Goal: Task Accomplishment & Management: Manage account settings

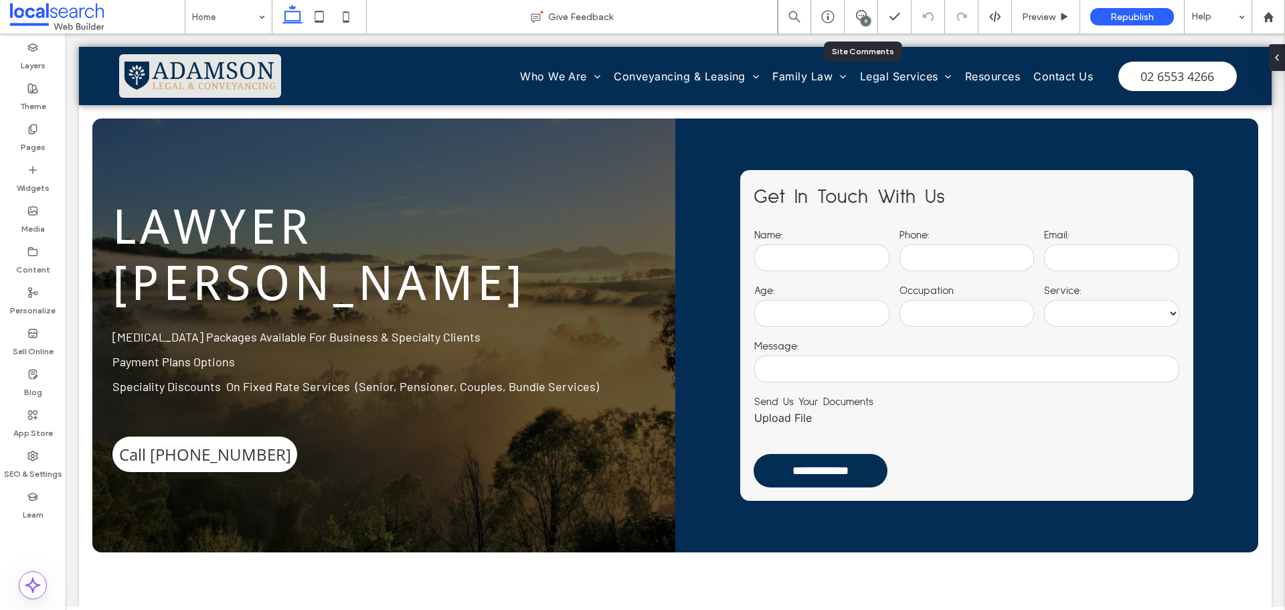
click at [859, 22] on div "9" at bounding box center [861, 16] width 33 height 13
click at [866, 19] on div "9" at bounding box center [866, 21] width 10 height 10
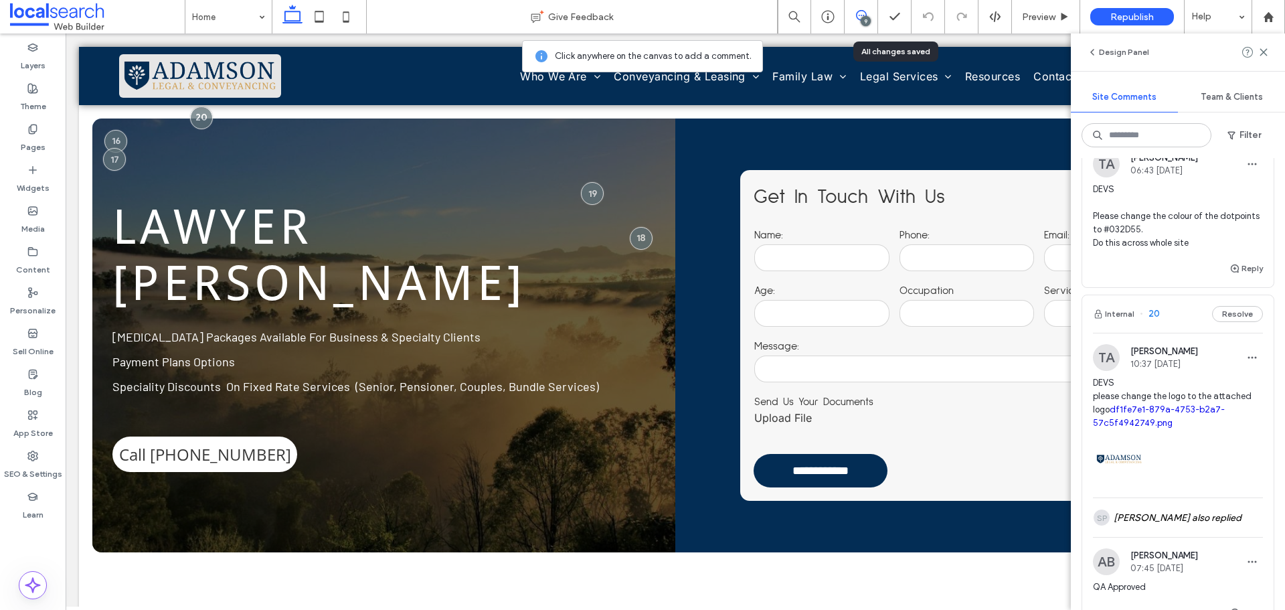
scroll to position [268, 0]
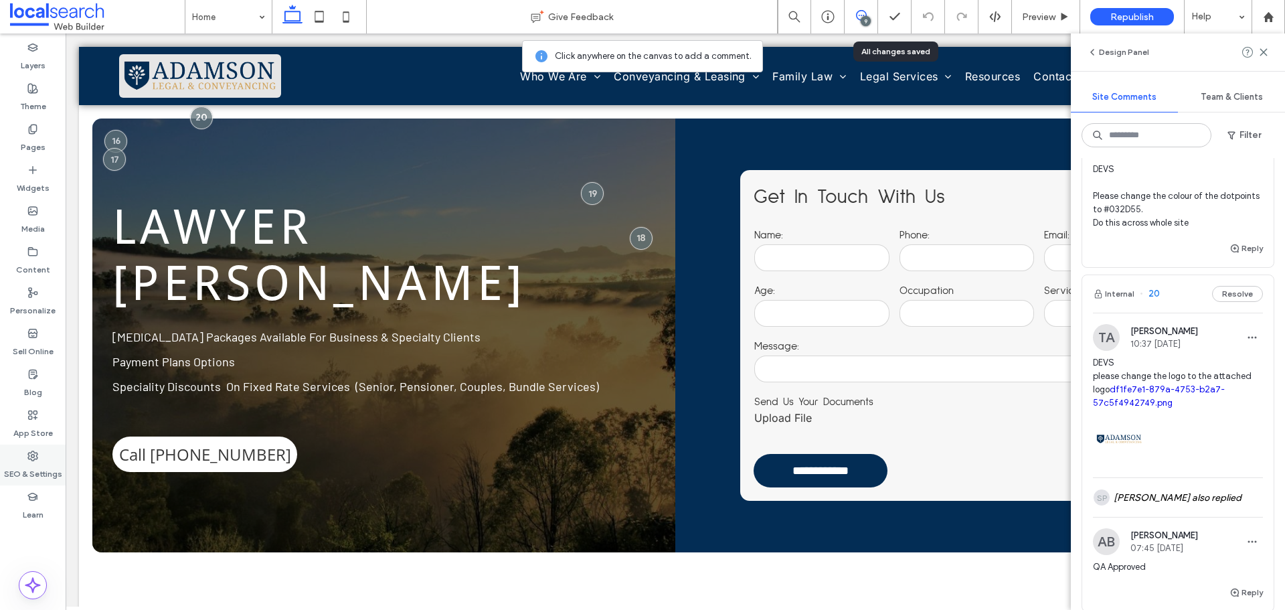
click at [44, 460] on div "SEO & Settings" at bounding box center [33, 464] width 66 height 41
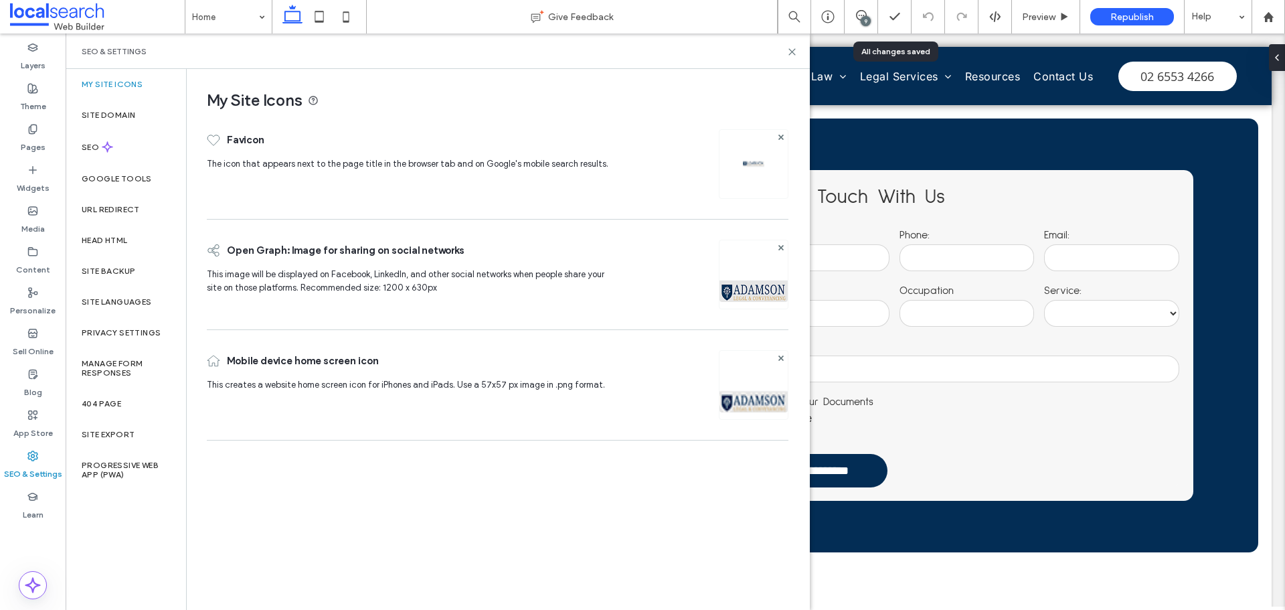
scroll to position [0, 0]
click at [110, 258] on div "Site Backup" at bounding box center [126, 271] width 120 height 31
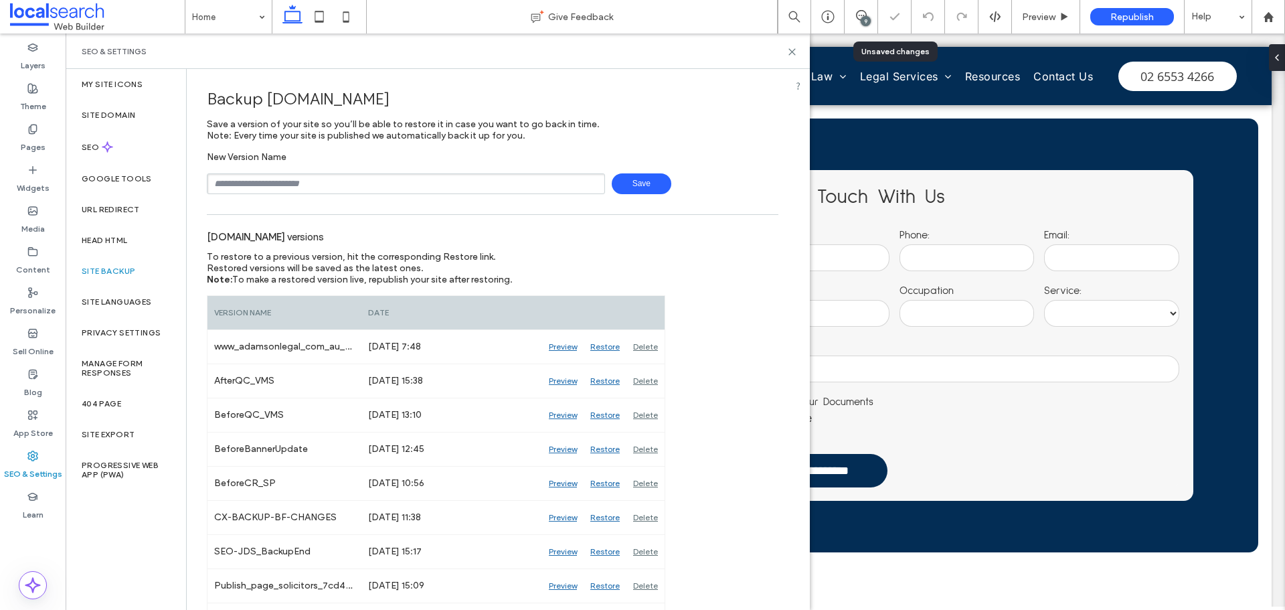
click at [229, 179] on input "text" at bounding box center [406, 183] width 398 height 21
click at [650, 185] on span "Save" at bounding box center [642, 183] width 60 height 21
type input "**********"
click at [627, 182] on span "Save" at bounding box center [642, 183] width 60 height 21
click at [862, 20] on div "9" at bounding box center [866, 21] width 10 height 10
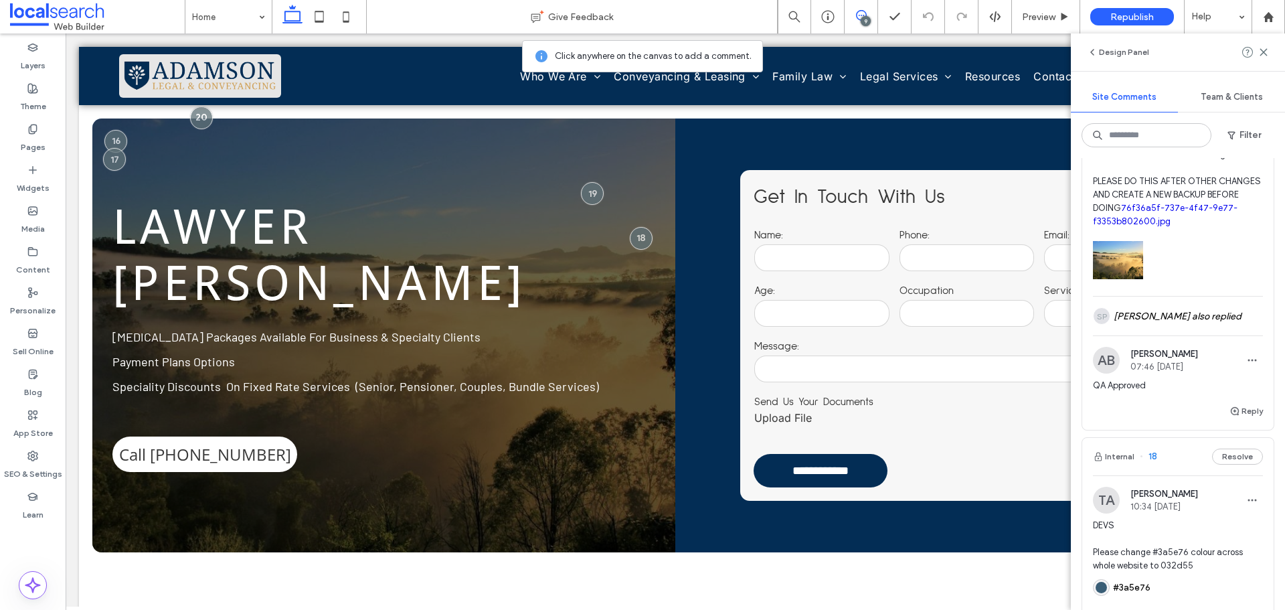
scroll to position [870, 0]
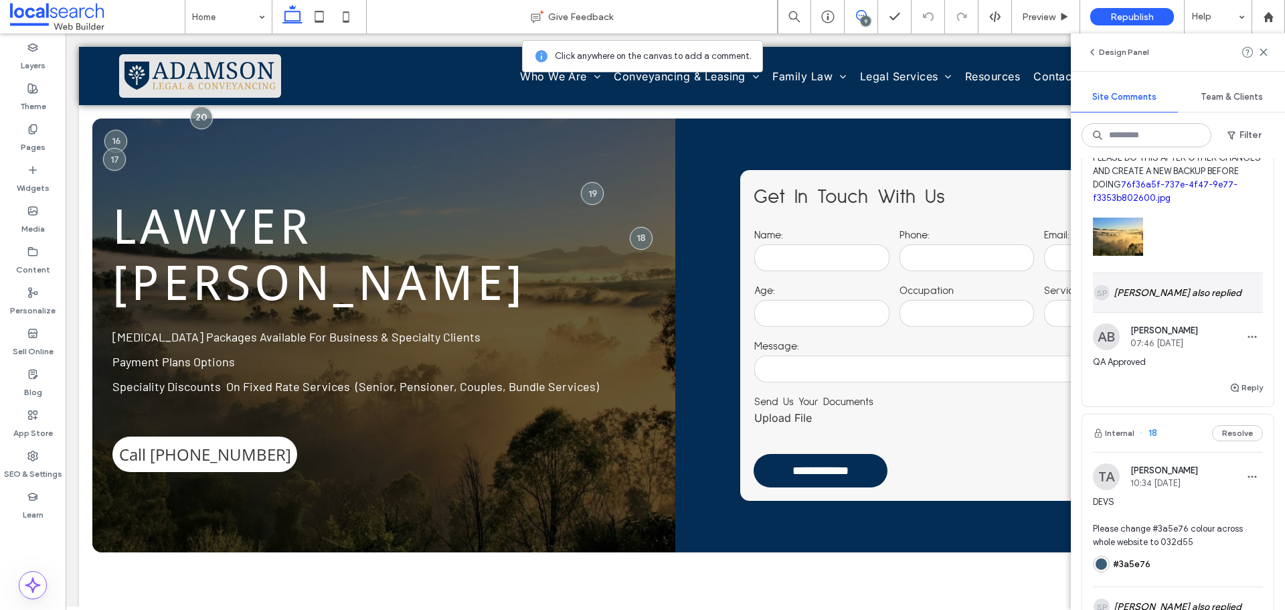
click at [1212, 312] on div "SP Shemaiah Panganiban also replied" at bounding box center [1178, 292] width 170 height 39
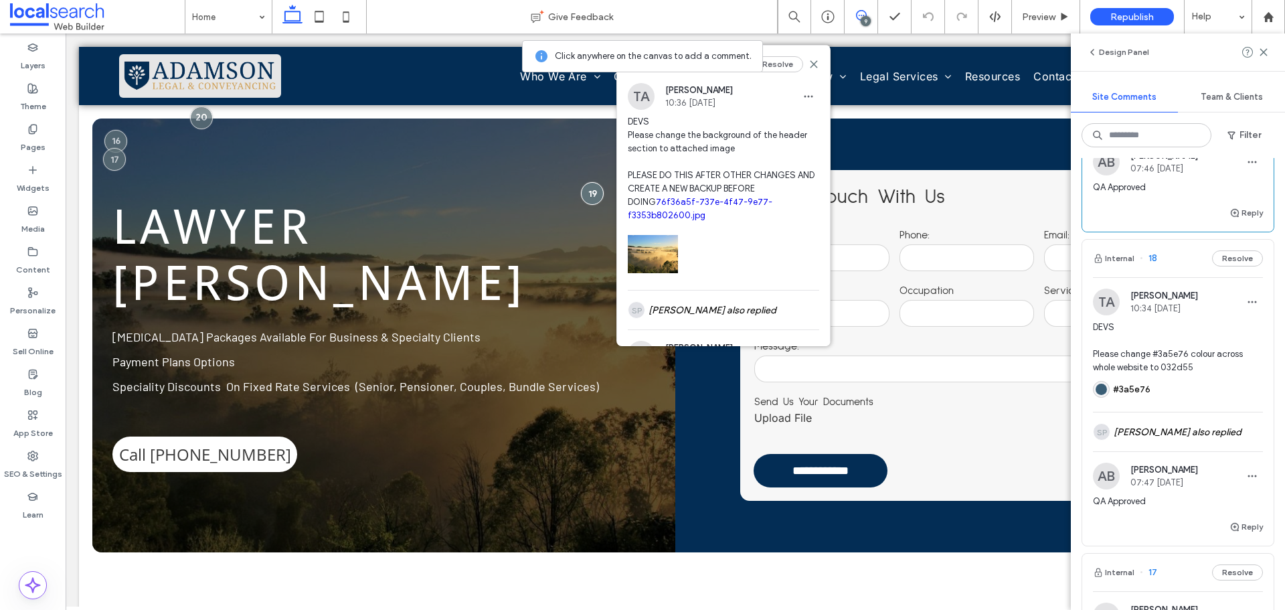
scroll to position [1138, 0]
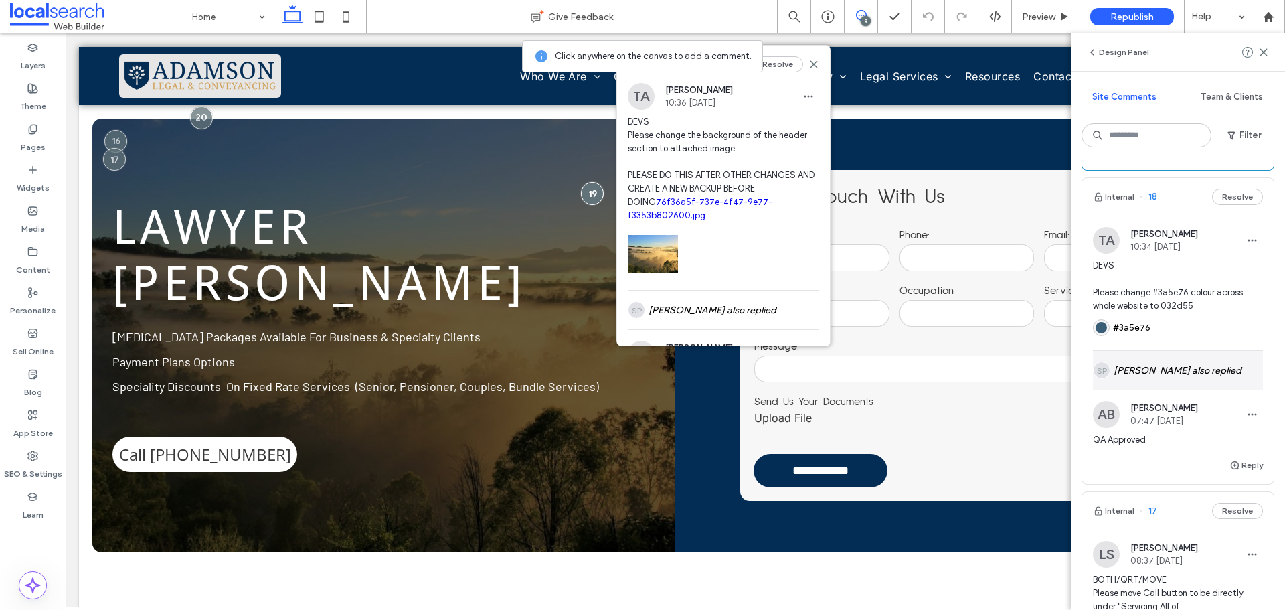
click at [1200, 390] on div "SP Shemaiah Panganiban also replied" at bounding box center [1178, 370] width 170 height 39
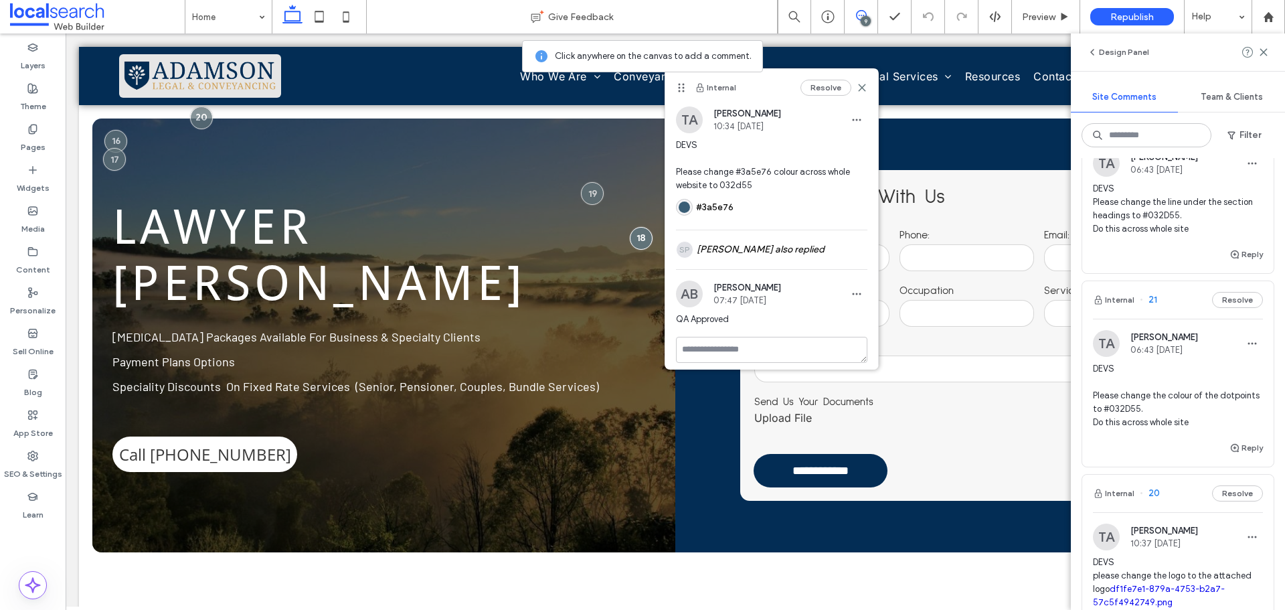
scroll to position [67, 0]
click at [1187, 398] on span "DEVS Please change the colour of the dotpoints to #032D55. Do this across whole…" at bounding box center [1178, 396] width 170 height 67
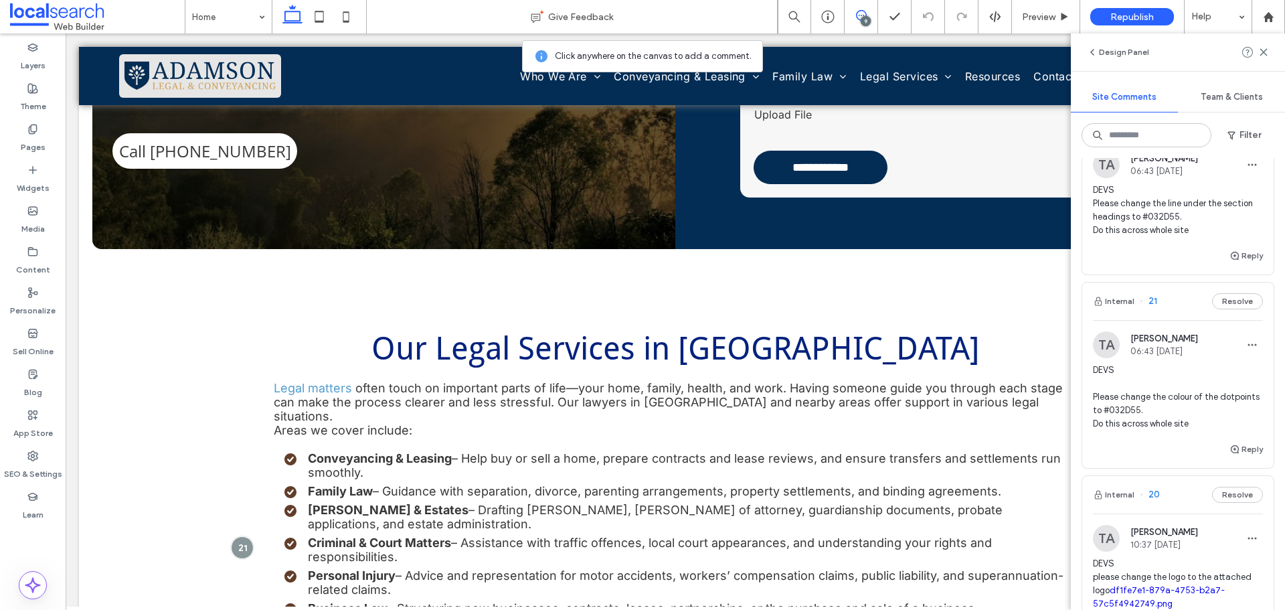
scroll to position [354, 0]
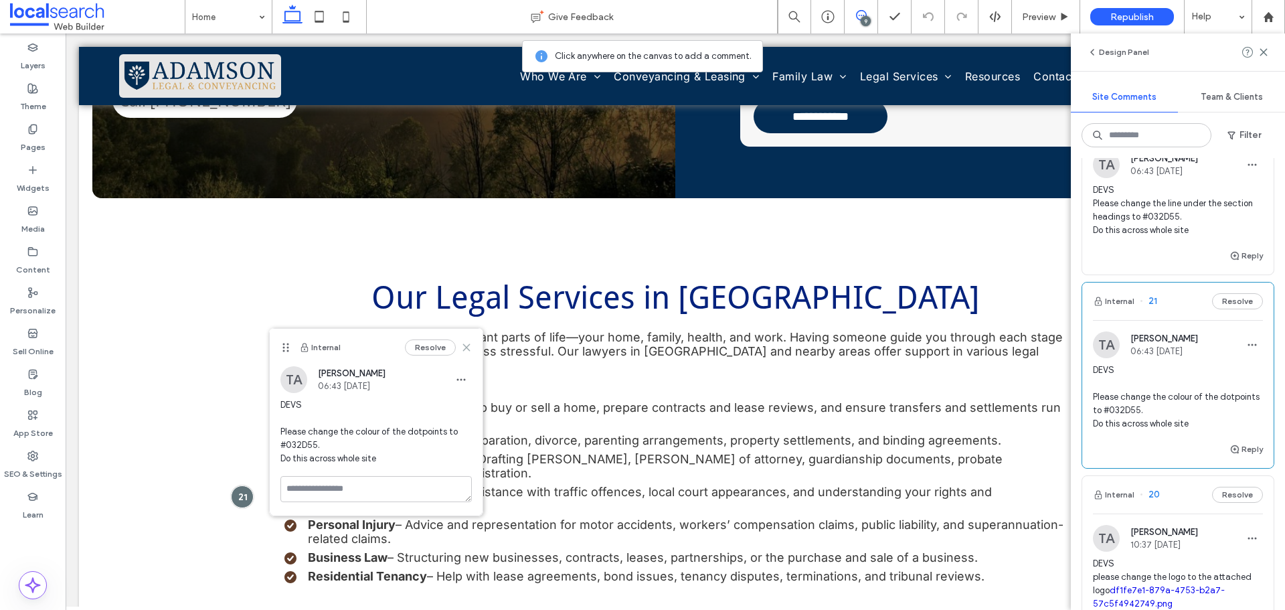
click at [469, 347] on icon at bounding box center [466, 347] width 11 height 11
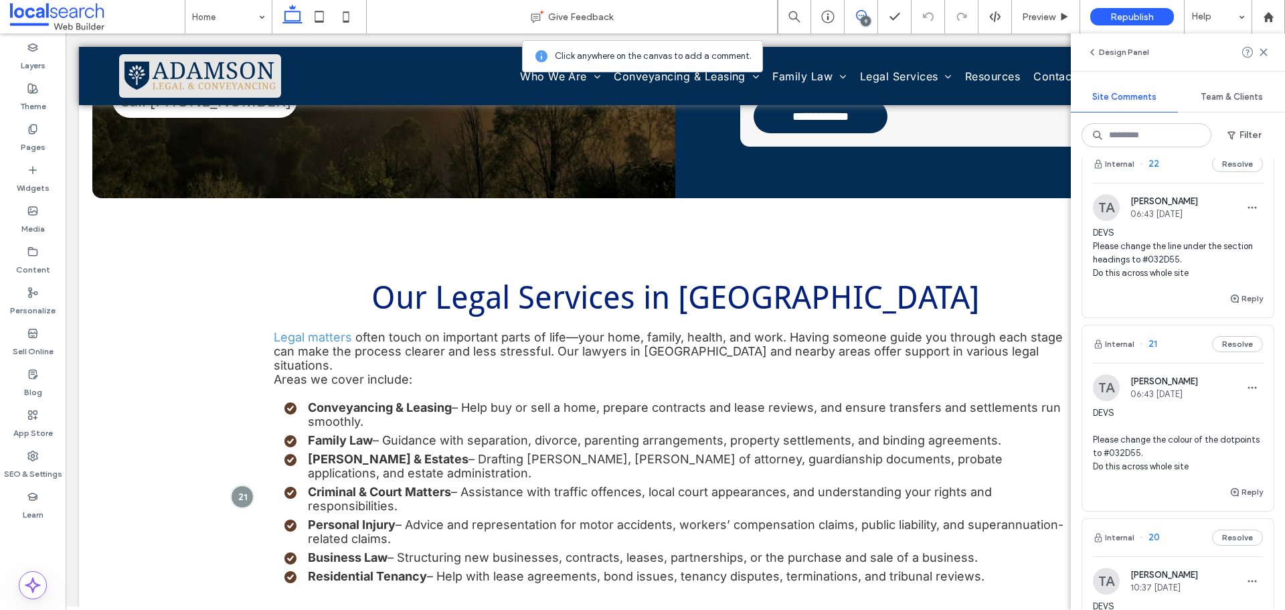
scroll to position [0, 0]
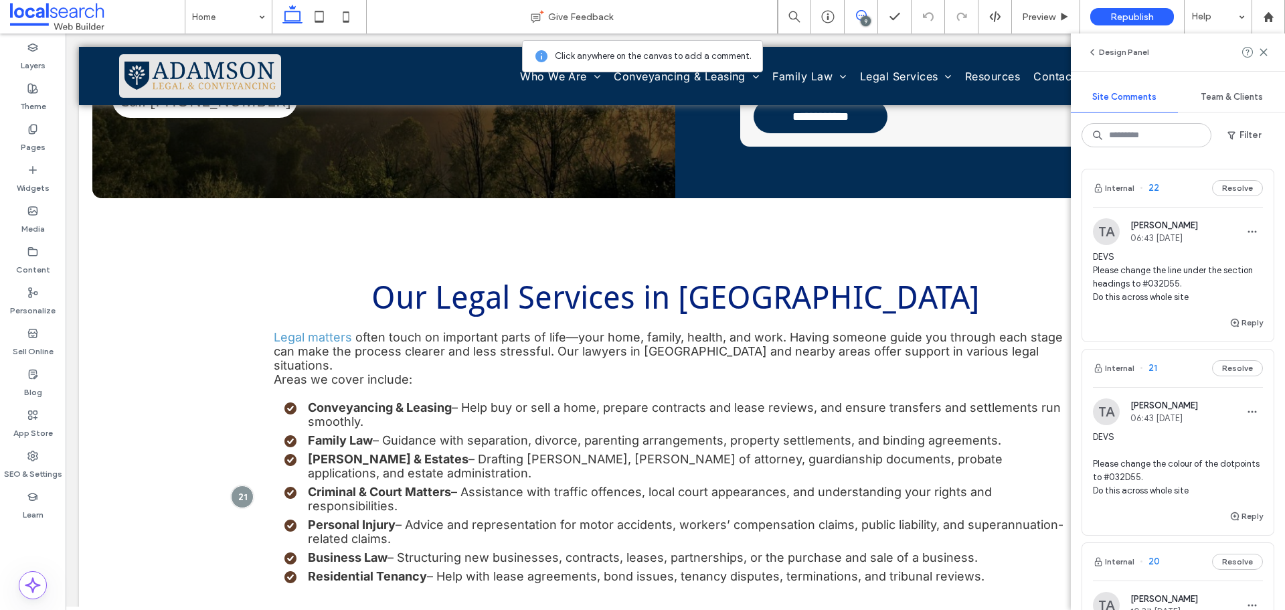
click at [1184, 284] on span "DEVS Please change the line under the section headings to #032D55. Do this acro…" at bounding box center [1178, 277] width 170 height 54
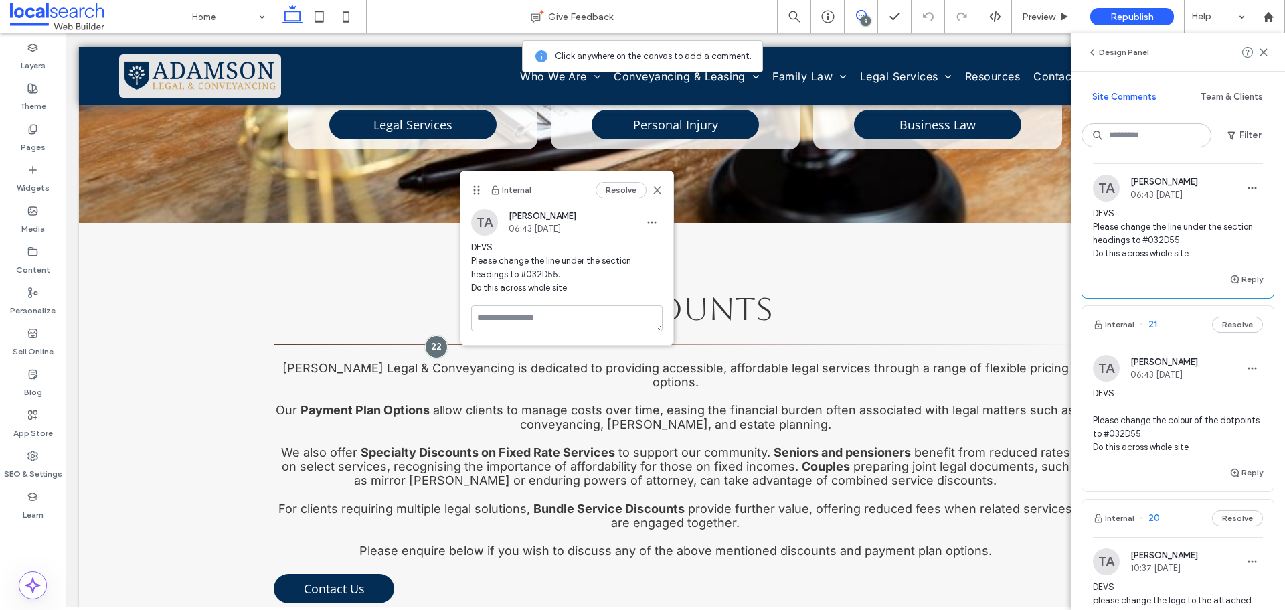
scroll to position [67, 0]
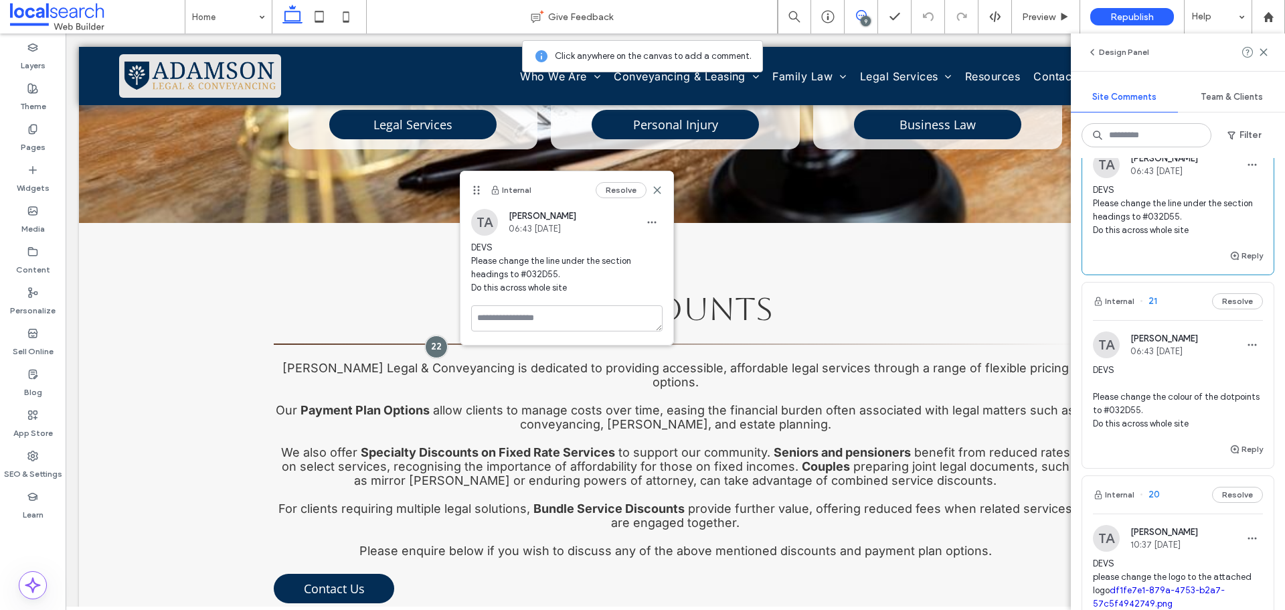
click at [1220, 398] on span "DEVS Please change the colour of the dotpoints to #032D55. Do this across whole…" at bounding box center [1178, 396] width 170 height 67
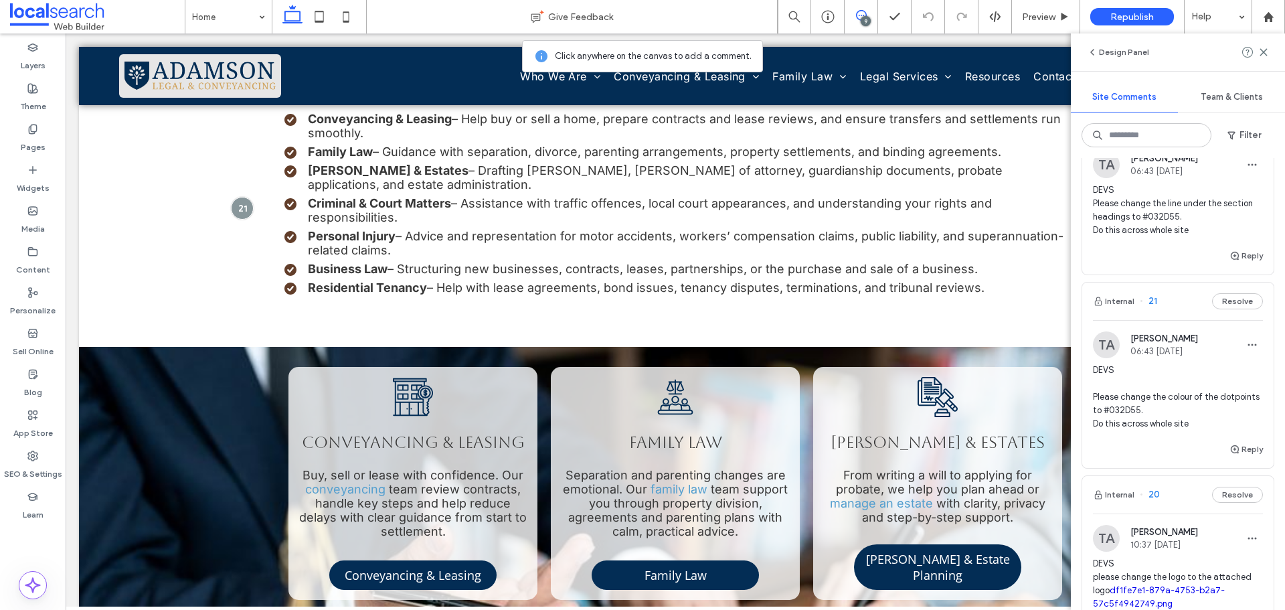
scroll to position [354, 0]
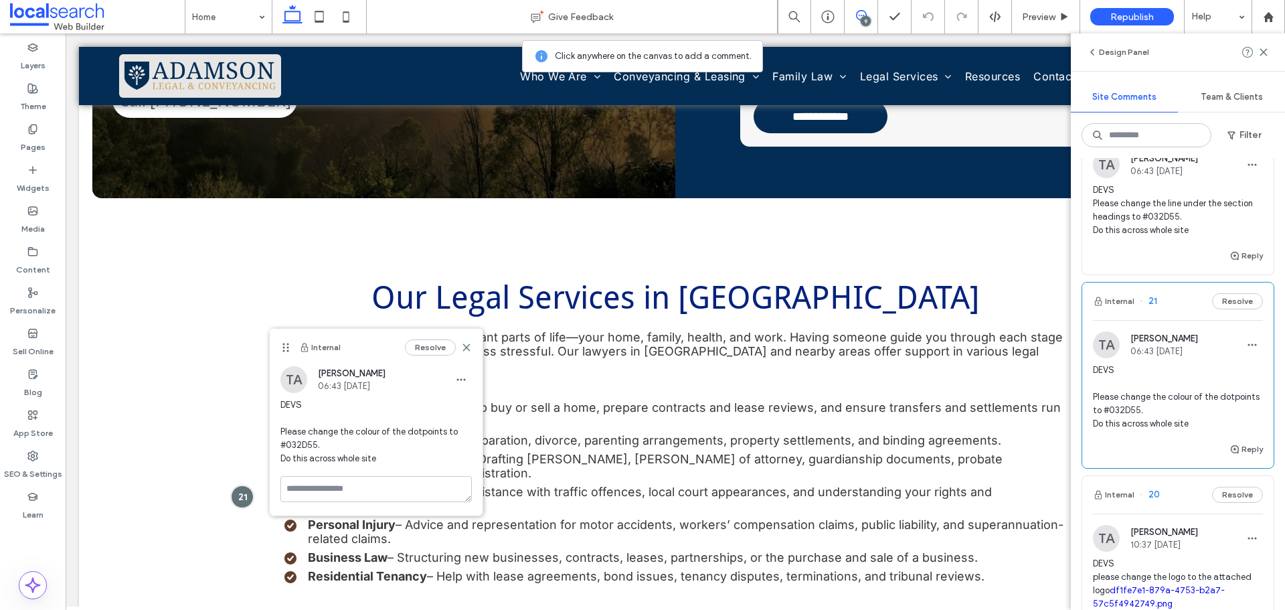
click at [295, 444] on span "DEVS Please change the colour of the dotpoints to #032D55. Do this across whole…" at bounding box center [375, 431] width 191 height 67
copy span "032D55"
click at [46, 259] on label "Content" at bounding box center [33, 266] width 34 height 19
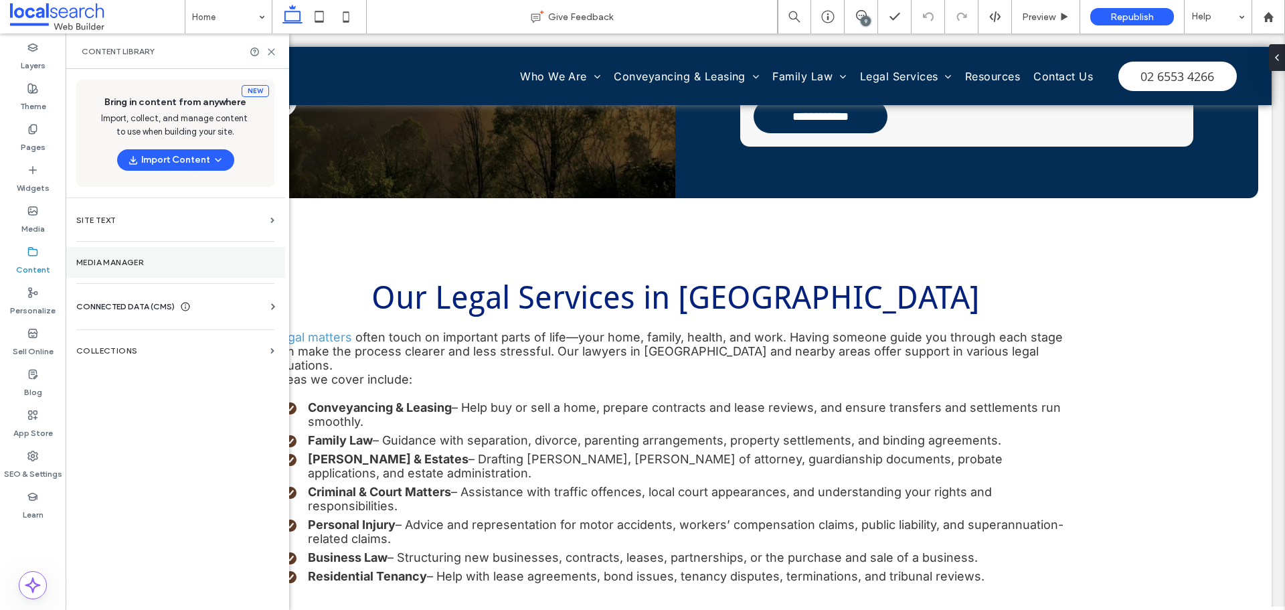
click at [120, 260] on label "Media Manager" at bounding box center [175, 262] width 198 height 9
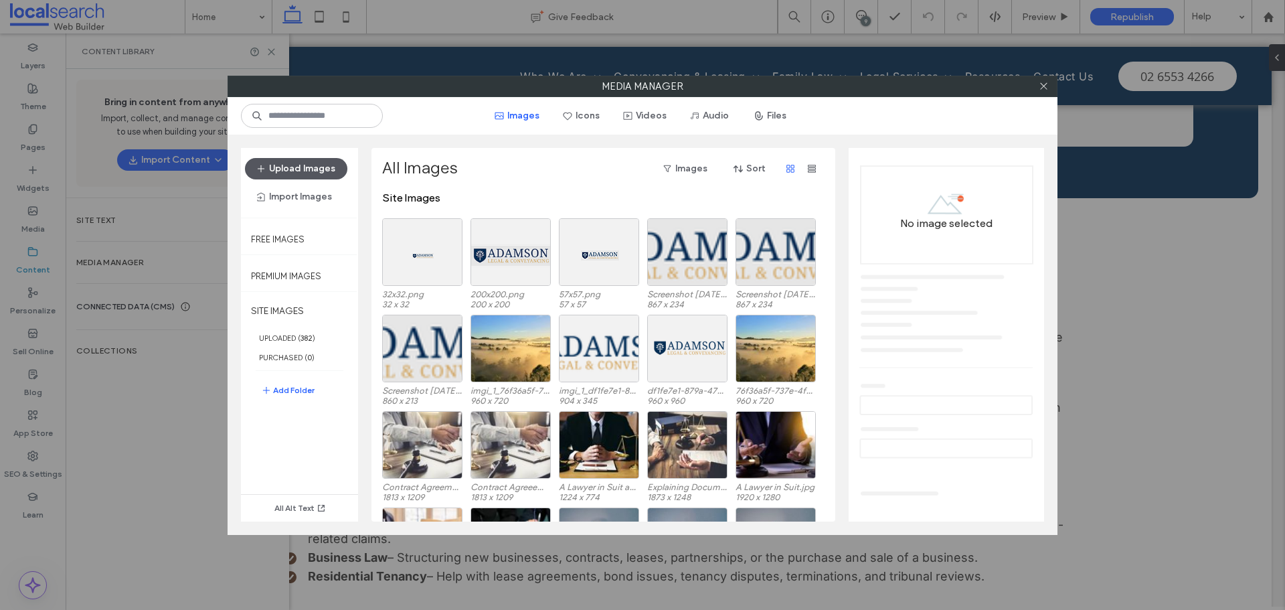
click at [297, 166] on button "Upload Images" at bounding box center [296, 168] width 102 height 21
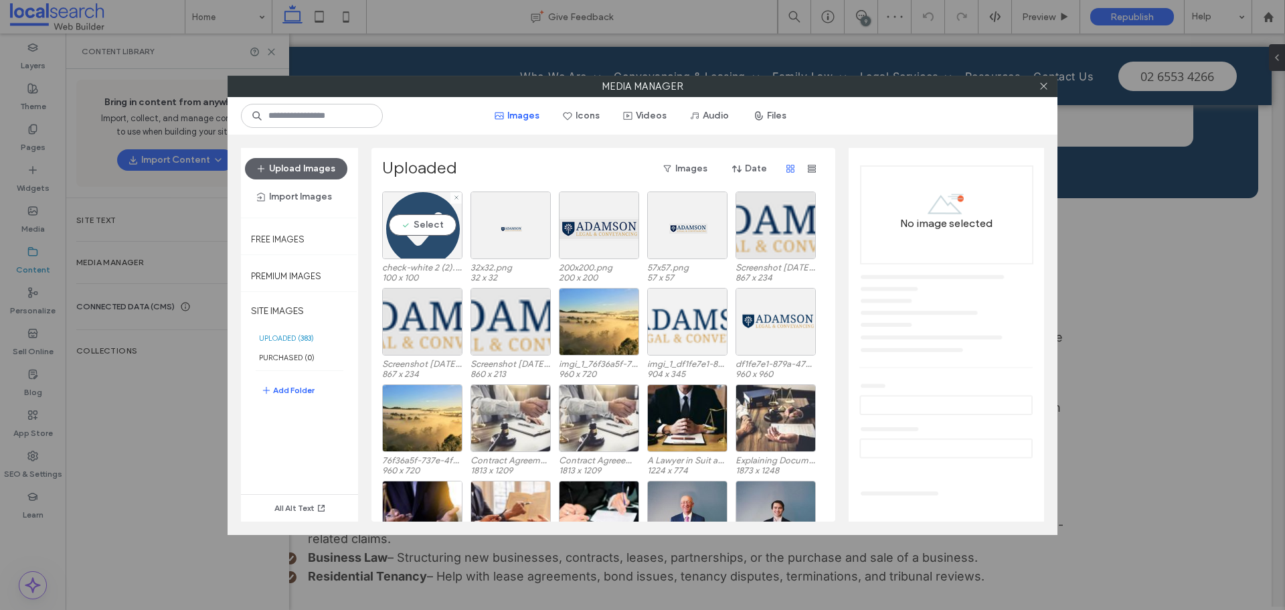
click at [438, 224] on div "Select" at bounding box center [422, 225] width 80 height 68
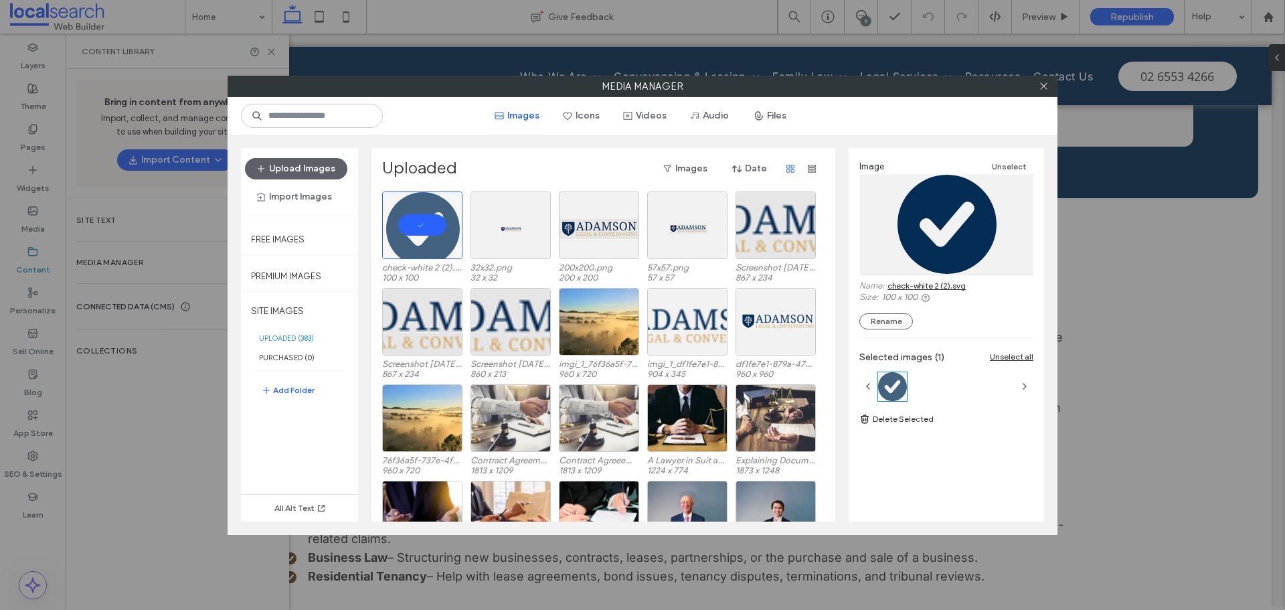
click at [907, 283] on link "check-white 2 (2).svg" at bounding box center [927, 285] width 78 height 10
click at [1044, 86] on icon at bounding box center [1044, 86] width 10 height 10
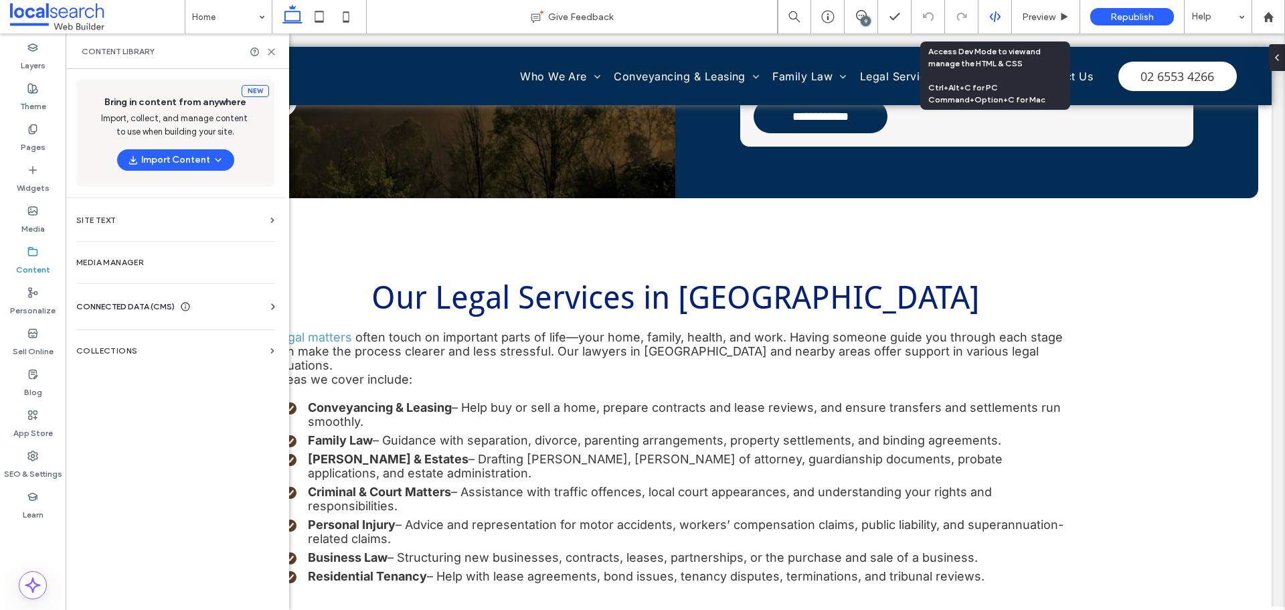
click at [992, 13] on icon at bounding box center [995, 17] width 12 height 12
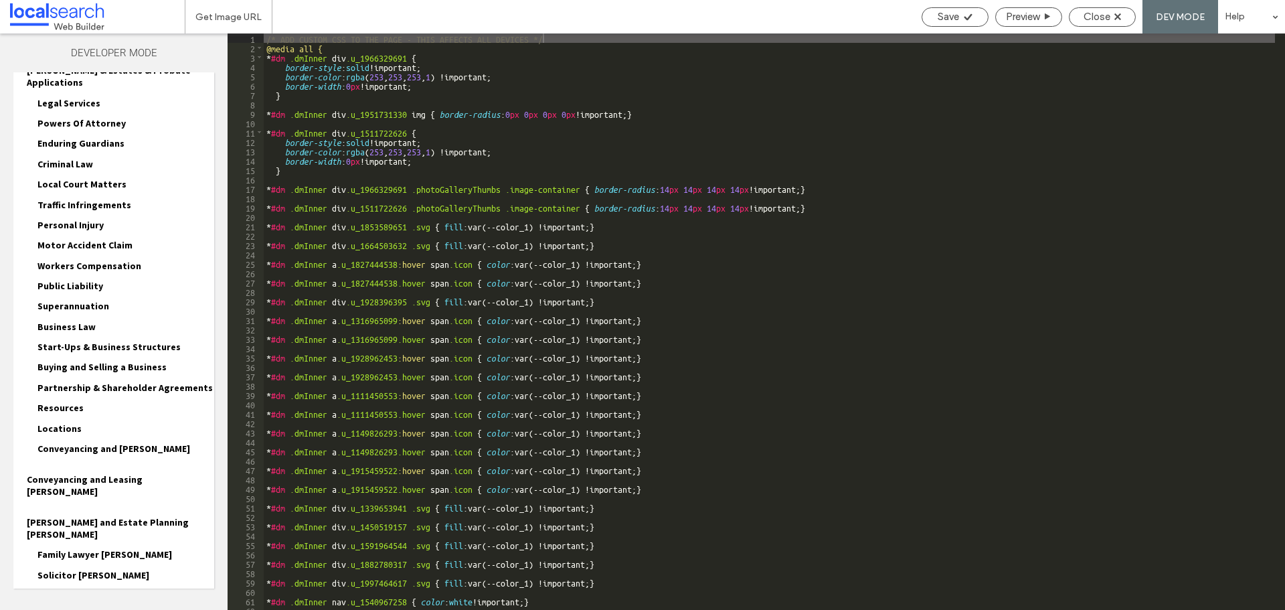
scroll to position [473, 0]
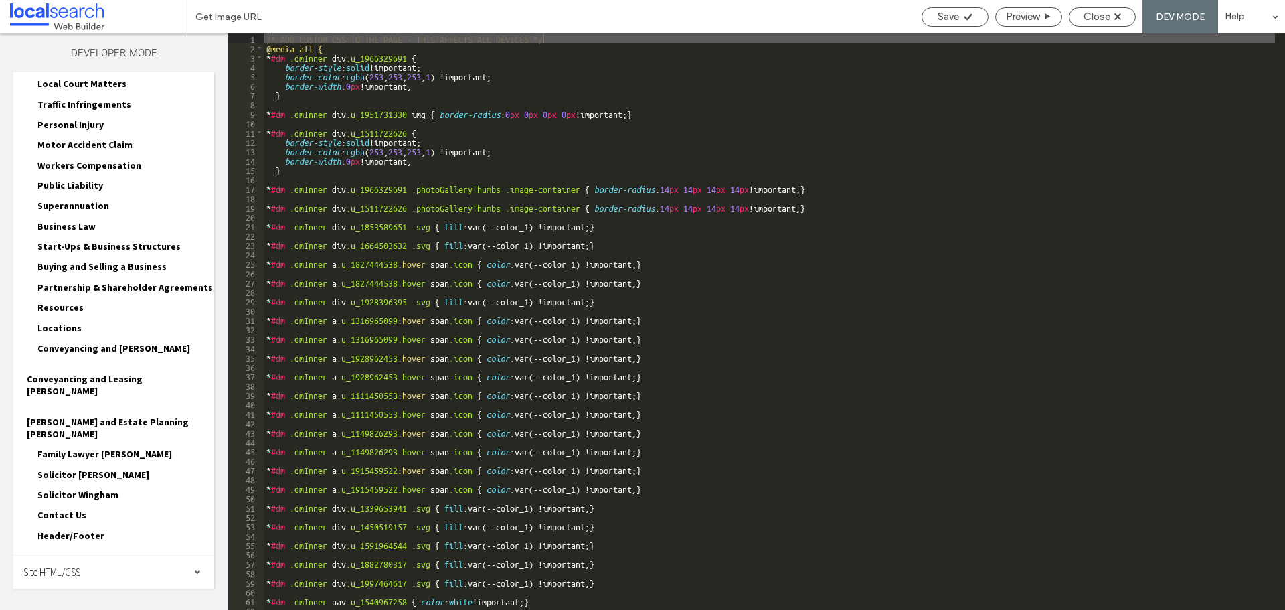
scroll to position [593, 0]
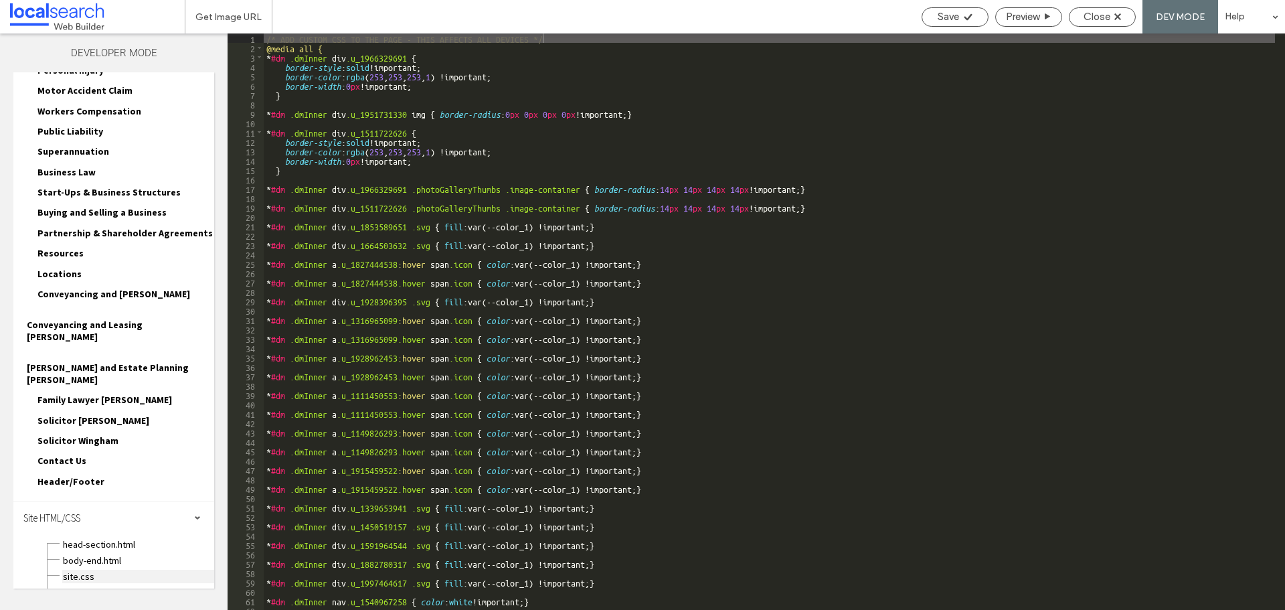
click at [102, 570] on span "site.css" at bounding box center [138, 576] width 152 height 13
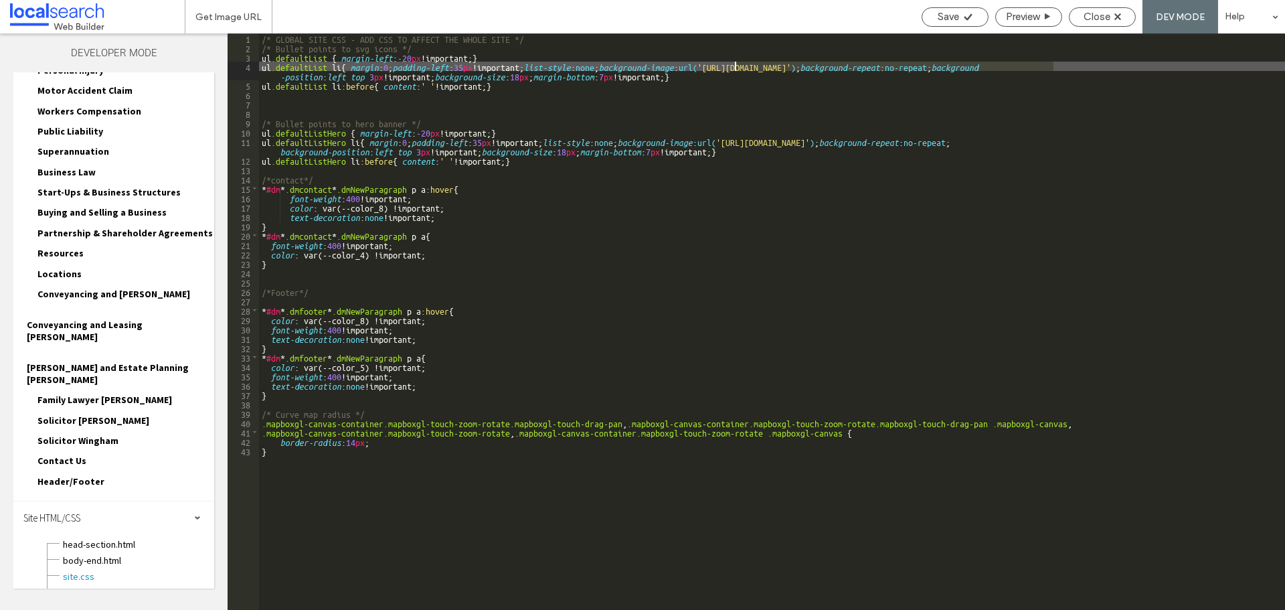
drag, startPoint x: 1052, startPoint y: 66, endPoint x: 734, endPoint y: 69, distance: 318.0
click at [734, 69] on div "/* GLOBAL SITE CSS - ADD CSS TO AFFECT THE WHOLE SITE */ /* Bullet points to sv…" at bounding box center [772, 330] width 1026 height 595
click at [965, 23] on div "Save" at bounding box center [955, 16] width 67 height 19
click at [1099, 13] on span "Close" at bounding box center [1097, 17] width 27 height 12
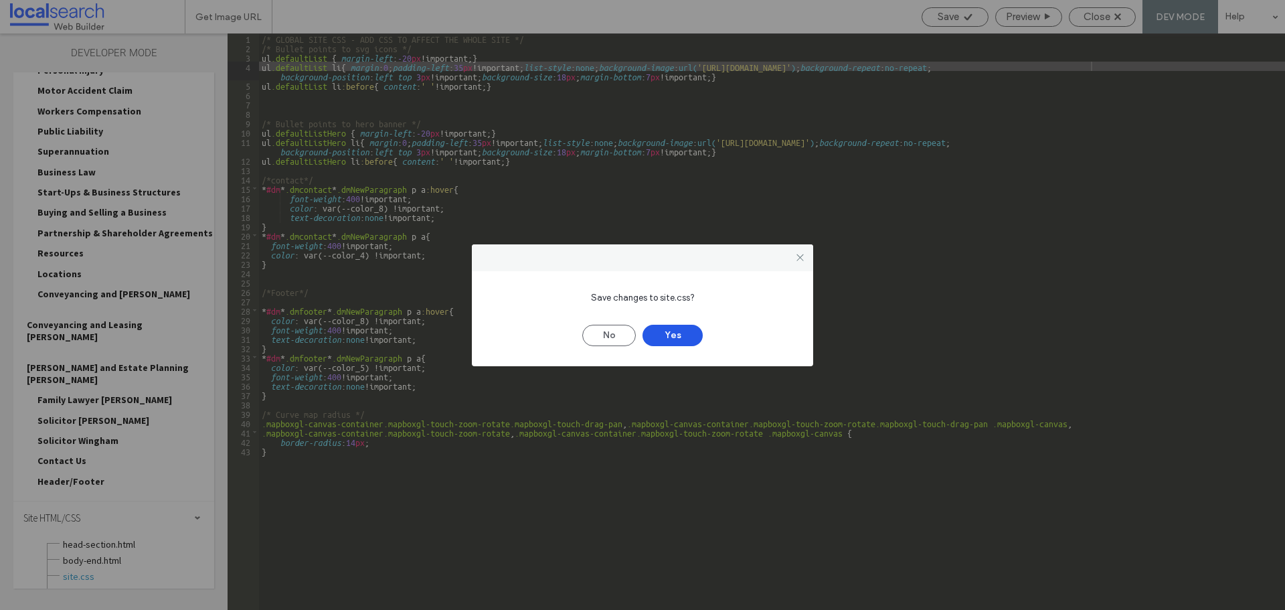
click at [678, 332] on button "Yes" at bounding box center [673, 335] width 60 height 21
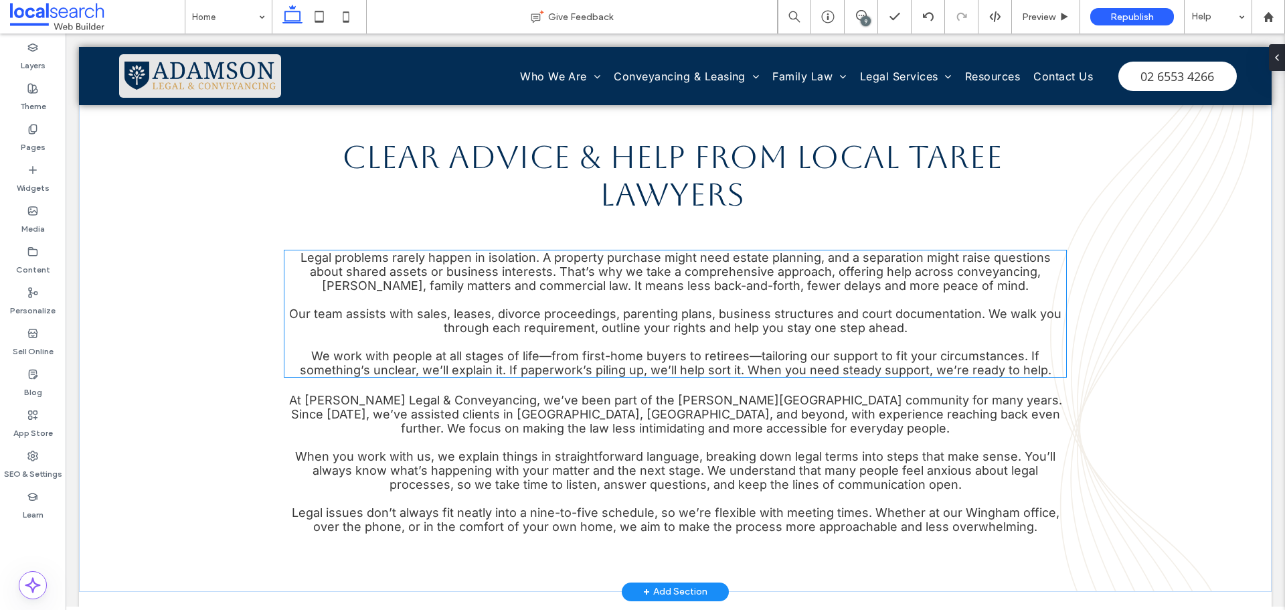
scroll to position [2597, 0]
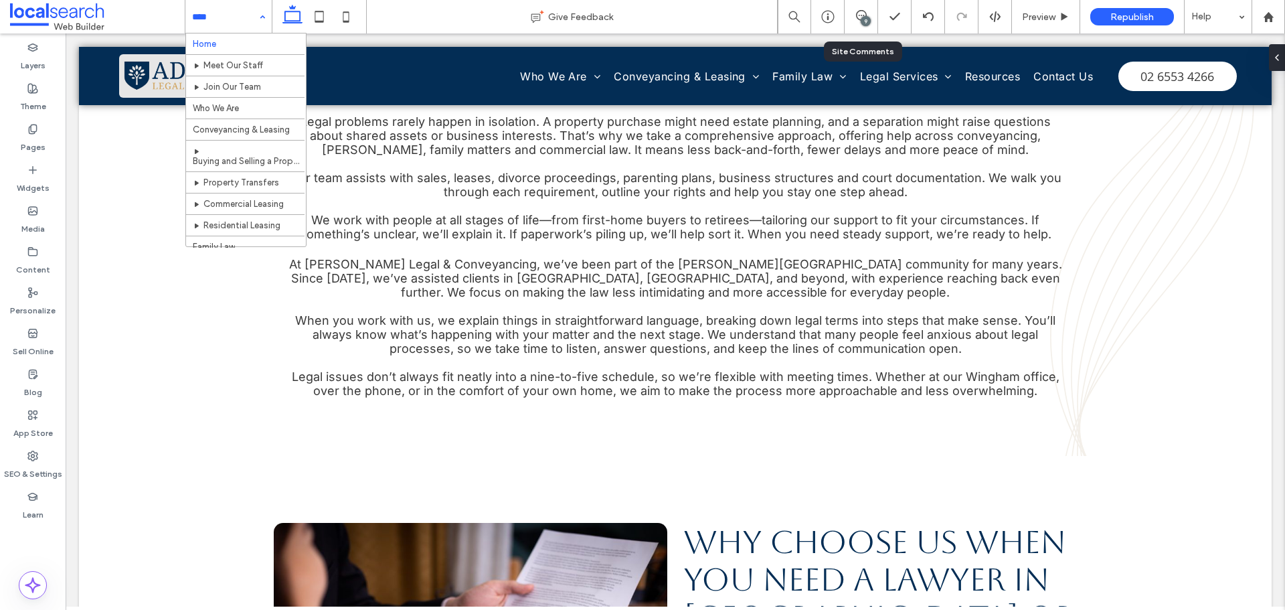
click at [862, 25] on div "9" at bounding box center [866, 21] width 10 height 10
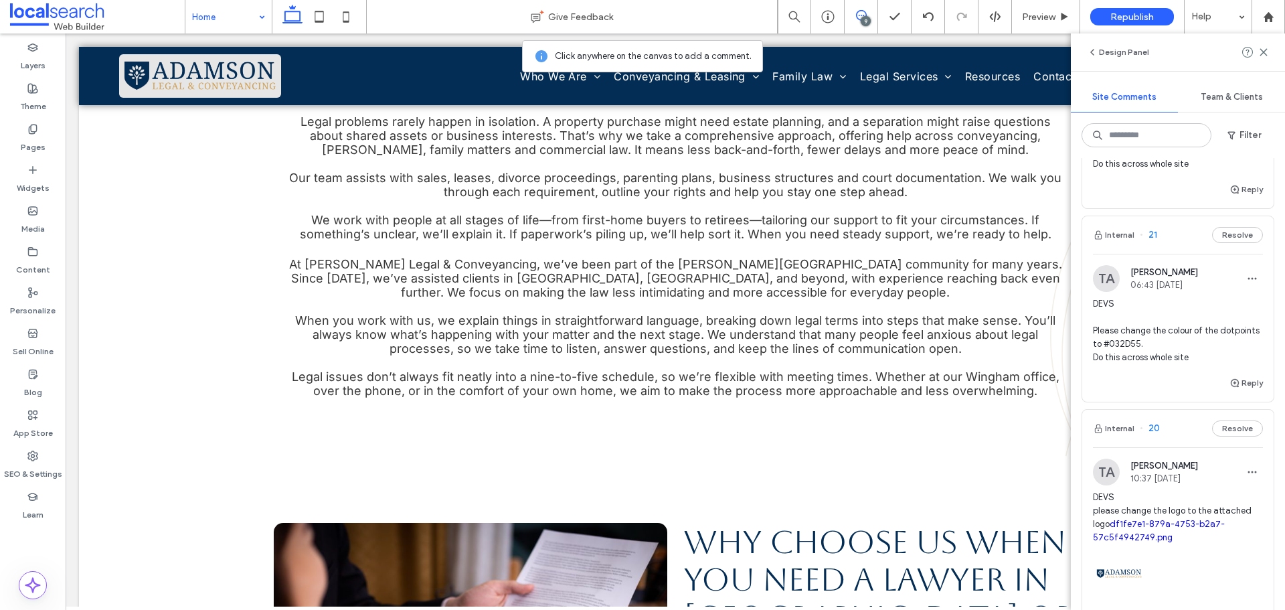
scroll to position [134, 0]
click at [1234, 382] on button "Reply" at bounding box center [1246, 382] width 33 height 16
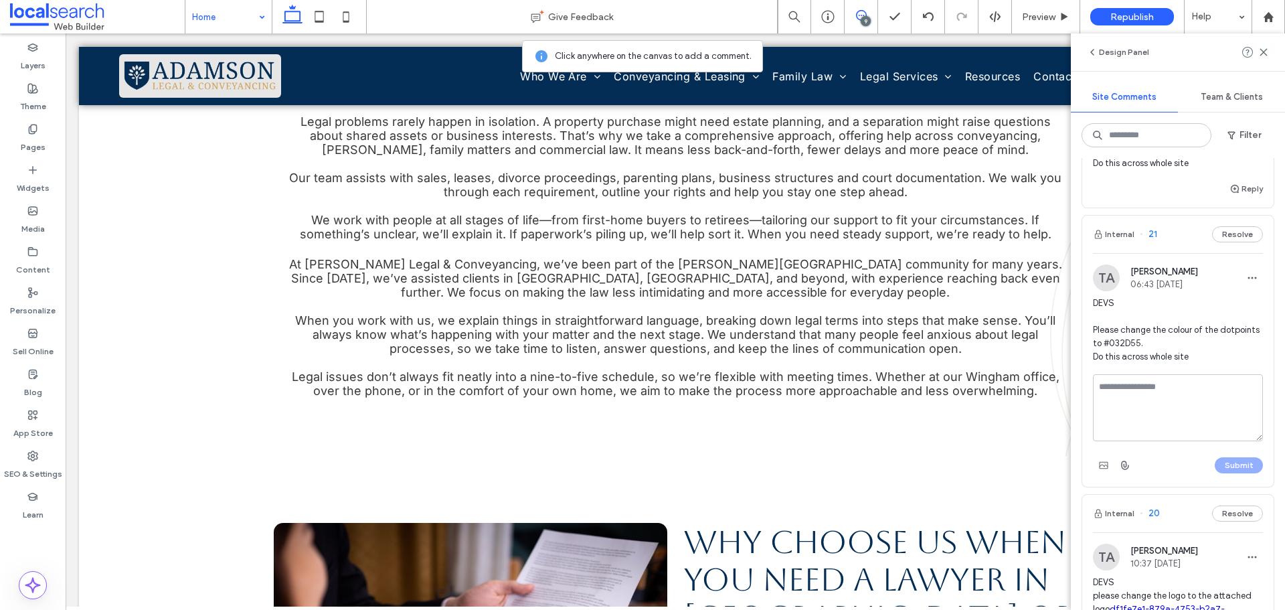
click at [1201, 393] on textarea at bounding box center [1178, 407] width 170 height 67
click at [1193, 391] on textarea "**********" at bounding box center [1173, 407] width 160 height 67
copy span "#032D55"
drag, startPoint x: 1180, startPoint y: 341, endPoint x: 1142, endPoint y: 353, distance: 40.0
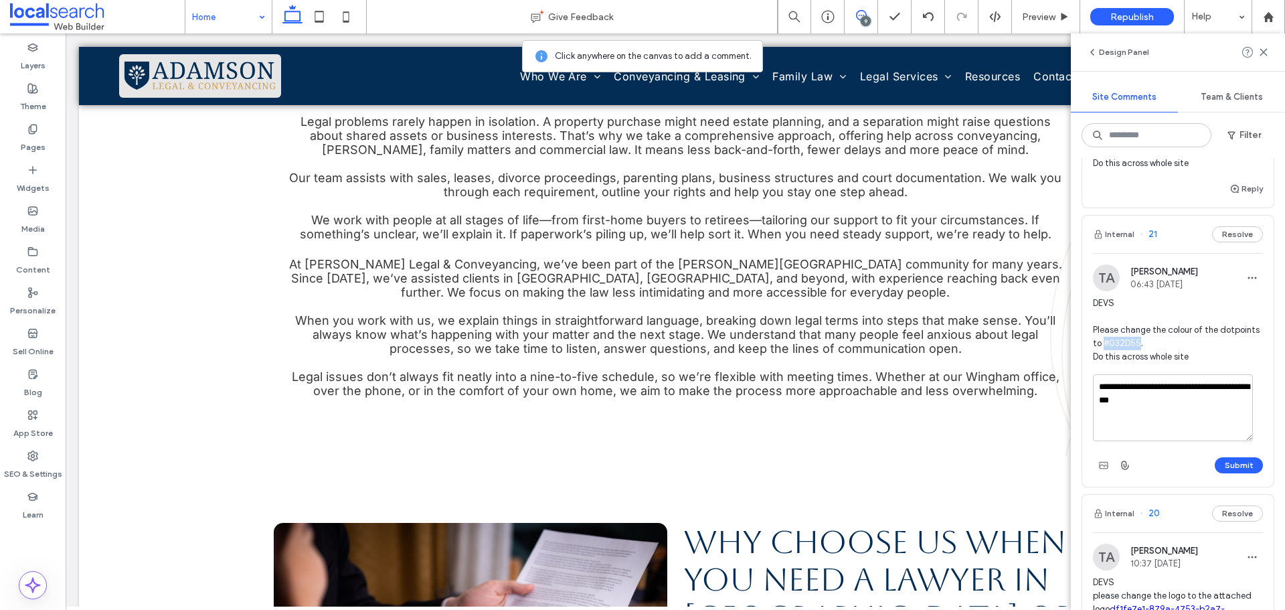
click at [1144, 345] on span "DEVS Please change the colour of the dotpoints to #032D55. Do this across whole…" at bounding box center [1178, 330] width 170 height 67
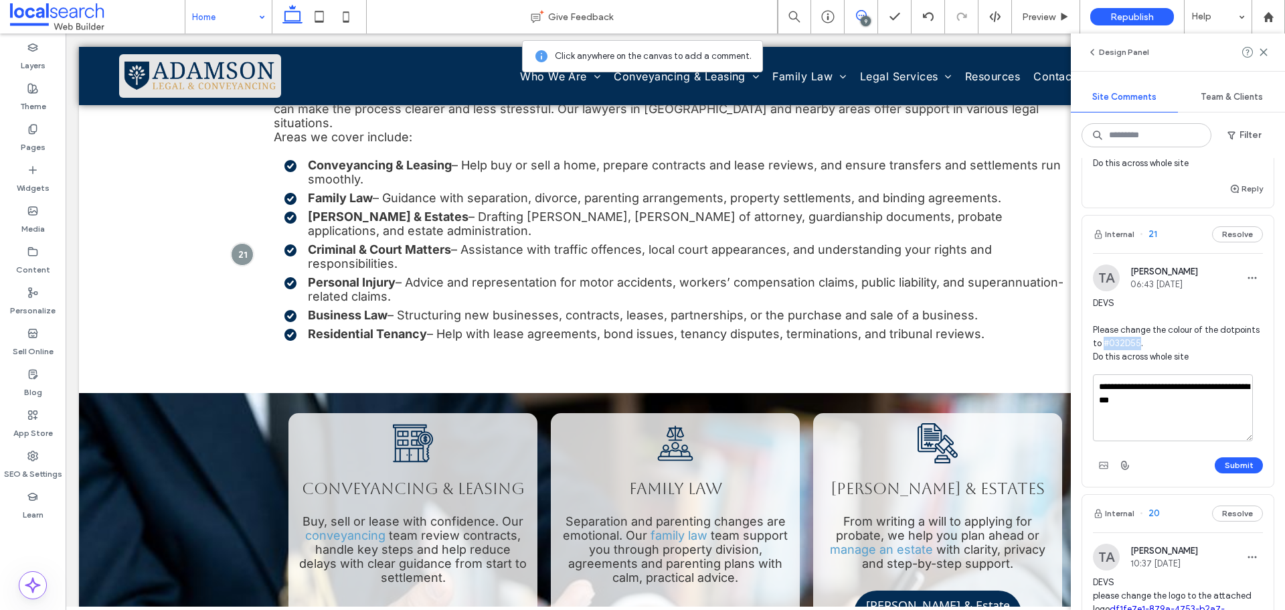
scroll to position [354, 0]
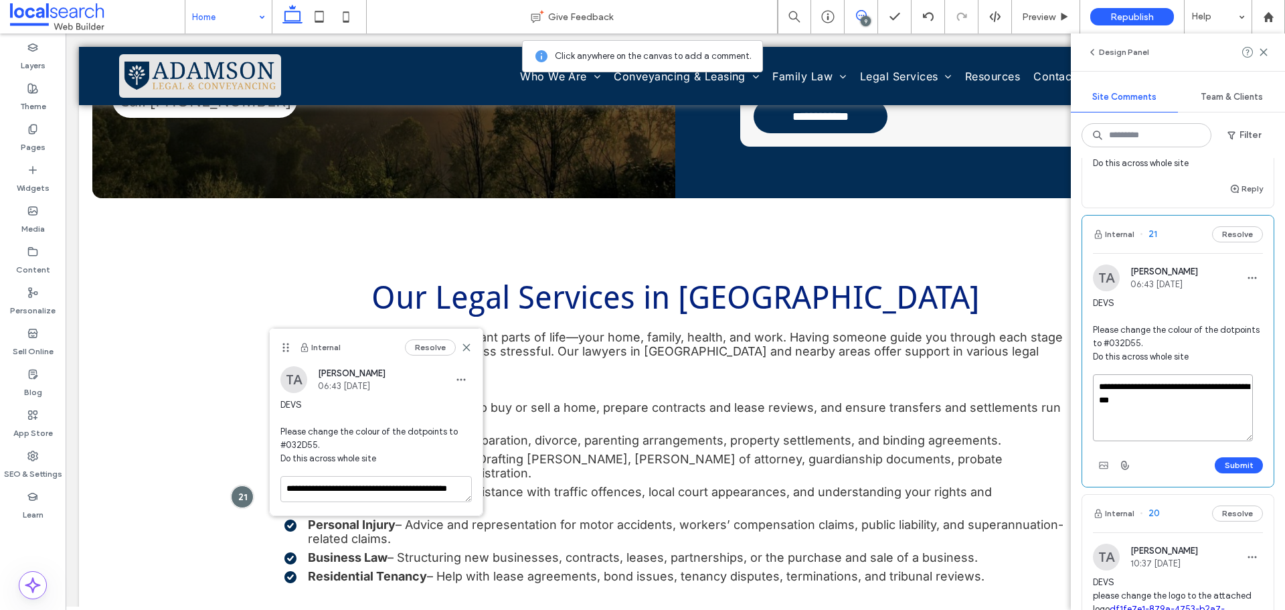
click at [1163, 404] on textarea "**********" at bounding box center [1173, 407] width 160 height 67
paste textarea "********"
type textarea "**********"
click at [1222, 460] on button "Submit" at bounding box center [1239, 465] width 48 height 16
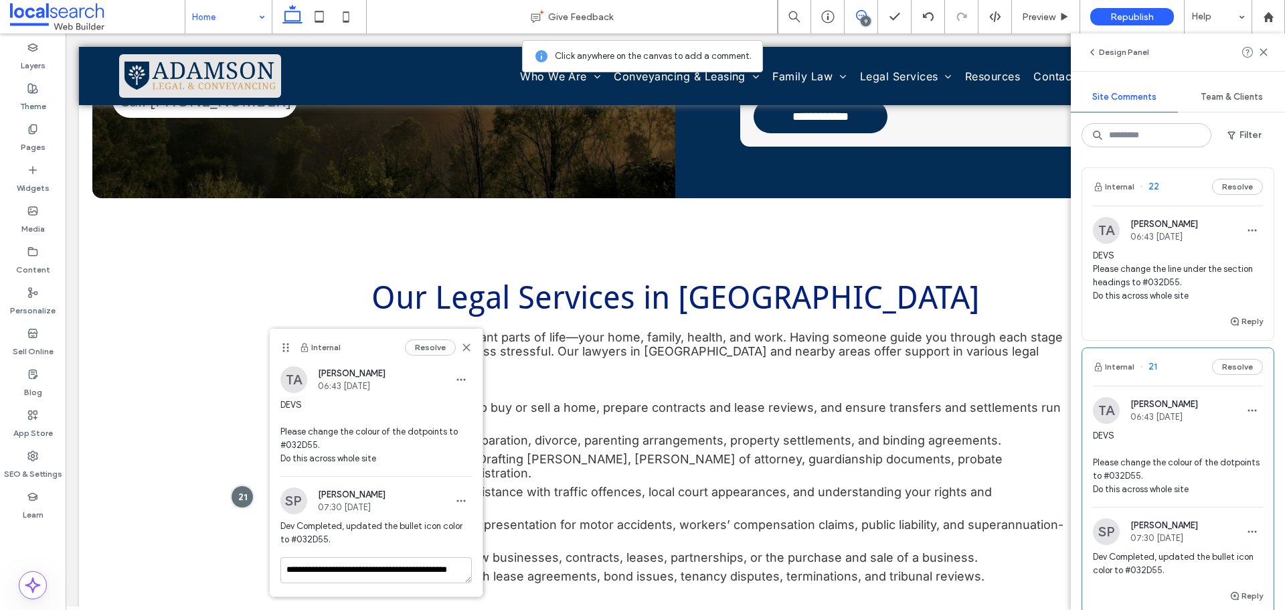
scroll to position [0, 0]
click at [1196, 295] on span "DEVS Please change the line under the section headings to #032D55. Do this acro…" at bounding box center [1178, 277] width 170 height 54
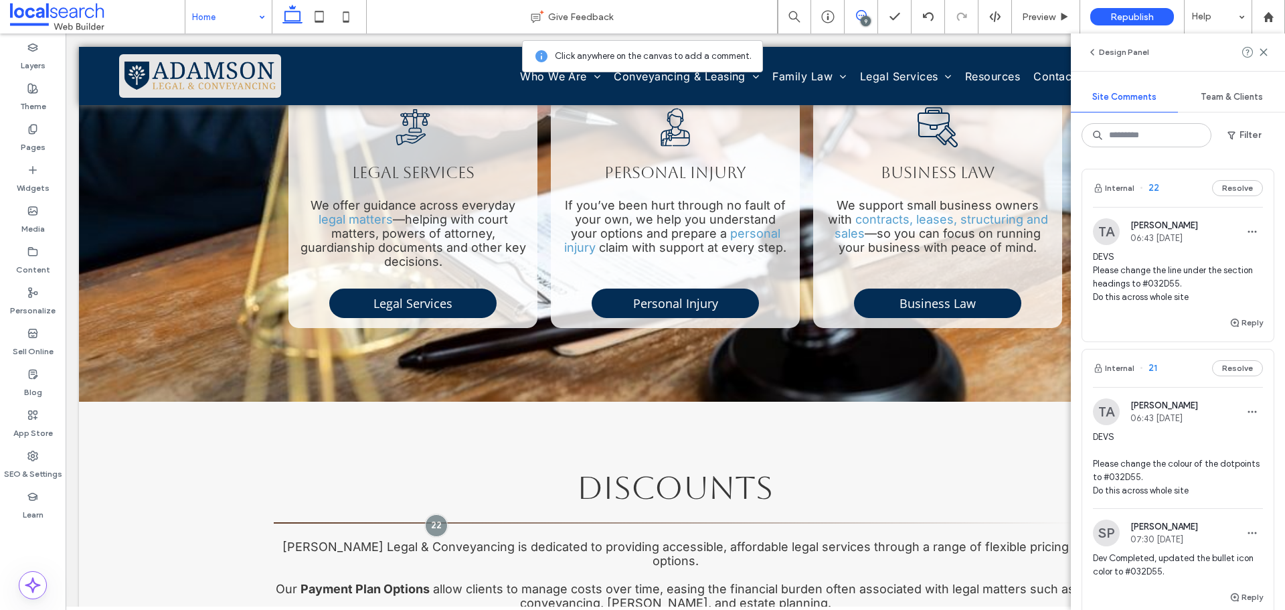
scroll to position [1337, 0]
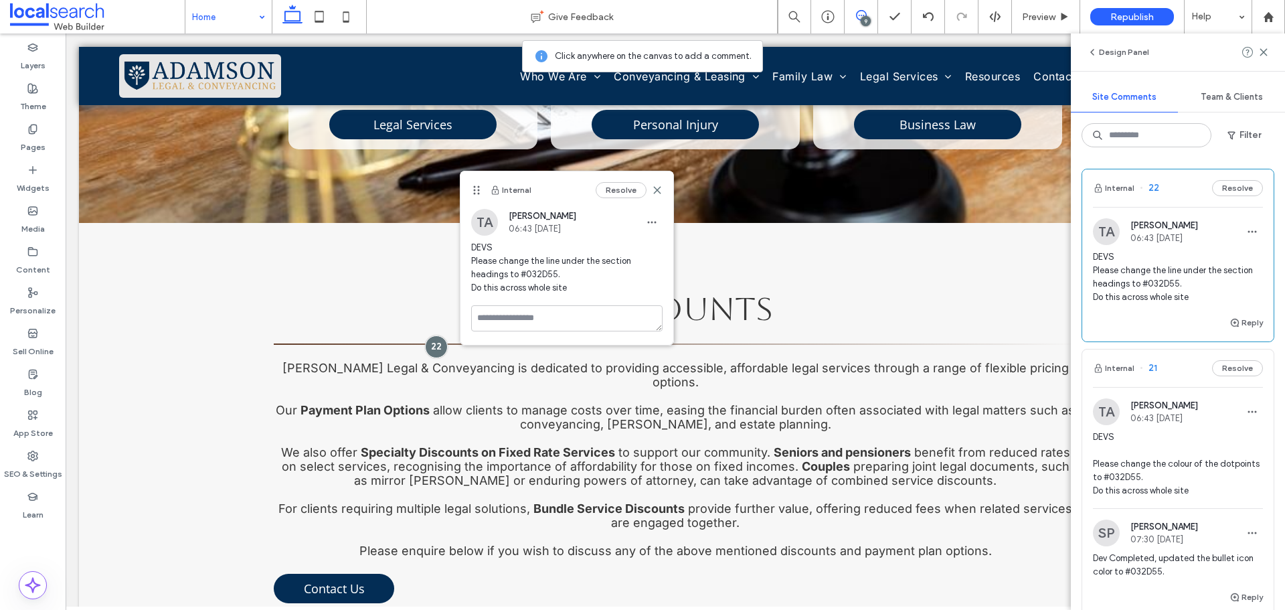
click at [533, 272] on span "DEVS Please change the line under the section headings to #032D55. Do this acro…" at bounding box center [566, 268] width 191 height 54
copy span "032D55"
click at [657, 190] on use at bounding box center [657, 190] width 6 height 6
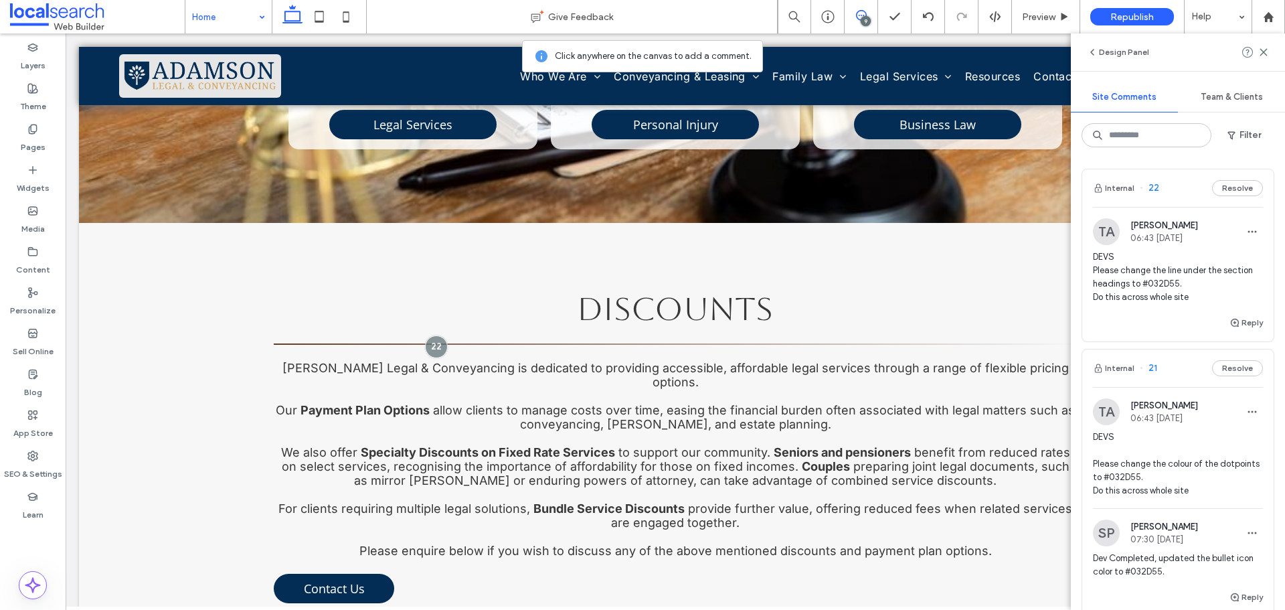
click at [864, 13] on icon at bounding box center [861, 15] width 11 height 11
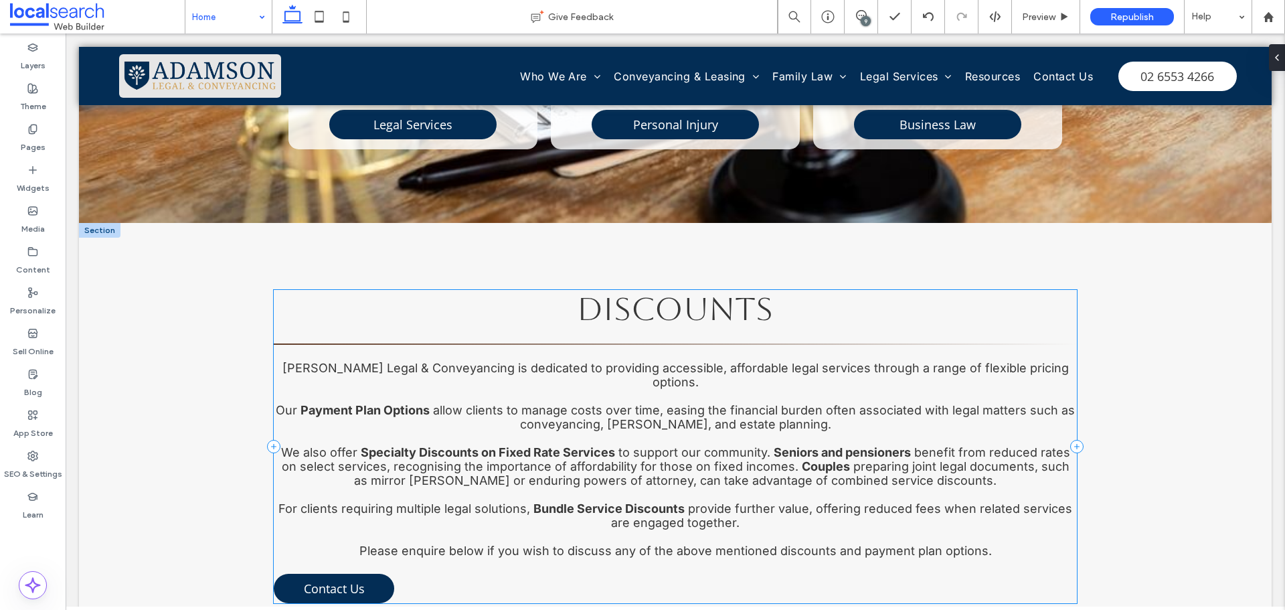
click at [644, 290] on div "Discounts Adamson Legal & Conveyancing is dedicated to providing accessible, af…" at bounding box center [675, 446] width 803 height 313
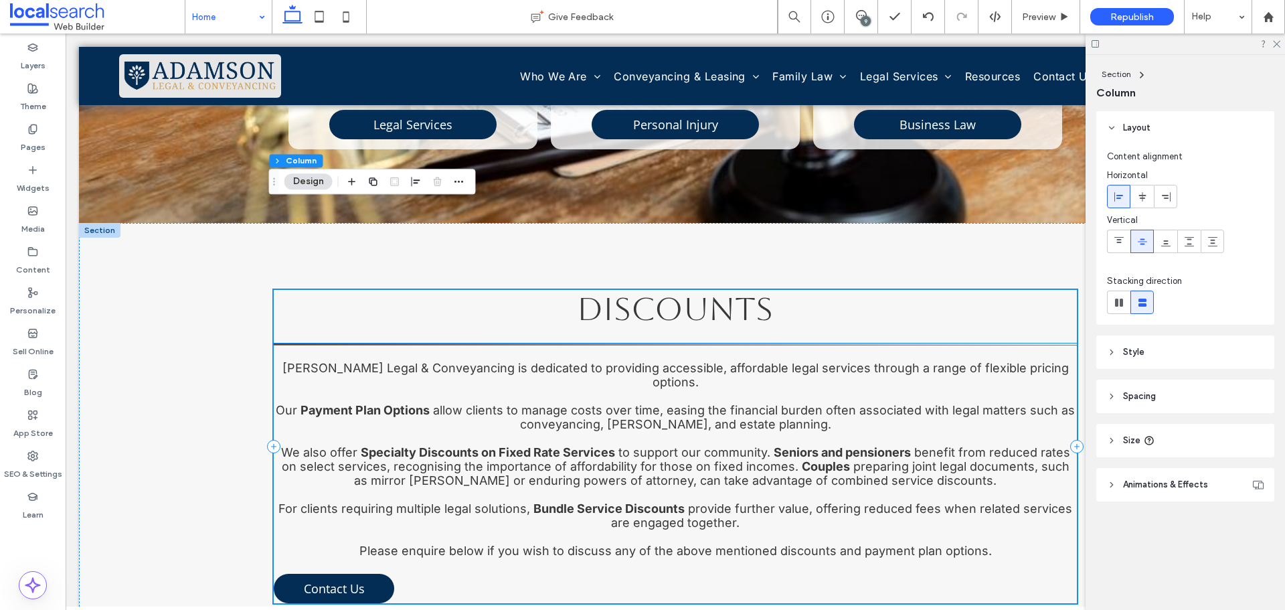
click at [647, 290] on div "Discounts Adamson Legal & Conveyancing is dedicated to providing accessible, af…" at bounding box center [675, 446] width 803 height 313
click at [647, 343] on hr at bounding box center [675, 343] width 803 height 1
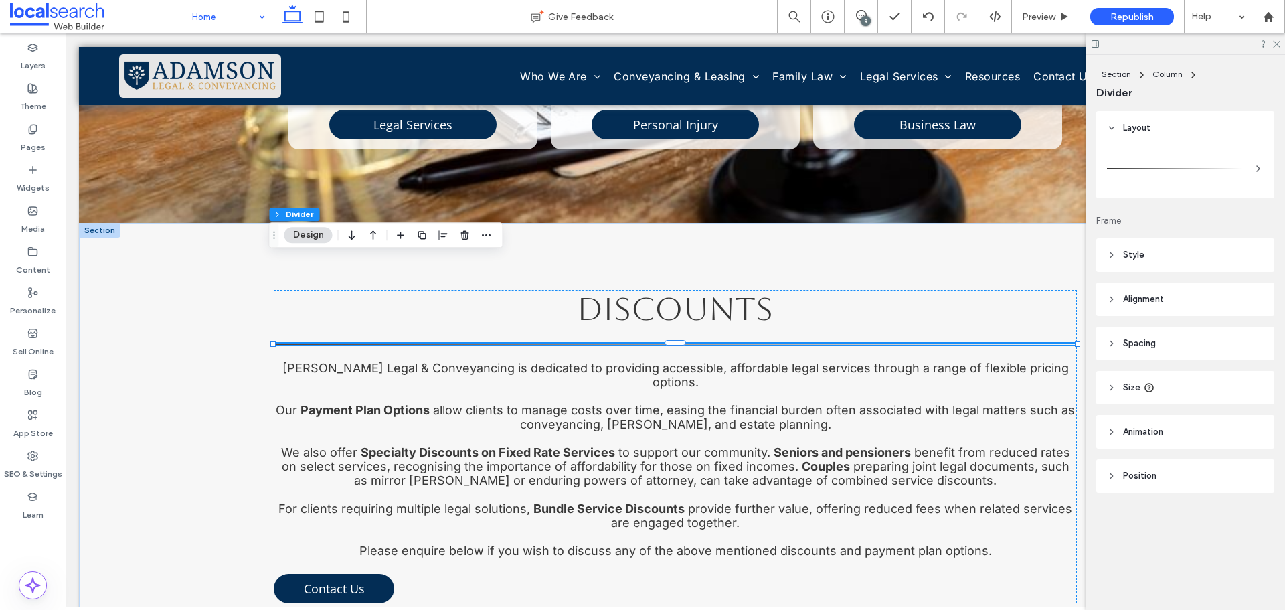
click at [1165, 251] on header "Style" at bounding box center [1185, 254] width 178 height 33
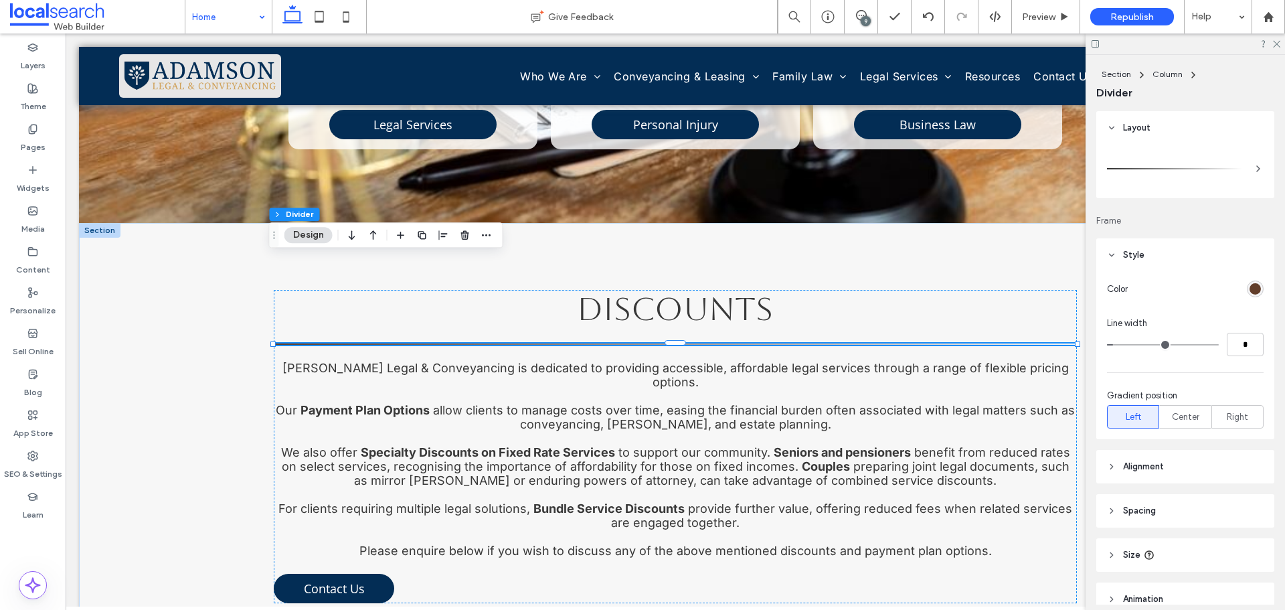
click at [1250, 286] on div "rgb(98, 62, 42)" at bounding box center [1255, 288] width 11 height 11
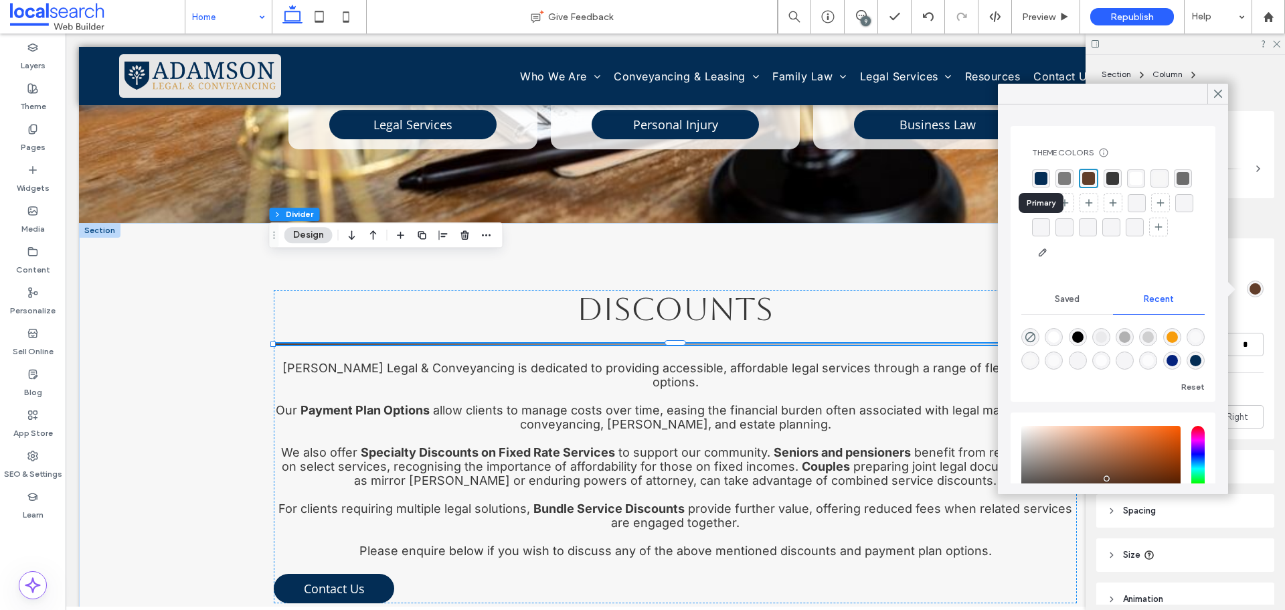
click at [1039, 180] on div "rgba(3, 45, 85, 1)" at bounding box center [1041, 178] width 13 height 13
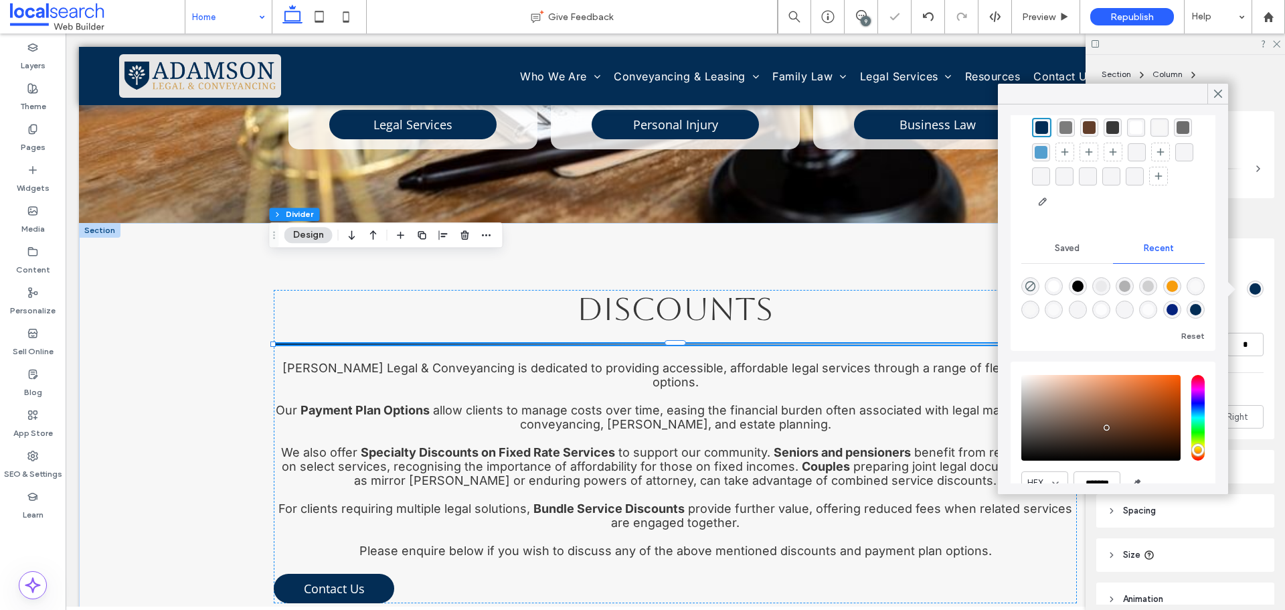
scroll to position [0, 0]
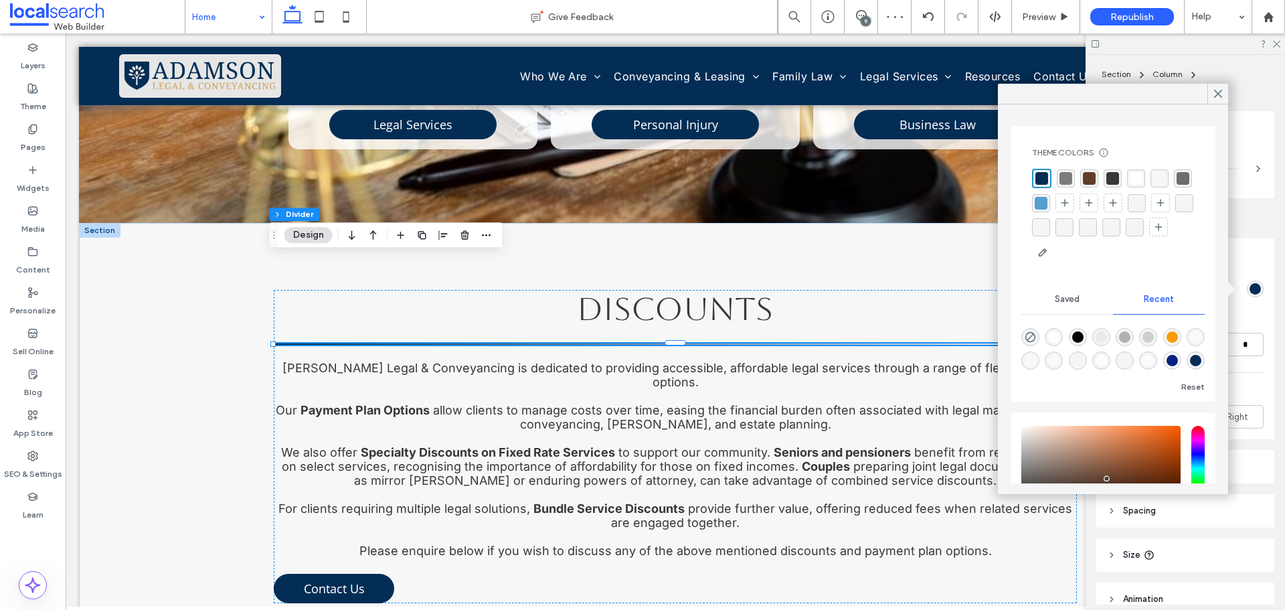
click at [1062, 171] on div "rgba(124,124,124,1)" at bounding box center [1066, 178] width 18 height 18
click at [1046, 175] on div "rgba(3, 45, 85, 1)" at bounding box center [1041, 178] width 13 height 13
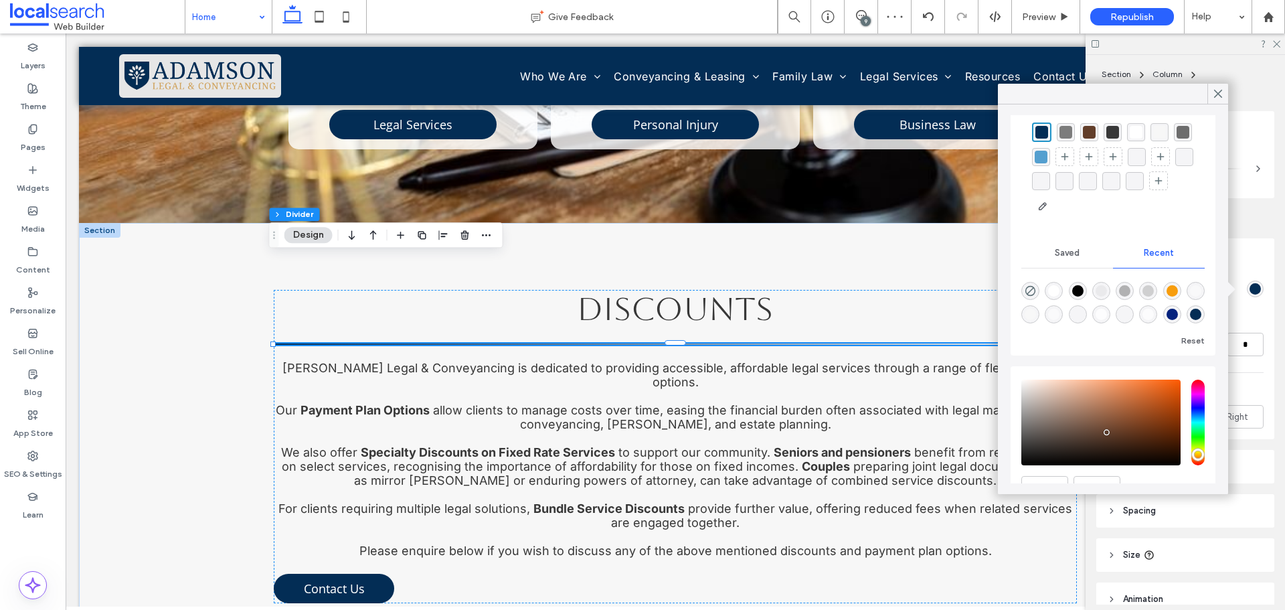
scroll to position [113, 0]
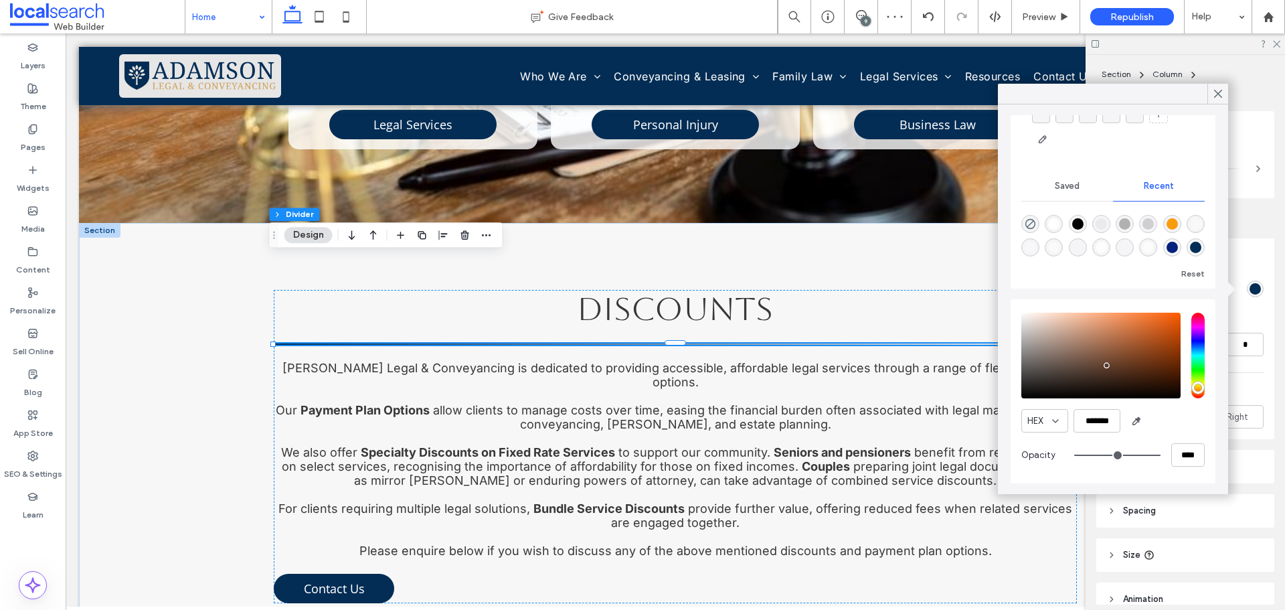
click at [1154, 423] on div "HEX *******" at bounding box center [1112, 420] width 183 height 23
click at [1220, 94] on use at bounding box center [1218, 93] width 7 height 7
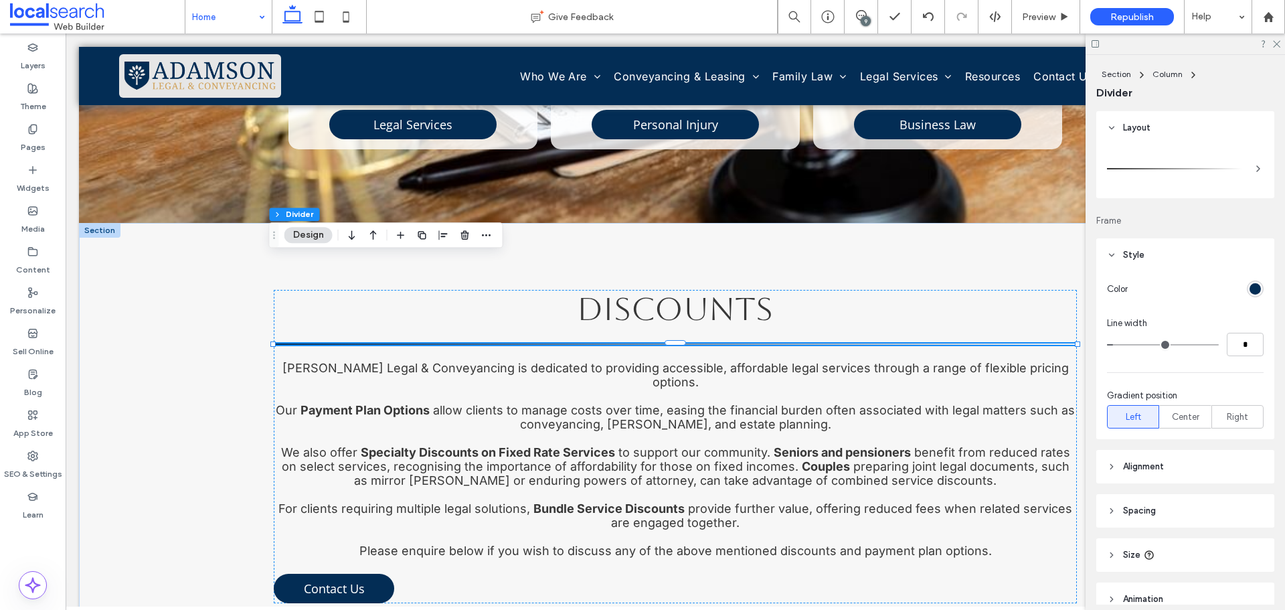
click at [1250, 294] on div "rgb(3, 45, 85)" at bounding box center [1255, 288] width 11 height 11
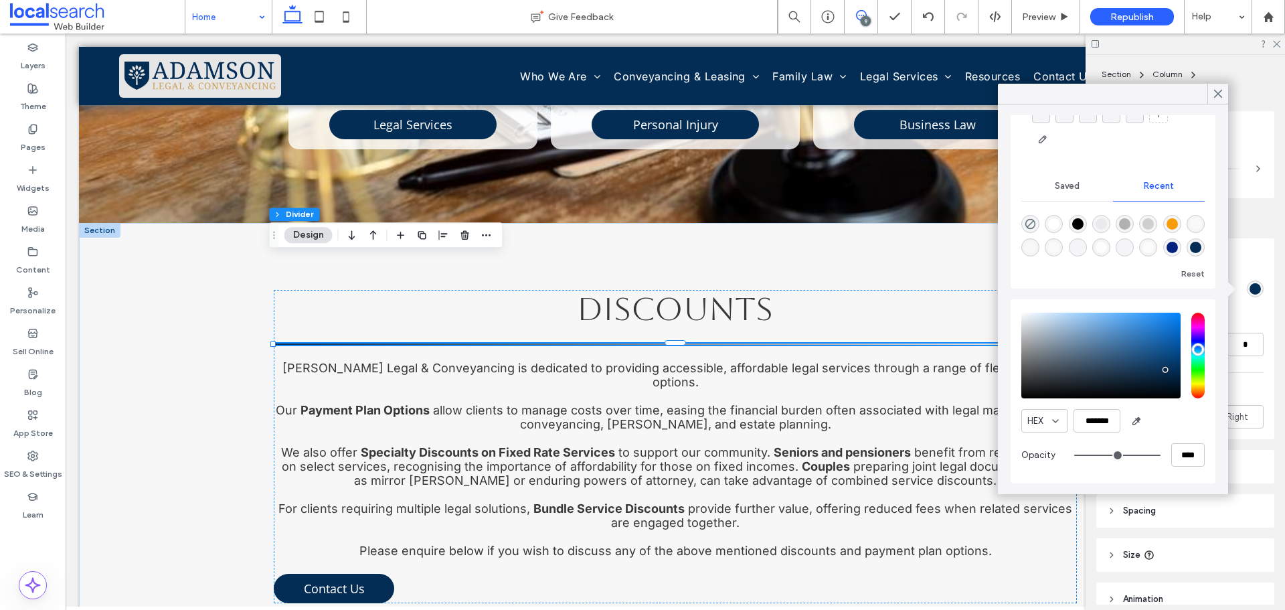
click at [864, 14] on icon at bounding box center [861, 15] width 11 height 11
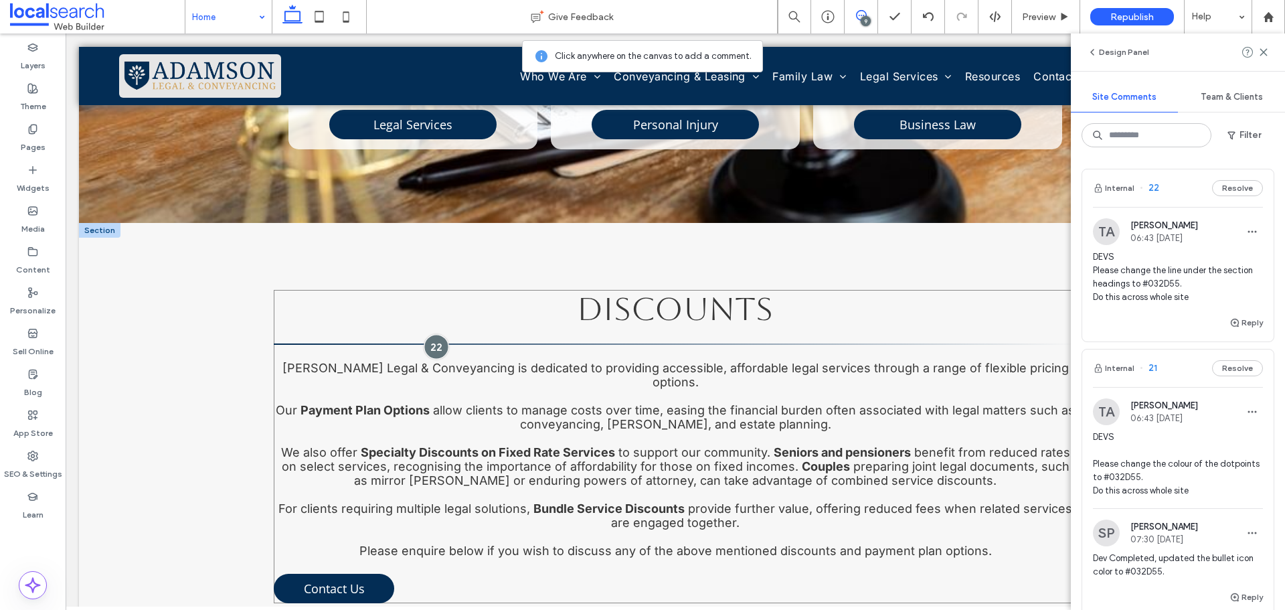
click at [437, 334] on div at bounding box center [436, 346] width 25 height 25
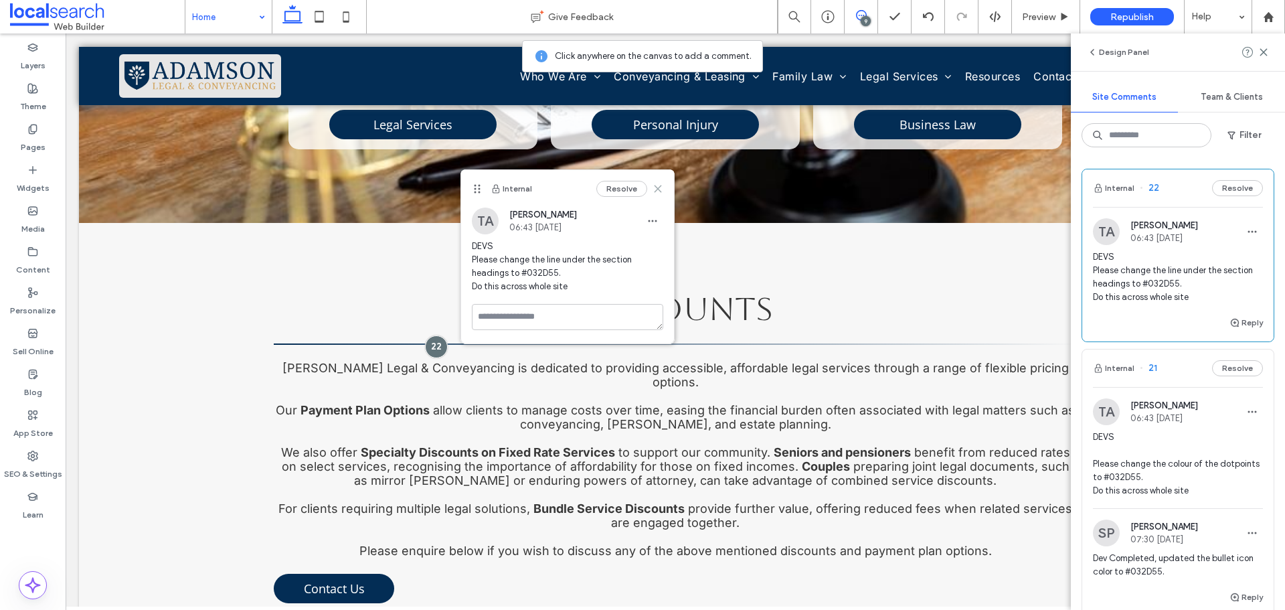
click at [656, 189] on icon at bounding box center [658, 188] width 11 height 11
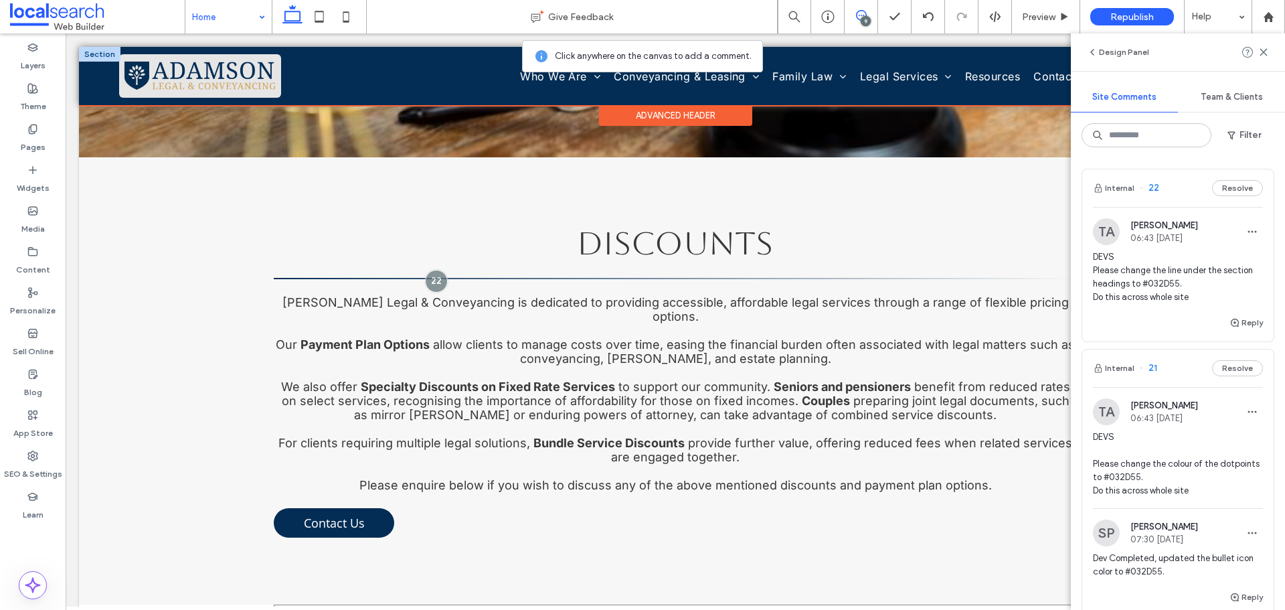
scroll to position [1337, 0]
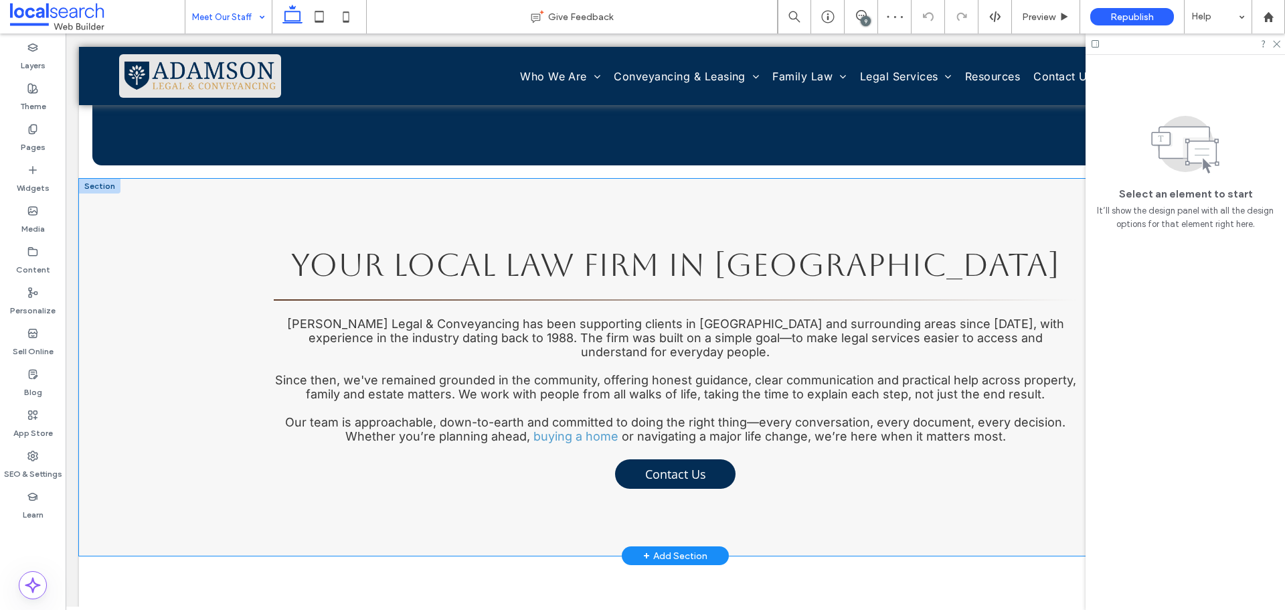
scroll to position [201, 0]
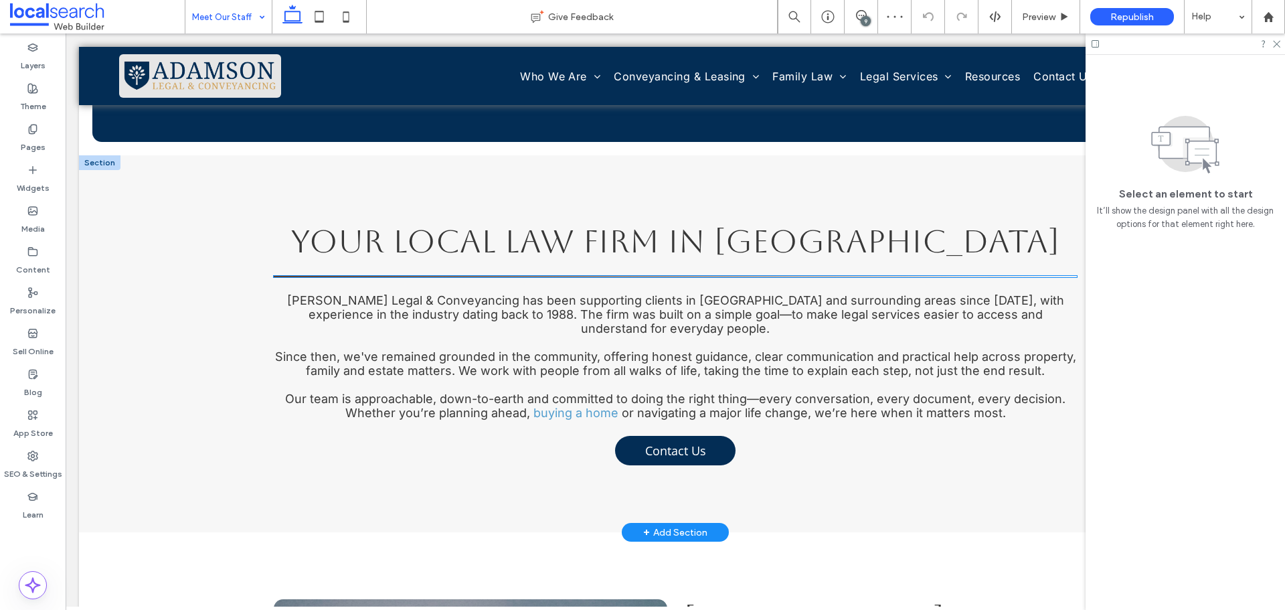
click at [562, 277] on hr at bounding box center [675, 276] width 803 height 1
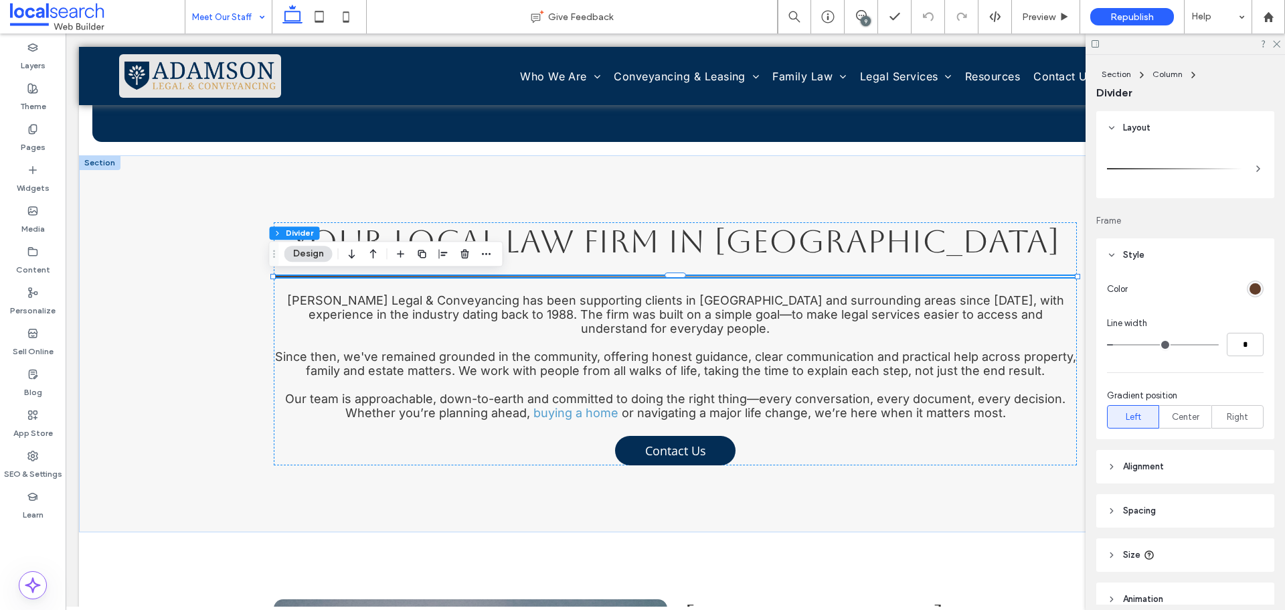
click at [1250, 290] on div "rgb(98, 62, 42)" at bounding box center [1255, 288] width 11 height 11
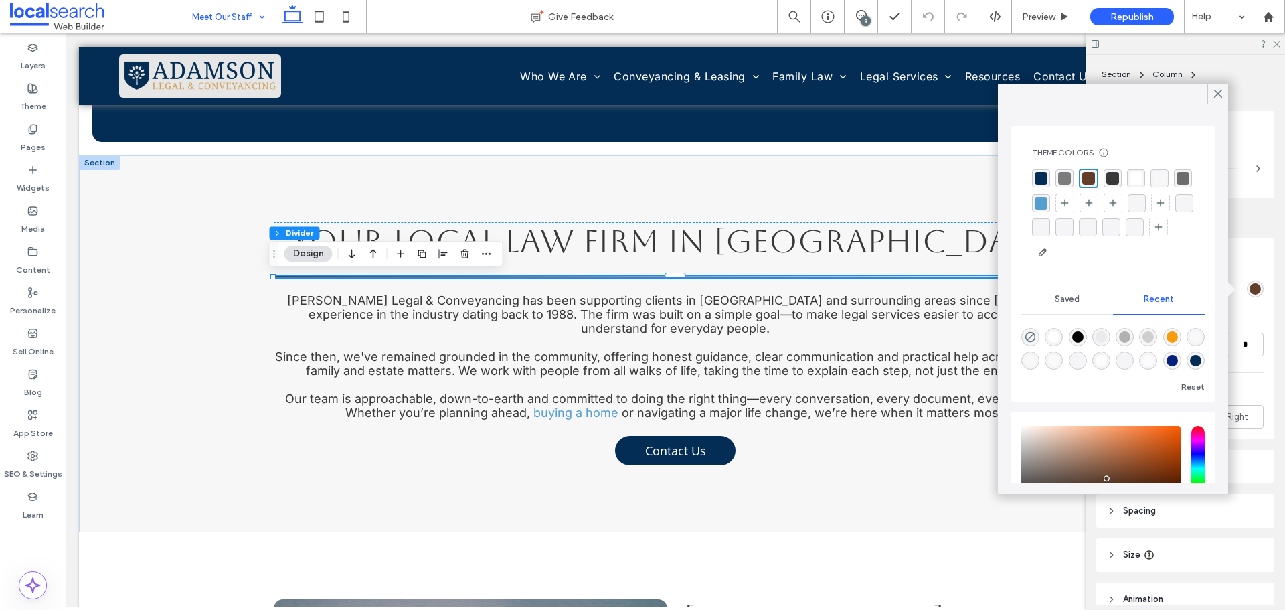
click at [1041, 177] on div "rgba(3, 45, 85, 1)" at bounding box center [1041, 178] width 13 height 13
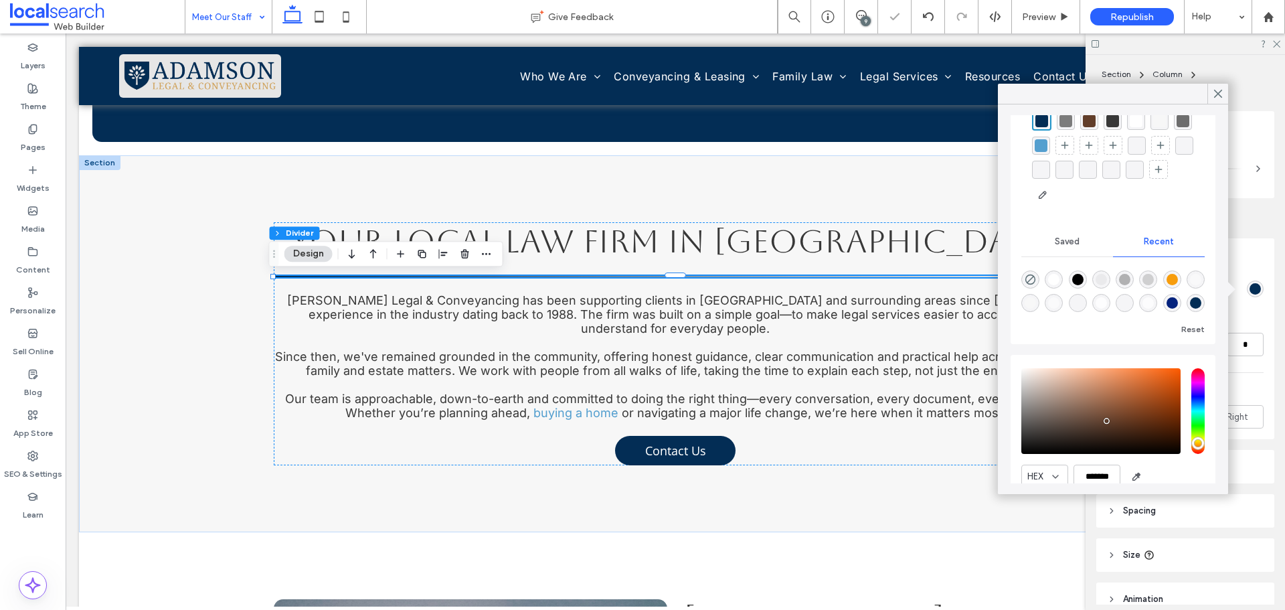
scroll to position [113, 0]
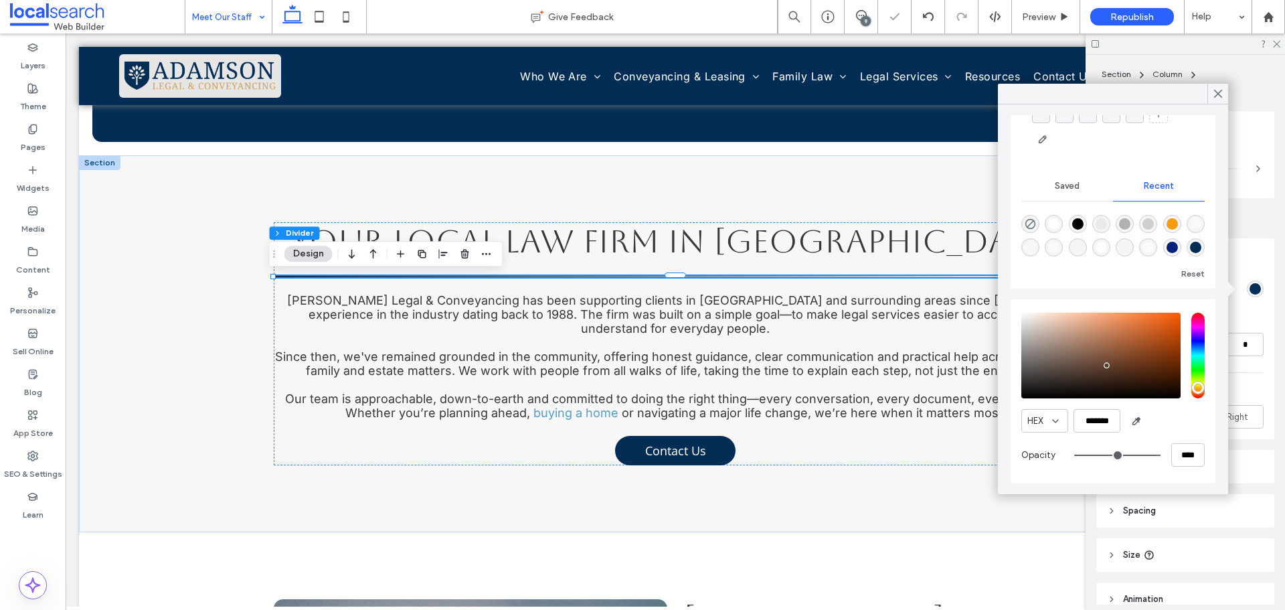
drag, startPoint x: 1220, startPoint y: 94, endPoint x: 1284, endPoint y: 72, distance: 67.7
click at [1236, 89] on body ".wqwq-1{fill:#231f20;} .cls-1q, .cls-2q { fill-rule: evenodd; } .cls-2q { fill:…" at bounding box center [642, 305] width 1285 height 610
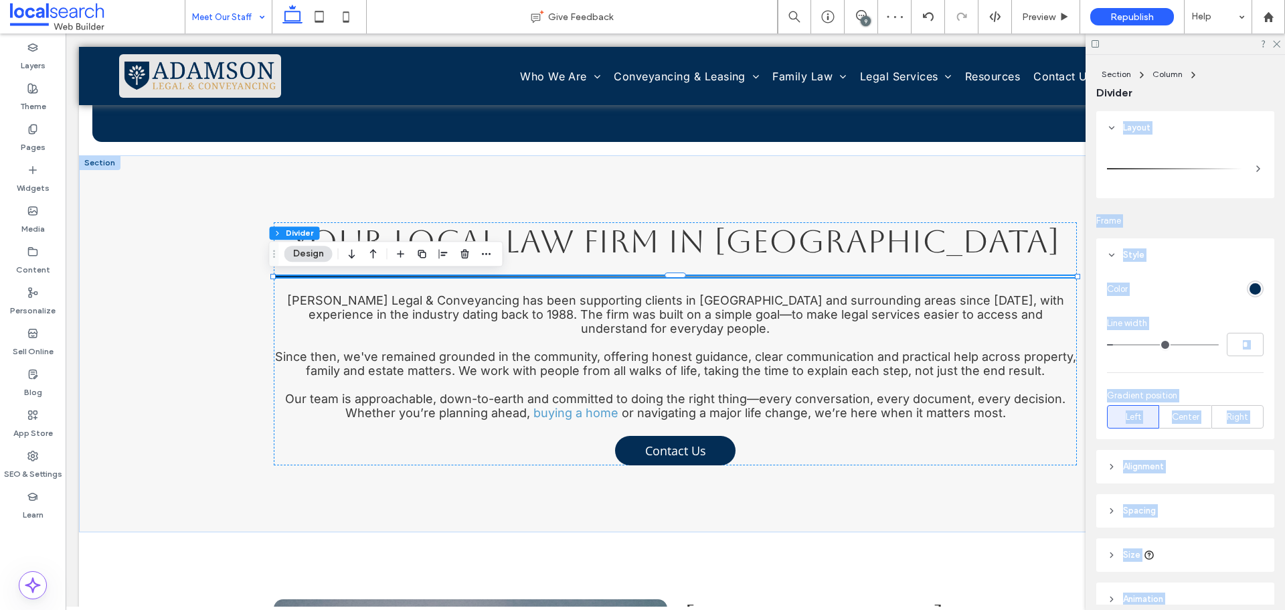
click at [1250, 286] on div "rgb(3, 45, 85)" at bounding box center [1255, 288] width 11 height 11
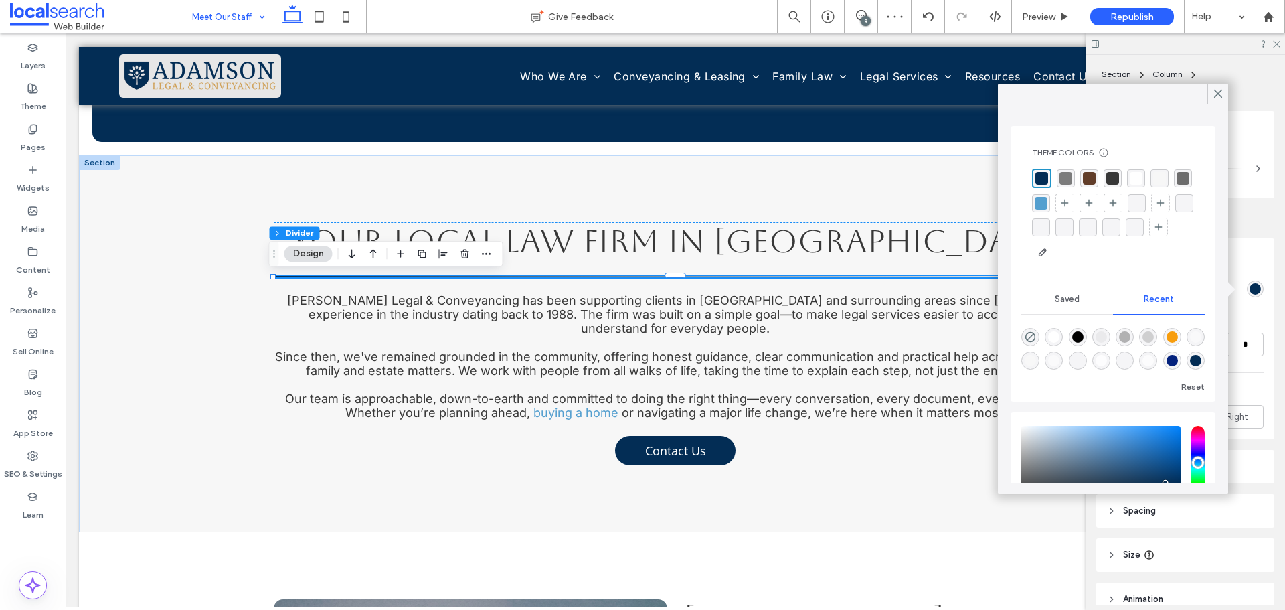
click at [1044, 180] on div "rgba(3, 45, 85, 1)" at bounding box center [1041, 178] width 13 height 13
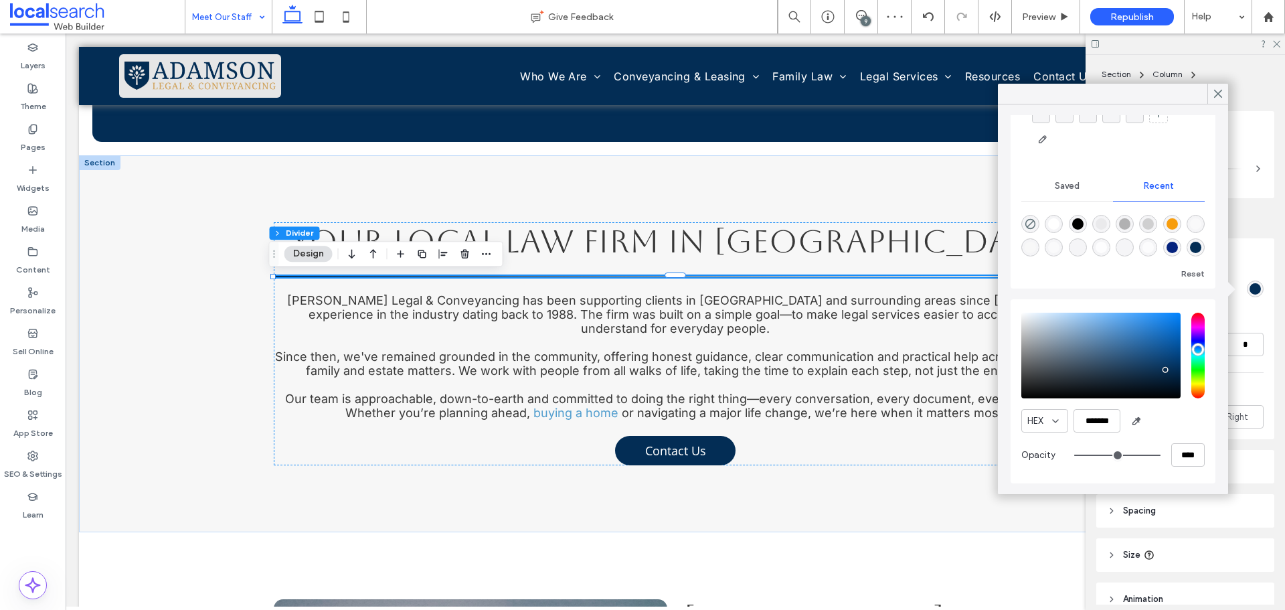
click at [1218, 95] on icon at bounding box center [1218, 94] width 12 height 12
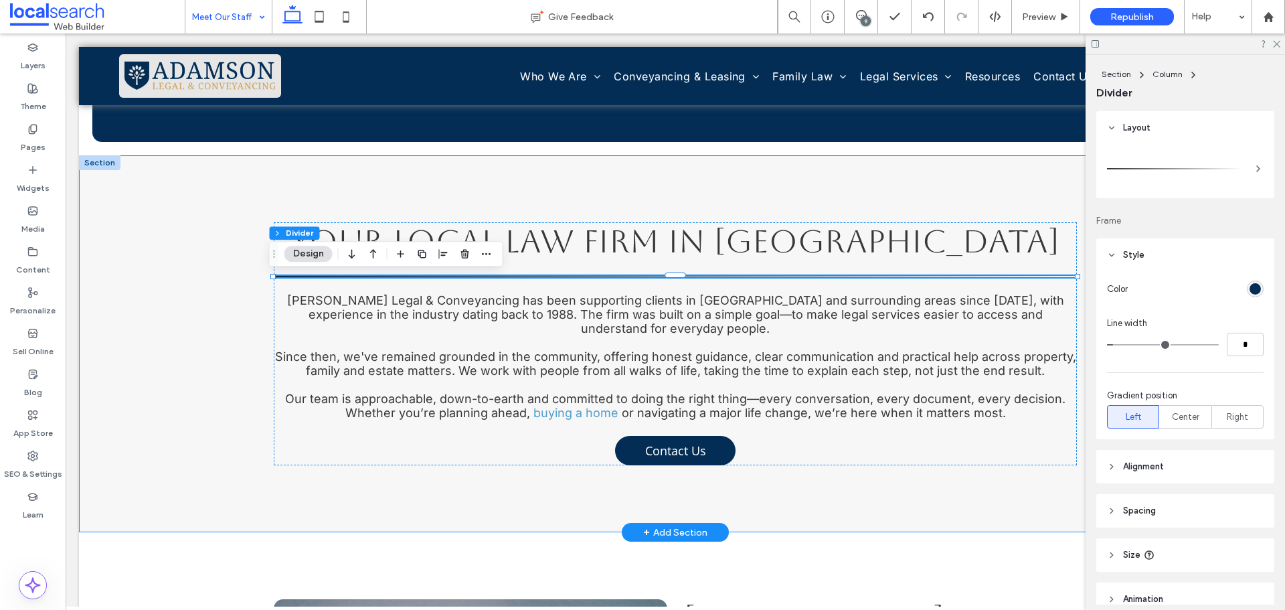
click at [695, 205] on div "Your Local Law Firm in Wingham Adamson Legal & Conveyancing has been supporting…" at bounding box center [675, 343] width 803 height 377
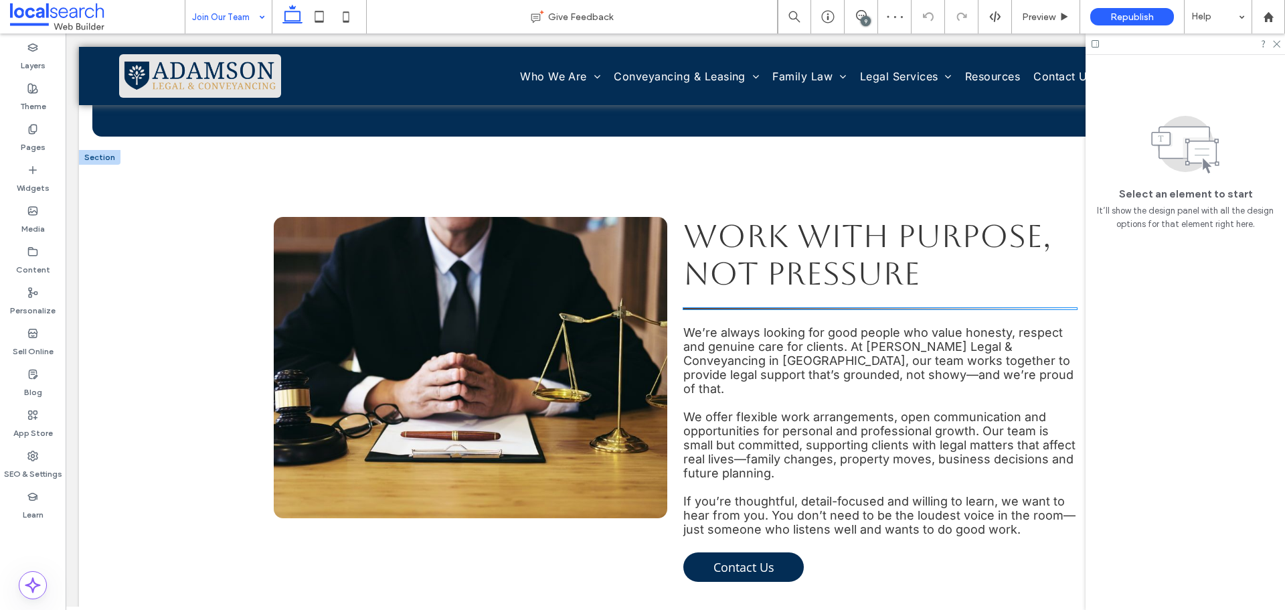
click at [748, 309] on hr at bounding box center [880, 308] width 394 height 1
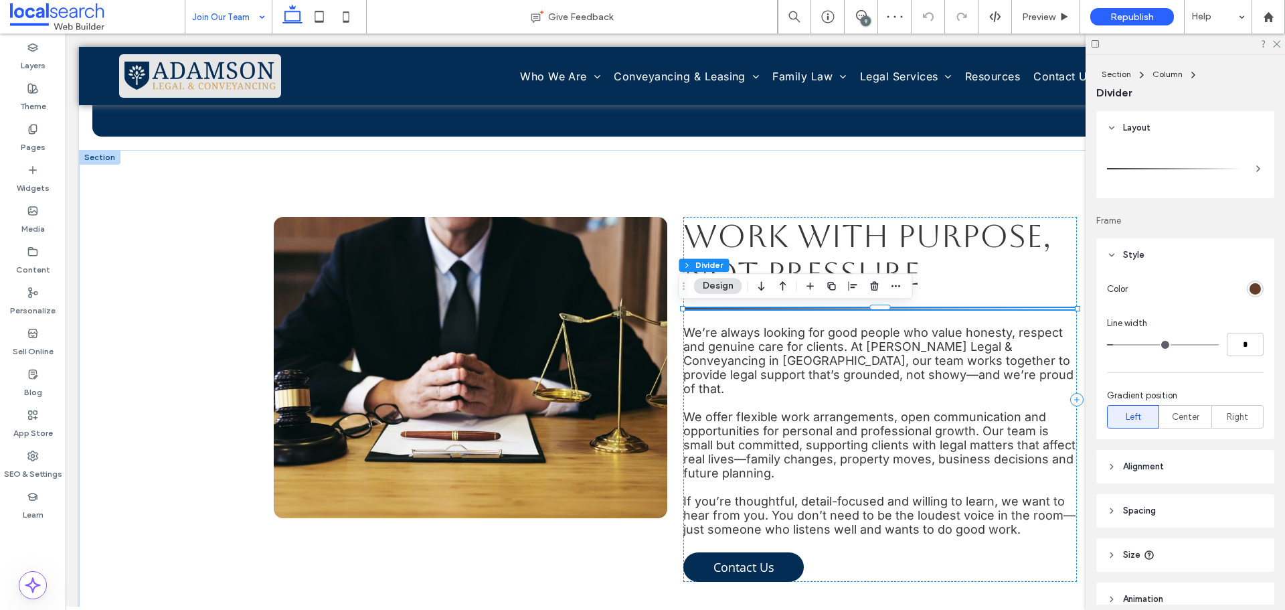
click at [1255, 290] on div "rgb(98, 62, 42)" at bounding box center [1255, 288] width 17 height 17
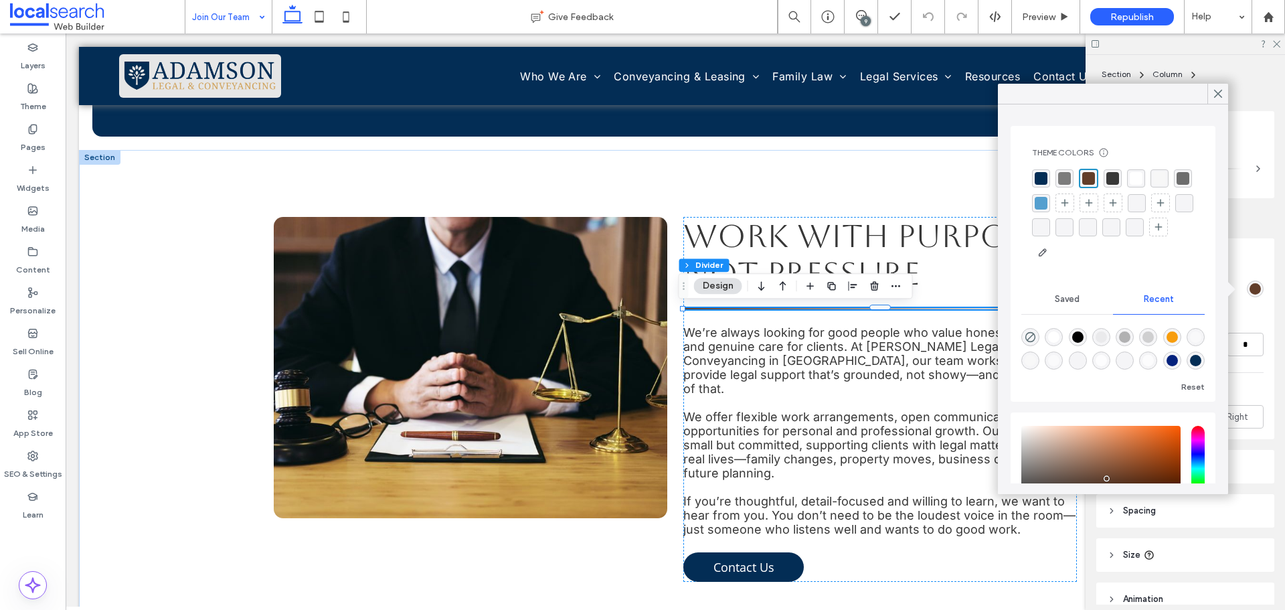
click at [1039, 177] on div "rgba(3, 45, 85, 1)" at bounding box center [1041, 178] width 13 height 13
click at [961, 188] on div "Work with Purpose, Not Pressure We’re always looking for good people who value …" at bounding box center [675, 399] width 803 height 499
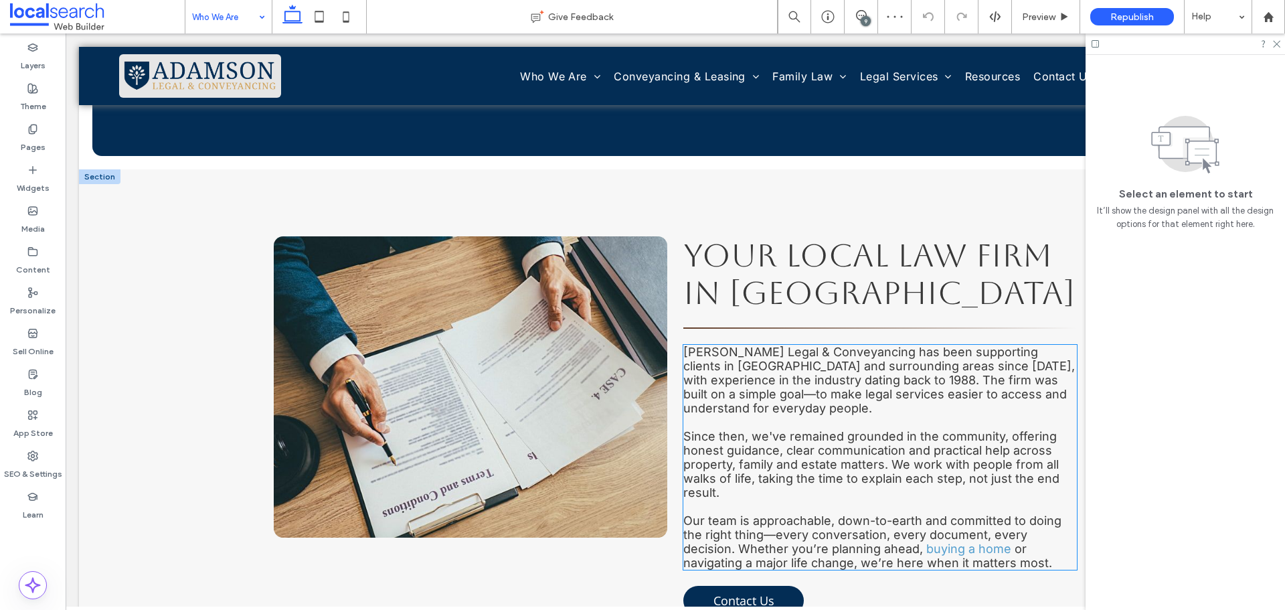
scroll to position [335, 0]
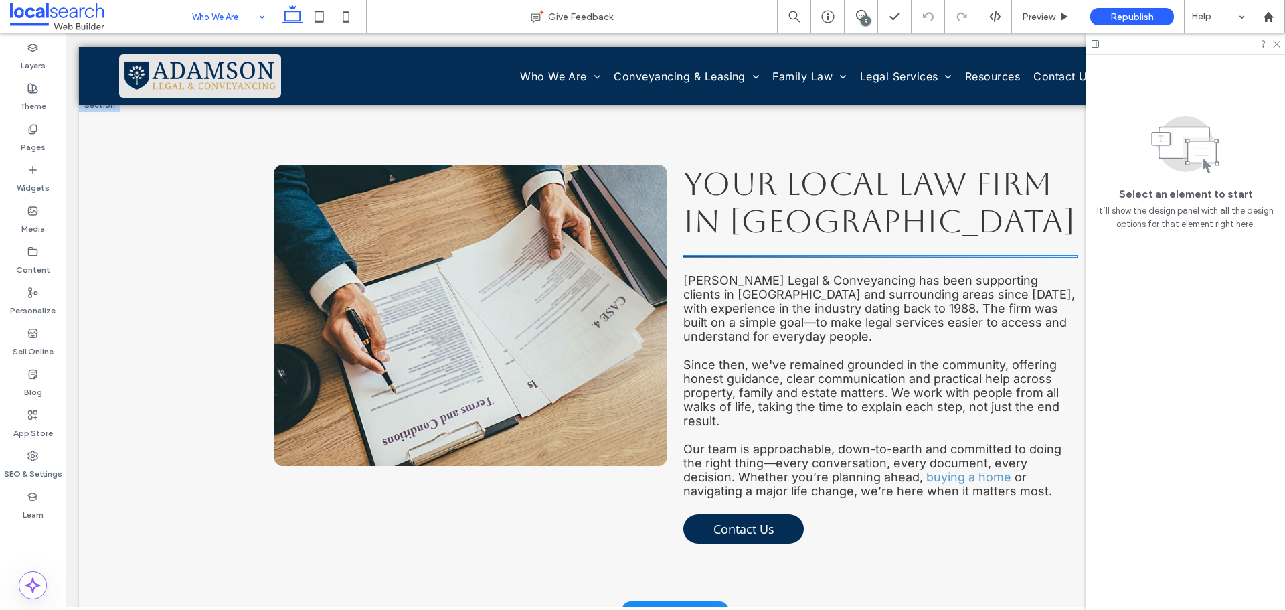
click at [767, 257] on hr at bounding box center [880, 256] width 394 height 1
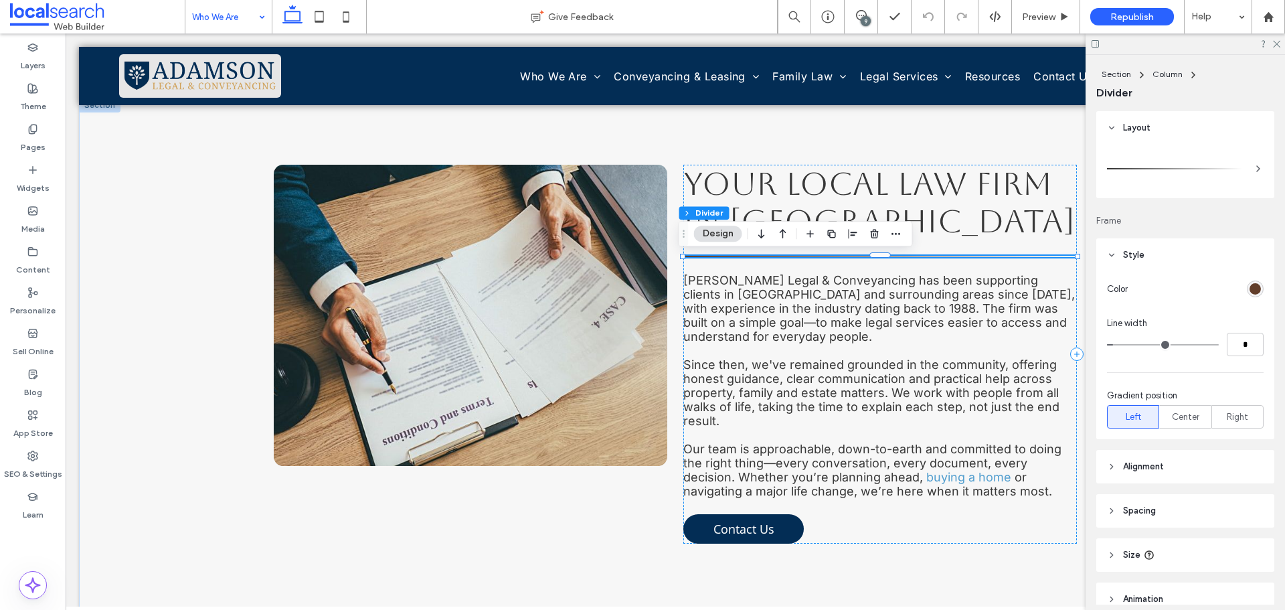
click at [1250, 290] on div "rgb(98, 62, 42)" at bounding box center [1255, 288] width 11 height 11
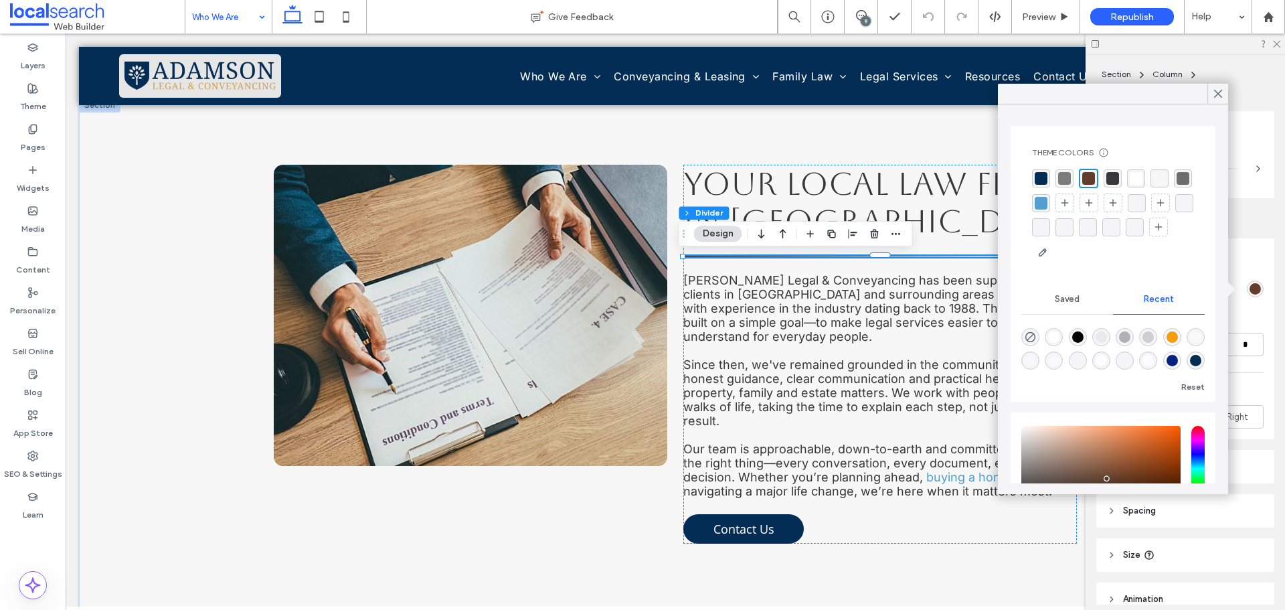
click at [1043, 179] on div "rgba(3, 45, 85, 1)" at bounding box center [1041, 178] width 13 height 13
click at [1220, 90] on icon at bounding box center [1218, 94] width 12 height 12
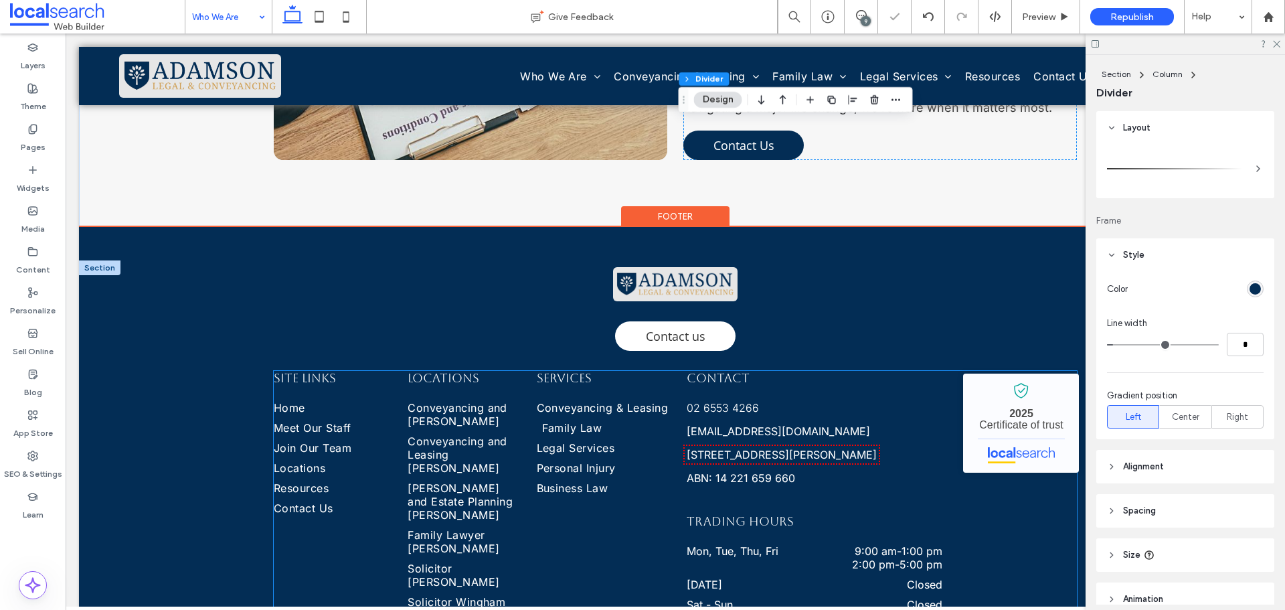
scroll to position [848, 0]
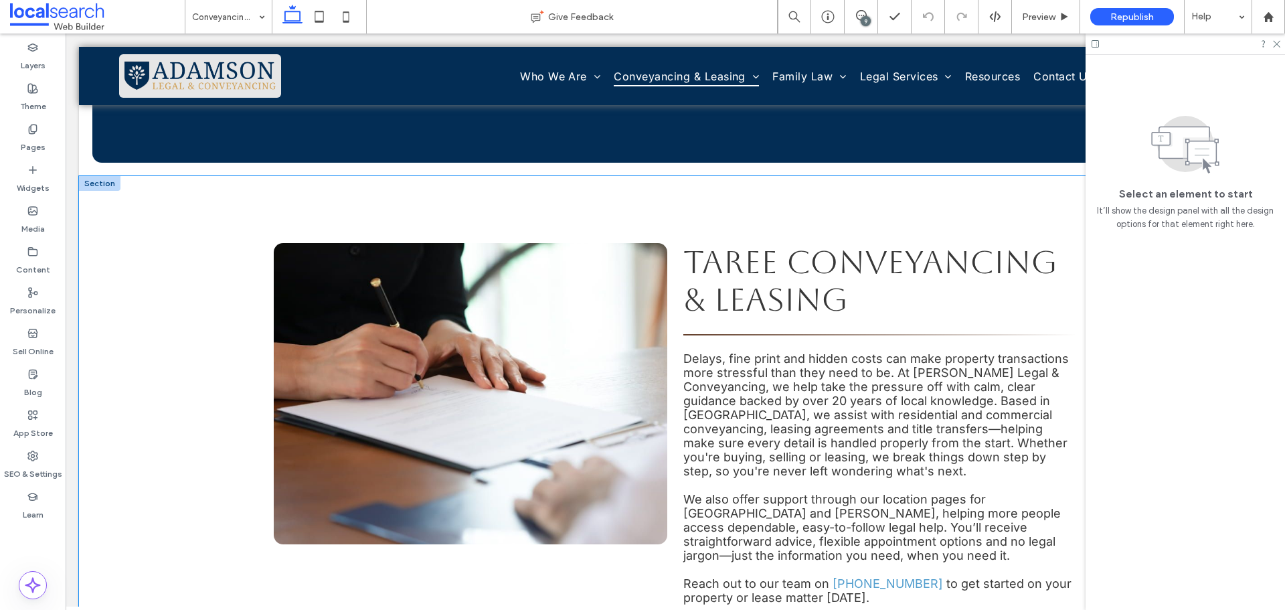
scroll to position [335, 0]
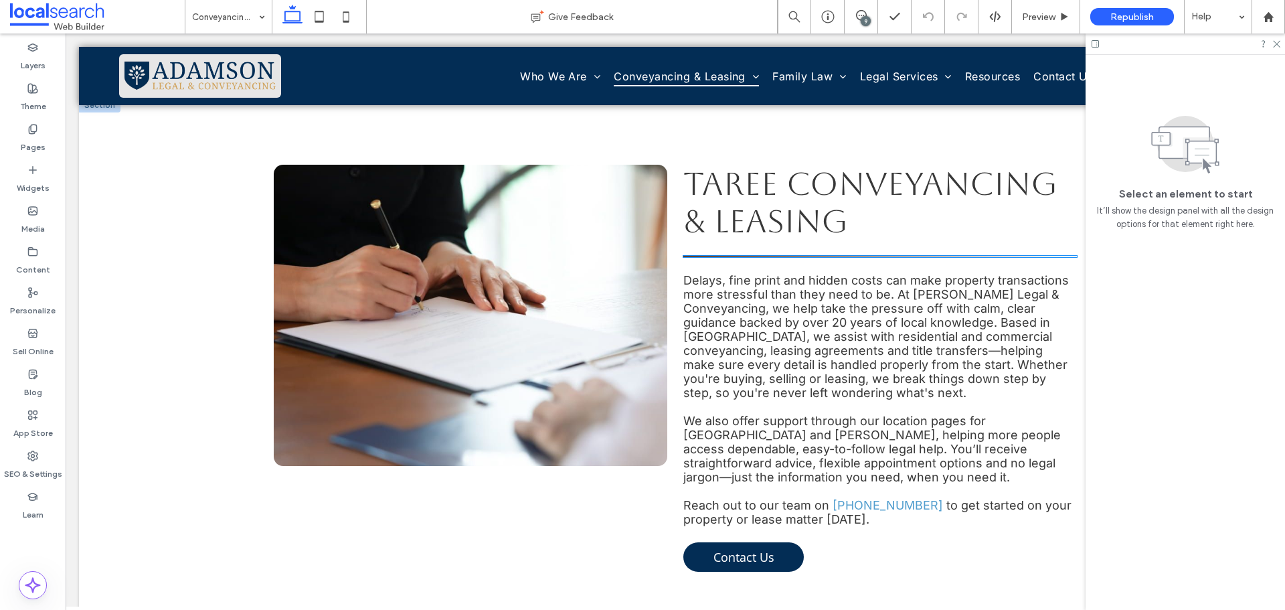
click at [833, 256] on hr at bounding box center [880, 256] width 394 height 1
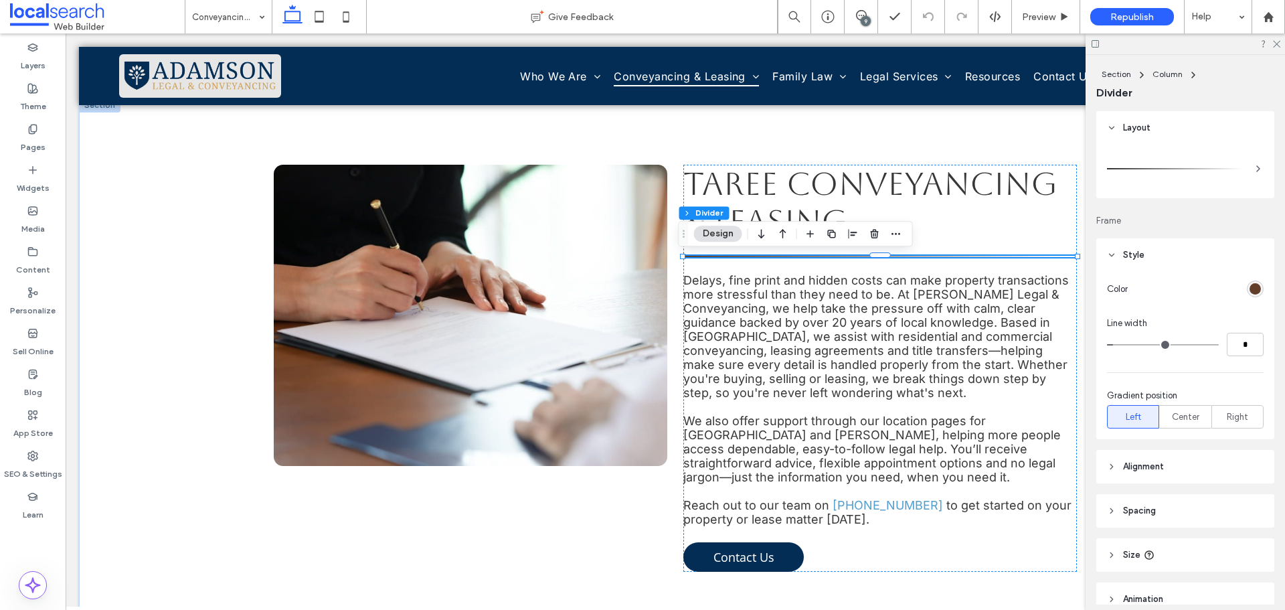
click at [1250, 285] on div "rgb(98, 62, 42)" at bounding box center [1255, 288] width 11 height 11
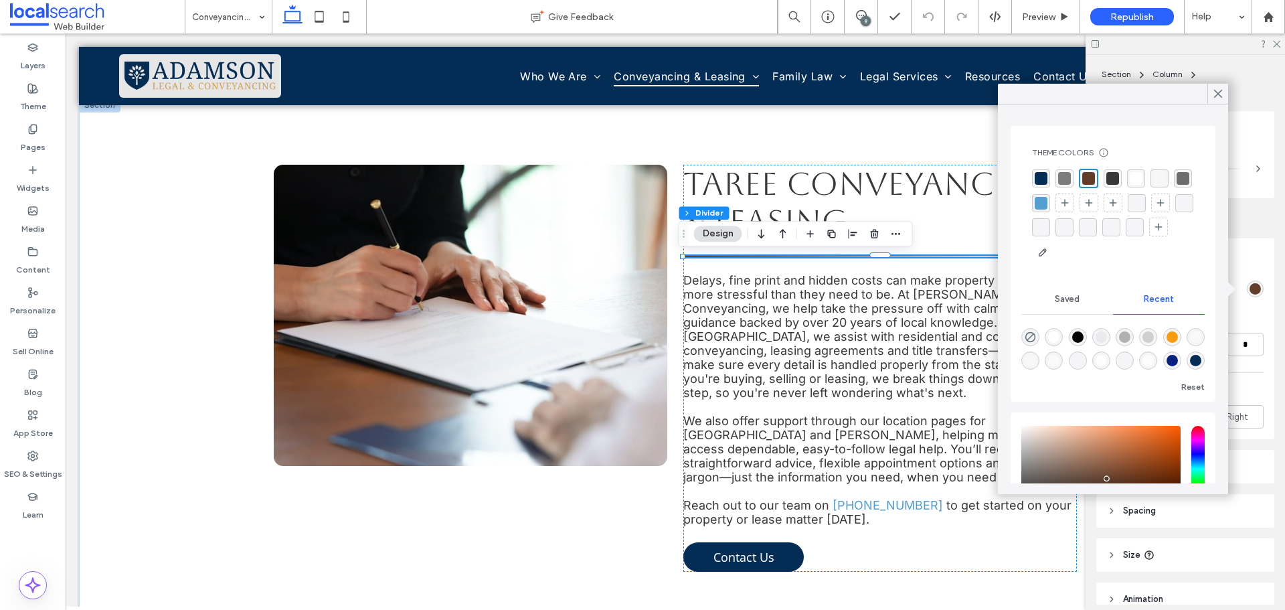
click at [1041, 178] on div "rgba(3, 45, 85, 1)" at bounding box center [1041, 178] width 13 height 13
click at [1219, 94] on use at bounding box center [1218, 93] width 7 height 7
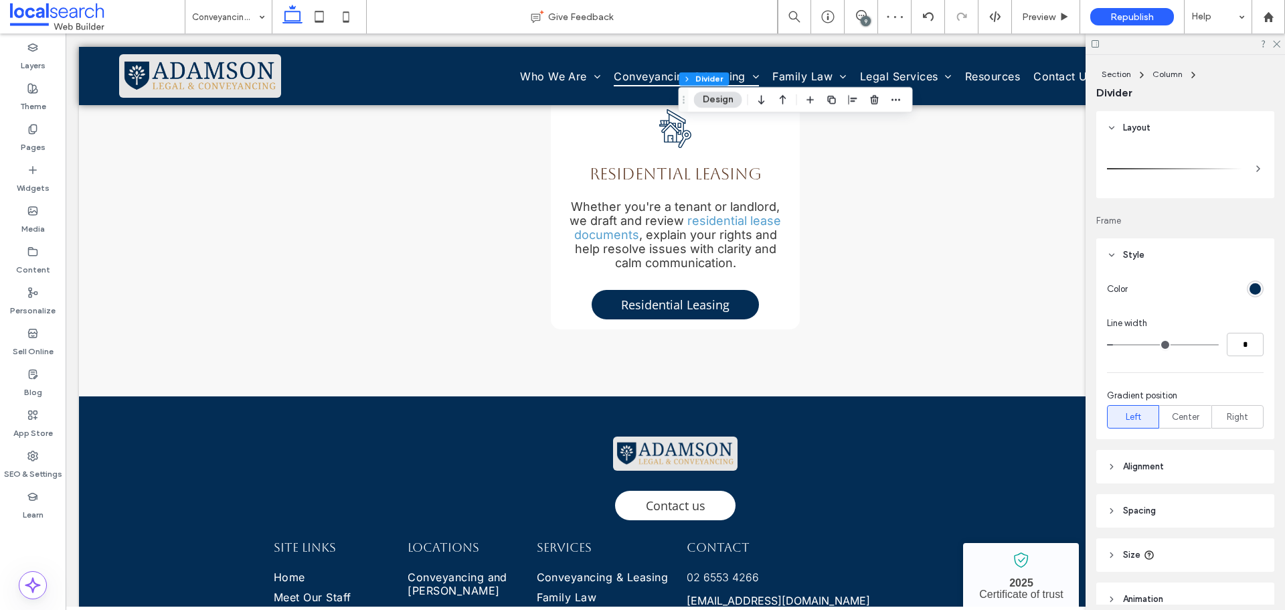
scroll to position [1406, 0]
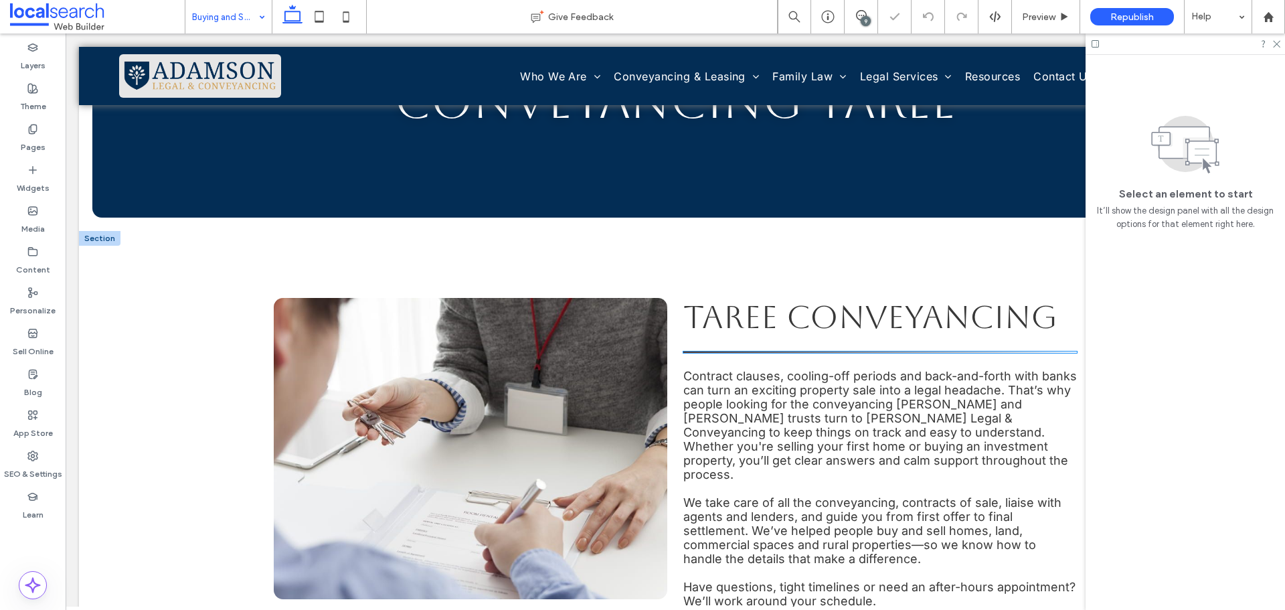
click at [861, 351] on hr at bounding box center [880, 351] width 394 height 1
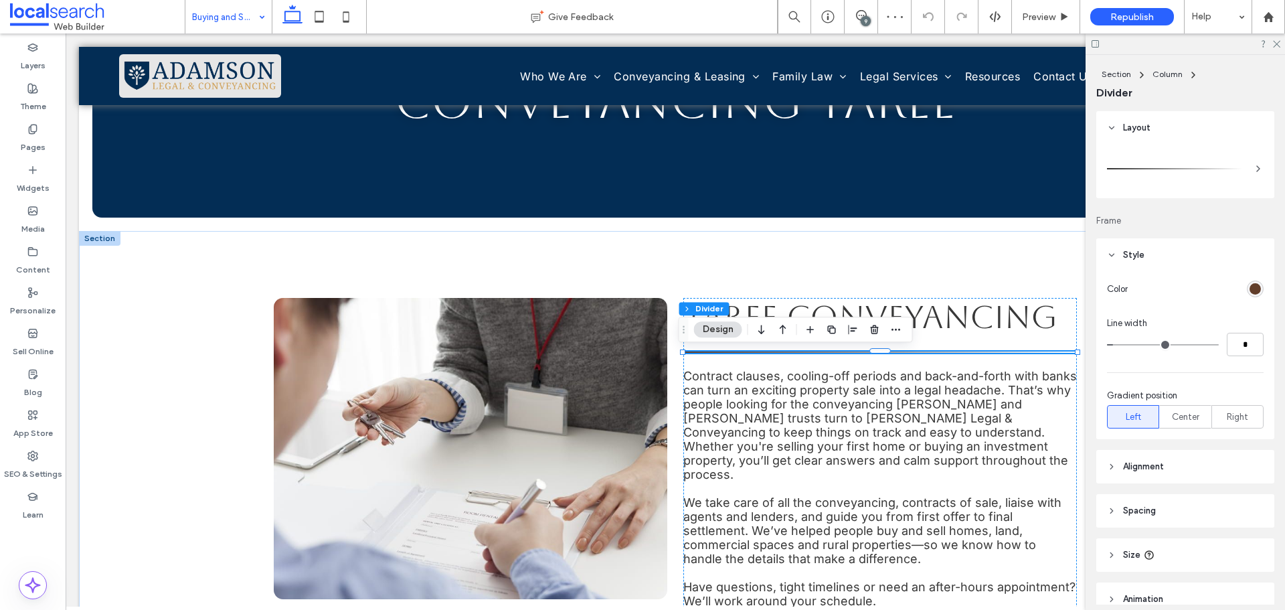
click at [1250, 288] on div "rgb(98, 62, 42)" at bounding box center [1255, 288] width 11 height 11
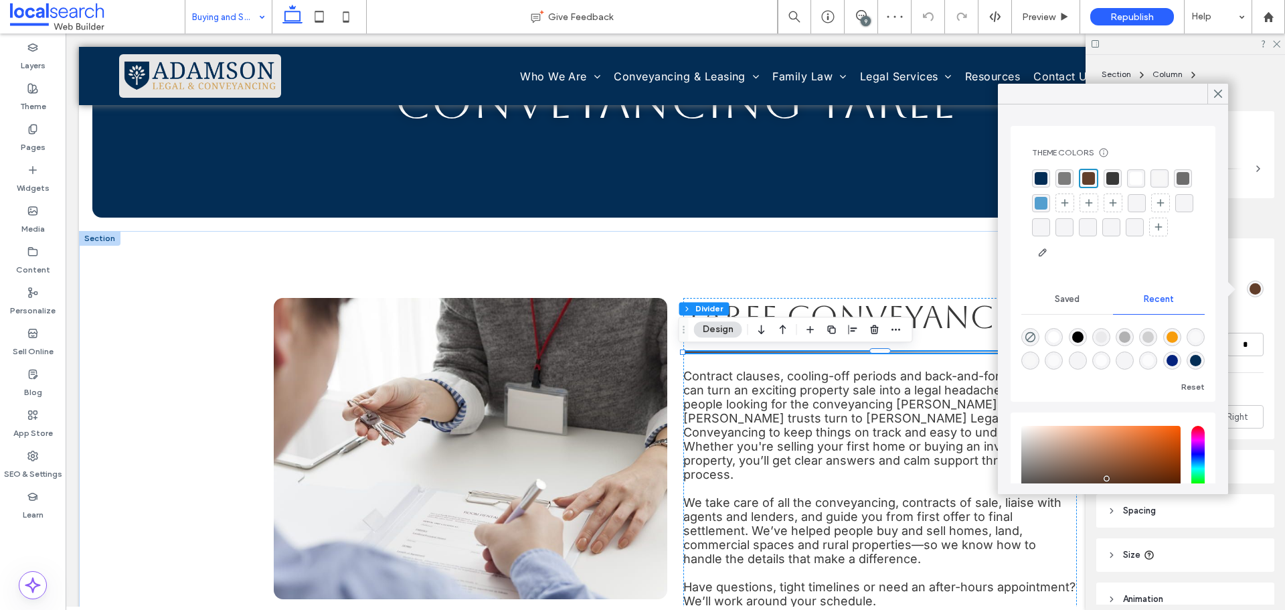
click at [1041, 171] on div "rgba(3, 45, 85, 1)" at bounding box center [1041, 178] width 18 height 18
click at [1218, 94] on use at bounding box center [1218, 93] width 7 height 7
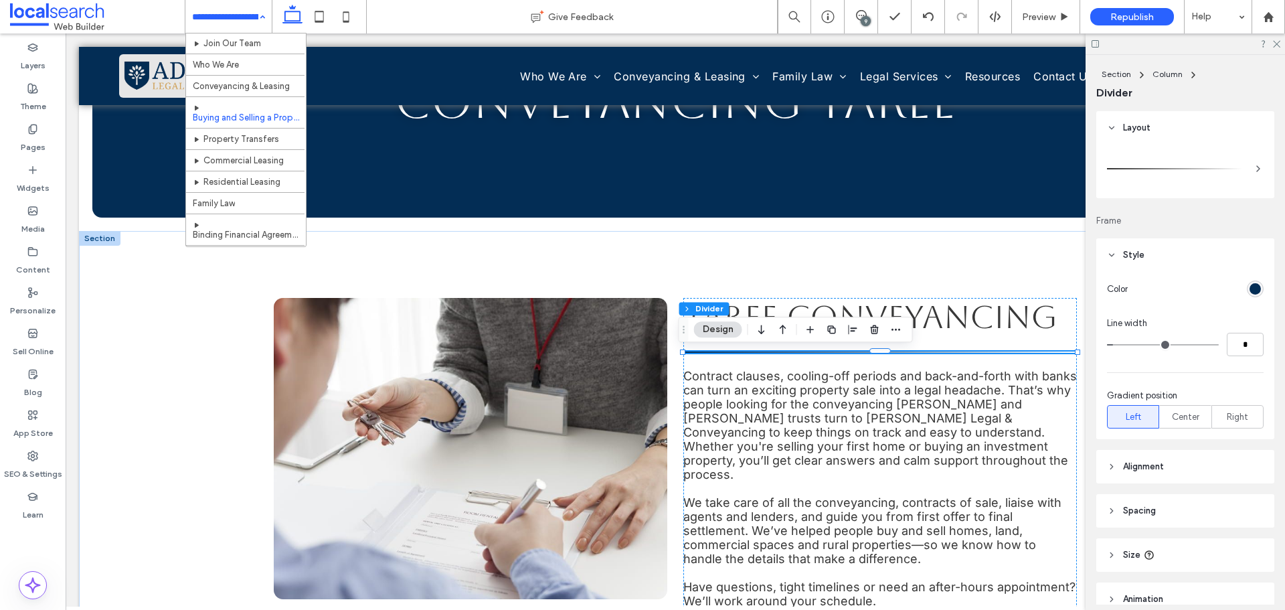
scroll to position [67, 0]
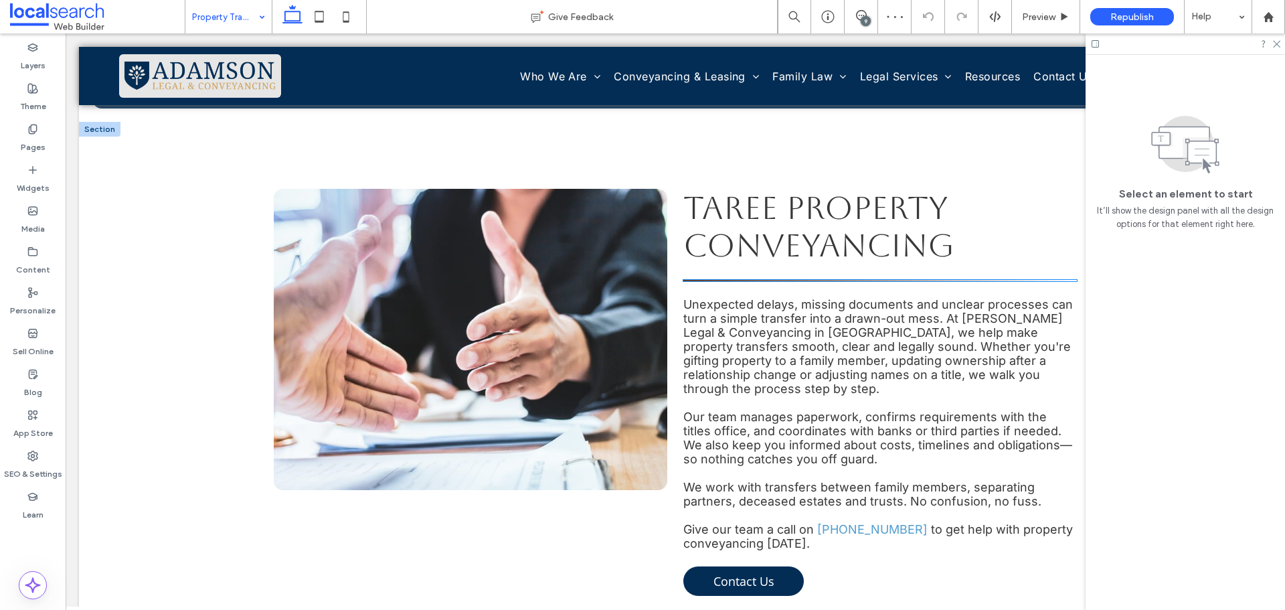
click at [764, 280] on hr at bounding box center [880, 280] width 394 height 1
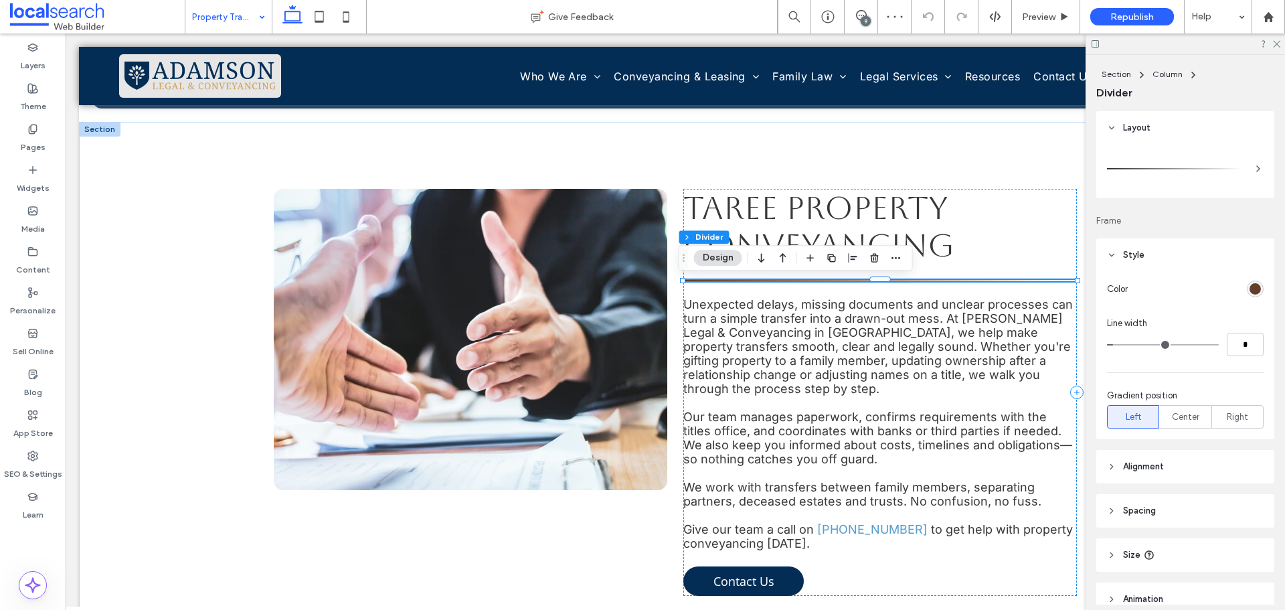
click at [1250, 290] on div "rgb(98, 62, 42)" at bounding box center [1255, 288] width 11 height 11
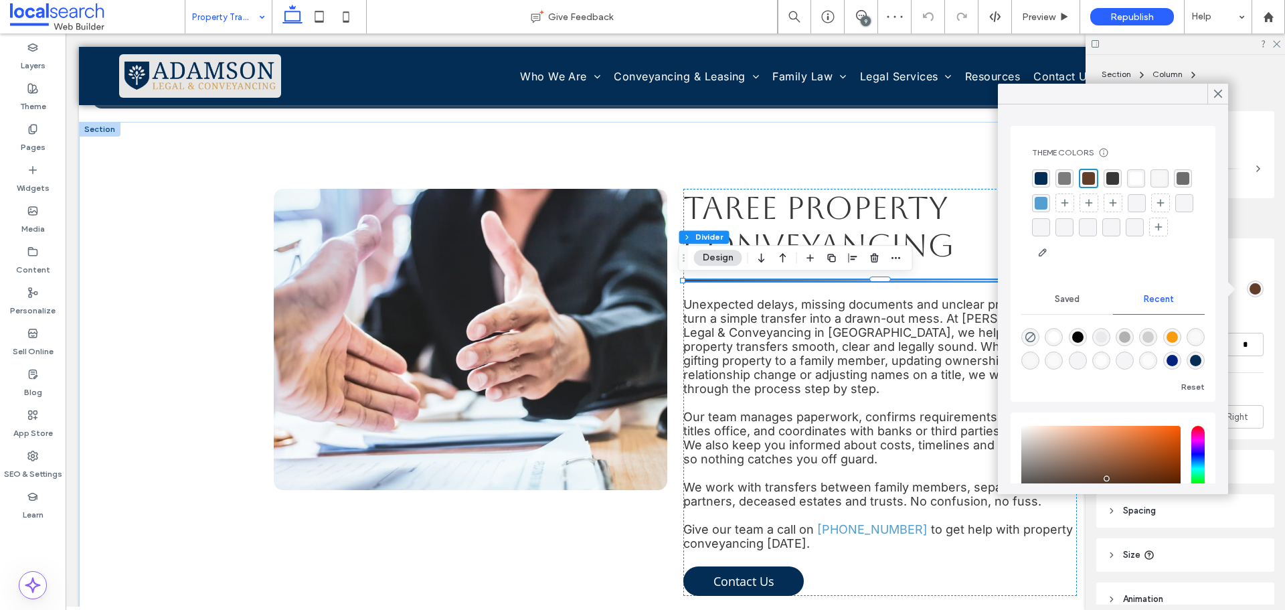
click at [1041, 178] on div "rgba(3, 45, 85, 1)" at bounding box center [1041, 178] width 13 height 13
click at [1216, 97] on icon at bounding box center [1218, 94] width 12 height 12
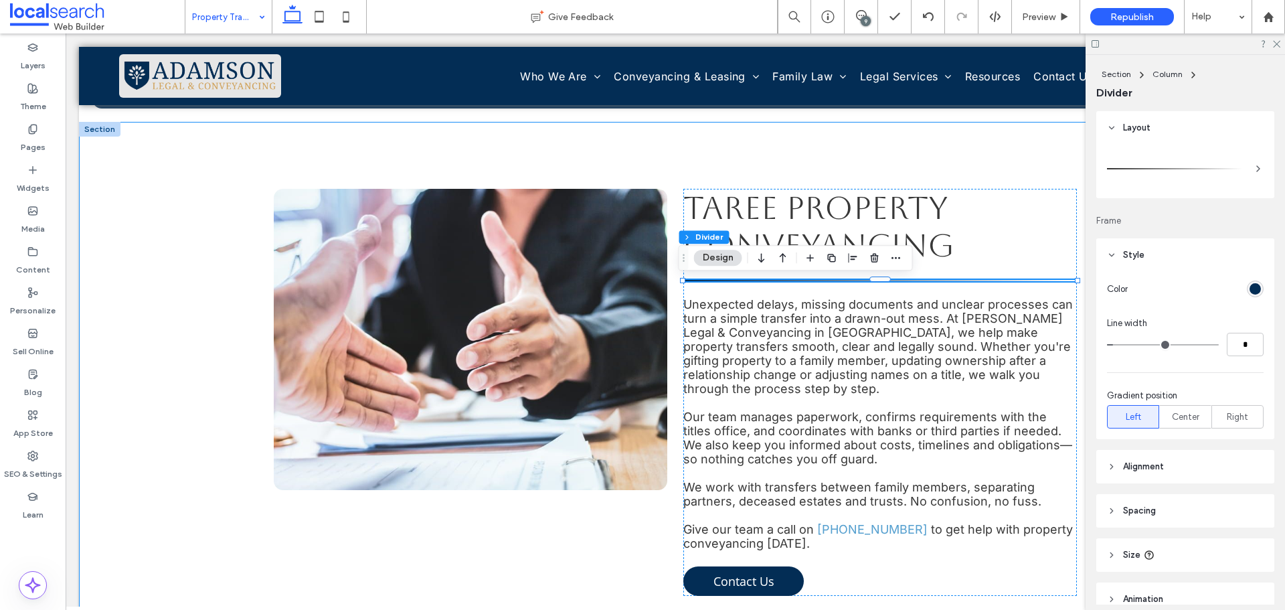
click at [764, 159] on div "Taree Property Conveyancing Unexpected delays, missing documents and unclear pr…" at bounding box center [675, 392] width 803 height 541
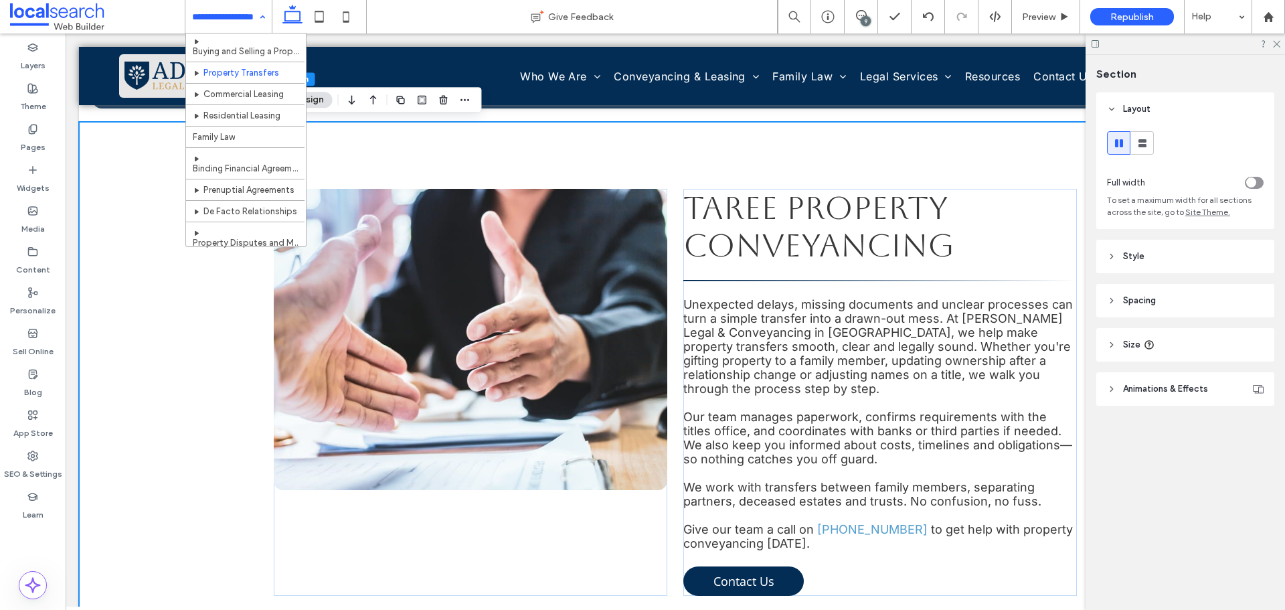
scroll to position [134, 0]
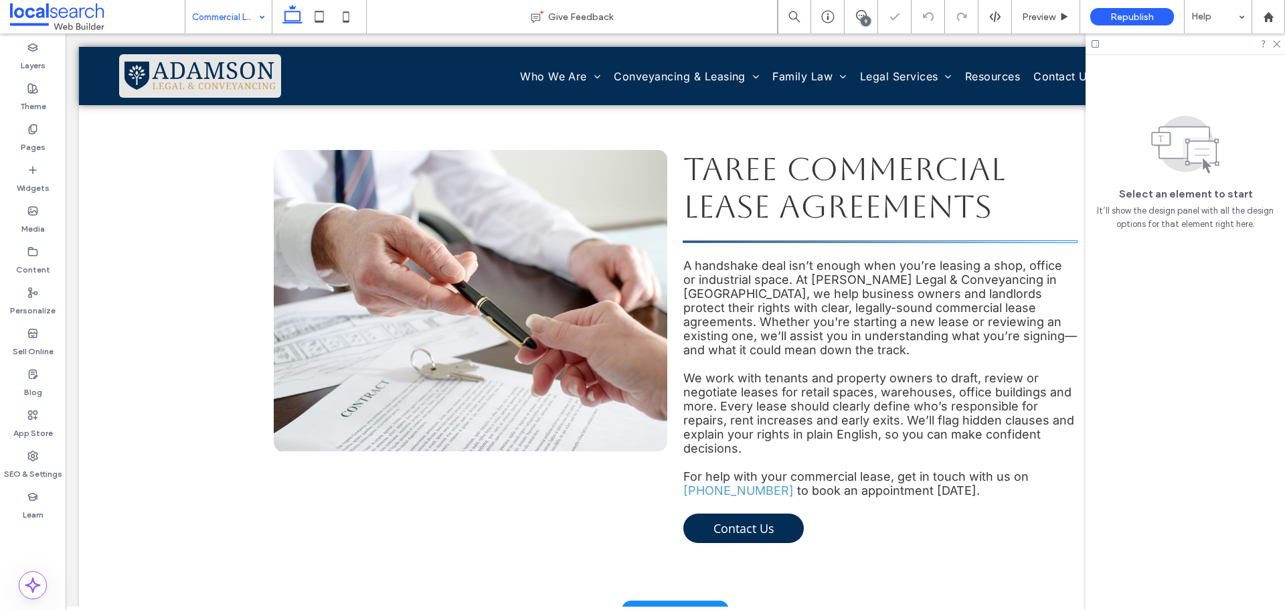
click at [817, 242] on hr at bounding box center [880, 241] width 394 height 1
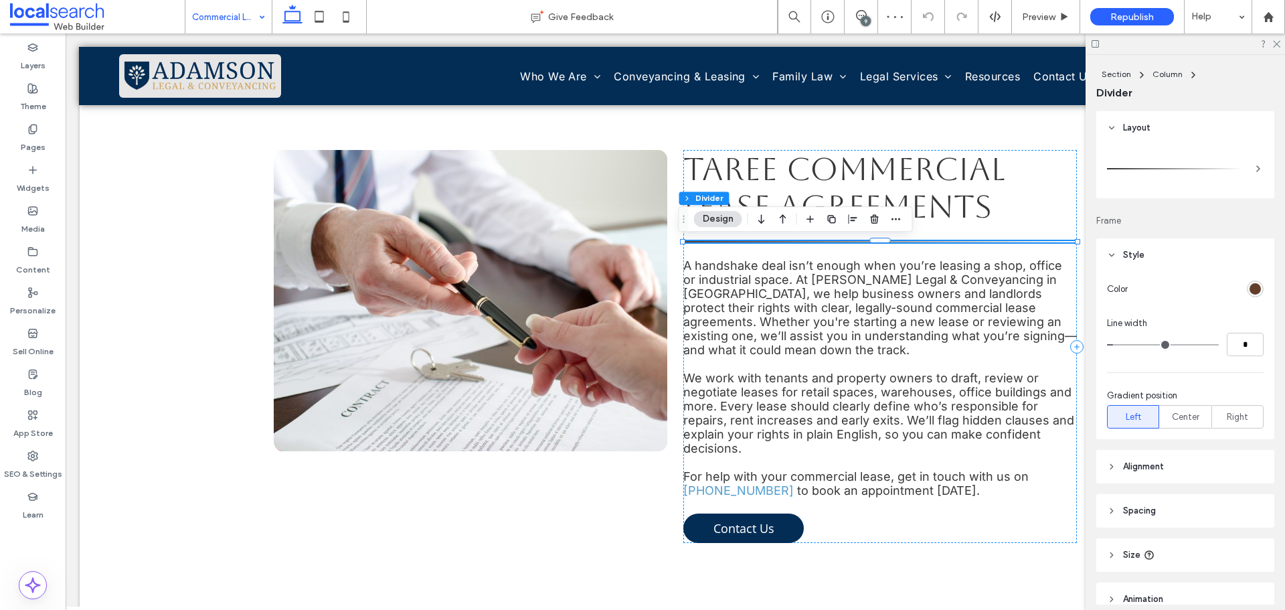
click at [1252, 288] on div "rgb(98, 62, 42)" at bounding box center [1255, 288] width 11 height 11
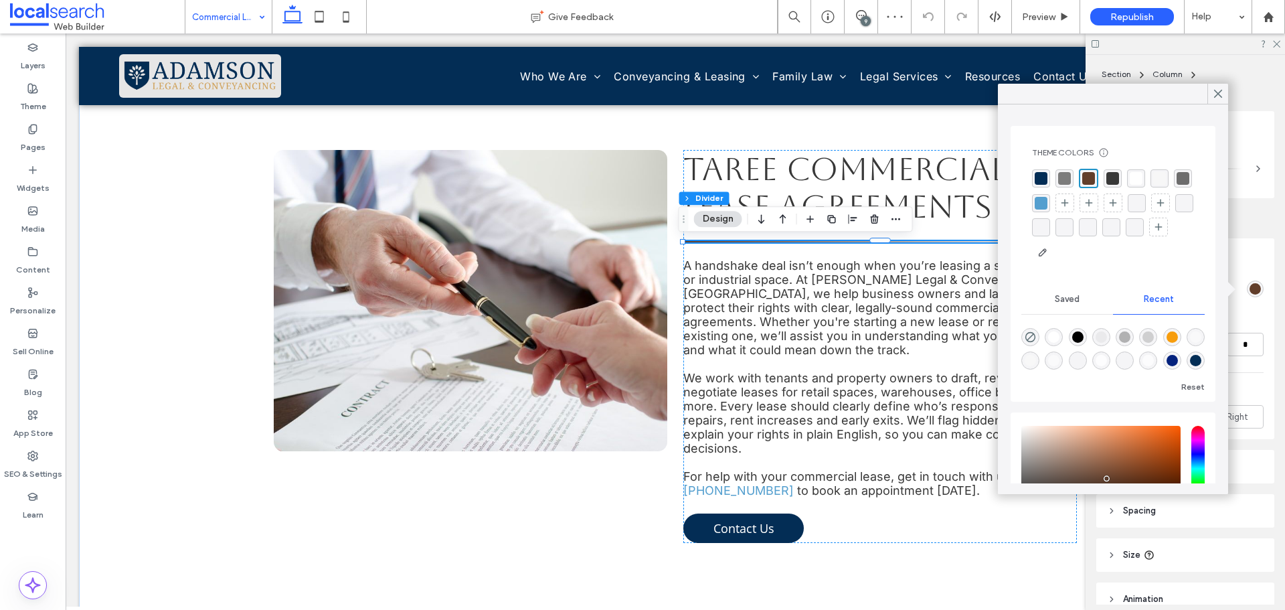
click at [1038, 175] on div "rgba(3, 45, 85, 1)" at bounding box center [1041, 178] width 13 height 13
click at [1216, 92] on icon at bounding box center [1218, 94] width 12 height 12
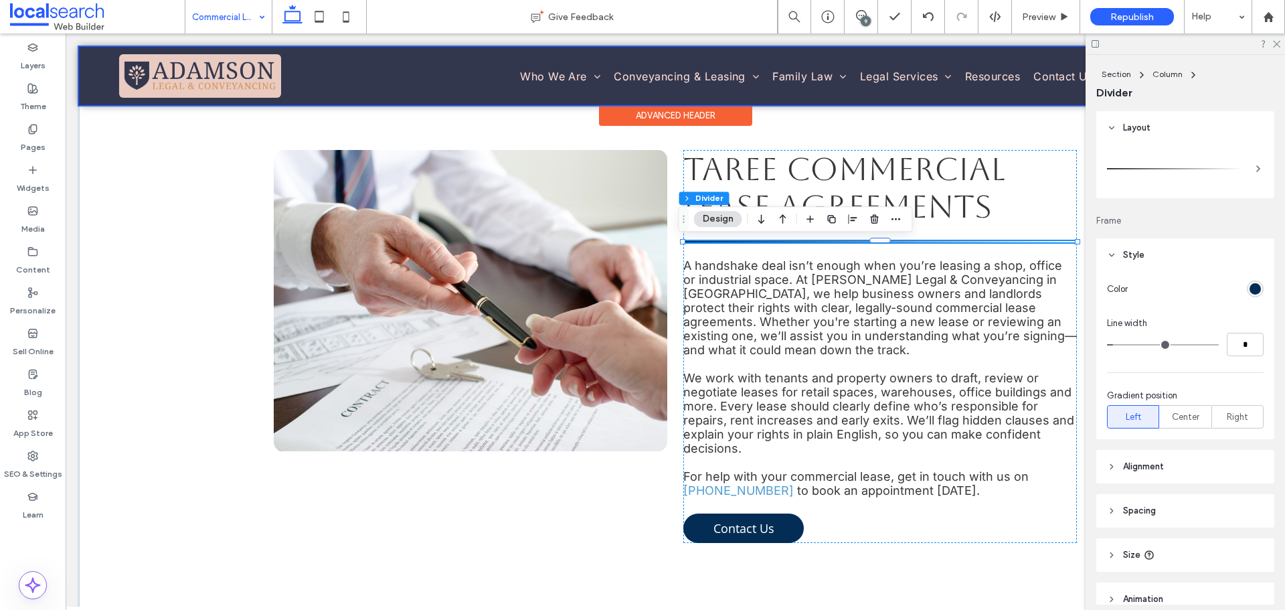
click at [637, 125] on div "Advanced Header" at bounding box center [675, 115] width 153 height 21
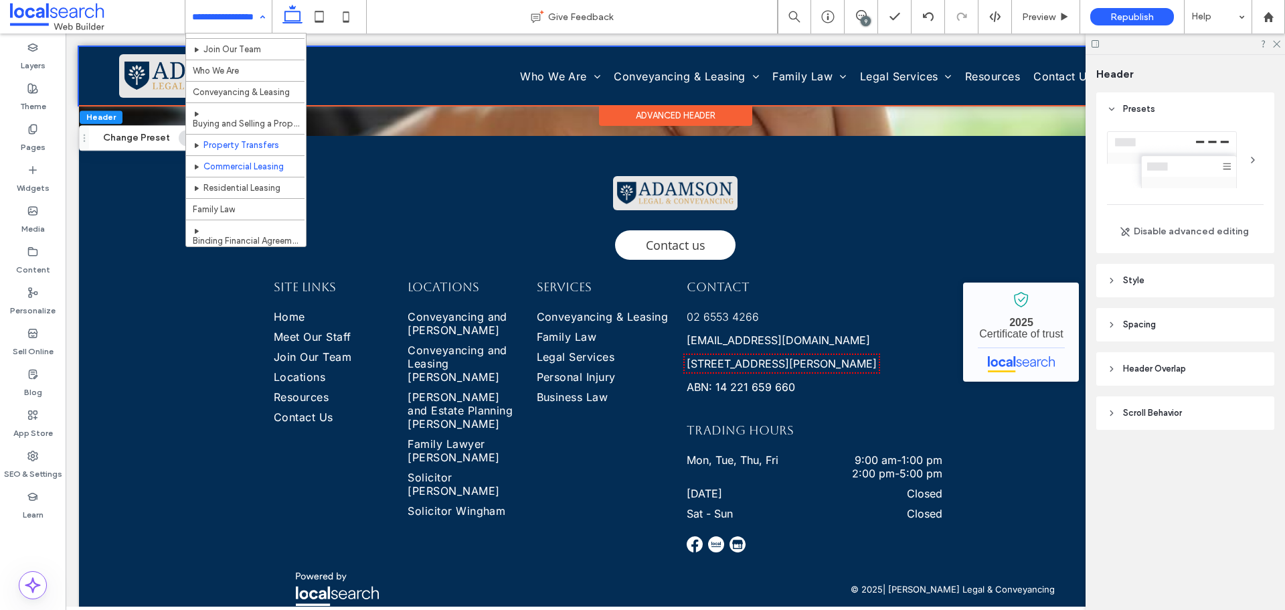
scroll to position [67, 0]
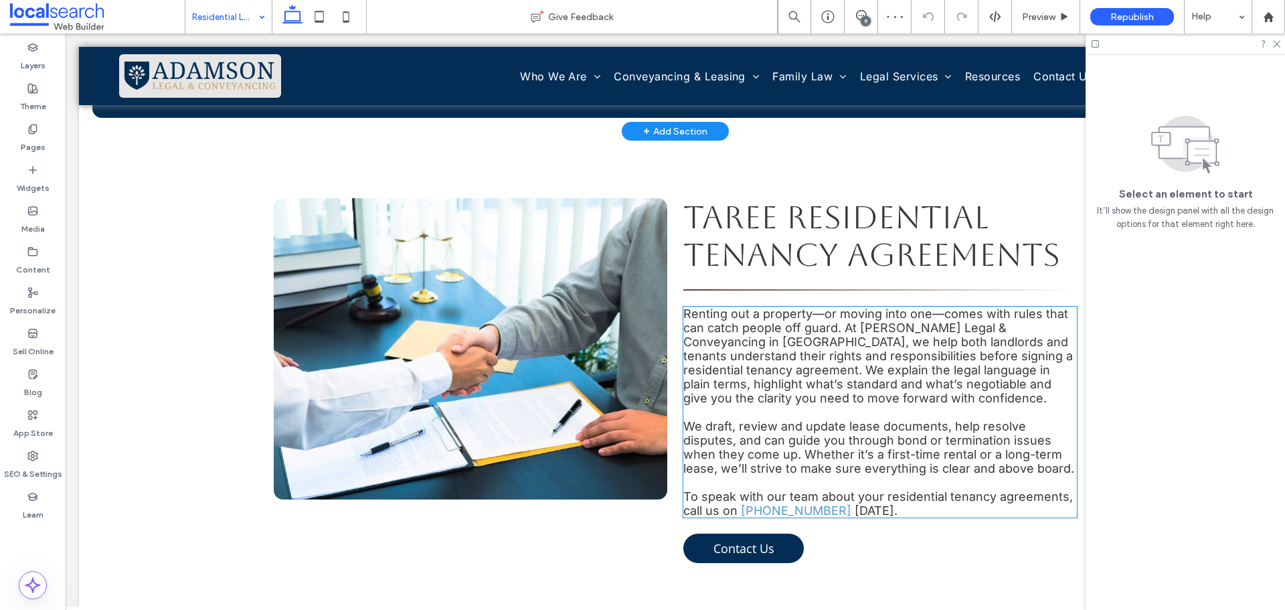
scroll to position [268, 0]
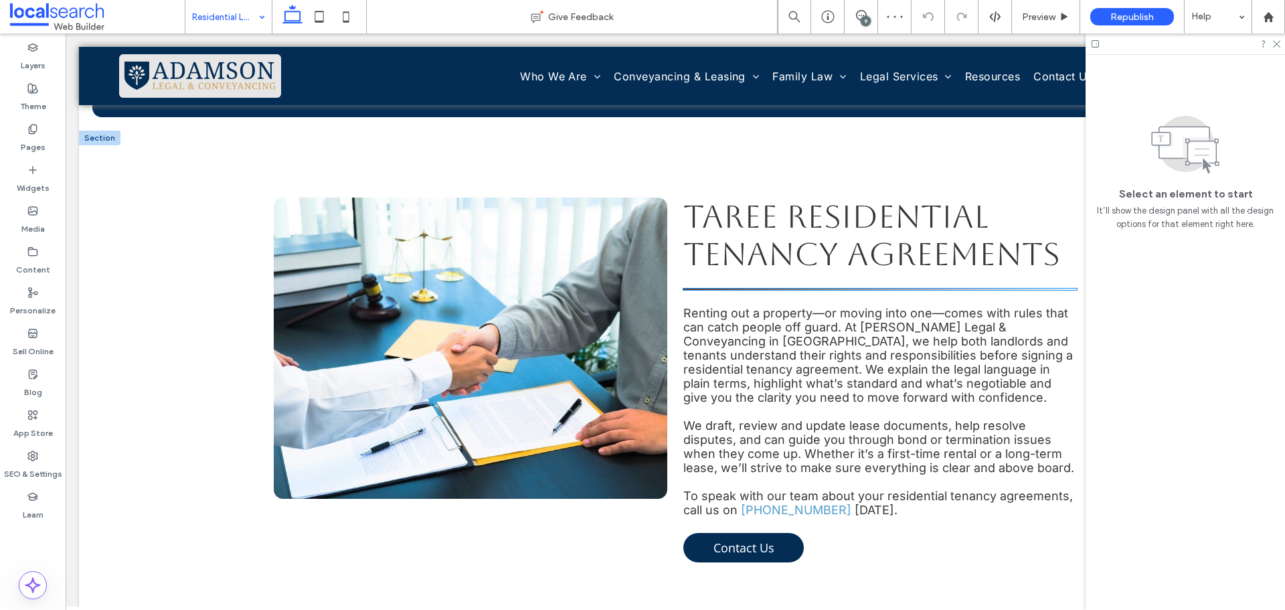
click at [850, 289] on hr at bounding box center [880, 288] width 394 height 1
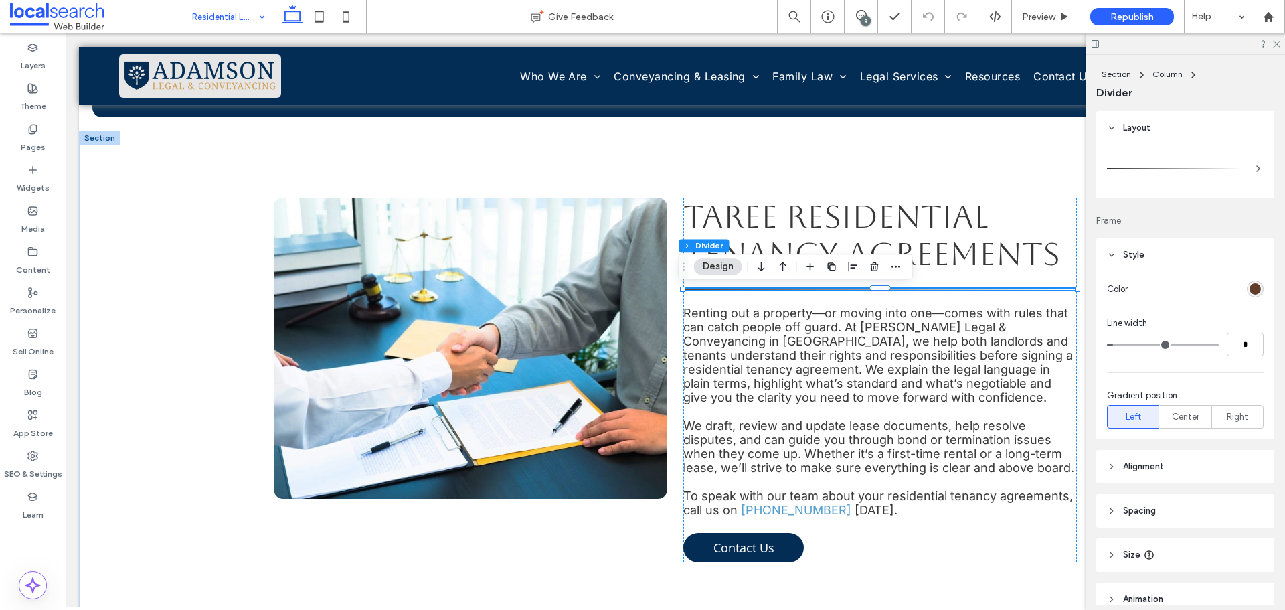
click at [1250, 286] on div "rgb(98, 62, 42)" at bounding box center [1255, 288] width 11 height 11
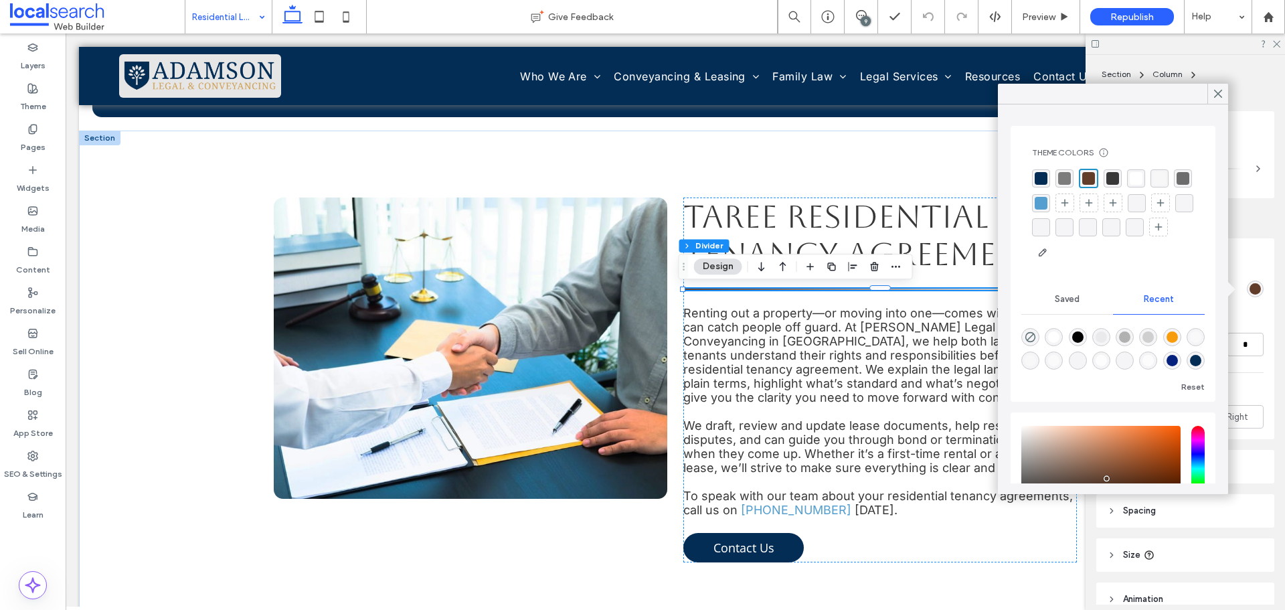
click at [1040, 179] on div "rgba(3, 45, 85, 1)" at bounding box center [1041, 178] width 13 height 13
click at [1222, 93] on icon at bounding box center [1218, 94] width 12 height 12
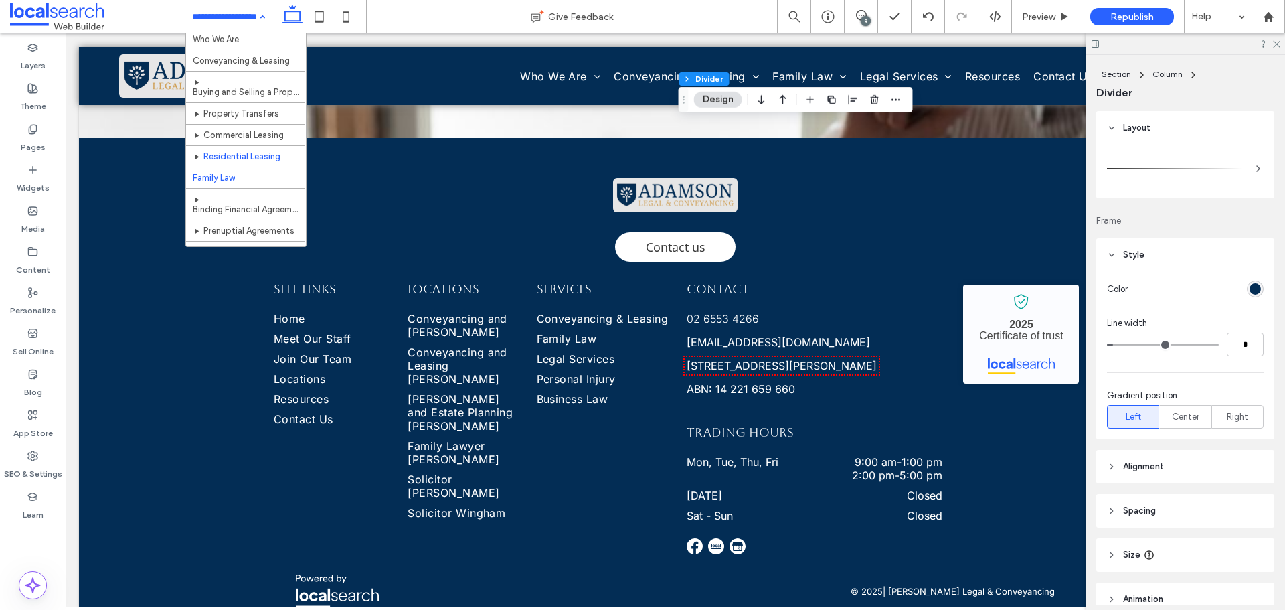
scroll to position [134, 0]
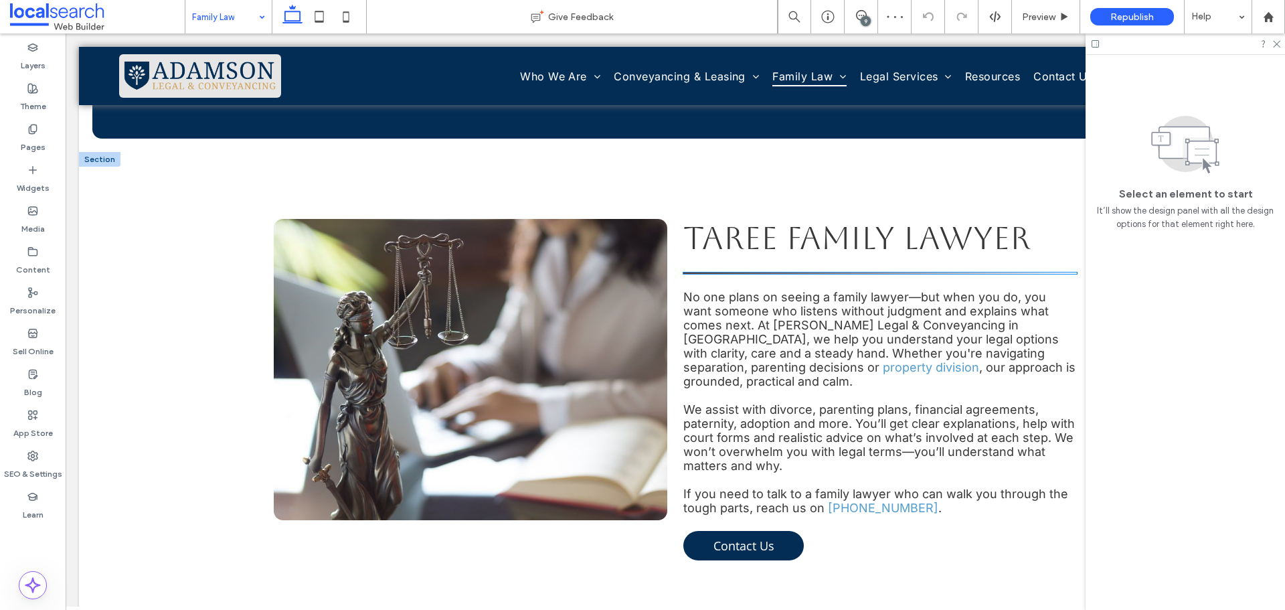
click at [726, 274] on hr at bounding box center [880, 272] width 394 height 1
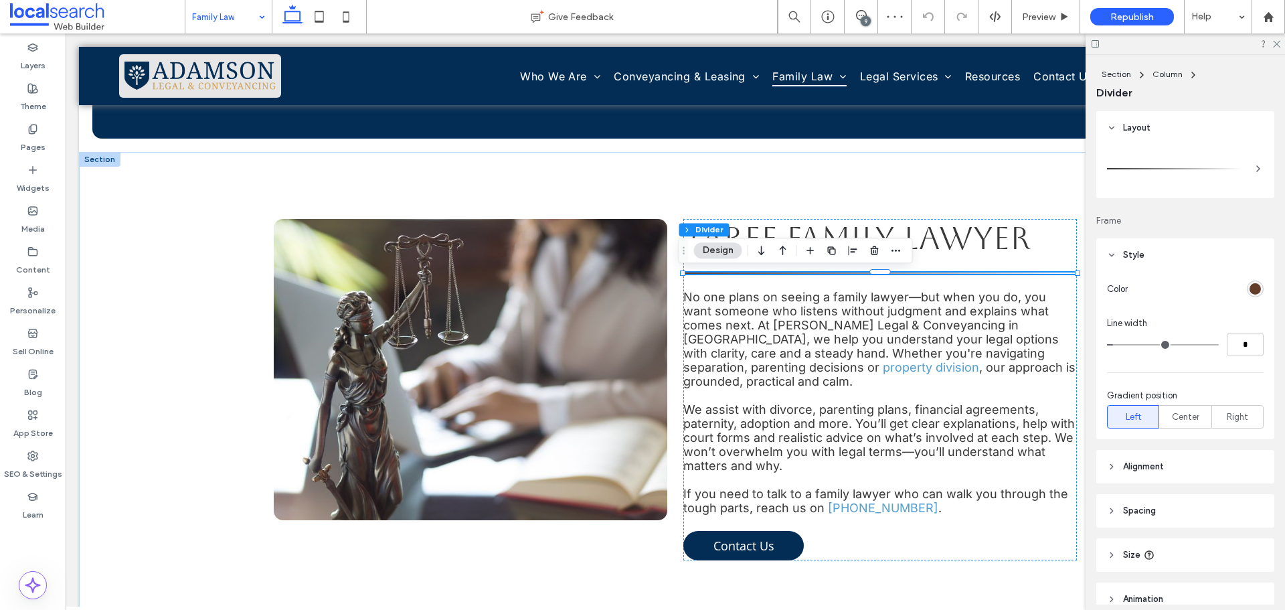
click at [1250, 288] on div "rgb(98, 62, 42)" at bounding box center [1255, 288] width 11 height 11
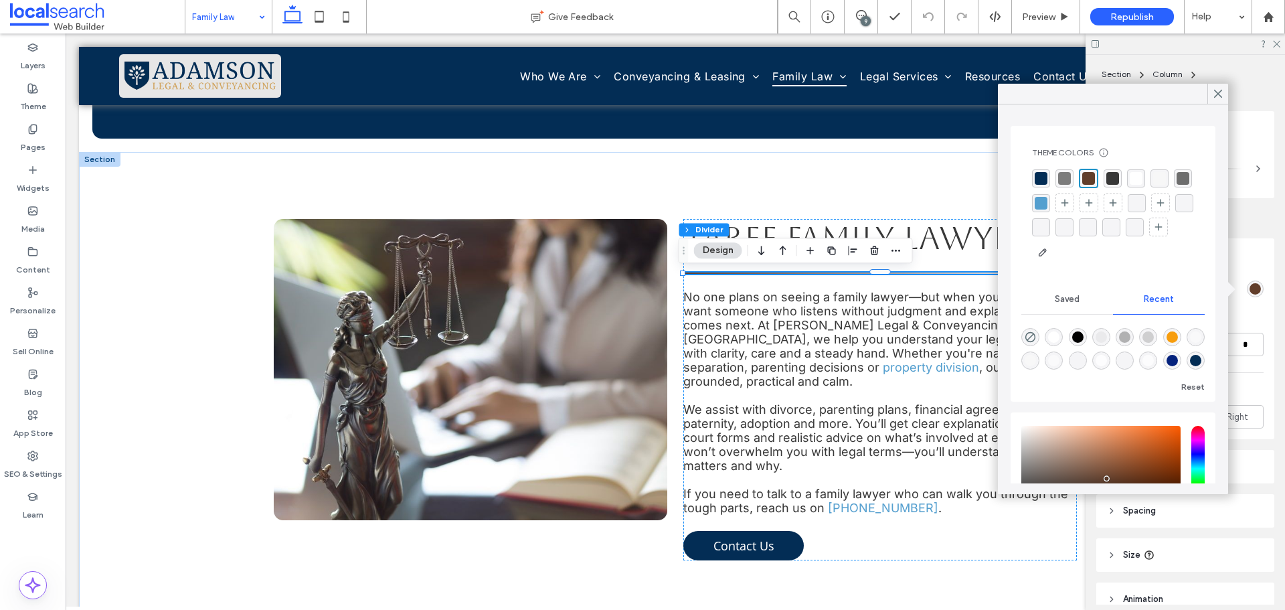
click at [1044, 175] on div "rgba(3, 45, 85, 1)" at bounding box center [1041, 178] width 13 height 13
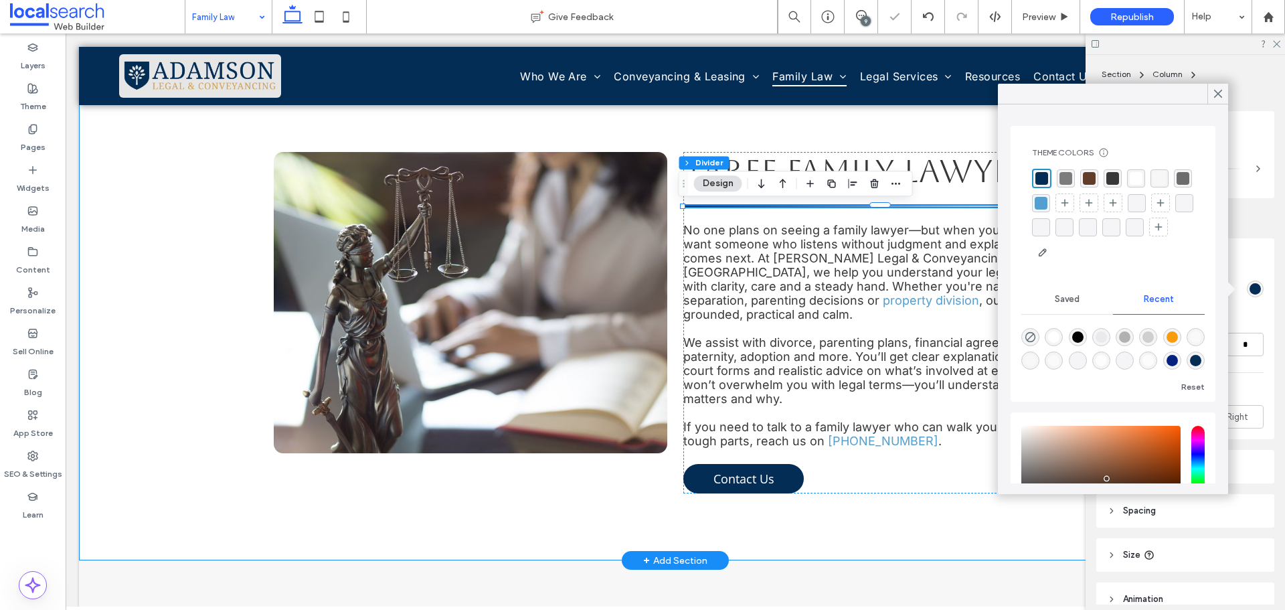
click at [183, 256] on div "Taree Family Lawyer No one plans on seeing a family lawyer—but when you do, you…" at bounding box center [675, 322] width 1193 height 475
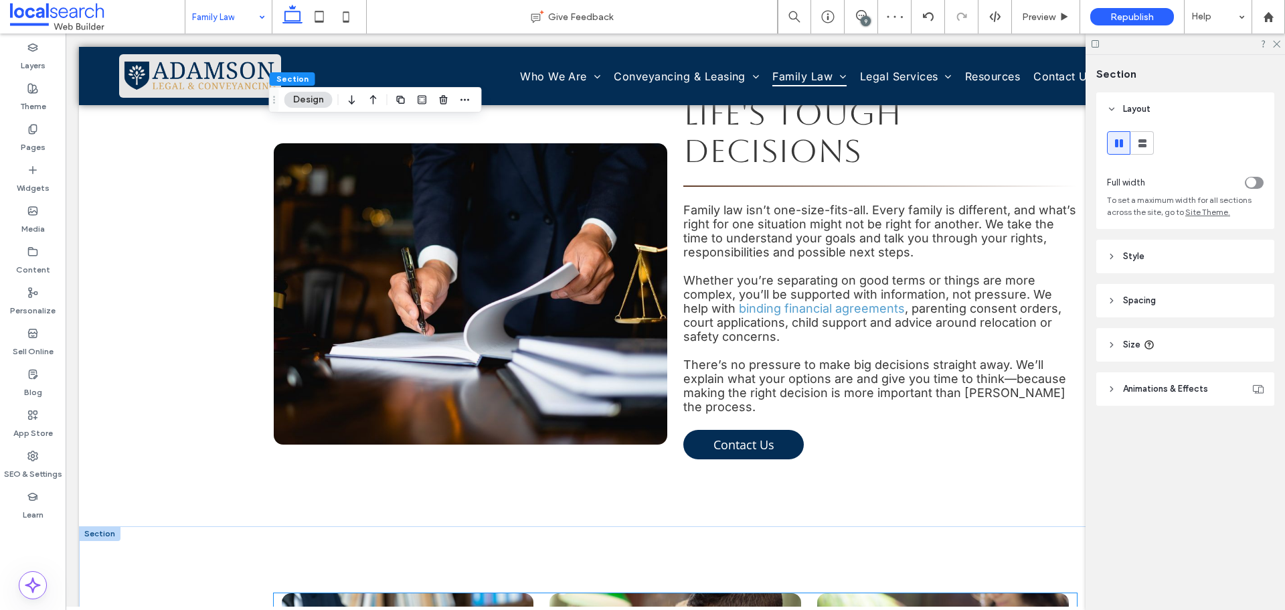
scroll to position [1205, 0]
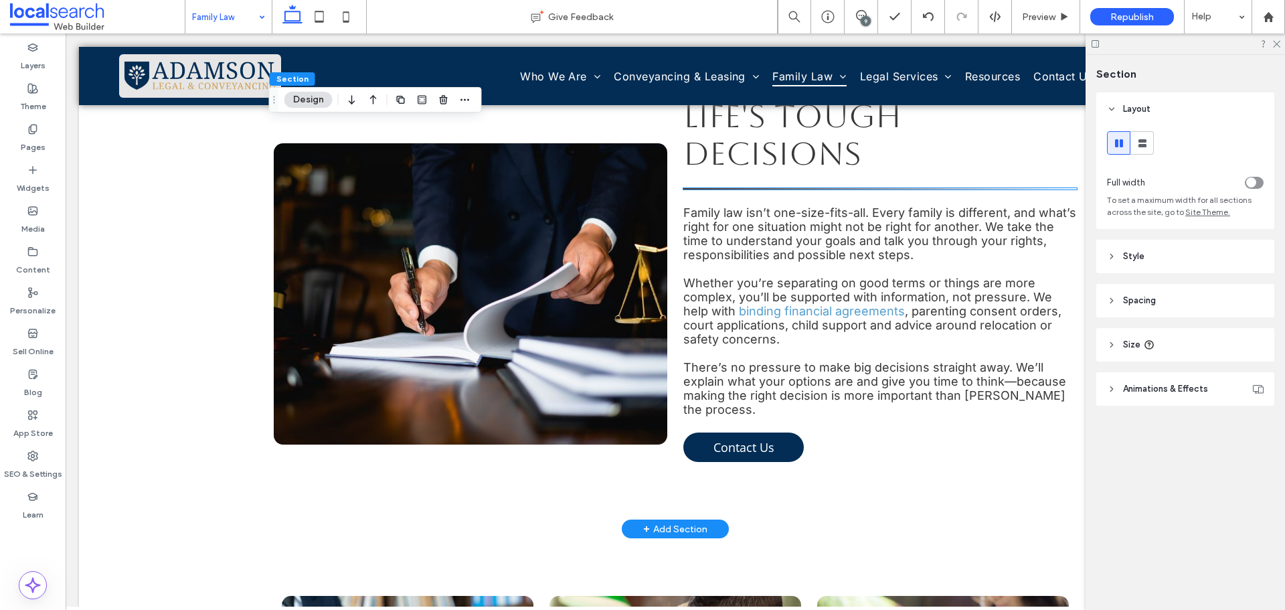
click at [817, 188] on hr at bounding box center [880, 188] width 394 height 1
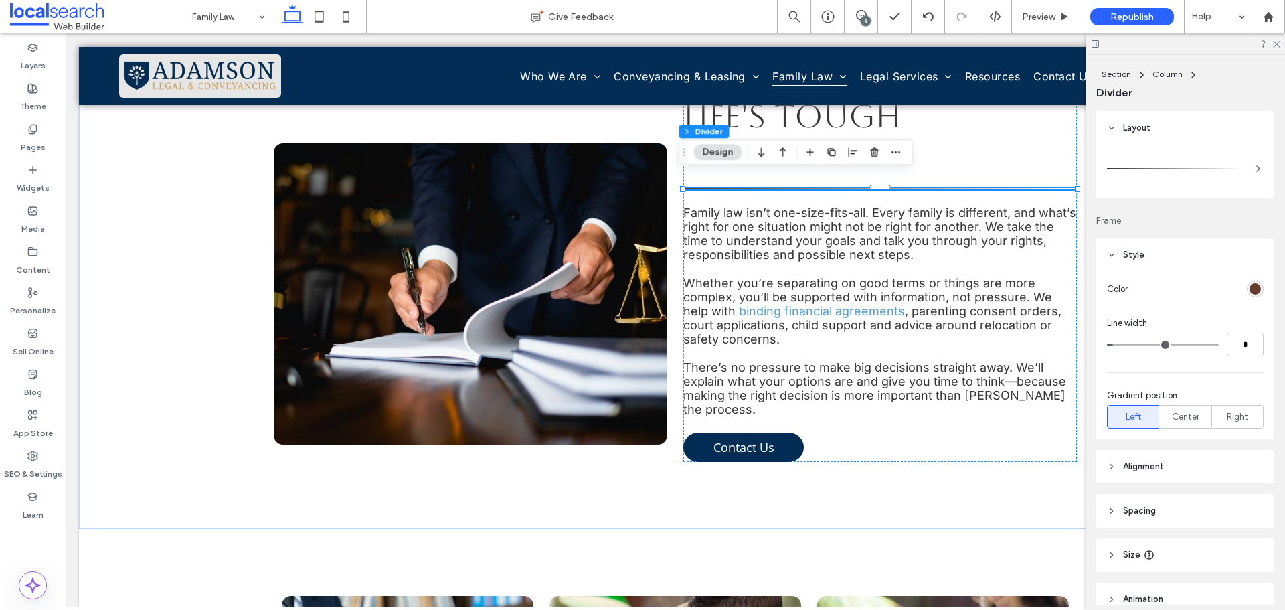
click at [1250, 285] on div "rgb(98, 62, 42)" at bounding box center [1255, 288] width 11 height 11
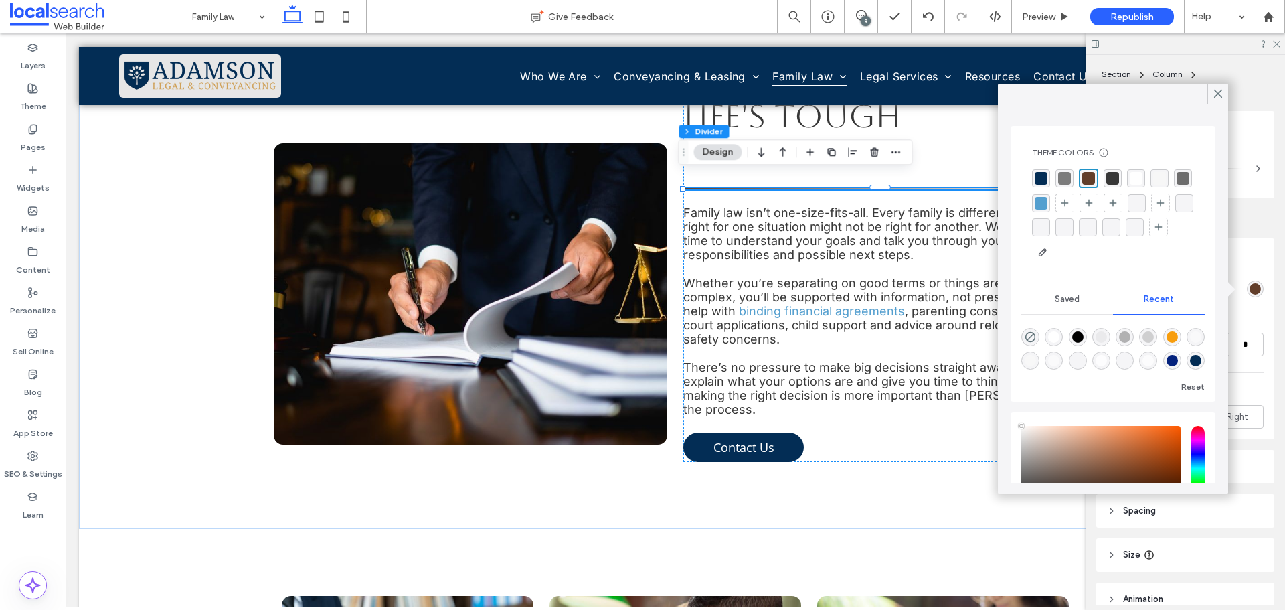
type input "****"
click at [1043, 175] on div "rgba(3, 45, 85, 1)" at bounding box center [1041, 178] width 13 height 13
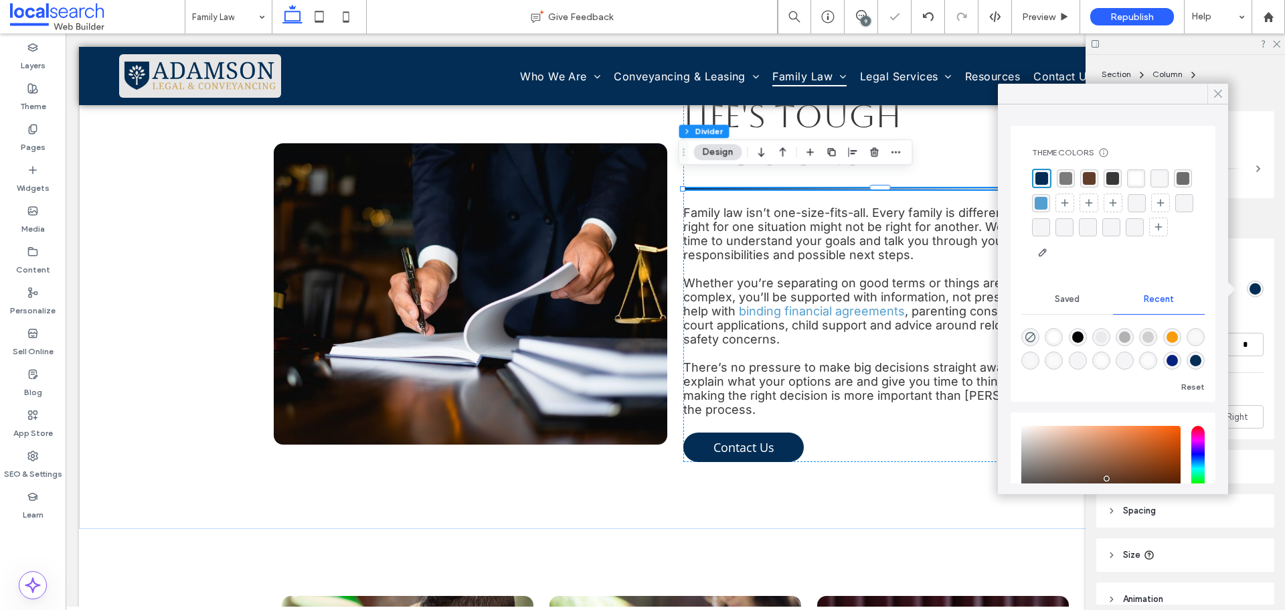
click at [1224, 91] on icon at bounding box center [1218, 94] width 12 height 12
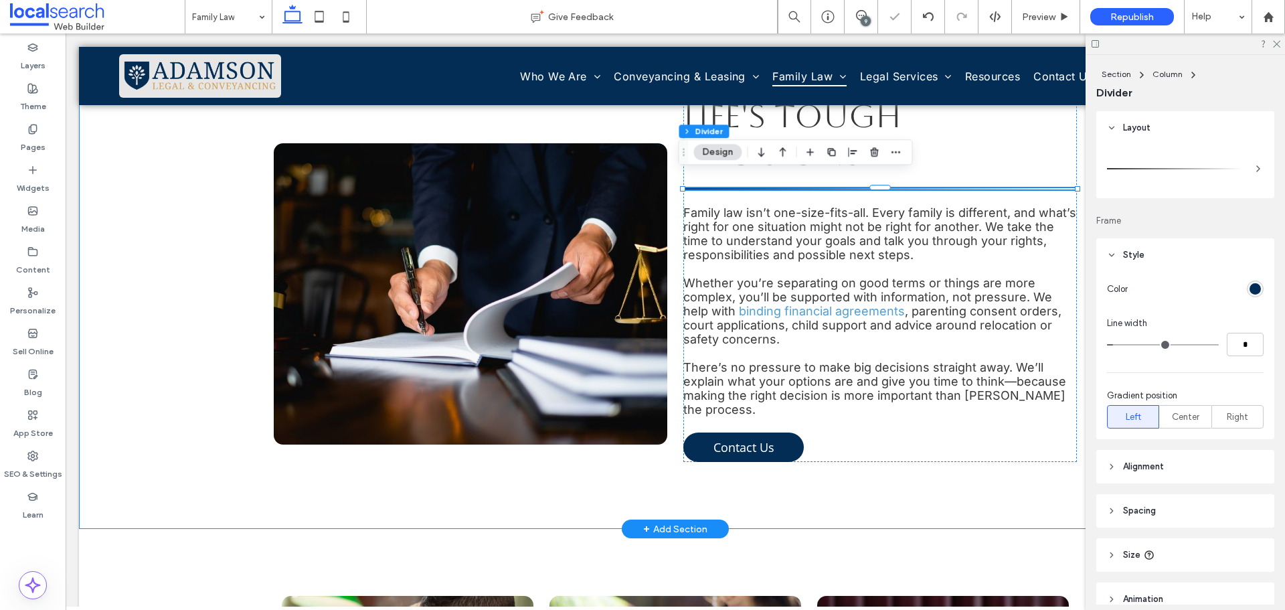
click at [169, 216] on div "Honest Advice For Life's Tough Decisions Family law isn’t one-size-fits-all. Ev…" at bounding box center [675, 261] width 1193 height 536
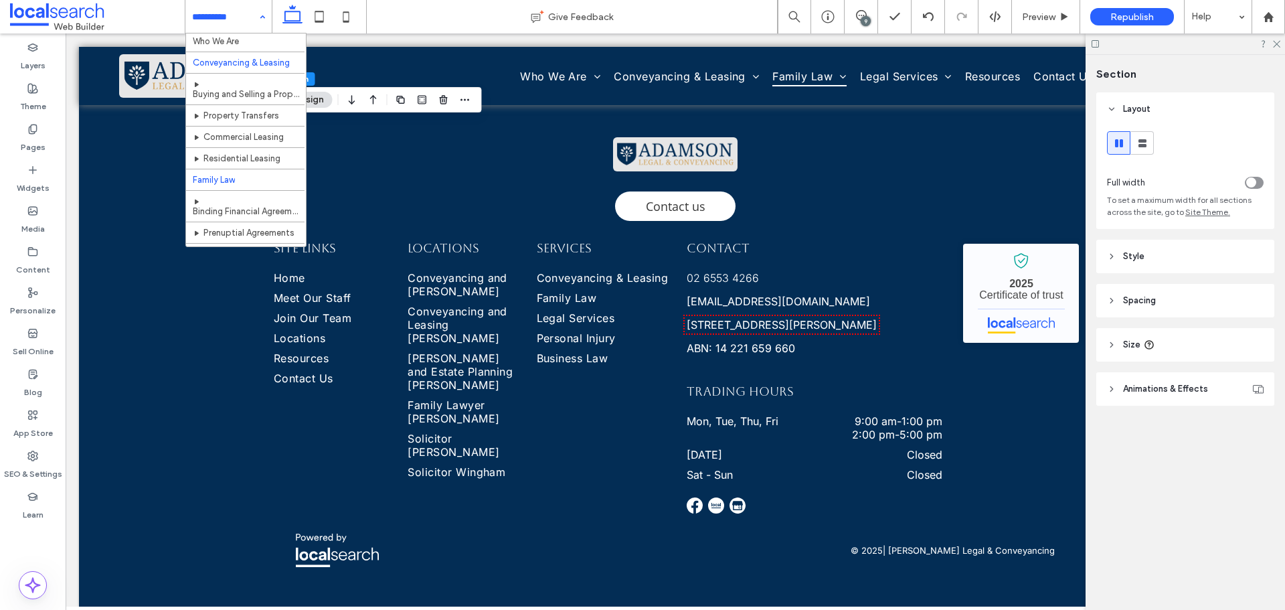
scroll to position [134, 0]
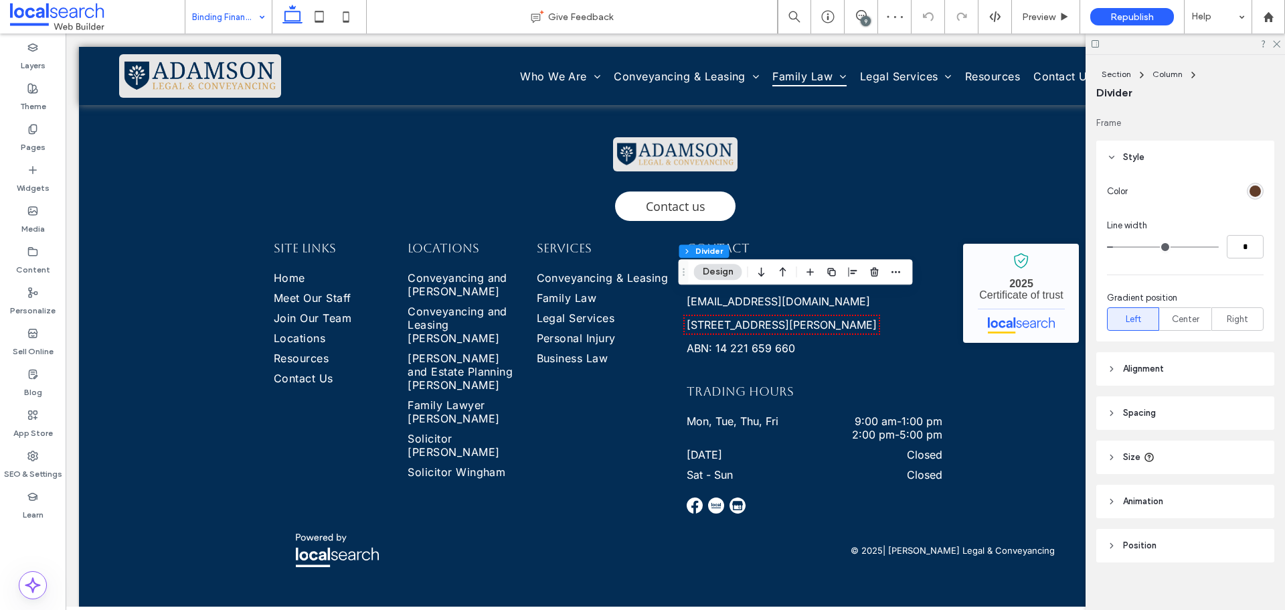
scroll to position [109, 0]
click at [1250, 178] on div "rgb(98, 62, 42)" at bounding box center [1255, 179] width 11 height 11
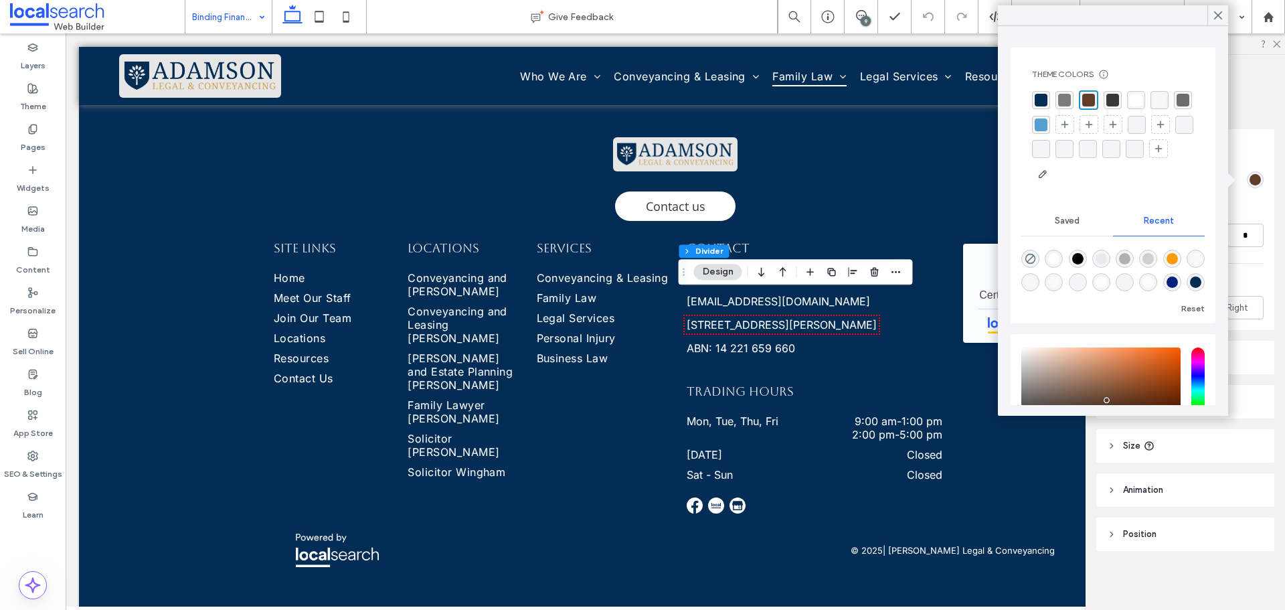
click at [1039, 101] on div "rgba(3, 45, 85, 1)" at bounding box center [1041, 100] width 13 height 13
click at [1219, 15] on use at bounding box center [1218, 15] width 7 height 7
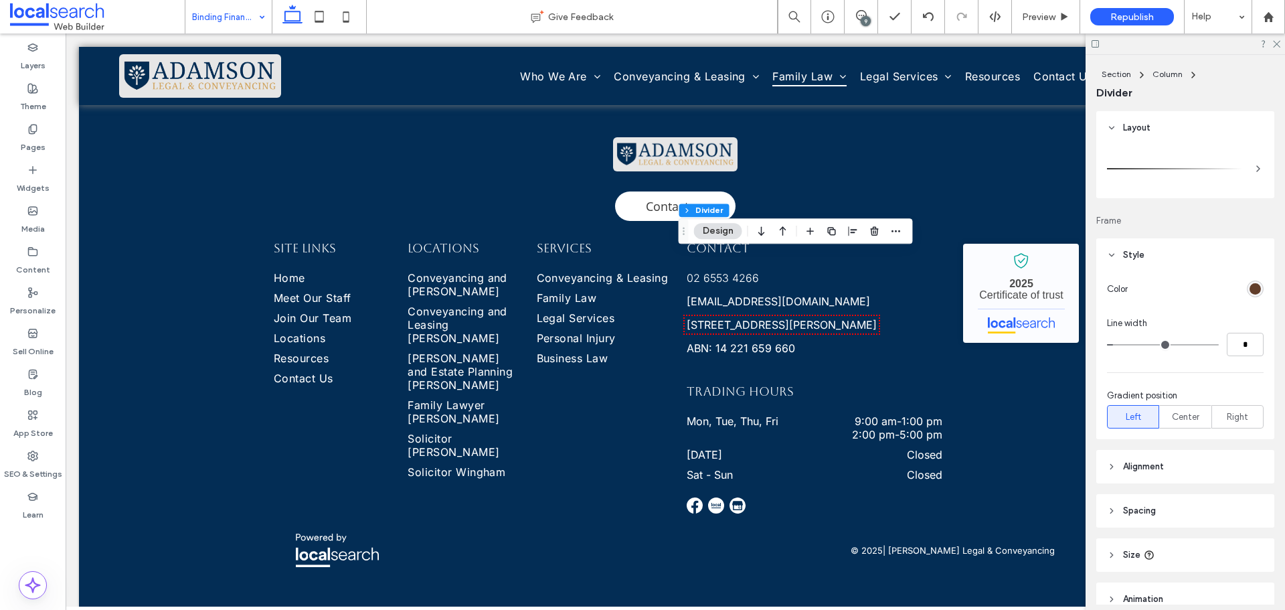
click at [1252, 287] on div "rgb(98, 62, 42)" at bounding box center [1255, 288] width 11 height 11
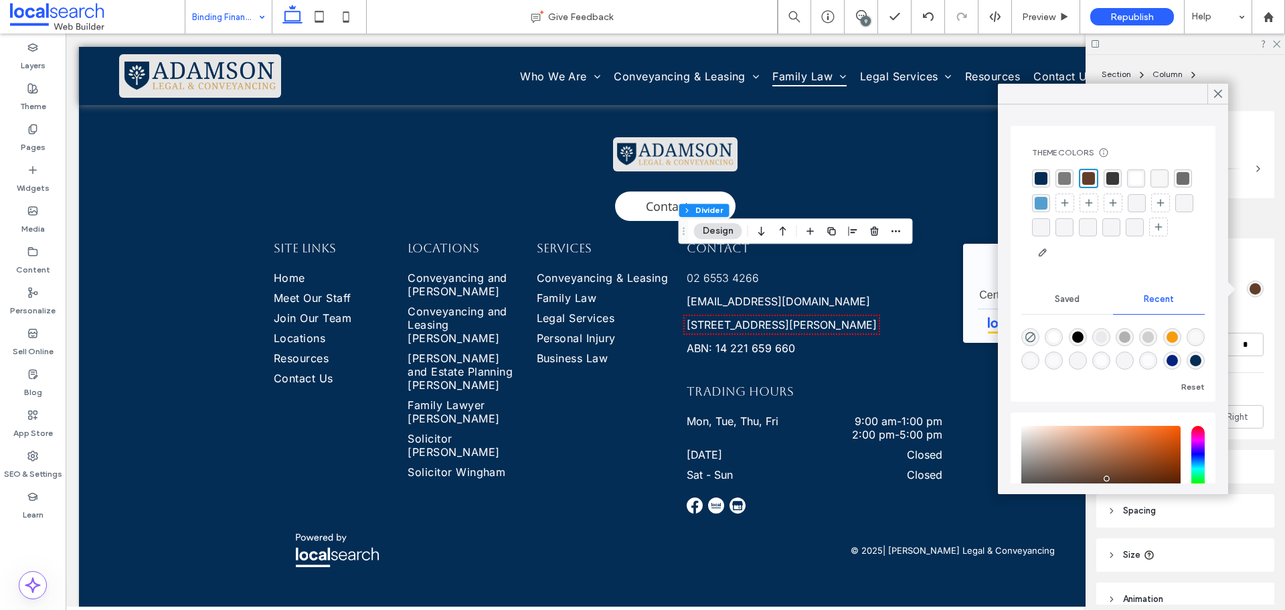
click at [1043, 181] on div "rgba(3, 45, 85, 1)" at bounding box center [1041, 178] width 13 height 13
click at [1220, 90] on icon at bounding box center [1218, 94] width 12 height 12
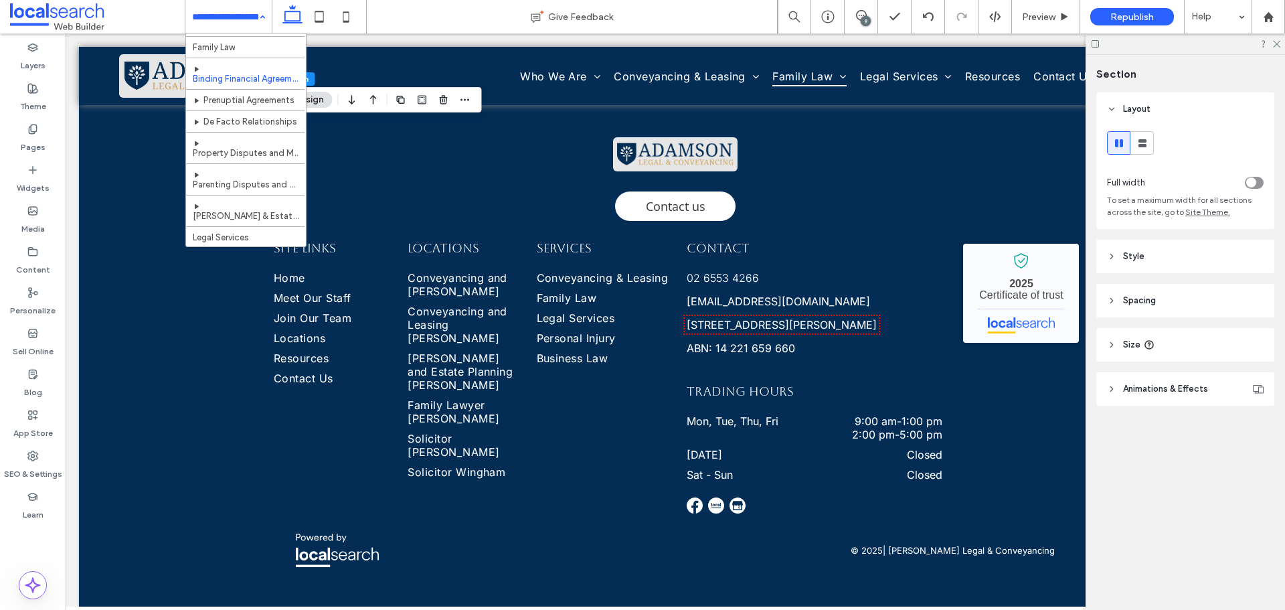
scroll to position [201, 0]
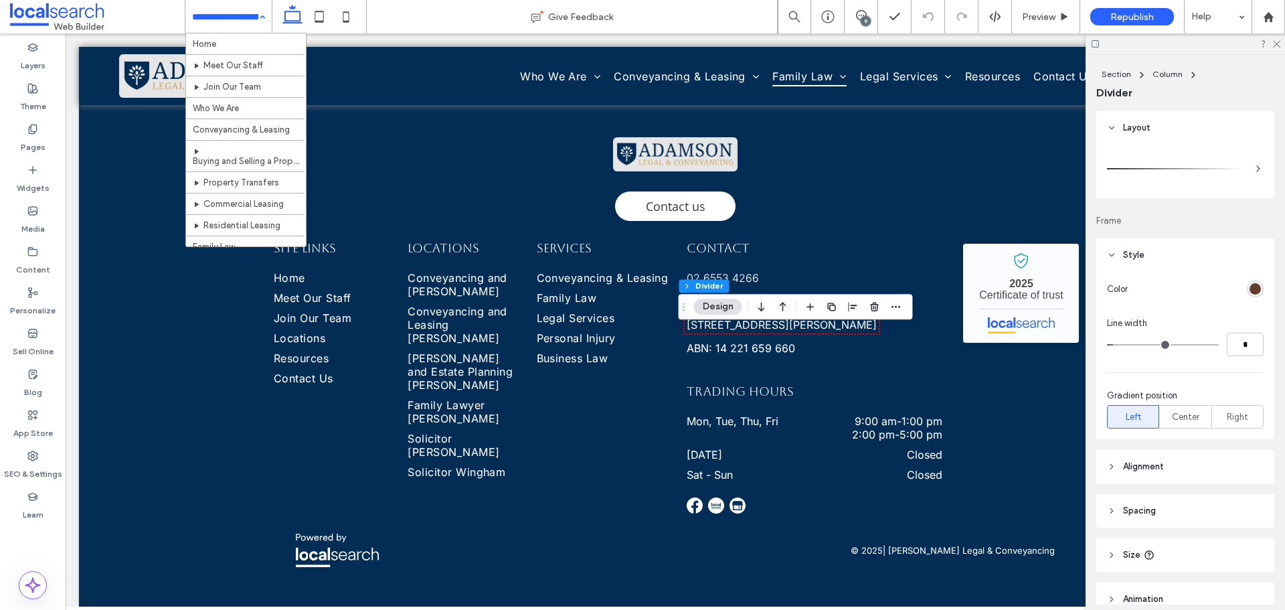
click at [1252, 288] on div "rgb(98, 62, 42)" at bounding box center [1255, 288] width 11 height 11
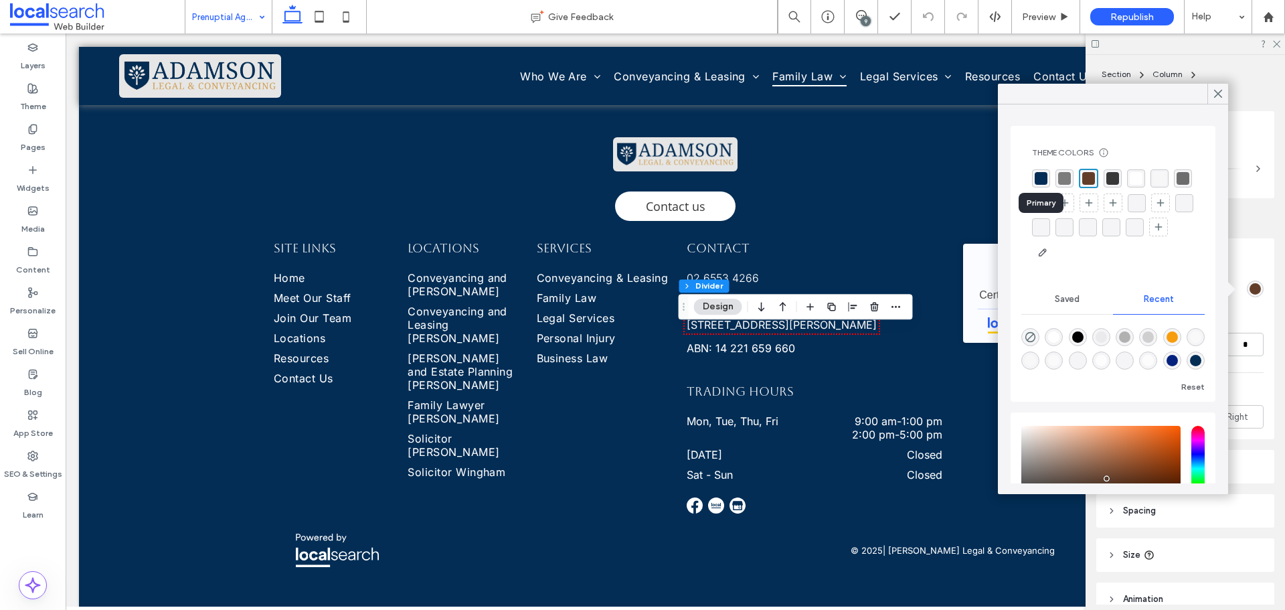
click at [1039, 174] on div "rgba(3, 45, 85, 1)" at bounding box center [1041, 178] width 13 height 13
click at [1221, 94] on icon at bounding box center [1218, 94] width 12 height 12
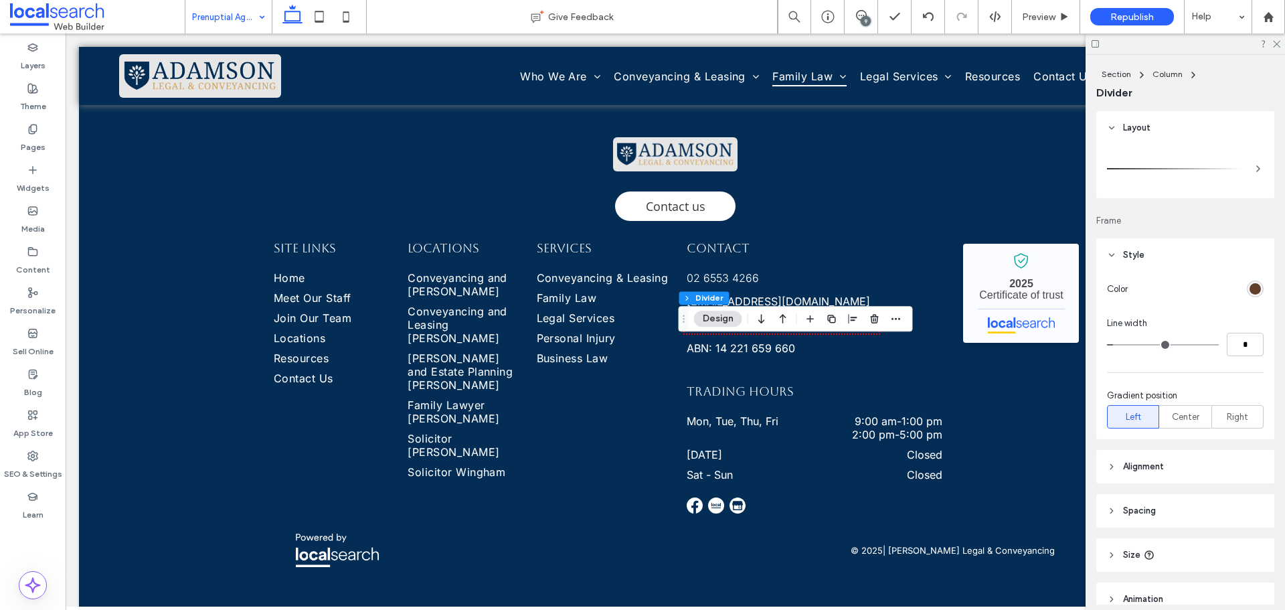
click at [1250, 287] on div "rgb(98, 62, 42)" at bounding box center [1255, 288] width 11 height 11
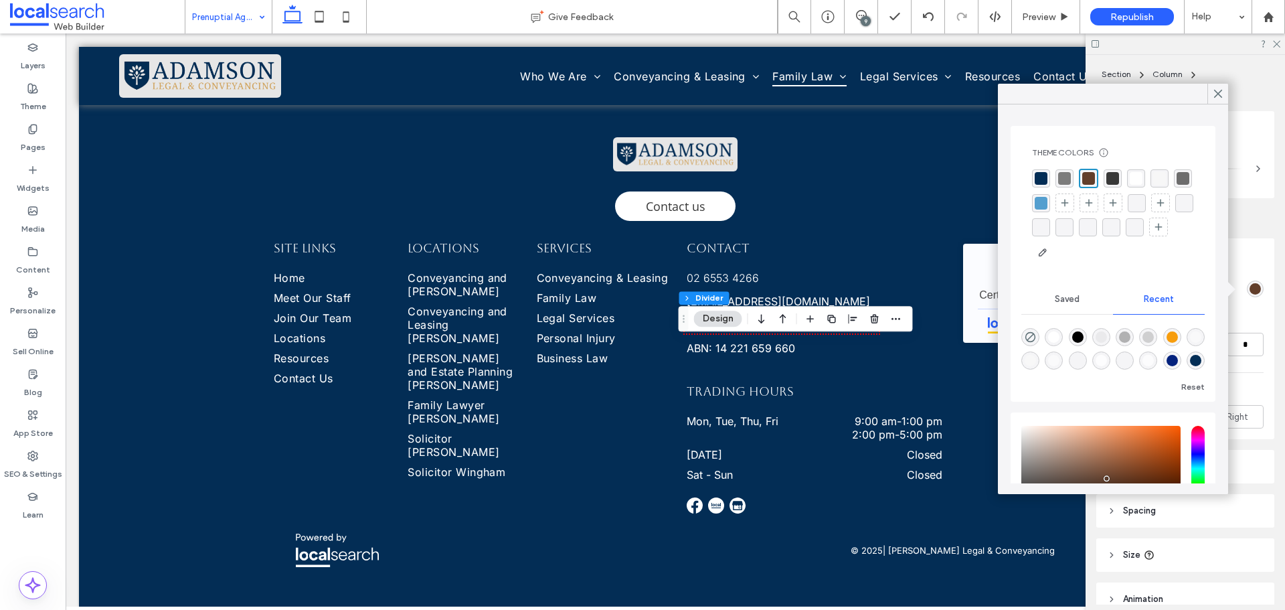
click at [1043, 179] on div "rgba(3, 45, 85, 1)" at bounding box center [1041, 178] width 13 height 13
click at [1218, 96] on icon at bounding box center [1218, 94] width 12 height 12
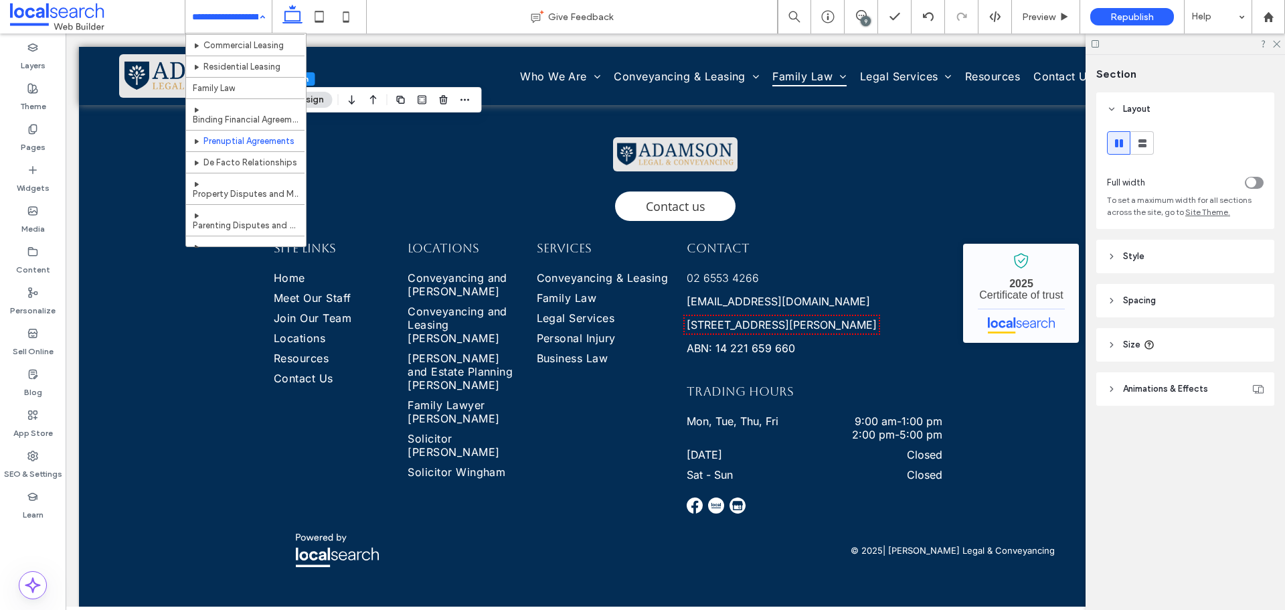
scroll to position [201, 0]
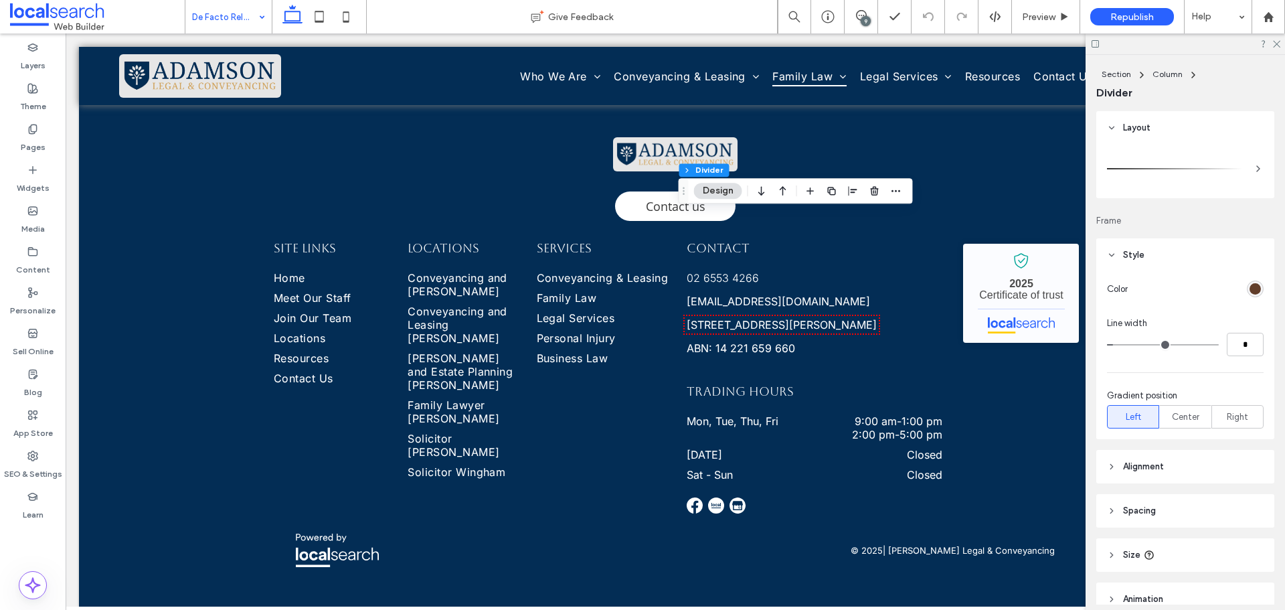
click at [1252, 289] on div "rgb(98, 62, 42)" at bounding box center [1255, 288] width 11 height 11
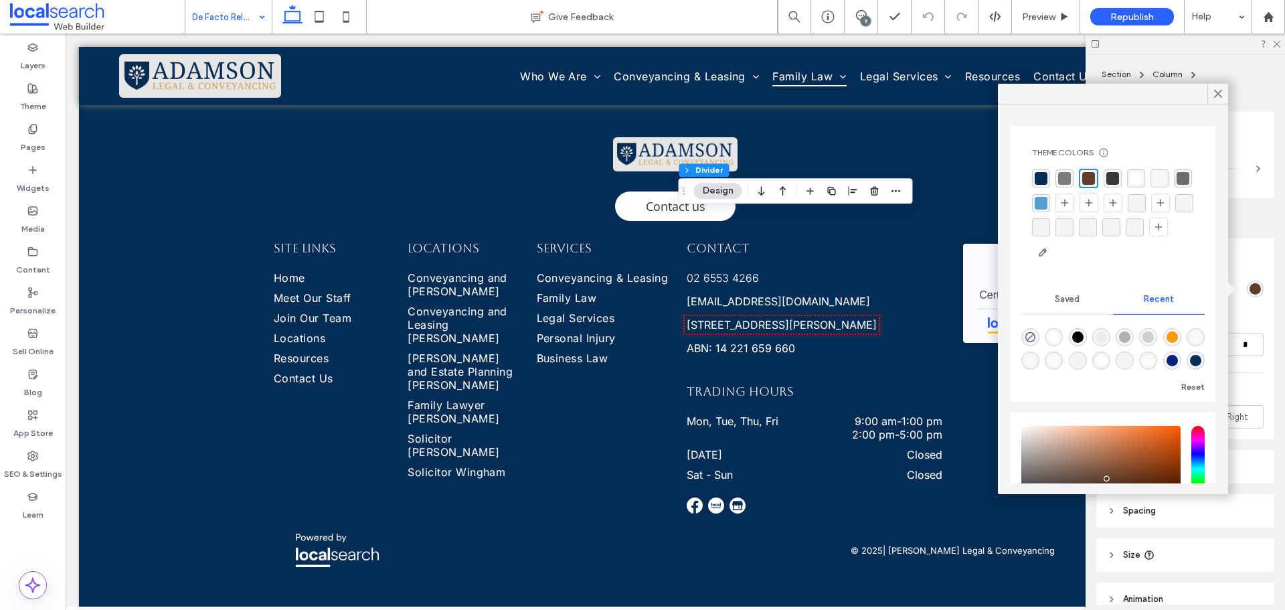
click at [1041, 180] on div "rgba(3, 45, 85, 1)" at bounding box center [1041, 178] width 13 height 13
click at [1220, 89] on icon at bounding box center [1218, 94] width 12 height 12
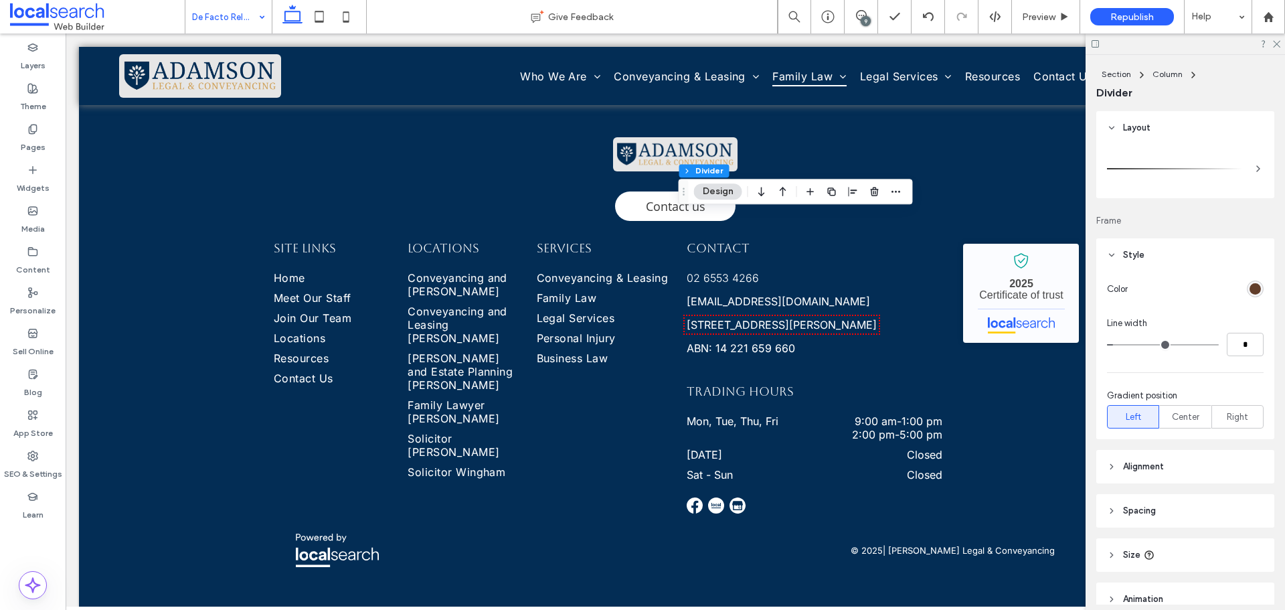
click at [1250, 285] on div "rgb(98, 62, 42)" at bounding box center [1255, 288] width 11 height 11
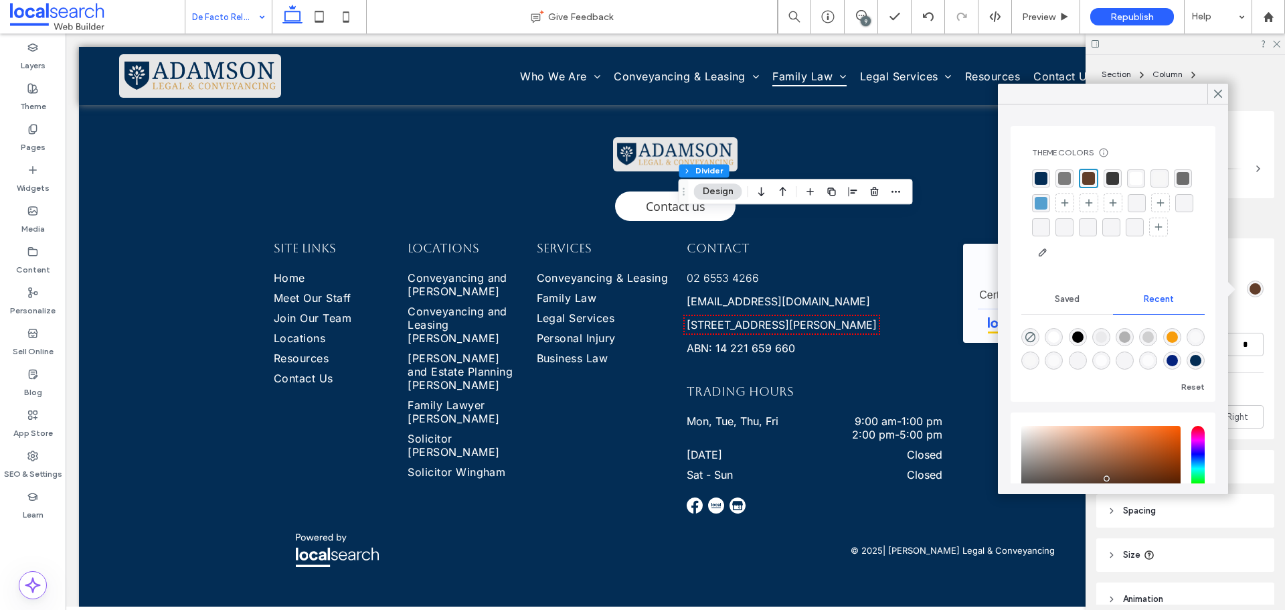
click at [1037, 175] on div "rgba(3, 45, 85, 1)" at bounding box center [1041, 178] width 13 height 13
click at [1218, 94] on use at bounding box center [1218, 93] width 7 height 7
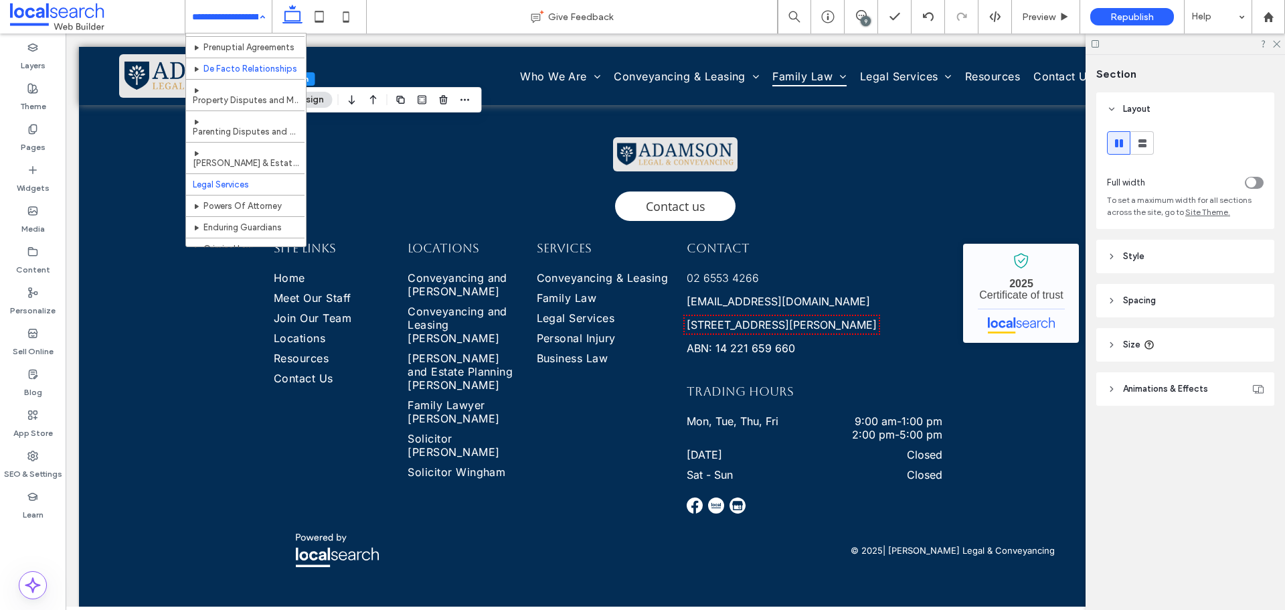
scroll to position [268, 0]
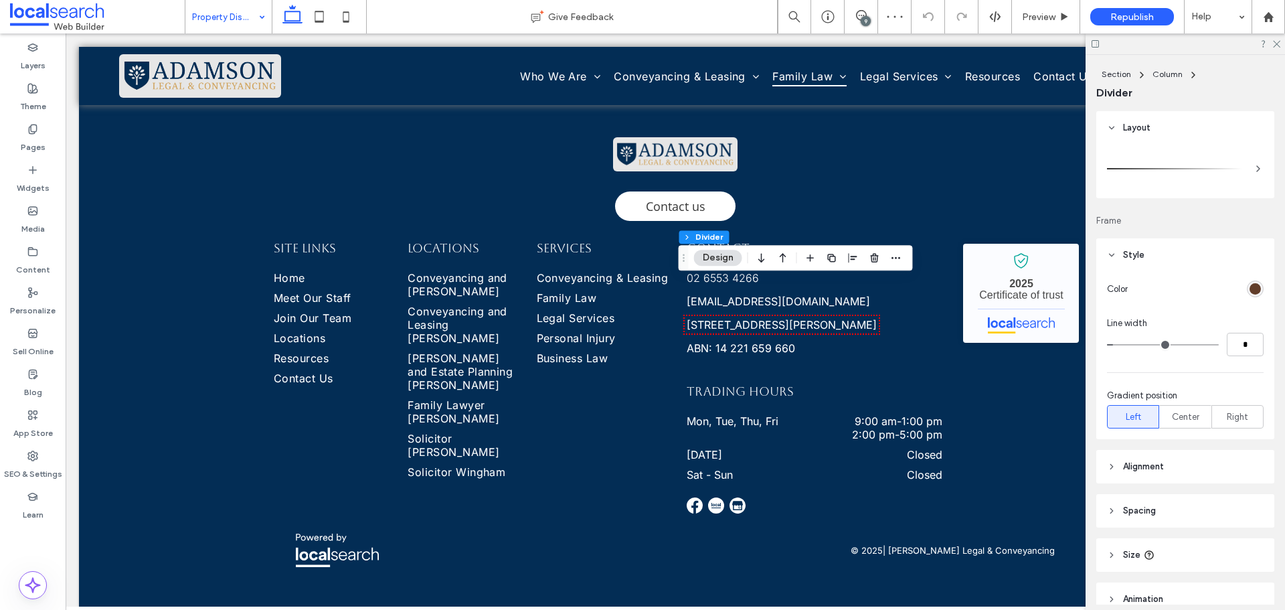
click at [1247, 280] on div "rgb(98, 62, 42)" at bounding box center [1255, 288] width 17 height 17
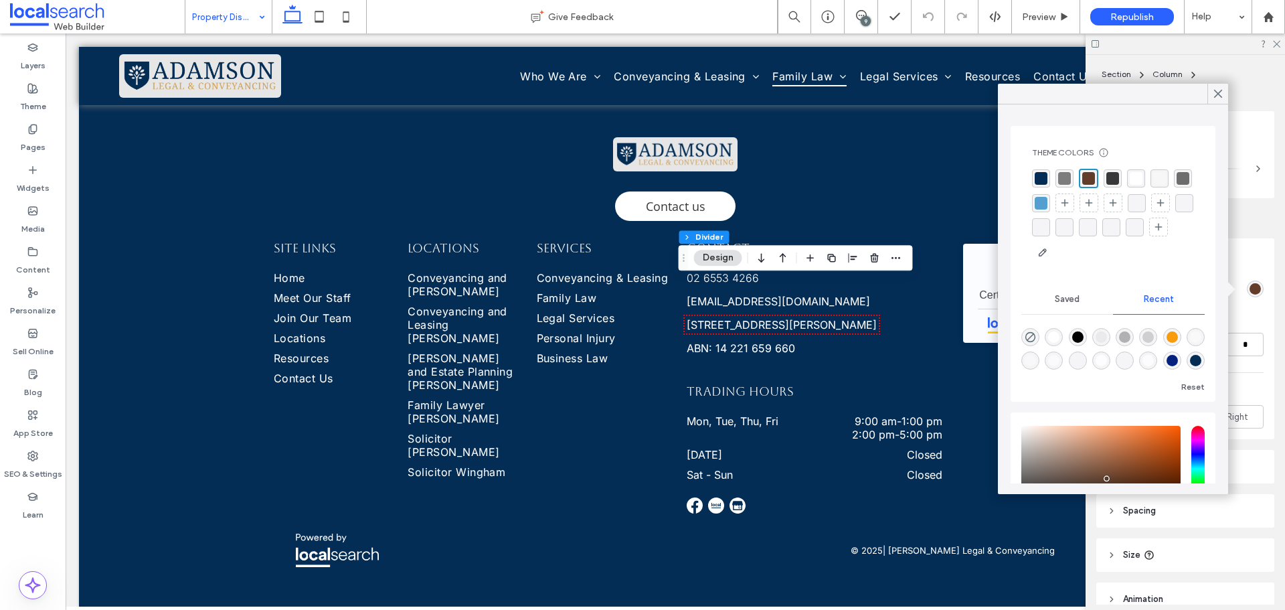
click at [1044, 177] on div "rgba(3, 45, 85, 1)" at bounding box center [1041, 178] width 13 height 13
click at [1218, 90] on icon at bounding box center [1218, 94] width 12 height 12
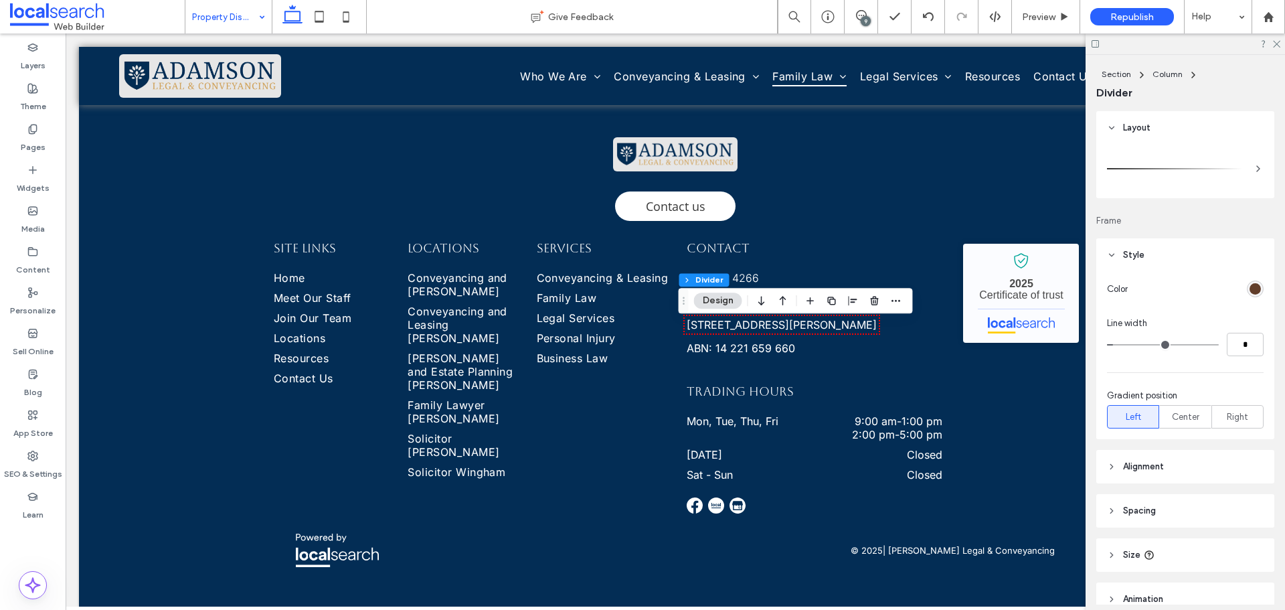
click at [1250, 290] on div "rgb(98, 62, 42)" at bounding box center [1255, 288] width 11 height 11
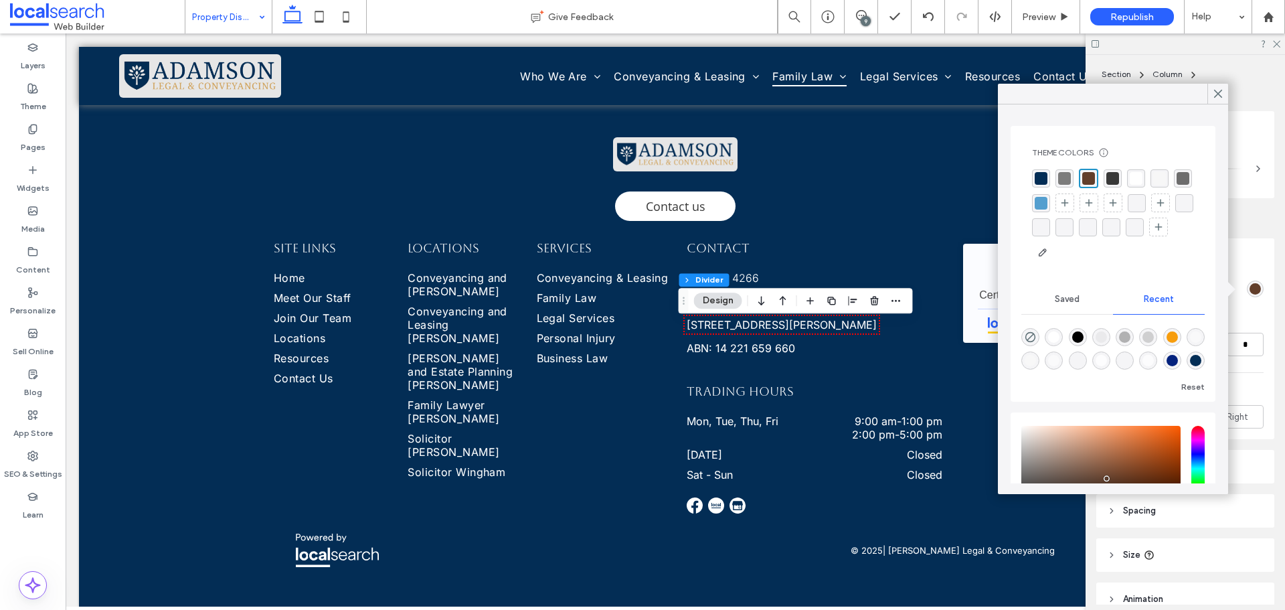
click at [1040, 179] on div "rgba(3, 45, 85, 1)" at bounding box center [1041, 178] width 13 height 13
click at [1217, 88] on icon at bounding box center [1218, 94] width 12 height 12
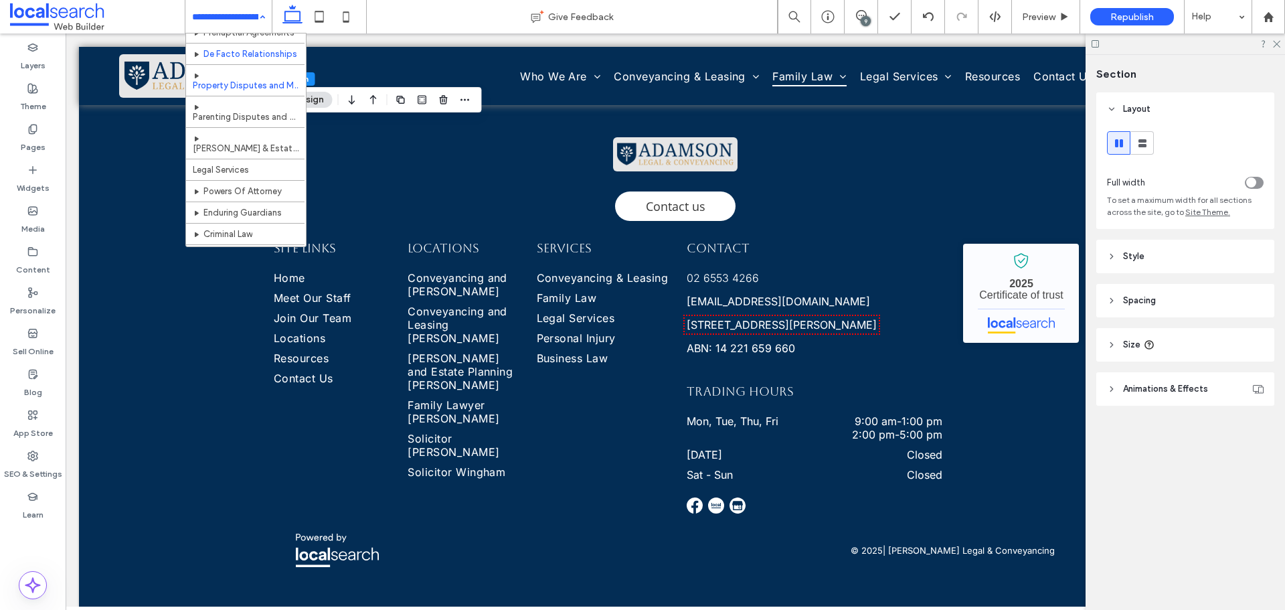
scroll to position [268, 0]
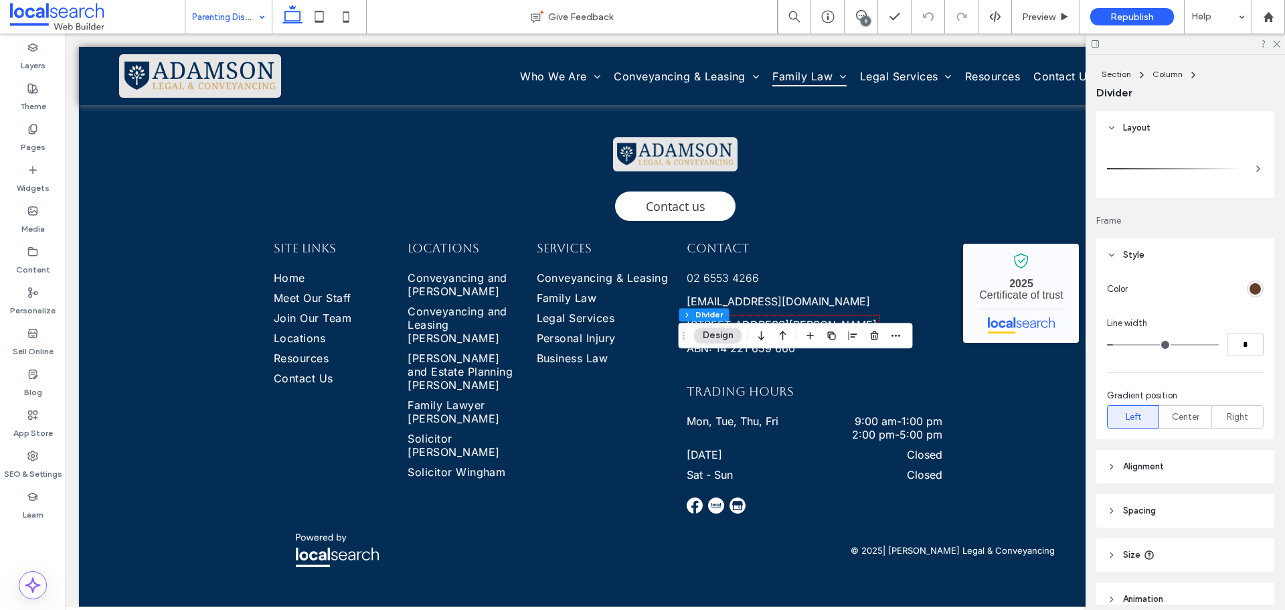
click at [1252, 288] on div "rgb(98, 62, 42)" at bounding box center [1255, 288] width 11 height 11
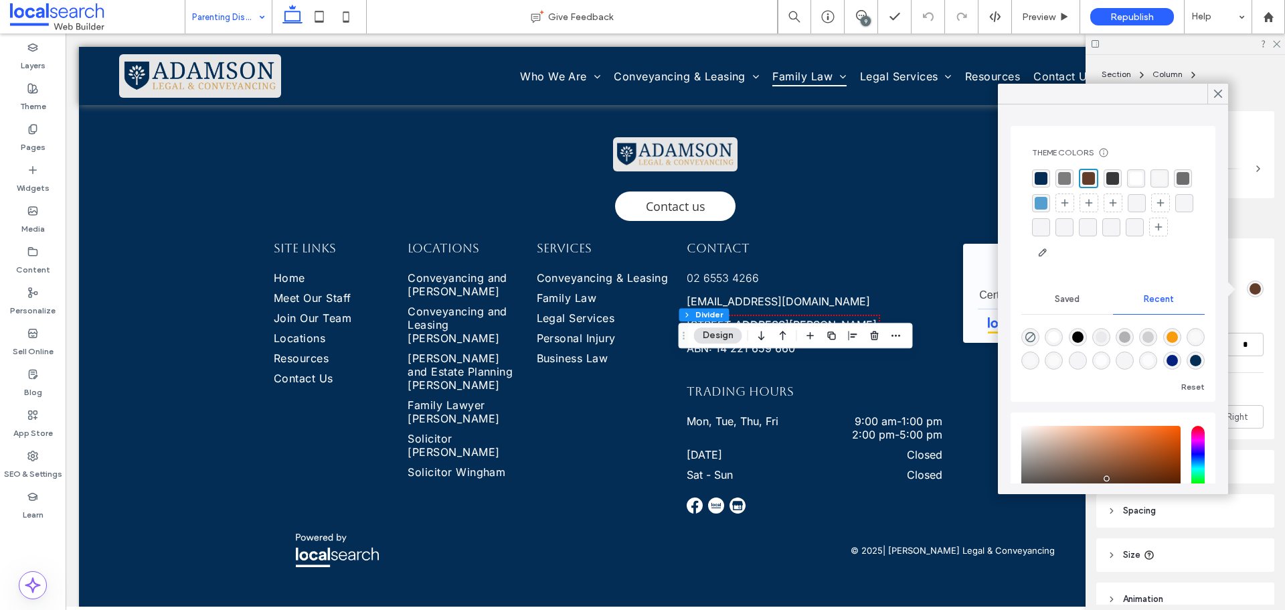
click at [1041, 179] on div "rgba(3, 45, 85, 1)" at bounding box center [1041, 178] width 13 height 13
click at [1219, 94] on use at bounding box center [1218, 93] width 7 height 7
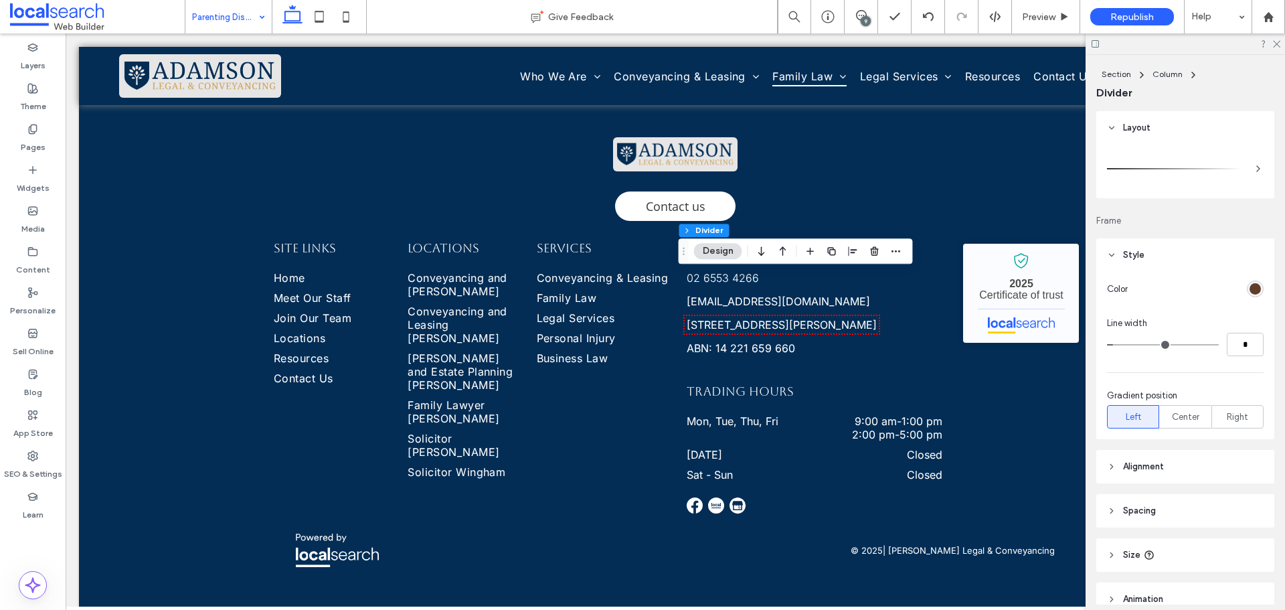
click at [1250, 286] on div "rgb(98, 62, 42)" at bounding box center [1255, 288] width 11 height 11
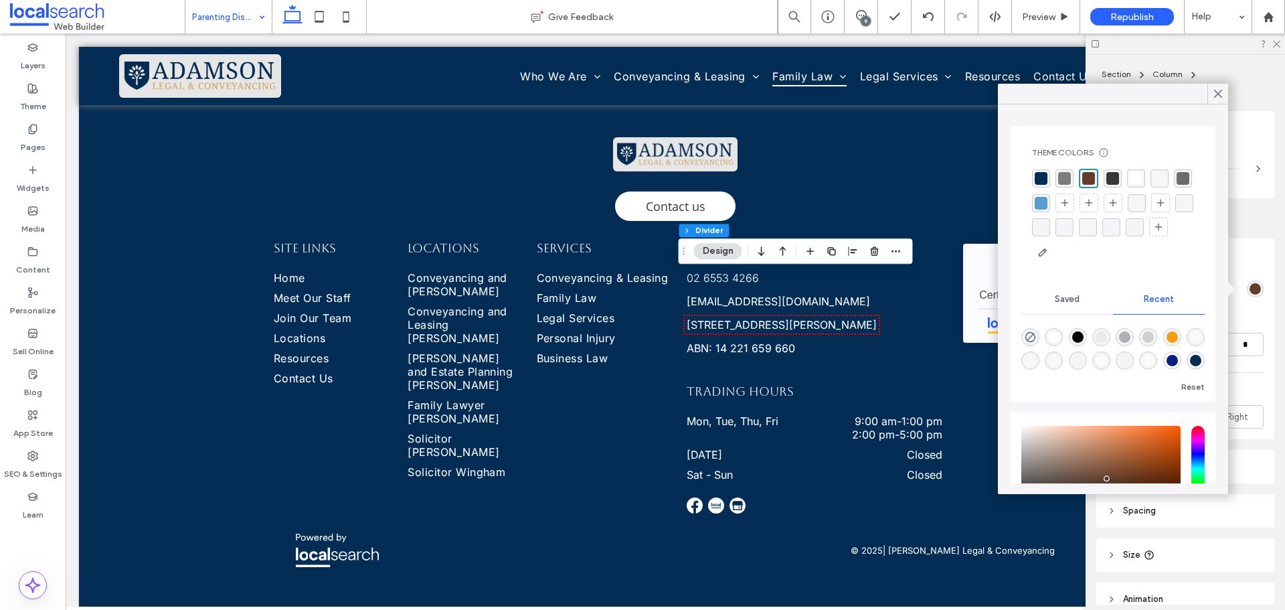
click at [1041, 168] on div "Theme Colors Save time with Theme Colors Create a color palette to instantly ad…" at bounding box center [1112, 205] width 183 height 137
click at [1041, 179] on div "rgba(3, 45, 85, 1)" at bounding box center [1041, 178] width 13 height 13
click at [1220, 94] on icon at bounding box center [1218, 94] width 12 height 12
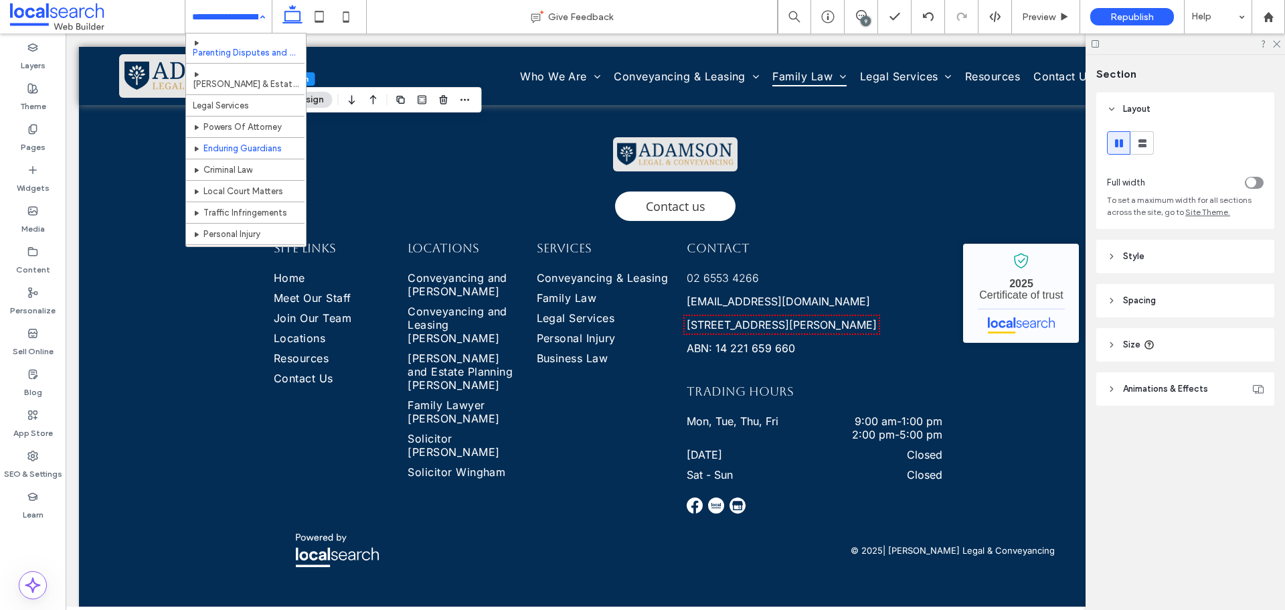
scroll to position [335, 0]
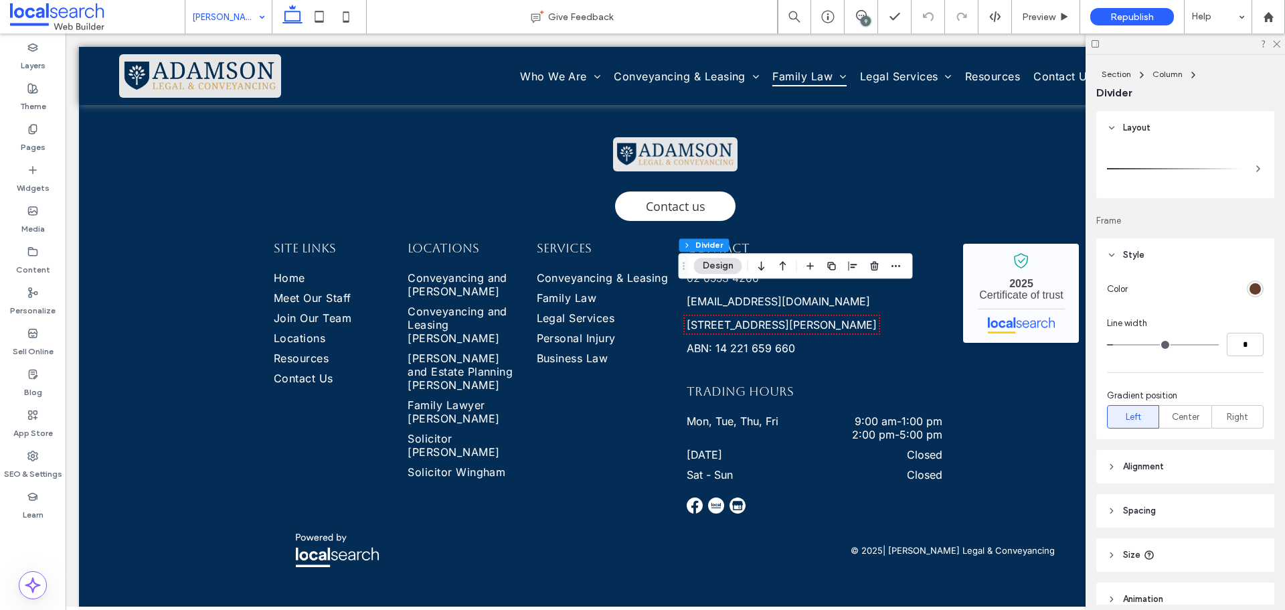
click at [1250, 290] on div "rgb(98, 62, 42)" at bounding box center [1255, 288] width 11 height 11
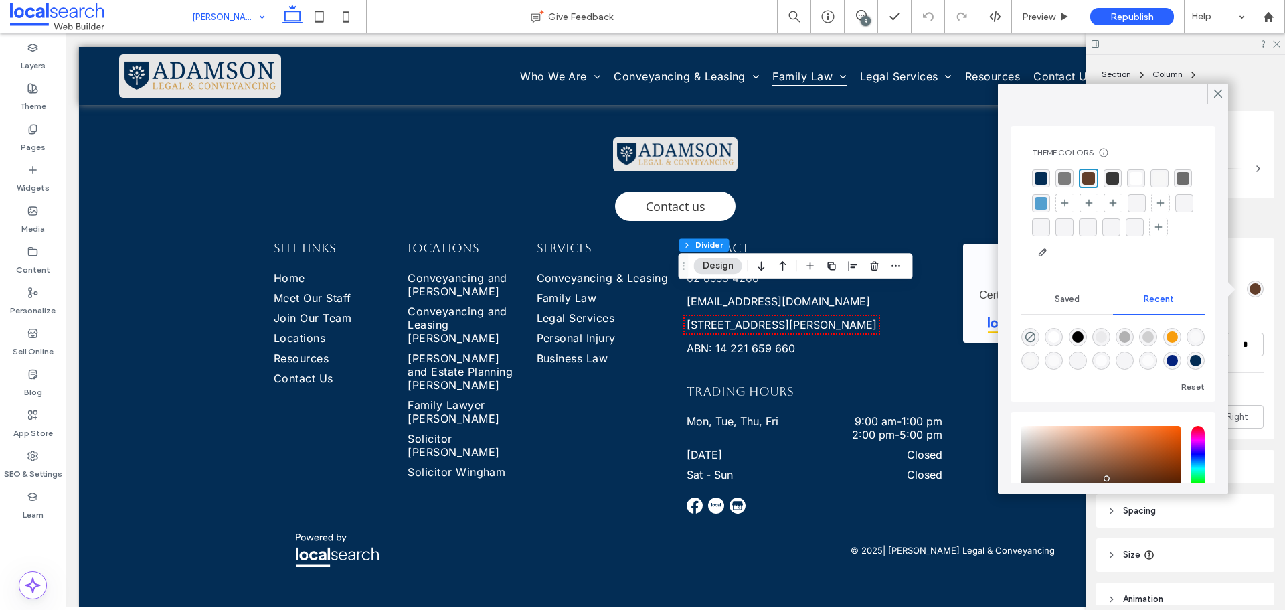
click at [1037, 177] on div "rgba(3, 45, 85, 1)" at bounding box center [1041, 178] width 13 height 13
click at [1222, 97] on use at bounding box center [1218, 93] width 7 height 7
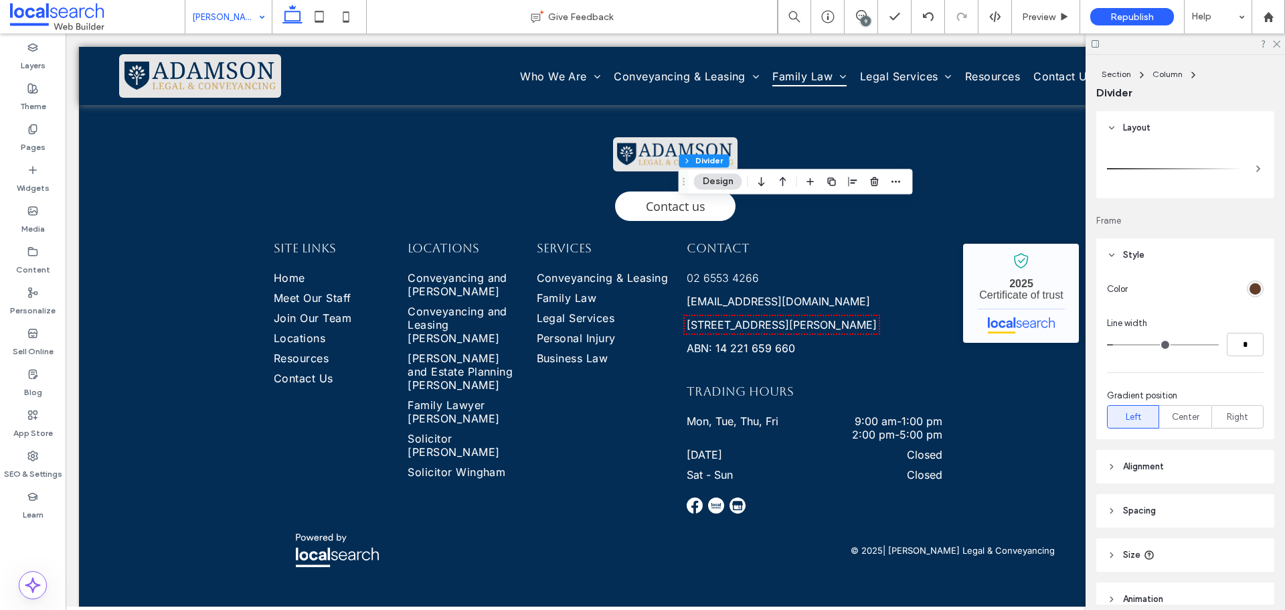
click at [1251, 288] on div "rgb(98, 62, 42)" at bounding box center [1255, 288] width 11 height 11
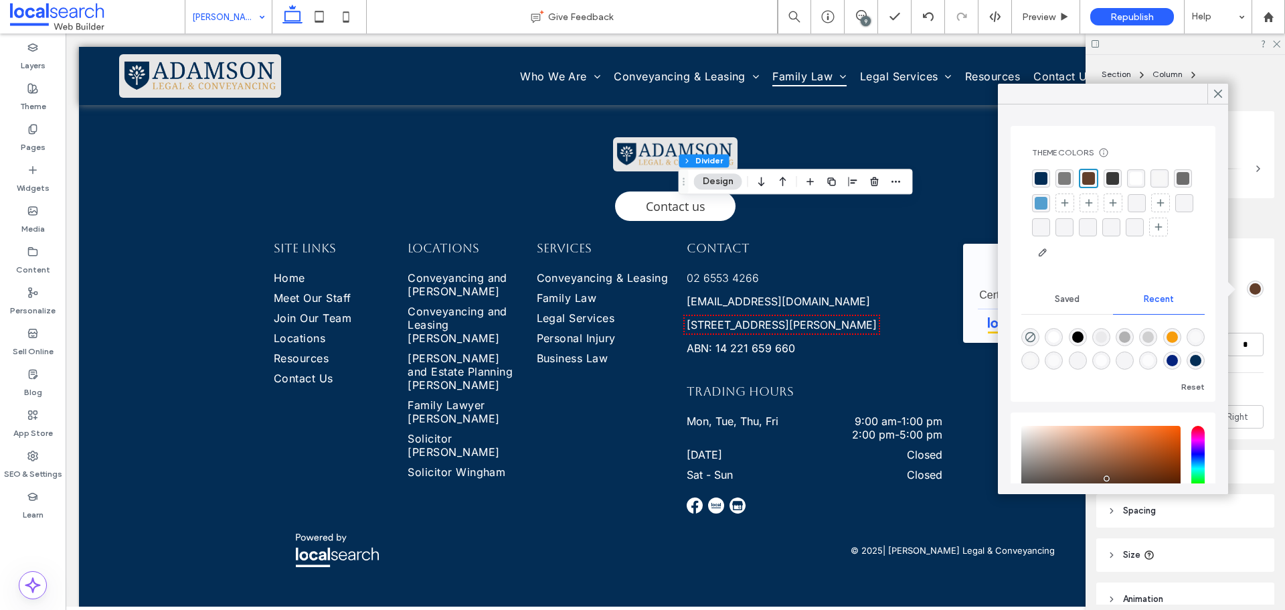
click at [1044, 177] on div "rgba(3, 45, 85, 1)" at bounding box center [1041, 178] width 13 height 13
click at [1075, 97] on div at bounding box center [1113, 94] width 230 height 21
click at [1218, 96] on icon at bounding box center [1218, 94] width 12 height 12
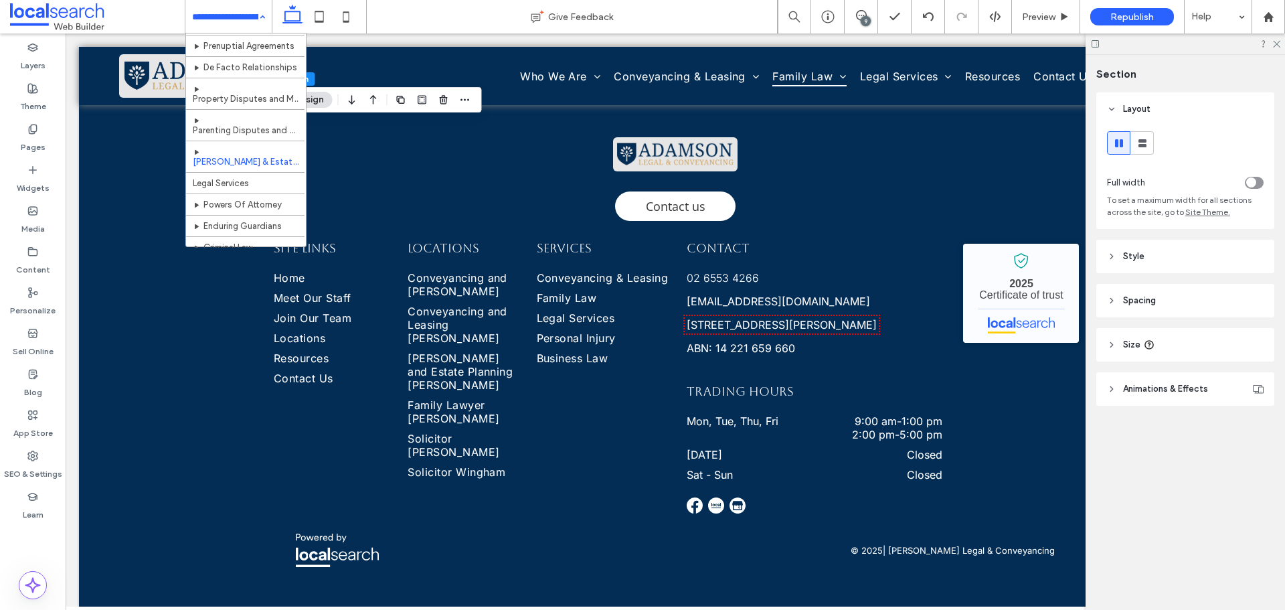
scroll to position [335, 0]
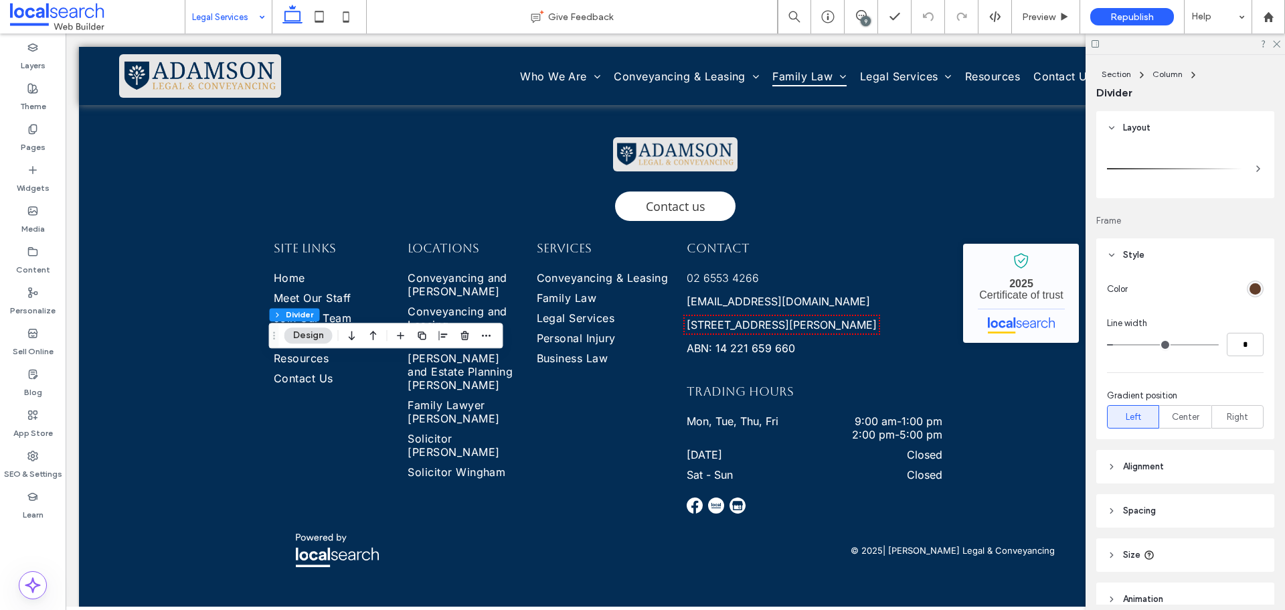
click at [1250, 290] on div "rgb(98, 62, 42)" at bounding box center [1255, 288] width 11 height 11
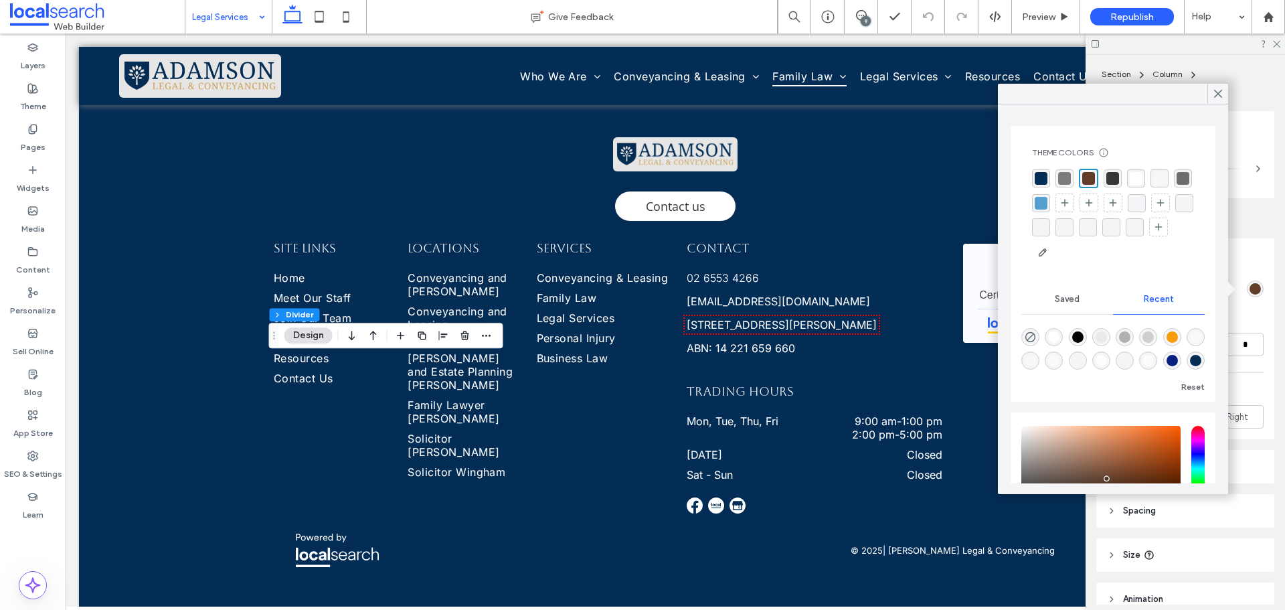
click at [1043, 177] on div "rgba(3, 45, 85, 1)" at bounding box center [1041, 178] width 13 height 13
click at [1224, 96] on icon at bounding box center [1218, 94] width 12 height 12
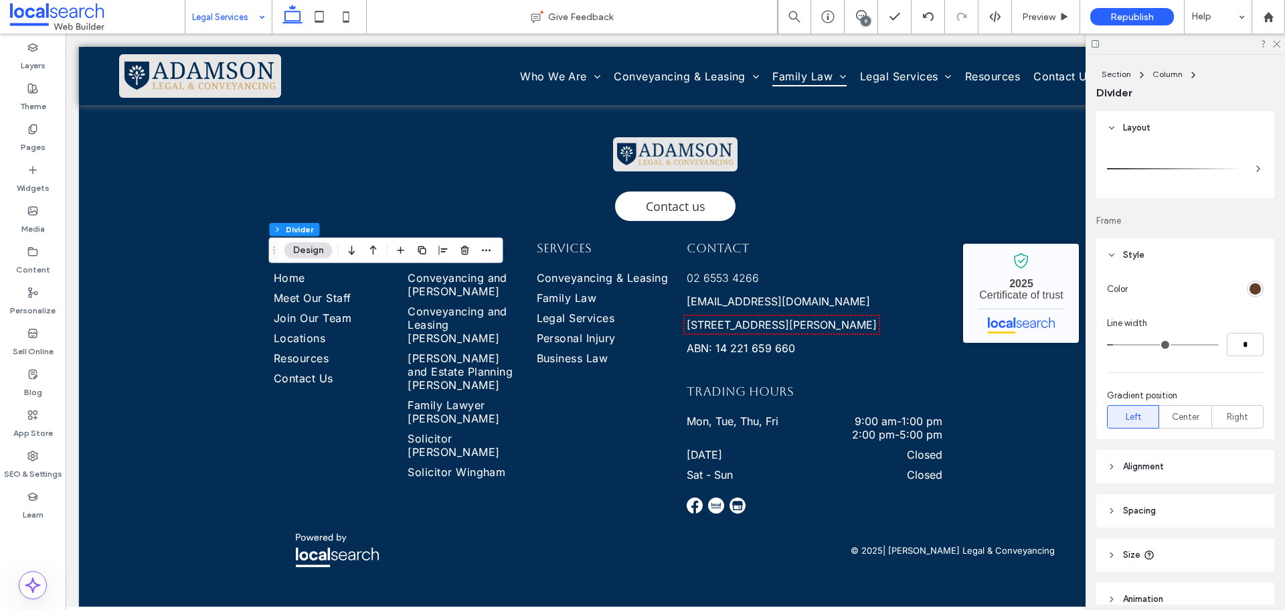
click at [1252, 293] on div "rgb(98, 62, 42)" at bounding box center [1255, 288] width 11 height 11
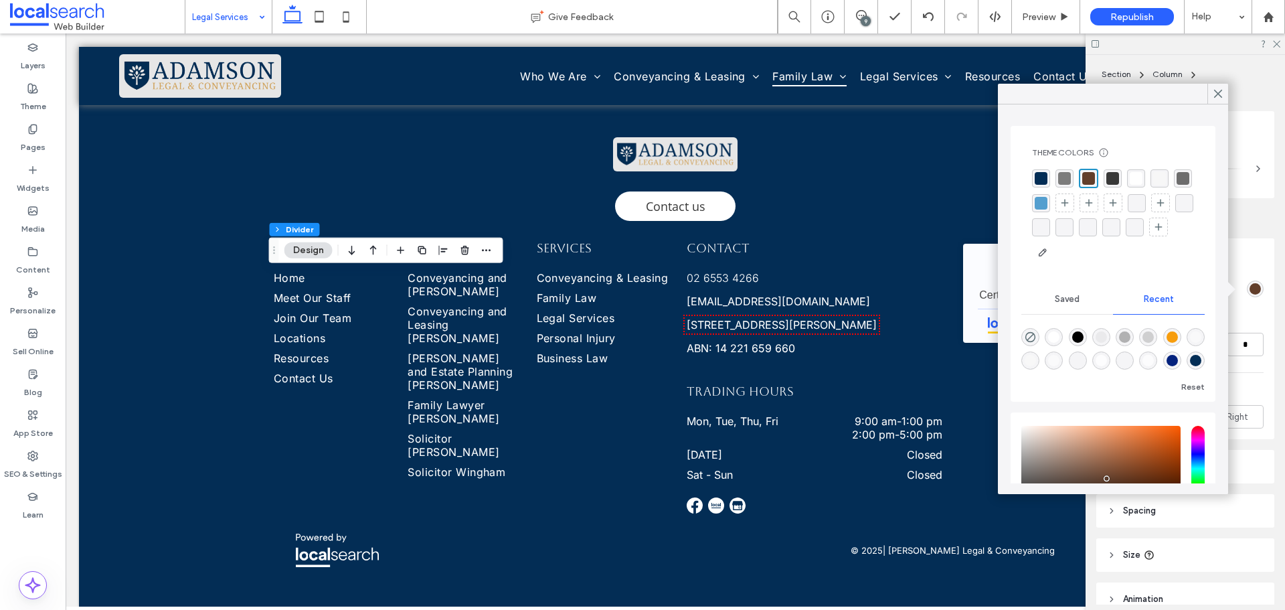
click at [1045, 177] on div "rgba(3, 45, 85, 1)" at bounding box center [1041, 178] width 13 height 13
click at [1218, 92] on icon at bounding box center [1218, 94] width 12 height 12
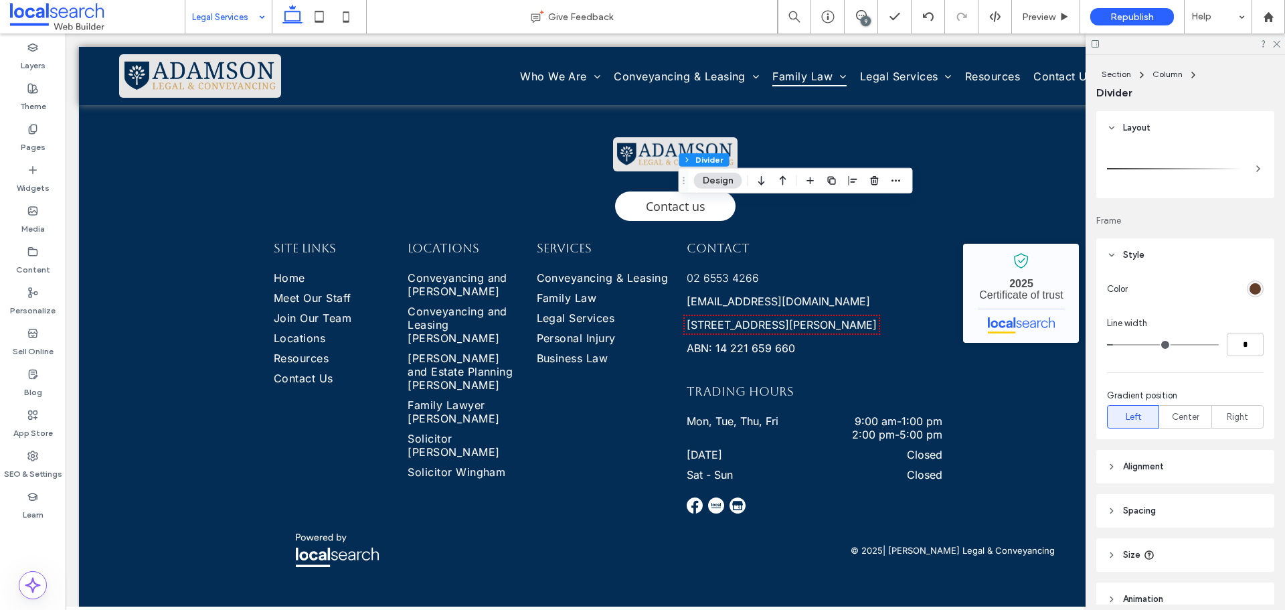
click at [1252, 286] on div "rgb(98, 62, 42)" at bounding box center [1255, 288] width 11 height 11
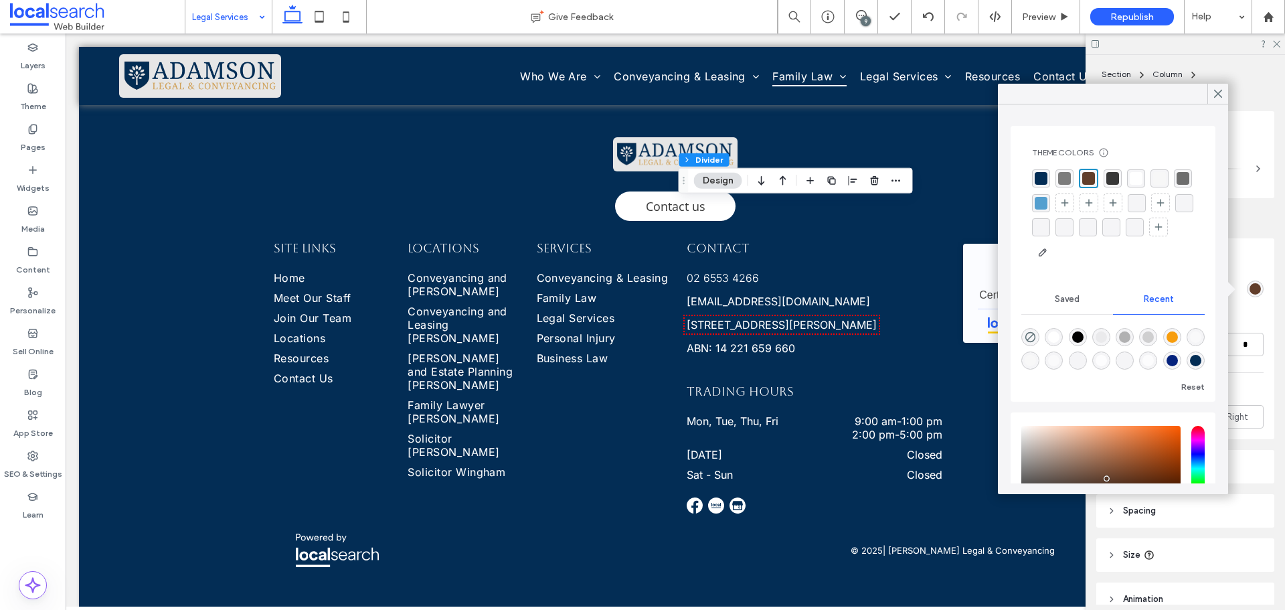
click at [1037, 177] on div "rgba(3, 45, 85, 1)" at bounding box center [1041, 178] width 13 height 13
click at [1218, 90] on icon at bounding box center [1218, 94] width 12 height 12
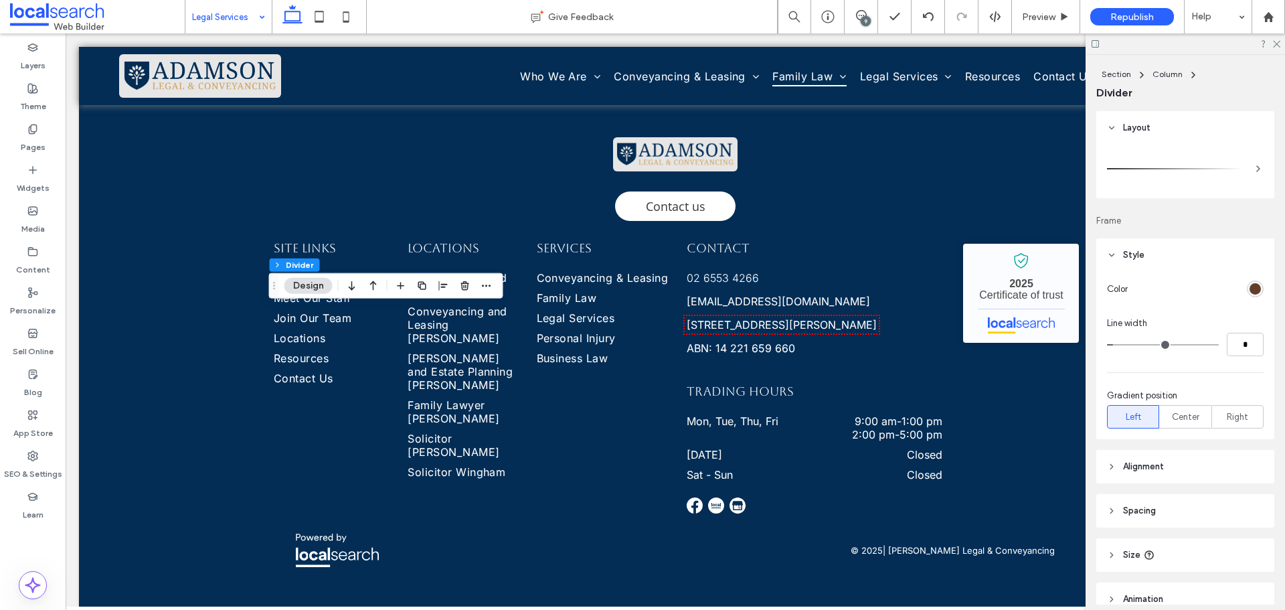
click at [1254, 287] on div "rgb(98, 62, 42)" at bounding box center [1255, 288] width 17 height 17
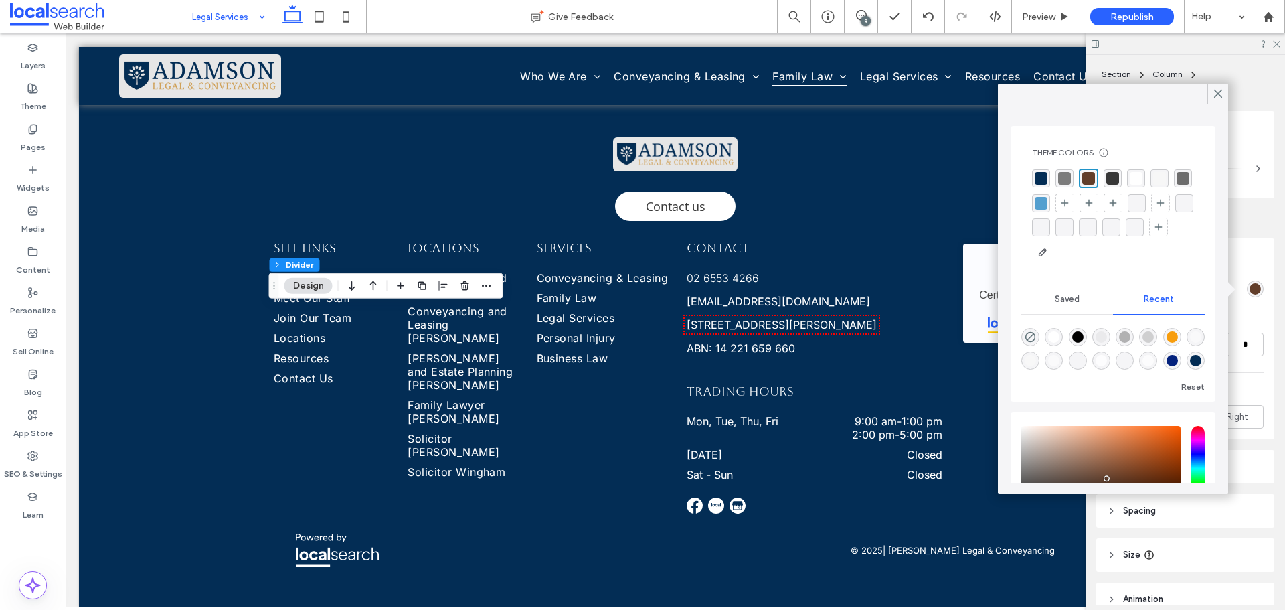
click at [1040, 180] on div "rgba(3, 45, 85, 1)" at bounding box center [1041, 178] width 13 height 13
click at [1218, 92] on use at bounding box center [1218, 93] width 7 height 7
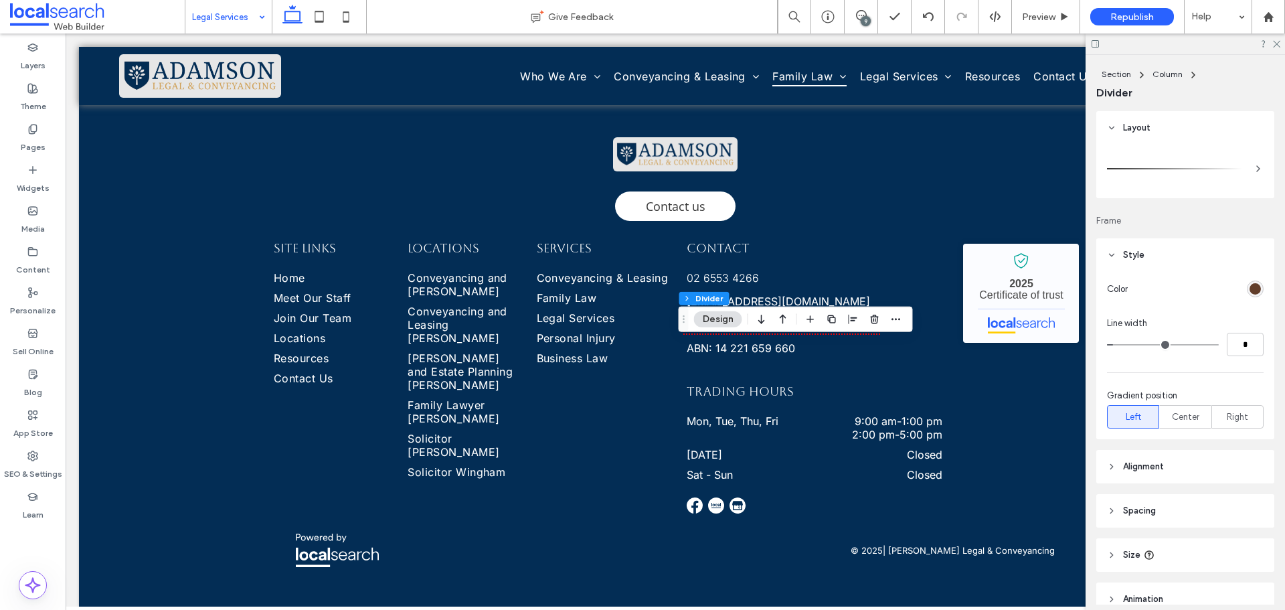
drag, startPoint x: 1246, startPoint y: 287, endPoint x: 1239, endPoint y: 282, distance: 8.2
click at [1250, 287] on div "rgb(98, 62, 42)" at bounding box center [1255, 288] width 11 height 11
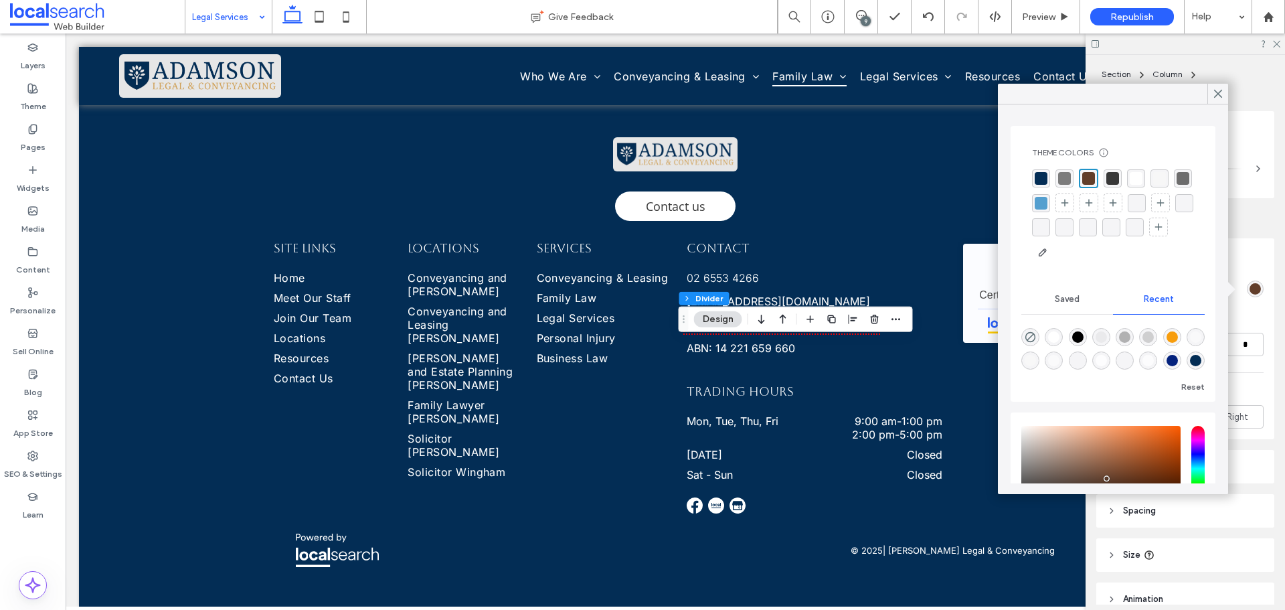
click at [1044, 175] on div "rgba(3, 45, 85, 1)" at bounding box center [1041, 178] width 13 height 13
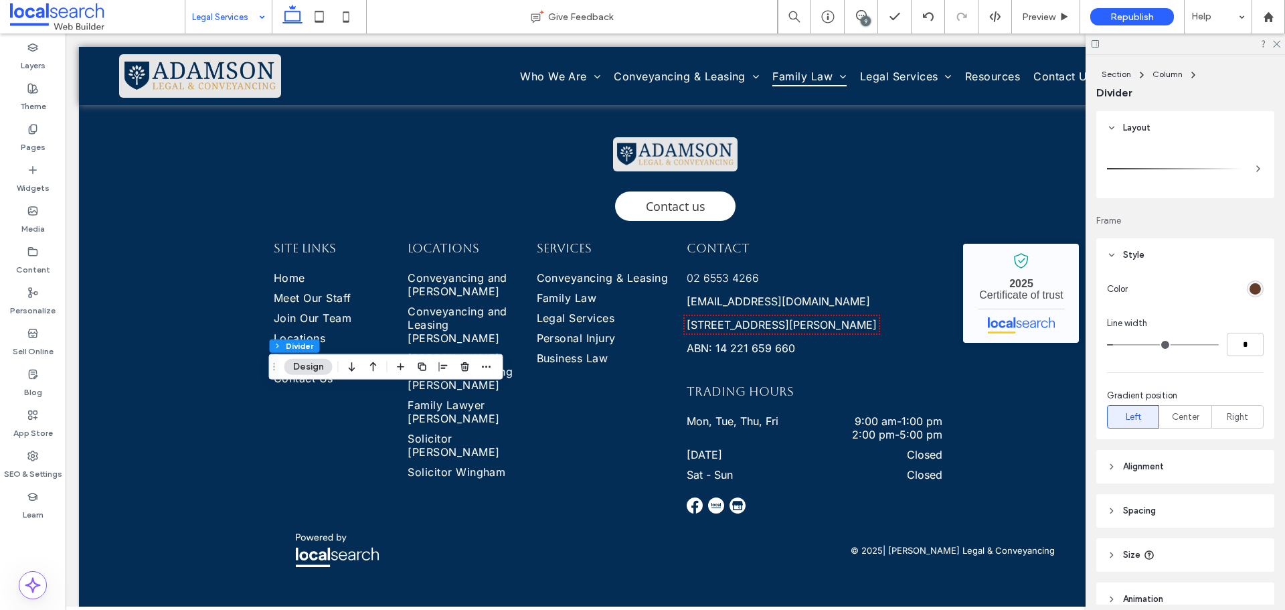
click at [1252, 287] on div "rgb(98, 62, 42)" at bounding box center [1255, 288] width 11 height 11
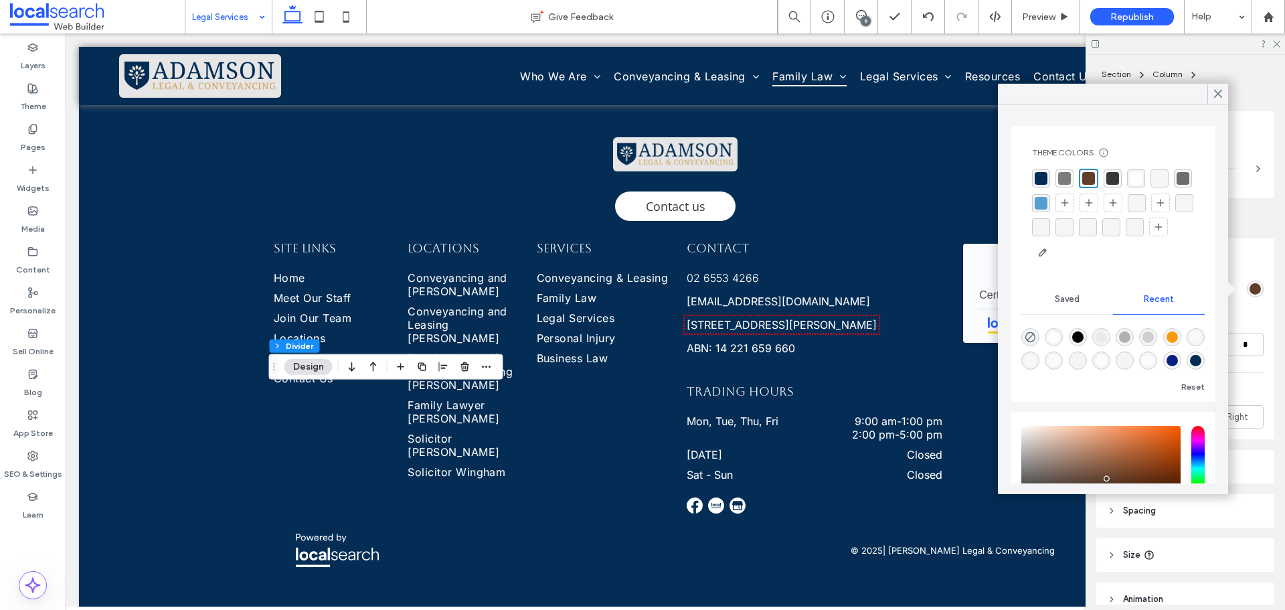
click at [1045, 183] on div "rgba(3, 45, 85, 1)" at bounding box center [1041, 178] width 13 height 13
click at [1224, 92] on icon at bounding box center [1218, 94] width 12 height 12
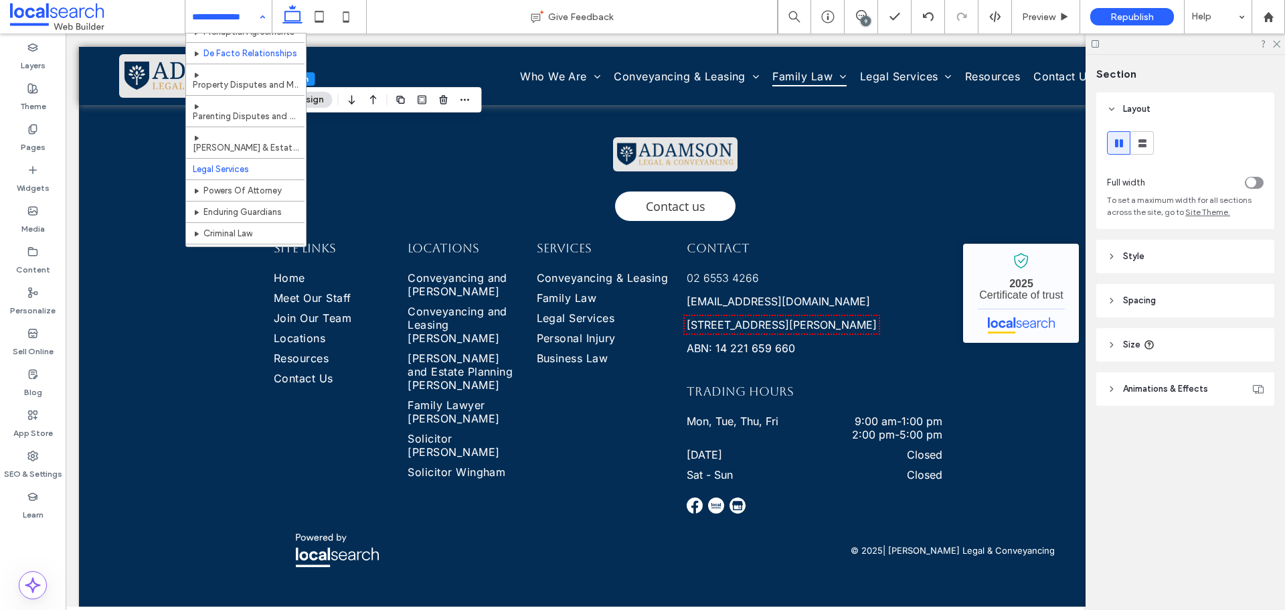
scroll to position [335, 0]
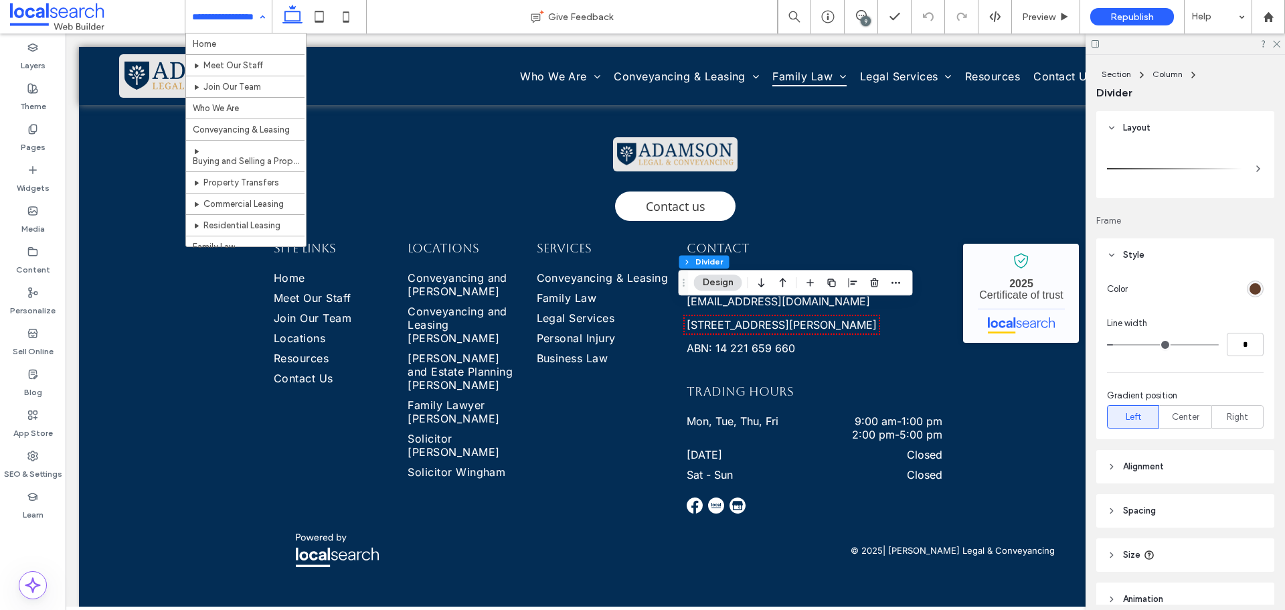
click at [1252, 290] on div "rgb(98, 62, 42)" at bounding box center [1255, 288] width 11 height 11
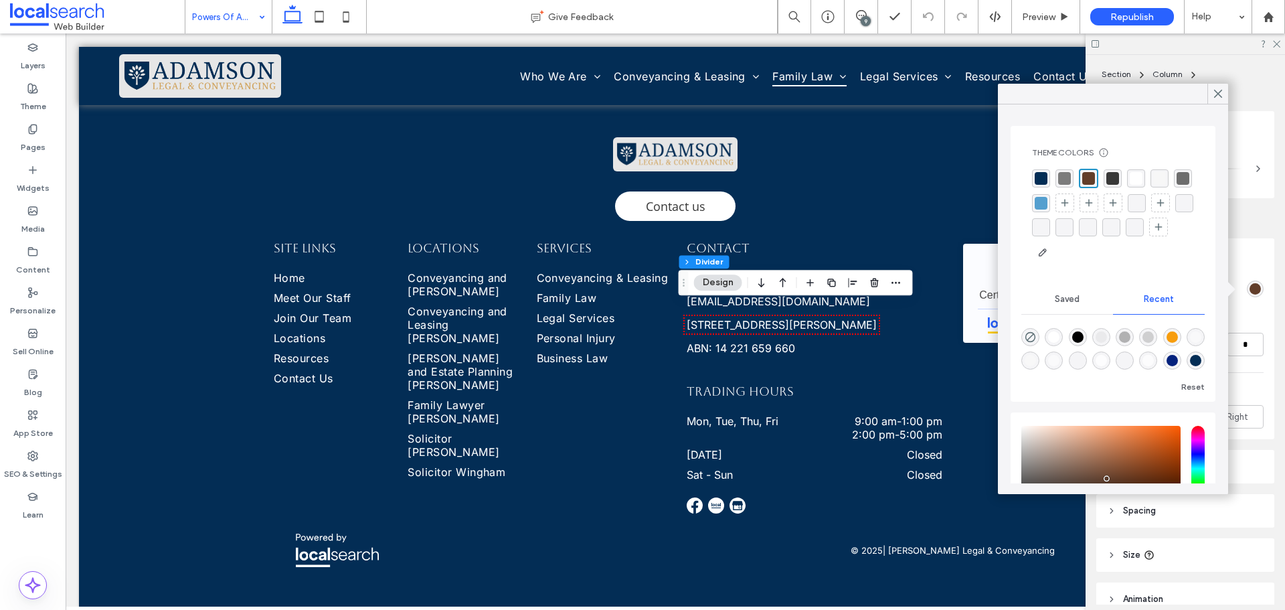
click at [1041, 179] on div "rgba(3, 45, 85, 1)" at bounding box center [1041, 178] width 13 height 13
click at [1222, 94] on icon at bounding box center [1218, 94] width 12 height 12
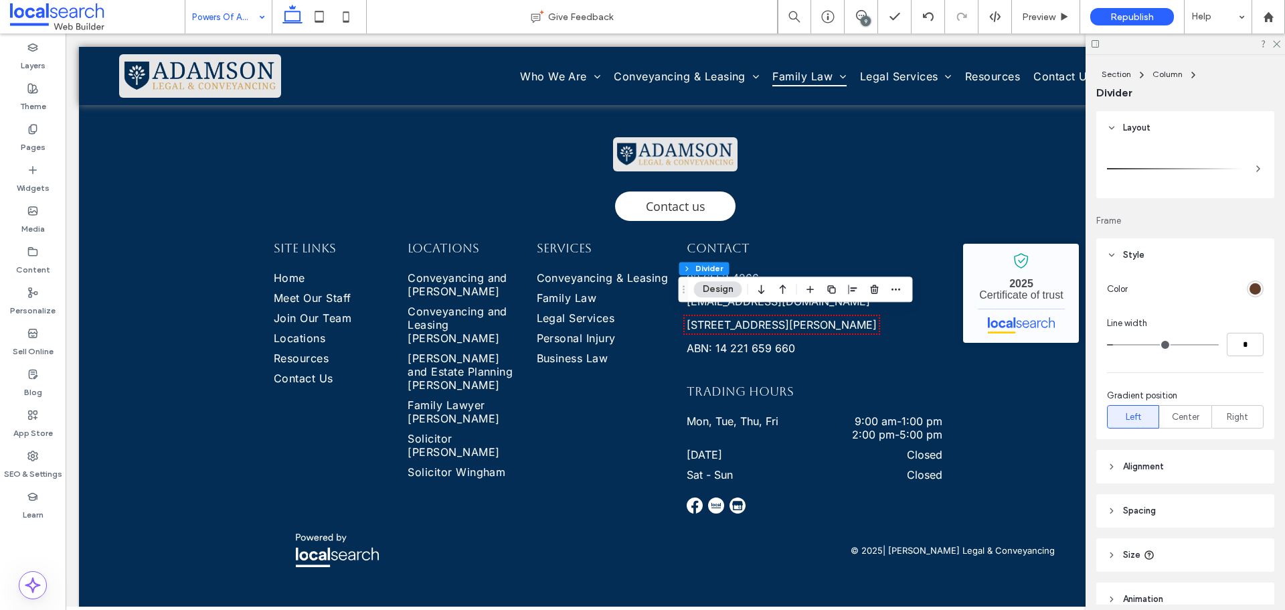
click at [1250, 287] on div "rgb(98, 62, 42)" at bounding box center [1255, 288] width 11 height 11
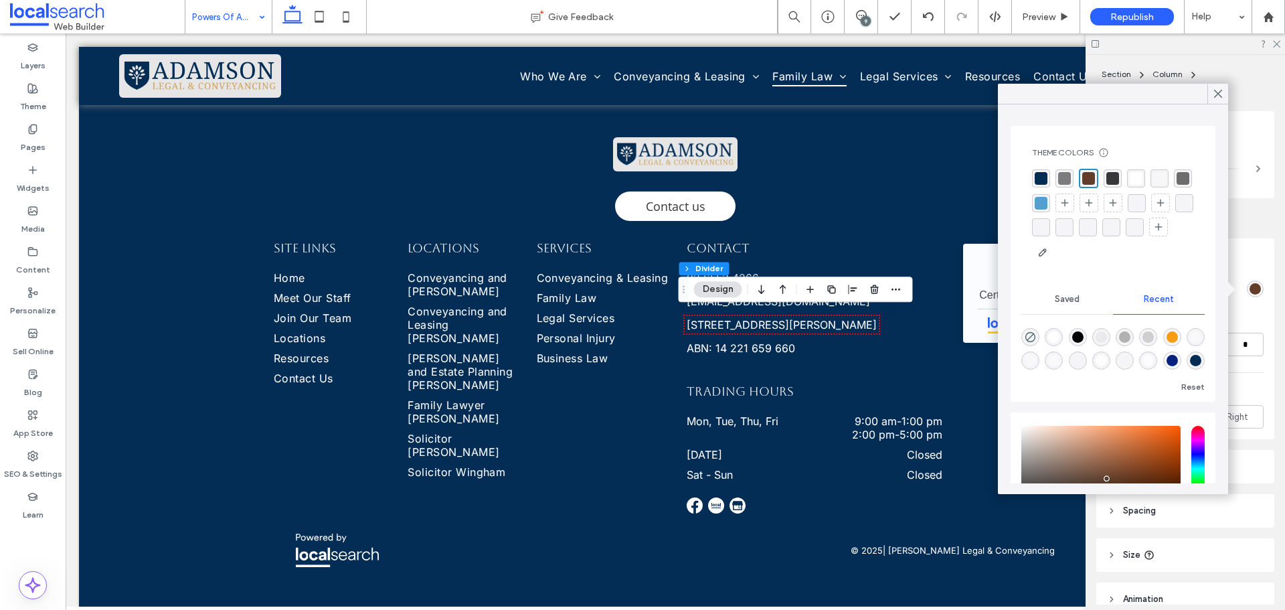
click at [1046, 179] on div "rgba(3, 45, 85, 1)" at bounding box center [1041, 178] width 13 height 13
click at [1220, 96] on use at bounding box center [1218, 93] width 7 height 7
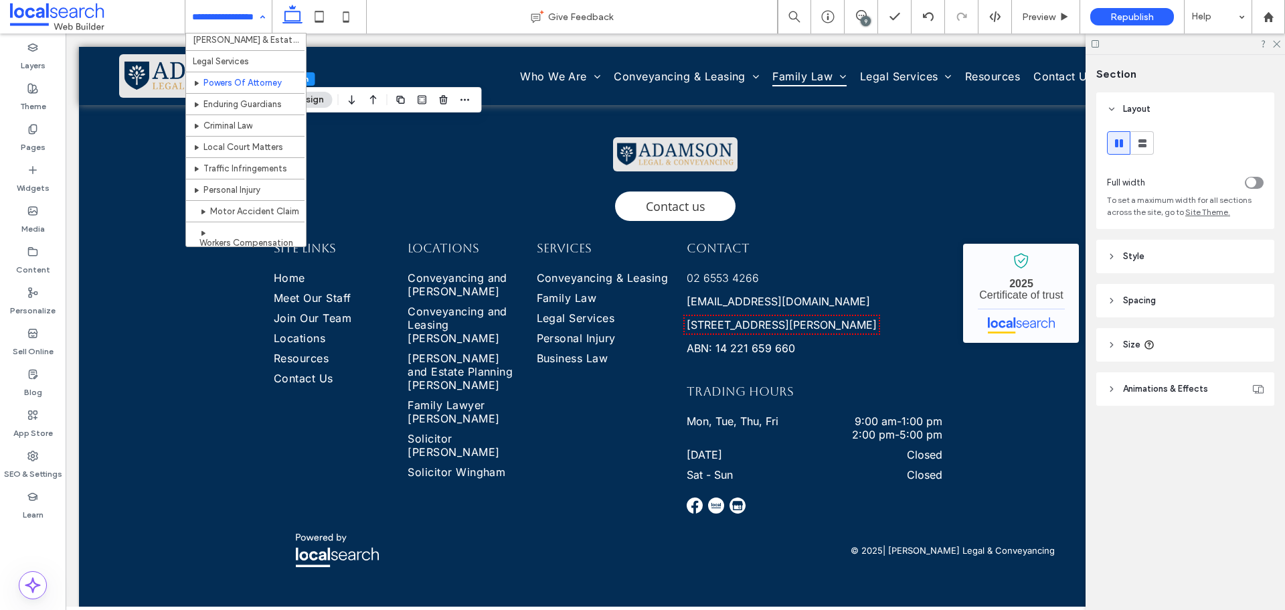
scroll to position [402, 0]
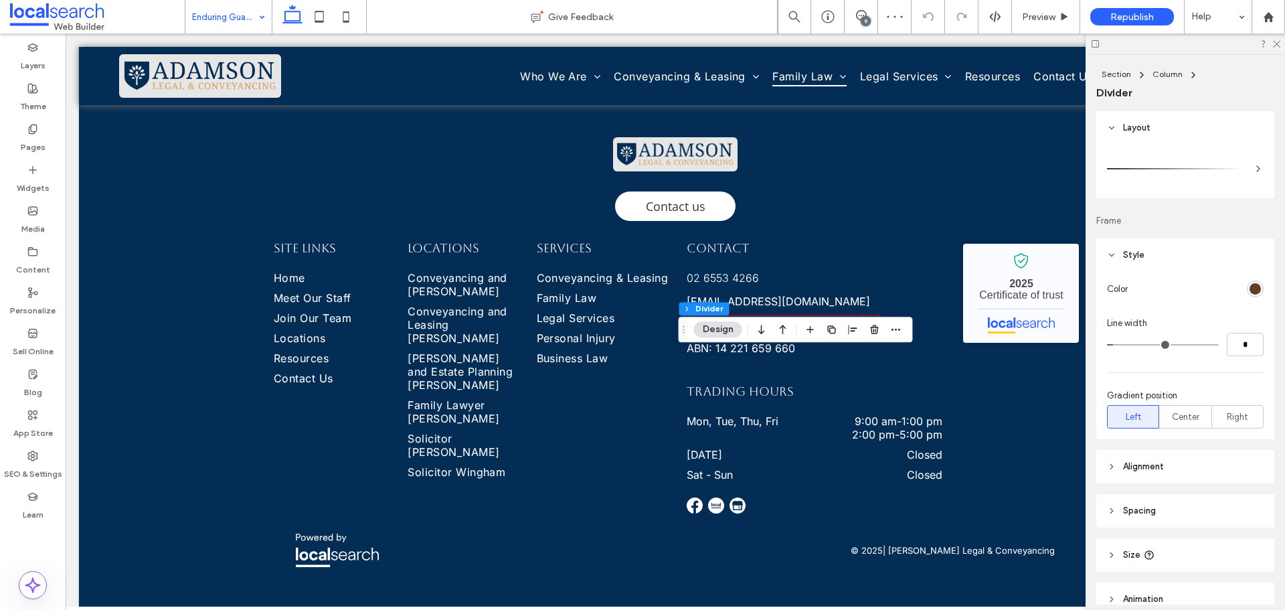
click at [1250, 288] on div "rgb(98, 62, 42)" at bounding box center [1255, 288] width 11 height 11
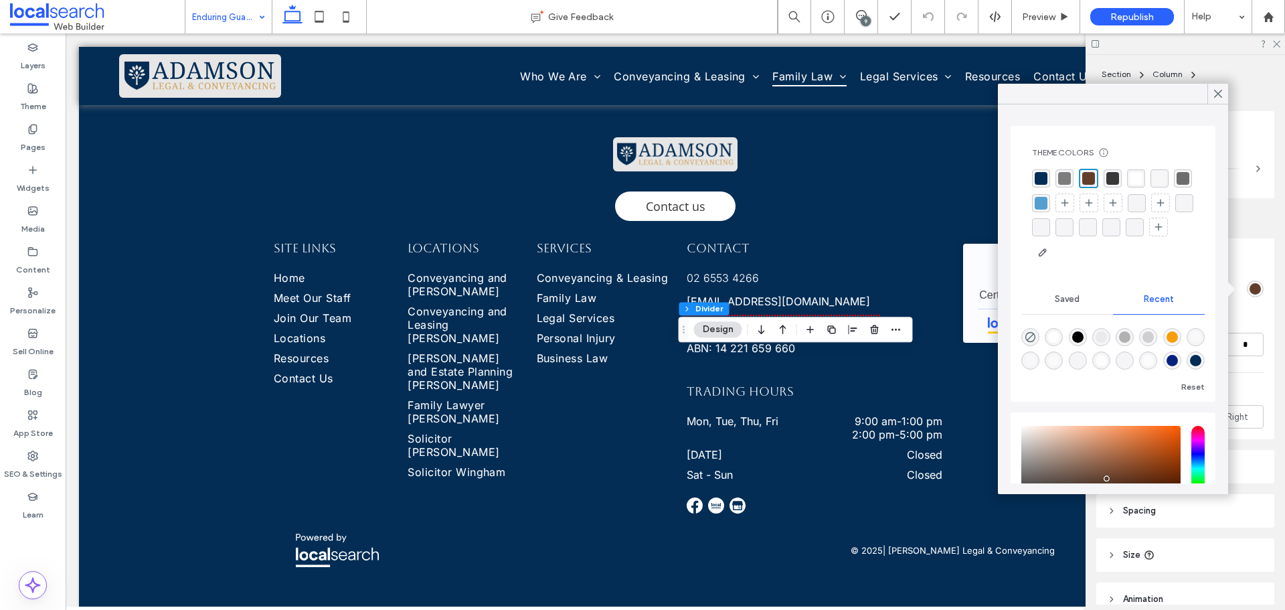
click at [1042, 181] on div "rgba(3, 45, 85, 1)" at bounding box center [1041, 178] width 13 height 13
click at [1218, 94] on use at bounding box center [1218, 93] width 7 height 7
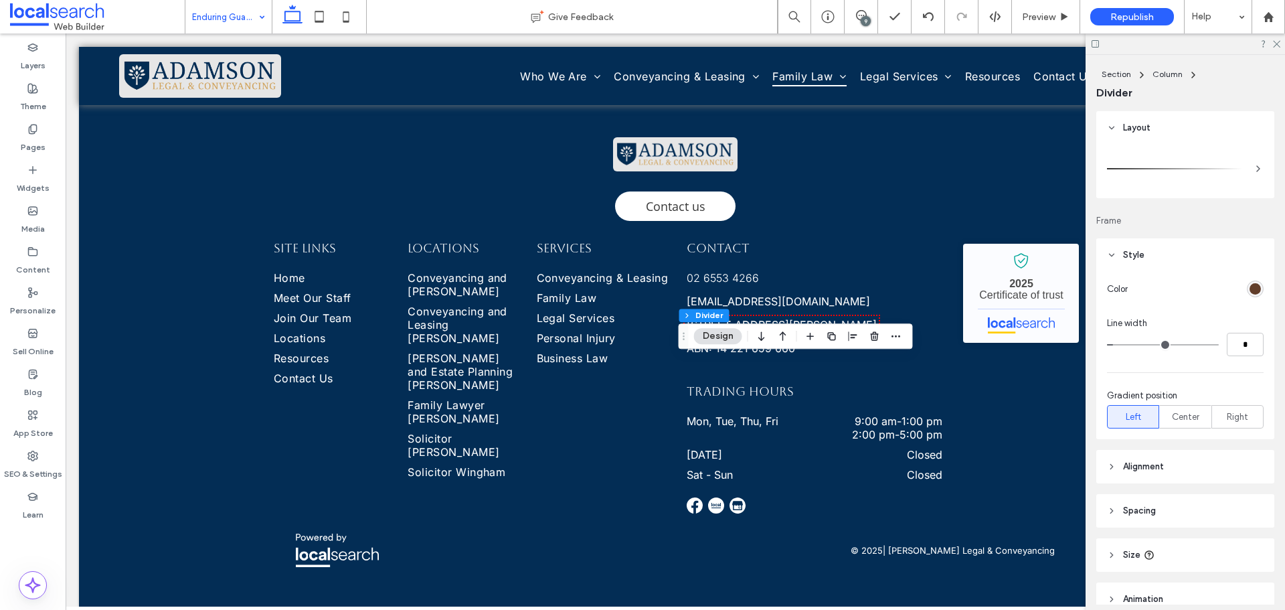
click at [1250, 289] on div "rgb(98, 62, 42)" at bounding box center [1255, 288] width 11 height 11
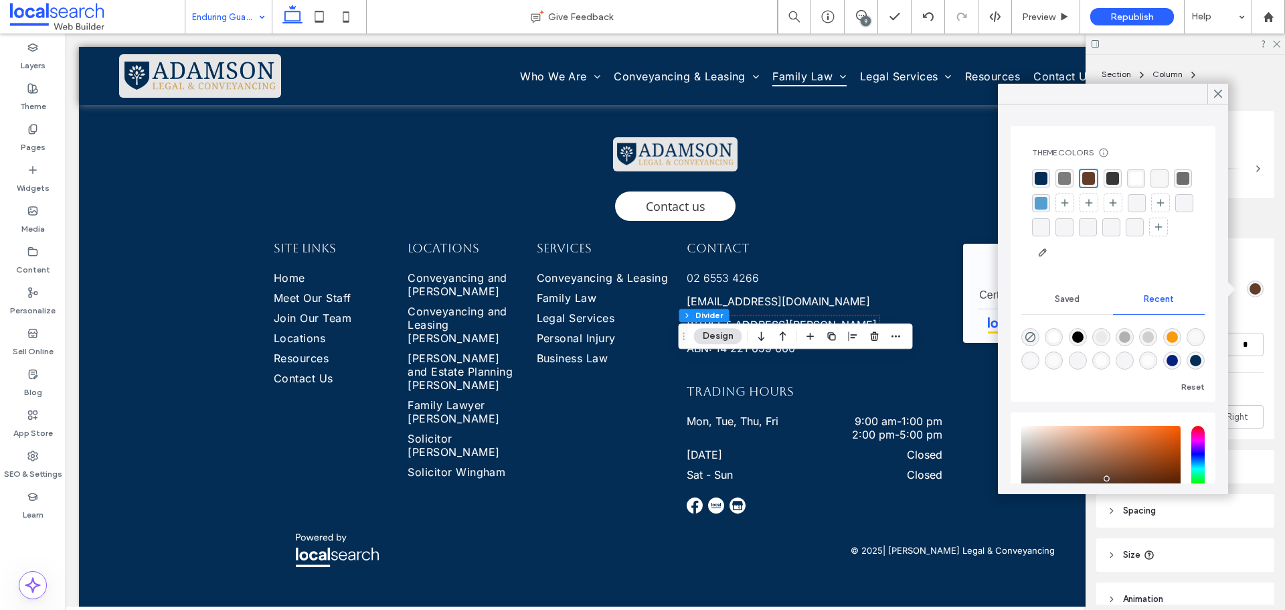
click at [1038, 176] on div "rgba(3, 45, 85, 1)" at bounding box center [1041, 178] width 13 height 13
click at [1220, 96] on use at bounding box center [1218, 93] width 7 height 7
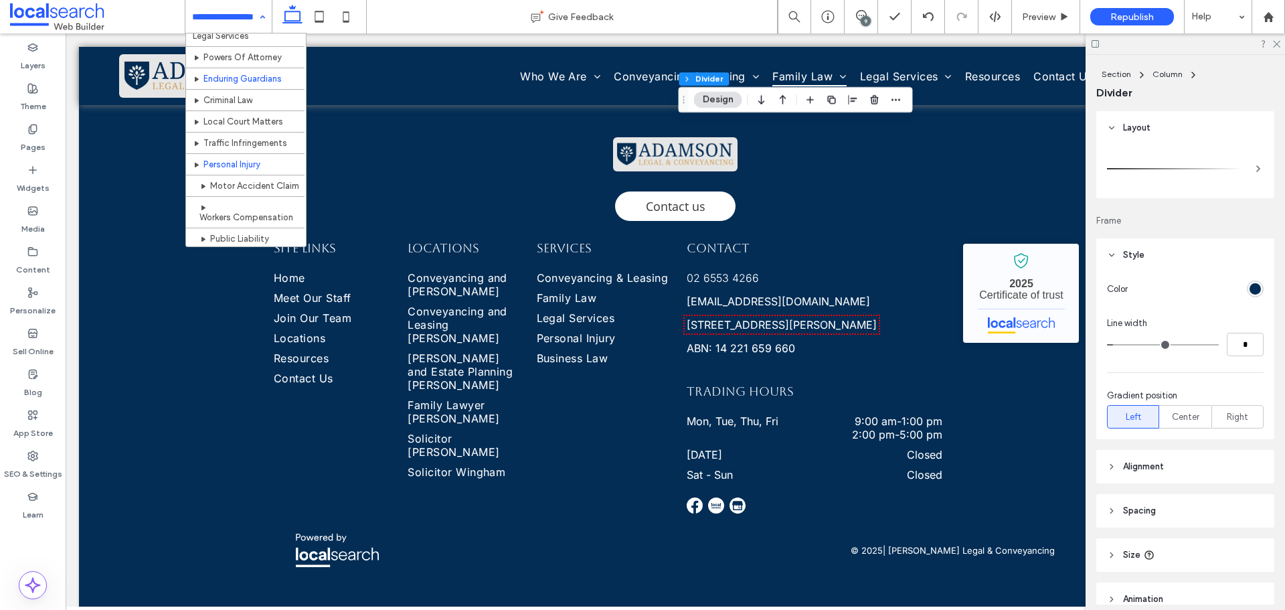
scroll to position [402, 0]
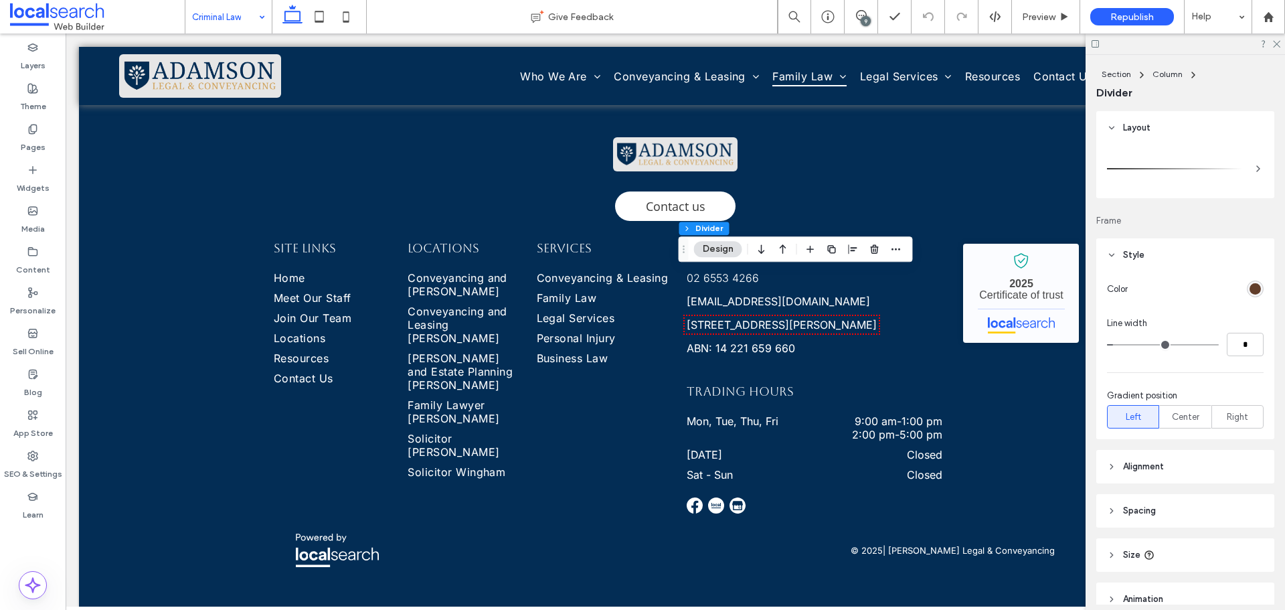
click at [1250, 289] on div "rgb(98, 62, 42)" at bounding box center [1255, 288] width 11 height 11
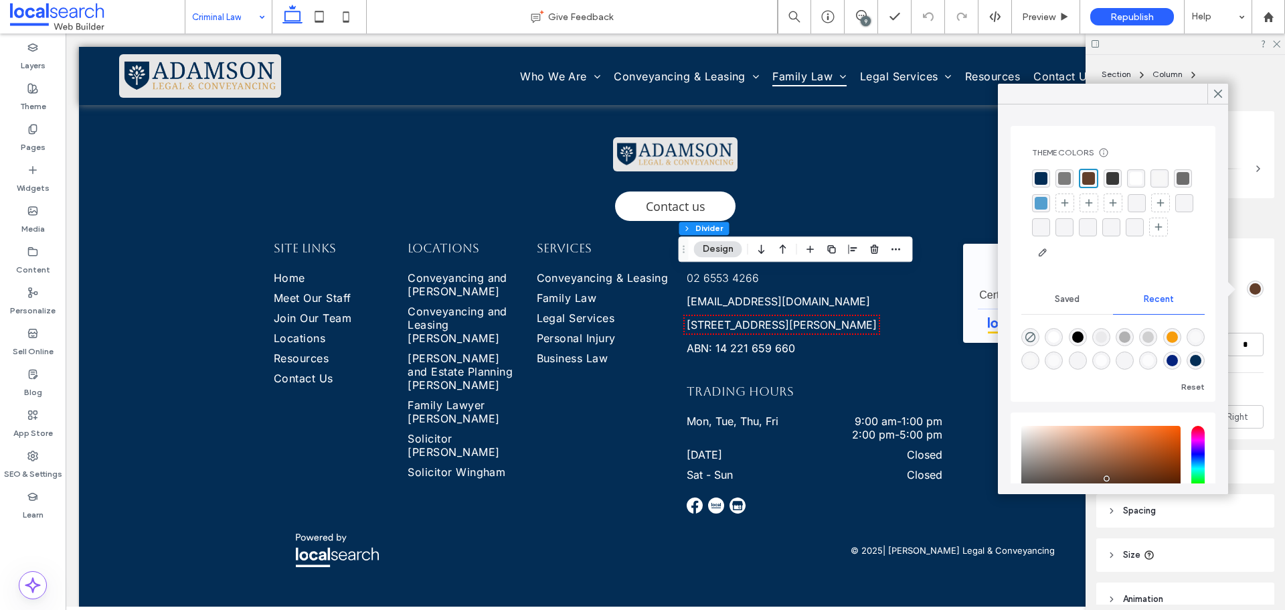
drag, startPoint x: 1043, startPoint y: 181, endPoint x: 1063, endPoint y: 147, distance: 39.0
click at [1043, 180] on div "rgba(3, 45, 85, 1)" at bounding box center [1041, 178] width 13 height 13
click at [1216, 94] on icon at bounding box center [1218, 94] width 12 height 12
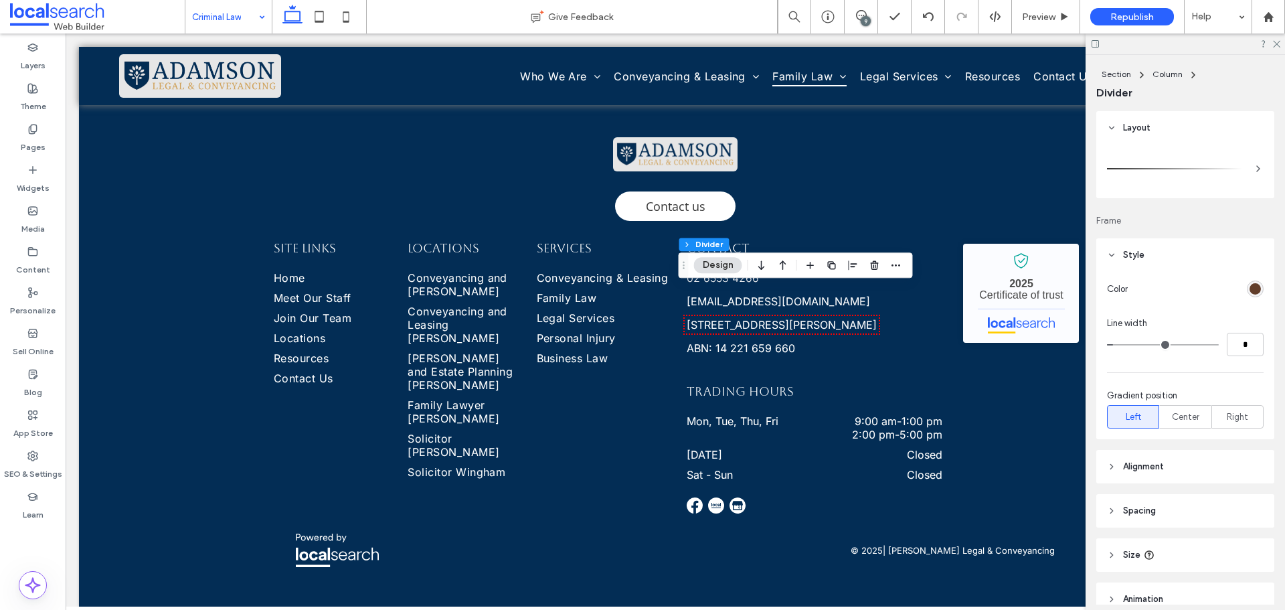
click at [1250, 284] on div "rgb(98, 62, 42)" at bounding box center [1255, 288] width 11 height 11
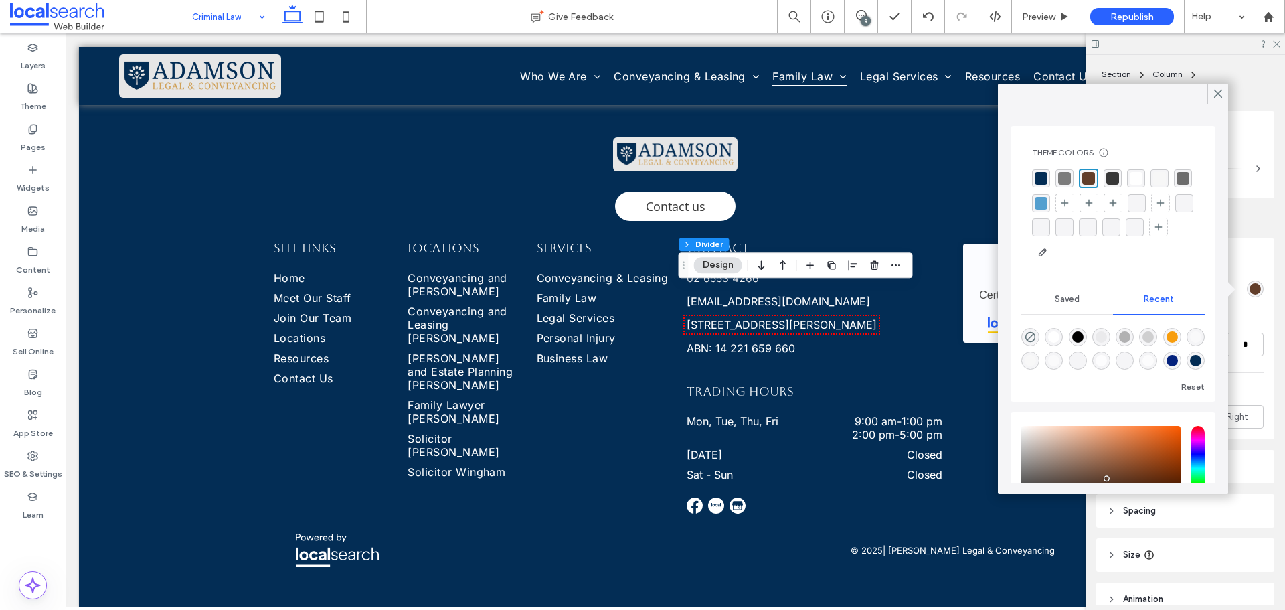
click at [1041, 178] on div "rgba(3, 45, 85, 1)" at bounding box center [1041, 178] width 13 height 13
click at [1209, 88] on div at bounding box center [1217, 94] width 21 height 20
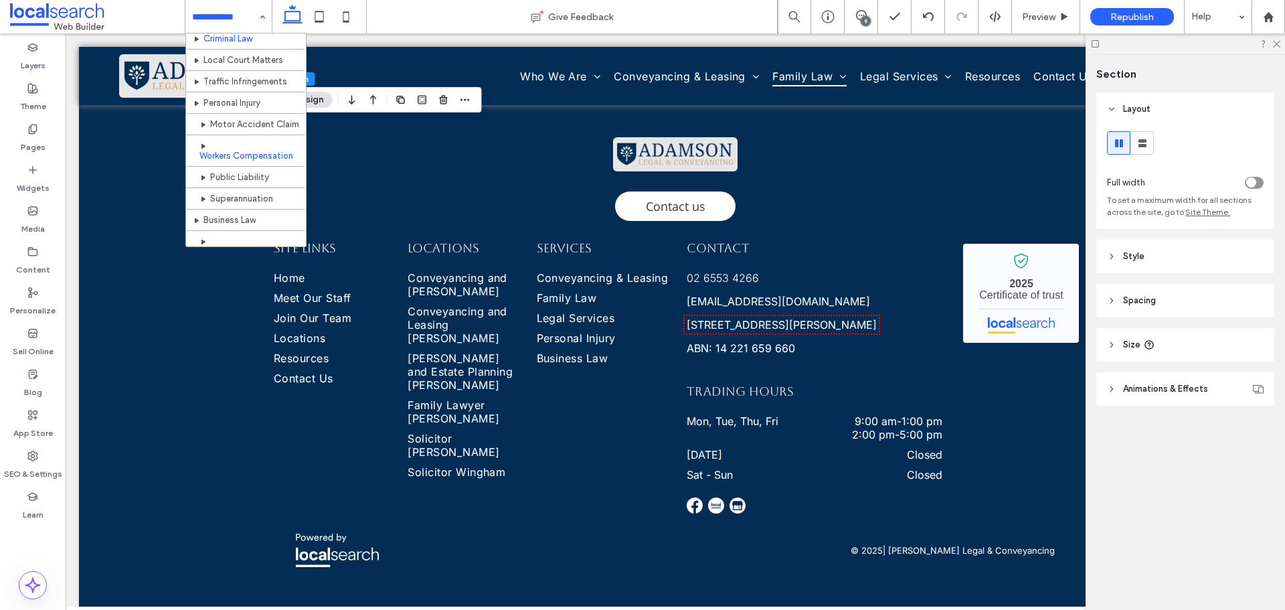
scroll to position [469, 0]
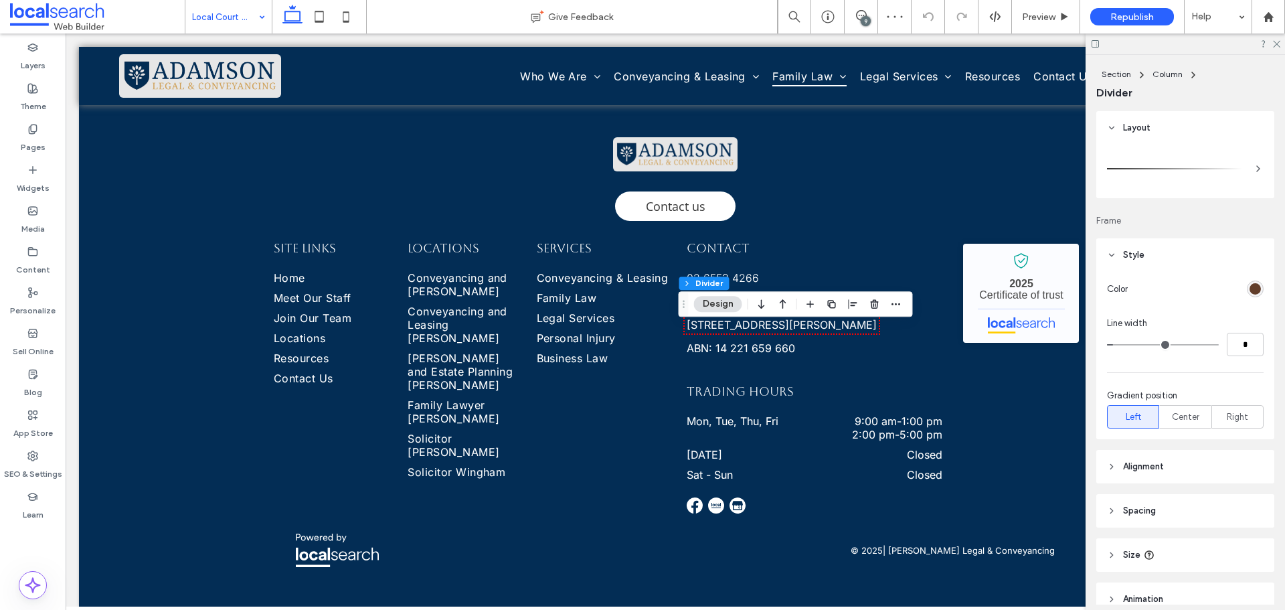
click at [1250, 288] on div "rgb(98, 62, 42)" at bounding box center [1255, 288] width 11 height 11
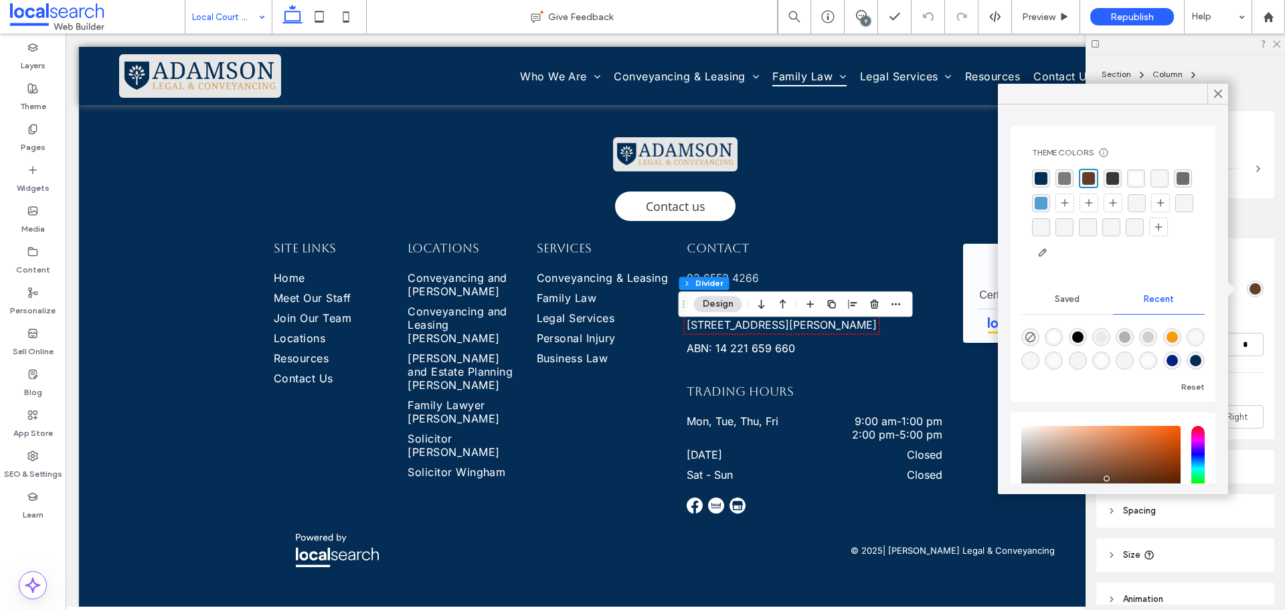
click at [1042, 175] on div "rgba(3, 45, 85, 1)" at bounding box center [1041, 178] width 13 height 13
click at [1217, 94] on use at bounding box center [1218, 93] width 7 height 7
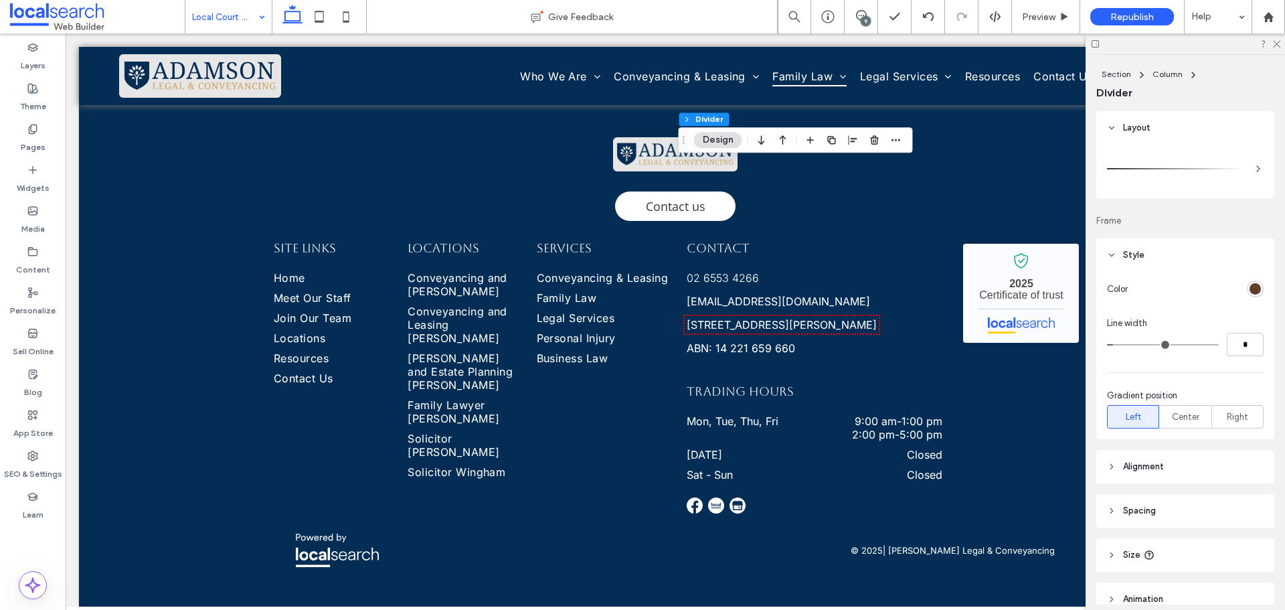
drag, startPoint x: 1244, startPoint y: 287, endPoint x: 1236, endPoint y: 285, distance: 8.9
click at [1247, 287] on div "rgb(98, 62, 42)" at bounding box center [1255, 288] width 17 height 17
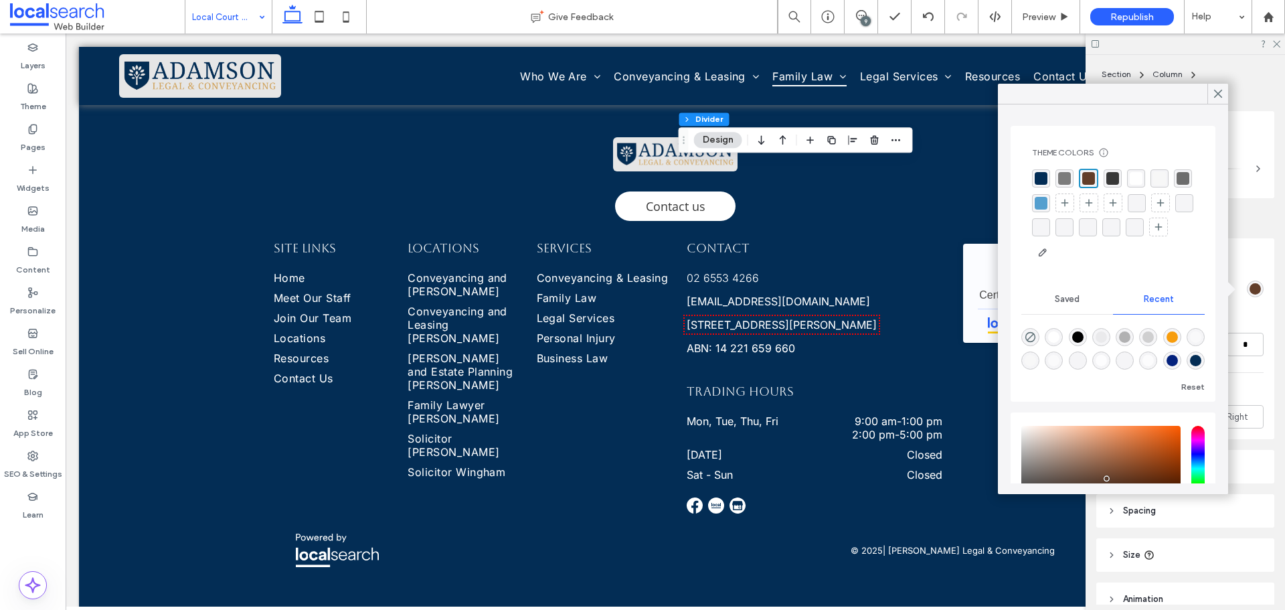
click at [1044, 173] on div "rgba(3, 45, 85, 1)" at bounding box center [1041, 178] width 13 height 13
click at [1216, 91] on use at bounding box center [1218, 93] width 7 height 7
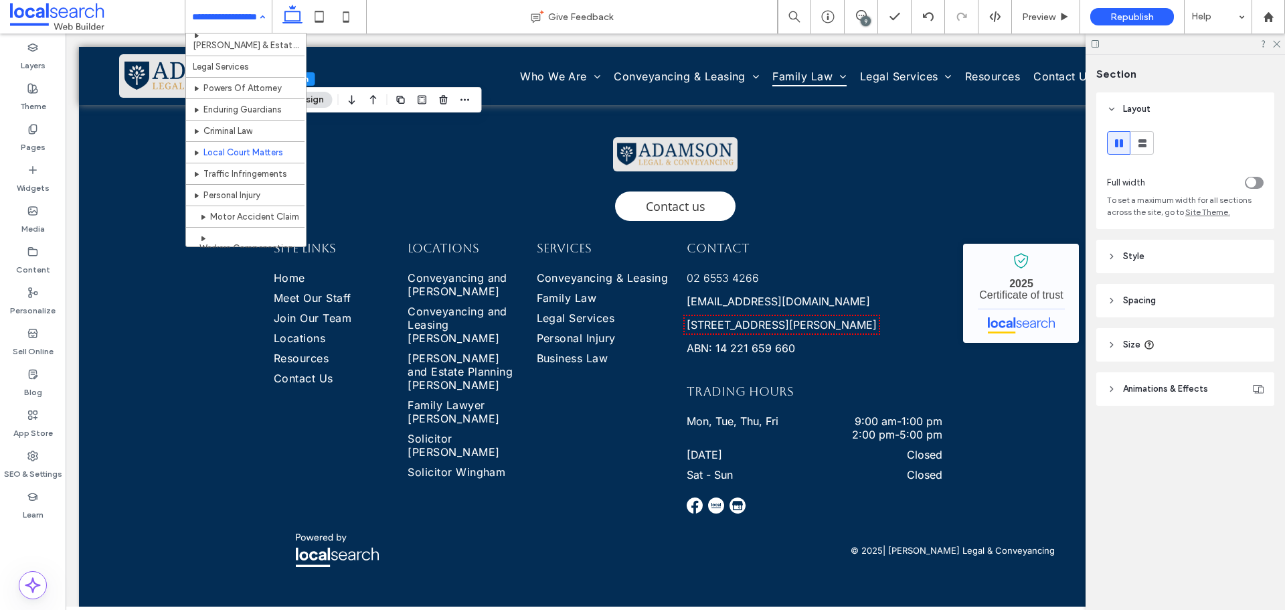
scroll to position [402, 0]
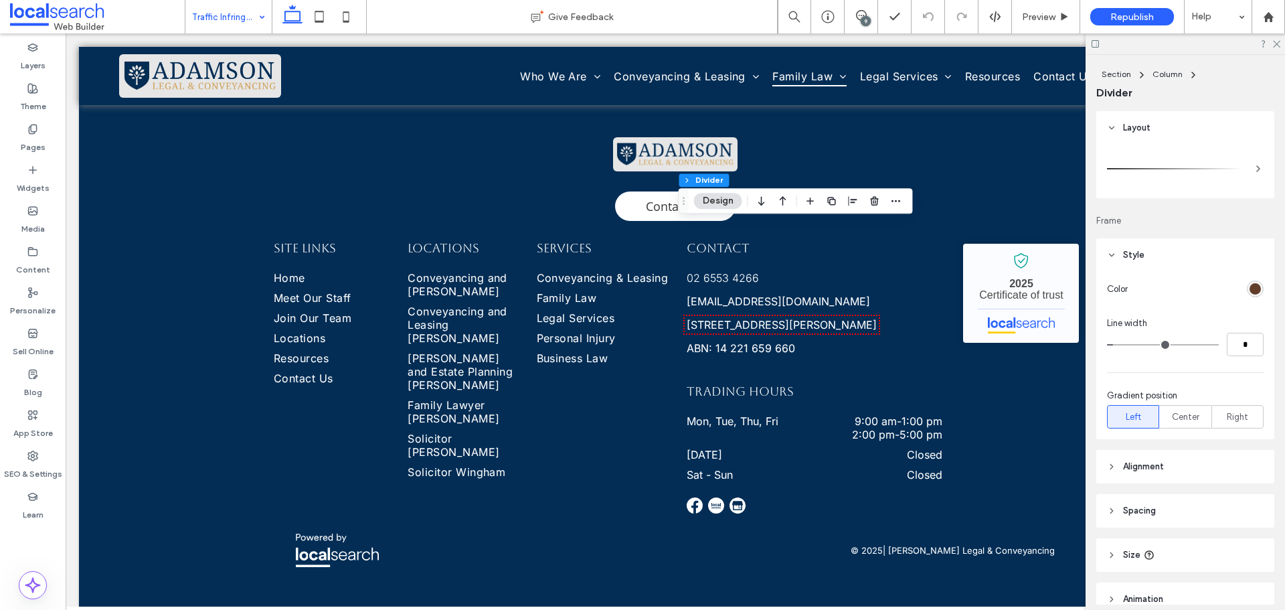
click at [1252, 286] on div "rgb(98, 62, 42)" at bounding box center [1255, 288] width 11 height 11
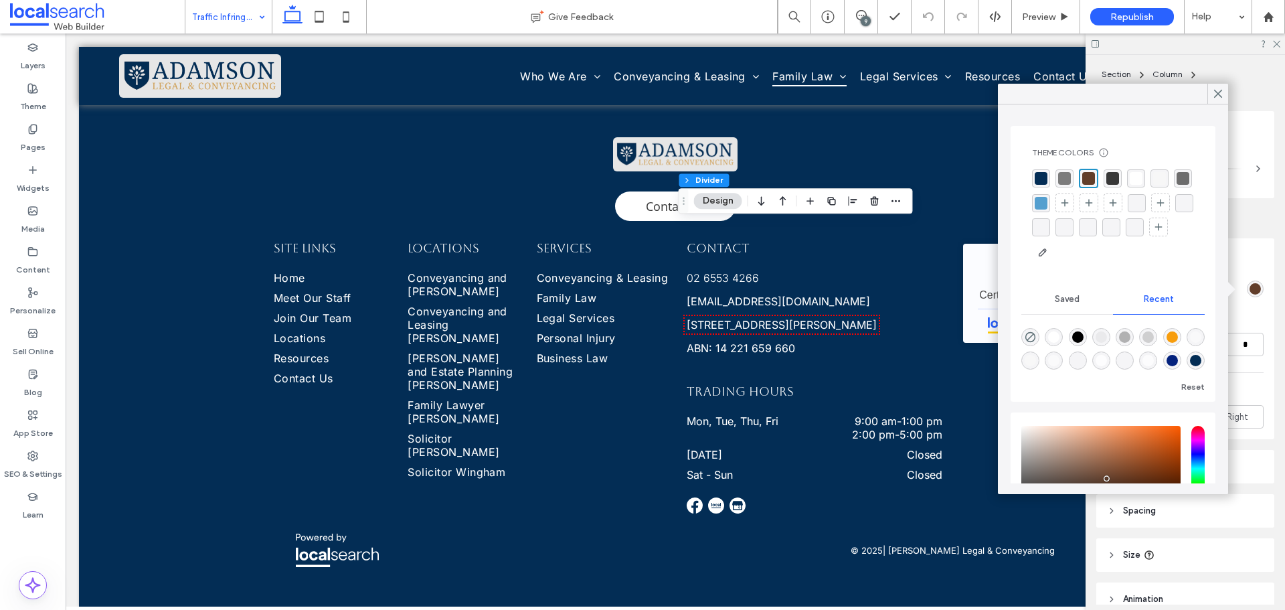
click at [1025, 179] on div "Theme Colors Save time with Theme Colors Create a color palette to instantly ad…" at bounding box center [1112, 205] width 183 height 137
click at [1043, 183] on div "rgba(3, 45, 85, 1)" at bounding box center [1041, 178] width 13 height 13
click at [1218, 89] on icon at bounding box center [1218, 94] width 12 height 12
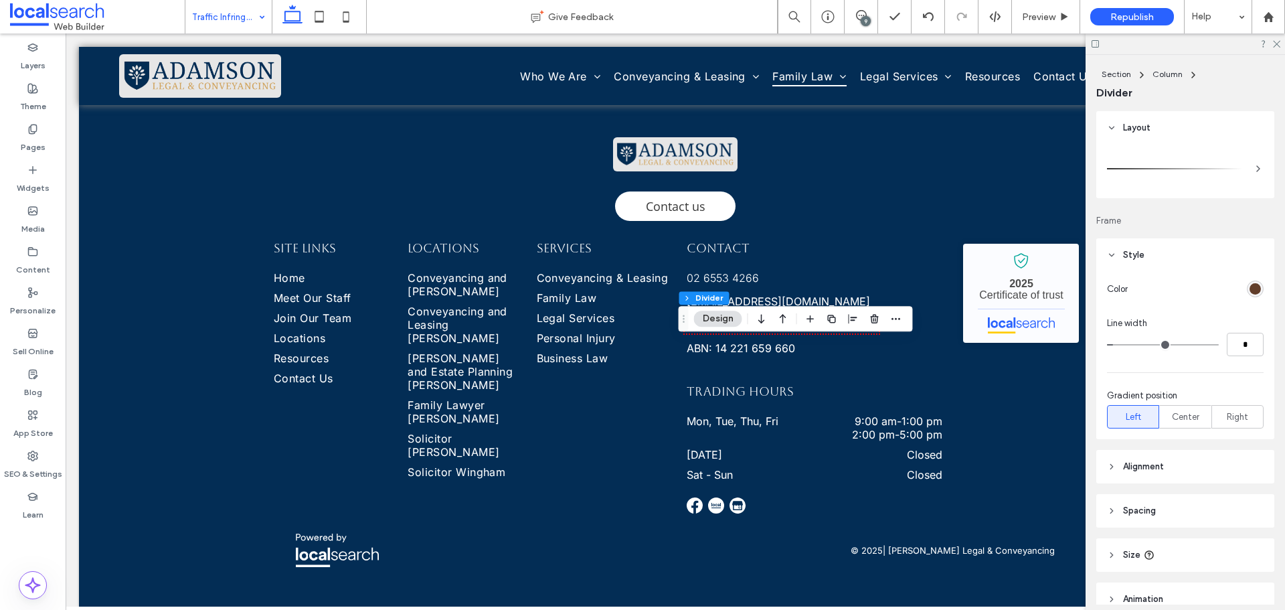
click at [1252, 286] on div "rgb(98, 62, 42)" at bounding box center [1255, 288] width 11 height 11
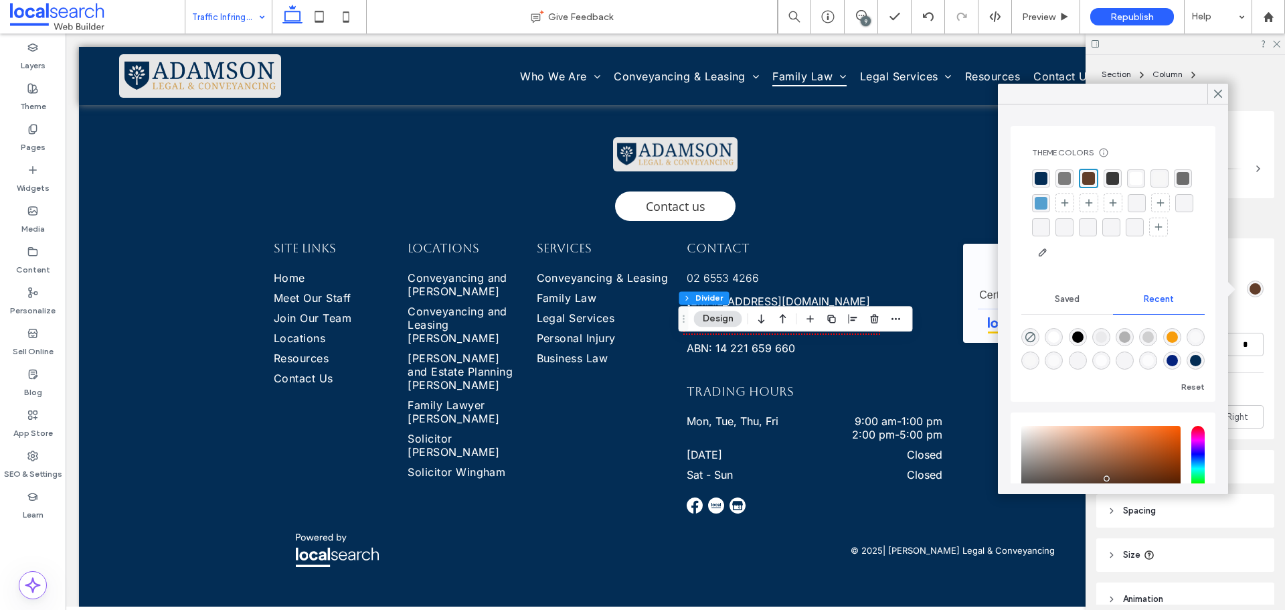
click at [1044, 177] on div "rgba(3, 45, 85, 1)" at bounding box center [1041, 178] width 13 height 13
click at [1220, 94] on use at bounding box center [1218, 93] width 7 height 7
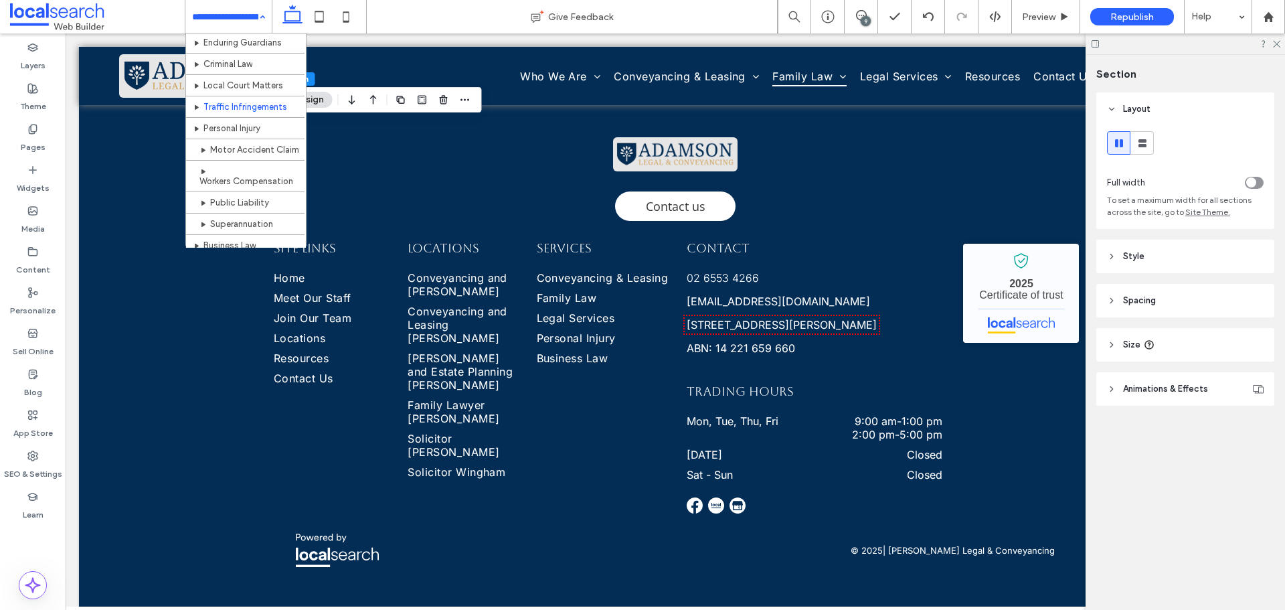
scroll to position [402, 0]
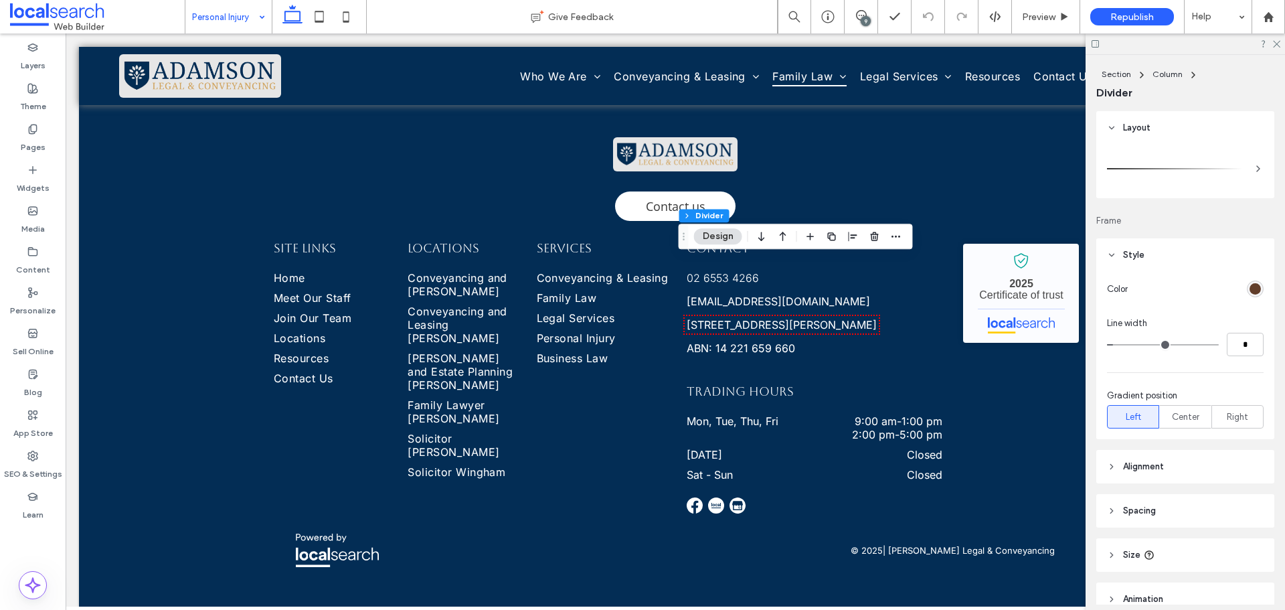
click at [1250, 290] on div "rgb(98, 62, 42)" at bounding box center [1255, 288] width 11 height 11
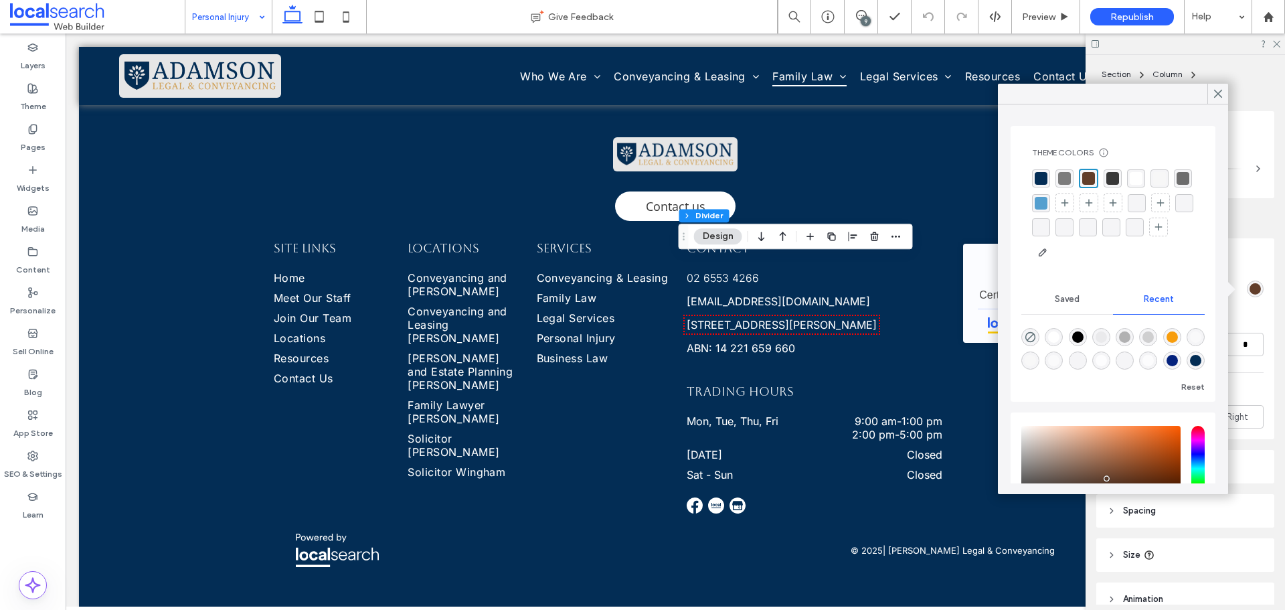
click at [1041, 181] on div "rgba(3, 45, 85, 1)" at bounding box center [1041, 178] width 13 height 13
click at [1215, 90] on use at bounding box center [1218, 93] width 7 height 7
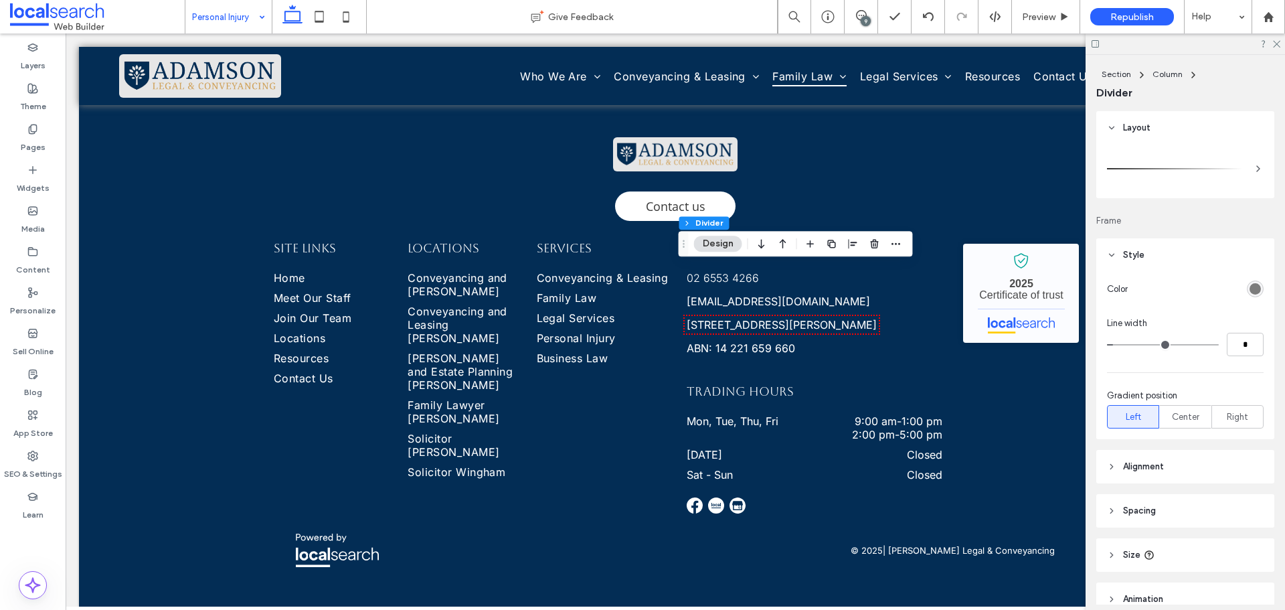
click at [1251, 288] on div "rgb(124, 124, 124)" at bounding box center [1255, 288] width 11 height 11
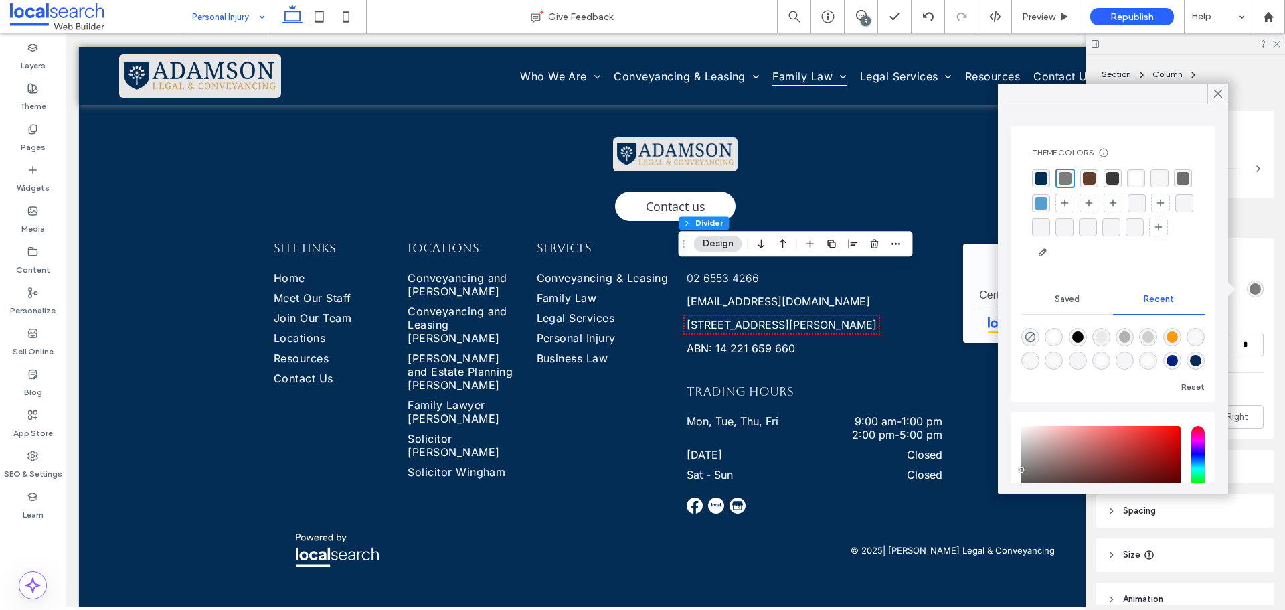
click at [1044, 183] on div "rgba(3, 45, 85, 1)" at bounding box center [1041, 178] width 13 height 13
click at [1222, 94] on icon at bounding box center [1218, 94] width 12 height 12
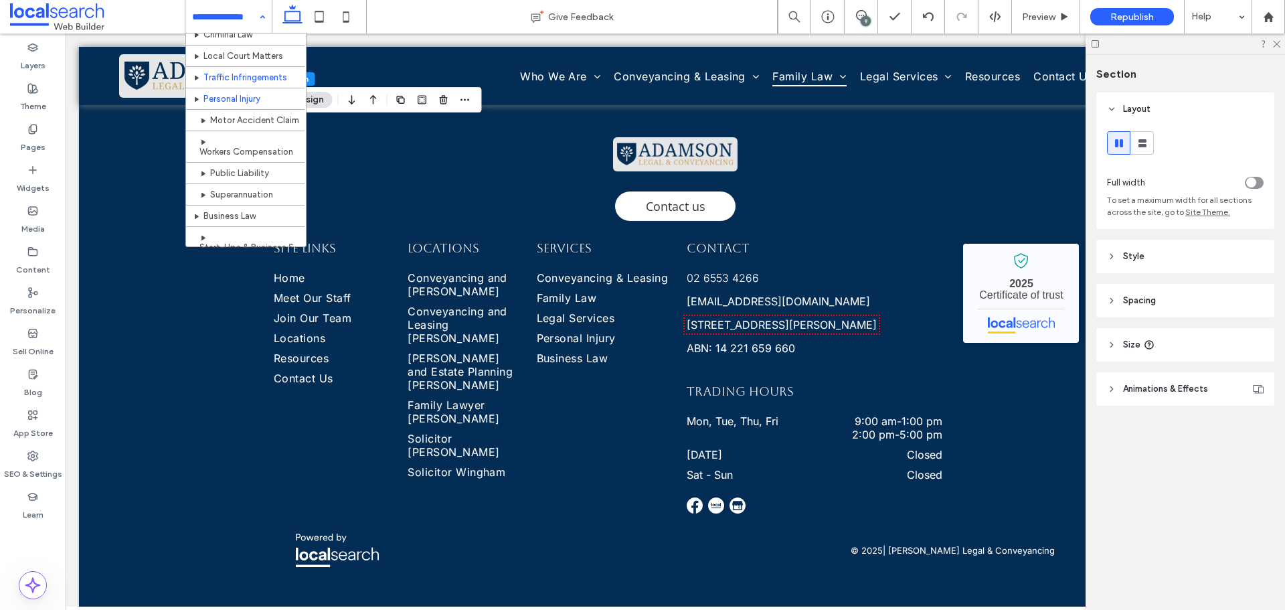
scroll to position [469, 0]
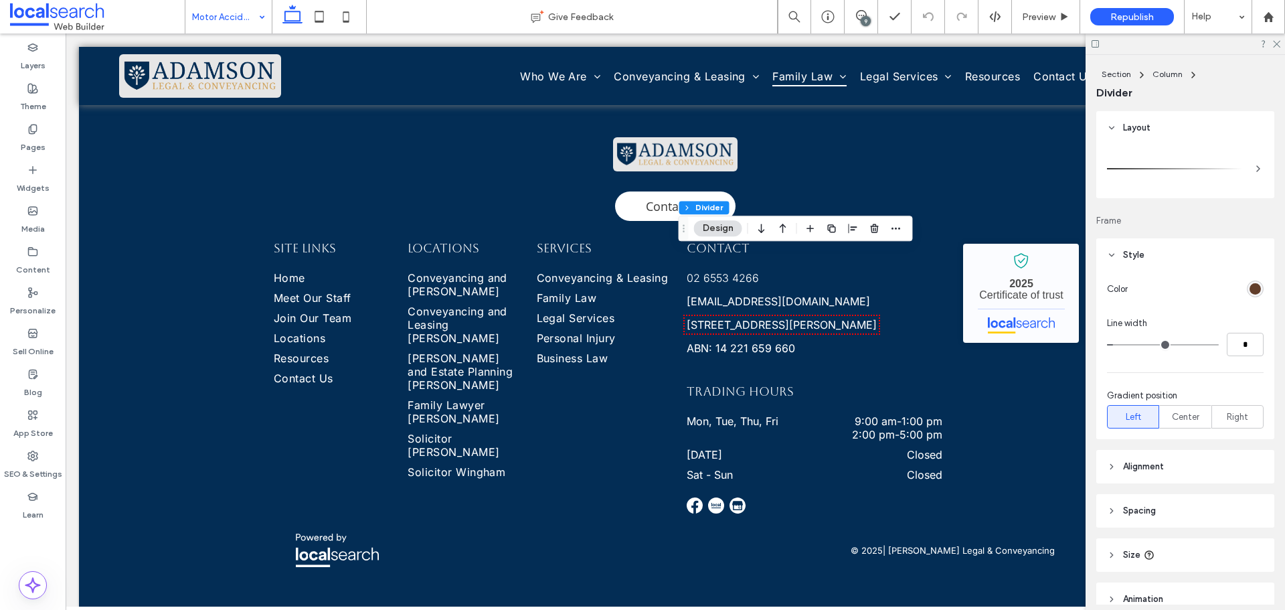
click at [1250, 286] on div "rgb(98, 62, 42)" at bounding box center [1255, 288] width 11 height 11
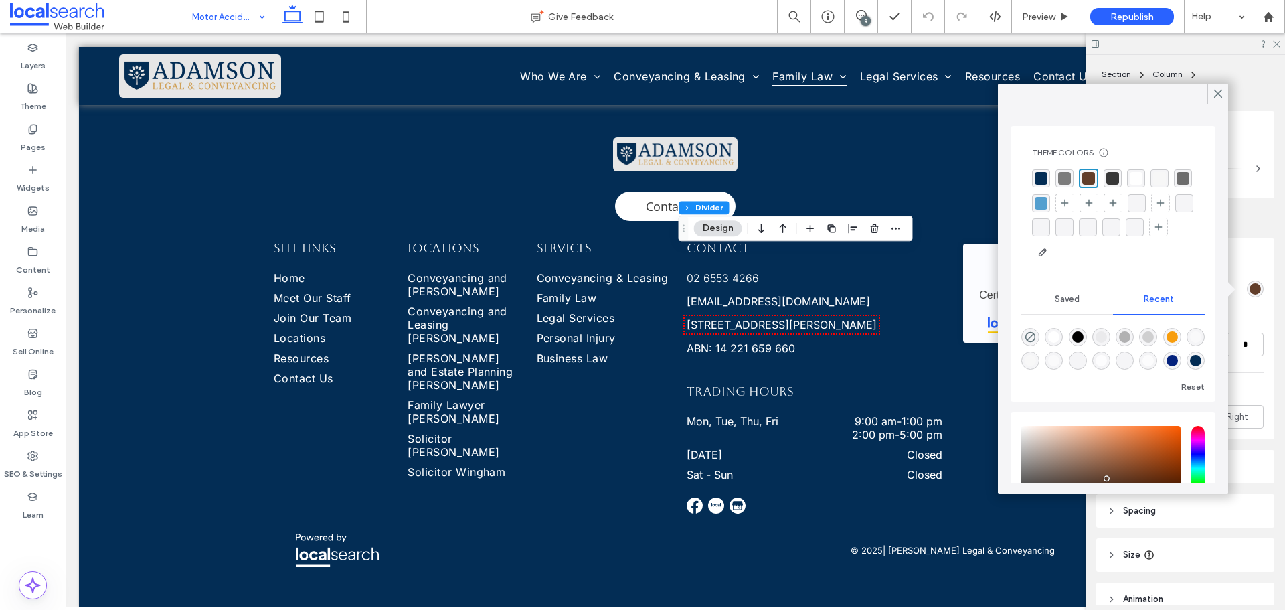
click at [1039, 171] on div "rgba(3, 45, 85, 1)" at bounding box center [1041, 178] width 18 height 18
click at [1208, 92] on div at bounding box center [1217, 94] width 21 height 20
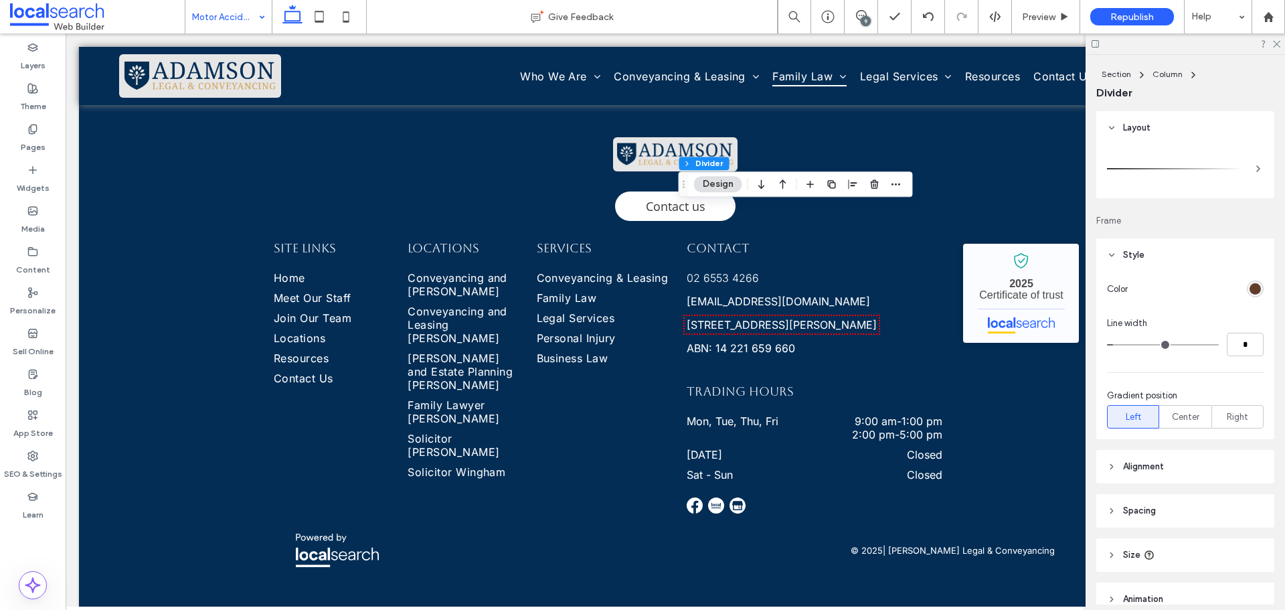
drag, startPoint x: 1254, startPoint y: 288, endPoint x: 1234, endPoint y: 280, distance: 21.4
click at [1254, 288] on div "rgb(98, 62, 42)" at bounding box center [1255, 288] width 17 height 17
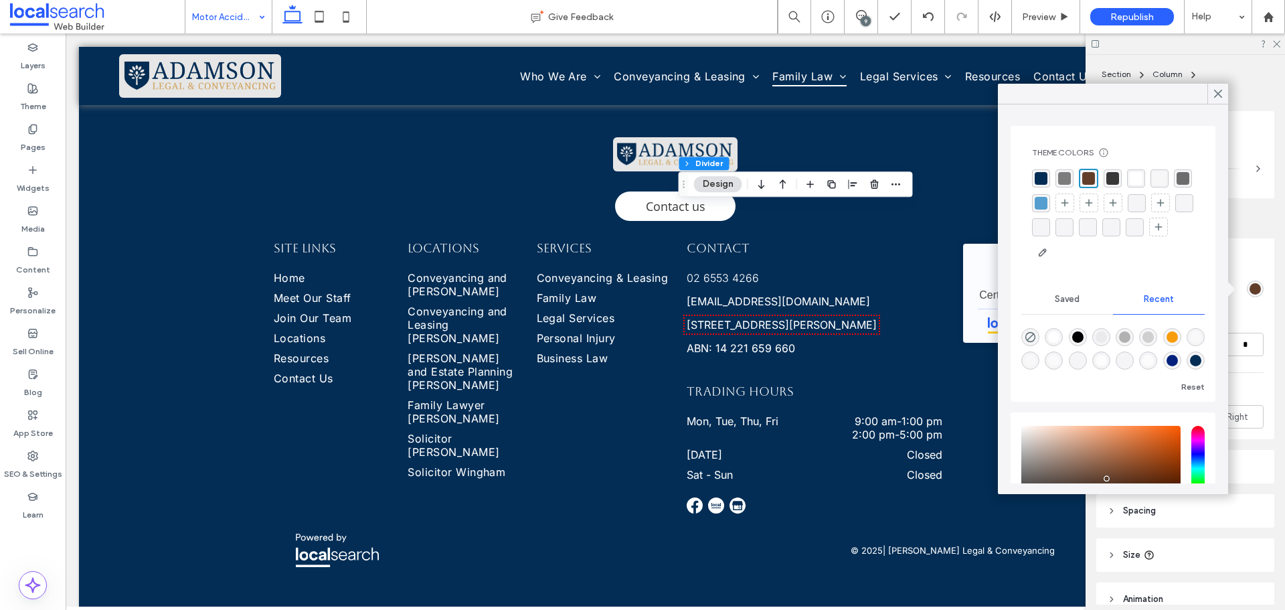
click at [1044, 180] on div "rgba(3, 45, 85, 1)" at bounding box center [1041, 178] width 13 height 13
click at [1222, 91] on icon at bounding box center [1218, 94] width 12 height 12
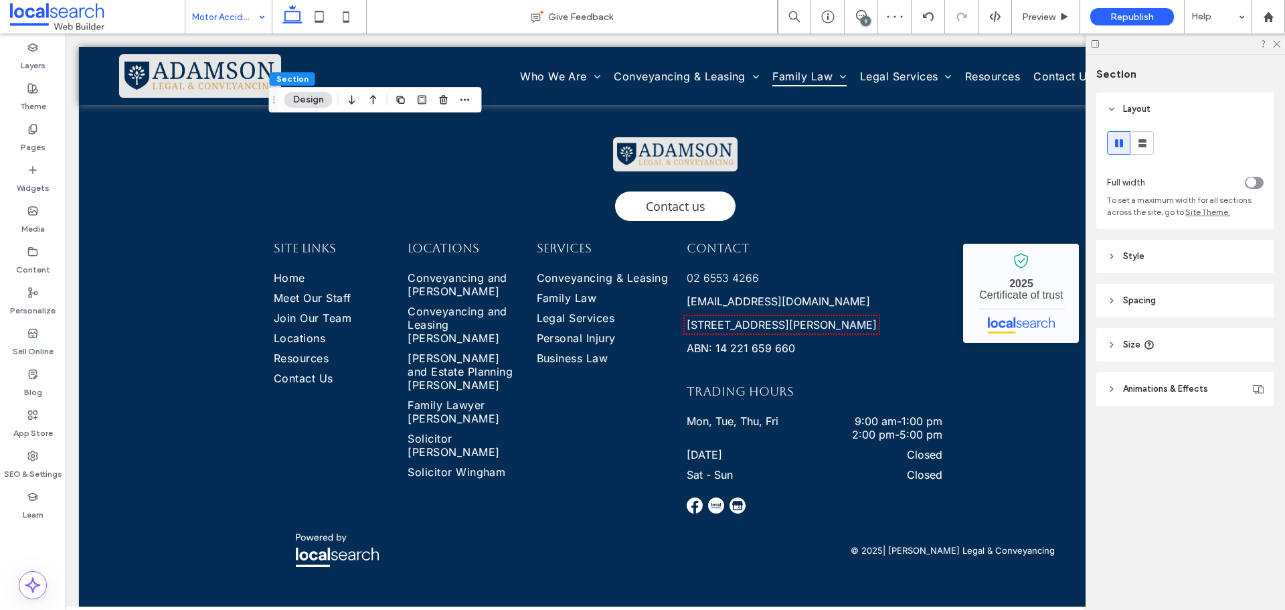
drag, startPoint x: 207, startPoint y: 9, endPoint x: 218, endPoint y: 11, distance: 11.0
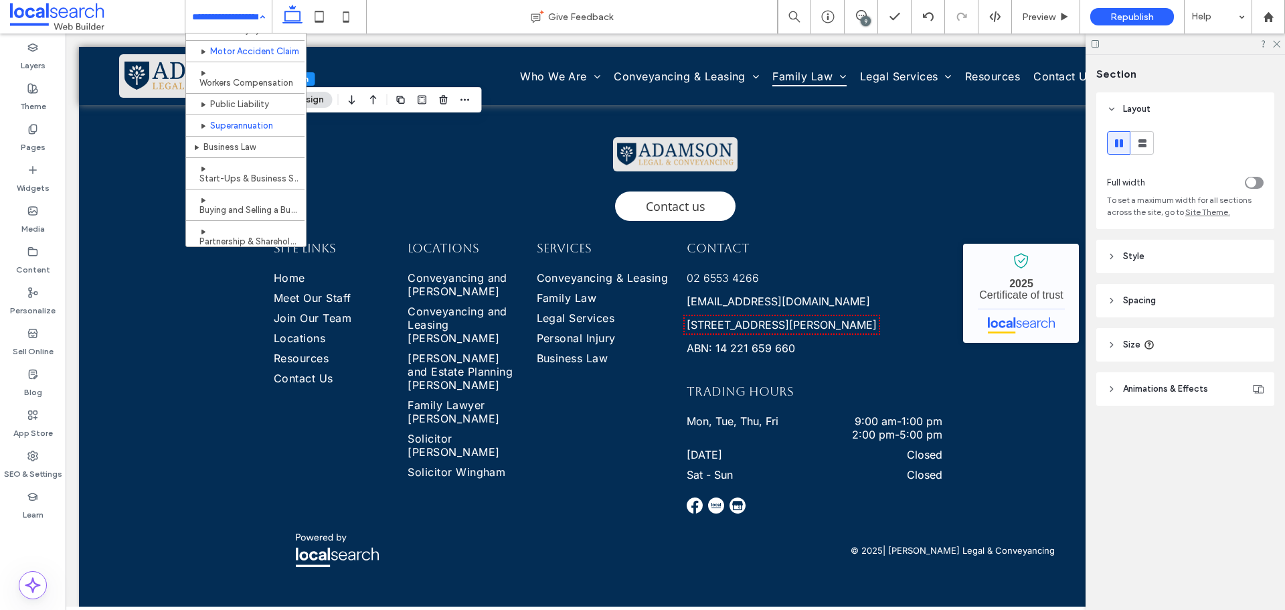
scroll to position [469, 0]
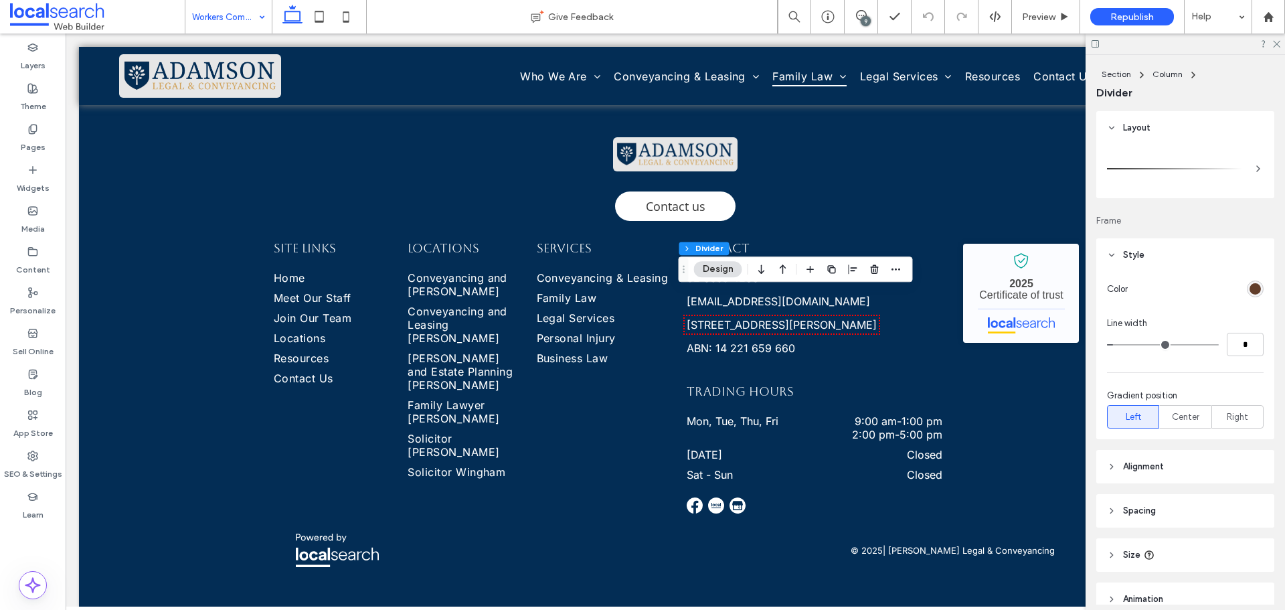
click at [1252, 293] on div "rgb(98, 62, 42)" at bounding box center [1255, 288] width 11 height 11
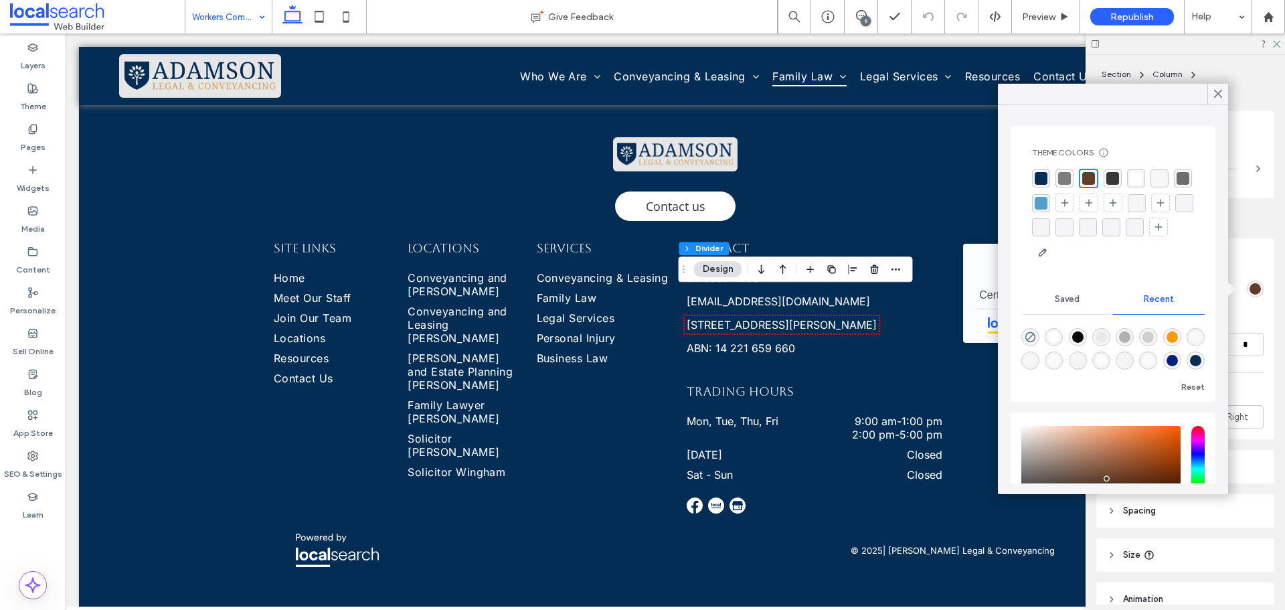
click at [1039, 181] on div "rgba(3, 45, 85, 1)" at bounding box center [1041, 178] width 13 height 13
click at [1219, 97] on icon at bounding box center [1218, 94] width 12 height 12
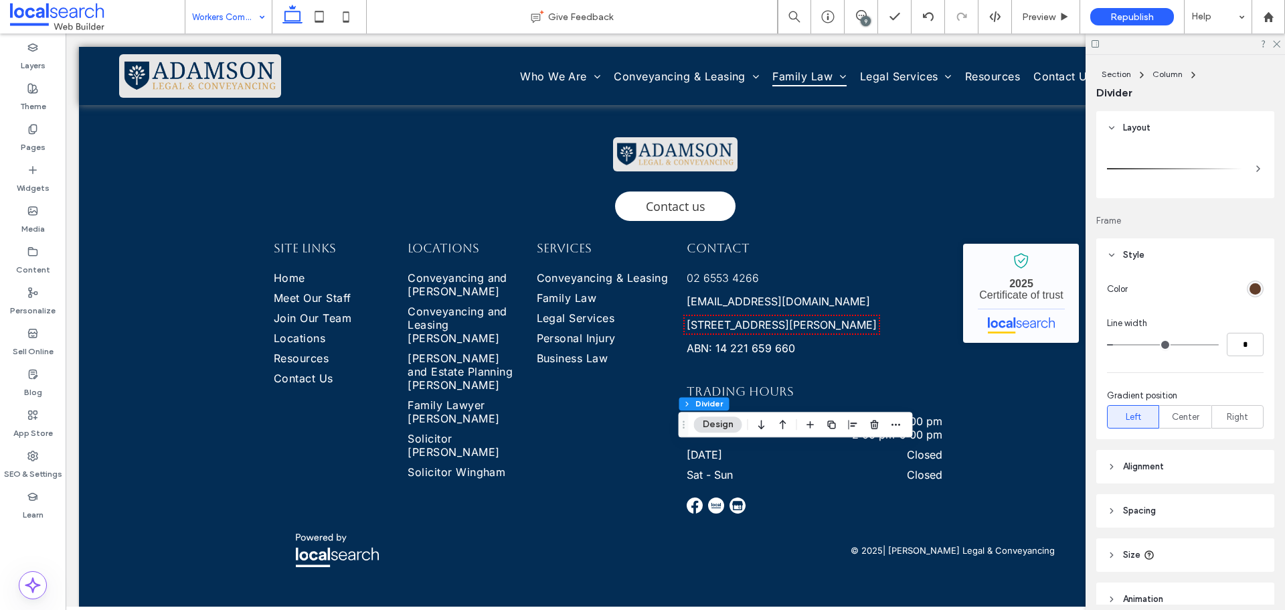
click at [1252, 288] on div "rgb(98, 62, 42)" at bounding box center [1255, 288] width 11 height 11
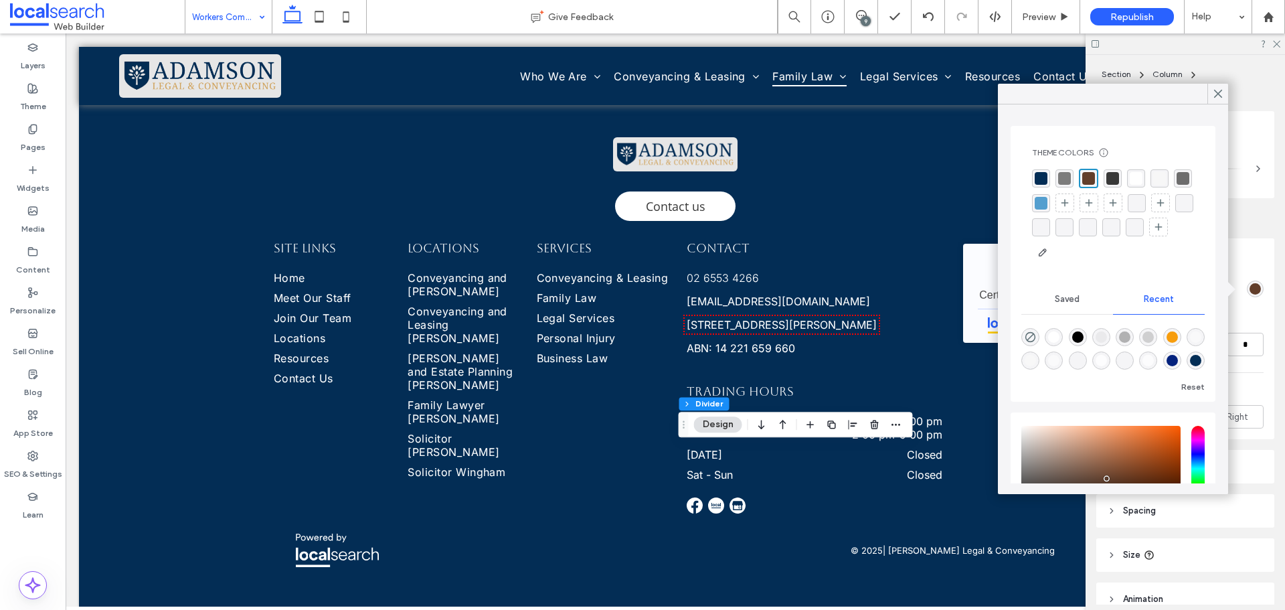
click at [1038, 168] on div "Theme Colors Save time with Theme Colors Create a color palette to instantly ad…" at bounding box center [1112, 205] width 183 height 137
click at [1038, 174] on div "rgba(3, 45, 85, 1)" at bounding box center [1041, 178] width 13 height 13
click at [1217, 90] on icon at bounding box center [1218, 94] width 12 height 12
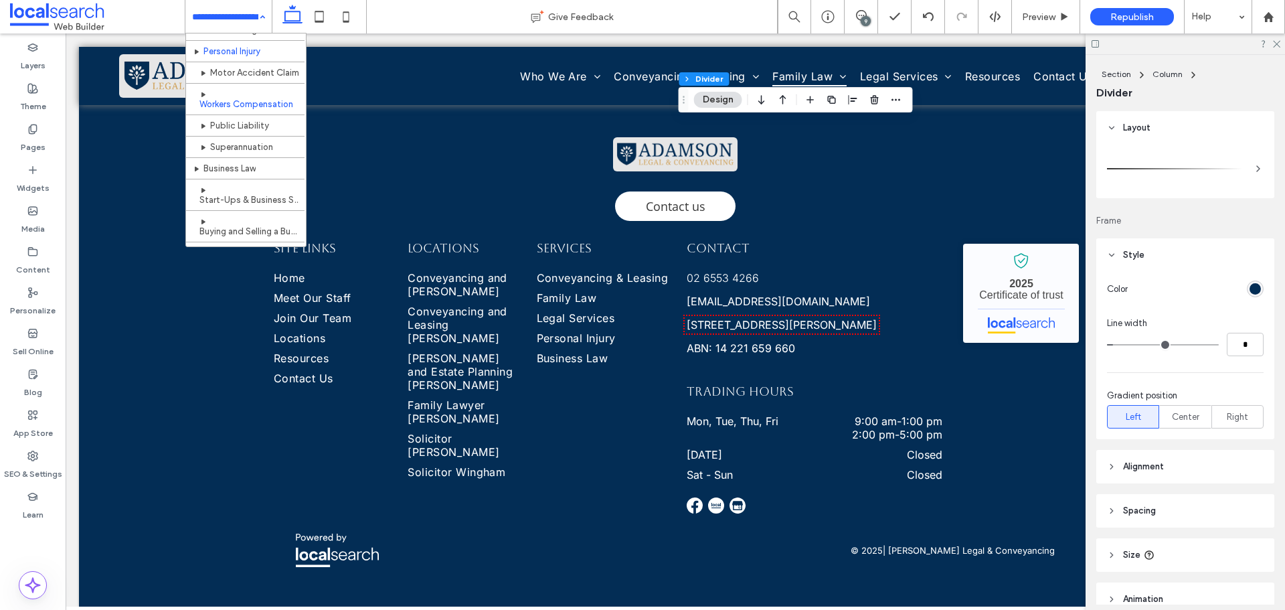
scroll to position [535, 0]
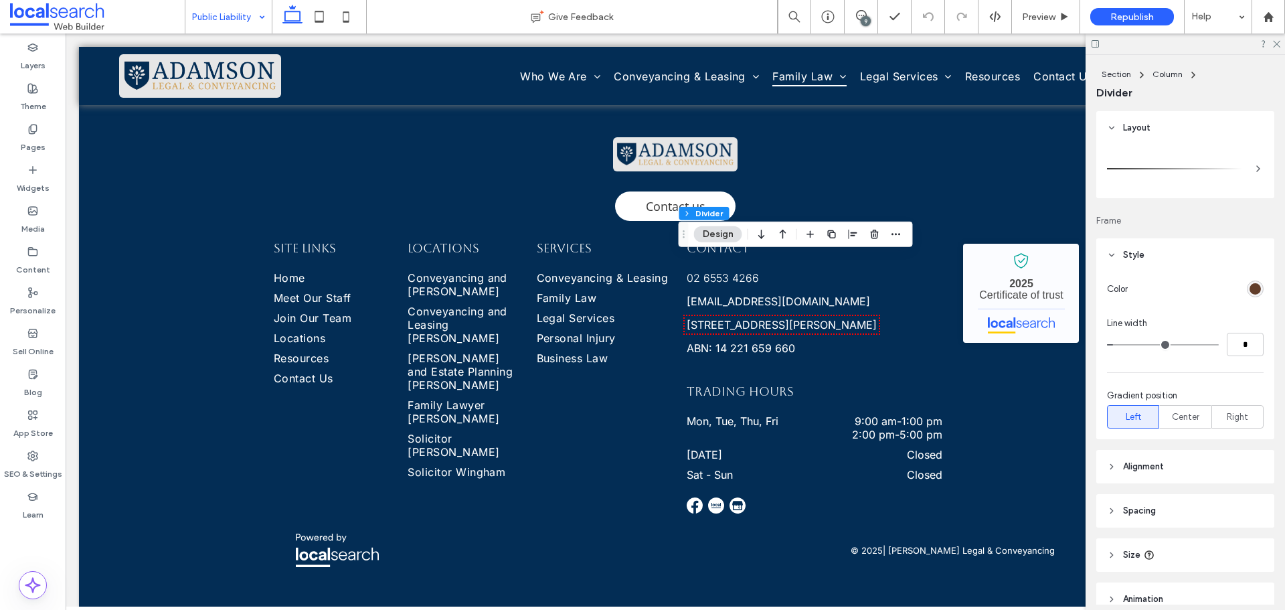
click at [1250, 286] on div "rgb(98, 62, 42)" at bounding box center [1255, 288] width 11 height 11
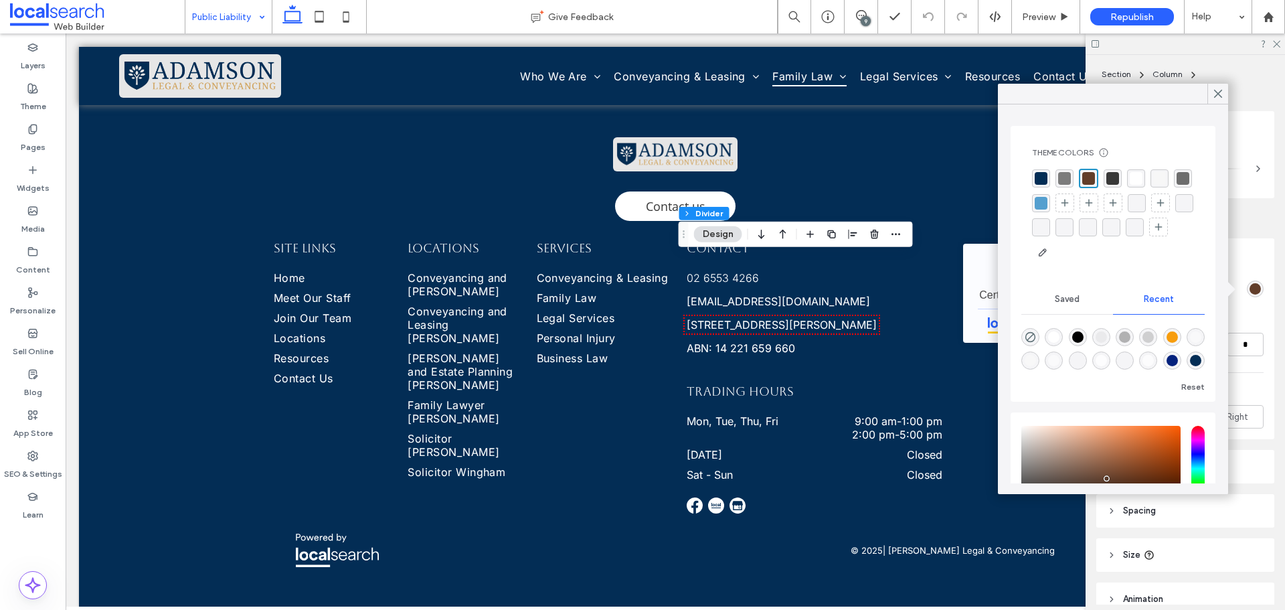
click at [1044, 178] on div "rgba(3, 45, 85, 1)" at bounding box center [1041, 178] width 13 height 13
click at [1218, 92] on icon at bounding box center [1218, 94] width 12 height 12
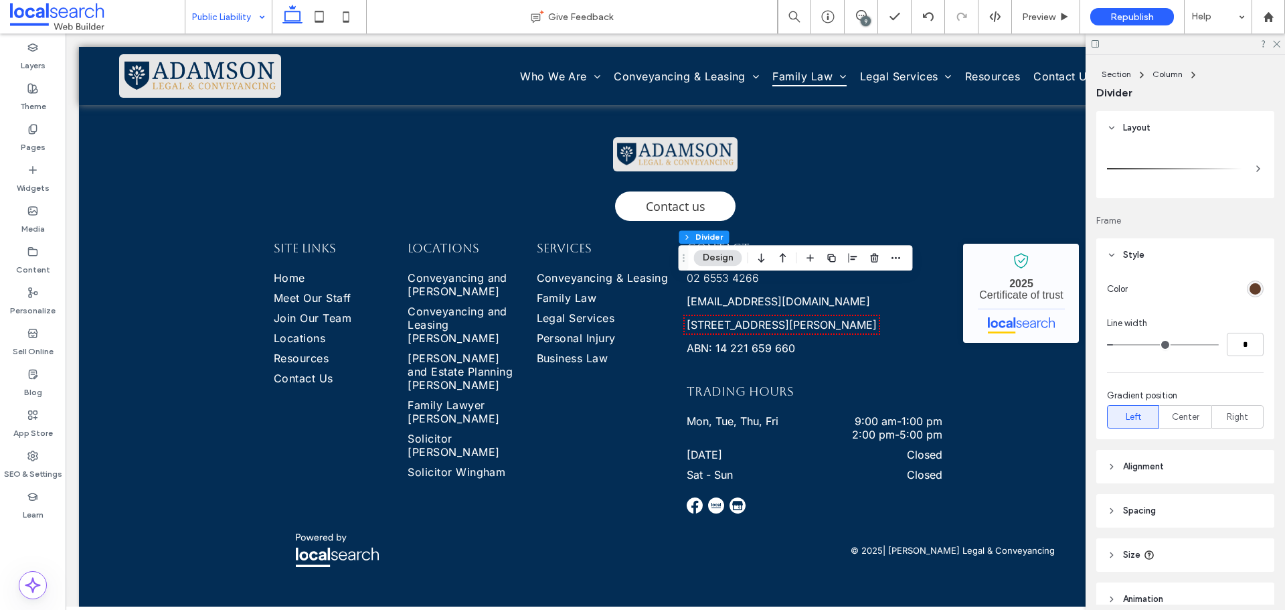
click at [1250, 286] on div "rgb(98, 62, 42)" at bounding box center [1255, 288] width 11 height 11
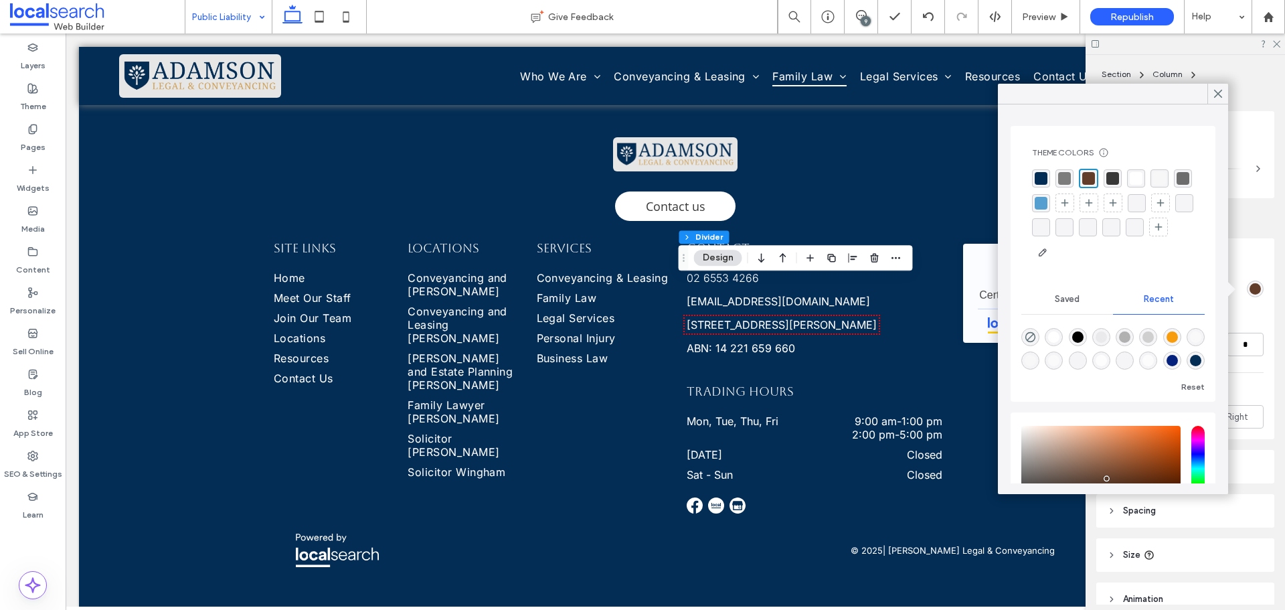
drag, startPoint x: 1044, startPoint y: 177, endPoint x: 1070, endPoint y: 156, distance: 33.3
click at [1044, 177] on div "rgba(3, 45, 85, 1)" at bounding box center [1041, 178] width 13 height 13
click at [1222, 94] on icon at bounding box center [1218, 94] width 12 height 12
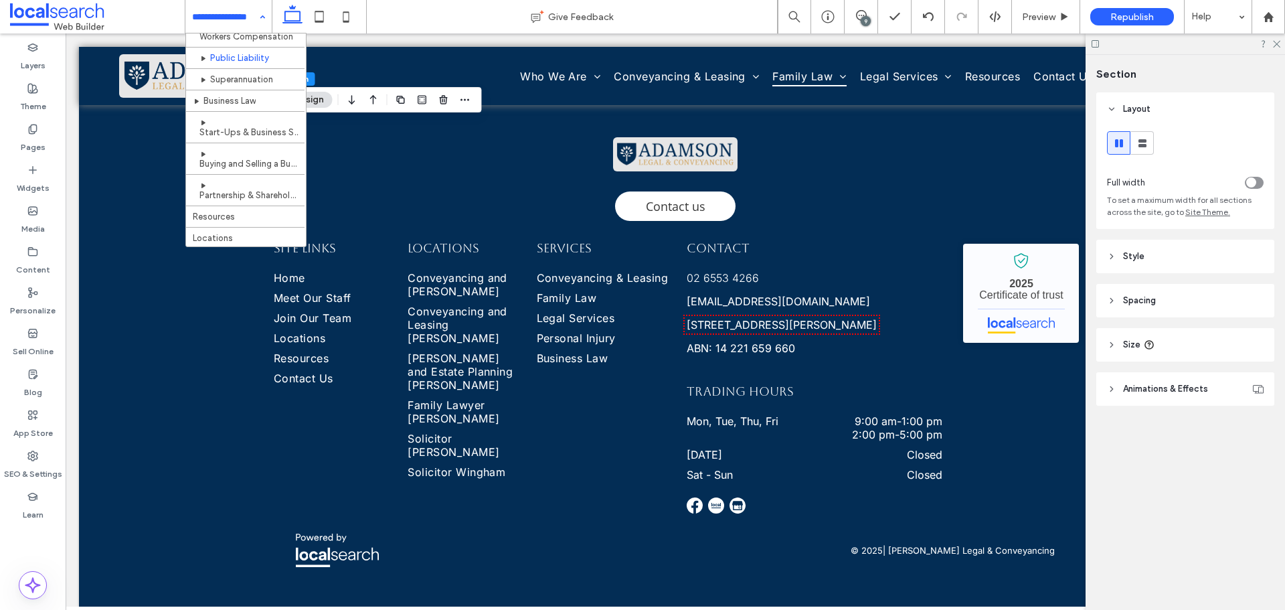
scroll to position [602, 0]
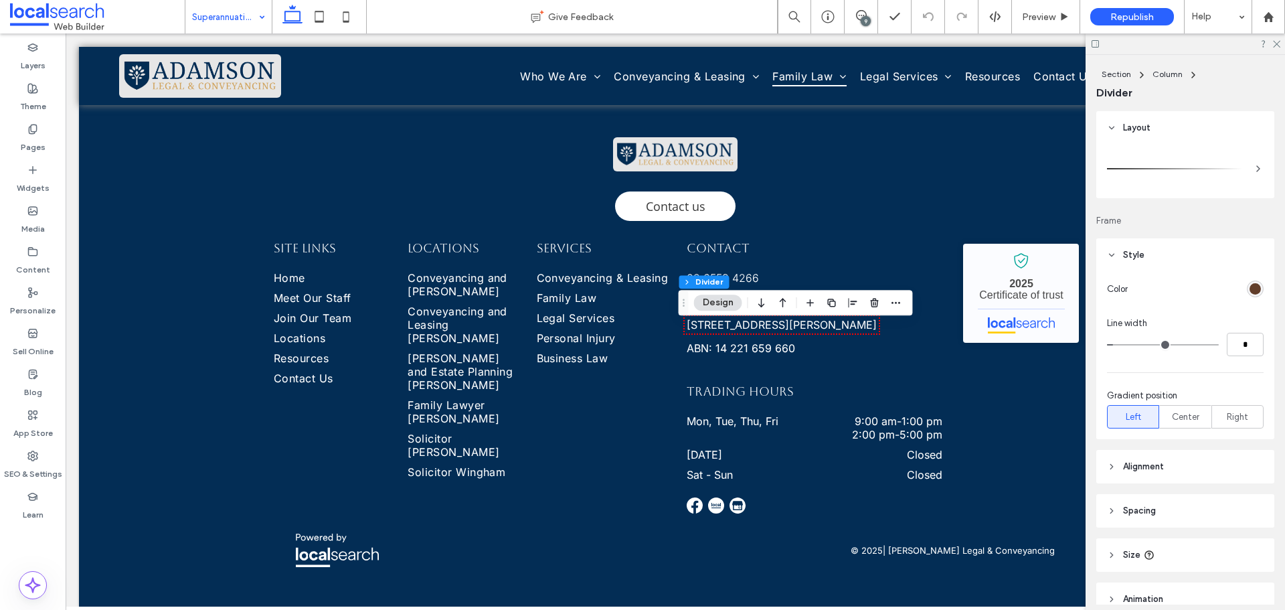
click at [1250, 286] on div "rgb(98, 62, 42)" at bounding box center [1255, 288] width 11 height 11
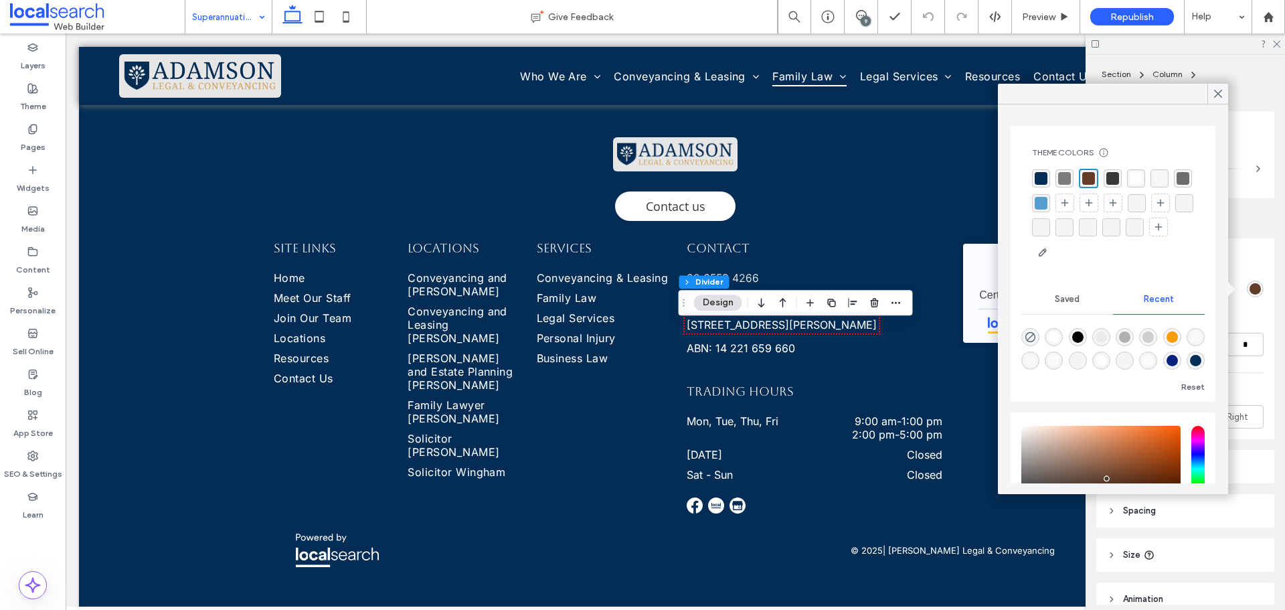
click at [1042, 171] on div "rgba(3, 45, 85, 1)" at bounding box center [1041, 178] width 18 height 18
click at [1216, 94] on icon at bounding box center [1218, 94] width 12 height 12
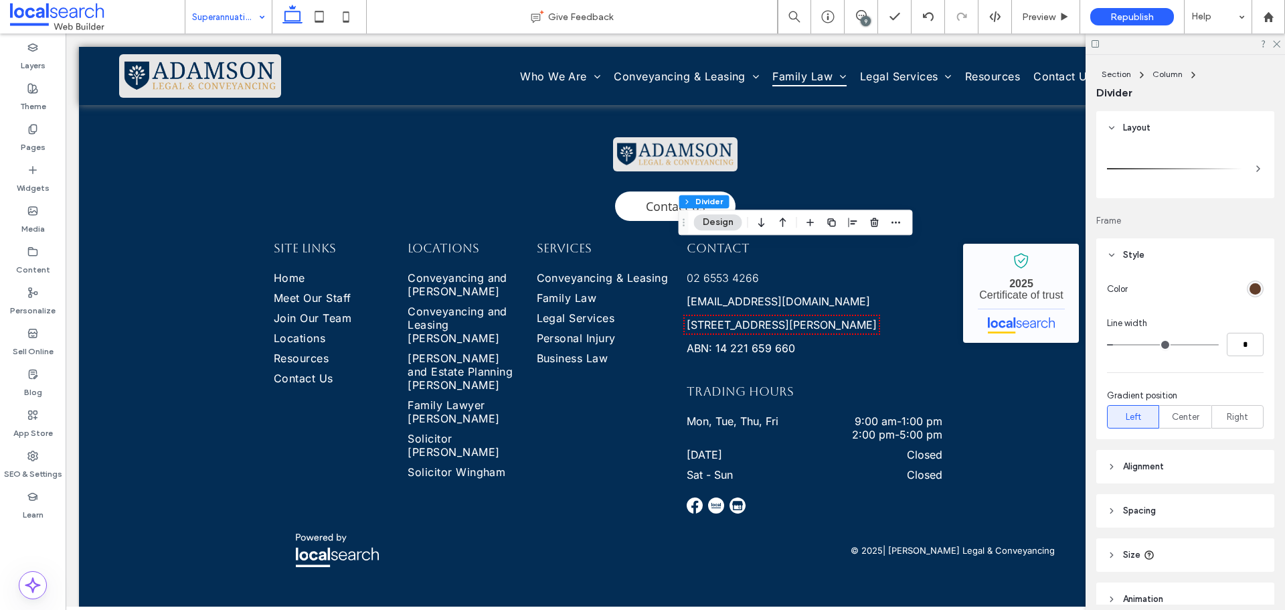
click at [1250, 284] on div "rgb(98, 62, 42)" at bounding box center [1255, 288] width 11 height 11
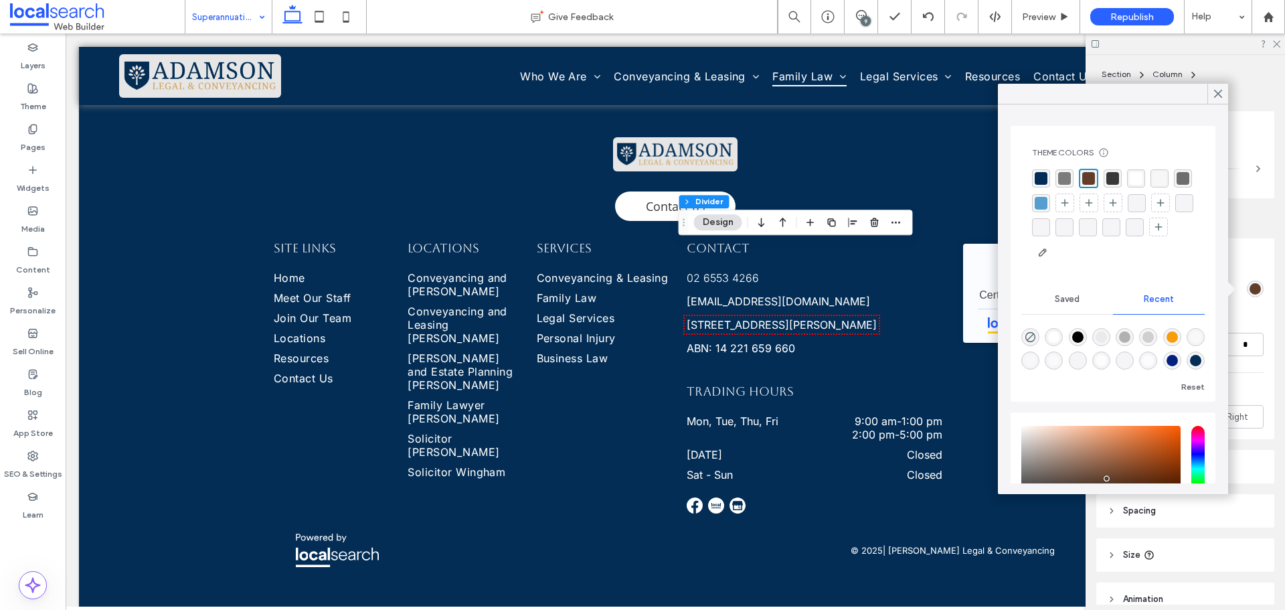
click at [1046, 176] on div "rgba(3, 45, 85, 1)" at bounding box center [1041, 178] width 13 height 13
click at [1218, 89] on icon at bounding box center [1218, 94] width 12 height 12
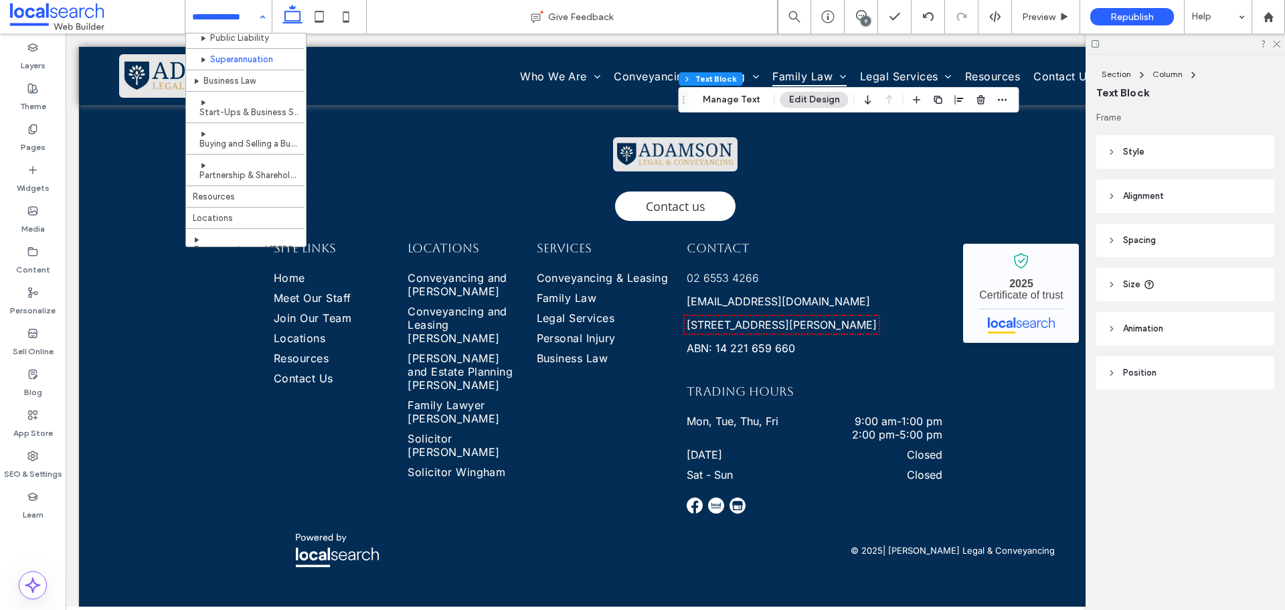
scroll to position [602, 0]
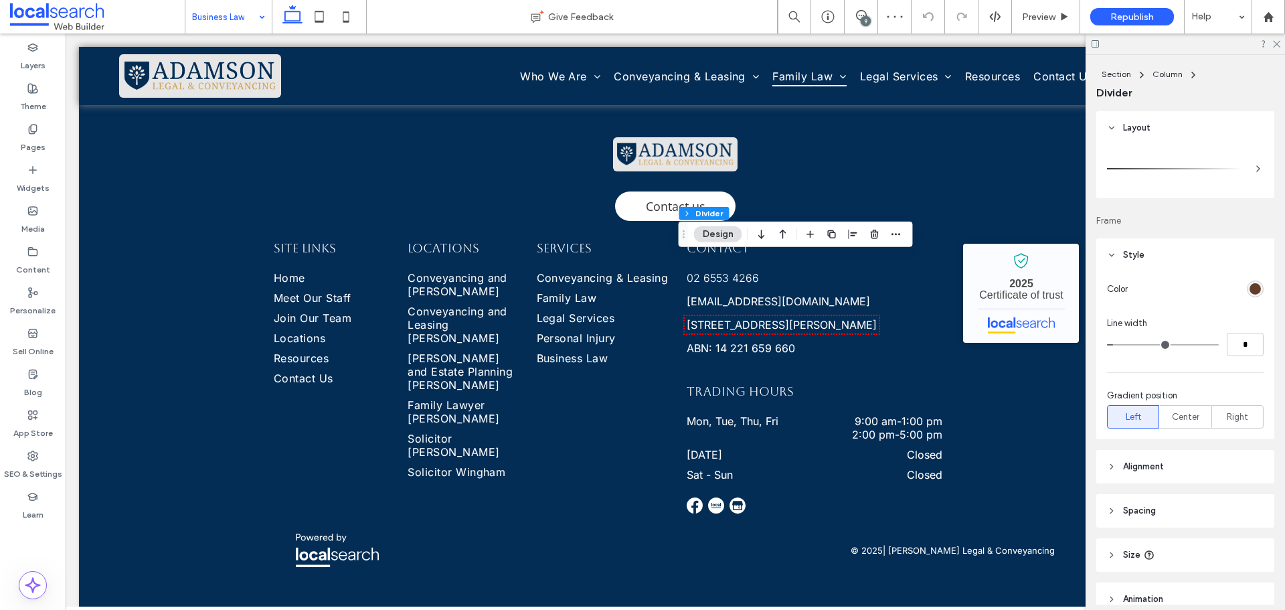
click at [1252, 288] on div "rgb(98, 62, 42)" at bounding box center [1255, 288] width 11 height 11
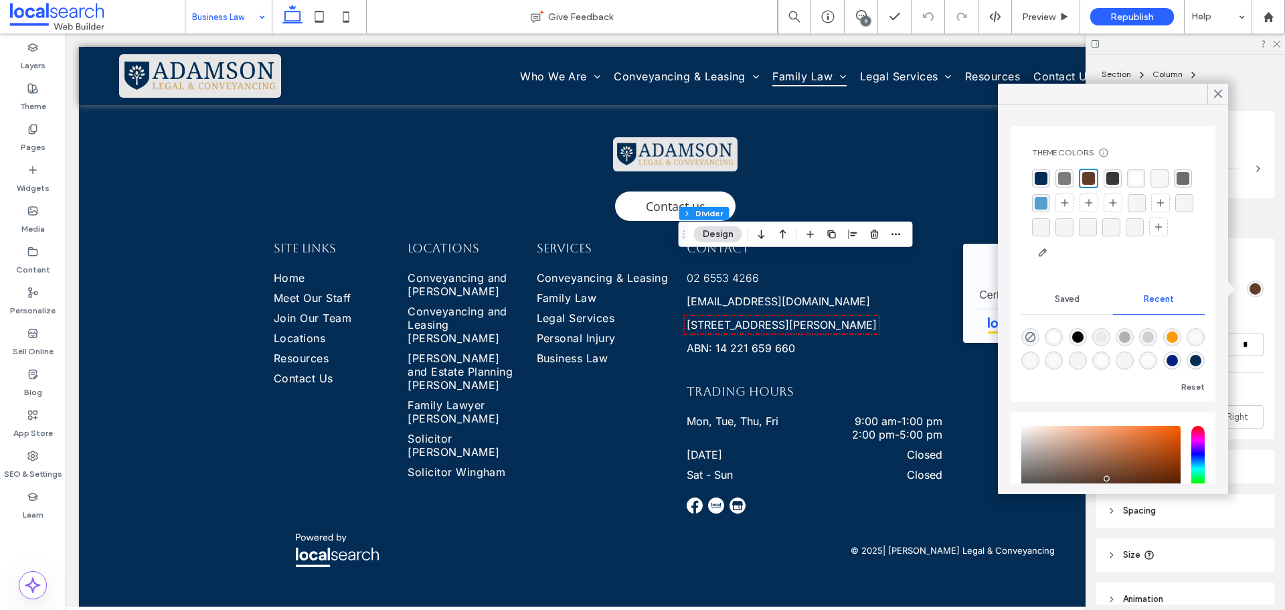
click at [1041, 180] on div "rgba(3, 45, 85, 1)" at bounding box center [1041, 178] width 13 height 13
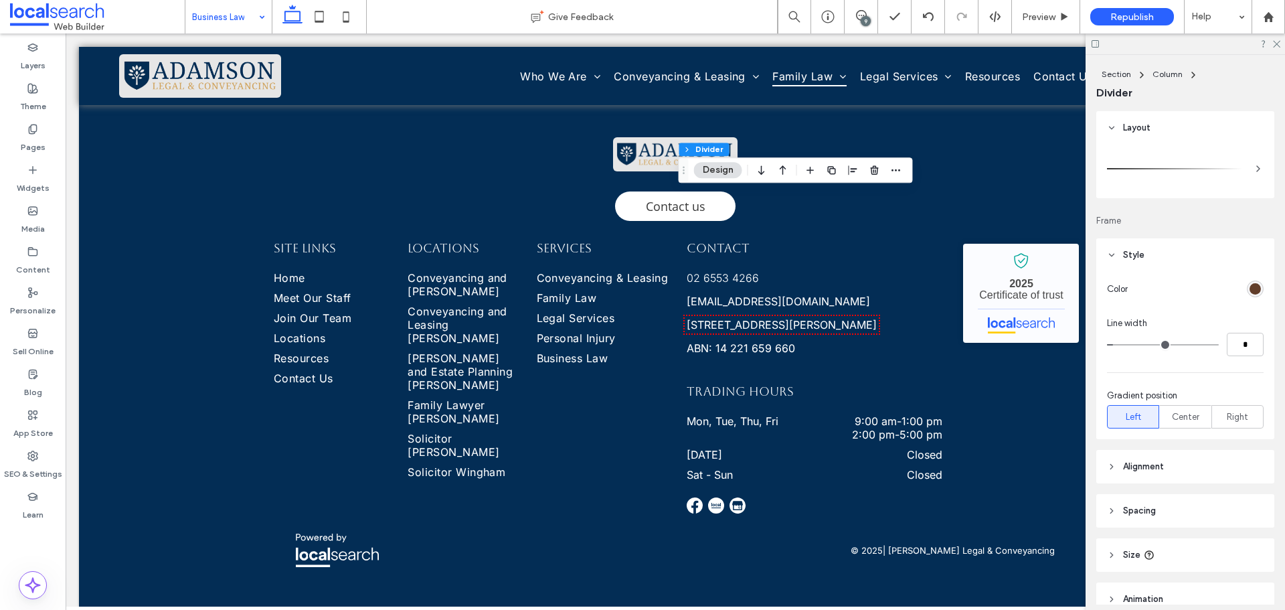
click at [1250, 287] on div "rgb(98, 62, 42)" at bounding box center [1255, 288] width 11 height 11
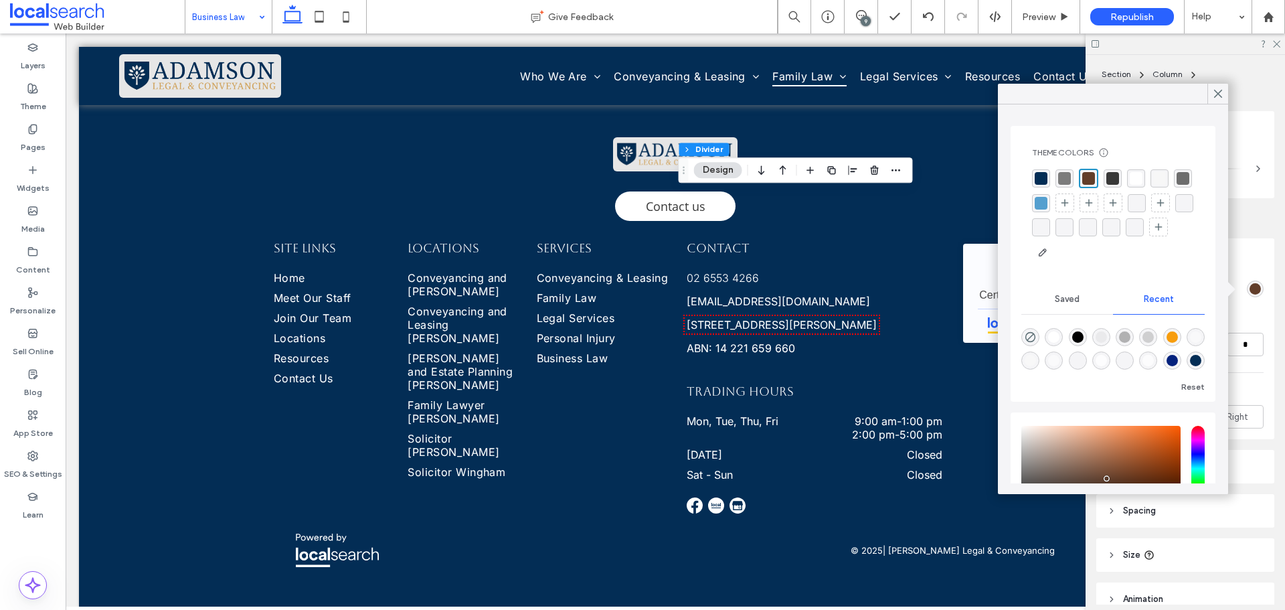
click at [1041, 178] on div "rgba(3, 45, 85, 1)" at bounding box center [1041, 178] width 13 height 13
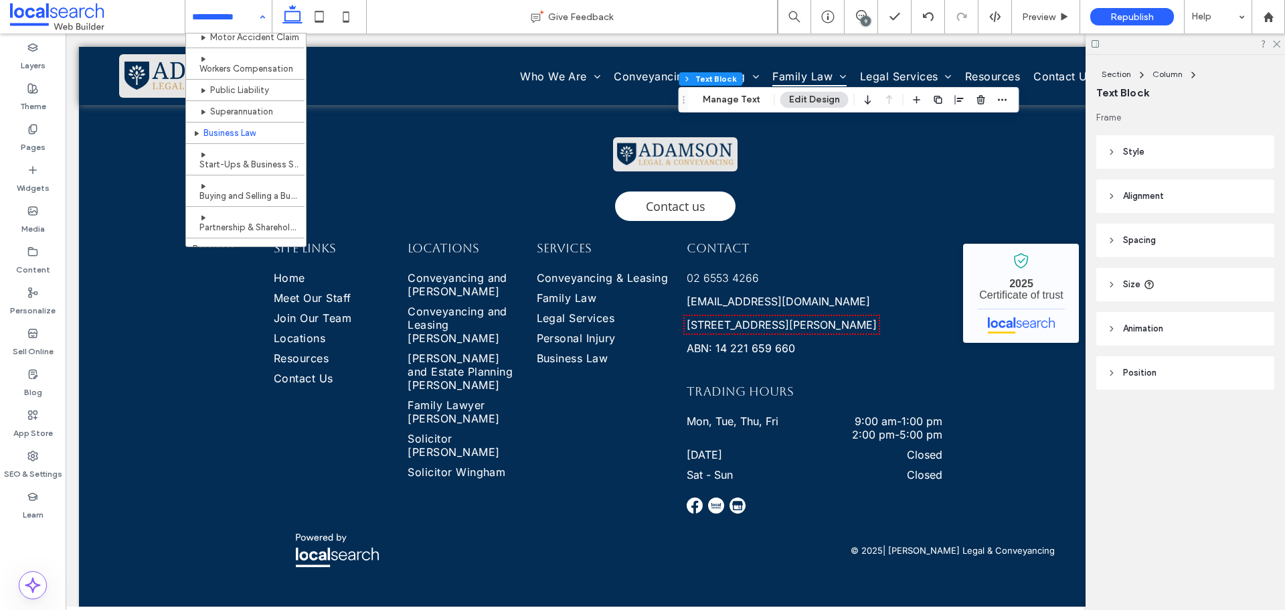
scroll to position [592, 0]
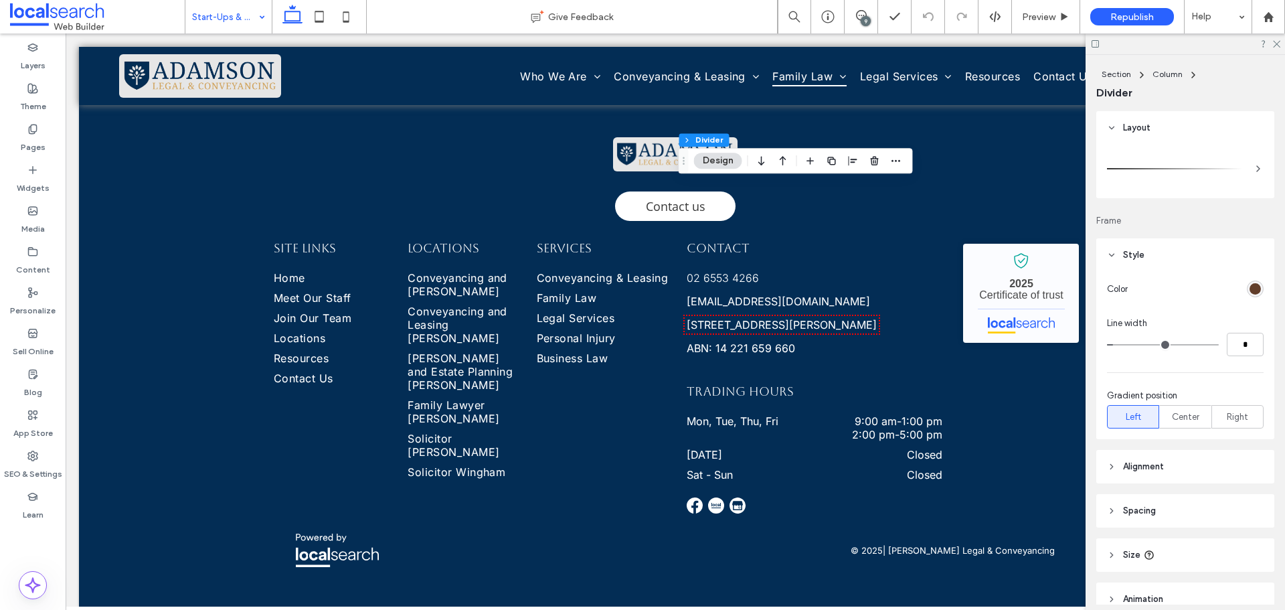
click at [1250, 287] on div "rgb(98, 62, 42)" at bounding box center [1255, 288] width 11 height 11
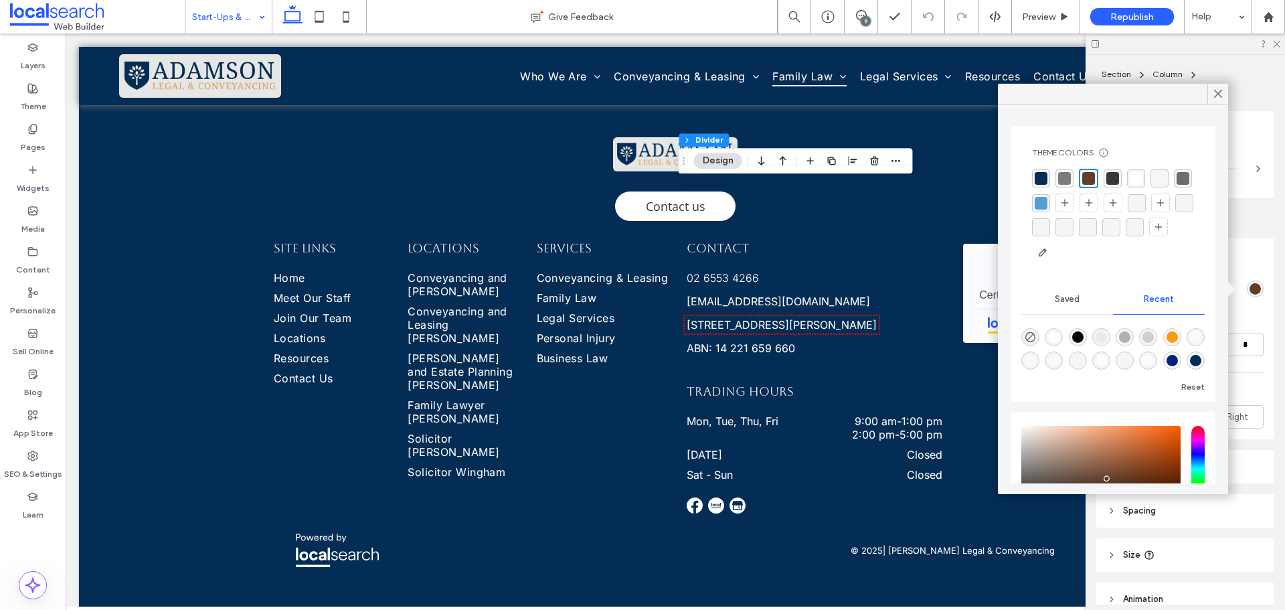
click at [1045, 177] on div "rgba(3, 45, 85, 1)" at bounding box center [1041, 178] width 13 height 13
click at [1222, 94] on icon at bounding box center [1218, 94] width 12 height 12
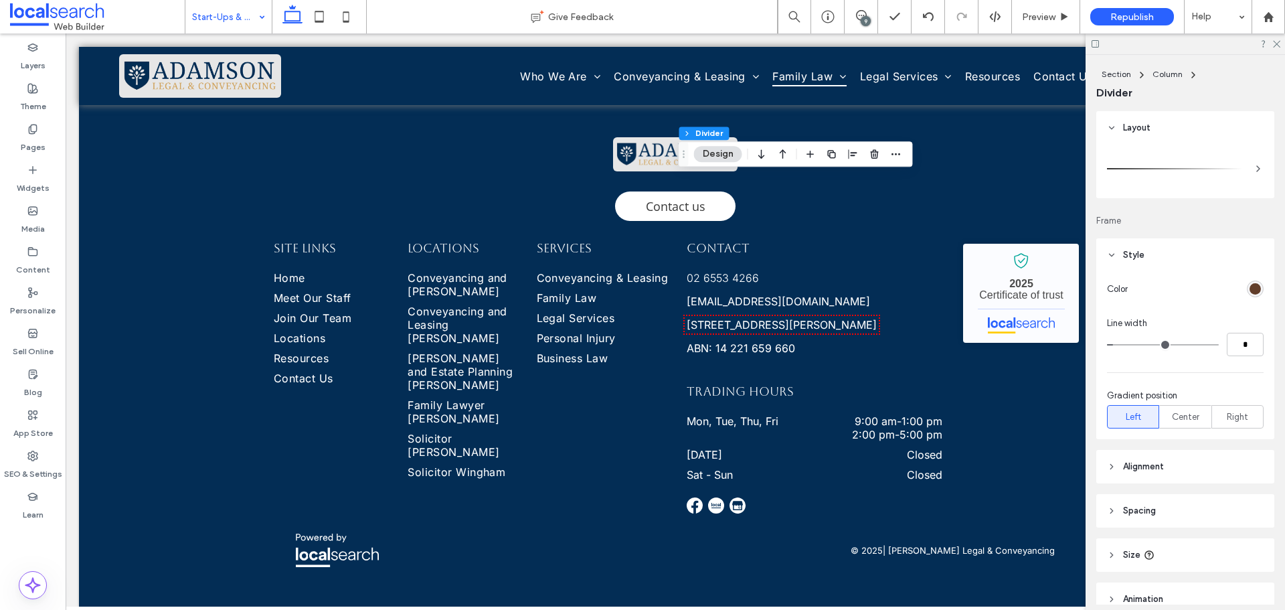
click at [1250, 286] on div "rgb(98, 62, 42)" at bounding box center [1255, 288] width 11 height 11
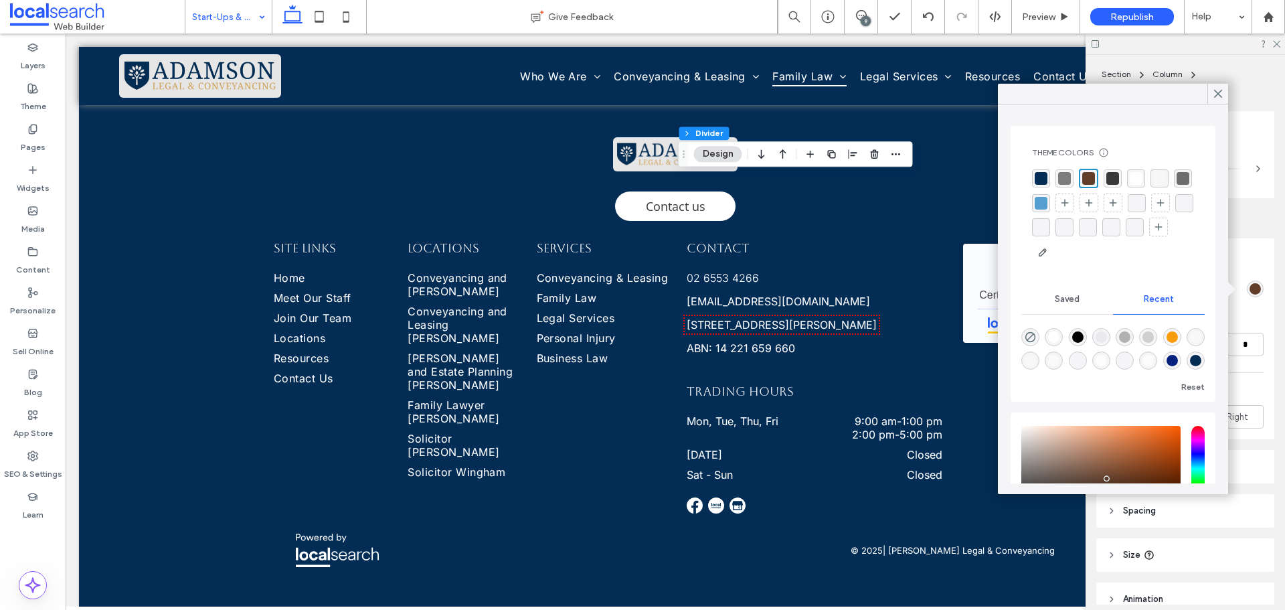
click at [1036, 178] on div "rgba(3, 45, 85, 1)" at bounding box center [1041, 178] width 13 height 13
click at [1220, 94] on icon at bounding box center [1218, 94] width 12 height 12
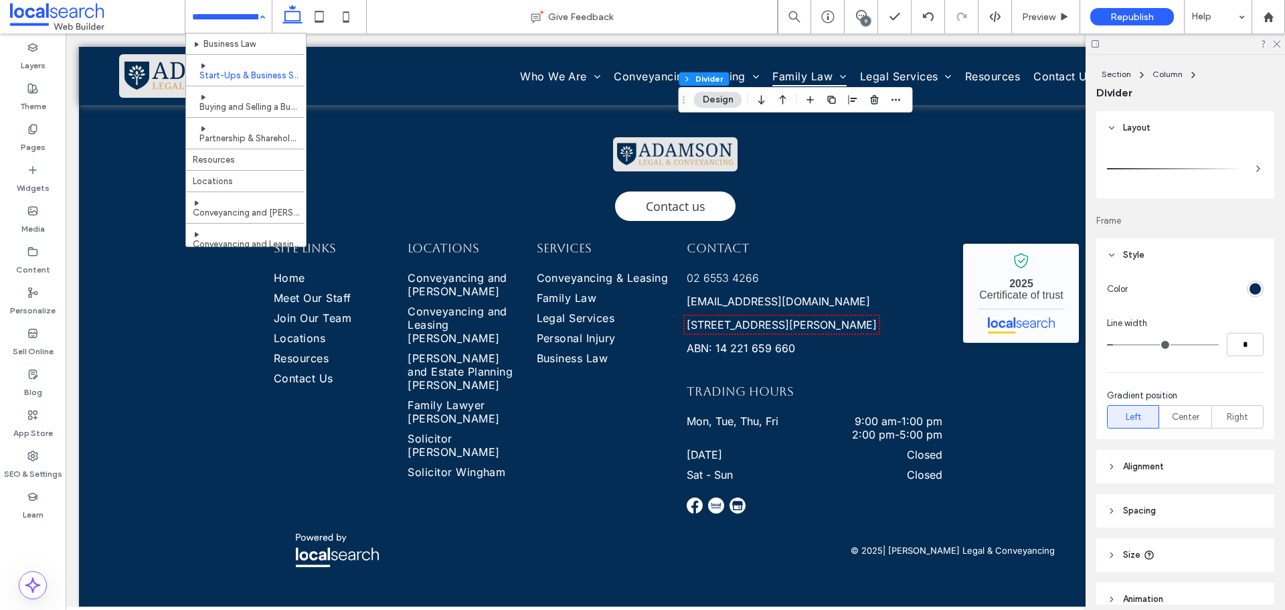
scroll to position [669, 0]
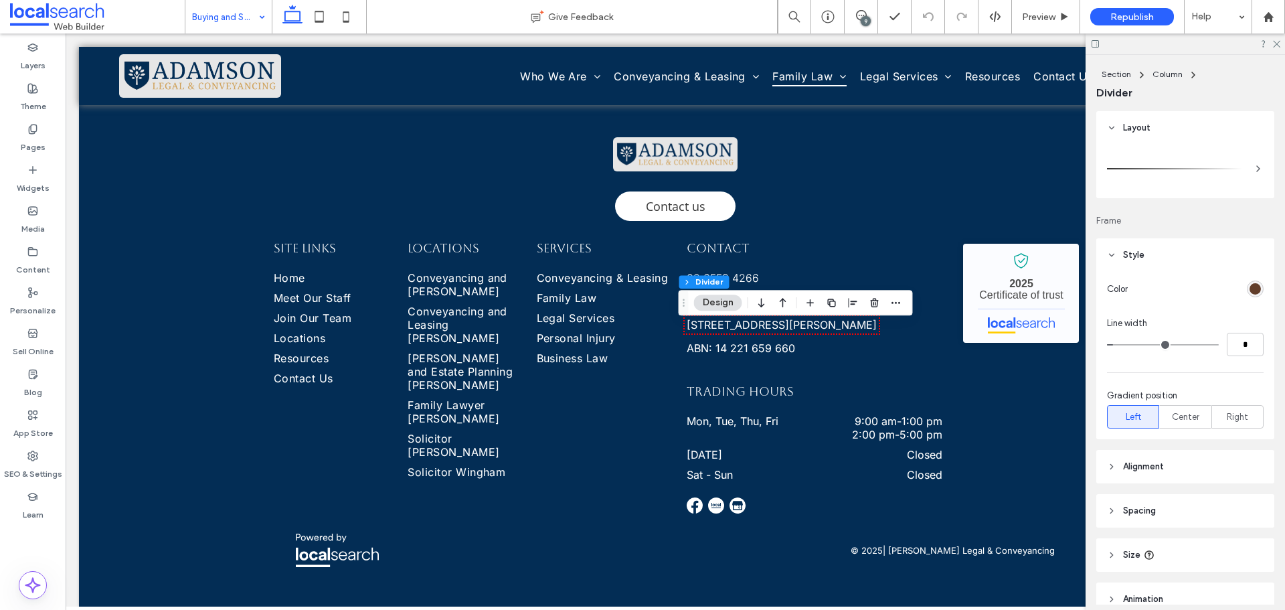
click at [1250, 284] on div "rgb(98, 62, 42)" at bounding box center [1255, 288] width 11 height 11
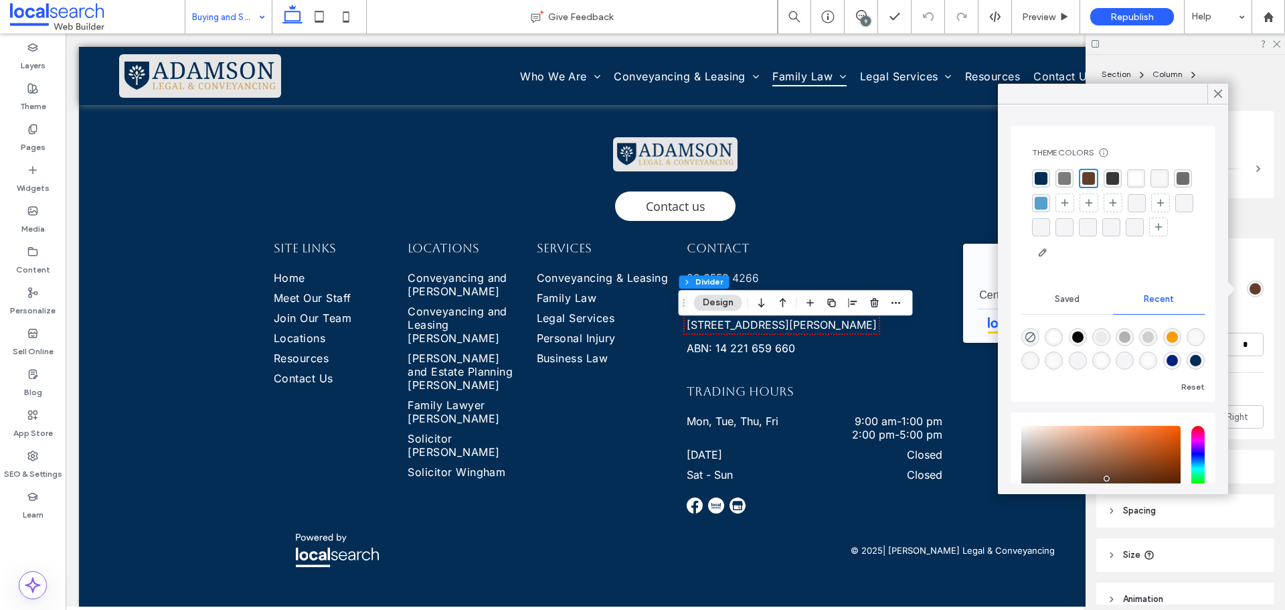
click at [1044, 180] on div "rgba(3, 45, 85, 1)" at bounding box center [1041, 178] width 13 height 13
click at [1219, 95] on use at bounding box center [1218, 93] width 7 height 7
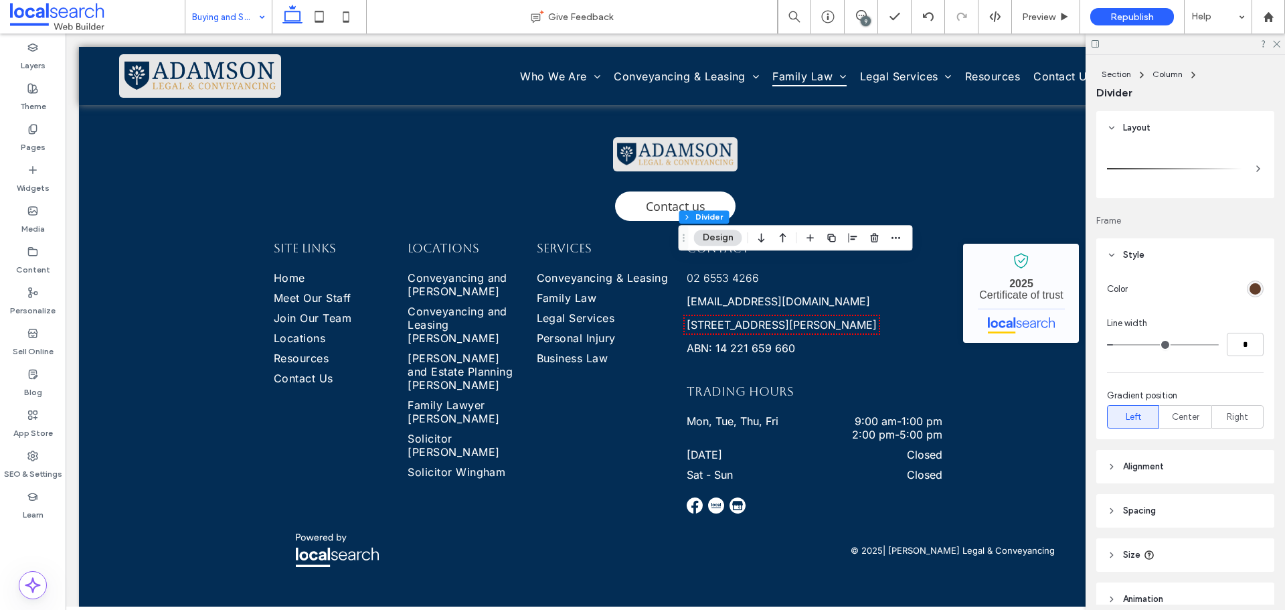
click at [1250, 289] on div "rgb(98, 62, 42)" at bounding box center [1255, 288] width 11 height 11
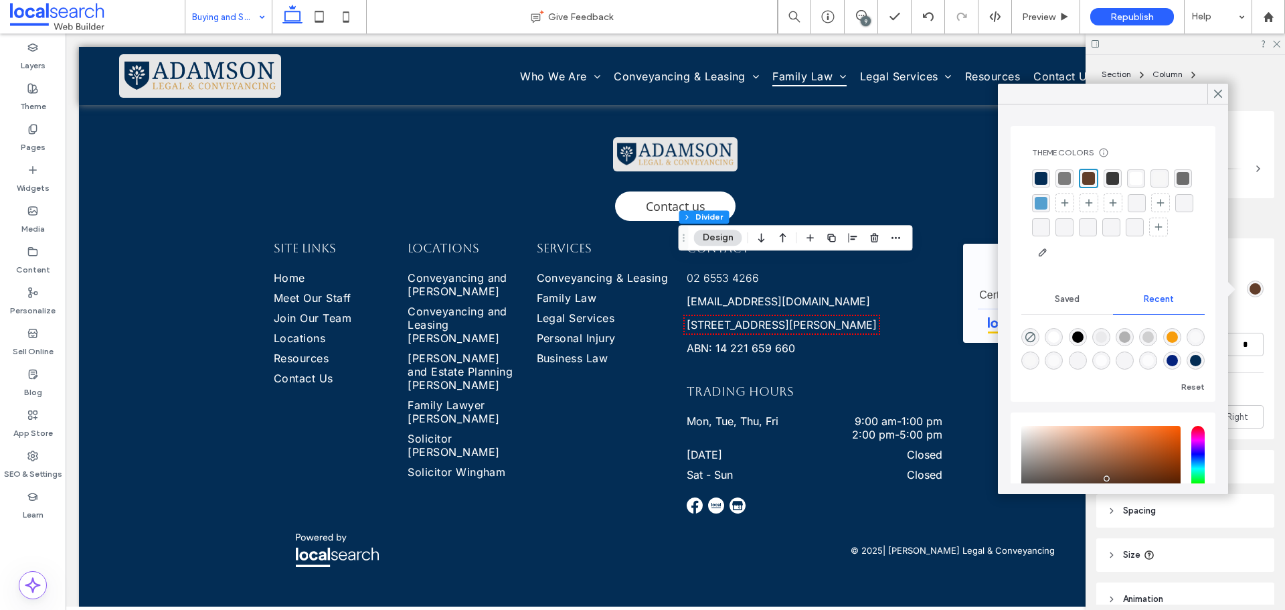
click at [1044, 174] on div "rgba(3, 45, 85, 1)" at bounding box center [1041, 178] width 13 height 13
click at [1220, 92] on use at bounding box center [1218, 93] width 7 height 7
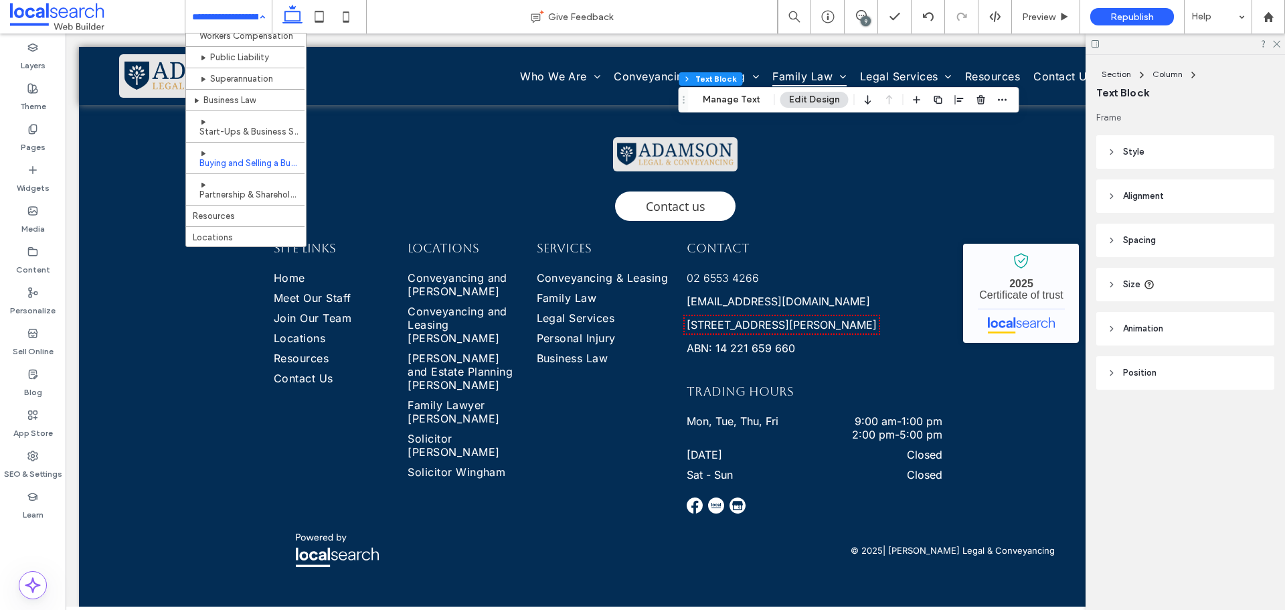
scroll to position [669, 0]
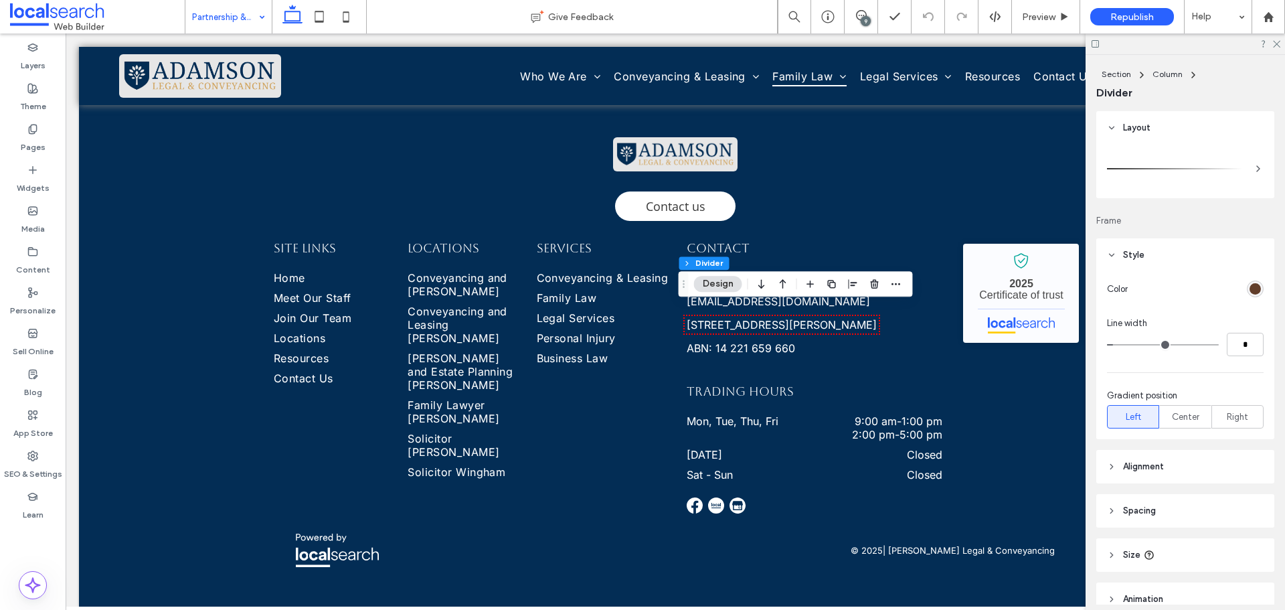
click at [1250, 290] on div "rgb(98, 62, 42)" at bounding box center [1255, 288] width 11 height 11
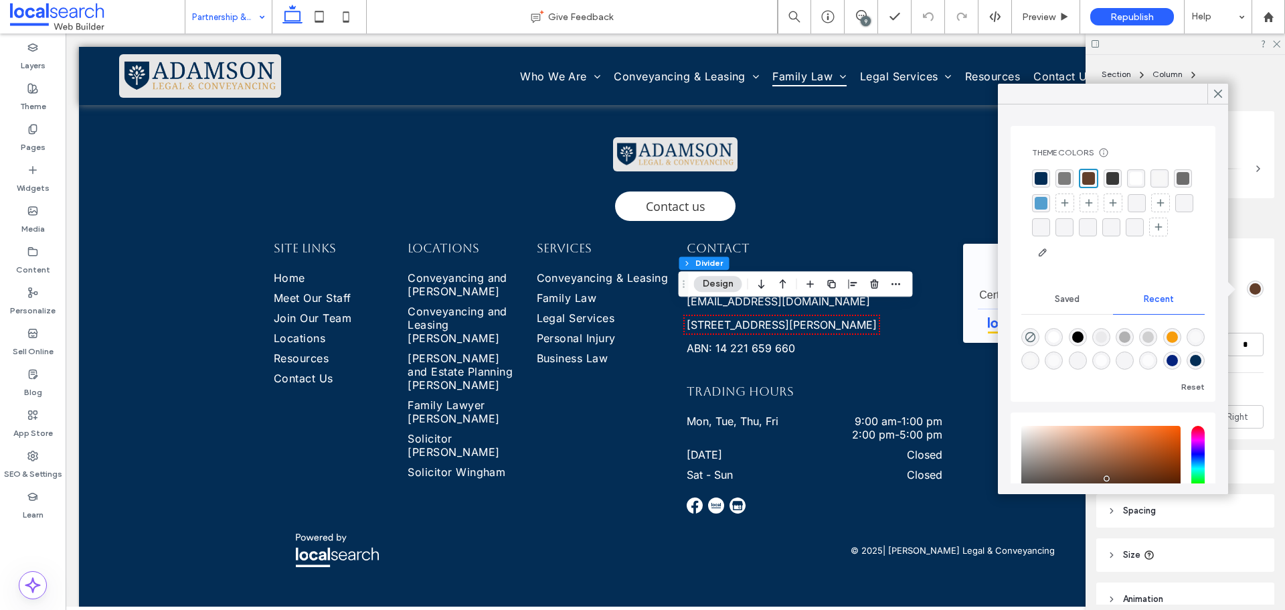
click at [1045, 178] on div "rgba(3, 45, 85, 1)" at bounding box center [1041, 178] width 13 height 13
click at [1221, 98] on icon at bounding box center [1218, 94] width 12 height 12
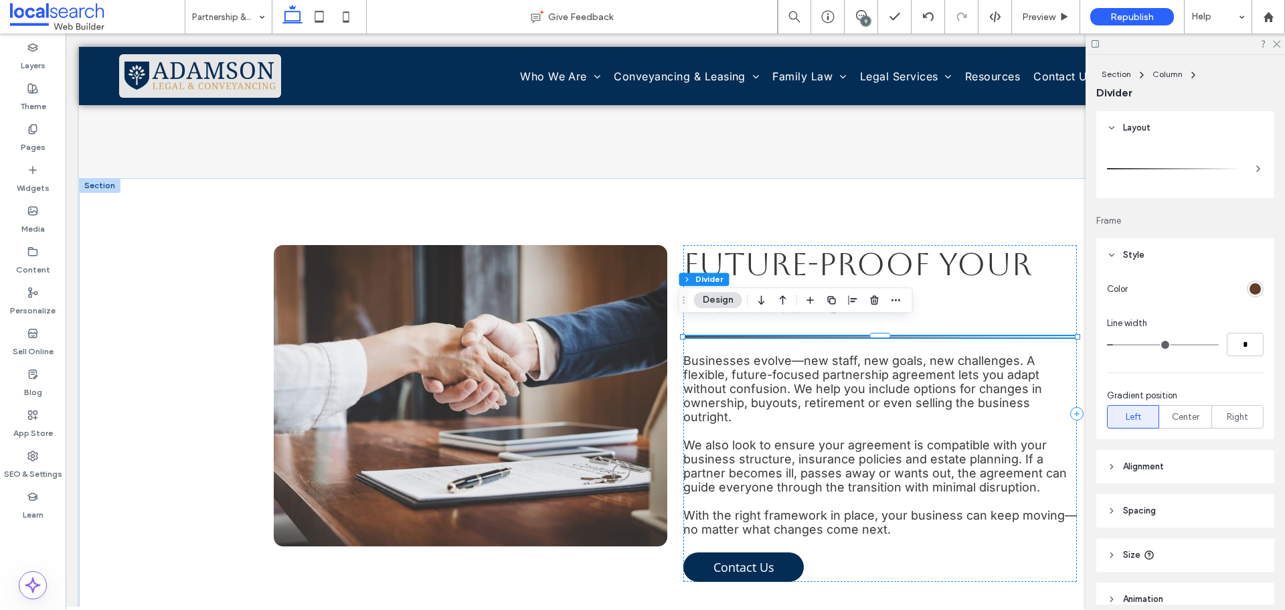
click at [1250, 287] on div "rgb(98, 62, 42)" at bounding box center [1255, 288] width 11 height 11
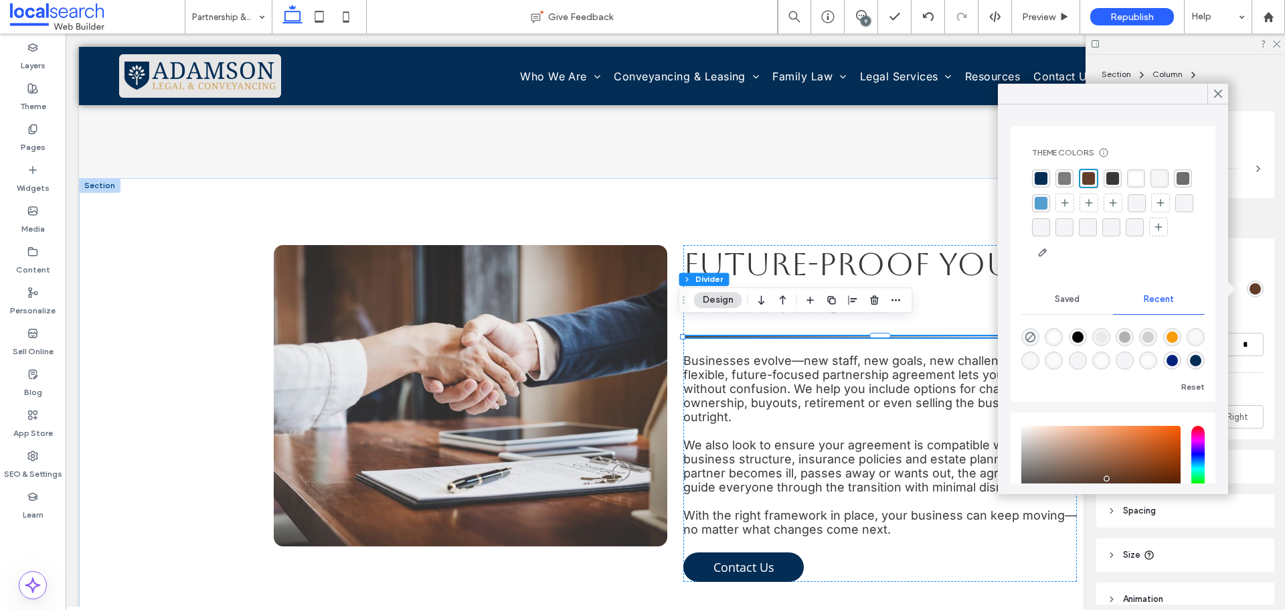
click at [1044, 178] on div "rgba(3, 45, 85, 1)" at bounding box center [1041, 178] width 13 height 13
click at [1222, 94] on icon at bounding box center [1218, 94] width 12 height 12
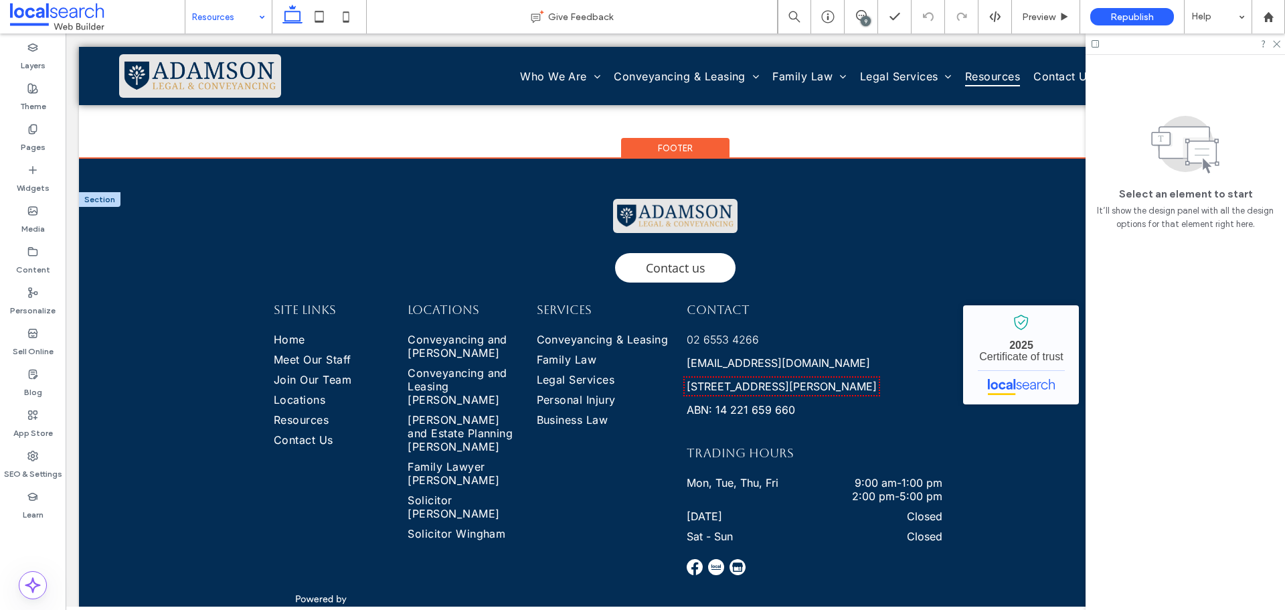
scroll to position [535, 0]
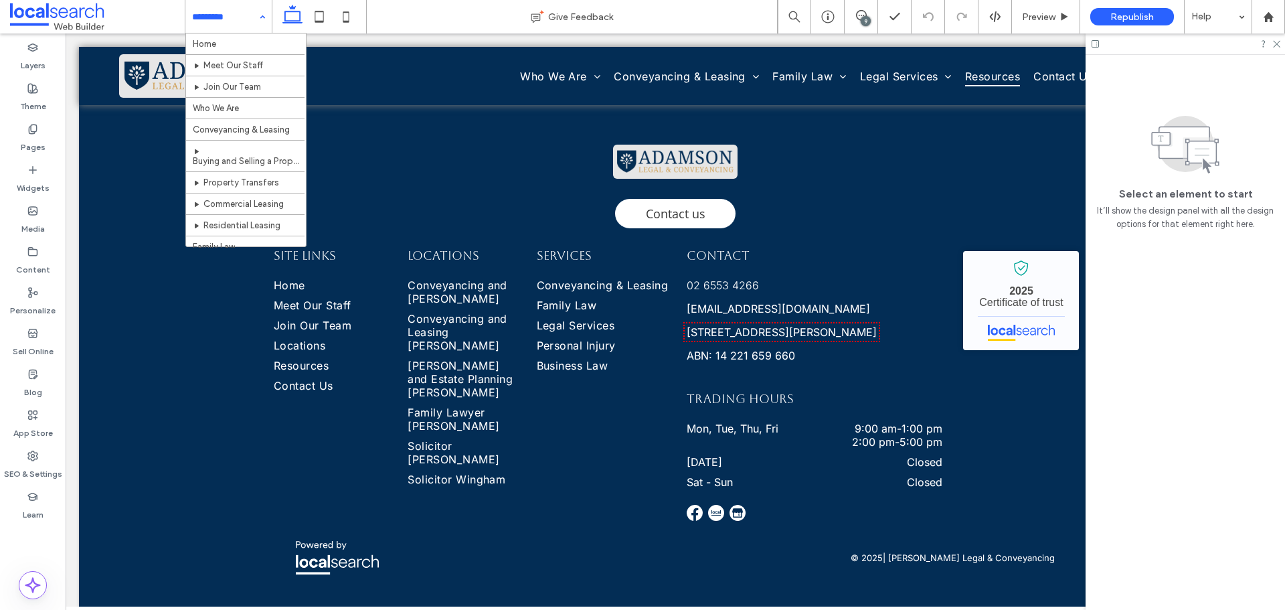
click at [234, 23] on input at bounding box center [225, 16] width 66 height 33
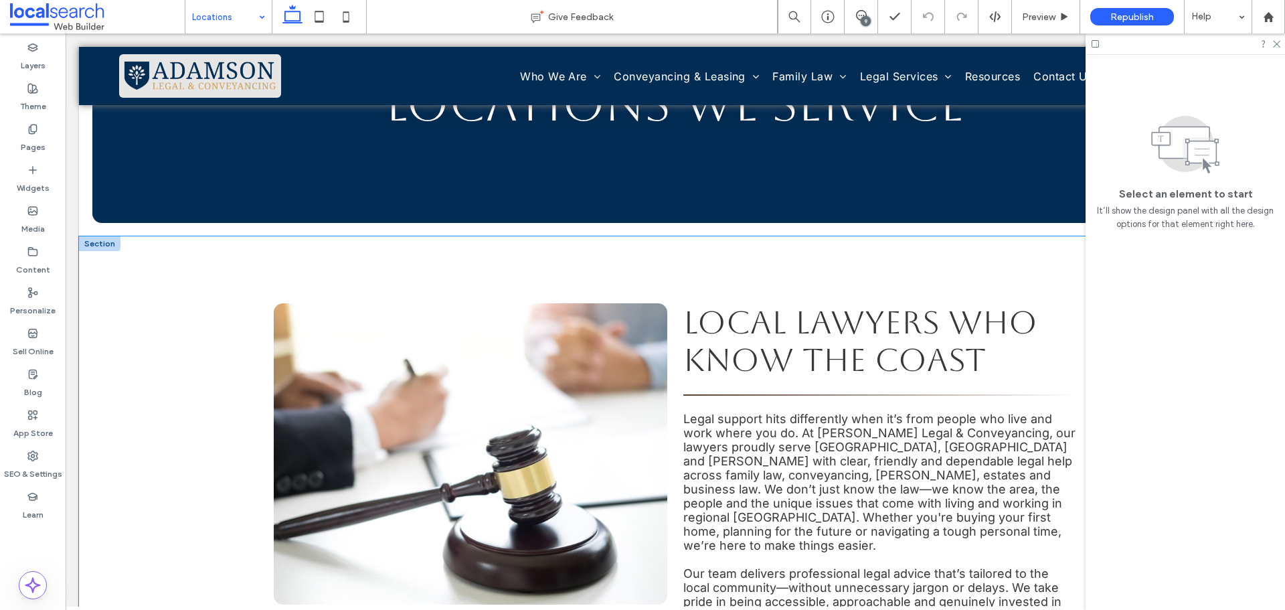
scroll to position [268, 0]
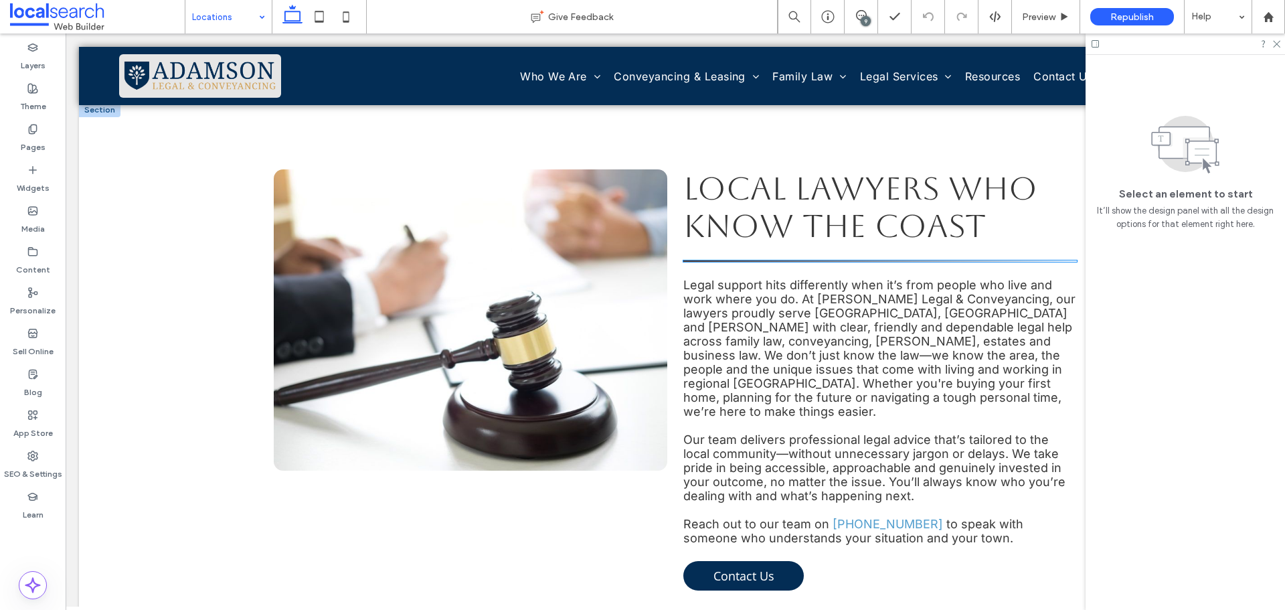
click at [831, 260] on hr at bounding box center [880, 260] width 394 height 1
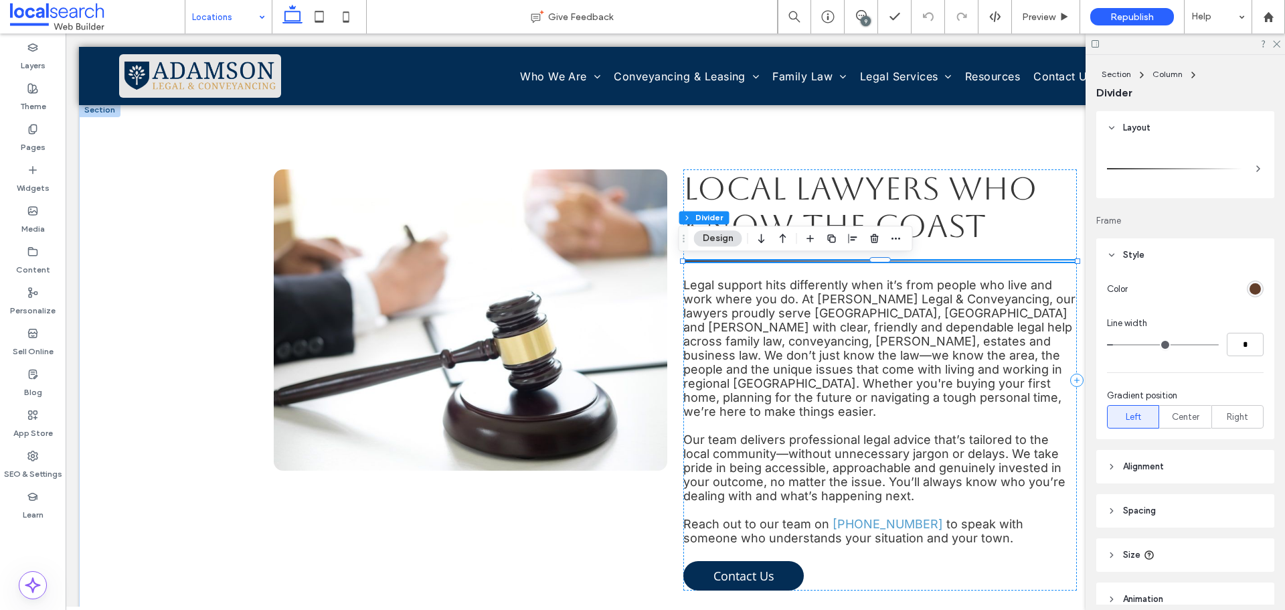
click at [1250, 292] on div "rgb(98, 62, 42)" at bounding box center [1255, 288] width 11 height 11
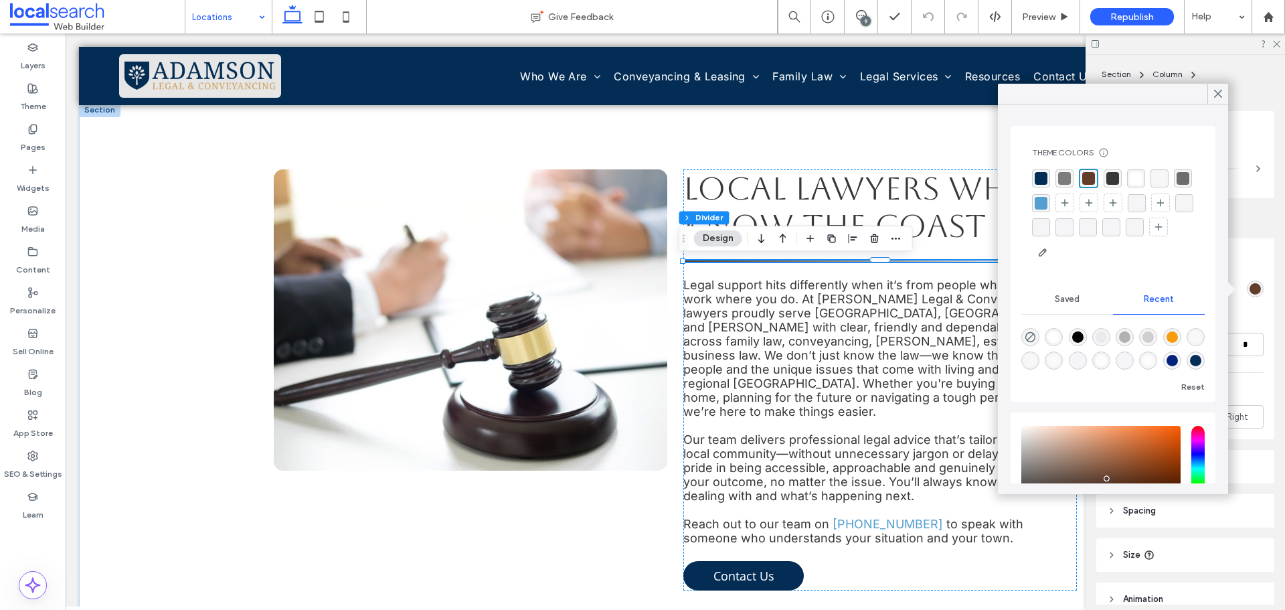
click at [1037, 177] on div "rgba(3, 45, 85, 1)" at bounding box center [1041, 178] width 13 height 13
drag, startPoint x: 1080, startPoint y: 120, endPoint x: 1139, endPoint y: 96, distance: 63.6
click at [1080, 120] on div "Theme Colors Save time with Theme Colors Create a color palette to instantly ad…" at bounding box center [1113, 299] width 205 height 368
click at [1222, 93] on icon at bounding box center [1218, 94] width 12 height 12
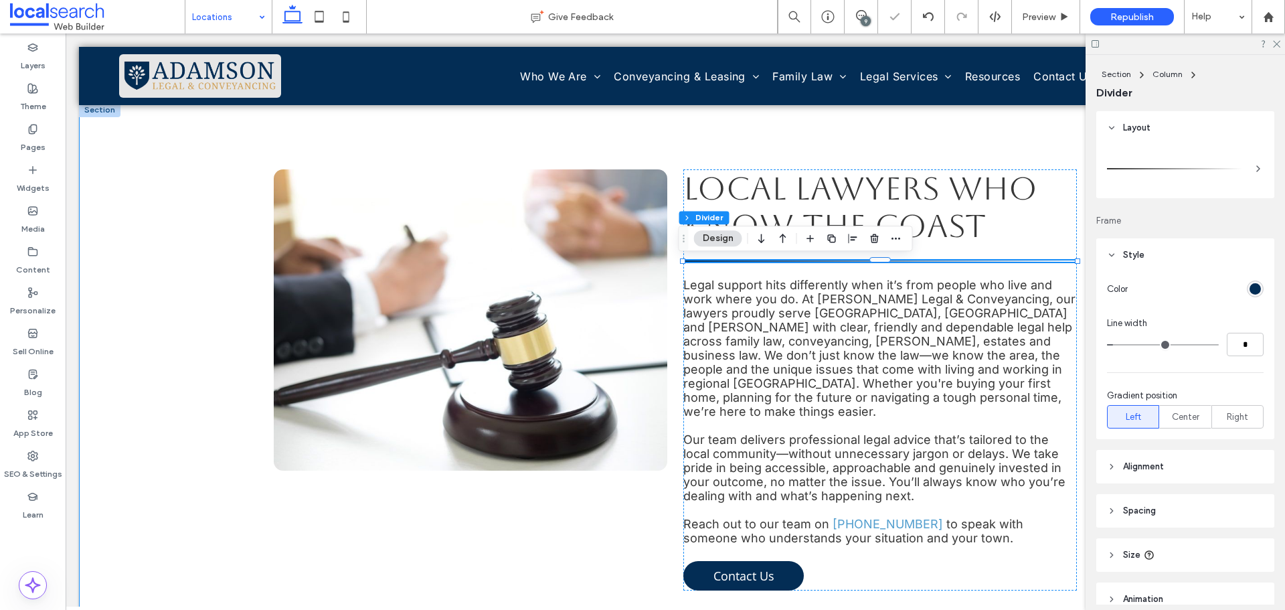
click at [869, 158] on div "Local Lawyers Who Know The Coast Legal support hits differently when it’s from …" at bounding box center [675, 379] width 803 height 555
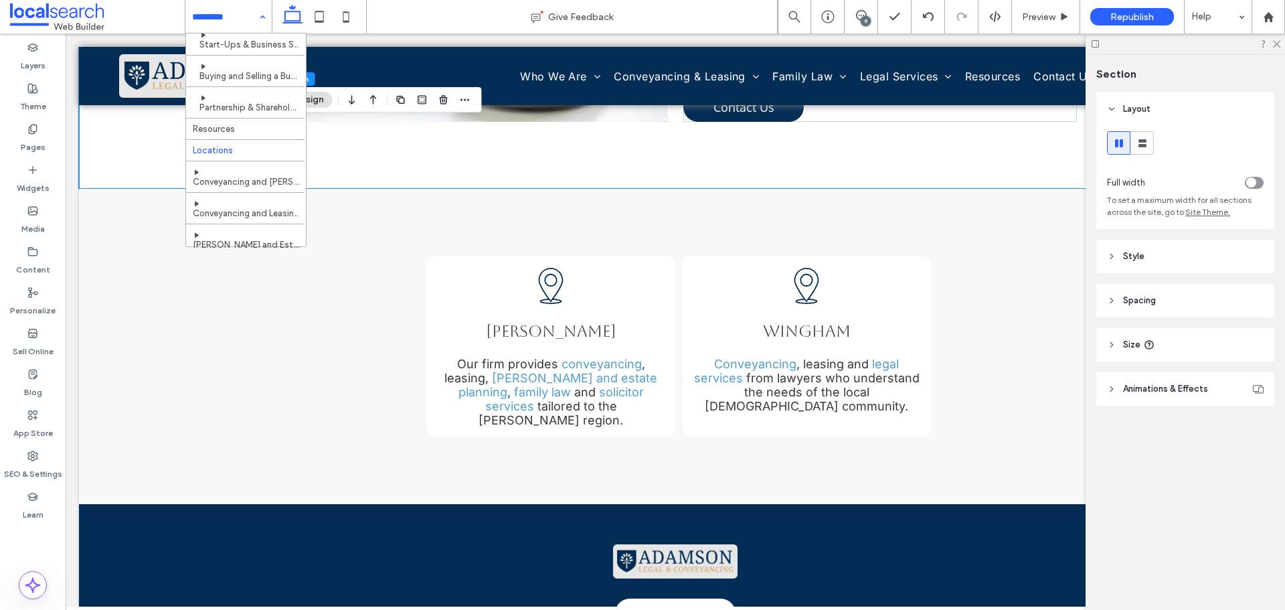
scroll to position [736, 0]
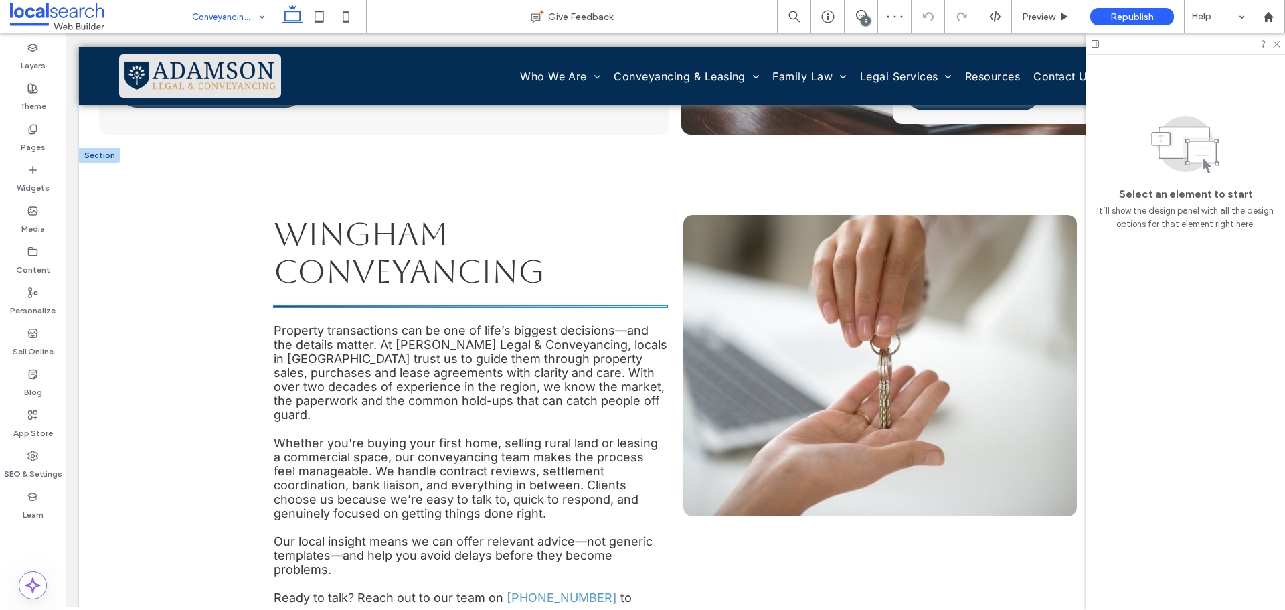
click at [523, 307] on hr at bounding box center [471, 306] width 394 height 1
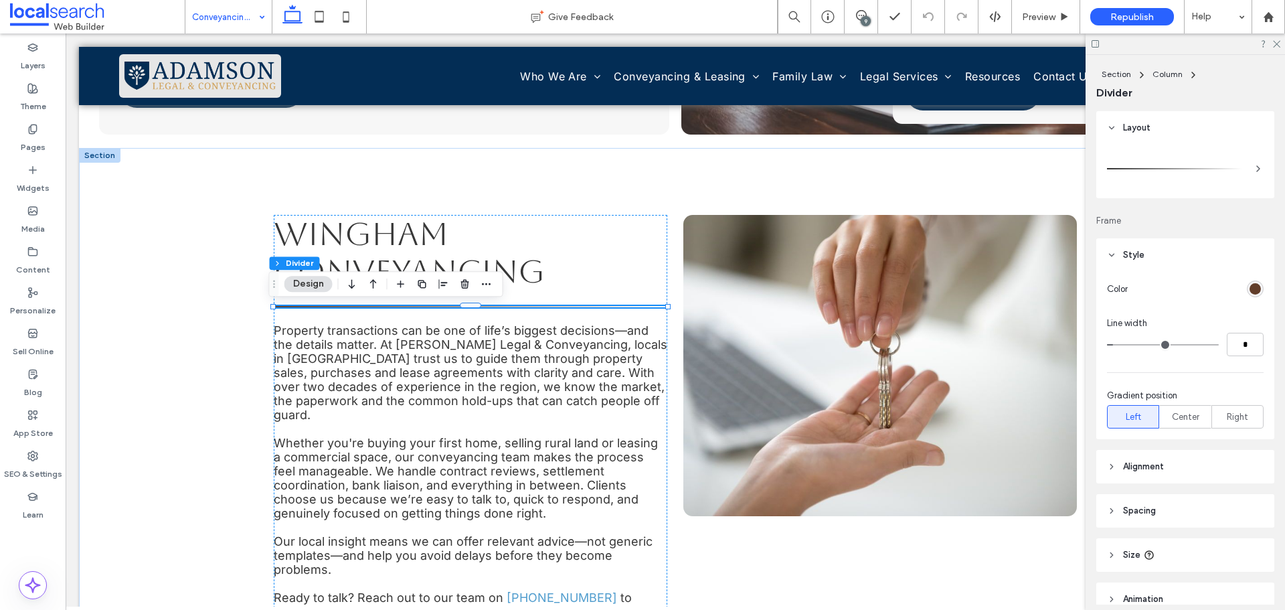
click at [1250, 289] on div "rgb(98, 62, 42)" at bounding box center [1255, 288] width 11 height 11
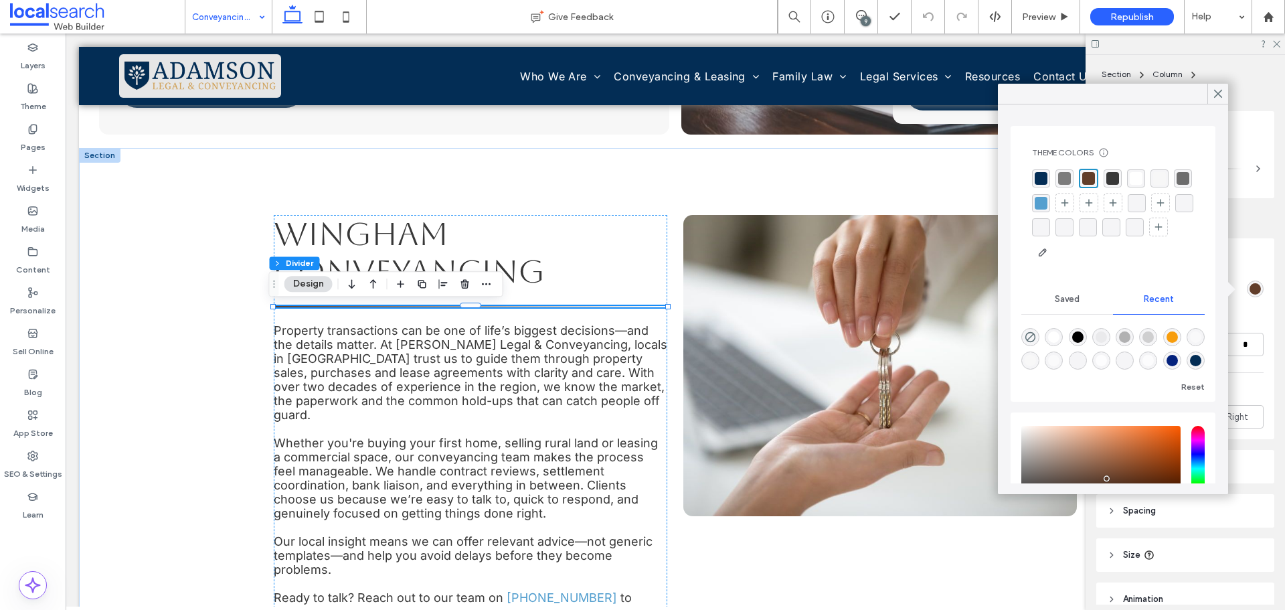
click at [1037, 178] on div "rgba(3, 45, 85, 1)" at bounding box center [1041, 178] width 13 height 13
click at [1218, 92] on icon at bounding box center [1218, 94] width 12 height 12
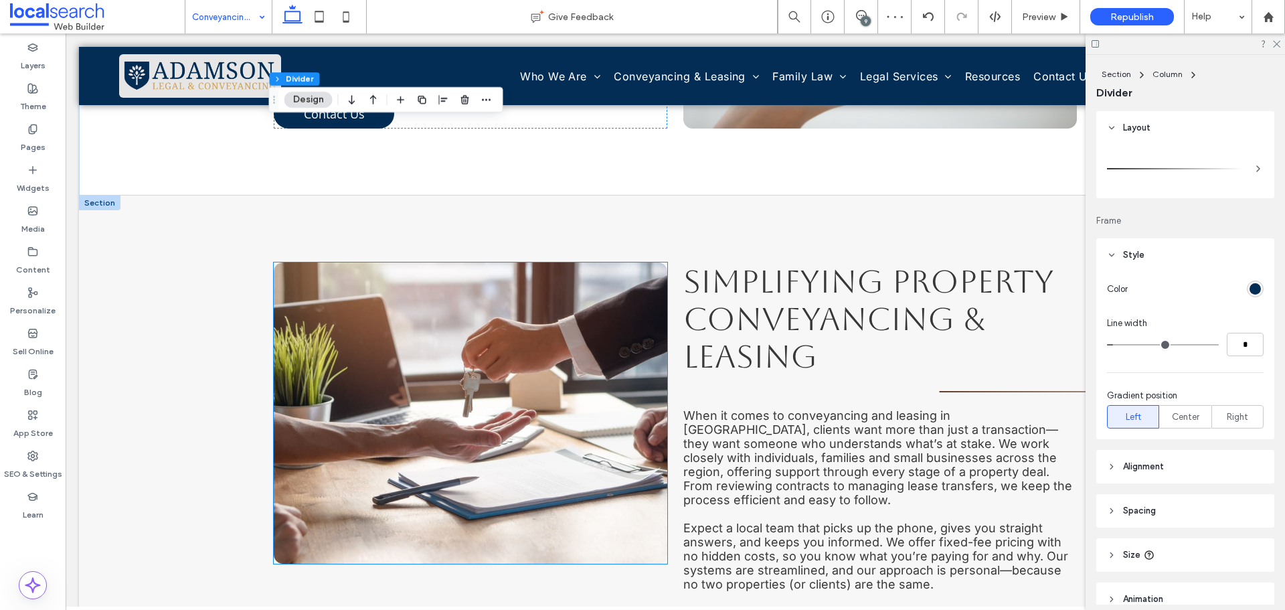
scroll to position [1004, 0]
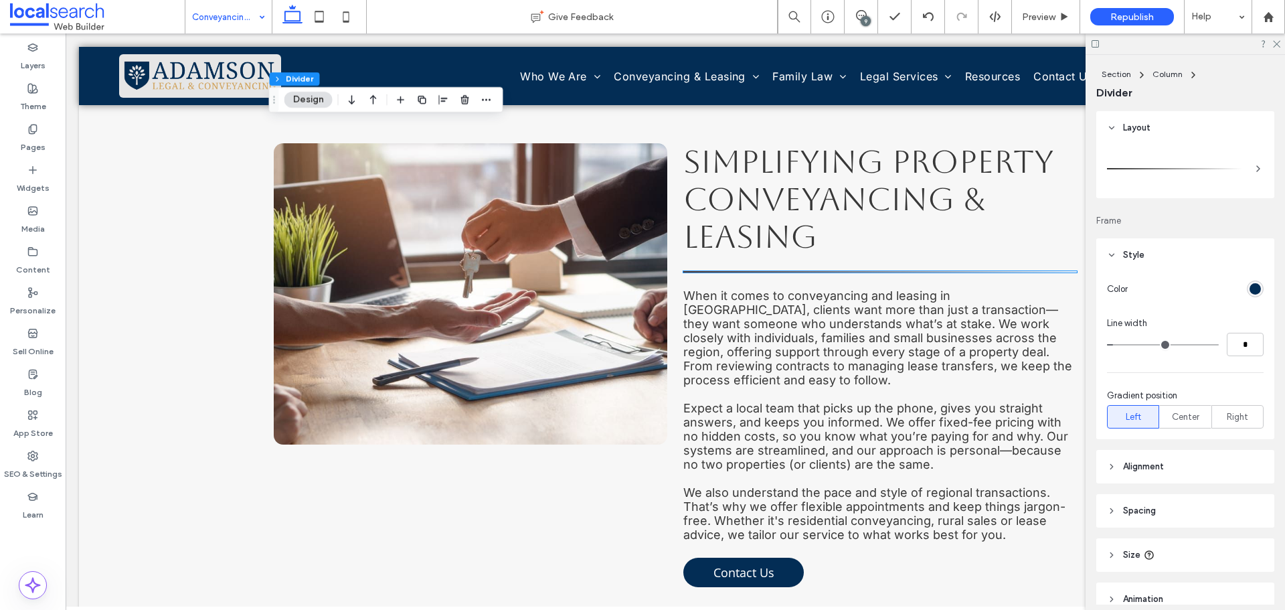
click at [769, 271] on hr at bounding box center [880, 271] width 394 height 1
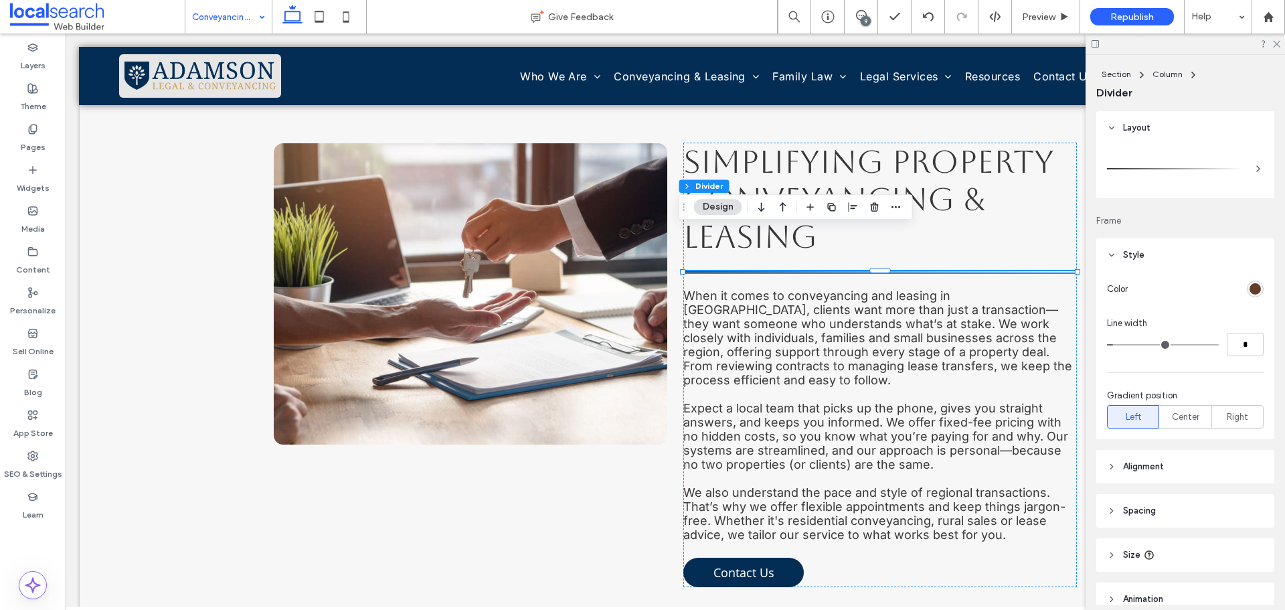
click at [1250, 286] on div "rgb(98, 62, 42)" at bounding box center [1255, 288] width 11 height 11
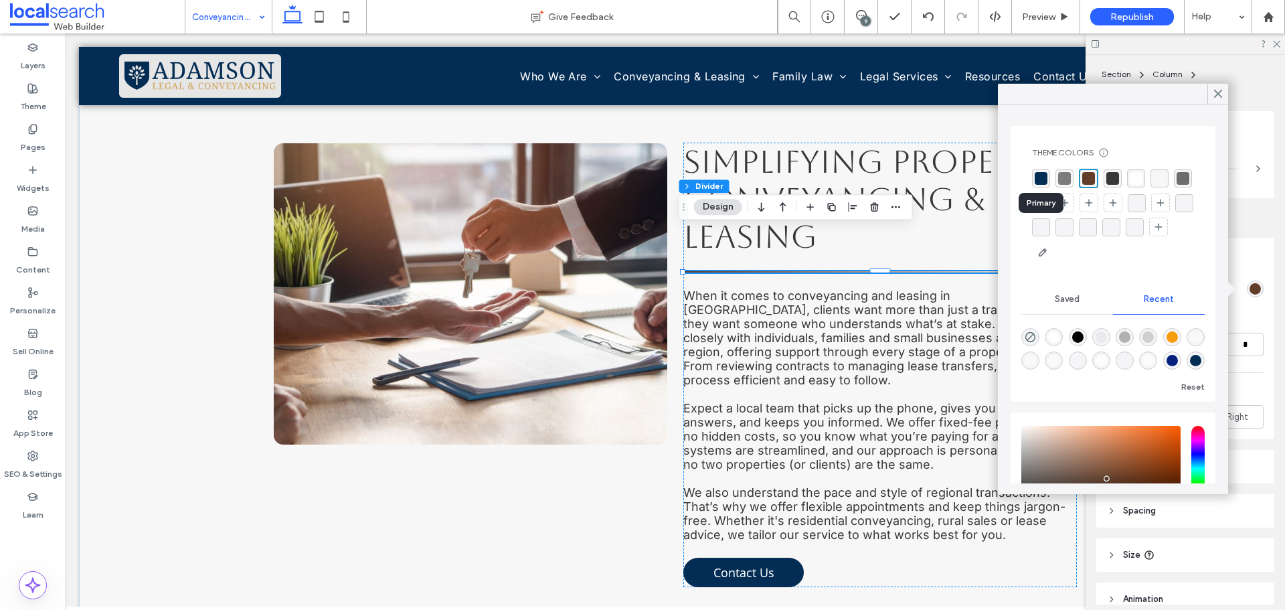
click at [1041, 182] on div "rgba(3, 45, 85, 1)" at bounding box center [1041, 178] width 13 height 13
click at [1216, 92] on use at bounding box center [1218, 93] width 7 height 7
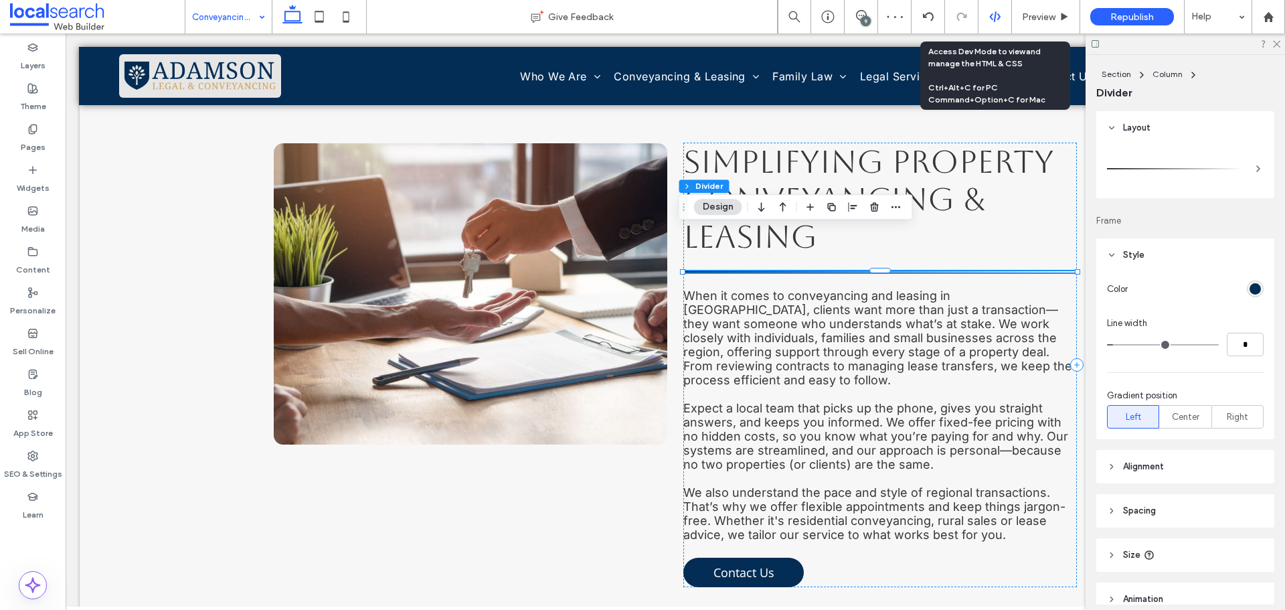
click at [987, 17] on div at bounding box center [995, 17] width 33 height 12
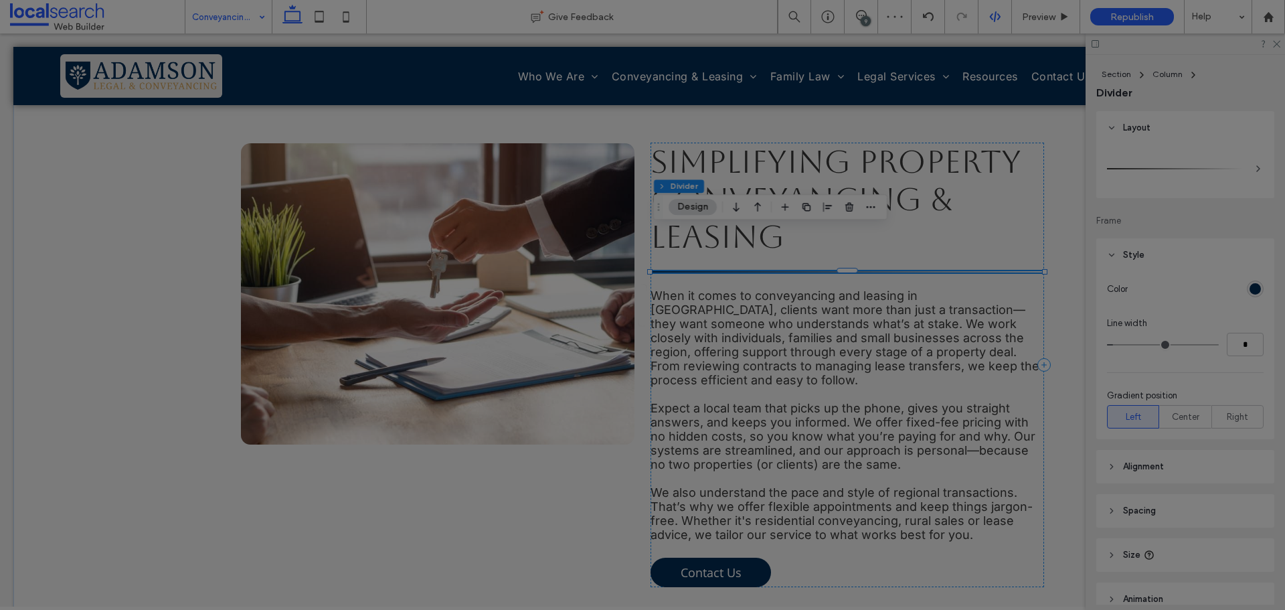
scroll to position [0, 0]
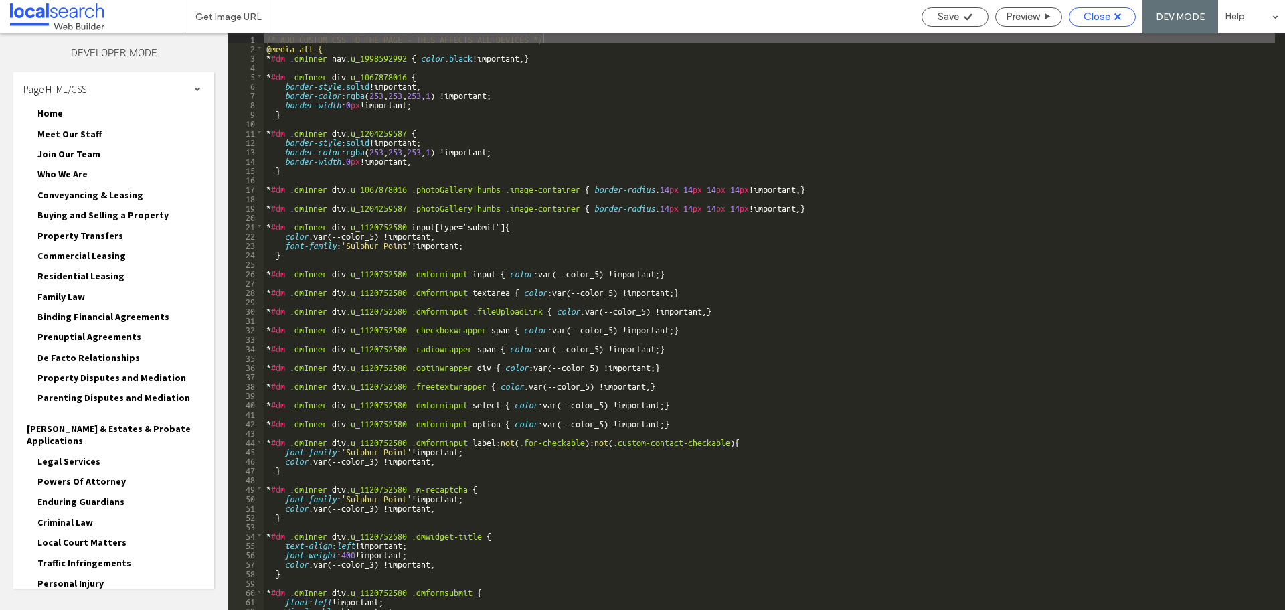
click at [1076, 16] on div "Close" at bounding box center [1103, 17] width 66 height 12
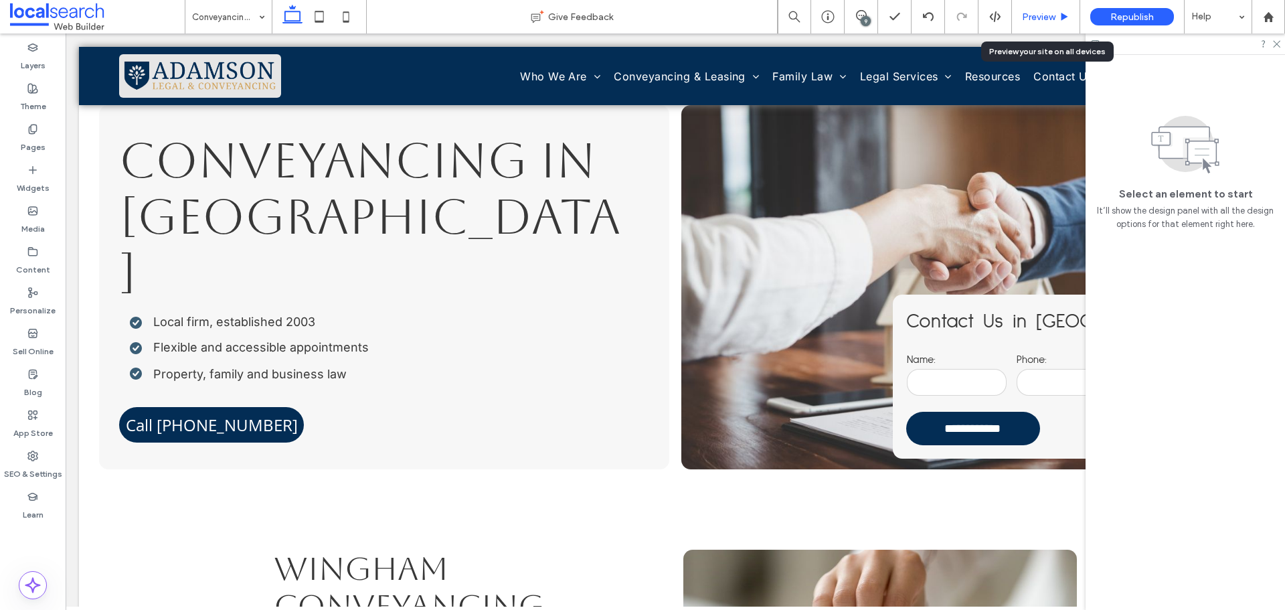
click at [1025, 18] on span "Preview" at bounding box center [1038, 16] width 33 height 11
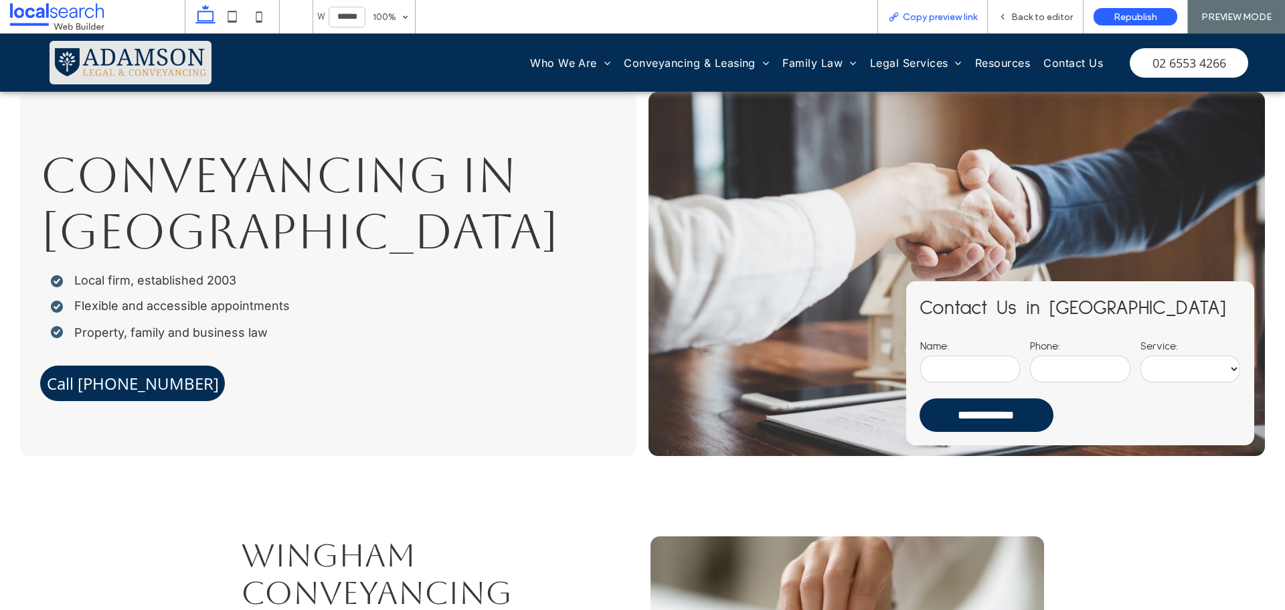
click at [899, 15] on icon at bounding box center [893, 16] width 11 height 11
click at [1011, 13] on div "Back to editor" at bounding box center [1035, 16] width 95 height 11
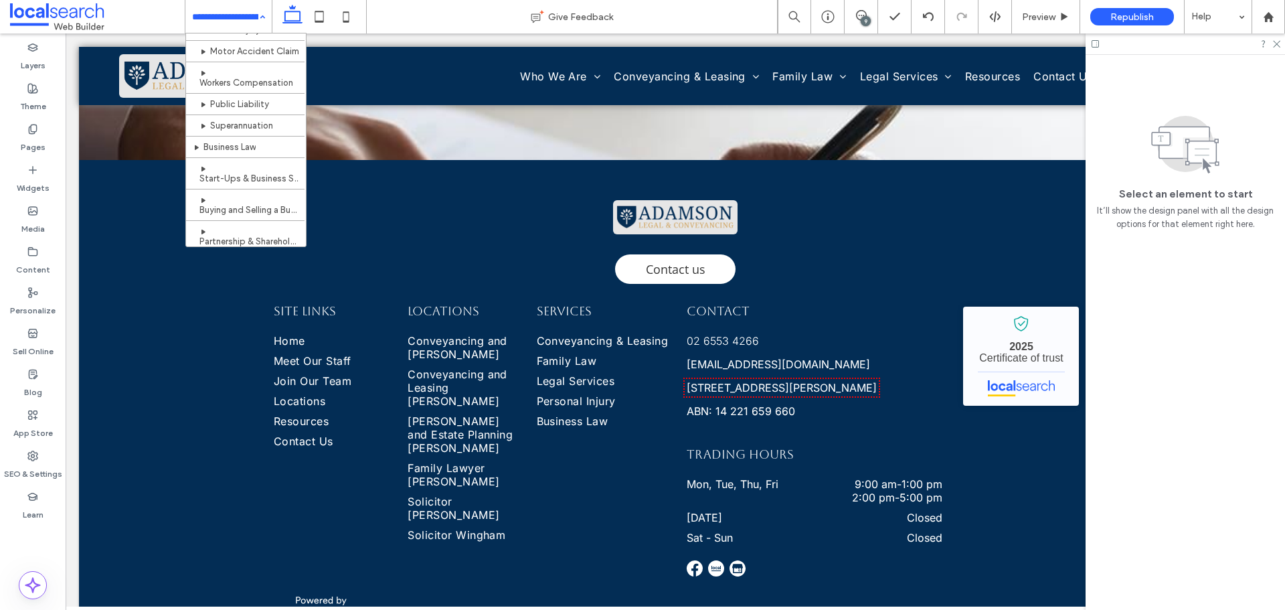
scroll to position [792, 0]
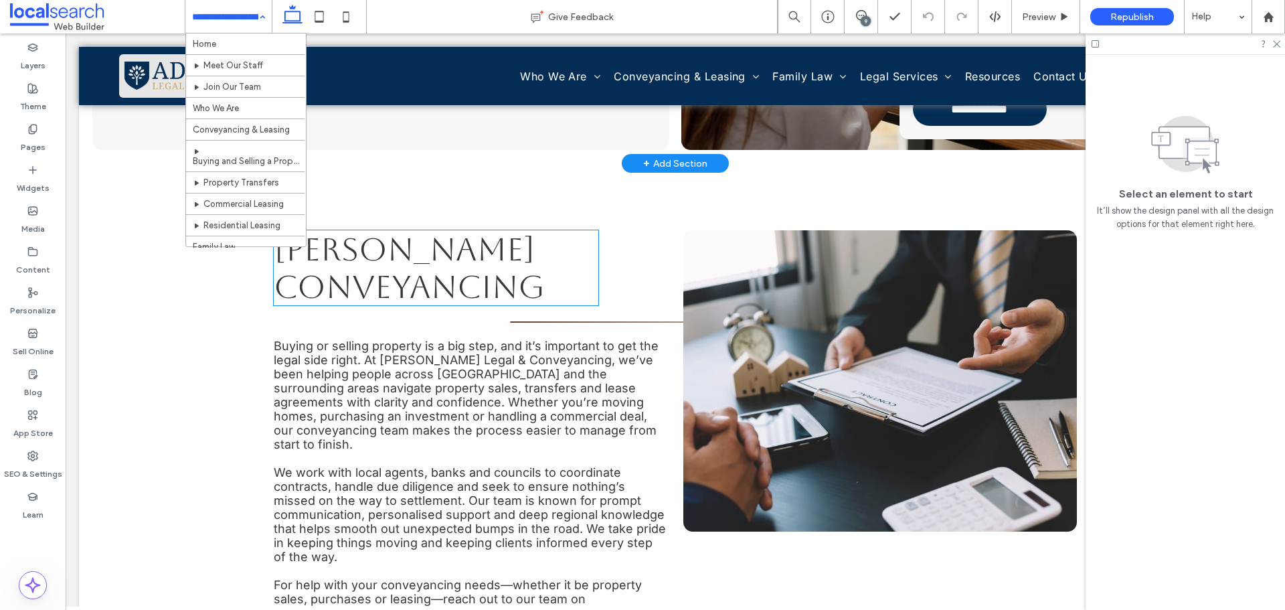
scroll to position [402, 0]
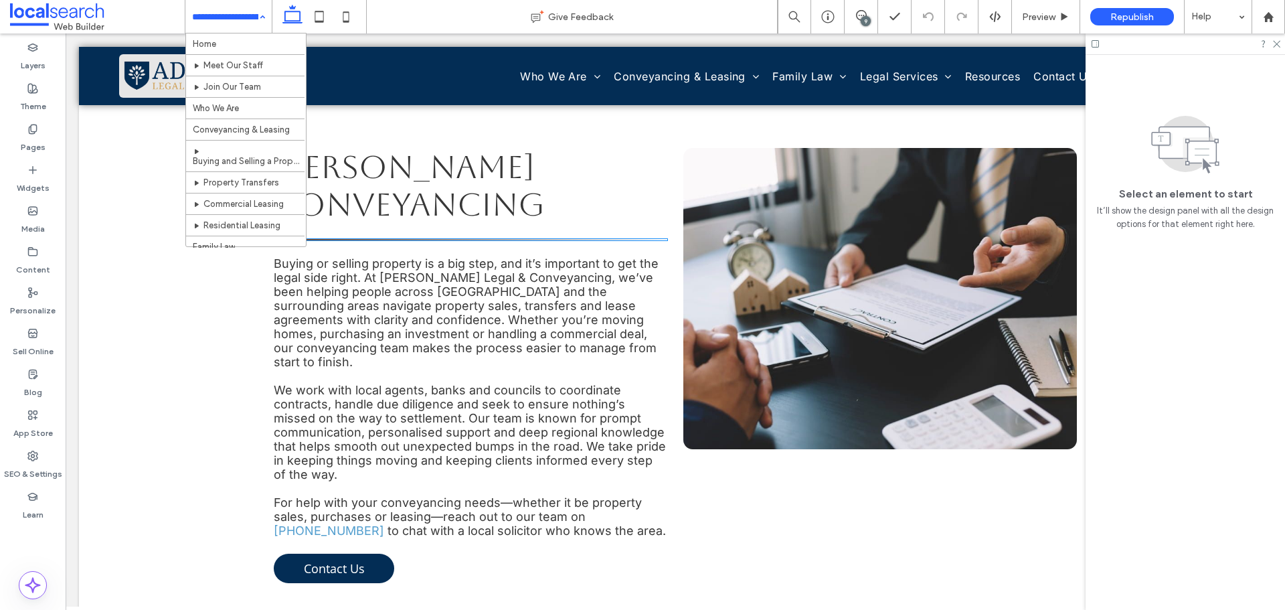
click at [533, 240] on hr at bounding box center [471, 239] width 394 height 1
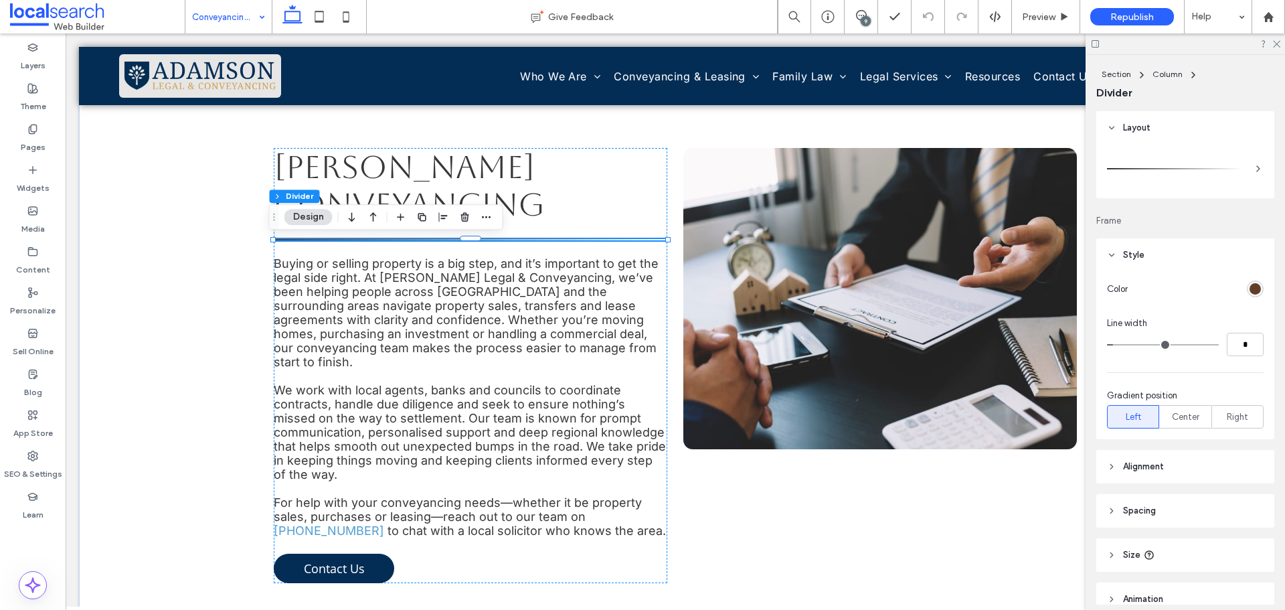
click at [1250, 291] on div "rgb(98, 62, 42)" at bounding box center [1255, 288] width 11 height 11
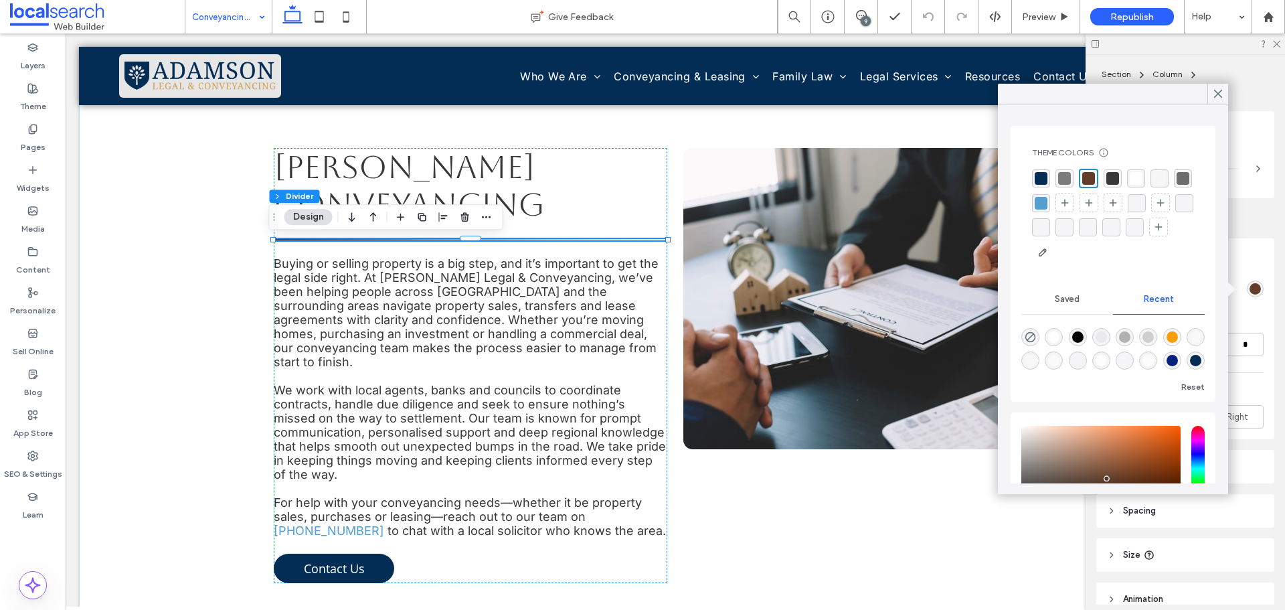
click at [1044, 175] on div "rgba(3, 45, 85, 1)" at bounding box center [1041, 178] width 13 height 13
click at [1213, 91] on icon at bounding box center [1218, 94] width 12 height 12
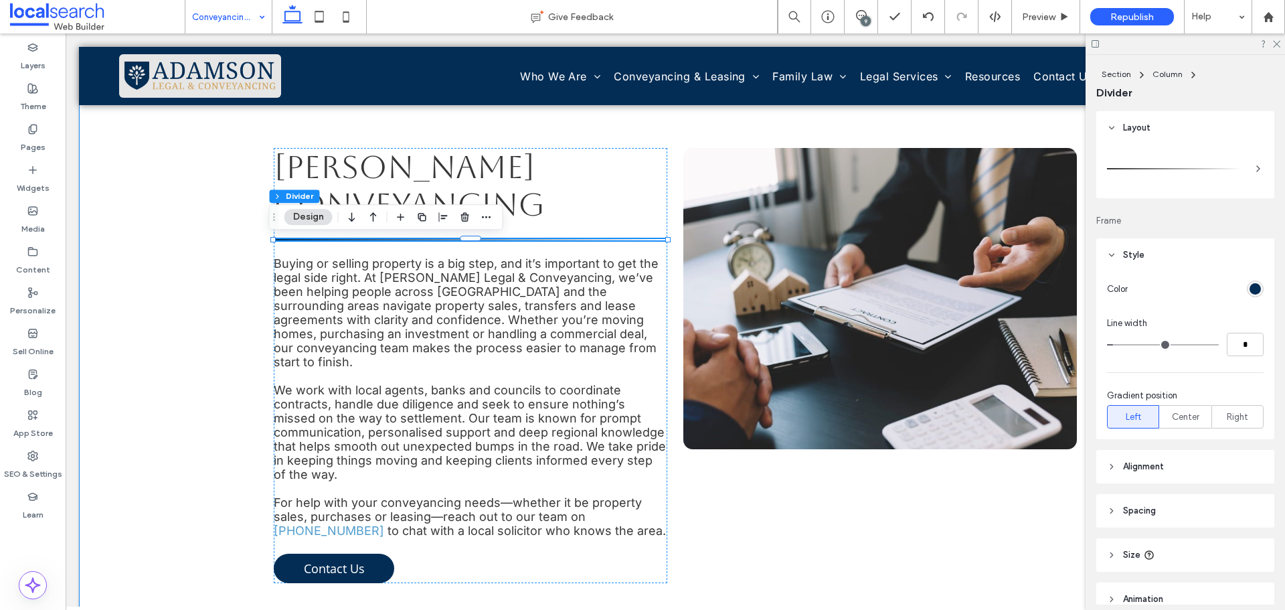
click at [215, 166] on div "[PERSON_NAME] Conveyancing Buying or selling property is a big step, and it’s i…" at bounding box center [675, 365] width 1193 height 569
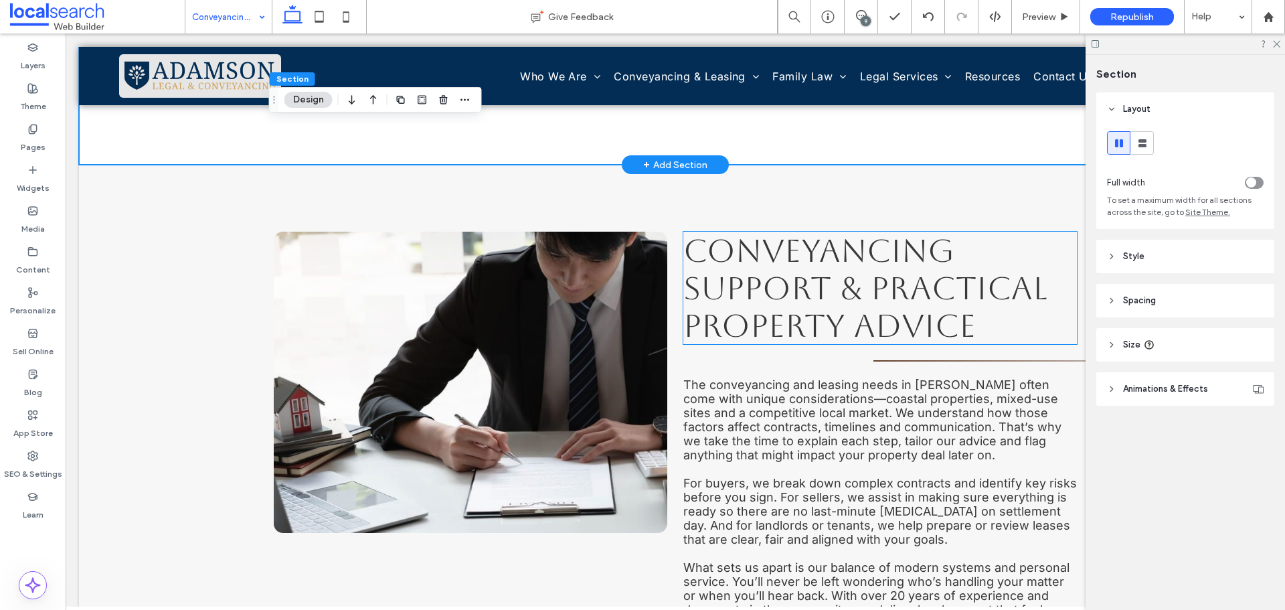
scroll to position [937, 0]
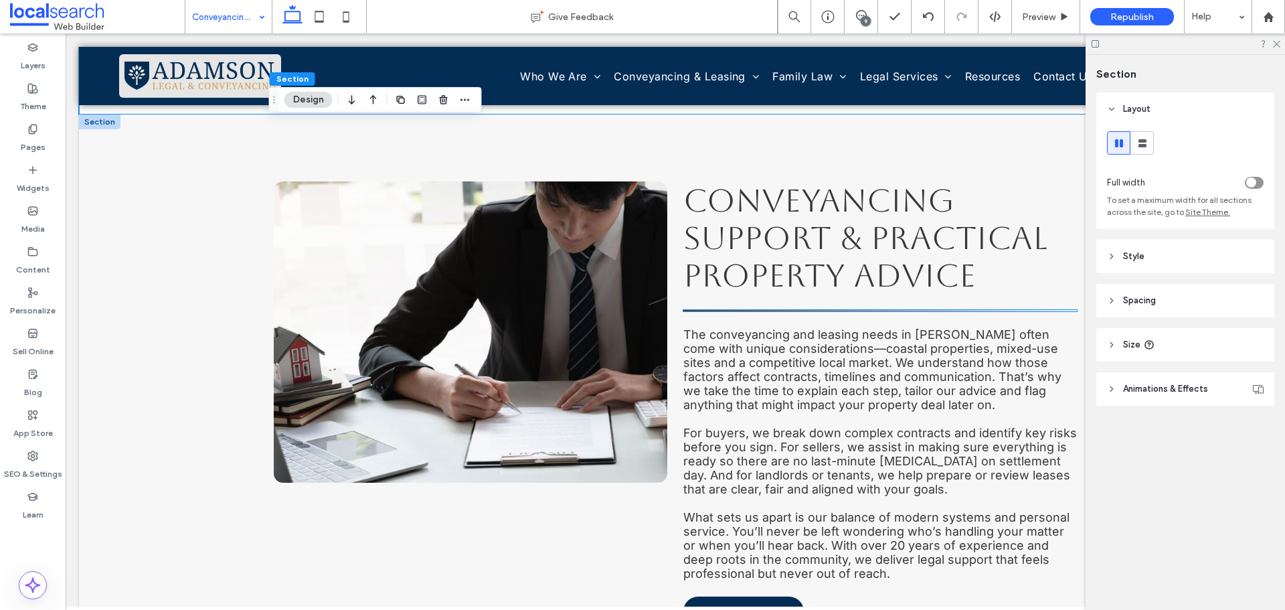
click at [773, 310] on hr at bounding box center [880, 310] width 394 height 1
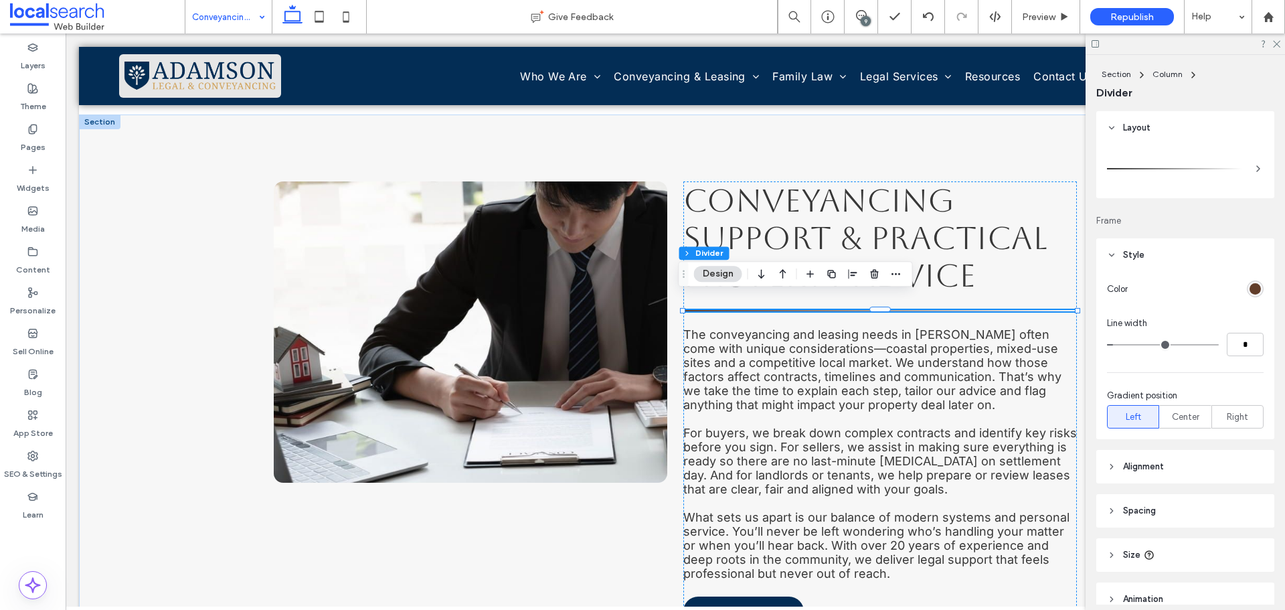
click at [1250, 289] on div "rgb(98, 62, 42)" at bounding box center [1255, 288] width 11 height 11
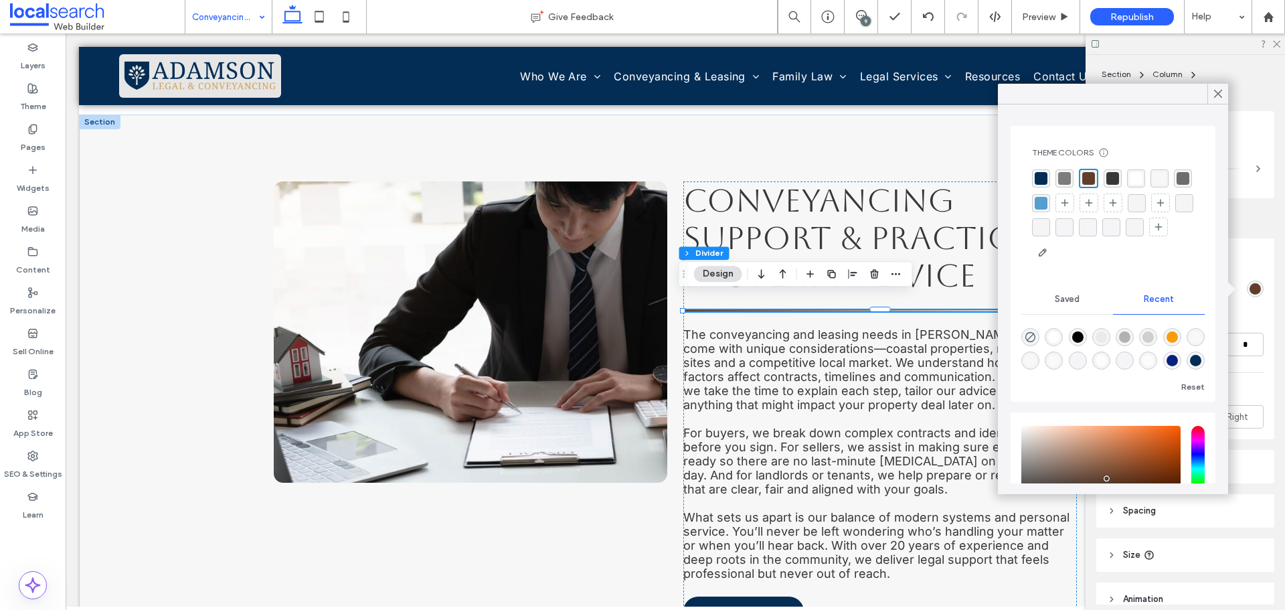
drag, startPoint x: 1044, startPoint y: 174, endPoint x: 1053, endPoint y: 171, distance: 10.0
click at [1044, 174] on div "rgba(3, 45, 85, 1)" at bounding box center [1041, 178] width 13 height 13
click at [1215, 93] on icon at bounding box center [1218, 94] width 12 height 12
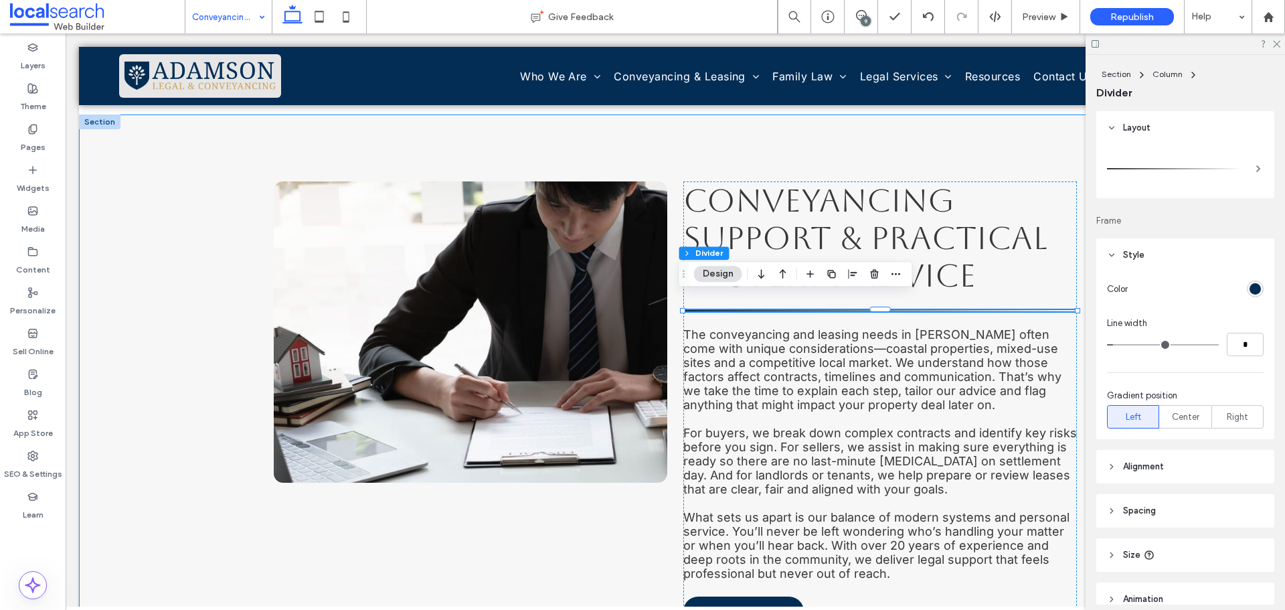
click at [190, 260] on div "Conveyancing Support & Practical Property Advice The conveyancing and leasing n…" at bounding box center [675, 403] width 1193 height 578
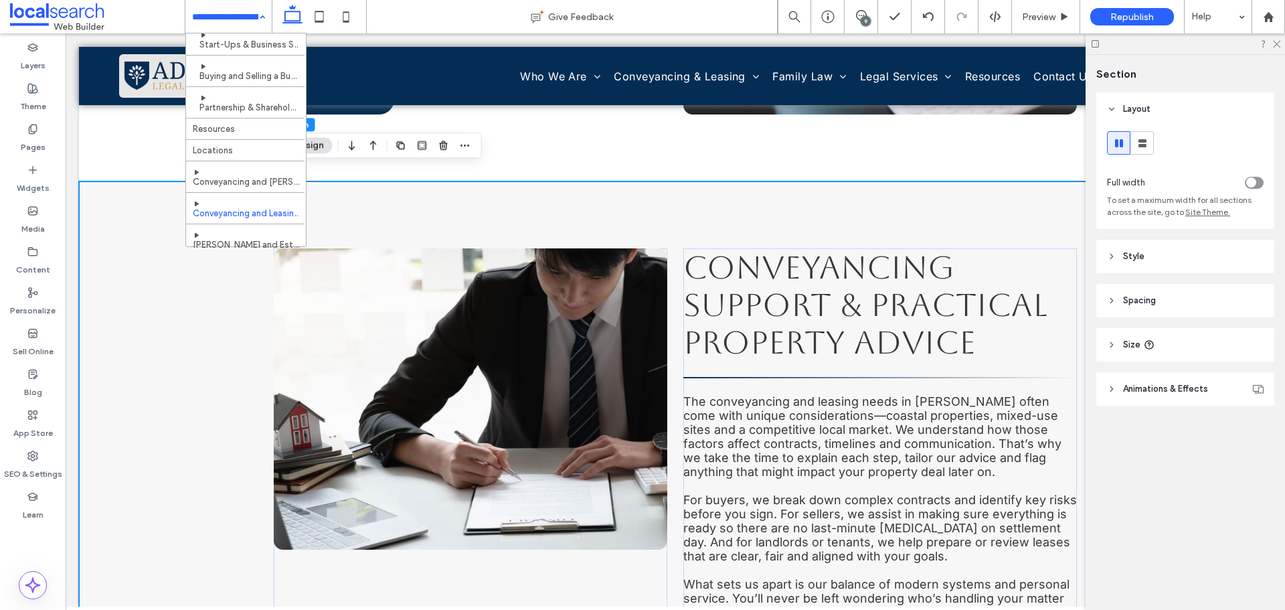
scroll to position [792, 0]
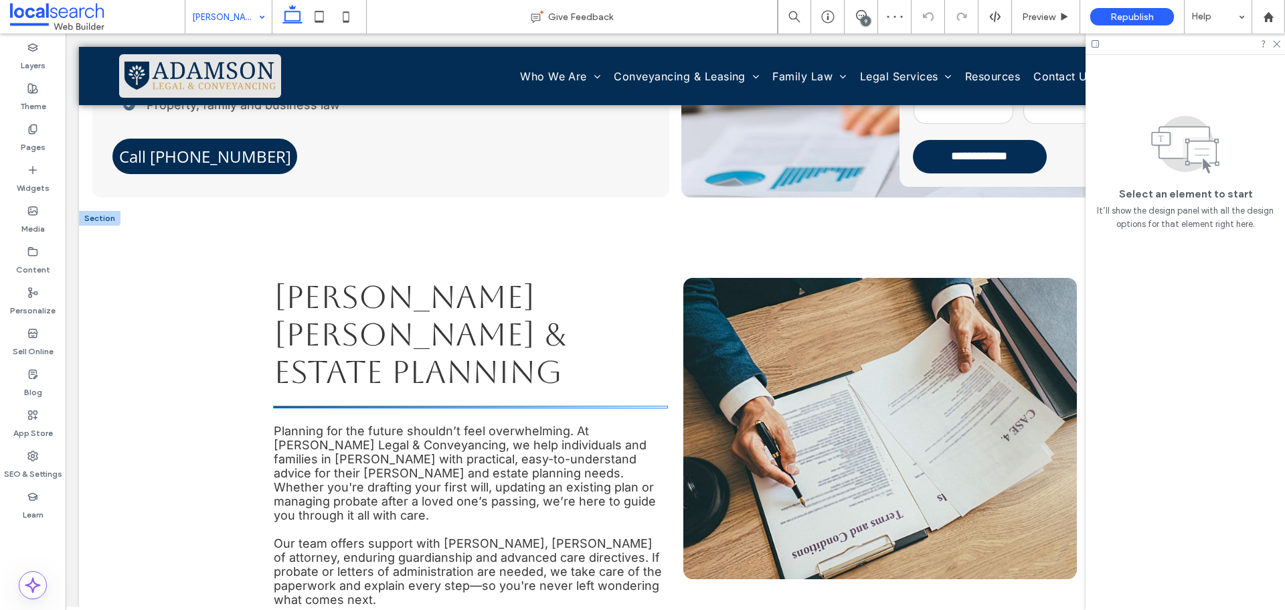
click at [587, 406] on hr at bounding box center [471, 406] width 394 height 1
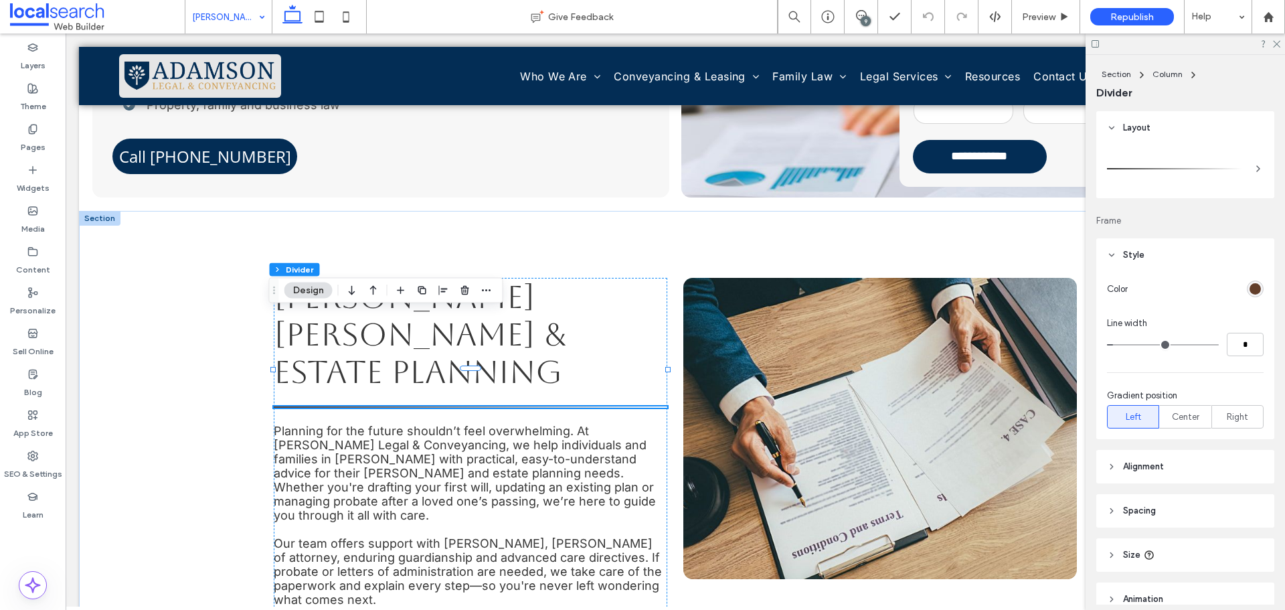
click at [1250, 288] on div "rgb(98, 62, 42)" at bounding box center [1255, 288] width 11 height 11
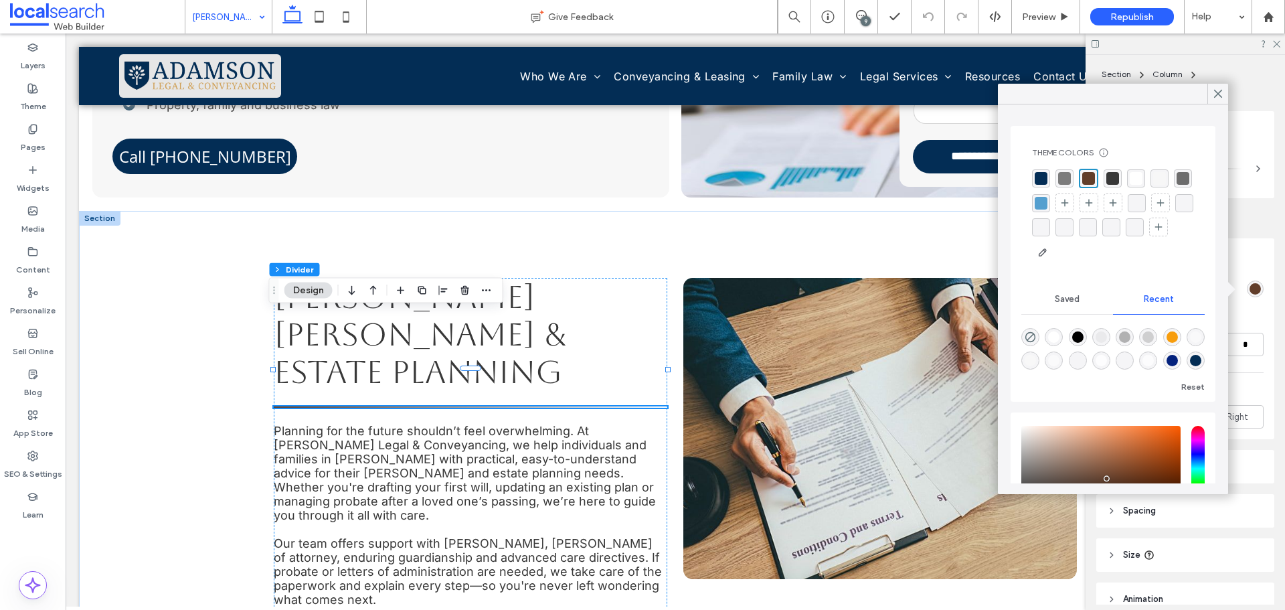
drag, startPoint x: 1029, startPoint y: 171, endPoint x: 1009, endPoint y: 150, distance: 29.3
click at [1008, 153] on div "Theme Colors Save time with Theme Colors Create a color palette to instantly ad…" at bounding box center [1113, 299] width 230 height 390
click at [1037, 175] on div "rgba(3, 45, 85, 1)" at bounding box center [1041, 178] width 13 height 13
click at [1222, 97] on use at bounding box center [1218, 93] width 7 height 7
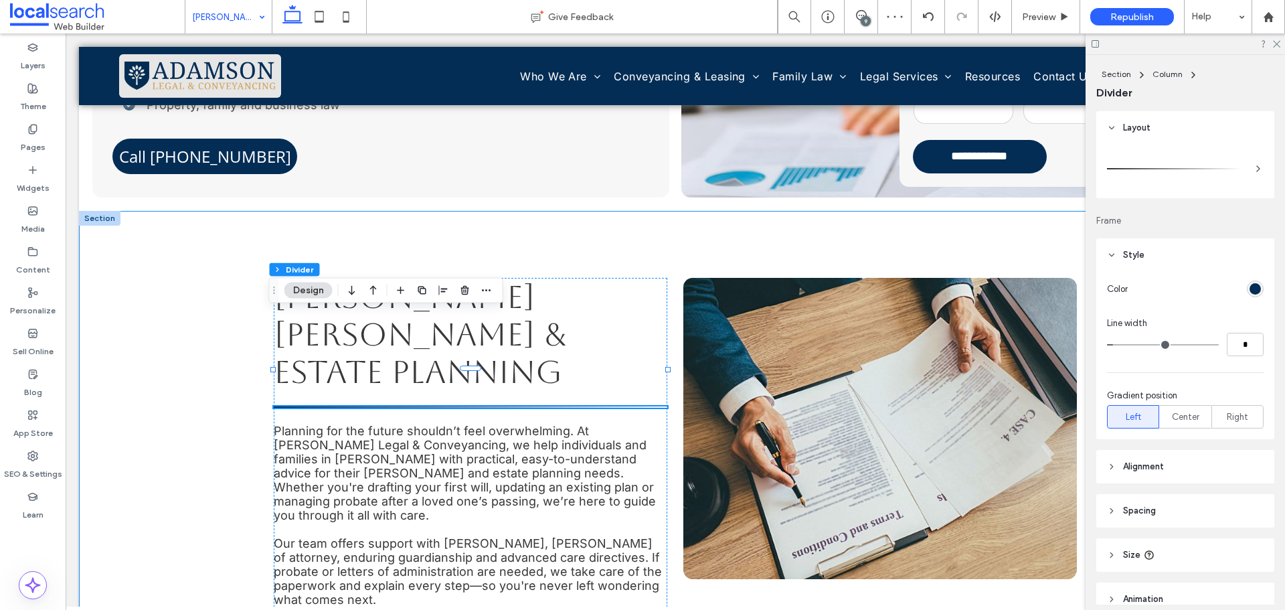
click at [572, 211] on div "Forster Wills & Estate Planning Planning for the future shouldn’t feel overwhel…" at bounding box center [675, 514] width 803 height 606
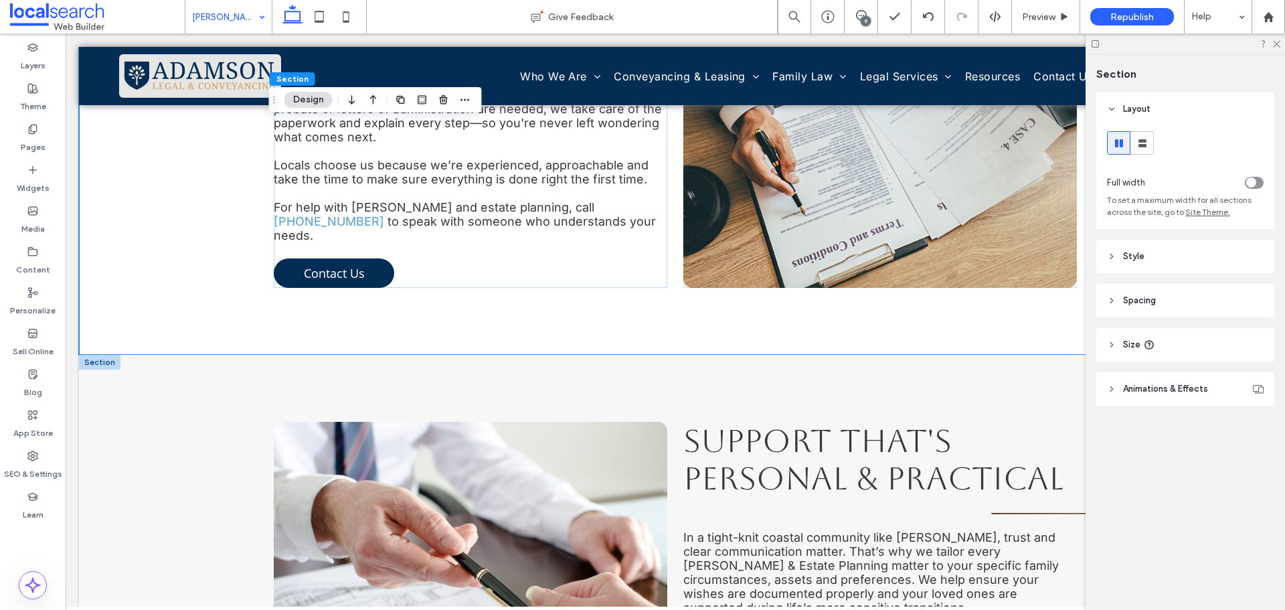
scroll to position [937, 0]
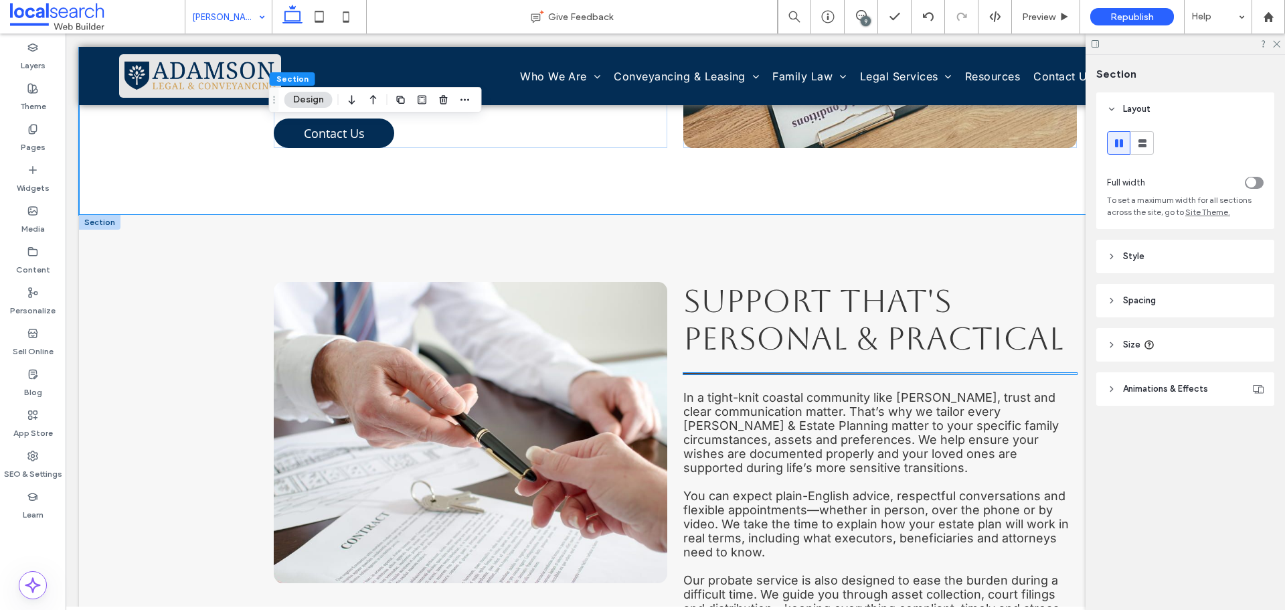
click at [850, 373] on hr at bounding box center [880, 373] width 394 height 1
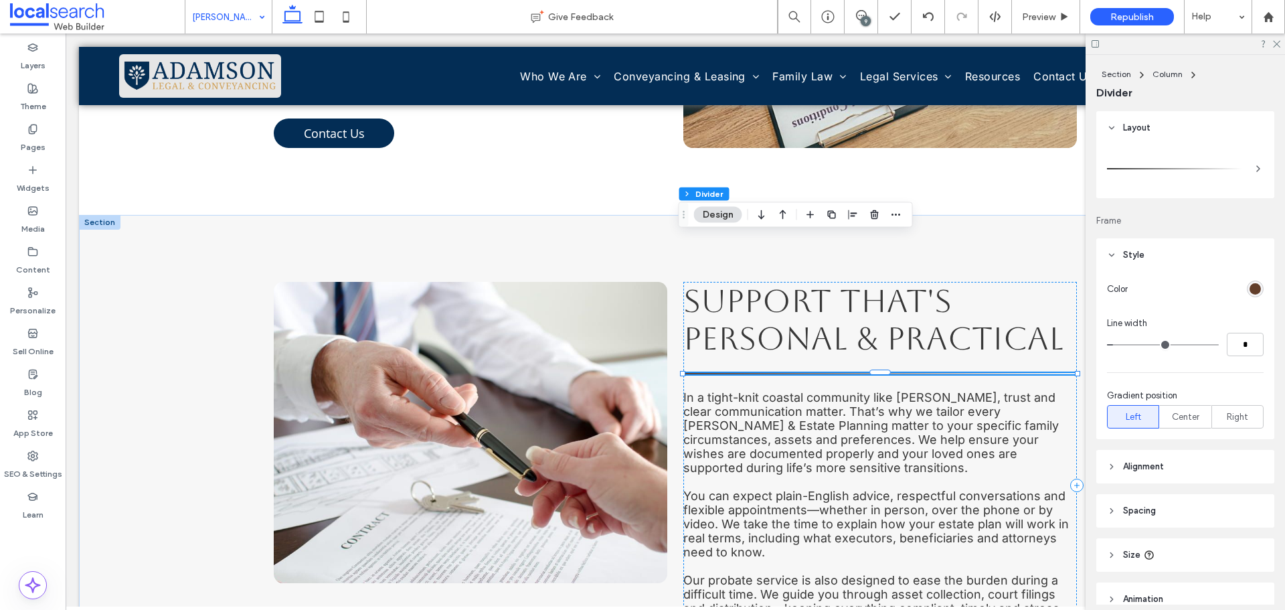
click at [1253, 290] on div "rgb(98, 62, 42)" at bounding box center [1255, 288] width 11 height 11
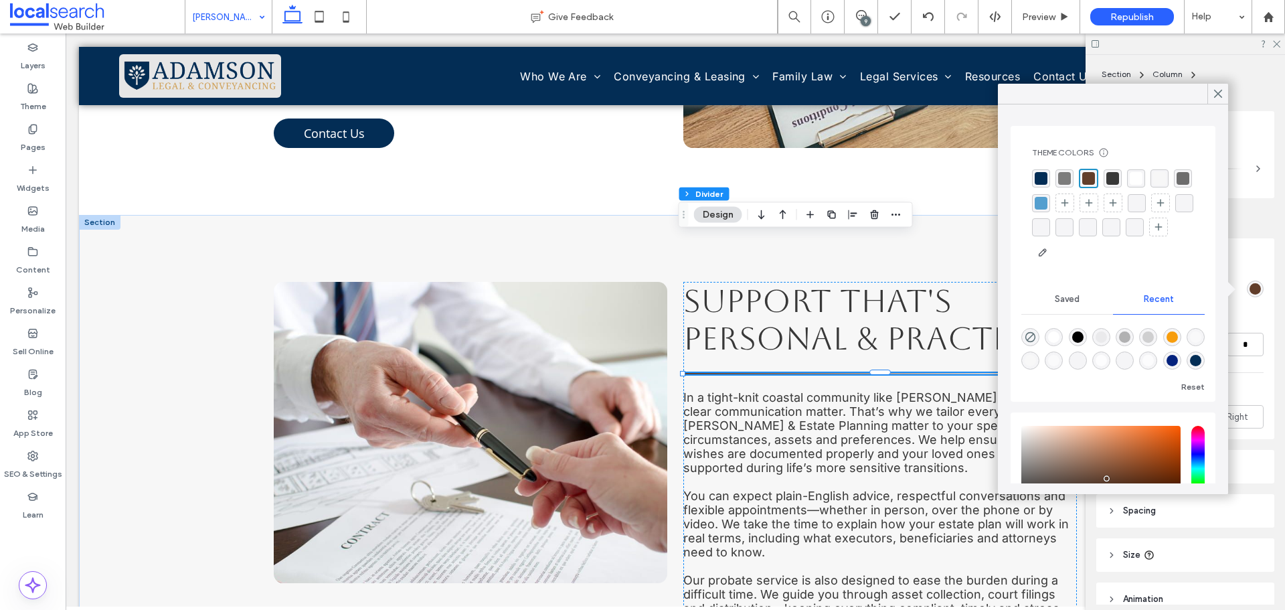
click at [1046, 181] on div "rgba(3, 45, 85, 1)" at bounding box center [1041, 178] width 13 height 13
drag, startPoint x: 1216, startPoint y: 98, endPoint x: 1209, endPoint y: 98, distance: 6.7
click at [1216, 98] on icon at bounding box center [1218, 94] width 12 height 12
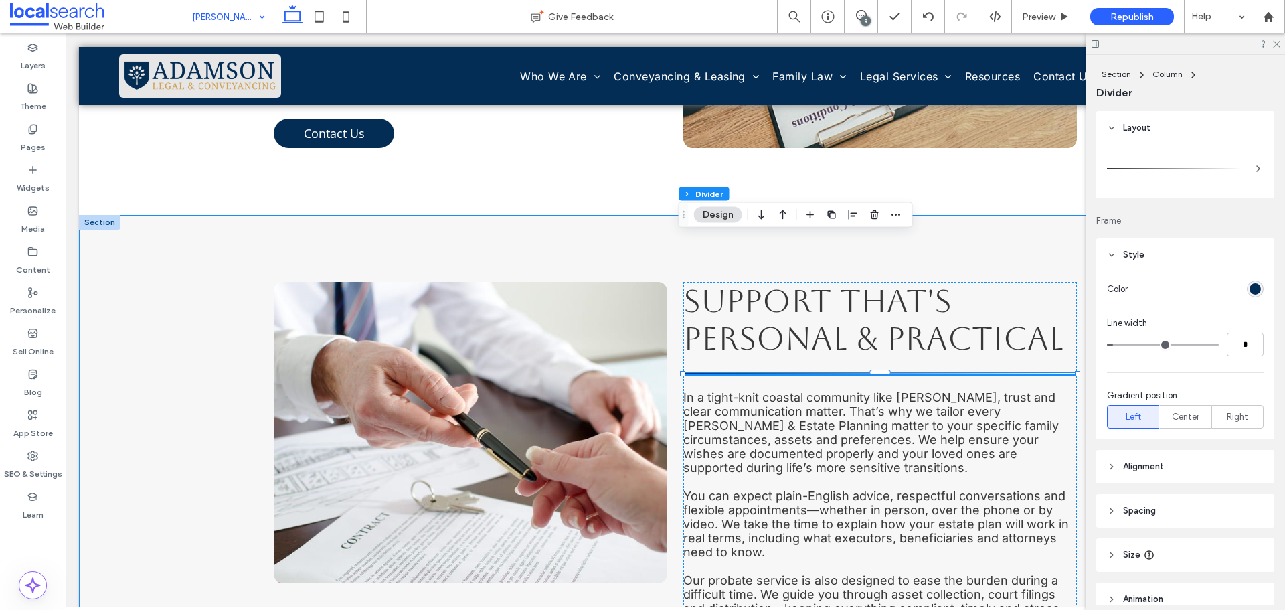
click at [990, 215] on div "Support That's Personal & Practical In a tight-knit coastal community like Fors…" at bounding box center [675, 485] width 803 height 541
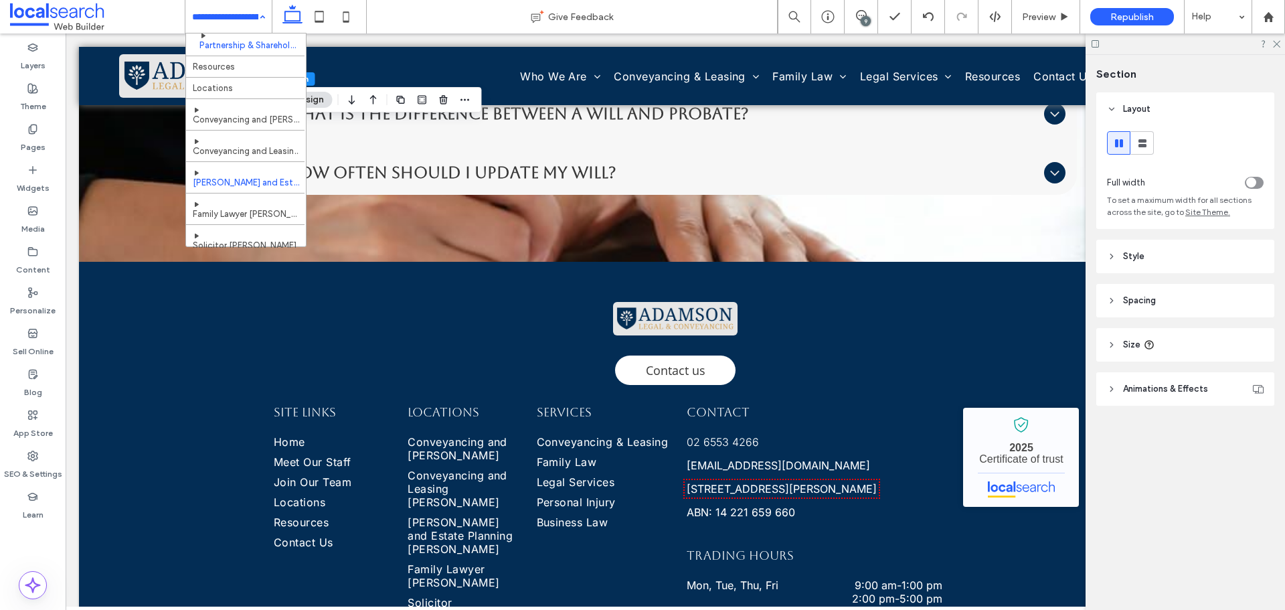
scroll to position [792, 0]
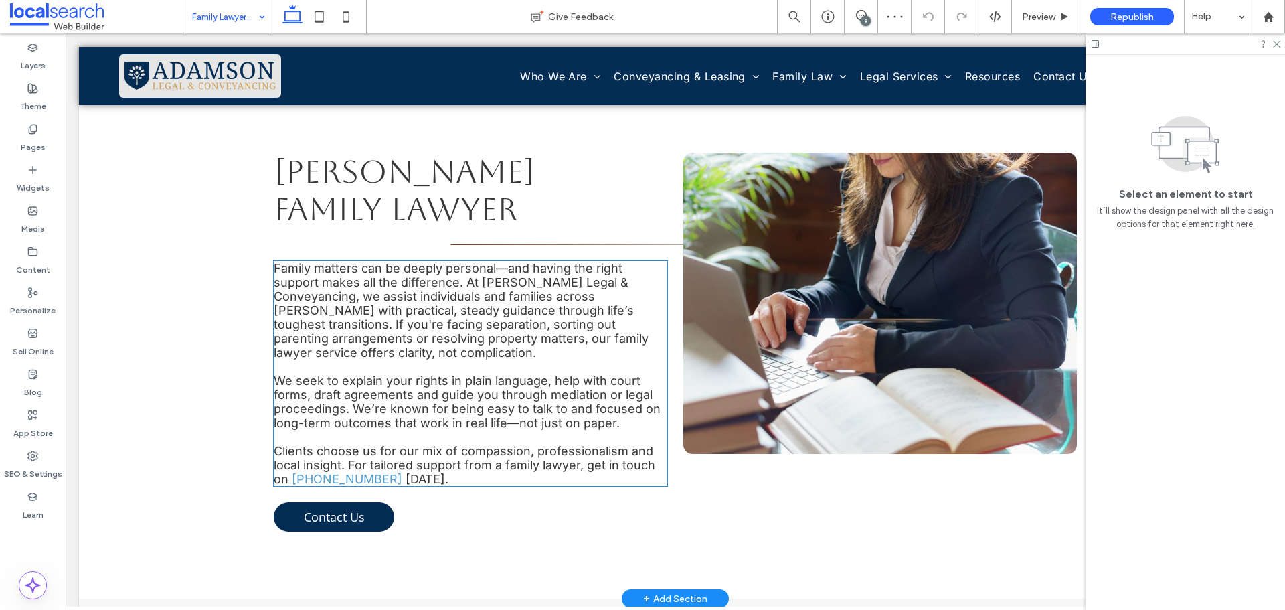
scroll to position [402, 0]
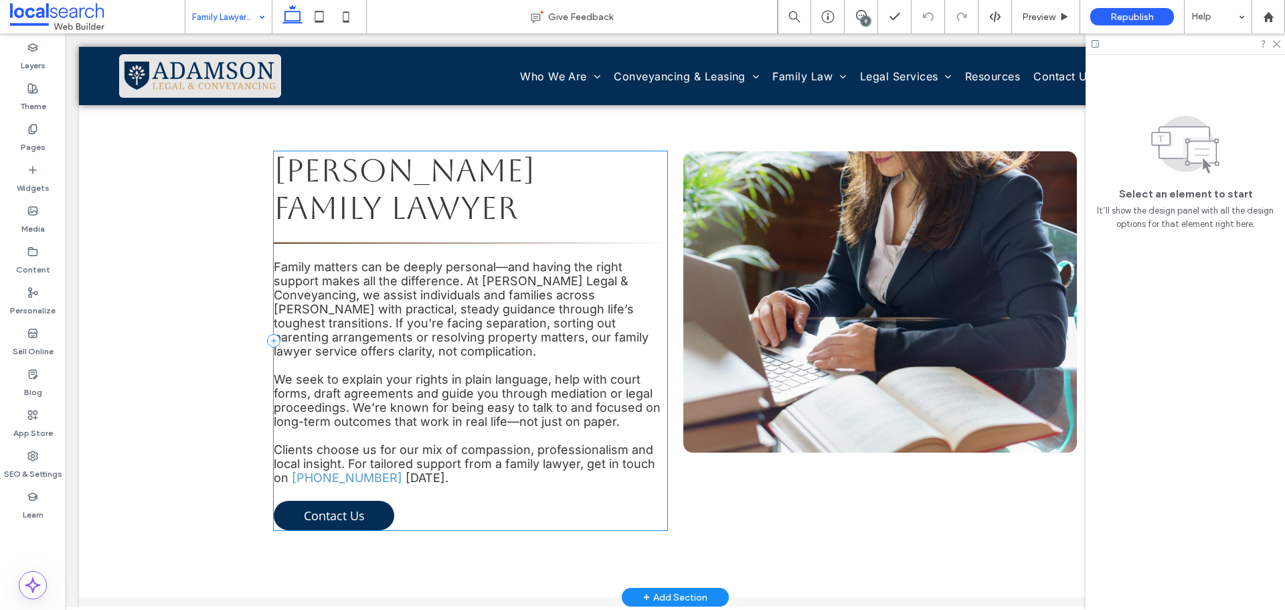
click at [495, 238] on div "Forster Family Lawyer Family matters can be deeply personal—and having the righ…" at bounding box center [471, 340] width 394 height 379
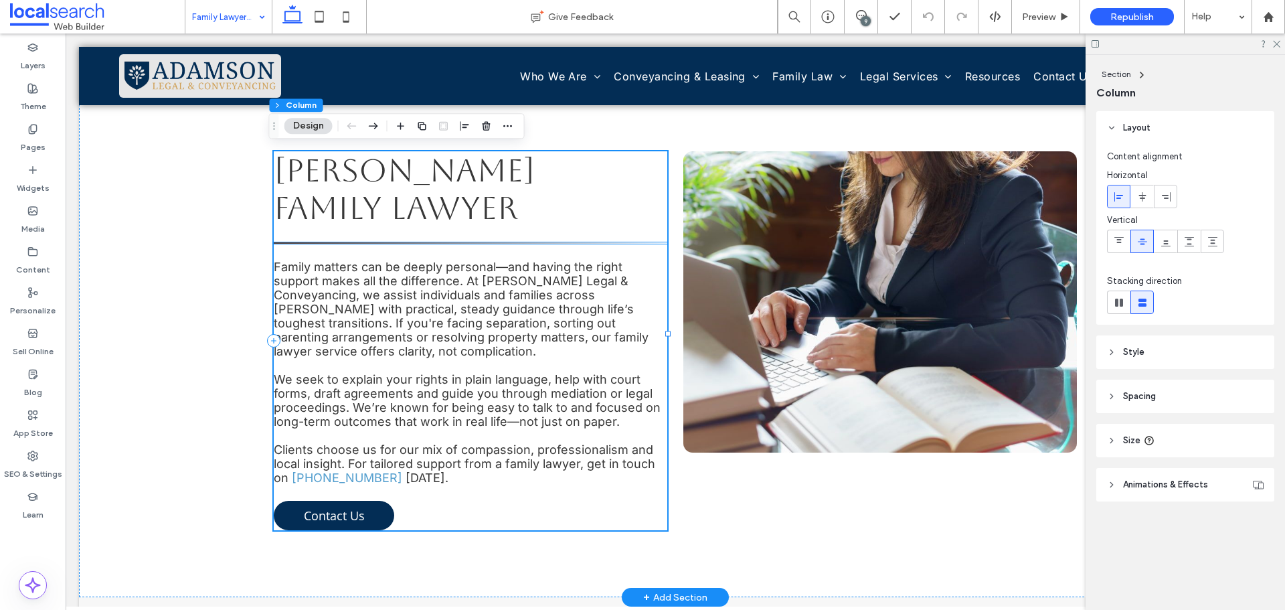
click at [494, 242] on hr at bounding box center [471, 242] width 394 height 1
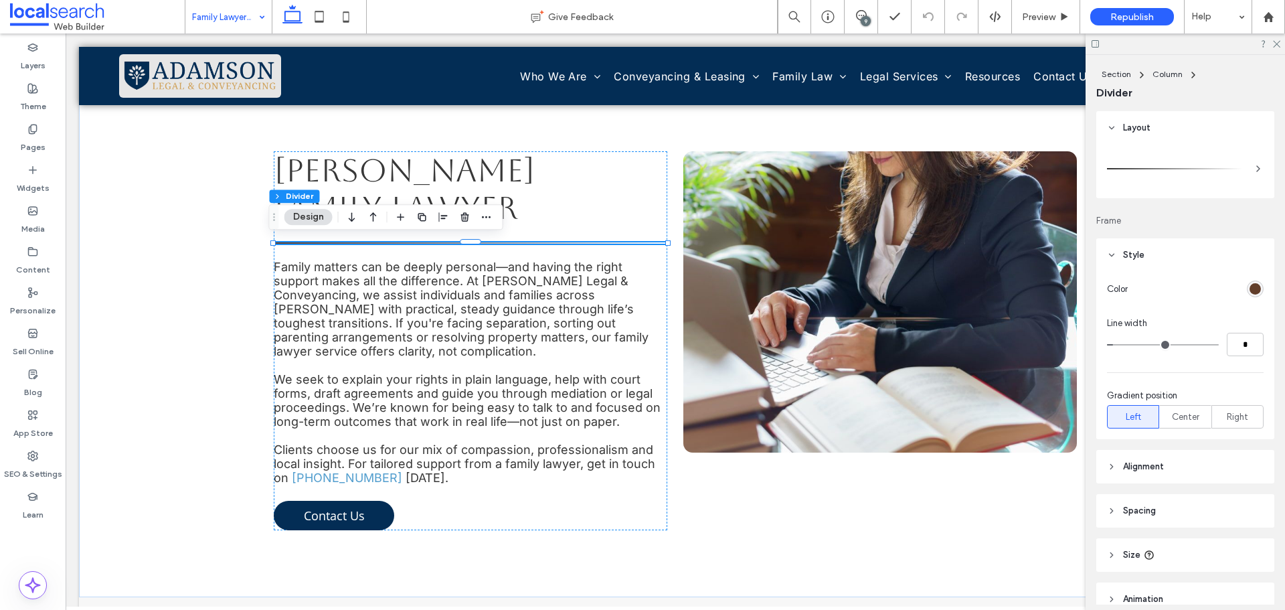
click at [1252, 289] on div "rgb(98, 62, 42)" at bounding box center [1255, 288] width 11 height 11
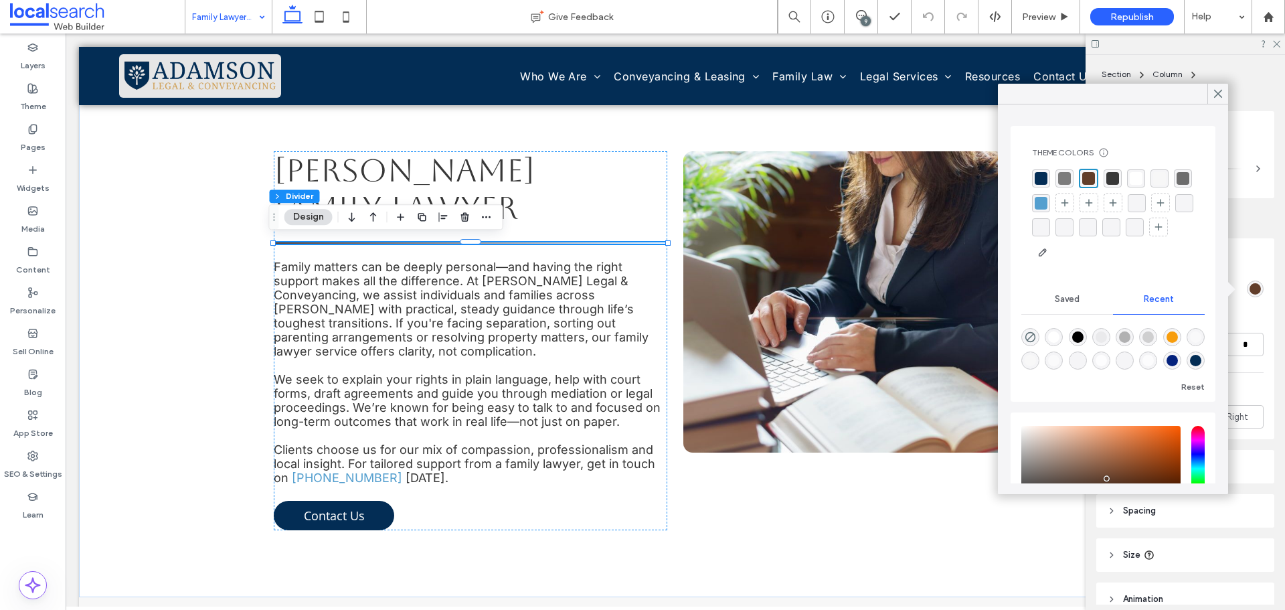
click at [1041, 175] on div "rgba(3, 45, 85, 1)" at bounding box center [1041, 178] width 13 height 13
click at [1219, 94] on use at bounding box center [1218, 93] width 7 height 7
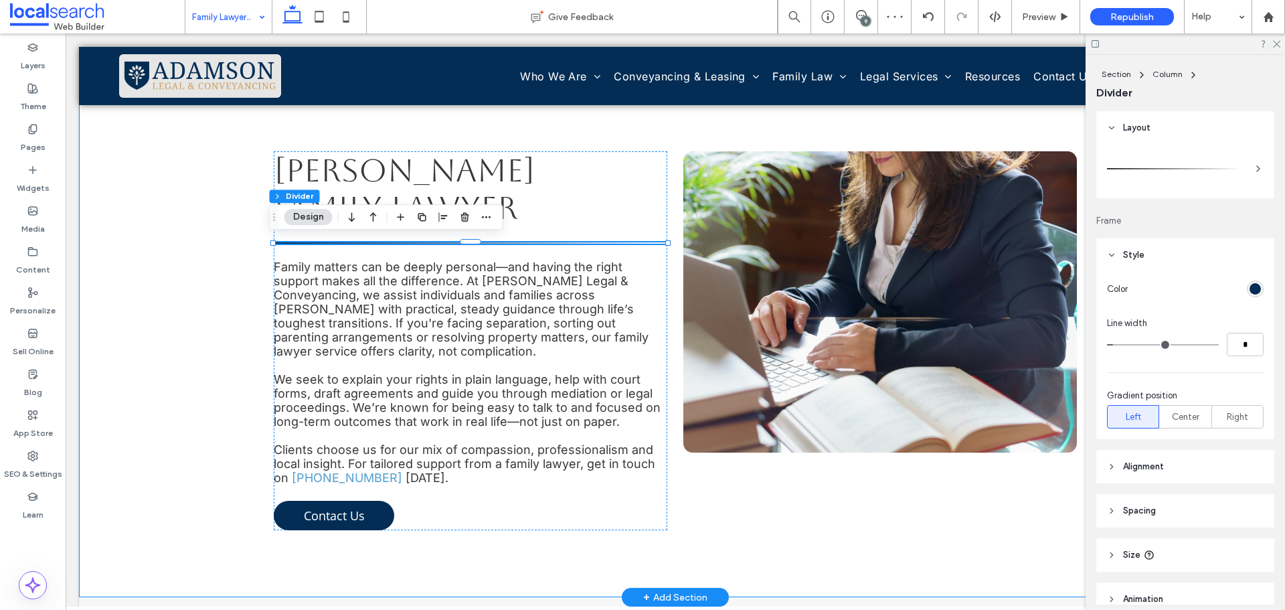
click at [654, 130] on div "Forster Family Lawyer Family matters can be deeply personal—and having the righ…" at bounding box center [675, 340] width 803 height 513
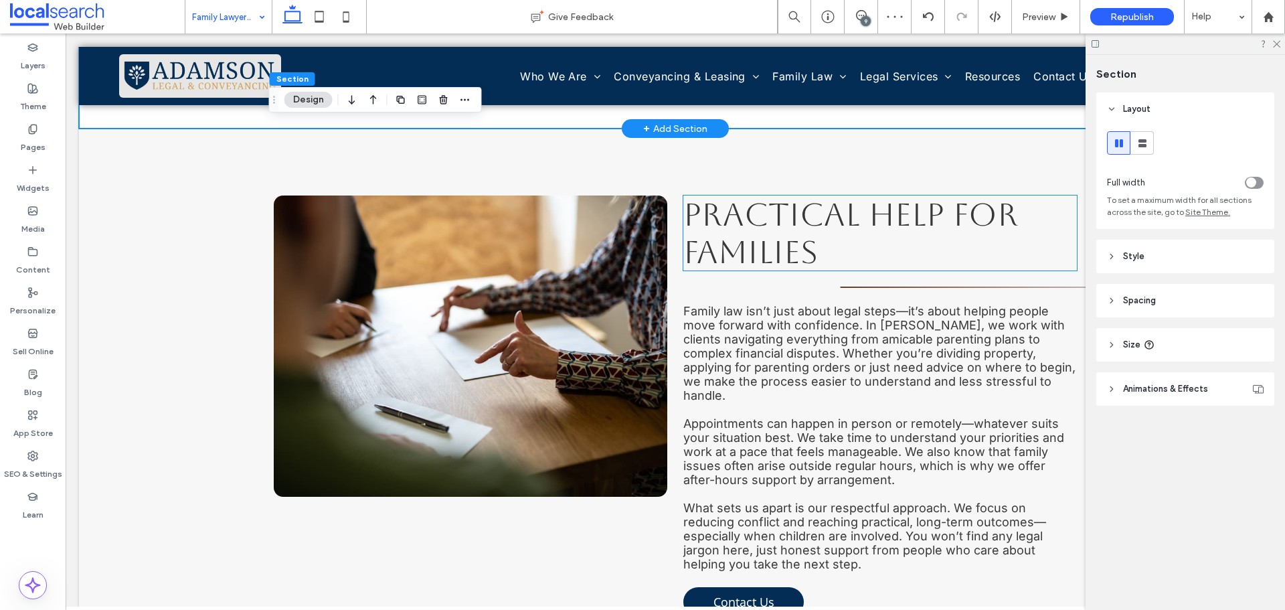
scroll to position [937, 0]
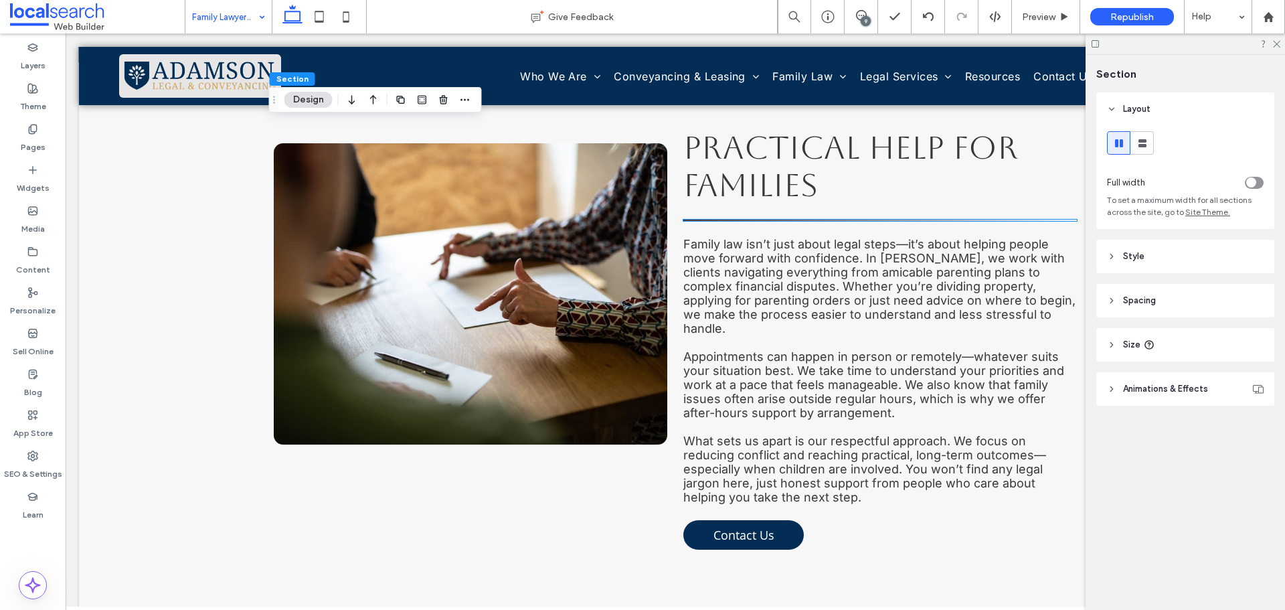
click at [788, 220] on hr at bounding box center [880, 220] width 394 height 1
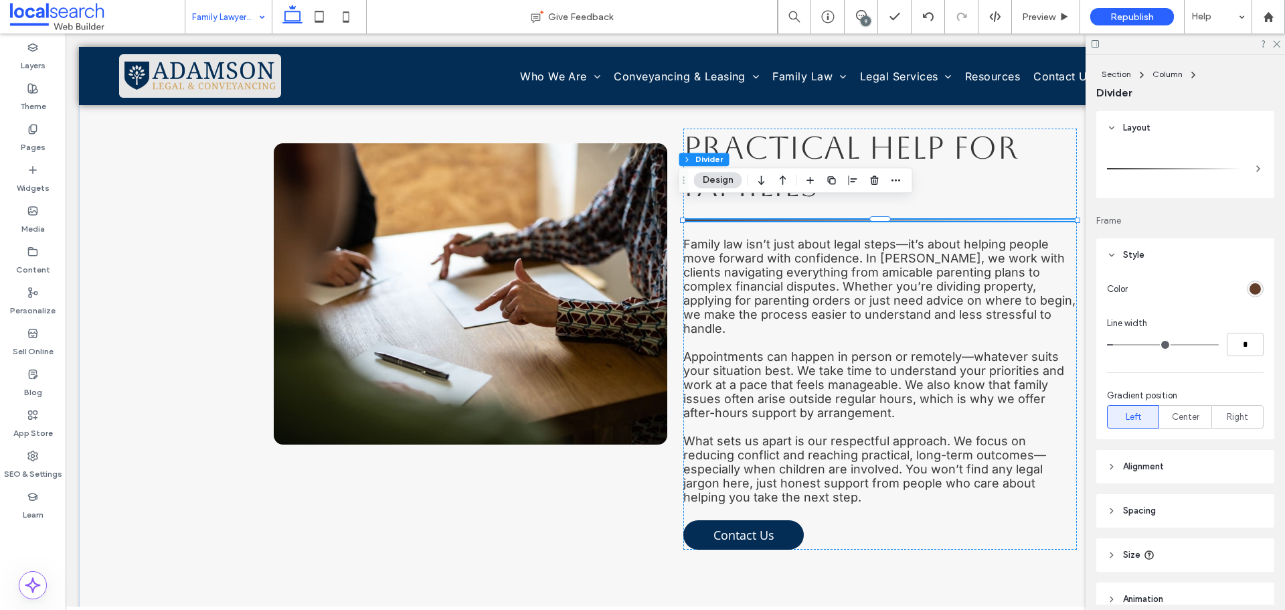
click at [1251, 288] on div "rgb(98, 62, 42)" at bounding box center [1255, 288] width 11 height 11
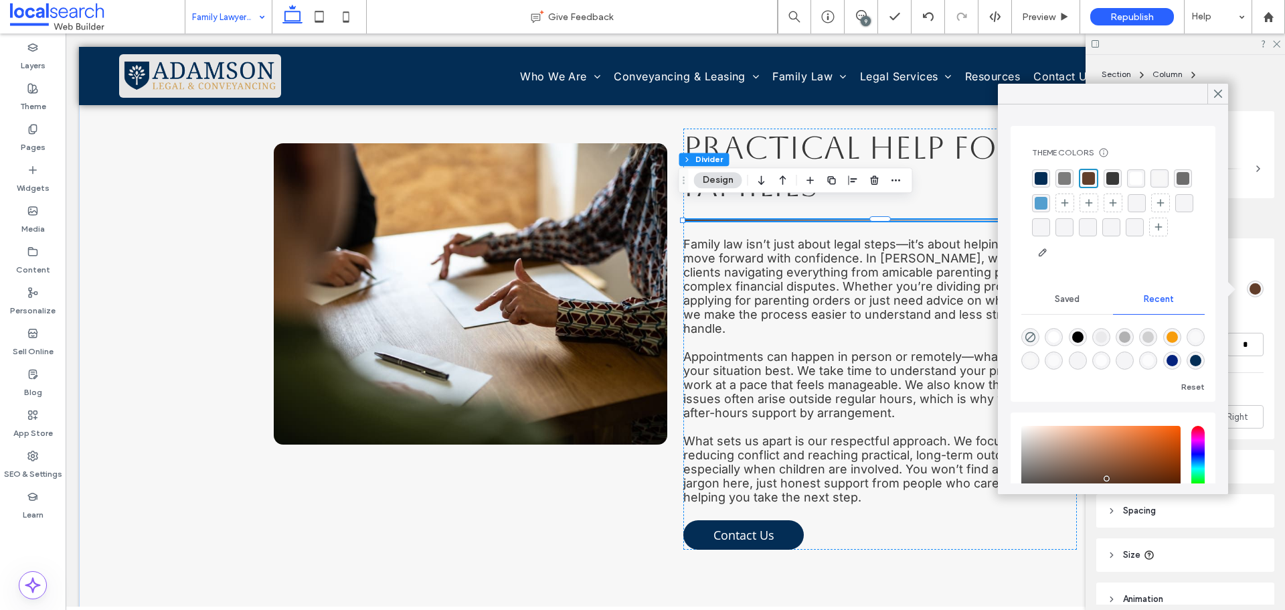
click at [1041, 174] on div "rgba(3, 45, 85, 1)" at bounding box center [1041, 178] width 13 height 13
click at [1218, 95] on icon at bounding box center [1218, 94] width 12 height 12
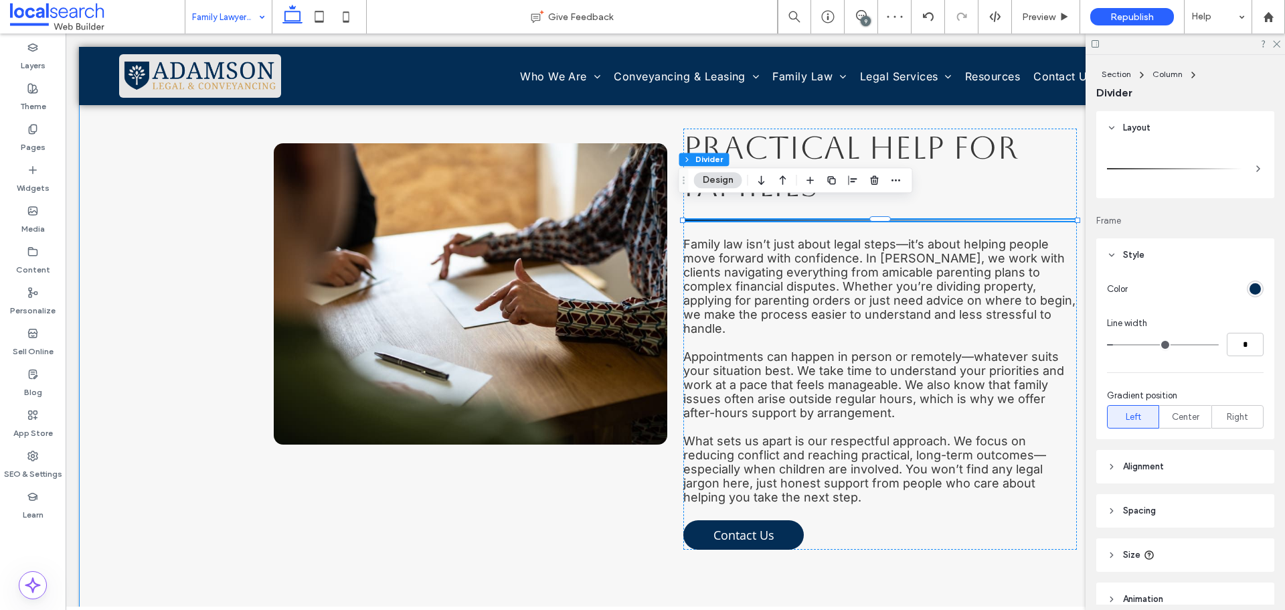
click at [181, 221] on div "Practical Help for Families Family law isn’t just about legal steps—it’s about …" at bounding box center [675, 339] width 1193 height 555
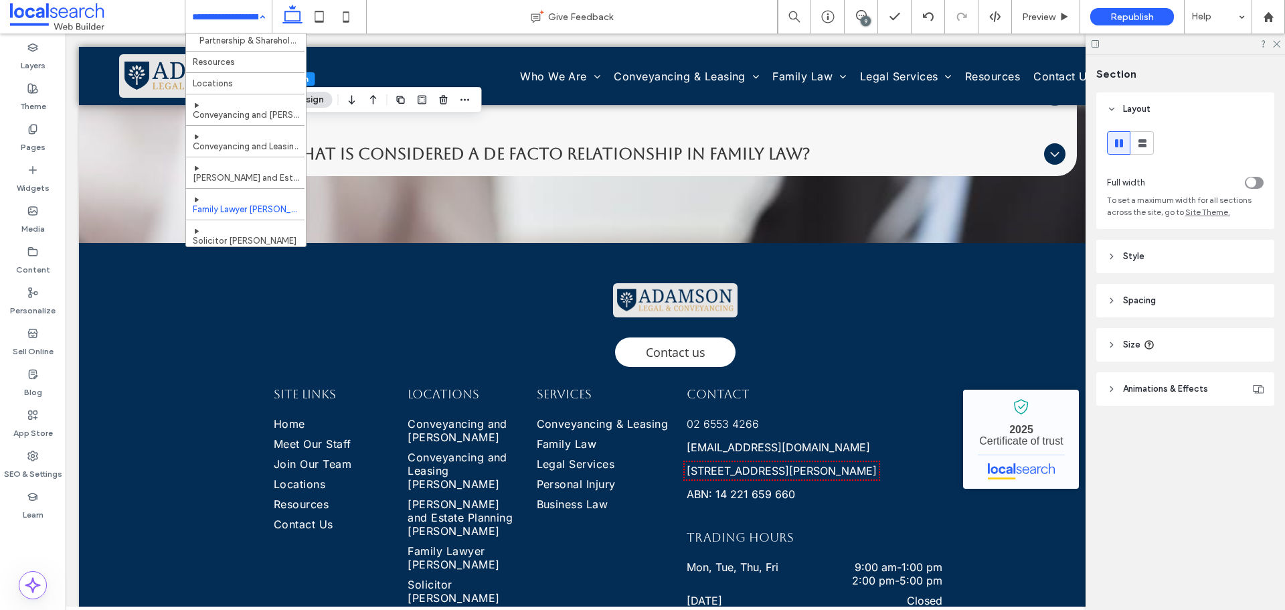
scroll to position [792, 0]
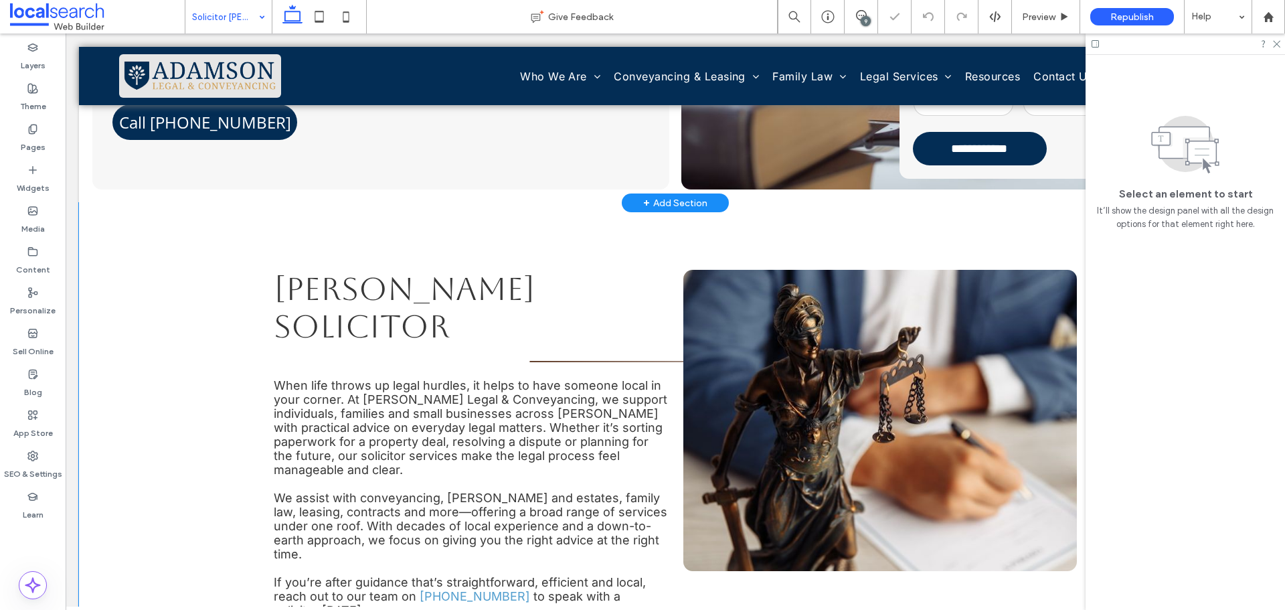
scroll to position [402, 0]
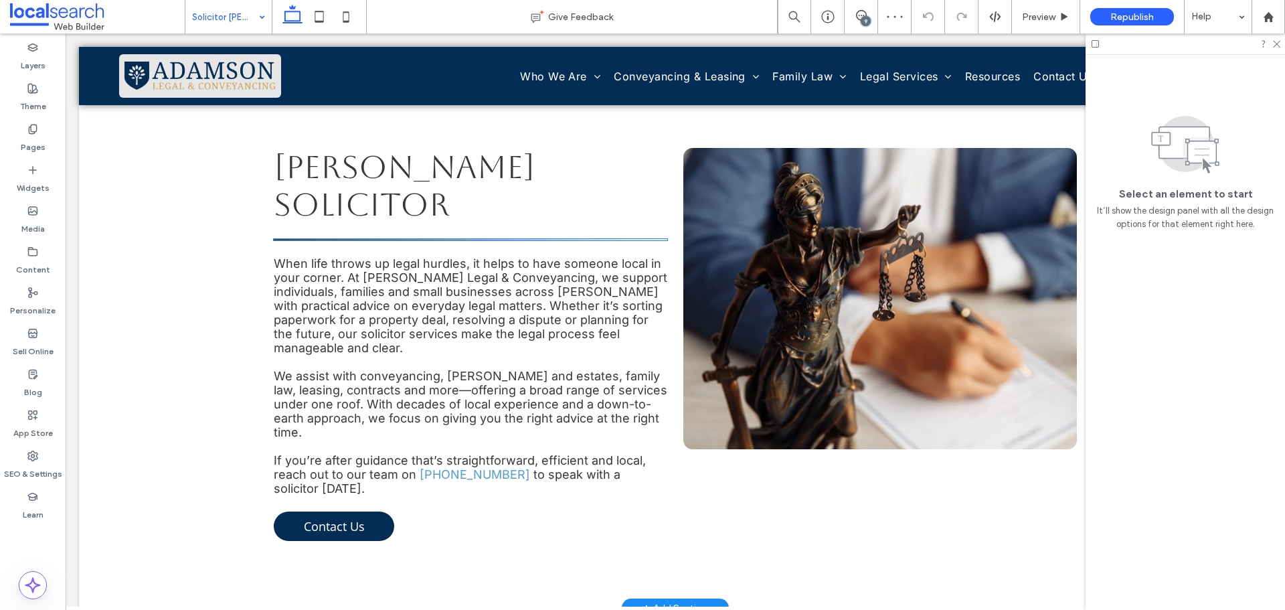
click at [582, 239] on hr at bounding box center [471, 239] width 394 height 1
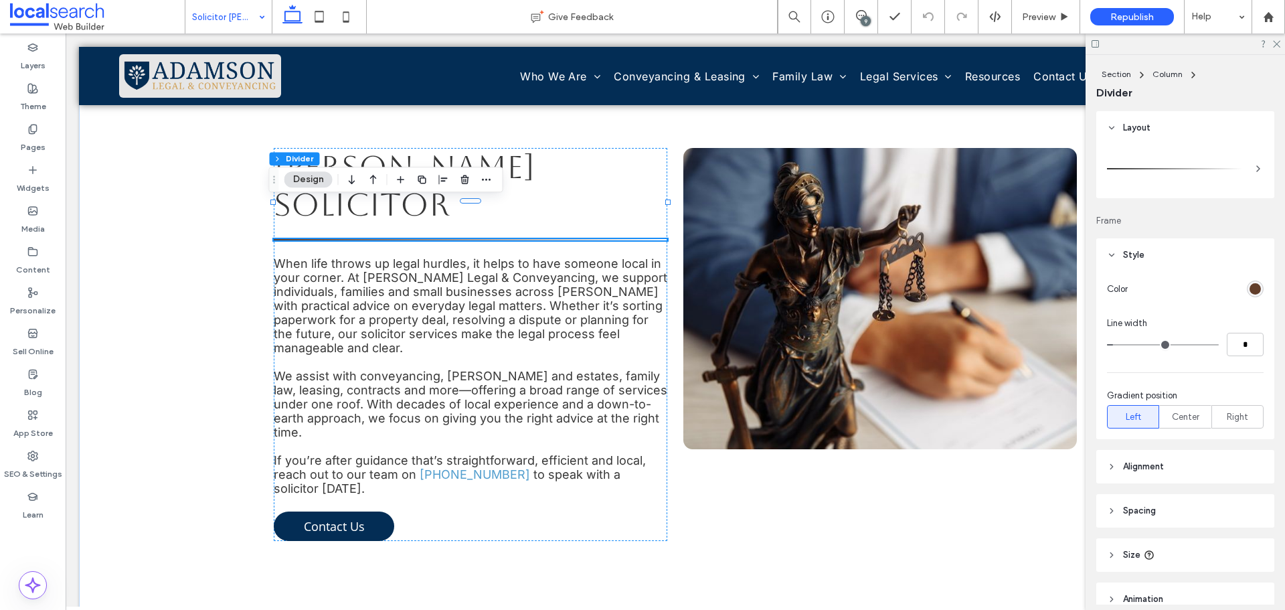
click at [1250, 290] on div "rgb(98, 62, 42)" at bounding box center [1255, 288] width 11 height 11
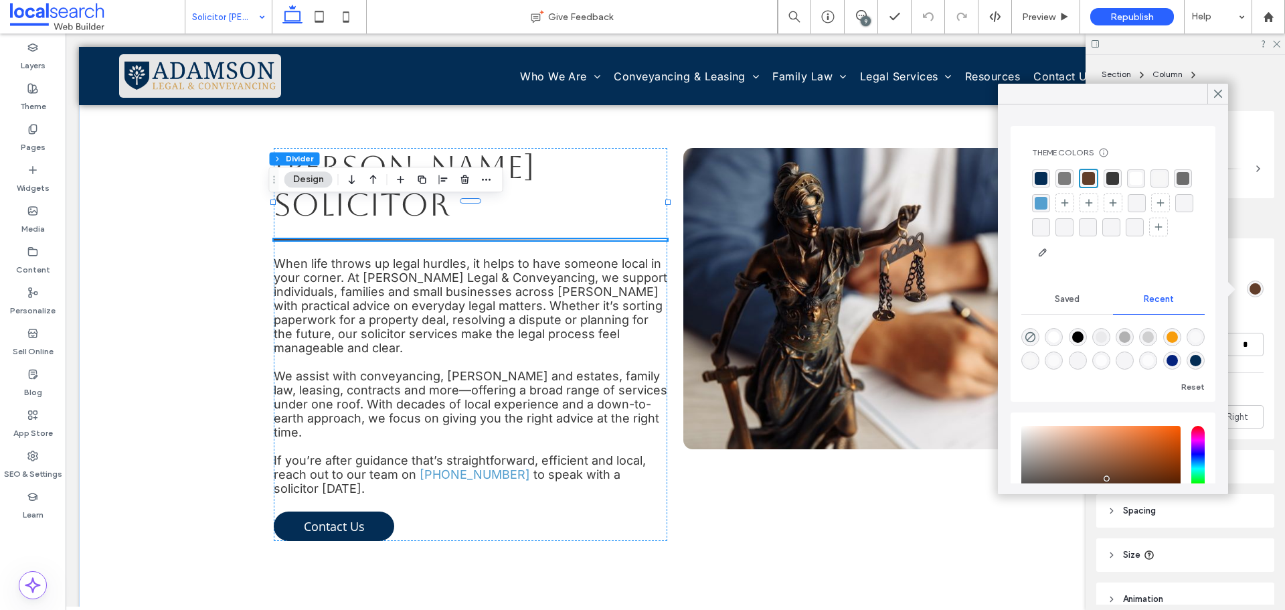
click at [1039, 182] on div "rgba(3, 45, 85, 1)" at bounding box center [1041, 178] width 13 height 13
click at [1216, 97] on icon at bounding box center [1218, 94] width 12 height 12
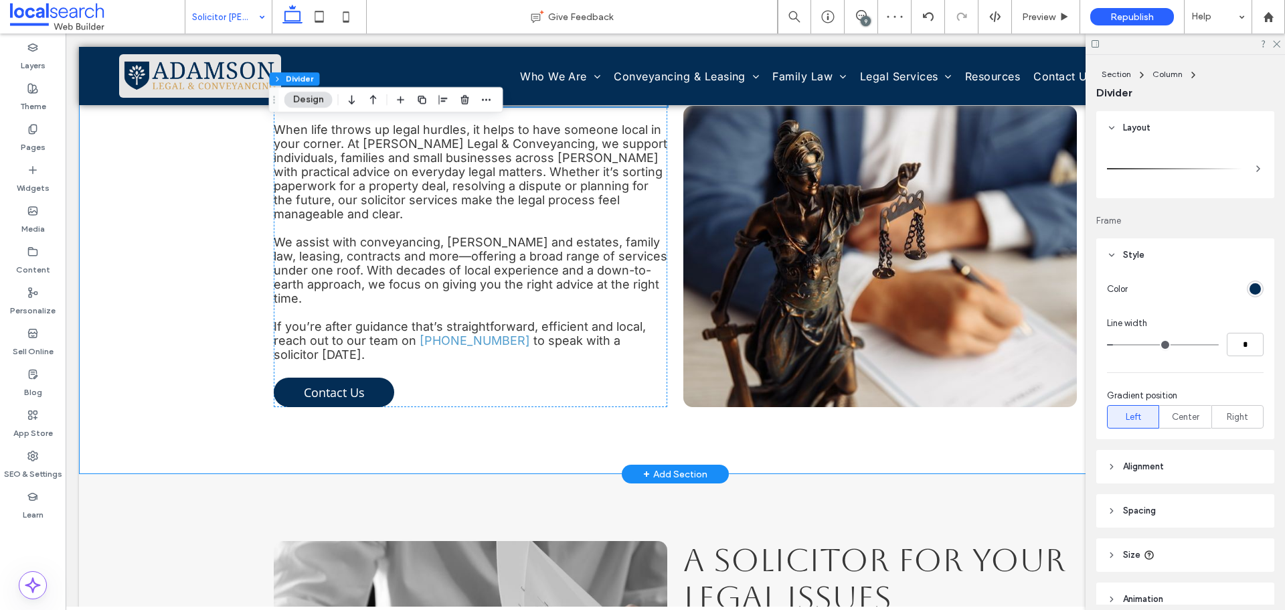
click at [191, 242] on div "Forster Solicitor When life throws up legal hurdles, it helps to have someone l…" at bounding box center [675, 210] width 1193 height 527
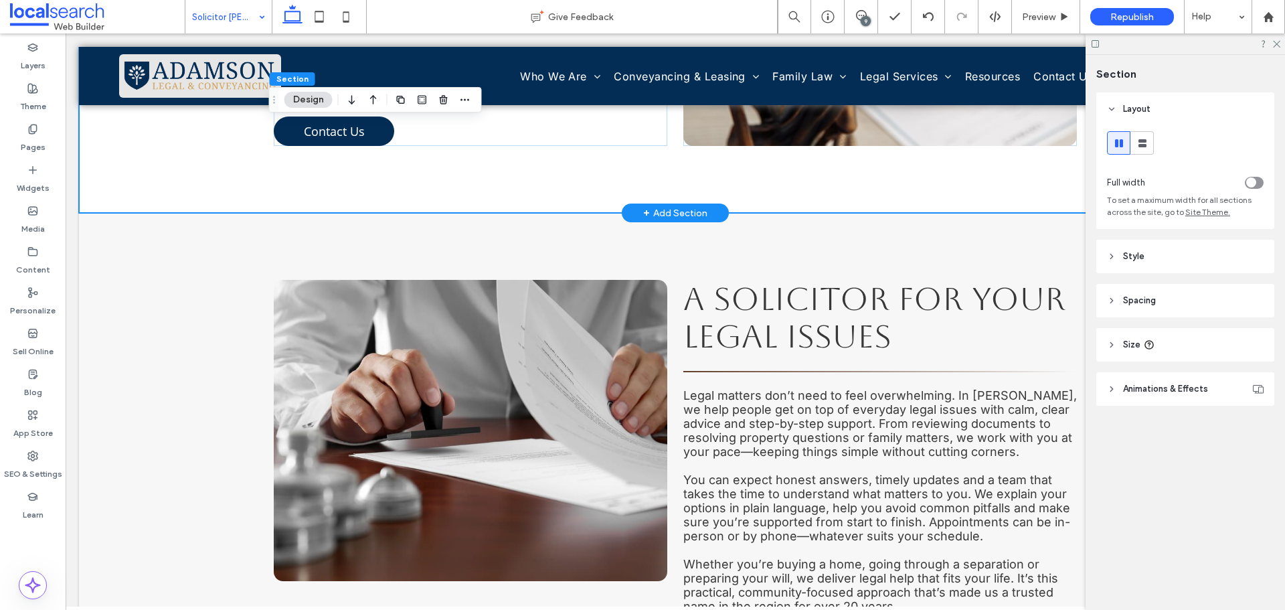
scroll to position [803, 0]
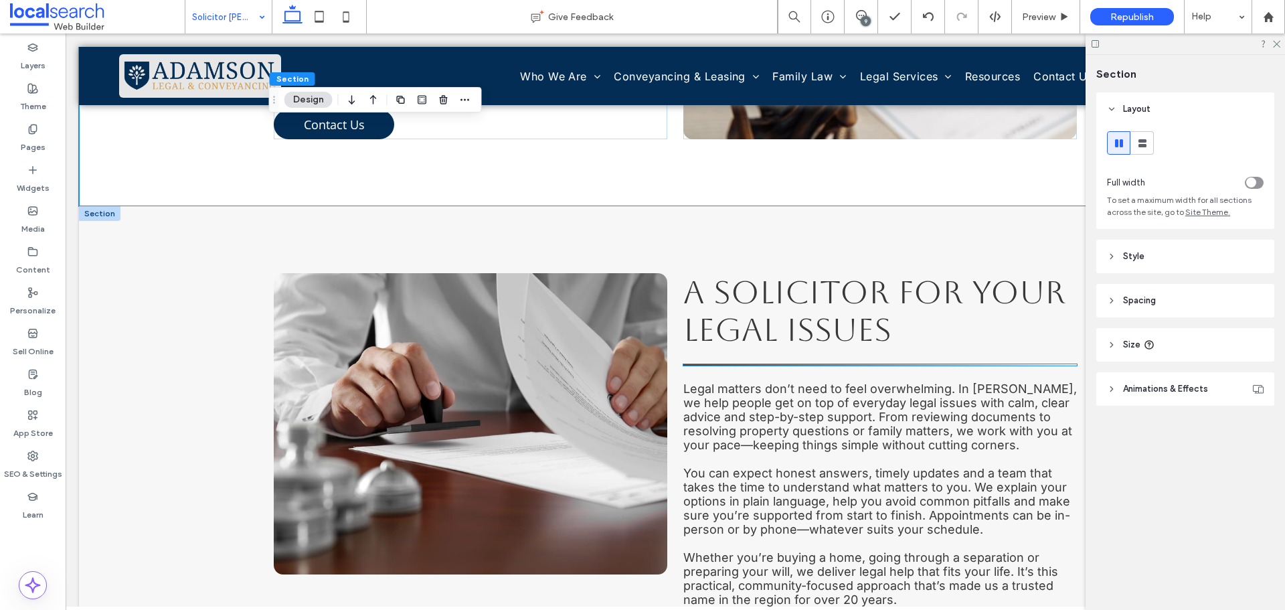
click at [726, 364] on hr at bounding box center [880, 364] width 394 height 1
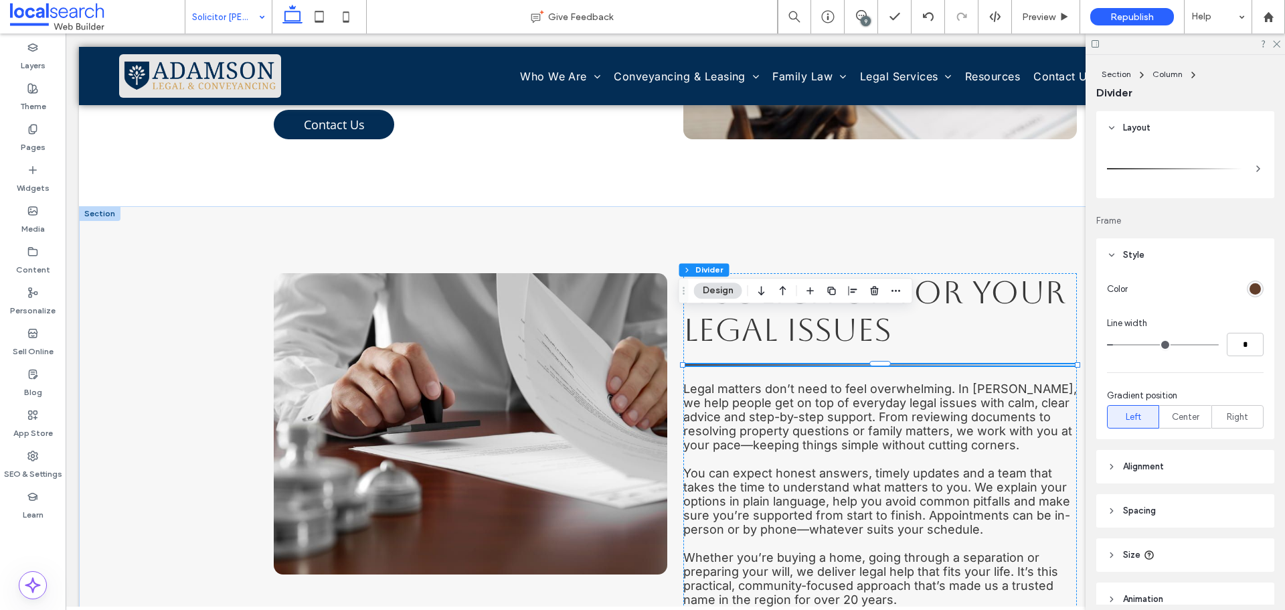
click at [1250, 288] on div "rgb(98, 62, 42)" at bounding box center [1255, 288] width 11 height 11
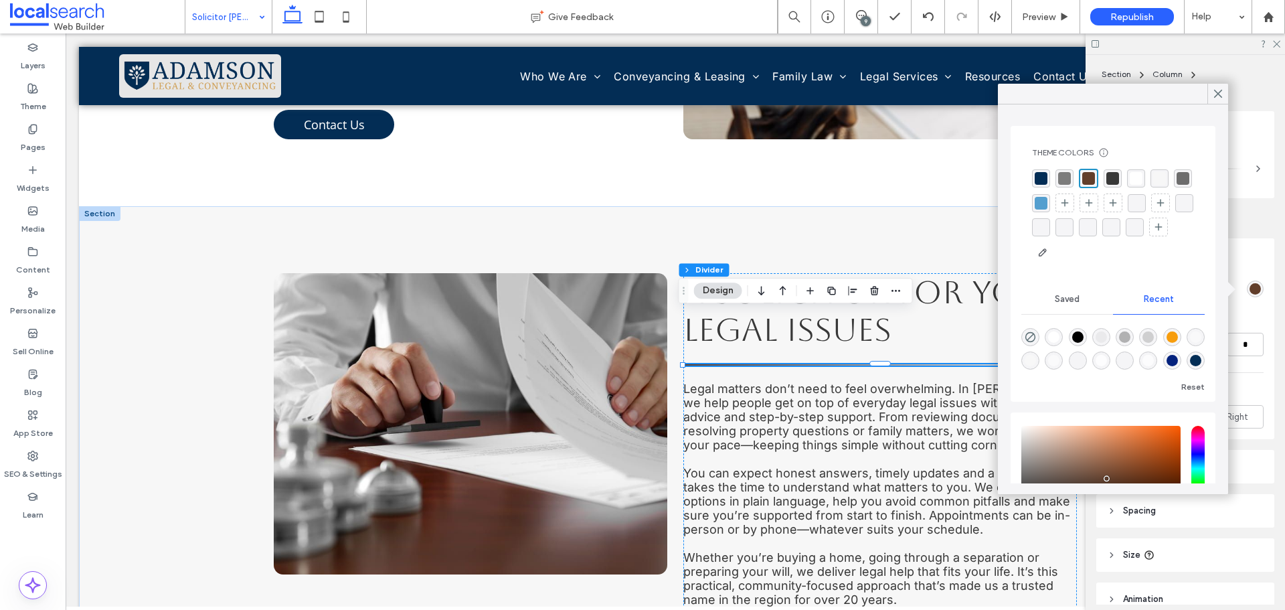
click at [1034, 180] on div "rgba(3, 45, 85, 1)" at bounding box center [1041, 178] width 18 height 18
click at [1217, 96] on icon at bounding box center [1218, 94] width 12 height 12
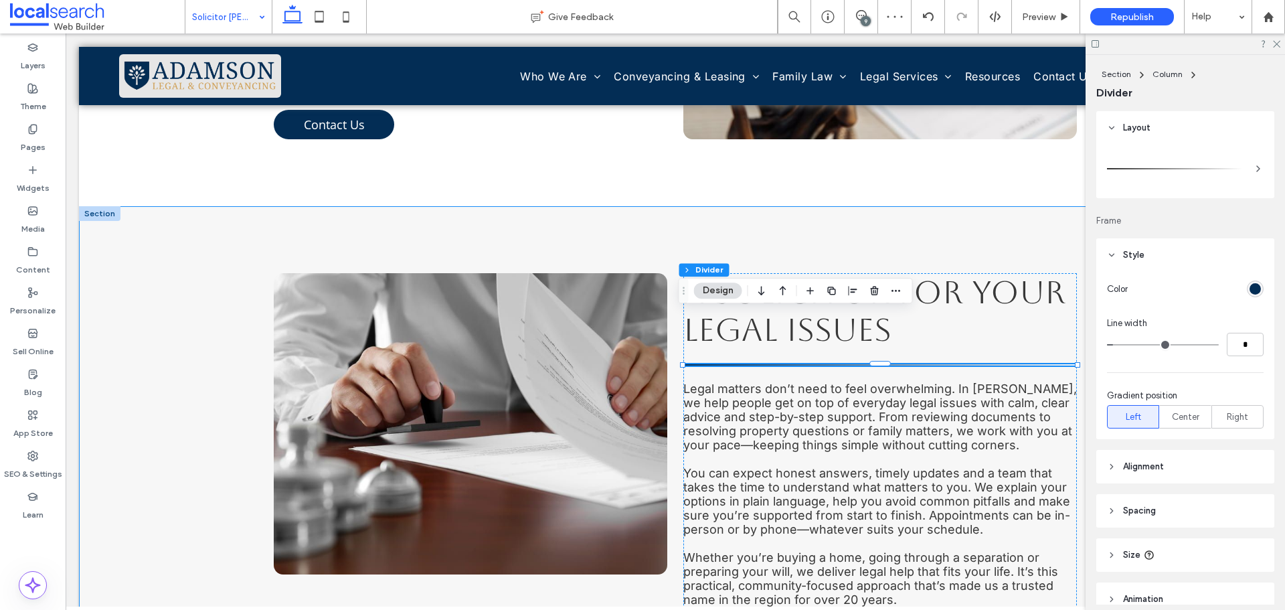
click at [922, 206] on div "A Solicitor for Your Legal Issues Legal matters don’t need to feel overwhelming…" at bounding box center [675, 462] width 803 height 513
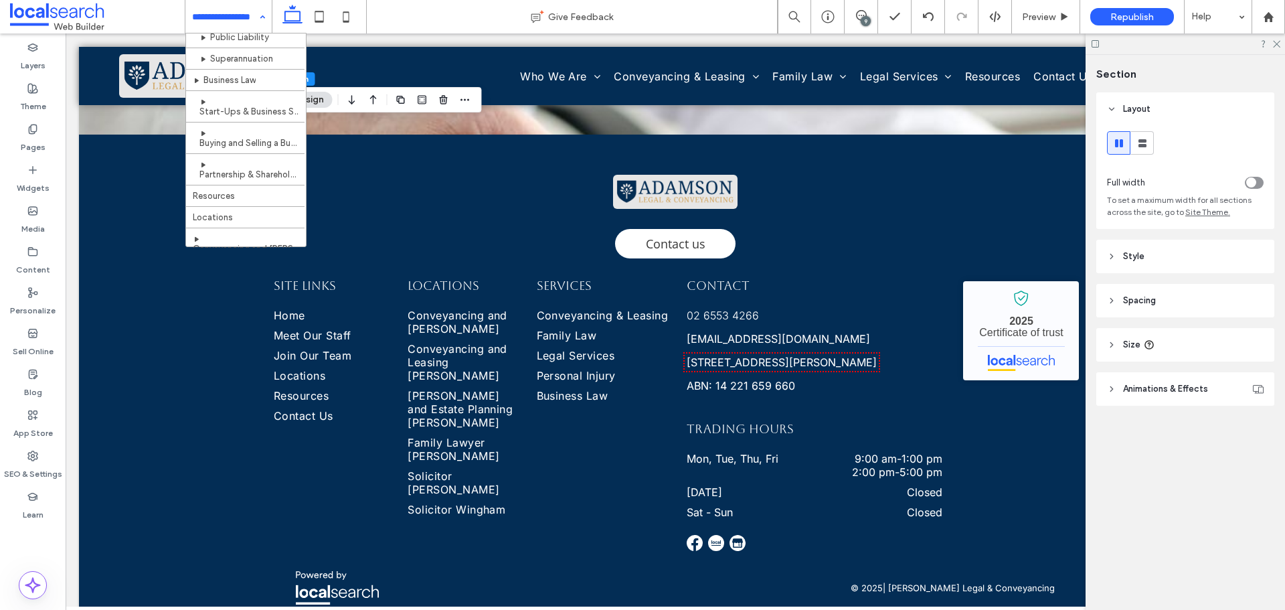
scroll to position [792, 0]
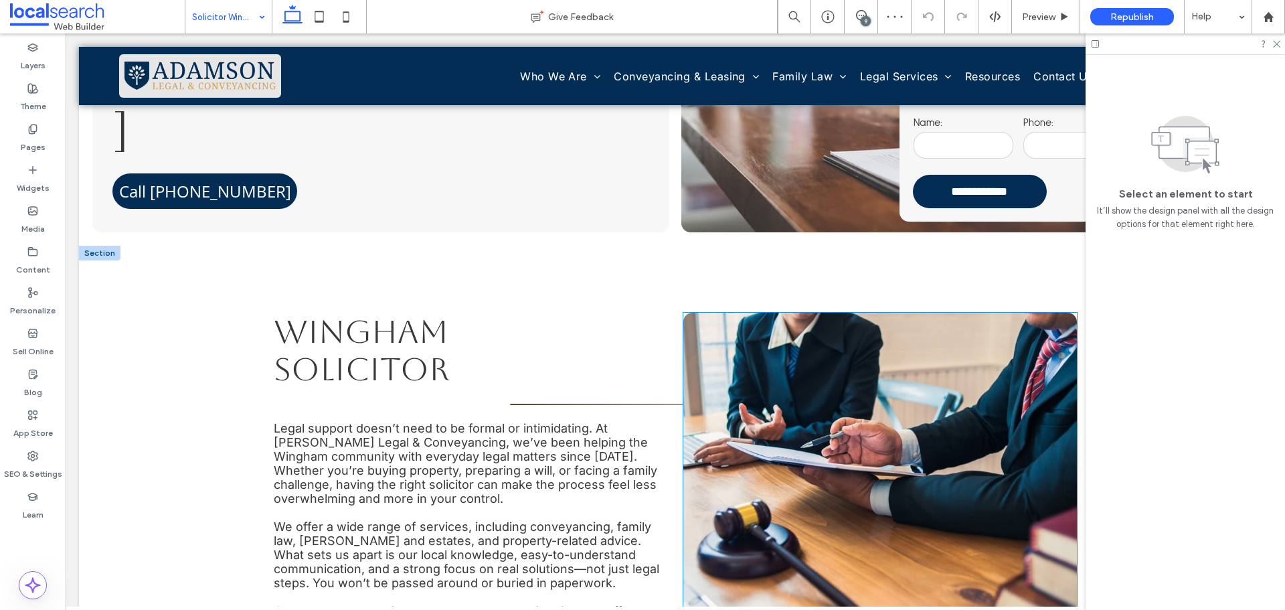
scroll to position [402, 0]
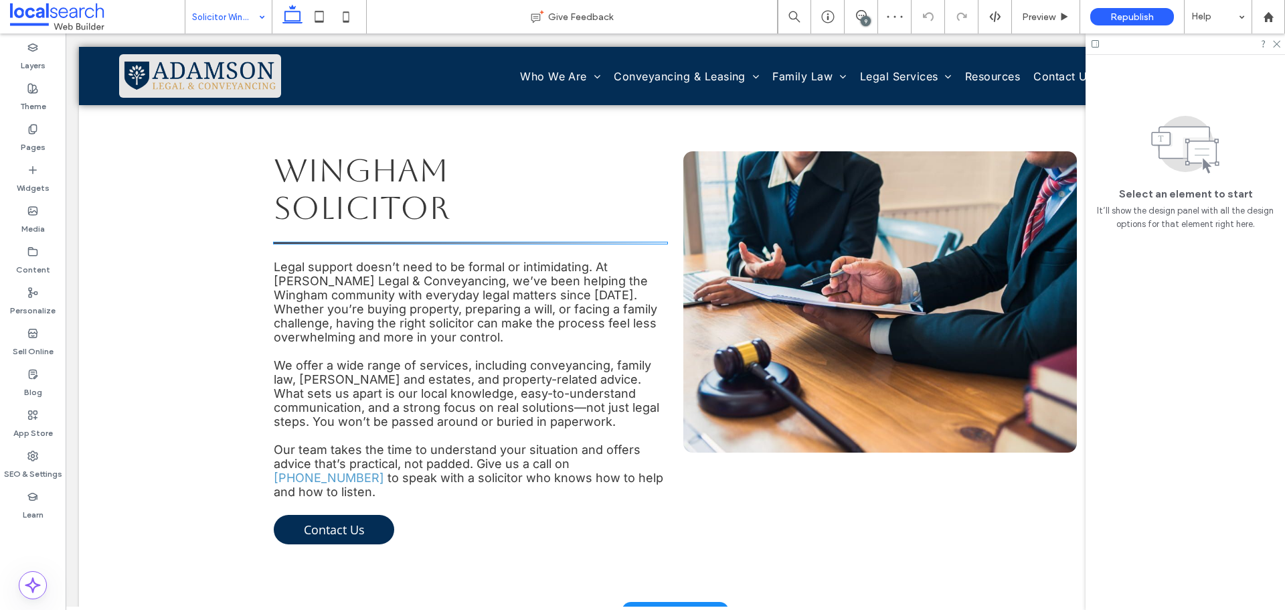
click at [617, 242] on hr at bounding box center [471, 242] width 394 height 1
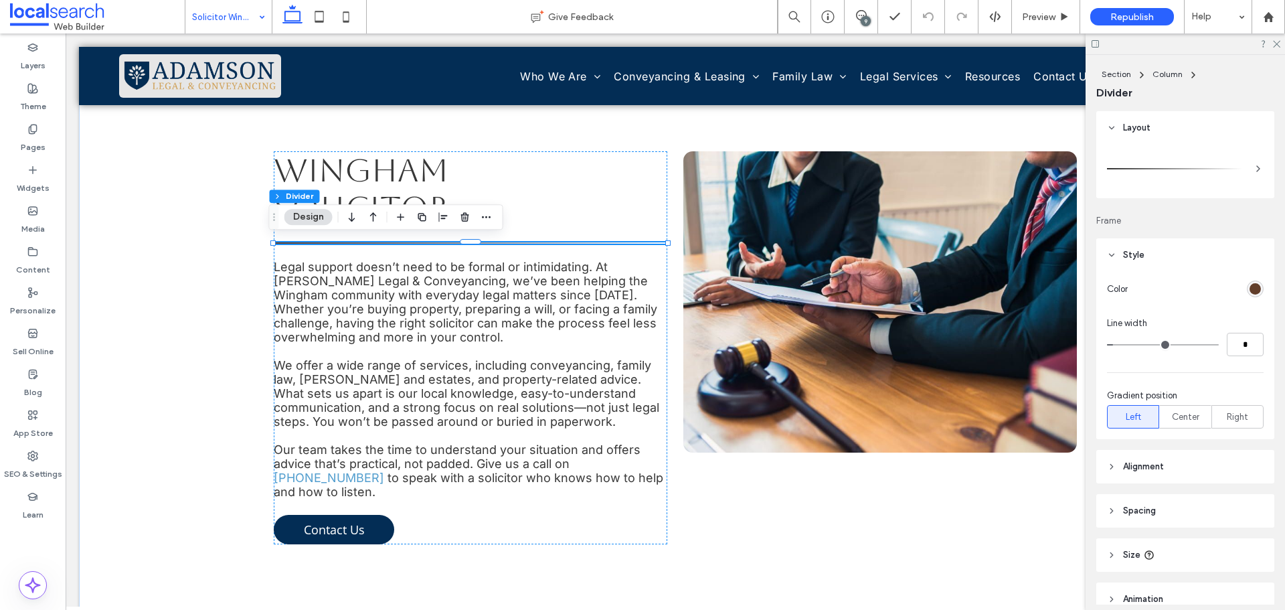
click at [1252, 288] on div "rgb(98, 62, 42)" at bounding box center [1255, 288] width 11 height 11
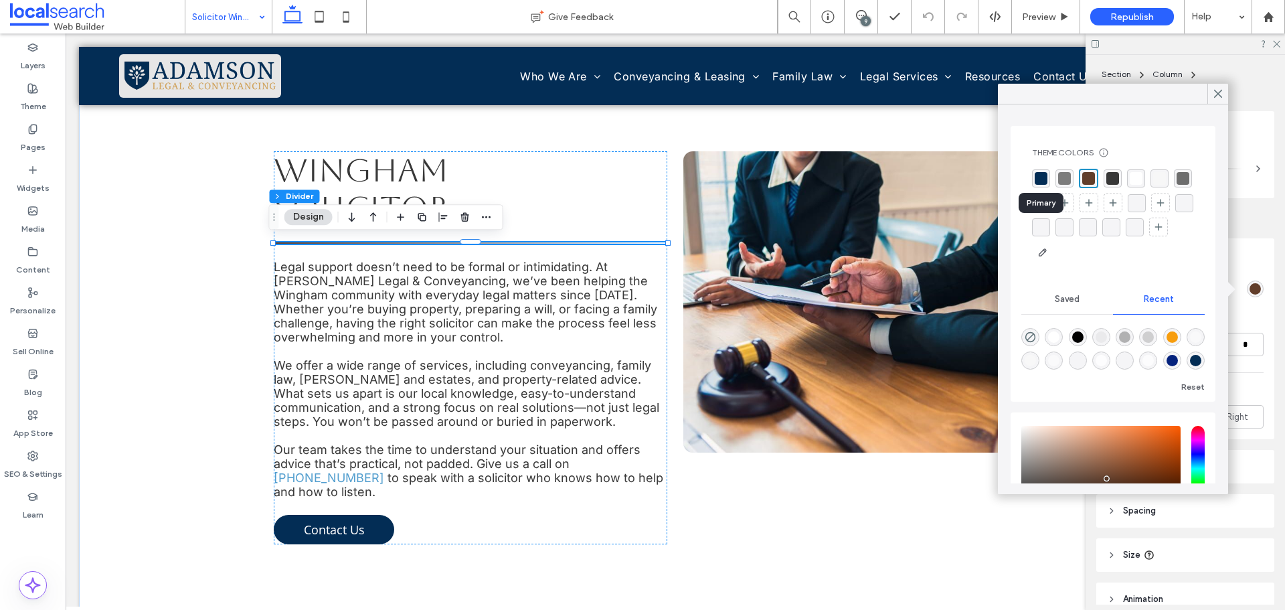
click at [1039, 179] on div "rgba(3, 45, 85, 1)" at bounding box center [1041, 178] width 13 height 13
click at [1214, 96] on icon at bounding box center [1218, 94] width 12 height 12
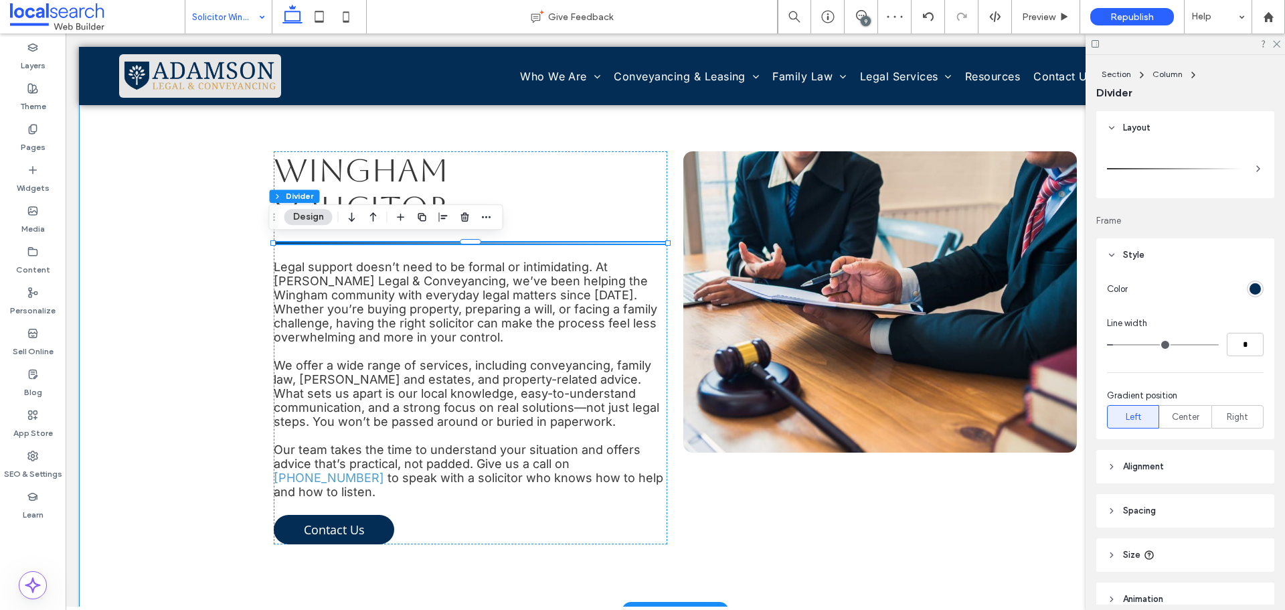
click at [598, 133] on div "Wingham Solicitor Legal support doesn’t need to be formal or intimidating. At A…" at bounding box center [675, 347] width 803 height 527
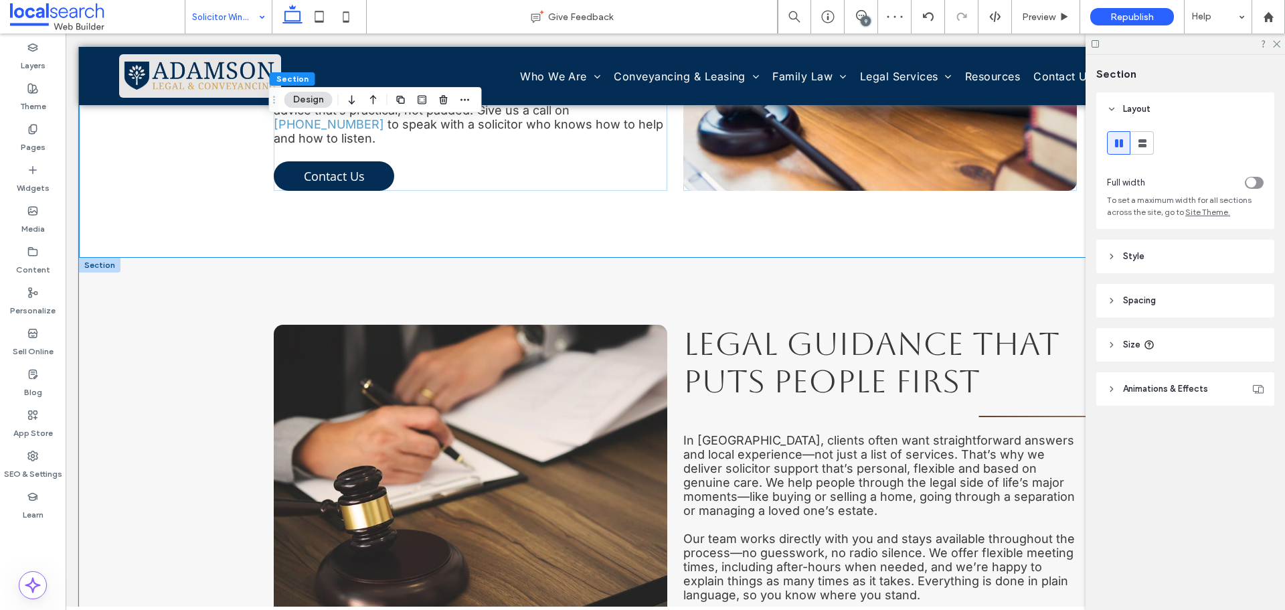
scroll to position [937, 0]
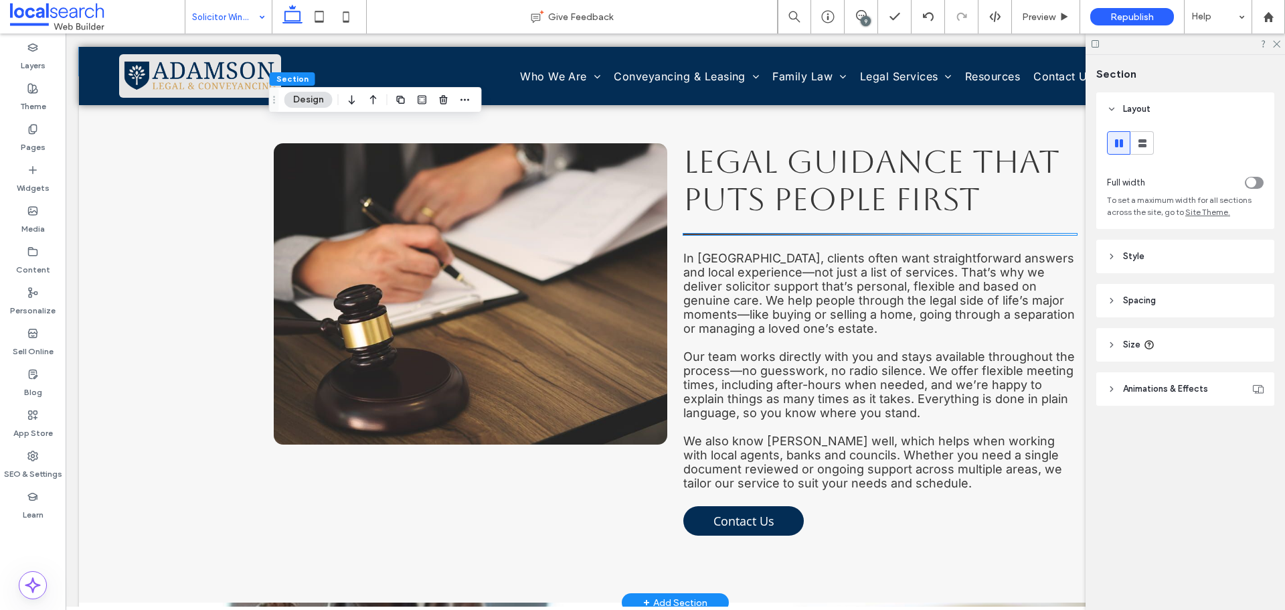
click at [747, 234] on hr at bounding box center [880, 234] width 394 height 1
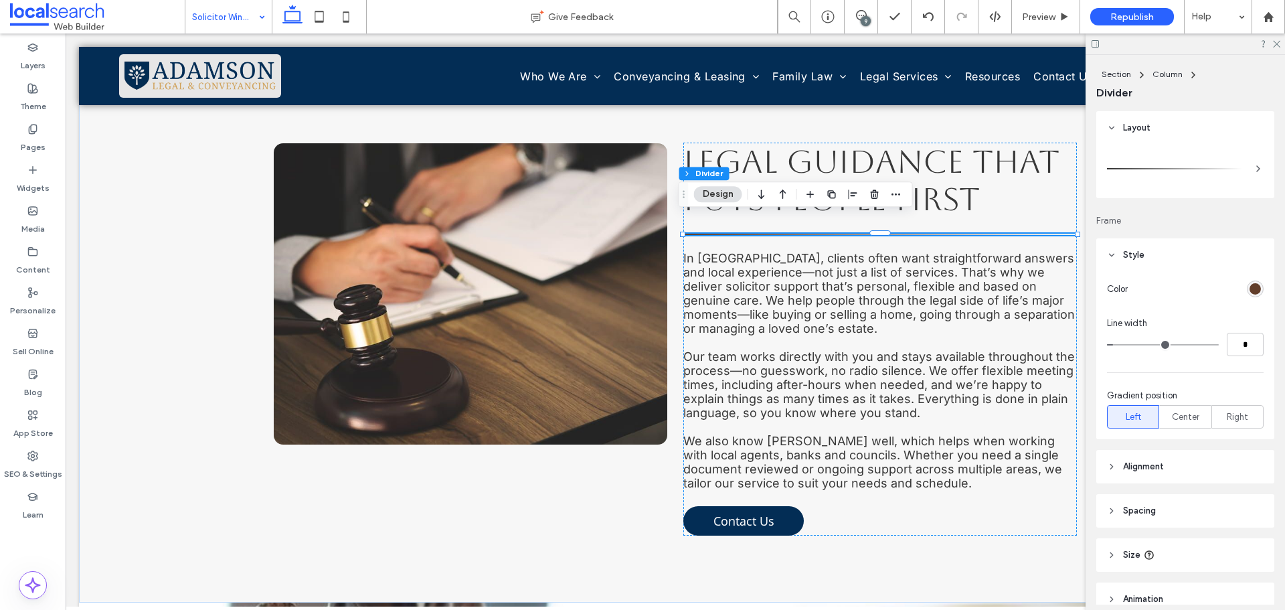
click at [1253, 285] on div "rgb(98, 62, 42)" at bounding box center [1255, 288] width 11 height 11
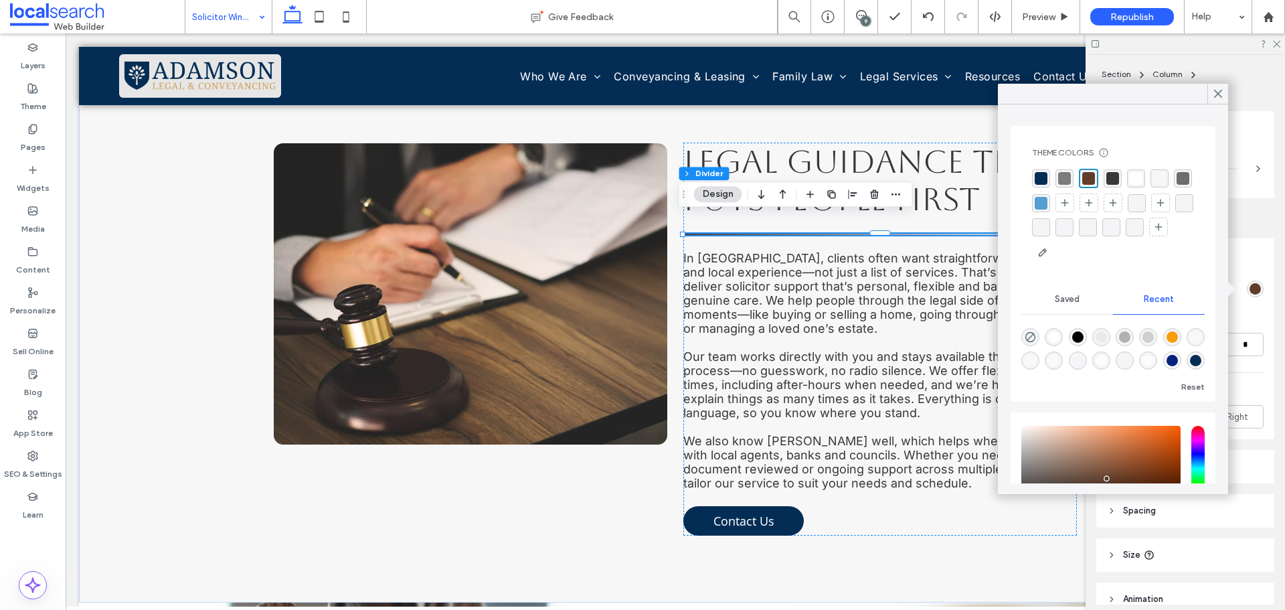
click at [1042, 175] on div "rgba(3, 45, 85, 1)" at bounding box center [1041, 178] width 13 height 13
click at [1214, 96] on icon at bounding box center [1218, 94] width 12 height 12
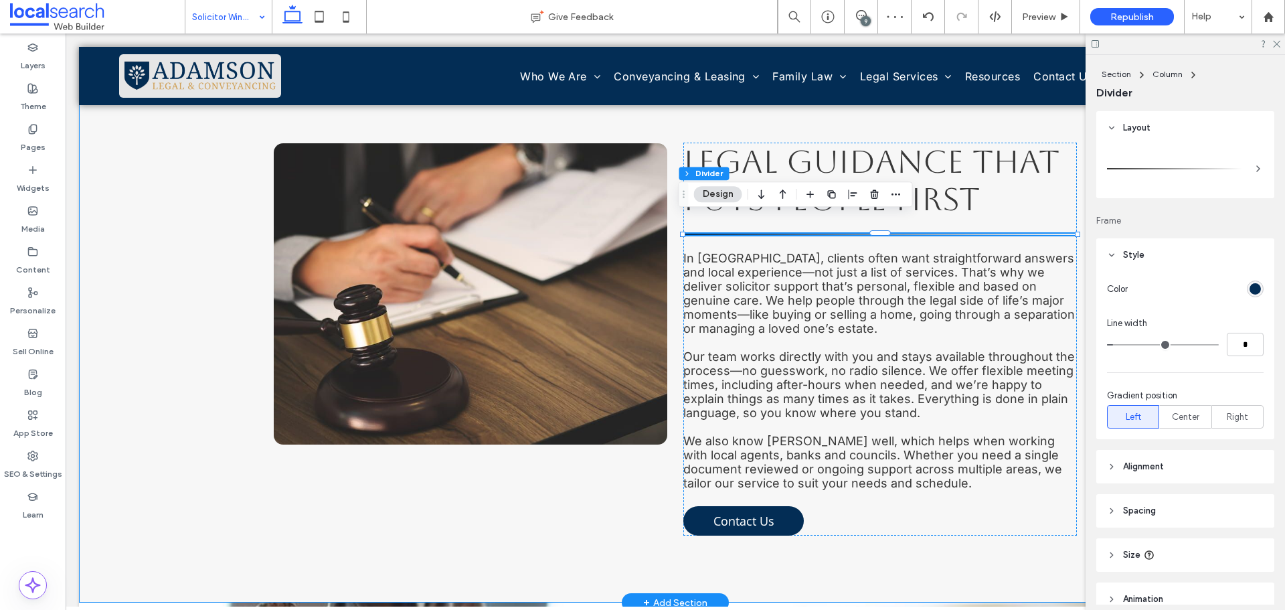
click at [233, 258] on div "Legal Guidance That Puts People First In Wingham, clients often want straightfo…" at bounding box center [675, 339] width 1193 height 527
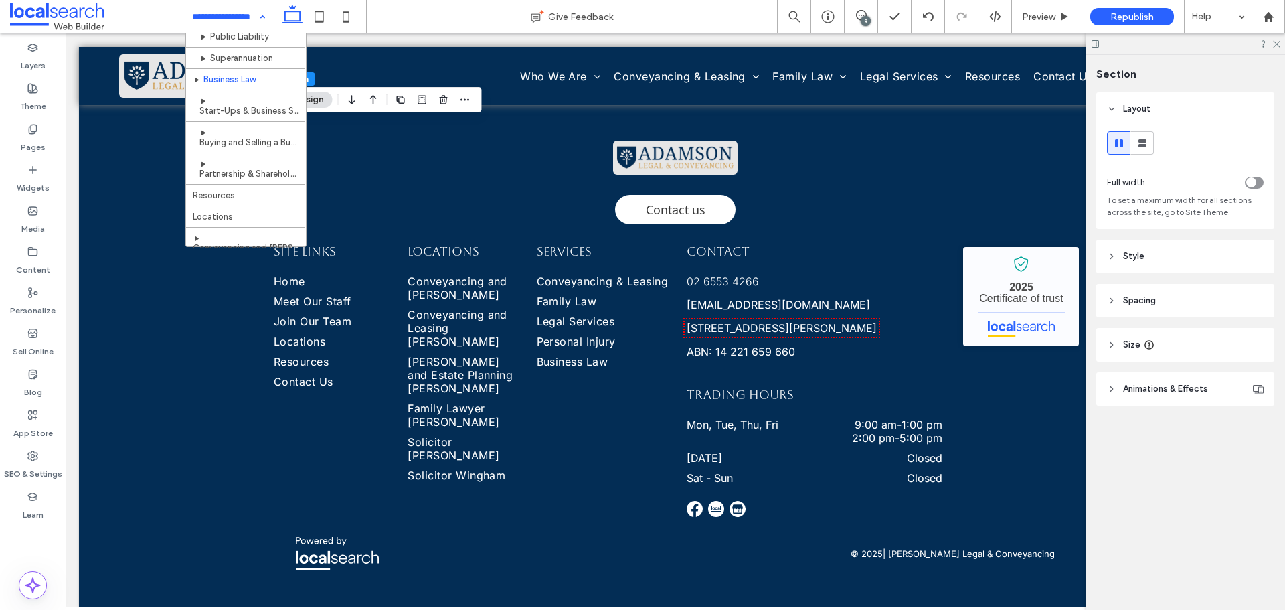
scroll to position [792, 0]
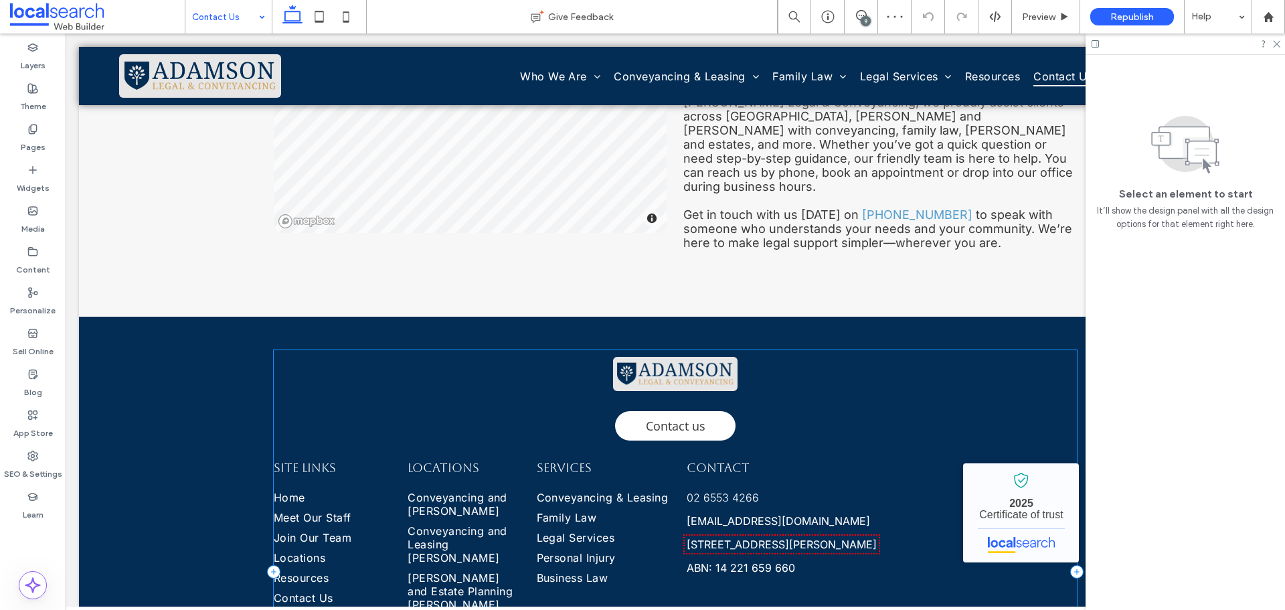
scroll to position [736, 0]
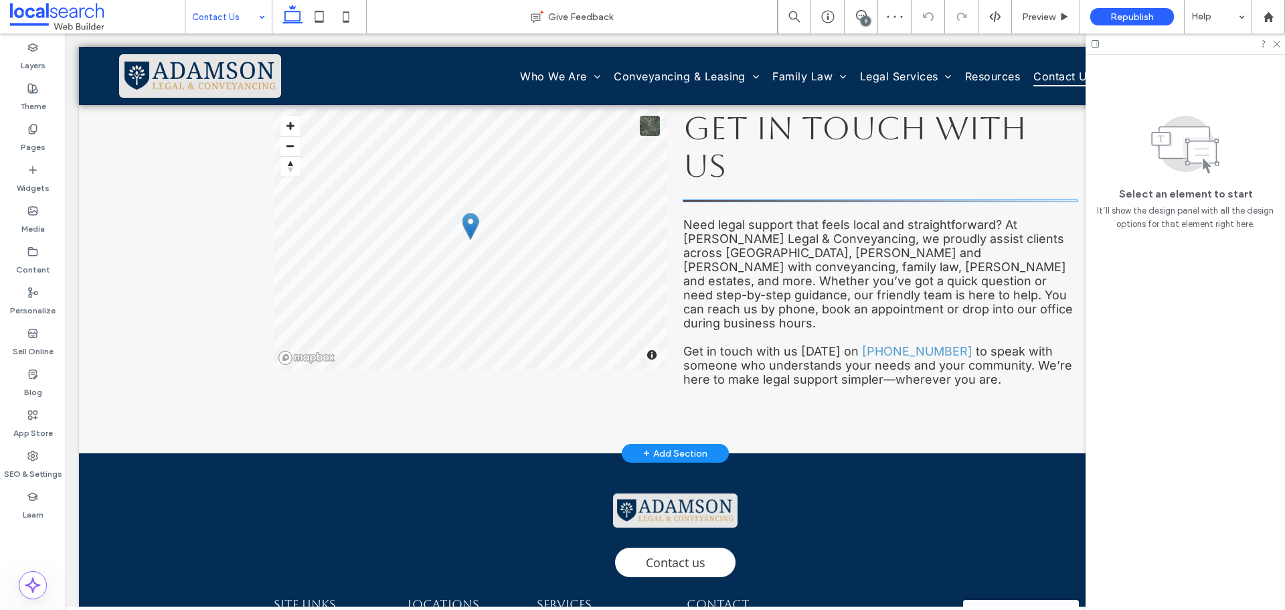
click at [795, 200] on hr at bounding box center [880, 200] width 394 height 1
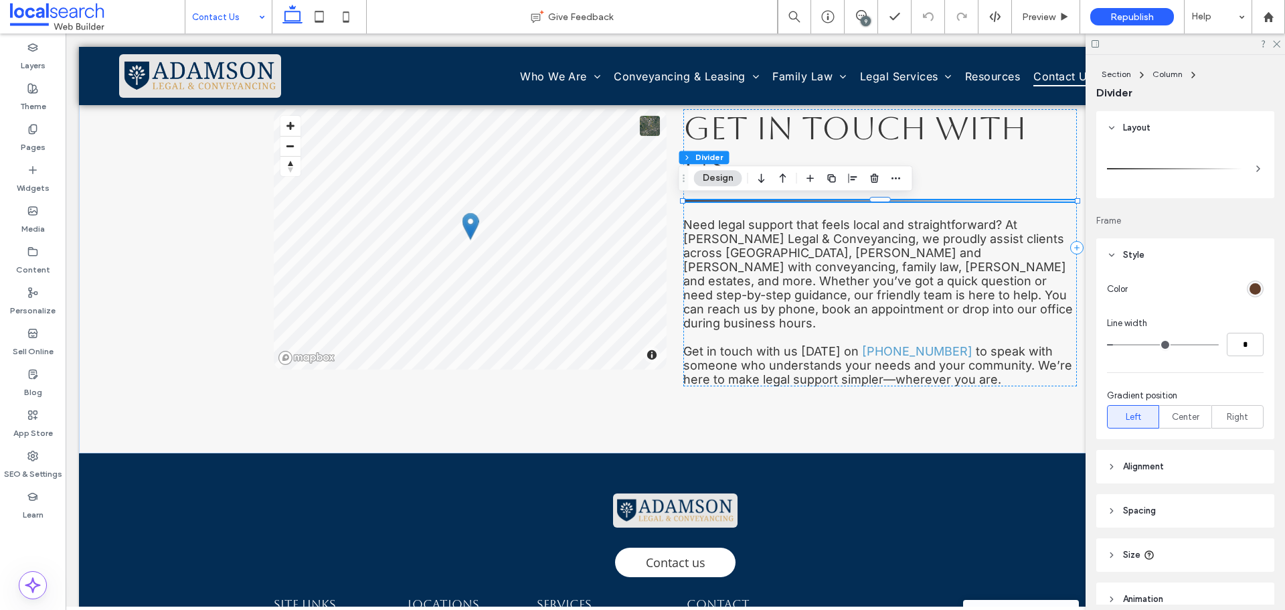
click at [1251, 289] on div "rgb(98, 62, 42)" at bounding box center [1255, 288] width 11 height 11
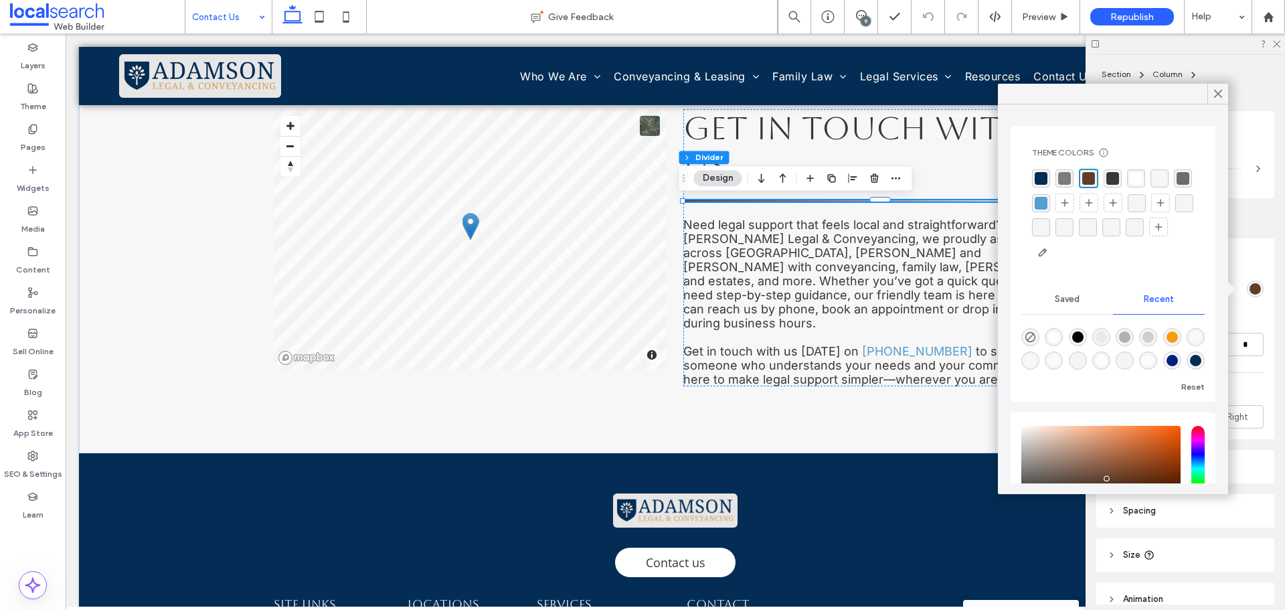
click at [1042, 179] on div "rgba(3, 45, 85, 1)" at bounding box center [1041, 178] width 13 height 13
click at [1222, 92] on icon at bounding box center [1218, 94] width 12 height 12
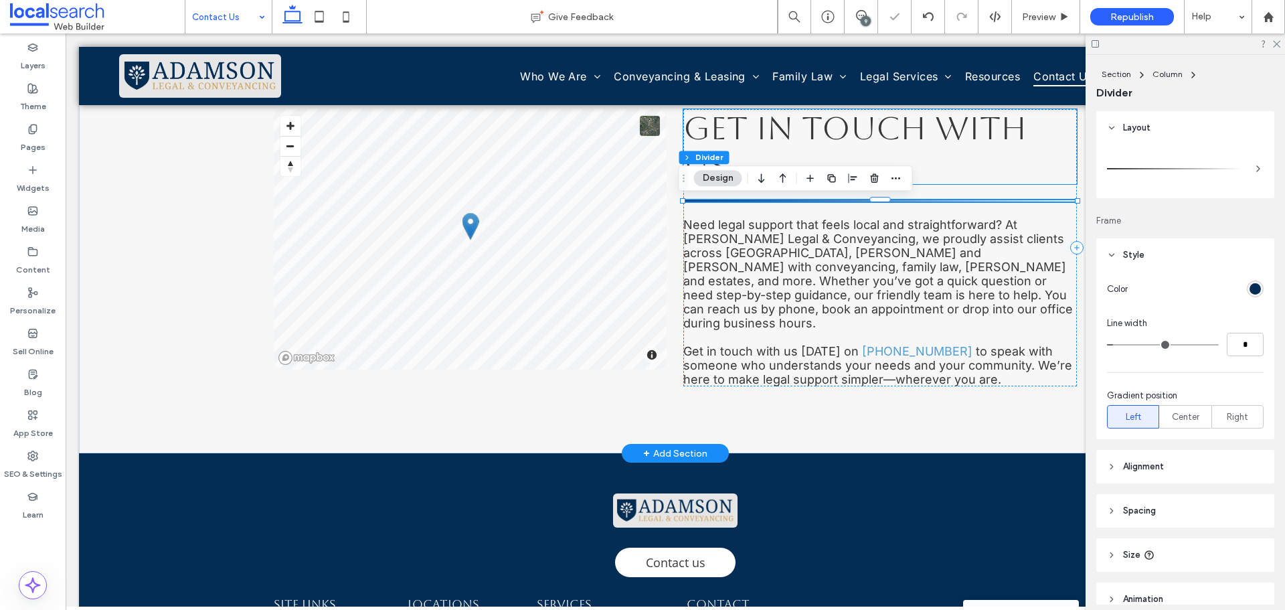
click at [1046, 165] on h2 "Get in Touch with Us" at bounding box center [880, 146] width 394 height 75
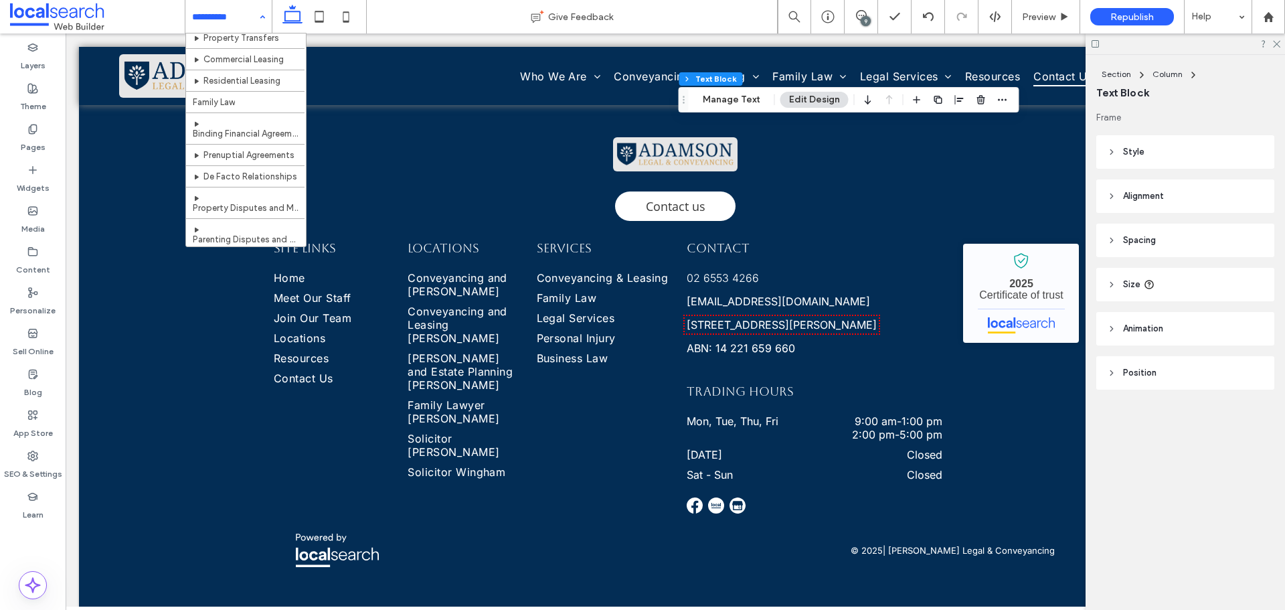
scroll to position [0, 0]
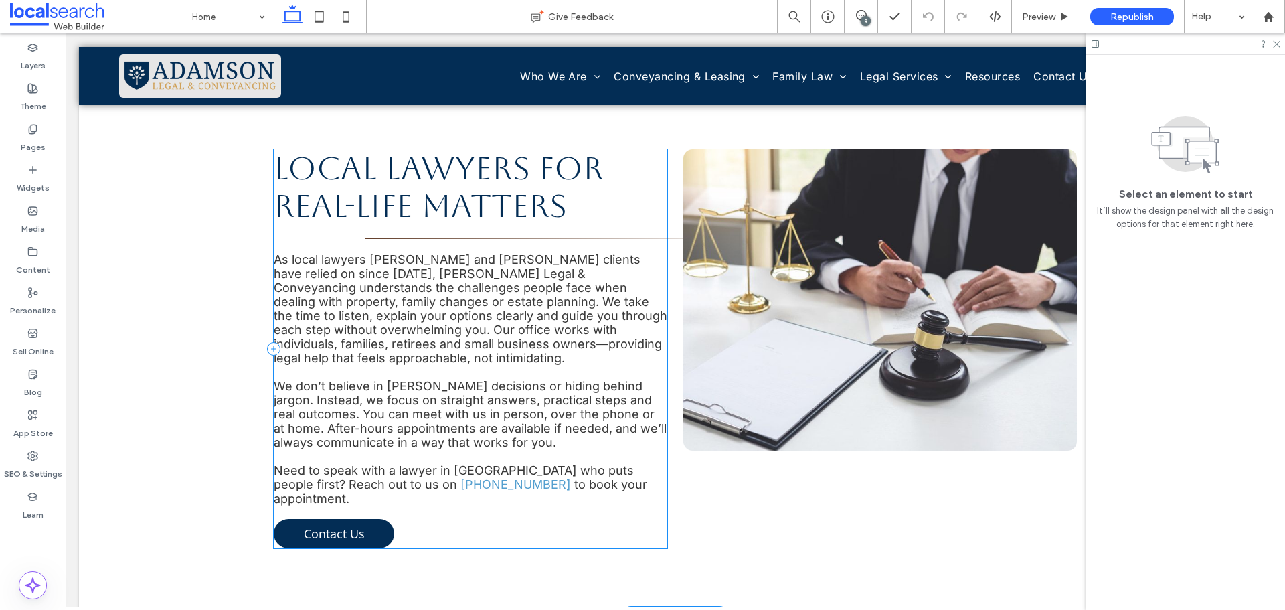
scroll to position [1807, 0]
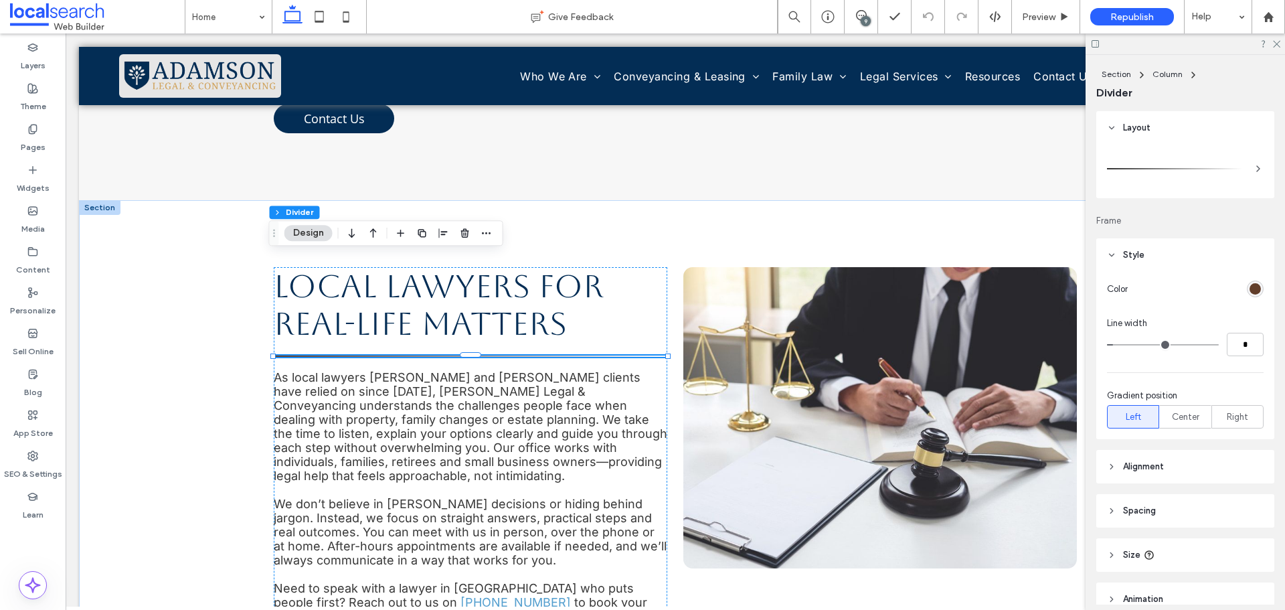
click at [1251, 290] on div "rgb(98, 62, 42)" at bounding box center [1255, 288] width 11 height 11
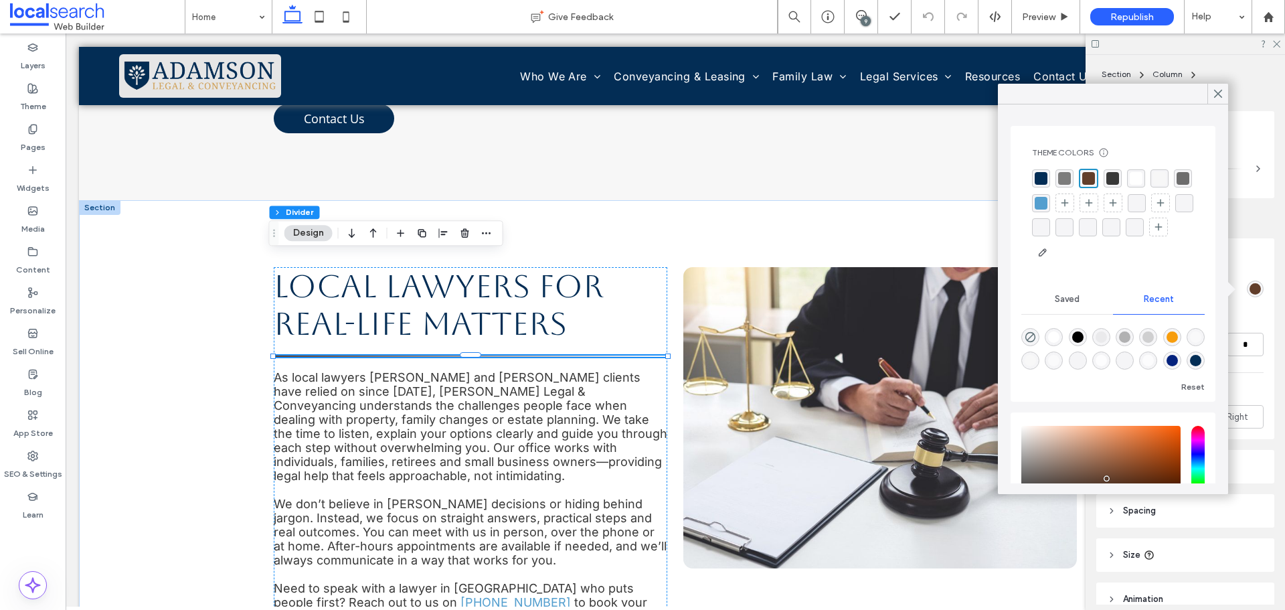
click at [1043, 179] on div "rgba(3, 45, 85, 1)" at bounding box center [1041, 178] width 13 height 13
click at [1214, 92] on icon at bounding box center [1218, 94] width 12 height 12
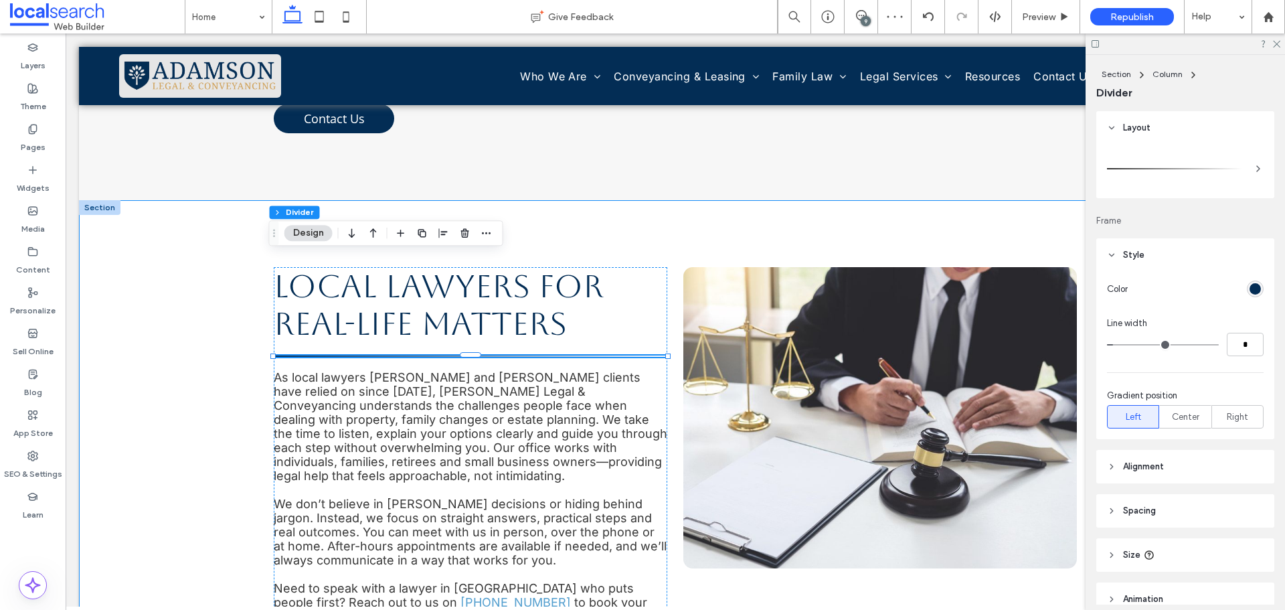
click at [699, 200] on div "Local Lawyers for Real-Life Matters As local lawyers Taree and Wingham clients …" at bounding box center [675, 466] width 803 height 533
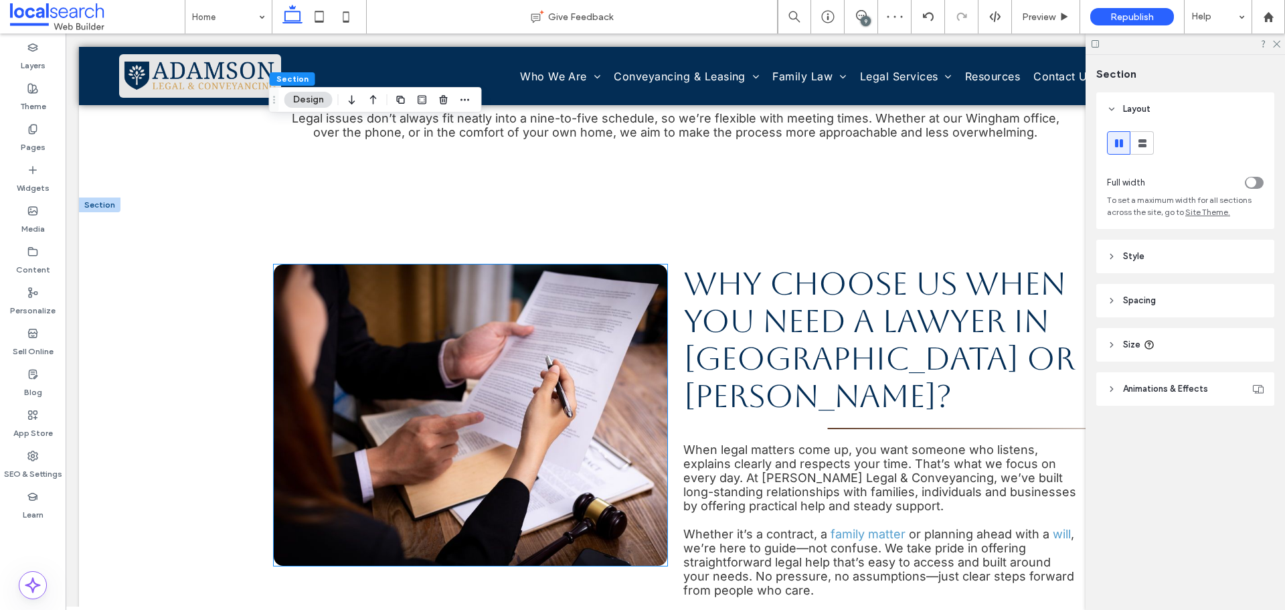
scroll to position [2878, 0]
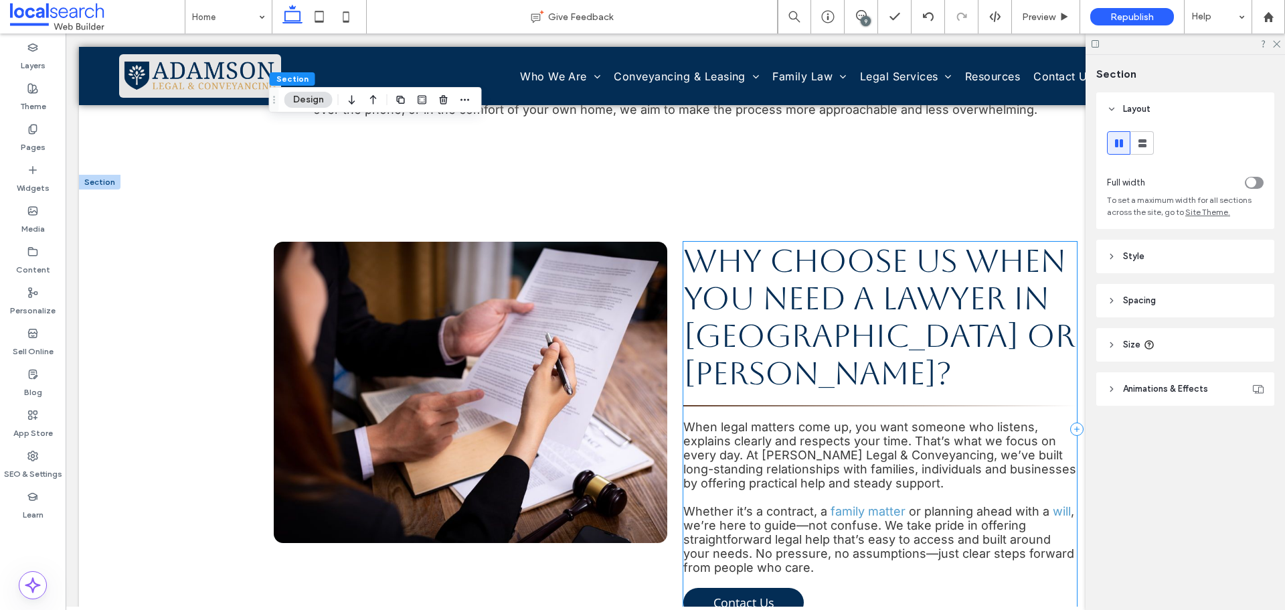
click at [749, 405] on hr at bounding box center [880, 405] width 394 height 1
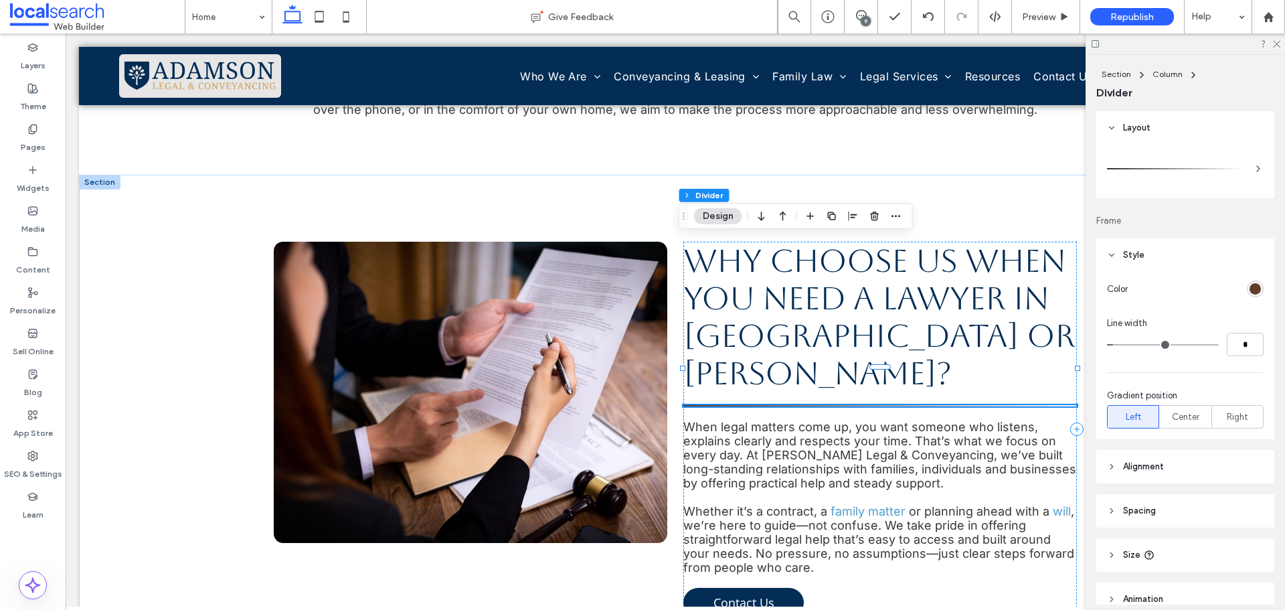
click at [1250, 284] on div "rgb(98, 62, 42)" at bounding box center [1255, 288] width 11 height 11
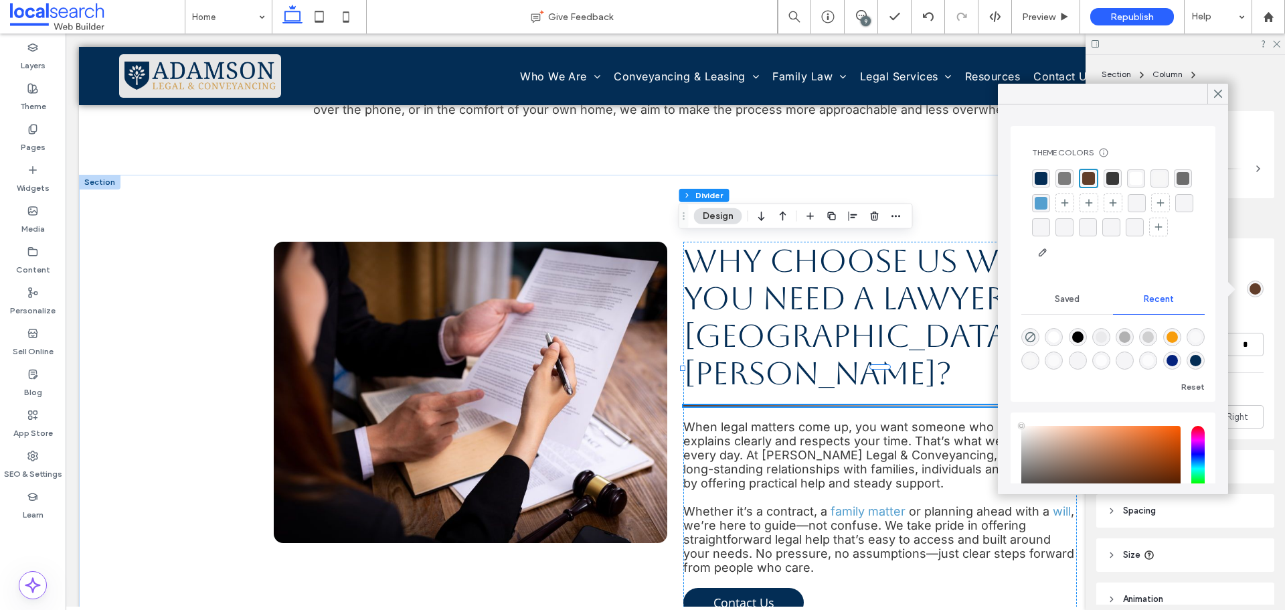
type input "****"
click at [1043, 179] on div "rgba(3, 45, 85, 1)" at bounding box center [1041, 178] width 13 height 13
click at [1215, 93] on icon at bounding box center [1218, 94] width 12 height 12
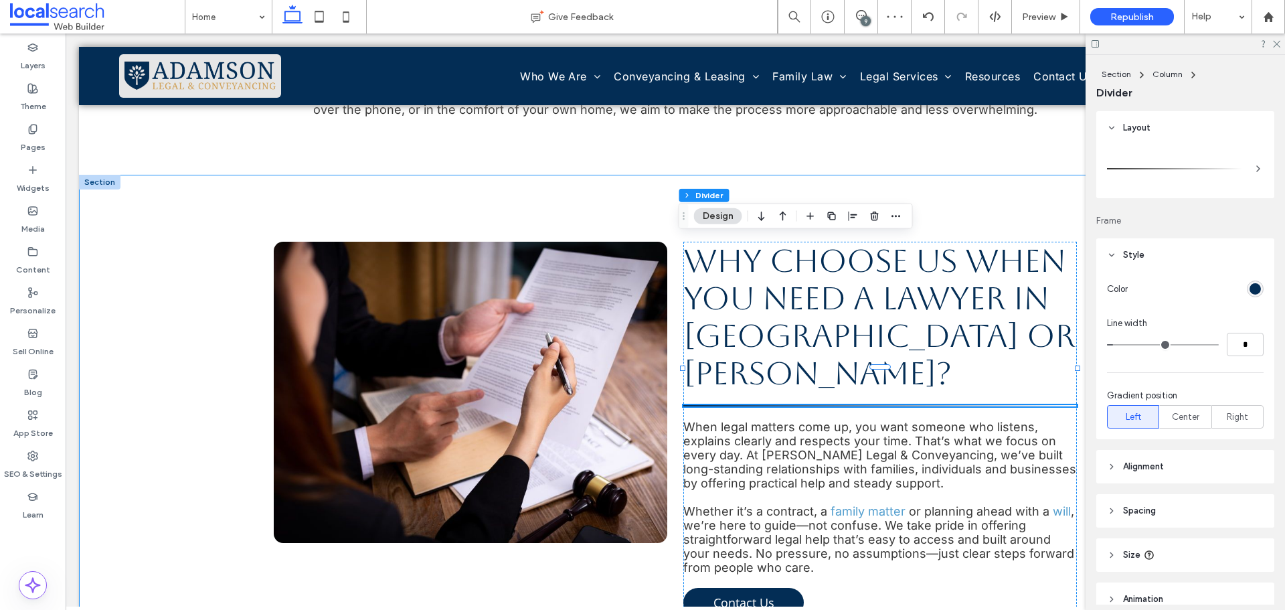
click at [198, 224] on div "Why Choose Us When You Need a Lawyer in Taree or Wingham? When legal matters co…" at bounding box center [675, 429] width 1193 height 509
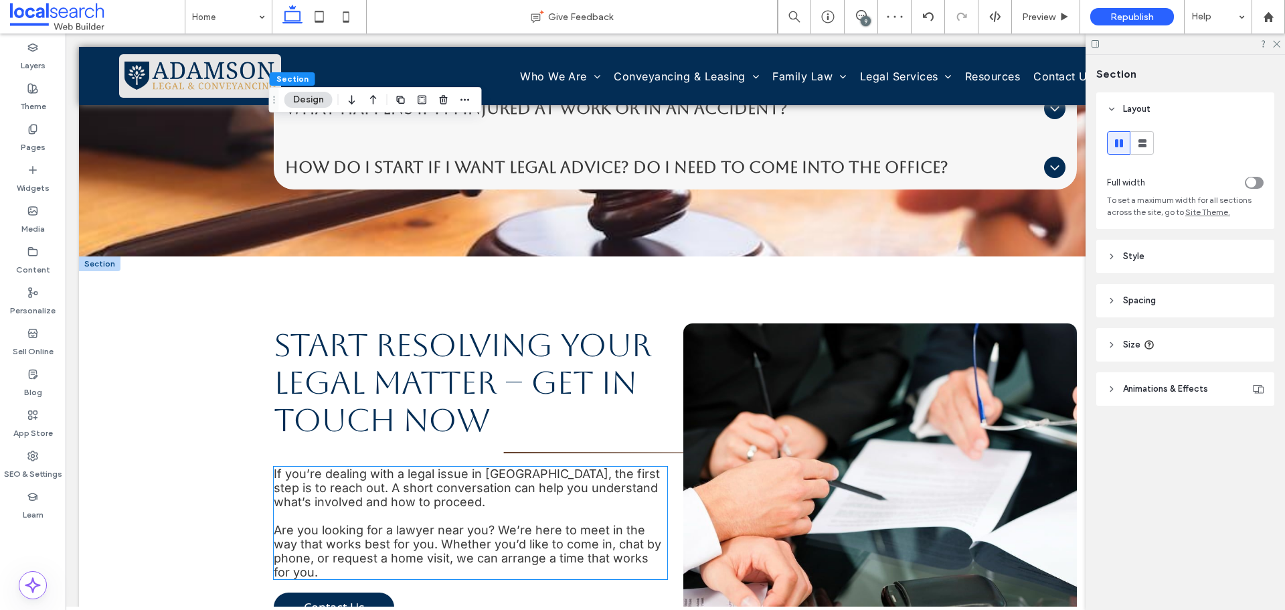
scroll to position [3949, 0]
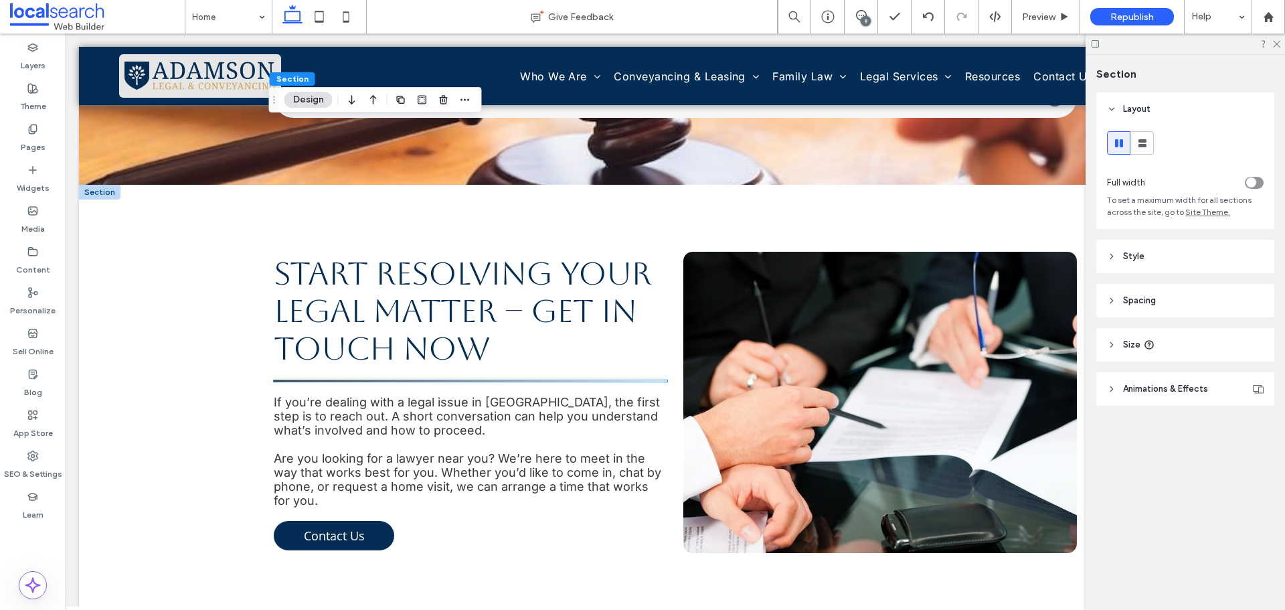
click at [484, 380] on hr at bounding box center [471, 380] width 394 height 1
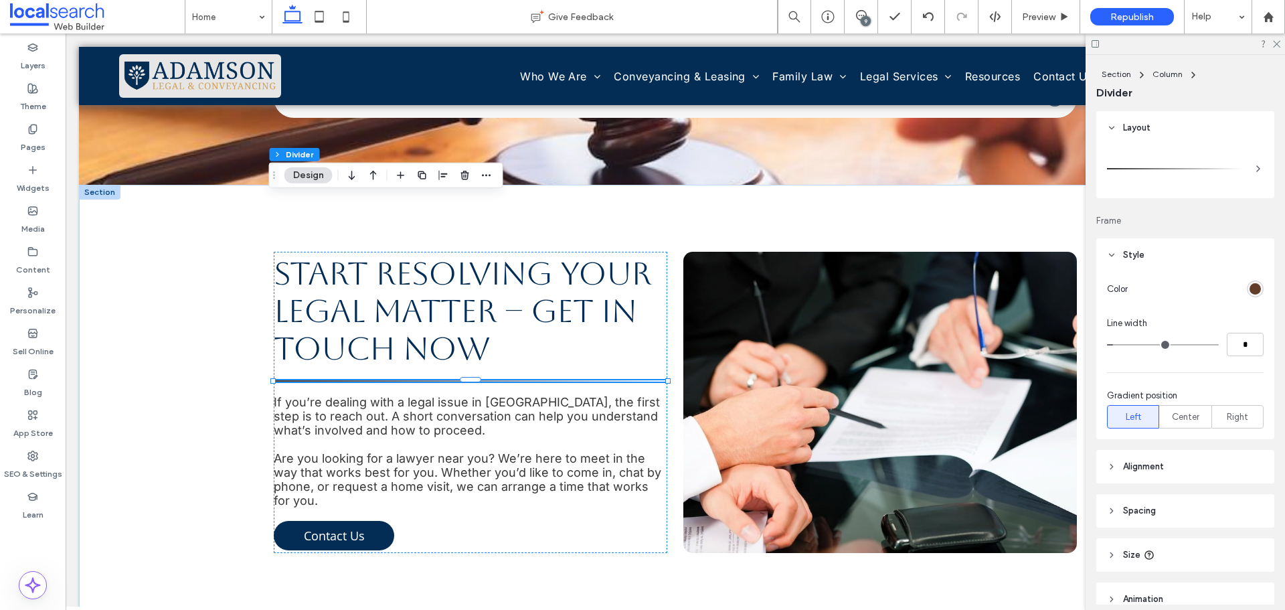
click at [1089, 224] on div "Section Column Divider Layout Frame Style Color Line width * Gradient position …" at bounding box center [1185, 332] width 199 height 555
click at [1250, 288] on div "rgb(98, 62, 42)" at bounding box center [1255, 288] width 11 height 11
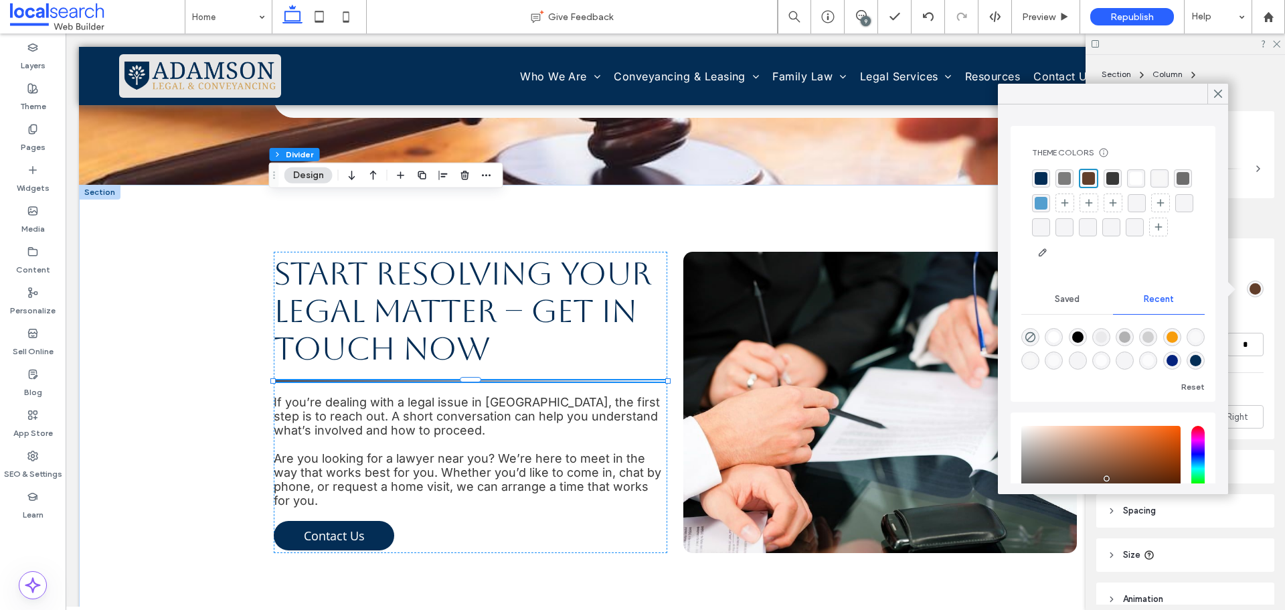
click at [1041, 179] on div "rgba(3, 45, 85, 1)" at bounding box center [1041, 178] width 13 height 13
click at [1217, 92] on use at bounding box center [1218, 93] width 7 height 7
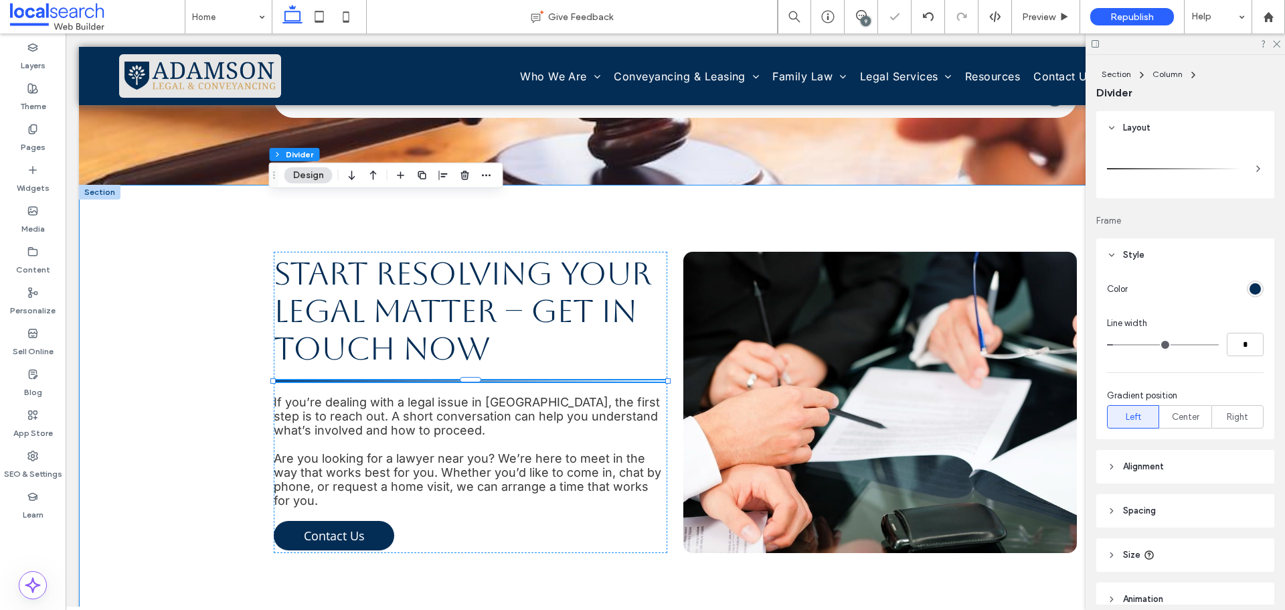
click at [228, 189] on div "Start Resolving Your Legal Matter – Get in Touch Now If you’re dealing with a l…" at bounding box center [675, 402] width 1193 height 435
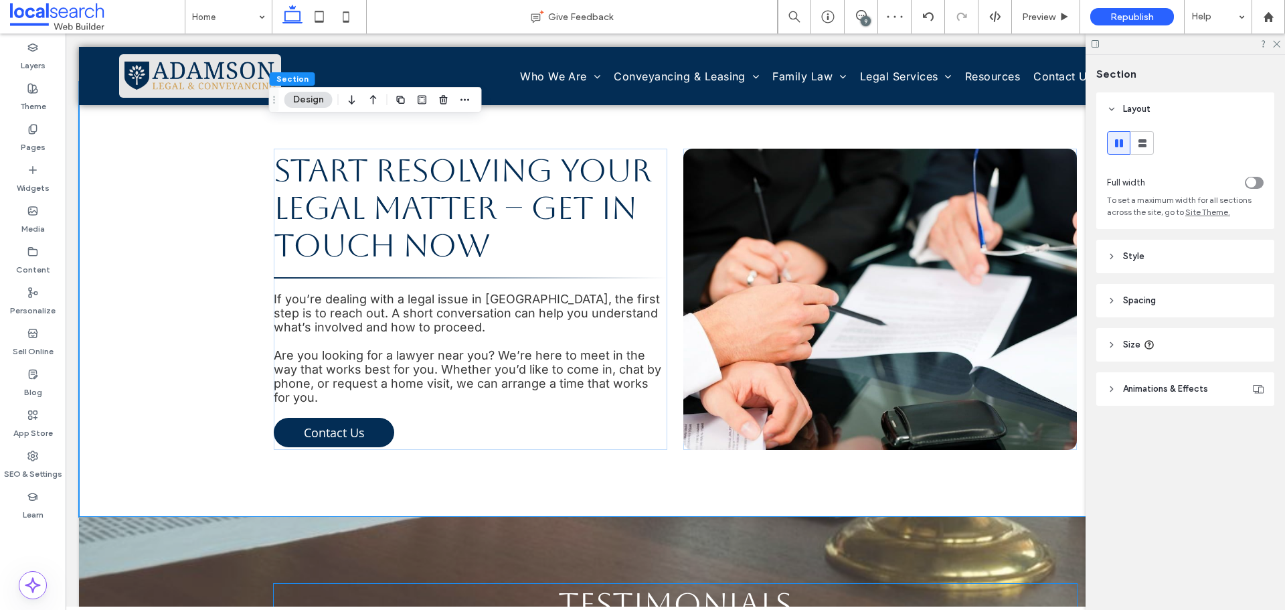
scroll to position [4016, 0]
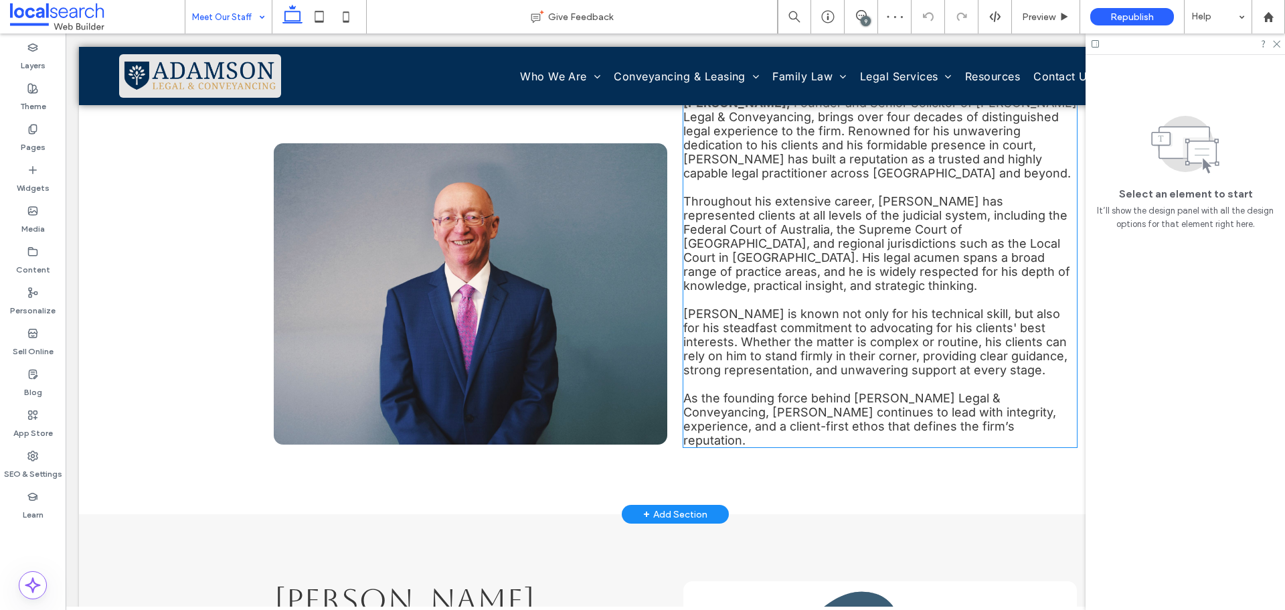
scroll to position [602, 0]
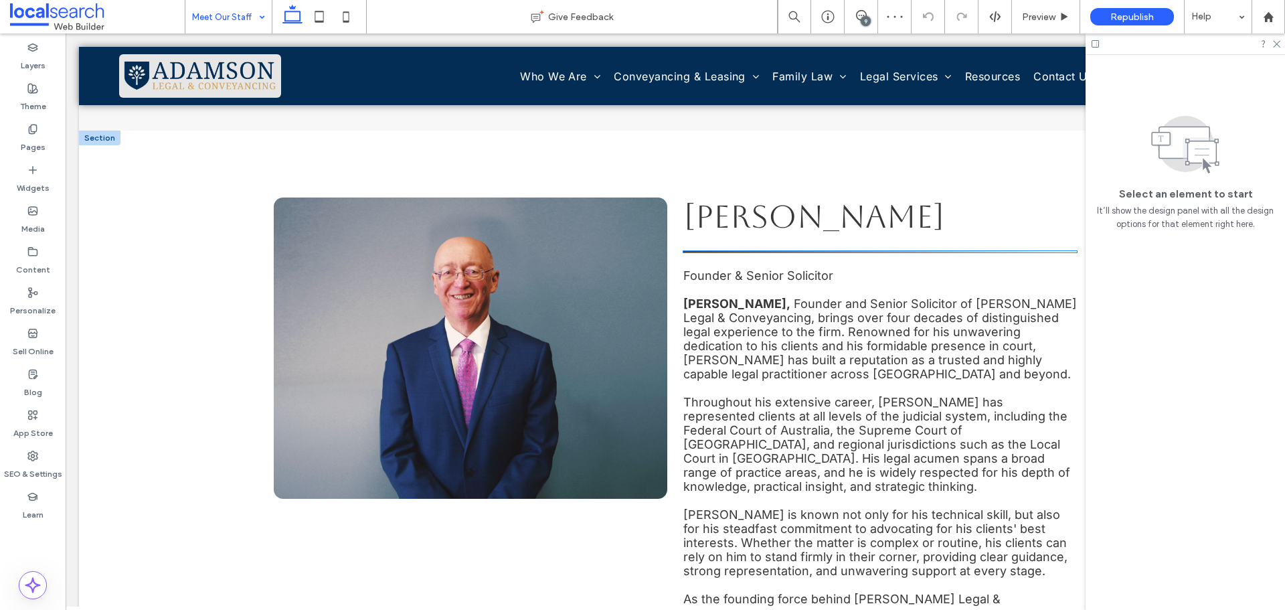
click at [841, 251] on hr at bounding box center [880, 251] width 394 height 1
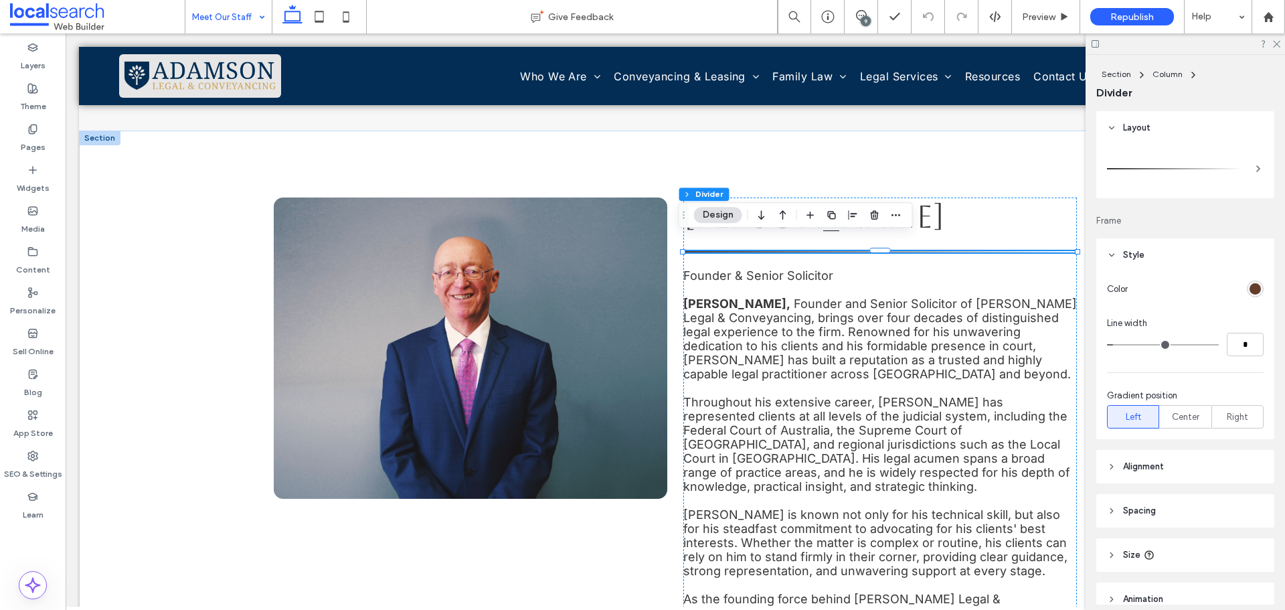
click at [1250, 287] on div "rgb(98, 62, 42)" at bounding box center [1255, 288] width 11 height 11
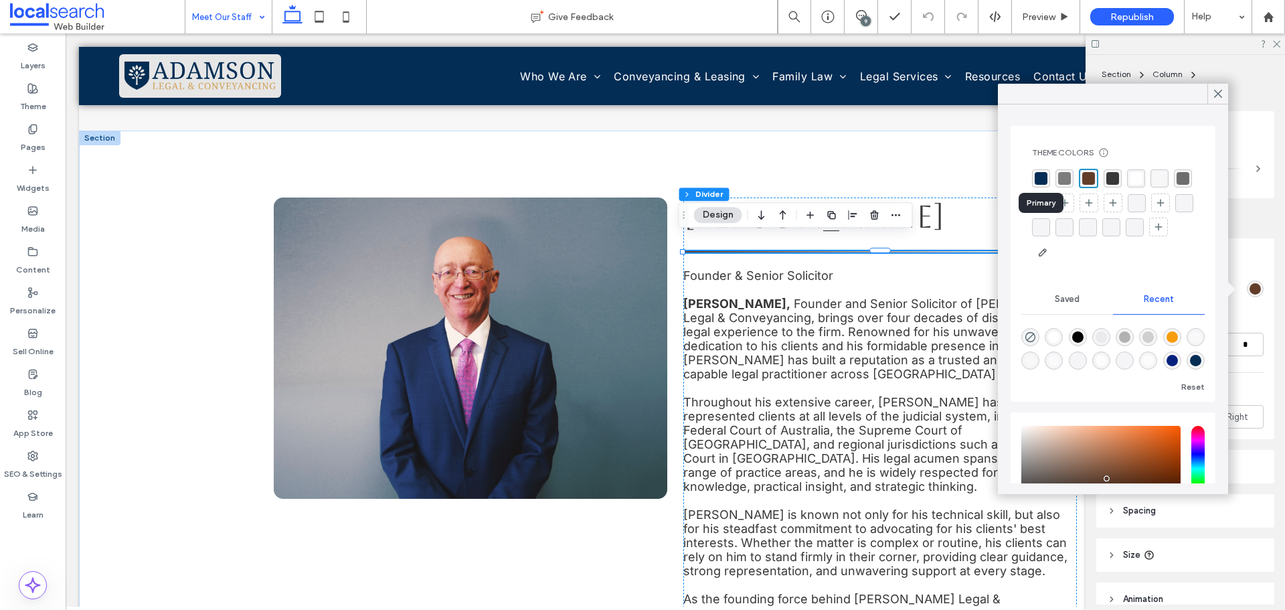
click at [1041, 176] on div "rgba(3, 45, 85, 1)" at bounding box center [1041, 178] width 13 height 13
click at [1217, 92] on use at bounding box center [1218, 93] width 7 height 7
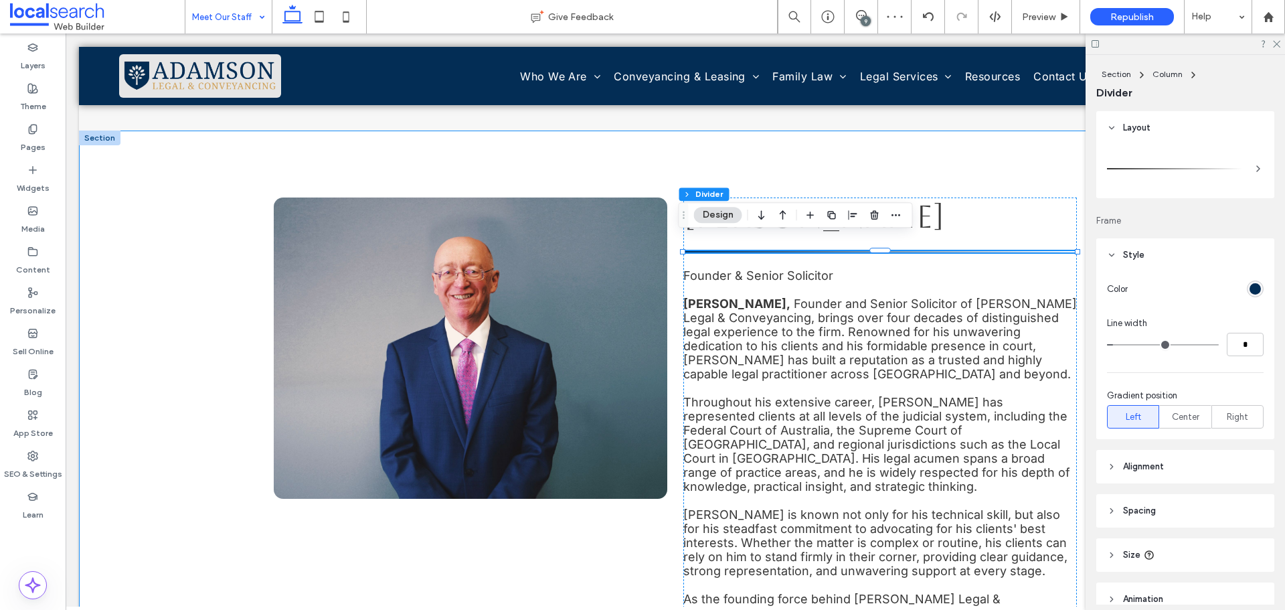
click at [1006, 153] on div "Lawrie Adamson Founder & Senior Solicitor Lawrie Adamson, Founder and Senior So…" at bounding box center [675, 423] width 803 height 584
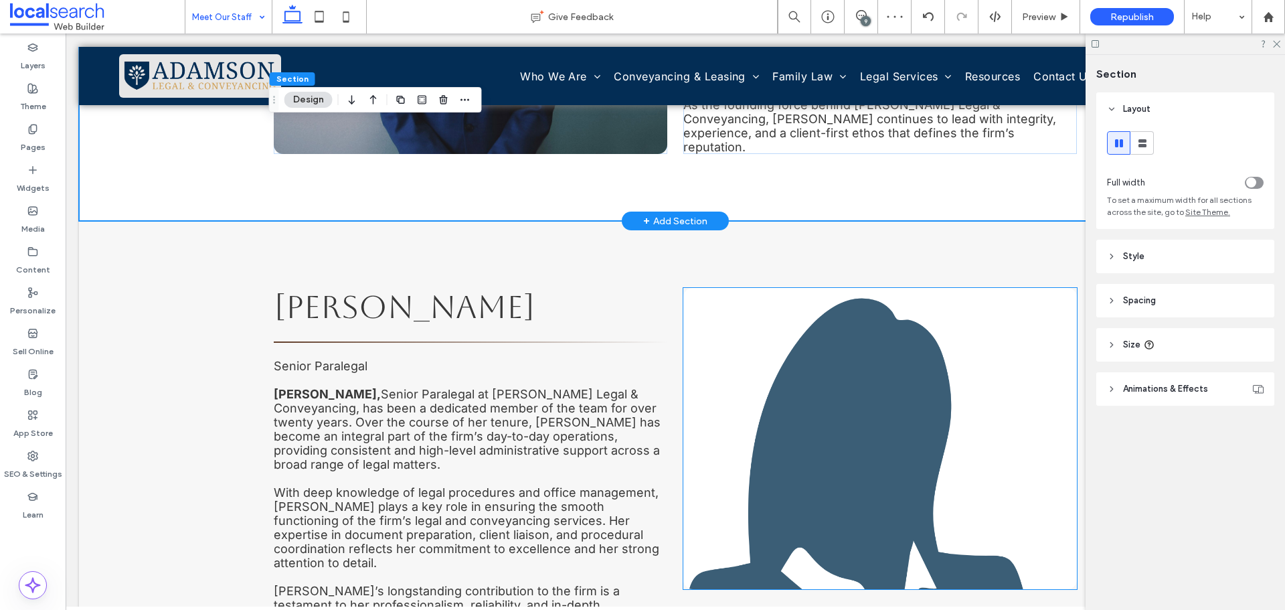
scroll to position [1138, 0]
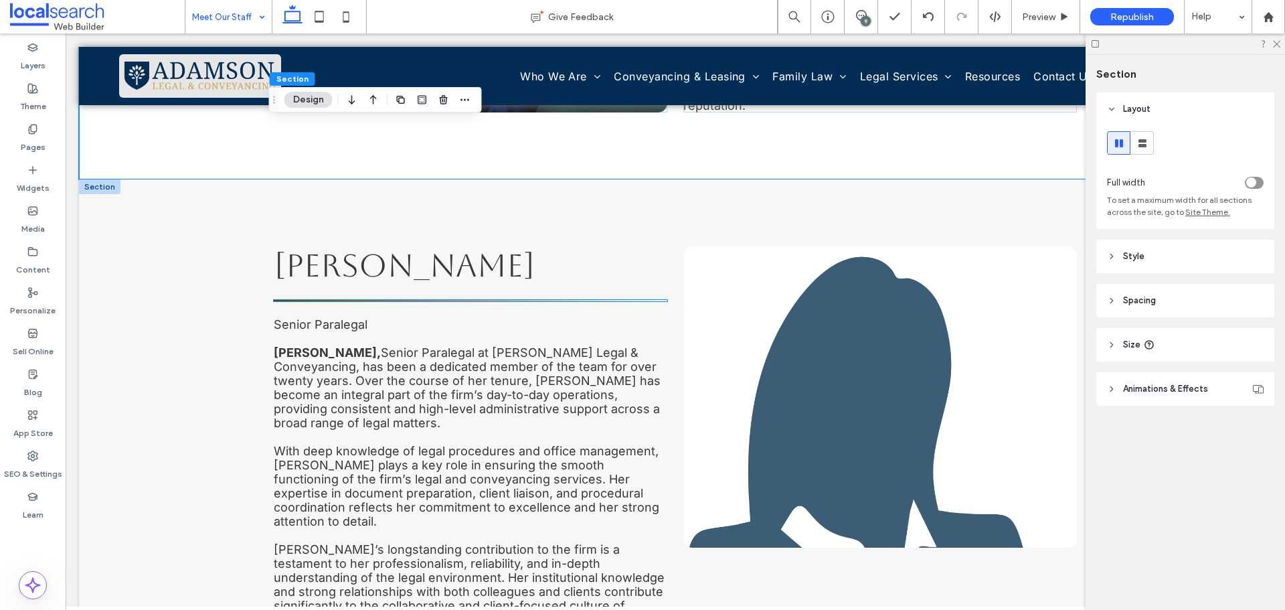
click at [566, 300] on hr at bounding box center [471, 300] width 394 height 1
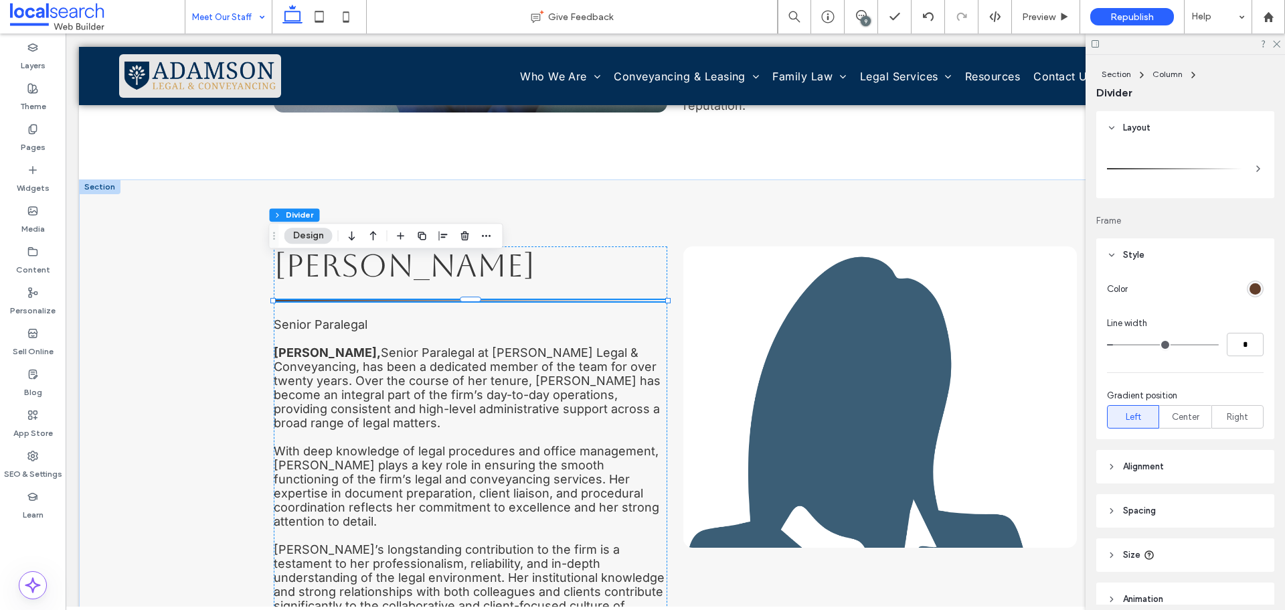
click at [1250, 287] on div "rgb(98, 62, 42)" at bounding box center [1255, 288] width 11 height 11
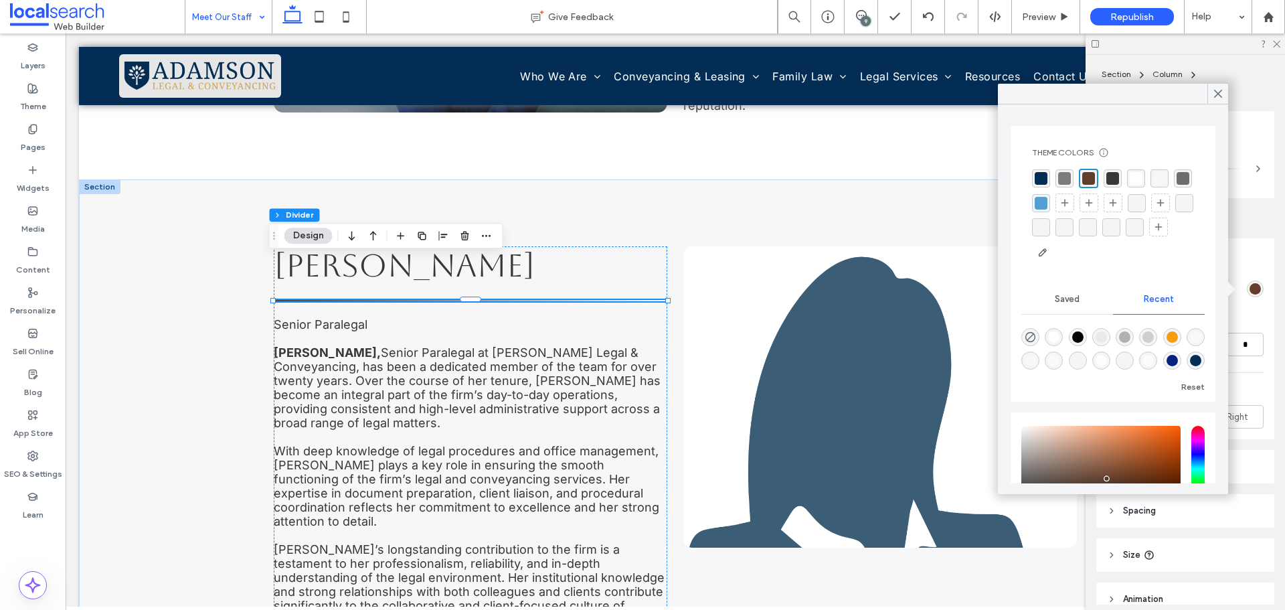
click at [1044, 182] on div "rgba(3, 45, 85, 1)" at bounding box center [1041, 178] width 13 height 13
click at [1223, 94] on icon at bounding box center [1218, 94] width 12 height 12
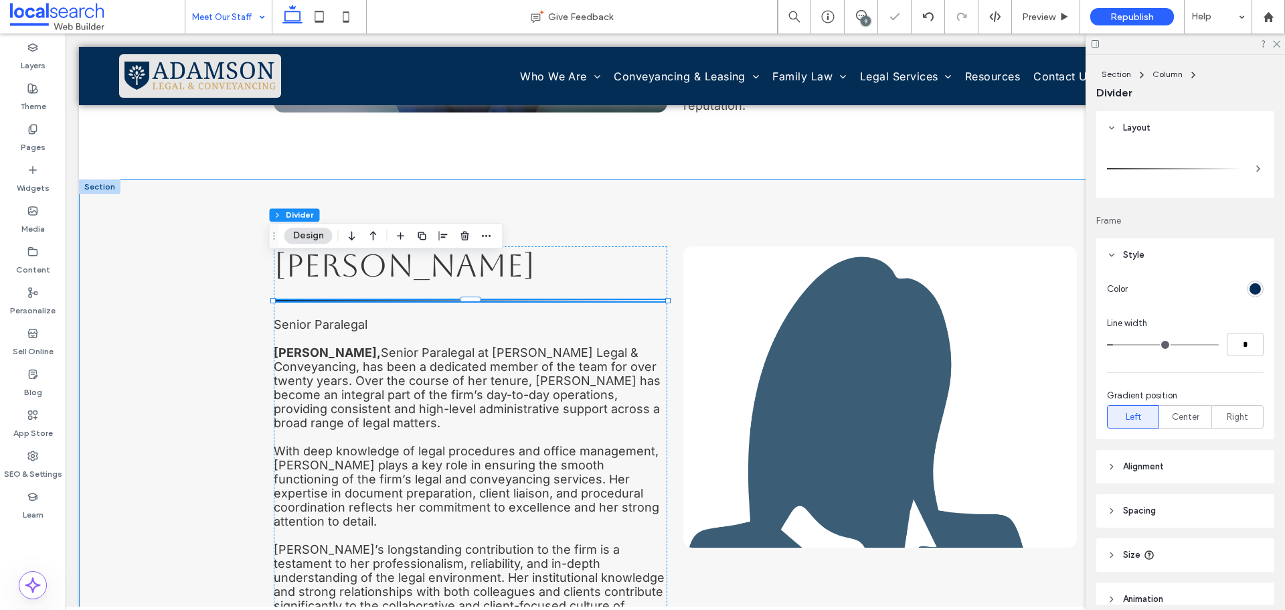
click at [799, 179] on div "Nicole Joyce Senior Paralegal Nicole Joyce, Senior Paralegal at Adamson Legal &…" at bounding box center [675, 464] width 803 height 570
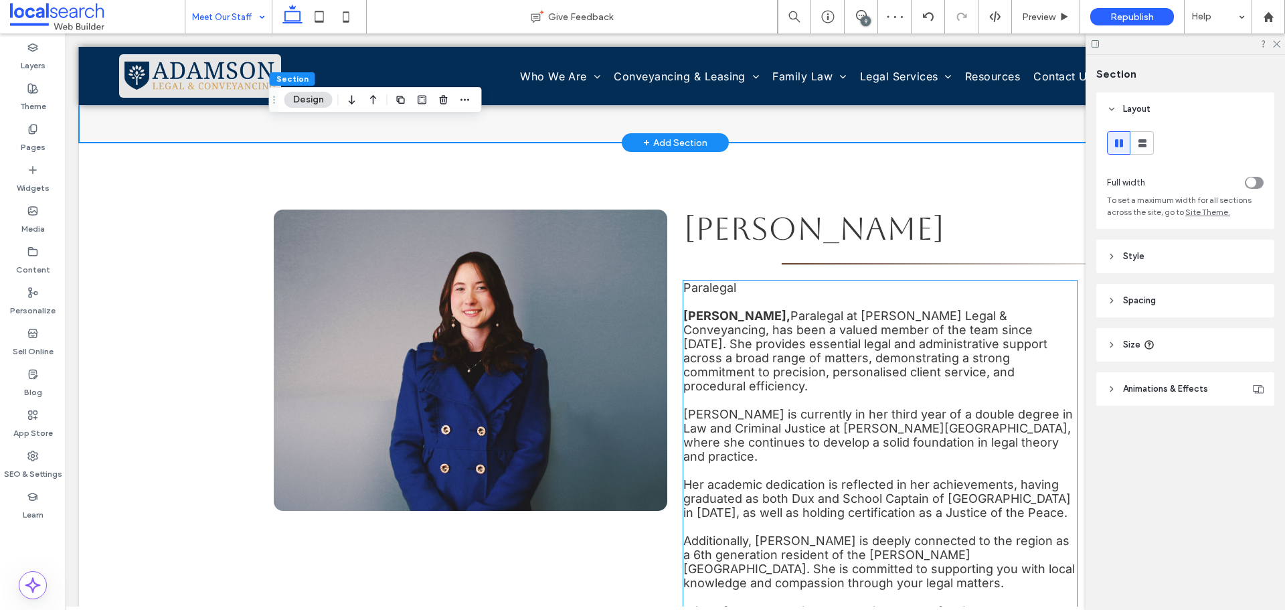
scroll to position [1807, 0]
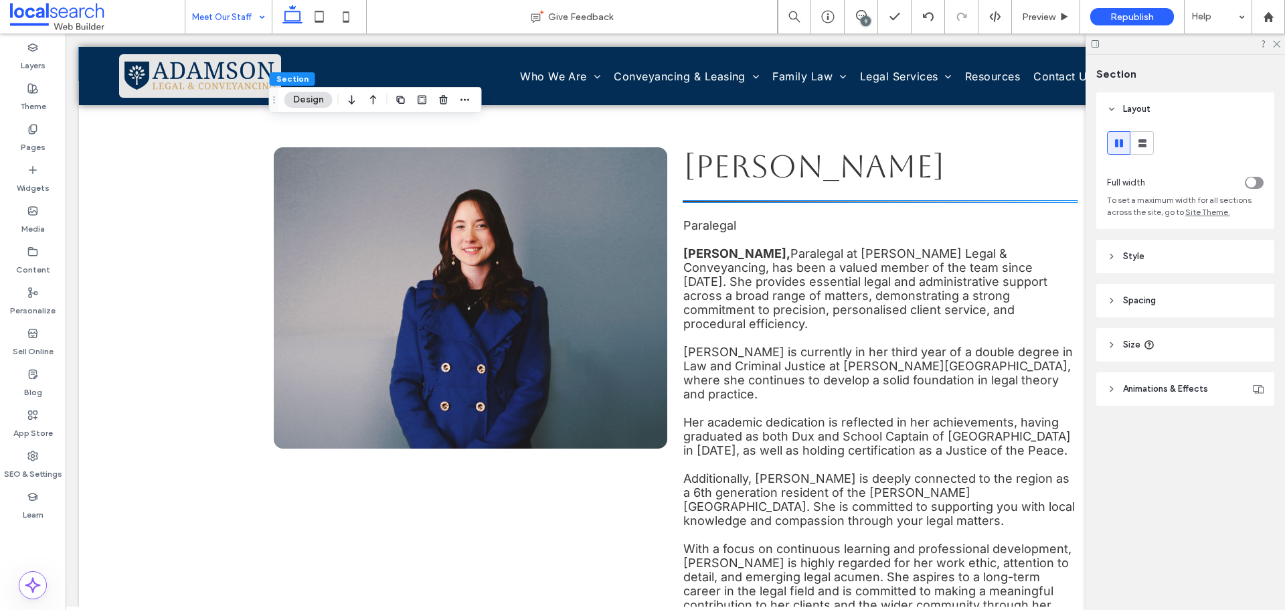
click at [878, 201] on hr at bounding box center [880, 201] width 394 height 1
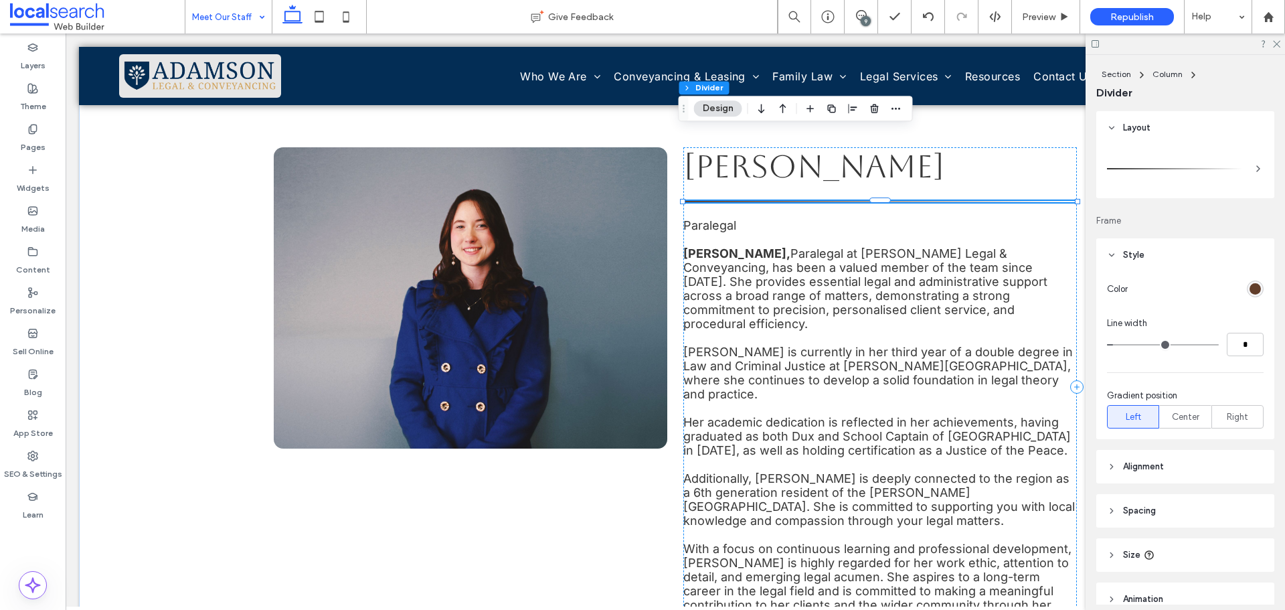
click at [1250, 287] on div "rgb(98, 62, 42)" at bounding box center [1255, 288] width 11 height 11
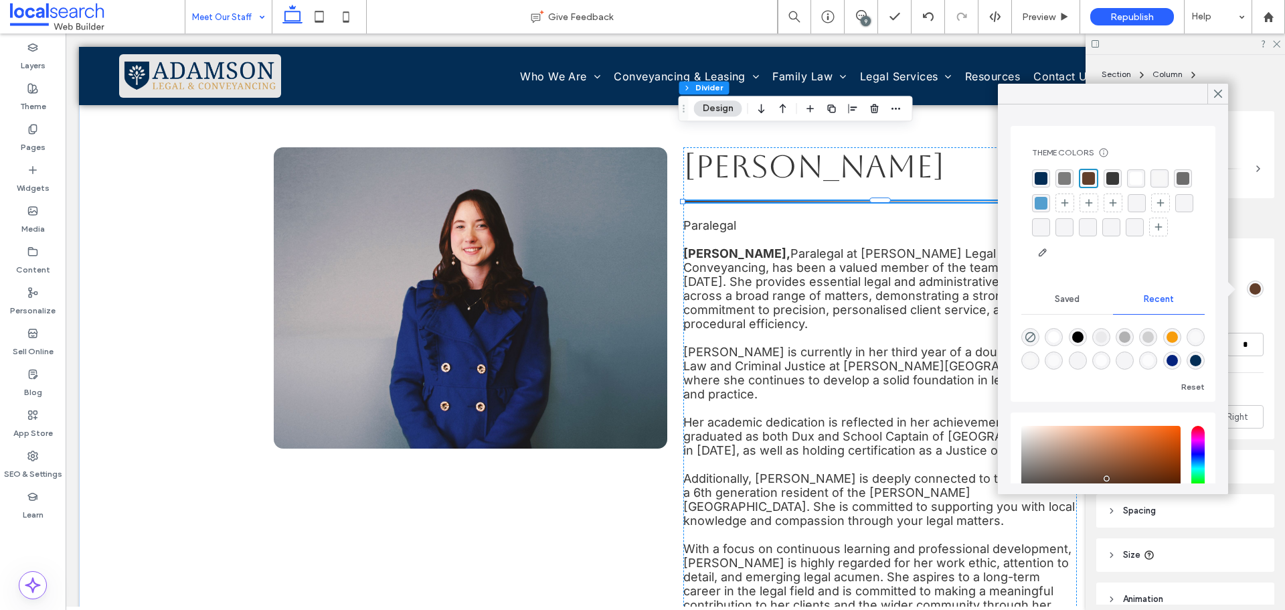
click at [1041, 179] on div "rgba(3, 45, 85, 1)" at bounding box center [1041, 178] width 13 height 13
click at [1218, 98] on icon at bounding box center [1218, 94] width 12 height 12
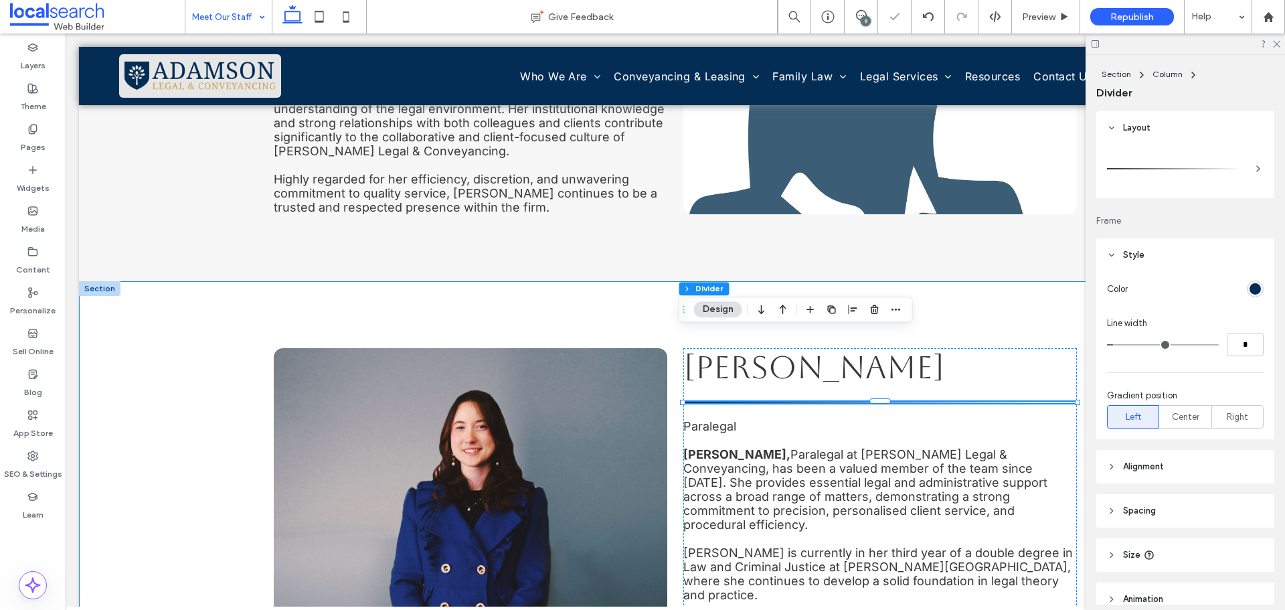
click at [705, 281] on div "Miranda Frendin Paralegal Miranda Frendin, Paralegal at Adamson Legal & Conveya…" at bounding box center [675, 587] width 803 height 612
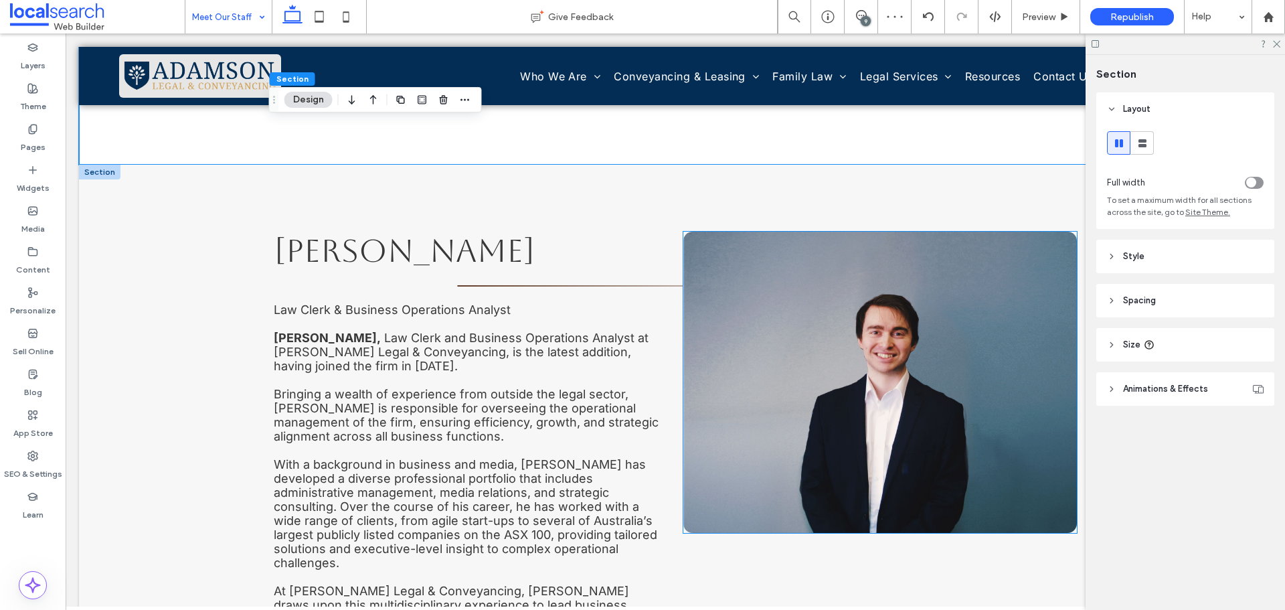
scroll to position [2343, 0]
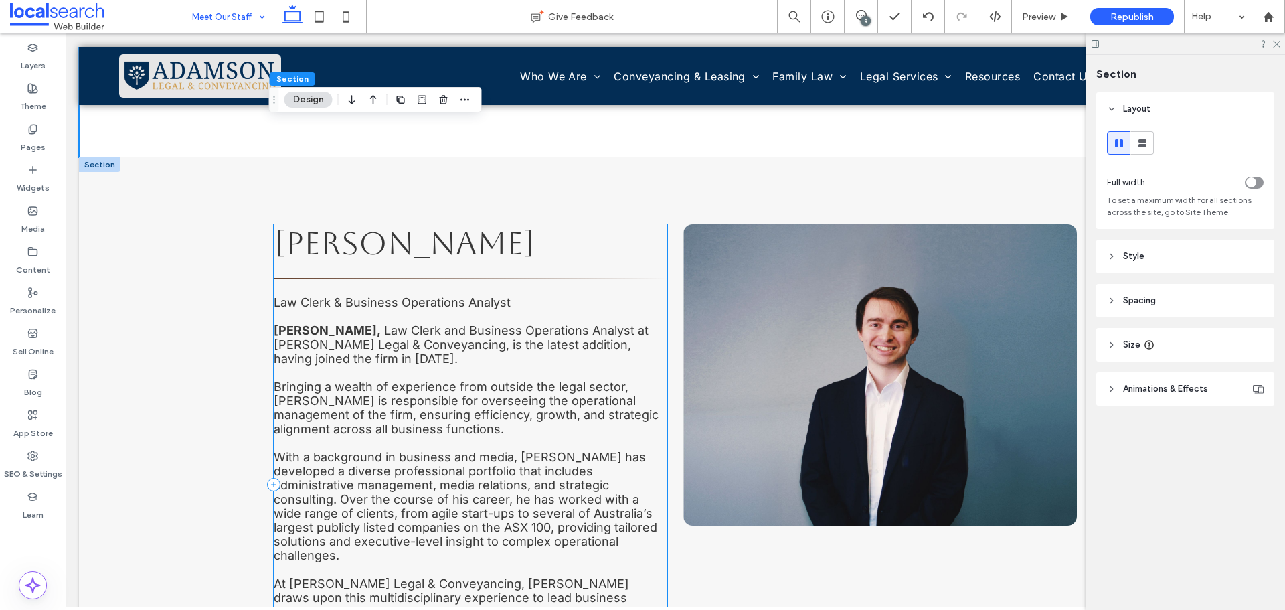
click at [578, 224] on div "Alistair Adamson Law Clerk & Business Operations Analyst Alistair Adamson, Law …" at bounding box center [471, 484] width 394 height 521
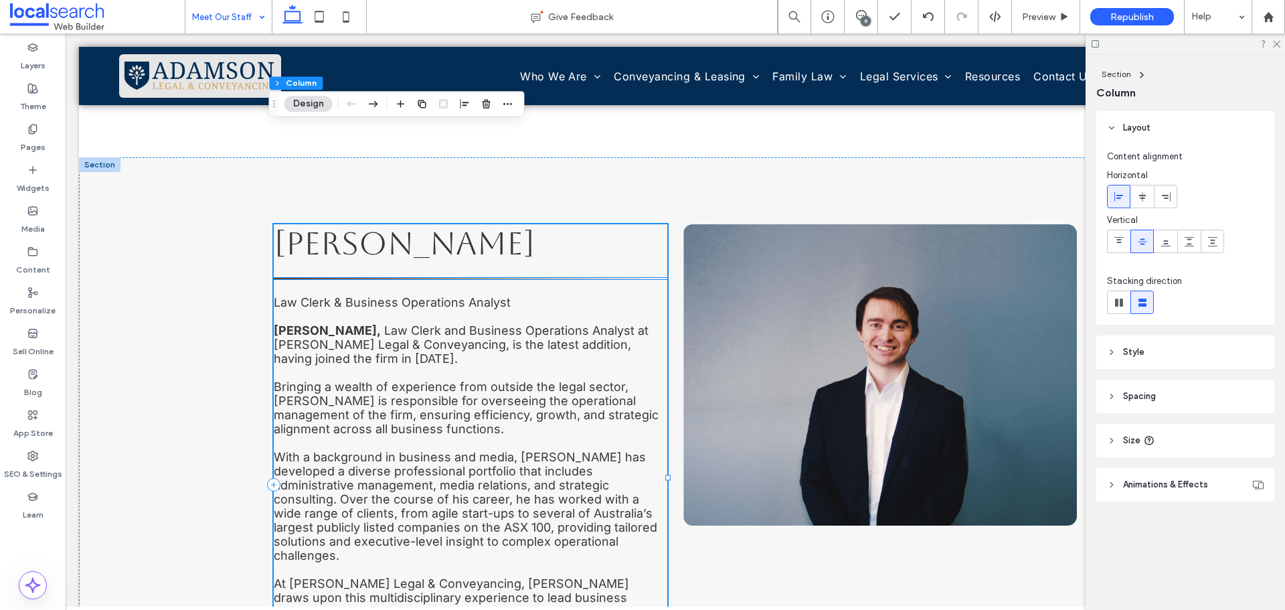
click at [578, 278] on hr at bounding box center [471, 278] width 394 height 1
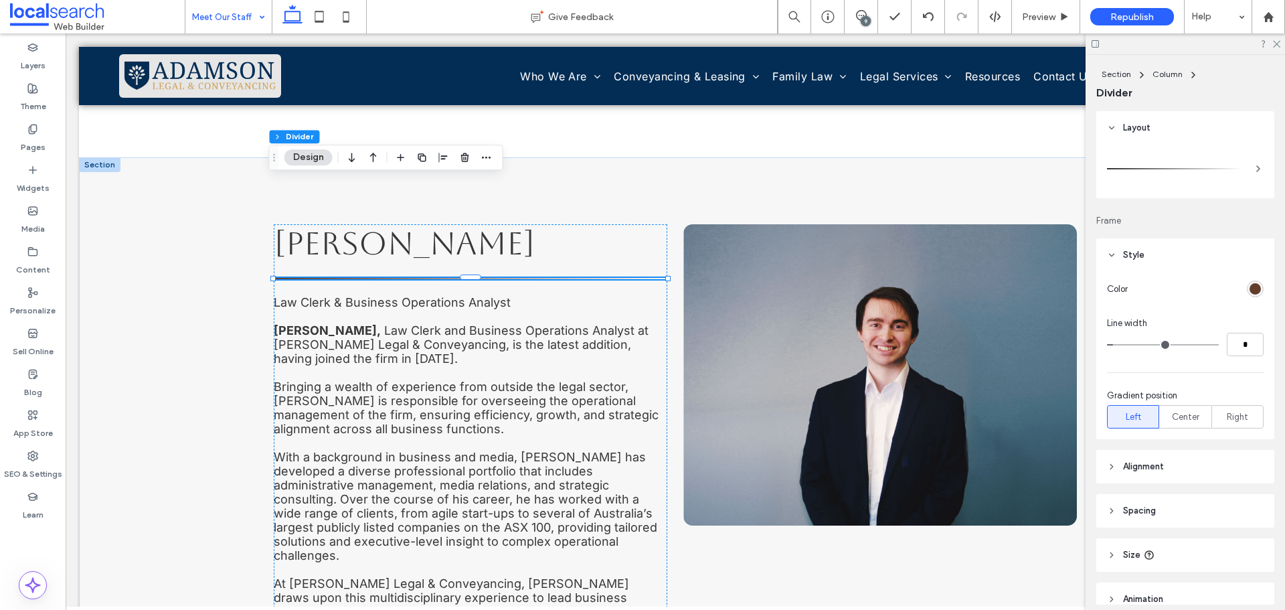
click at [1250, 285] on div "rgb(98, 62, 42)" at bounding box center [1255, 288] width 11 height 11
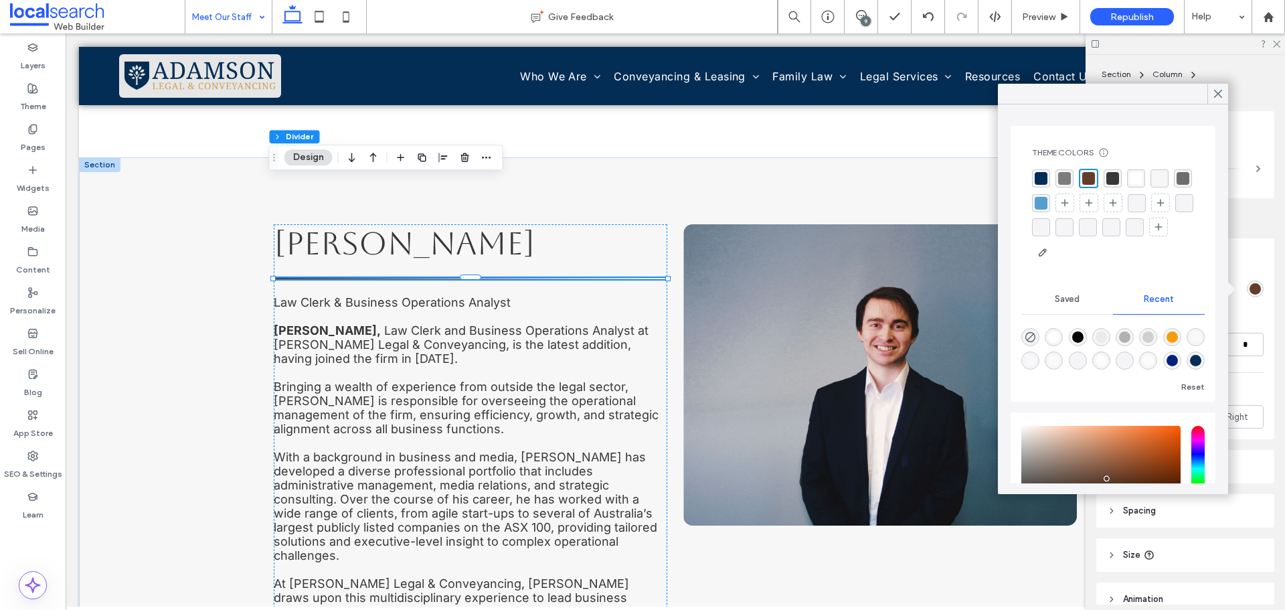
click at [1035, 175] on div "rgba(3, 45, 85, 1)" at bounding box center [1041, 178] width 13 height 13
click at [1215, 94] on icon at bounding box center [1218, 94] width 12 height 12
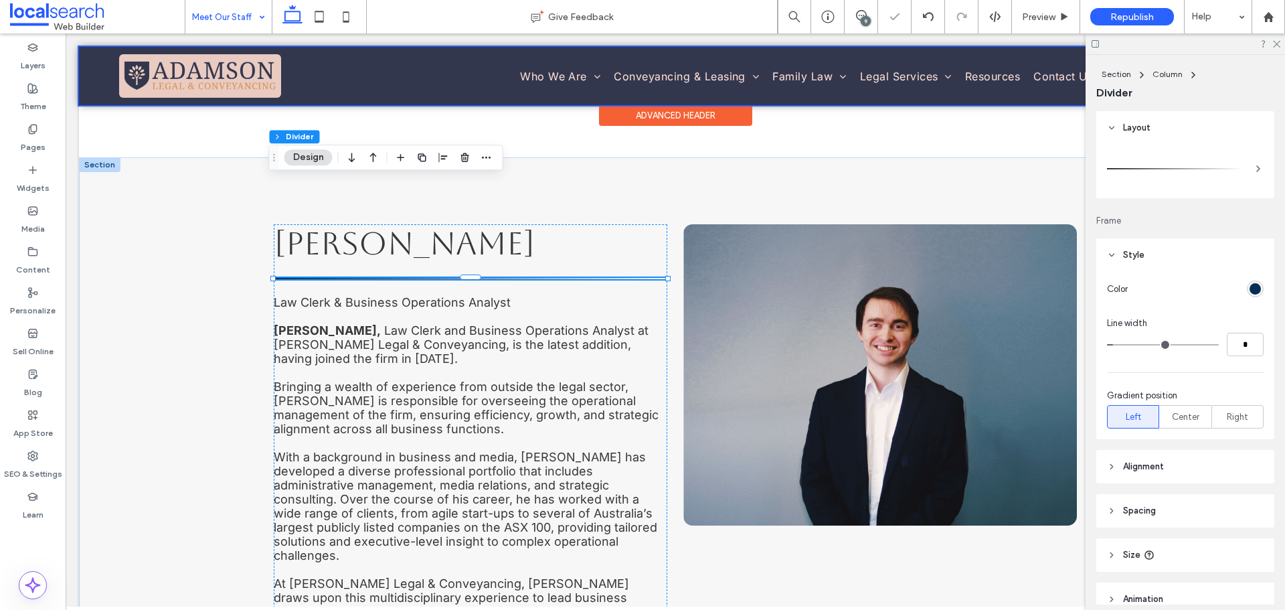
click at [740, 114] on div "Advanced Header" at bounding box center [675, 115] width 153 height 21
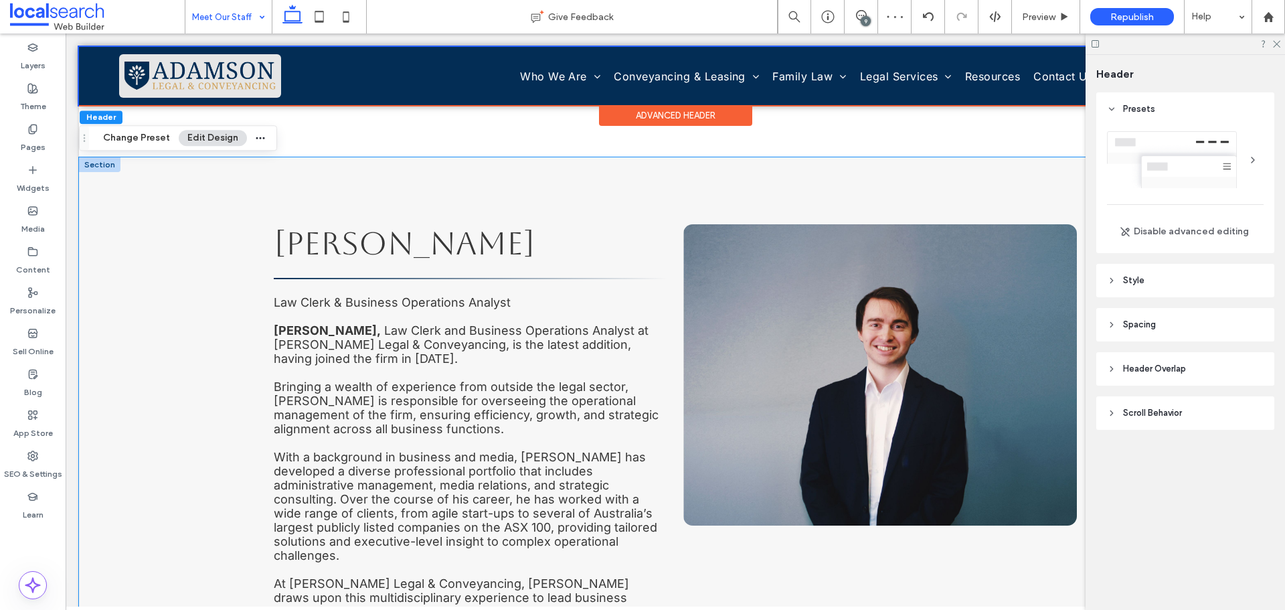
click at [786, 157] on div "Alistair Adamson Law Clerk & Business Operations Analyst Alistair Adamson, Law …" at bounding box center [675, 484] width 803 height 655
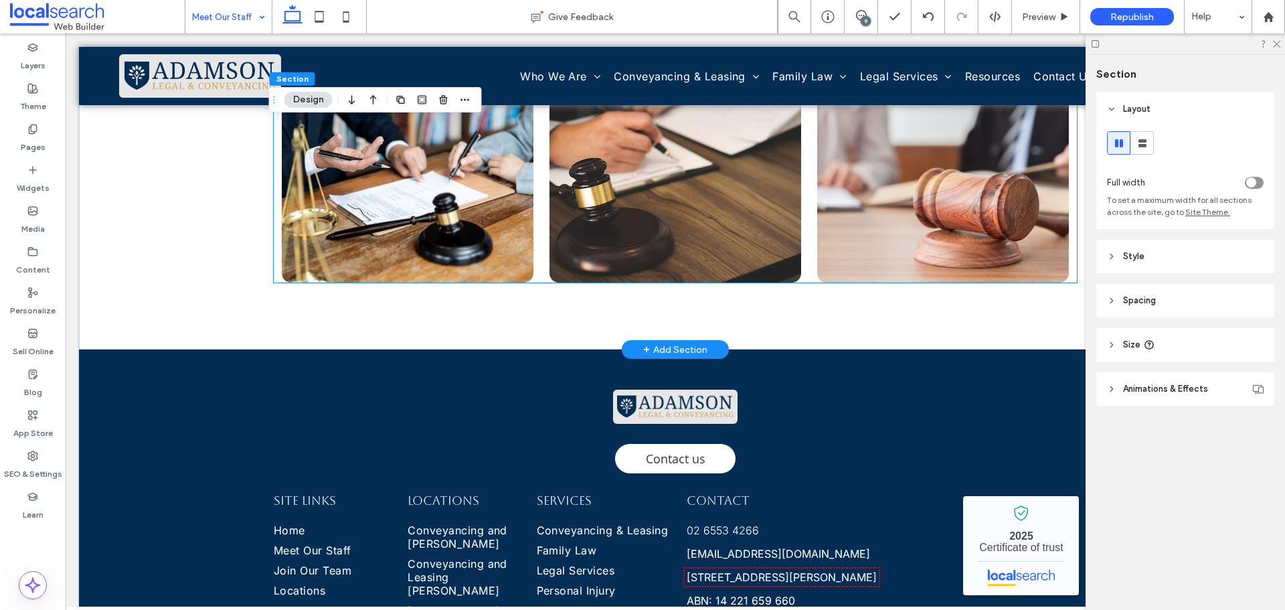
scroll to position [3327, 0]
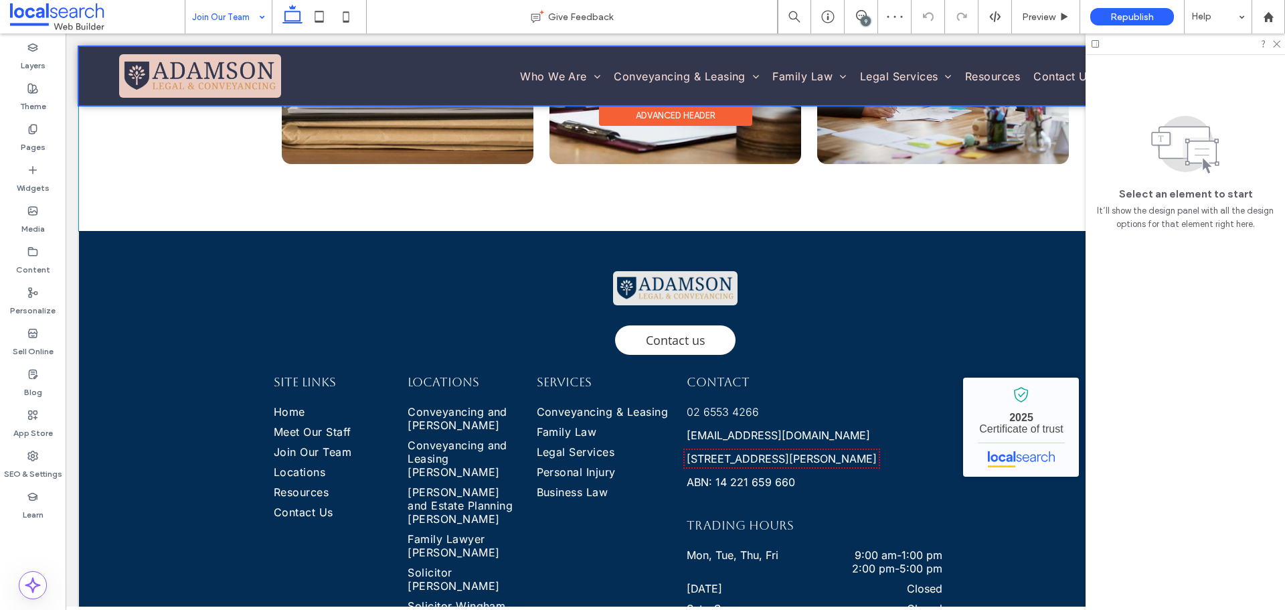
scroll to position [1339, 0]
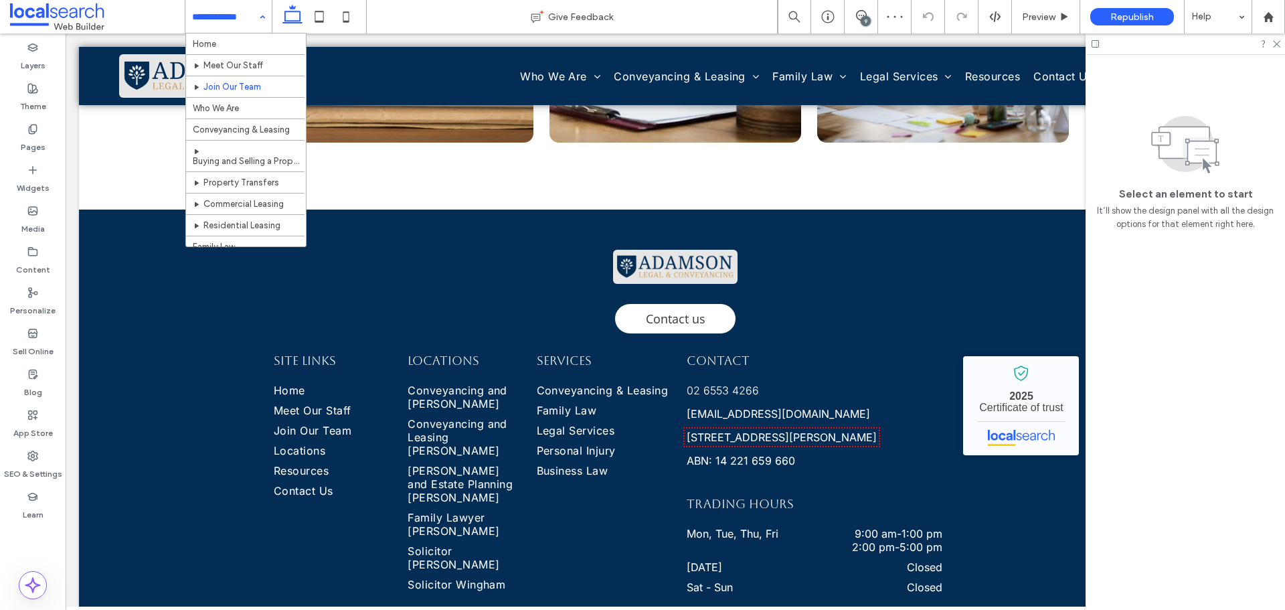
click at [235, 17] on input at bounding box center [225, 16] width 66 height 33
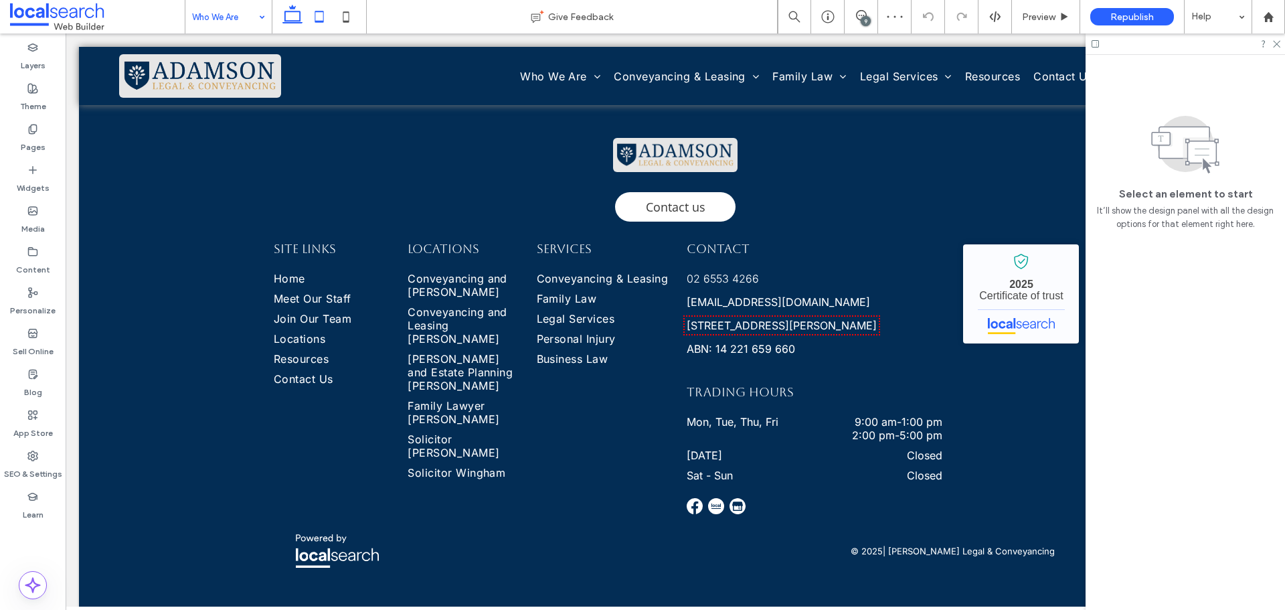
scroll to position [848, 0]
click at [233, 15] on input at bounding box center [225, 16] width 66 height 33
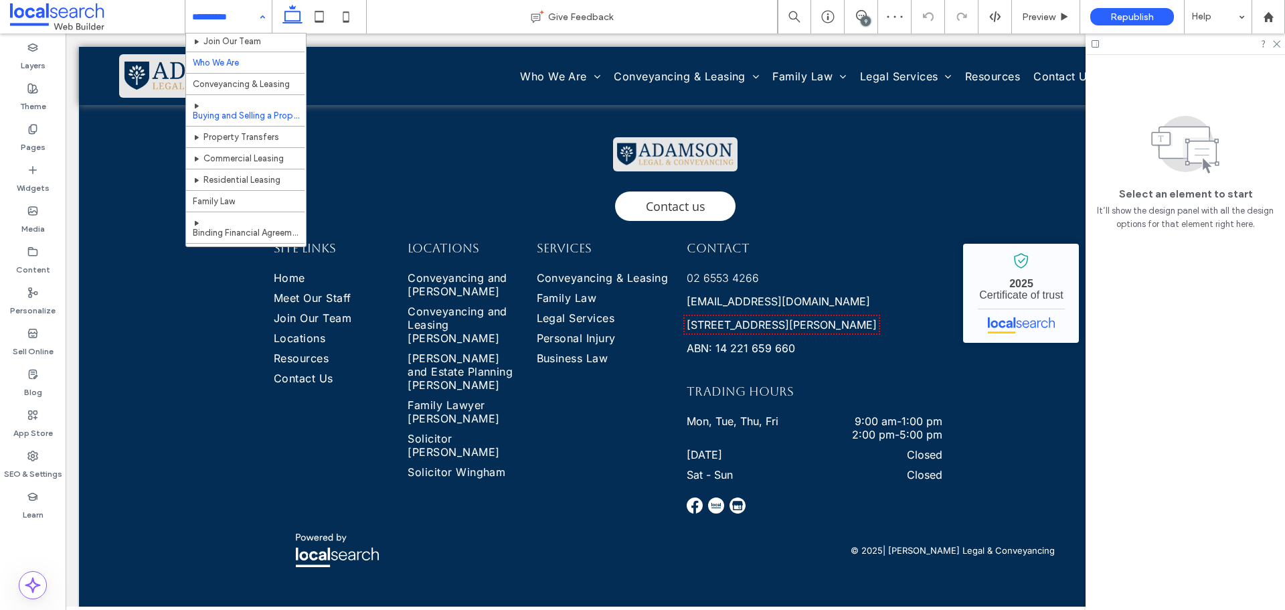
scroll to position [67, 0]
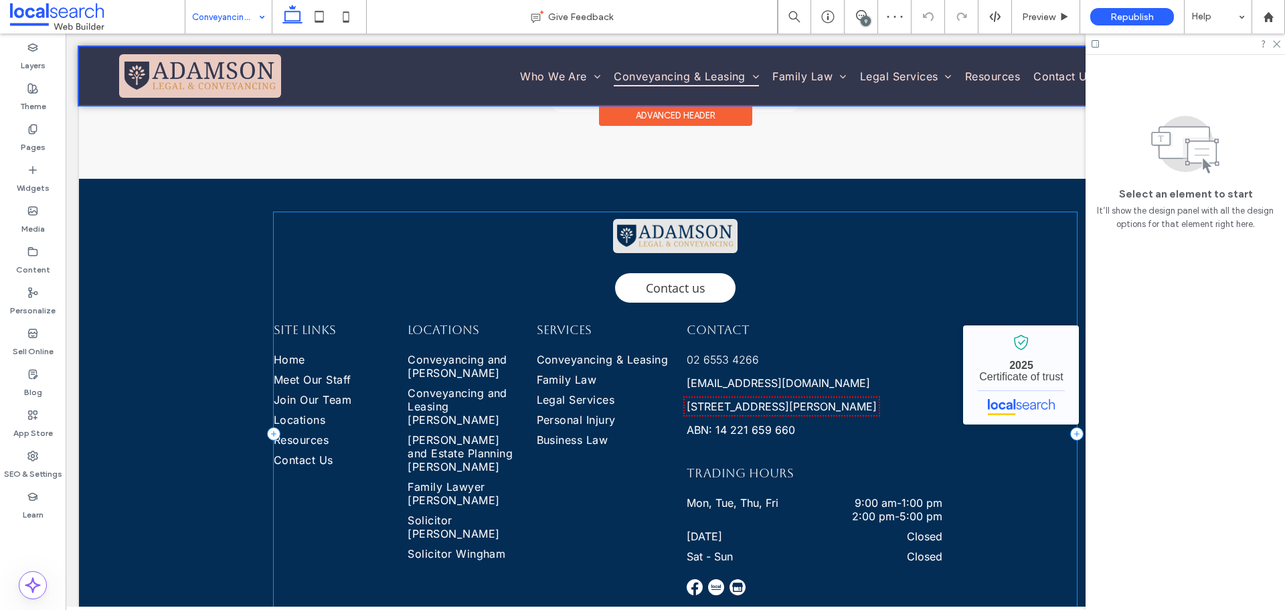
scroll to position [1518, 0]
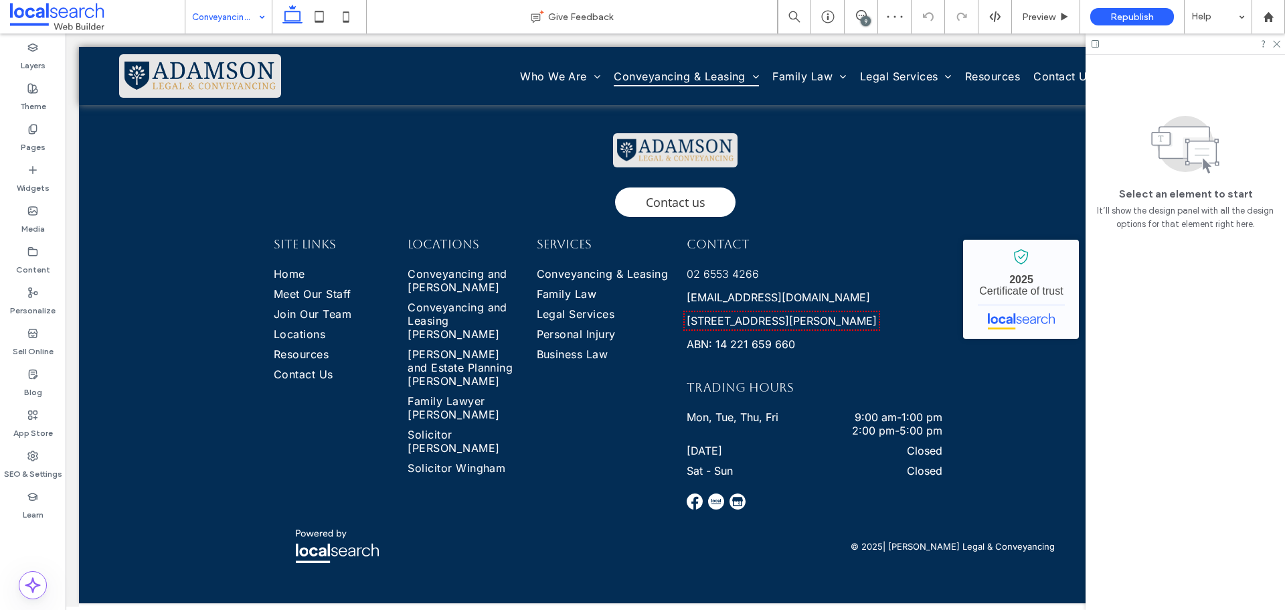
click at [236, 17] on input at bounding box center [225, 16] width 66 height 33
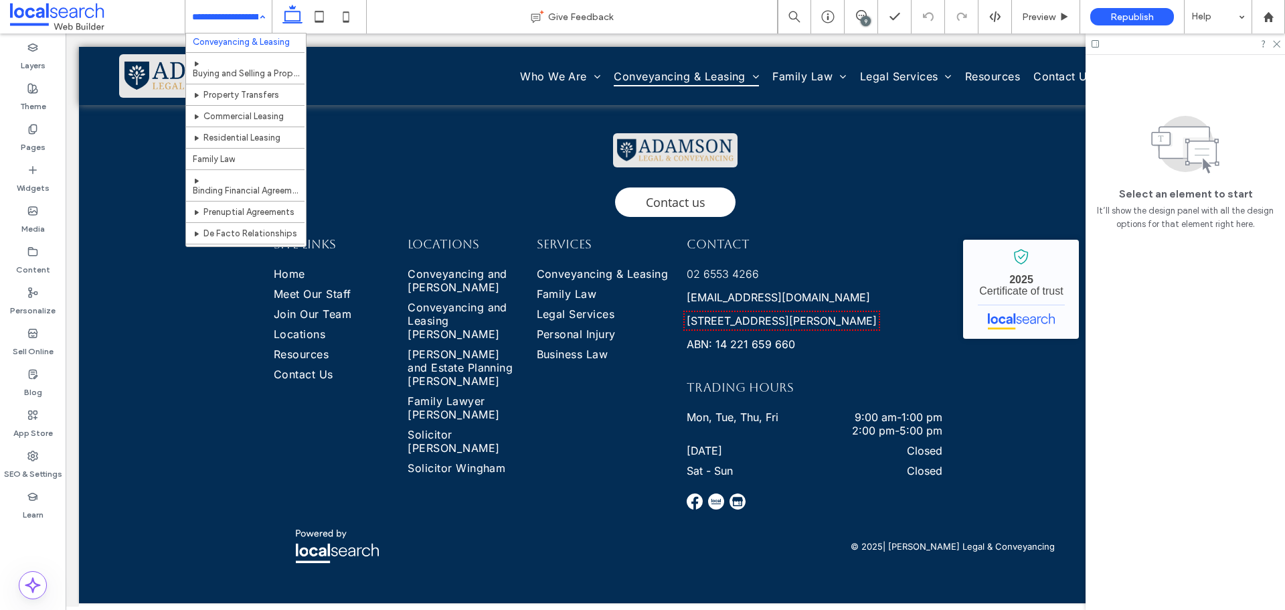
scroll to position [67, 0]
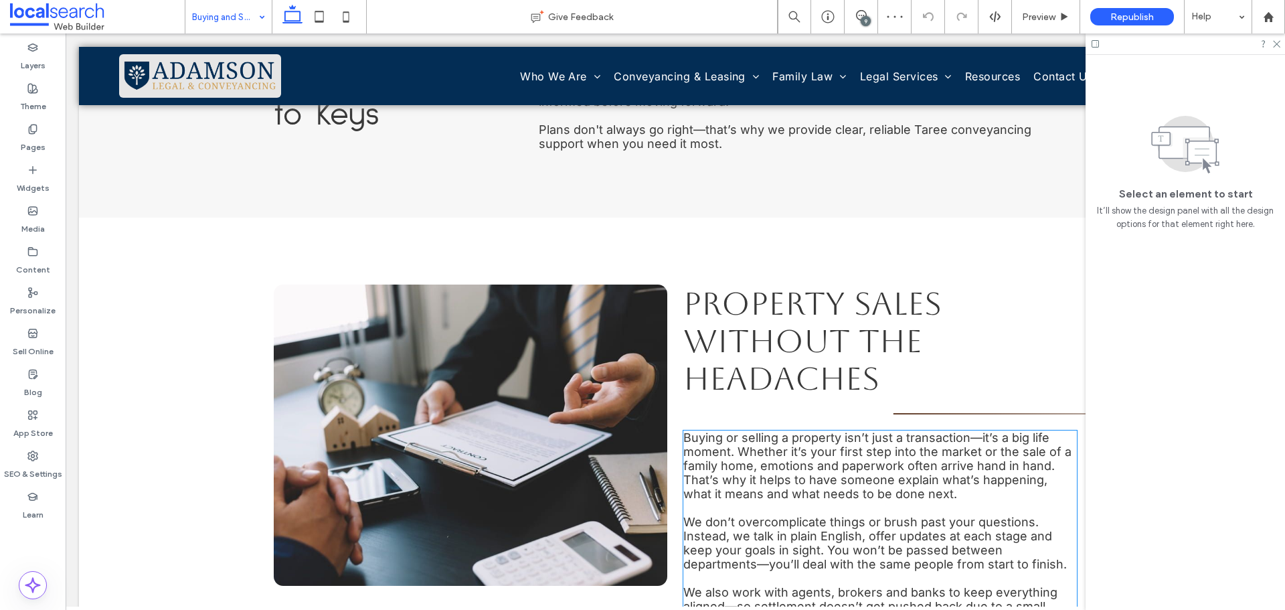
scroll to position [1138, 0]
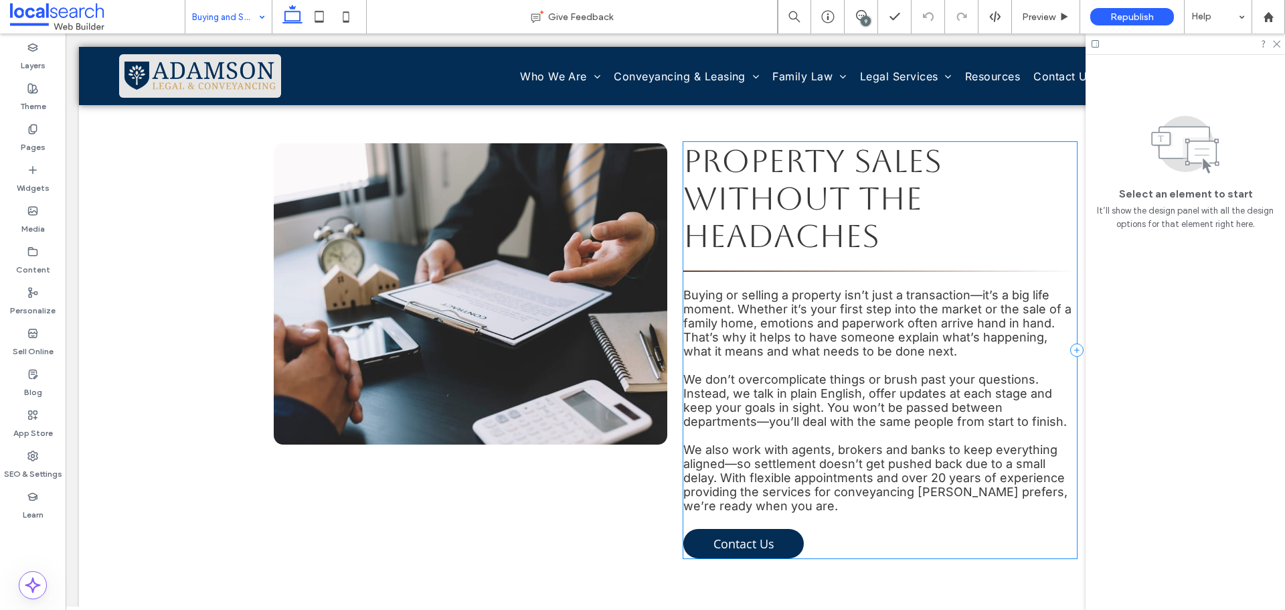
click at [751, 252] on div "Property Sales Without the Headaches Buying or selling a property isn’t just a …" at bounding box center [880, 350] width 394 height 416
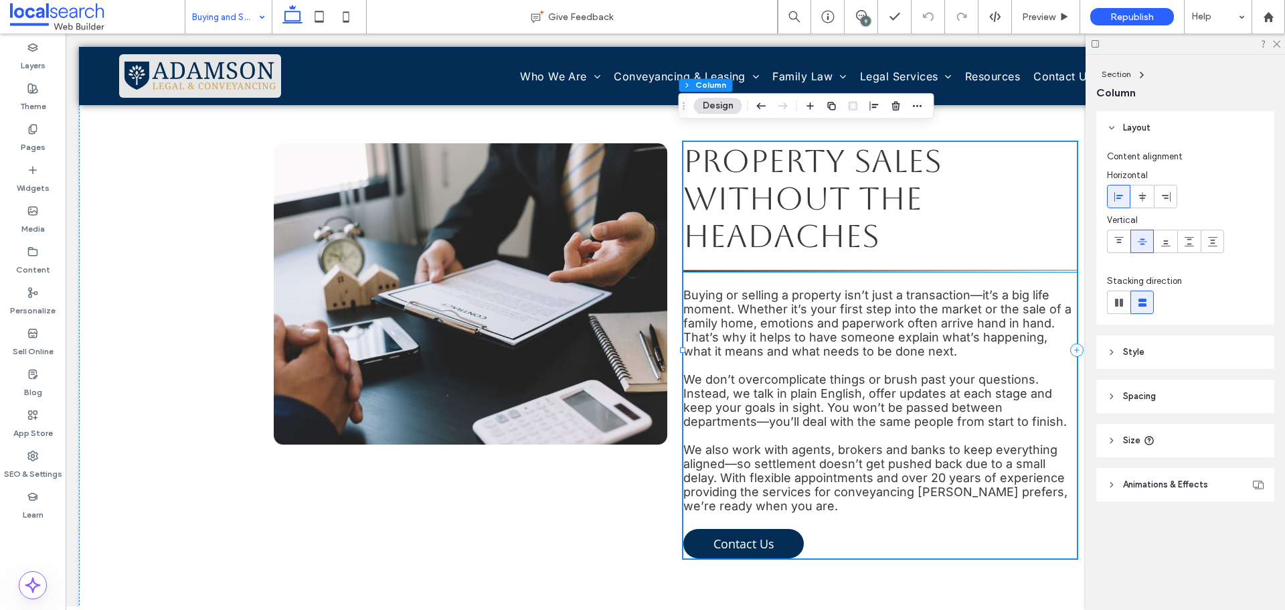
click at [749, 270] on hr at bounding box center [880, 270] width 394 height 1
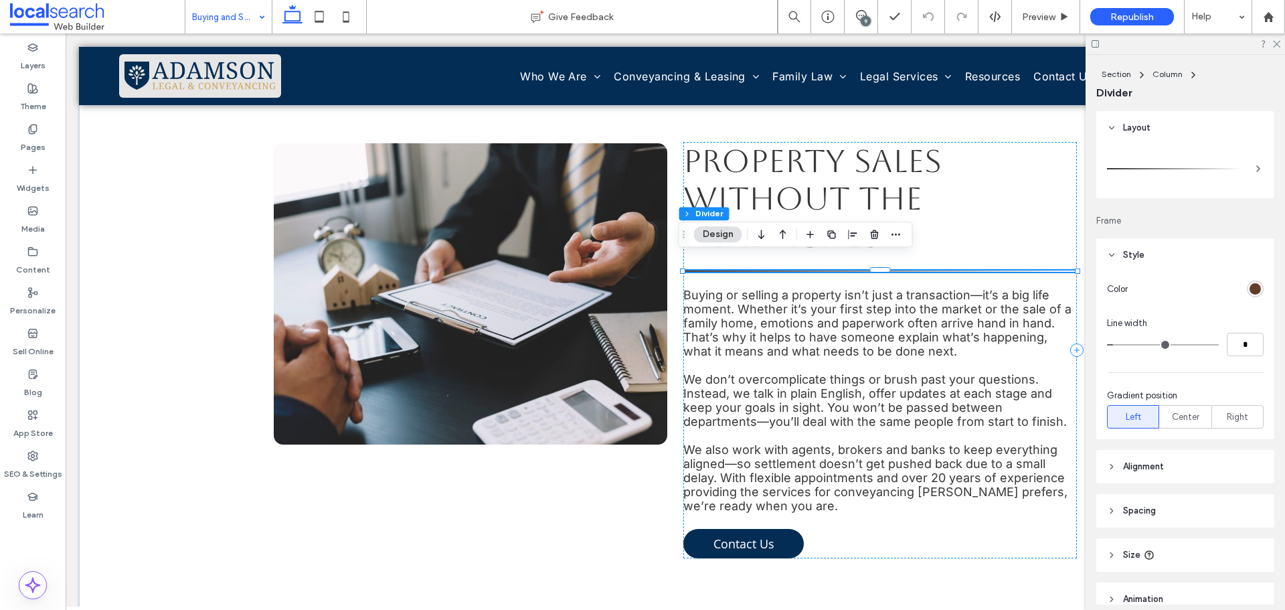
click at [1252, 288] on div "rgb(98, 62, 42)" at bounding box center [1255, 288] width 11 height 11
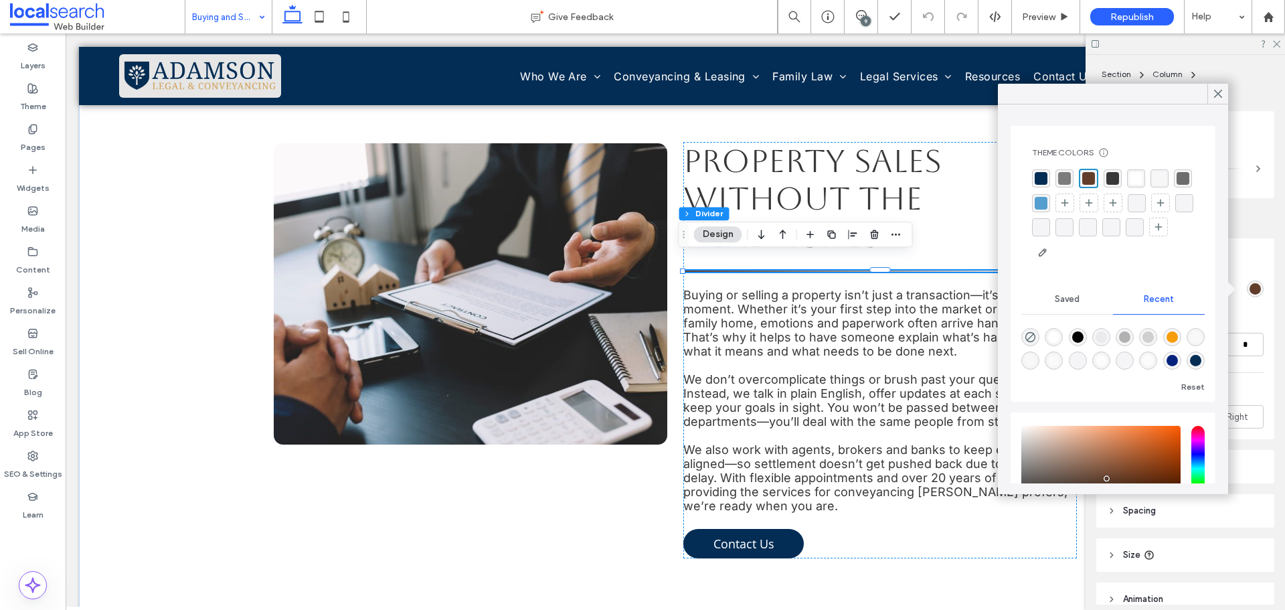
click at [1039, 171] on div "rgba(3, 45, 85, 1)" at bounding box center [1041, 178] width 18 height 18
click at [1216, 92] on use at bounding box center [1218, 93] width 7 height 7
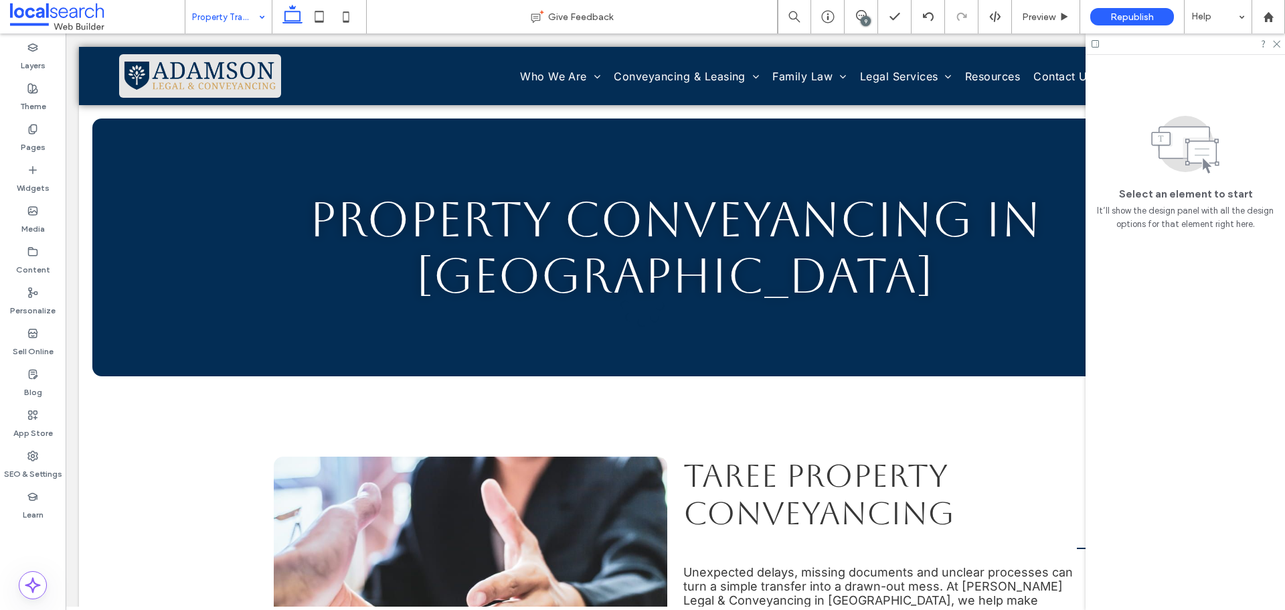
scroll to position [0, 0]
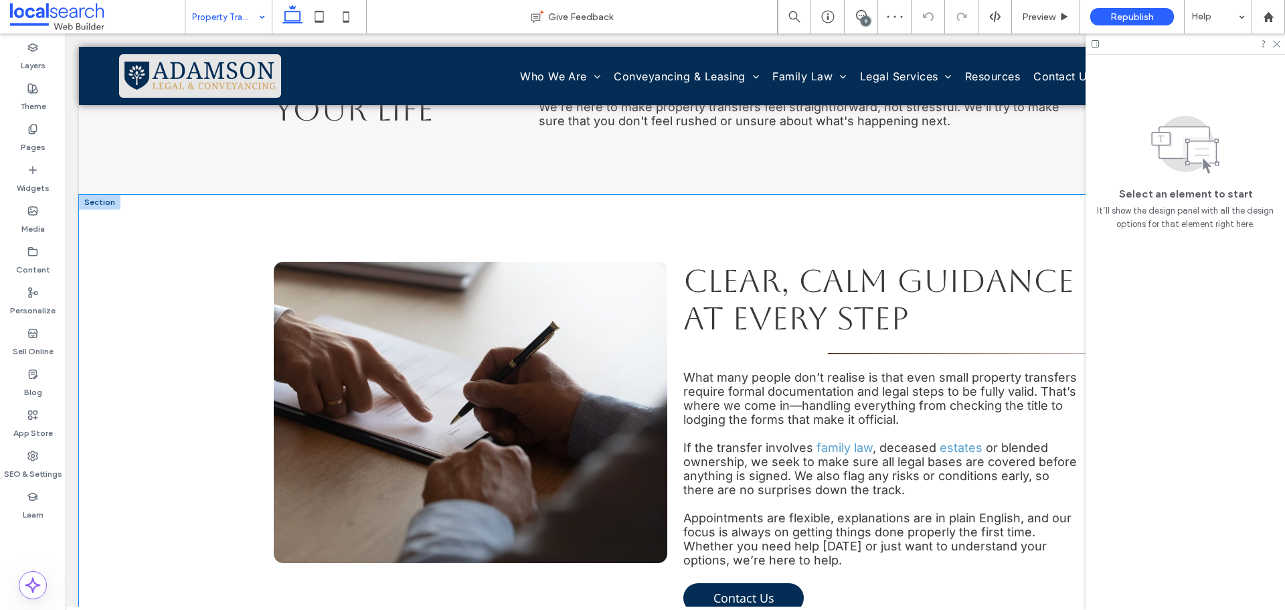
scroll to position [1071, 0]
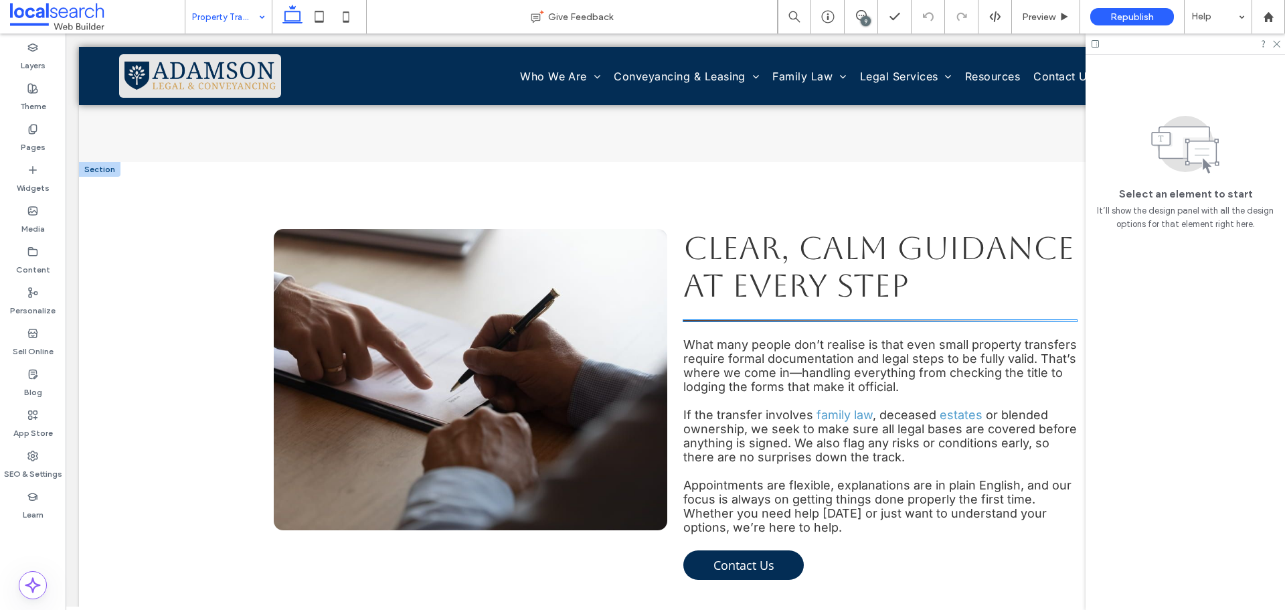
click at [734, 320] on hr at bounding box center [880, 320] width 394 height 1
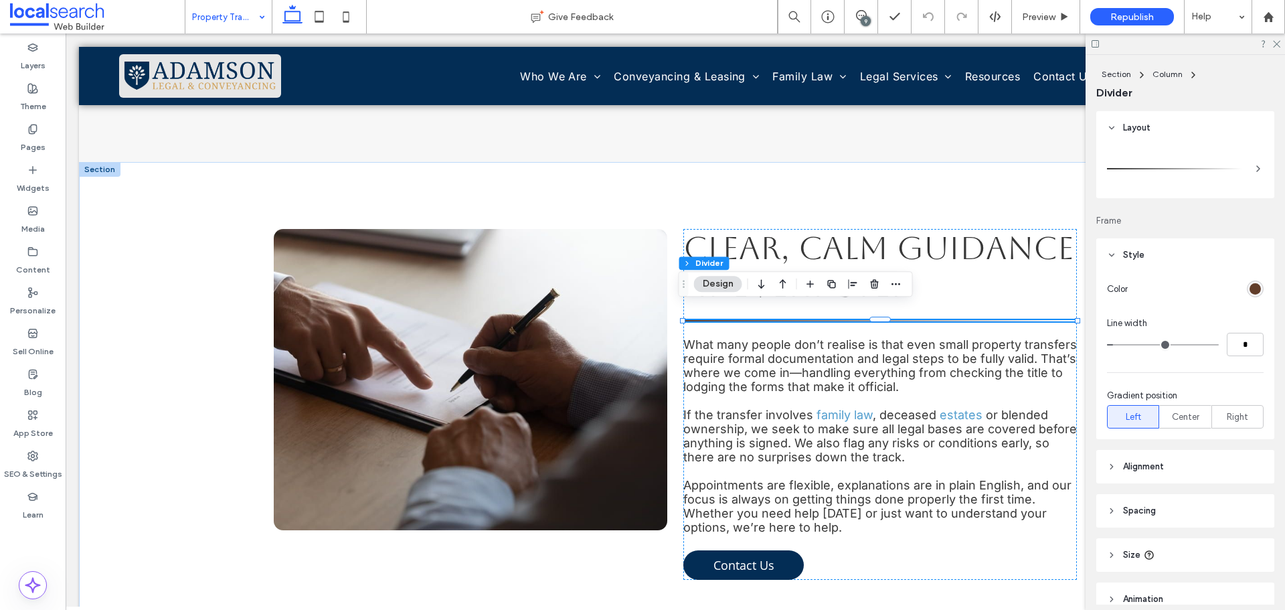
click at [1254, 287] on div "rgb(98, 62, 42)" at bounding box center [1255, 288] width 11 height 11
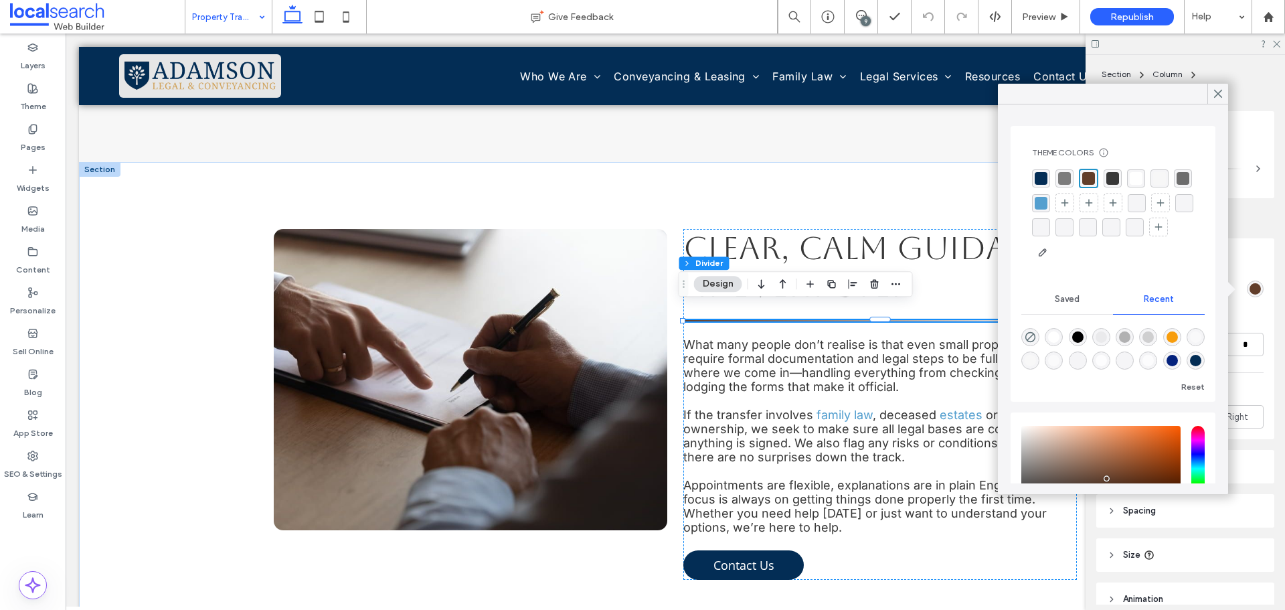
click at [1039, 175] on div "rgba(3, 45, 85, 1)" at bounding box center [1041, 178] width 13 height 13
click at [1215, 96] on use at bounding box center [1218, 93] width 7 height 7
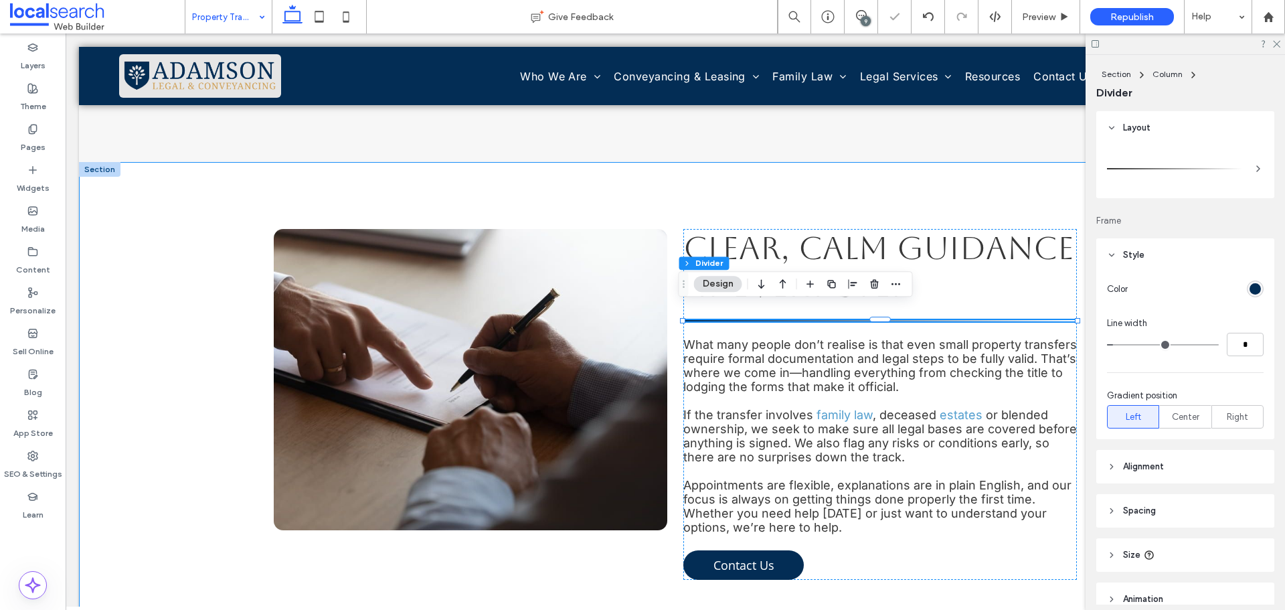
click at [877, 177] on div "Clear, Calm Guidance at Every Step What many people don’t realise is that even …" at bounding box center [675, 404] width 803 height 485
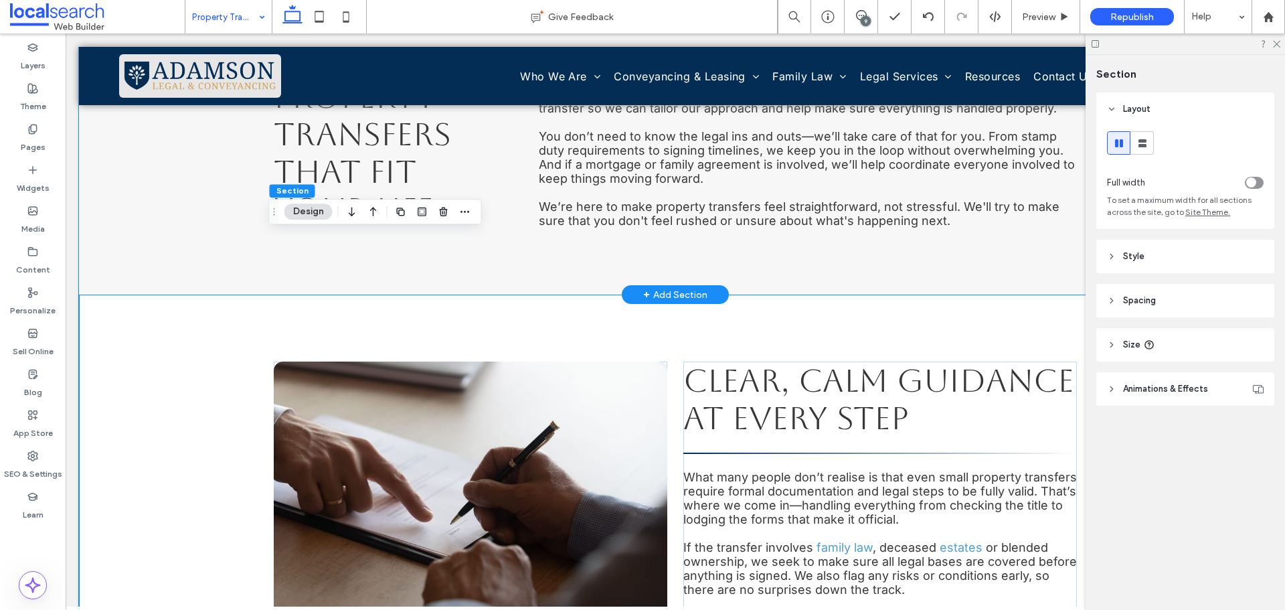
scroll to position [937, 0]
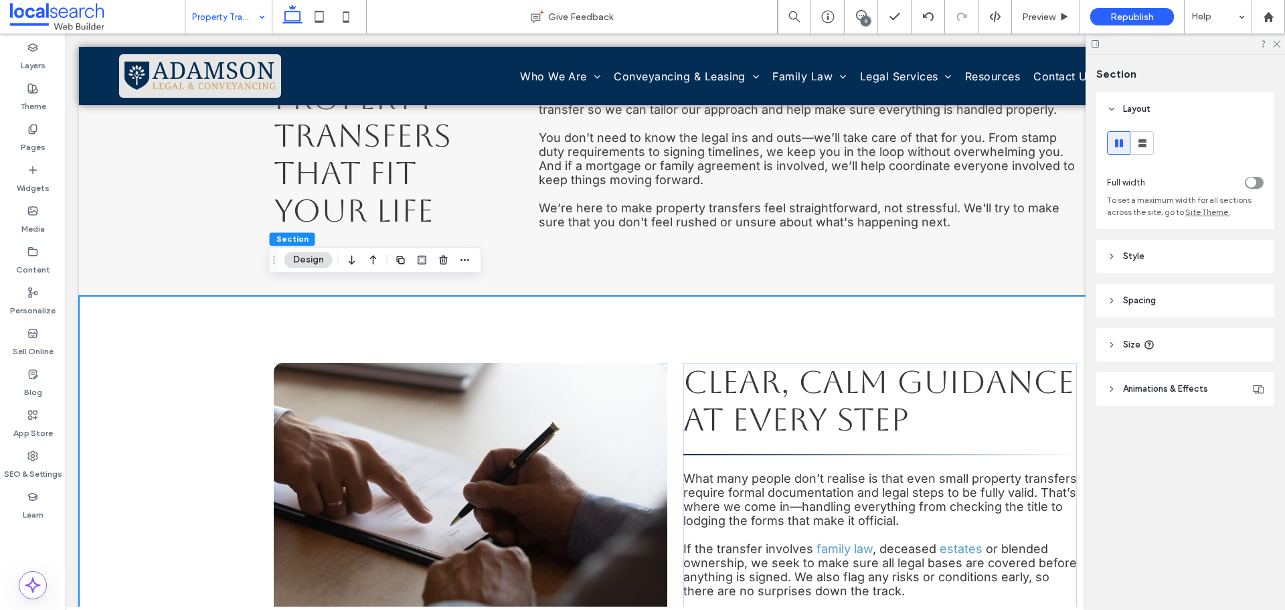
click at [295, 320] on div "Clear, Calm Guidance at Every Step What many people don’t realise is that even …" at bounding box center [675, 538] width 803 height 485
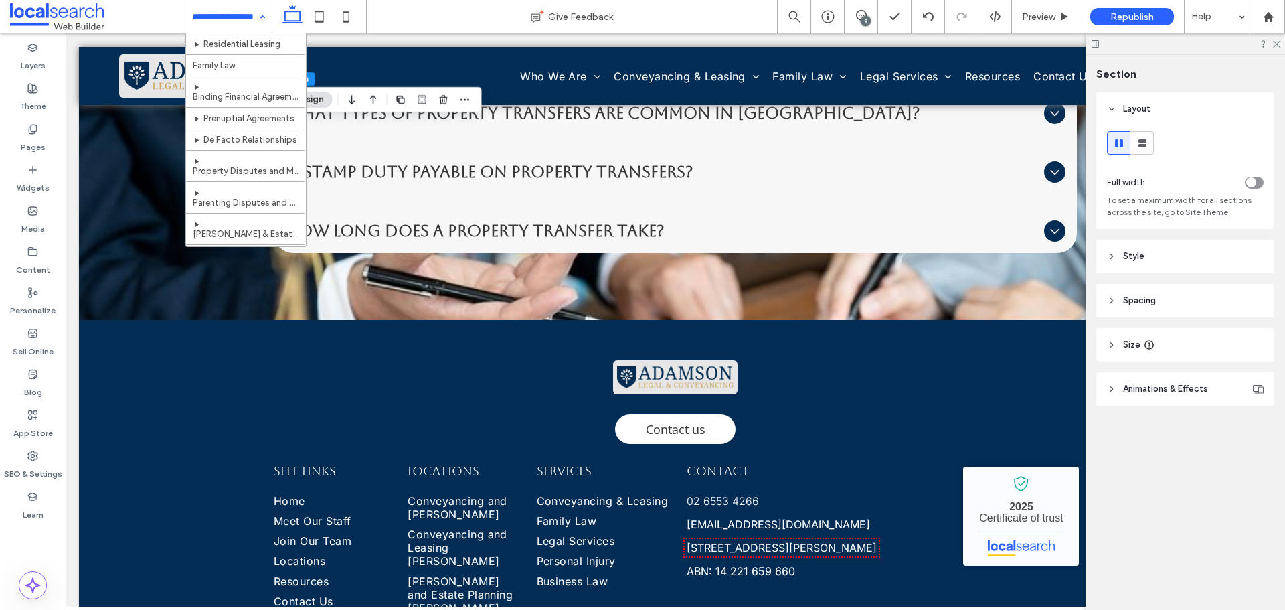
scroll to position [67, 0]
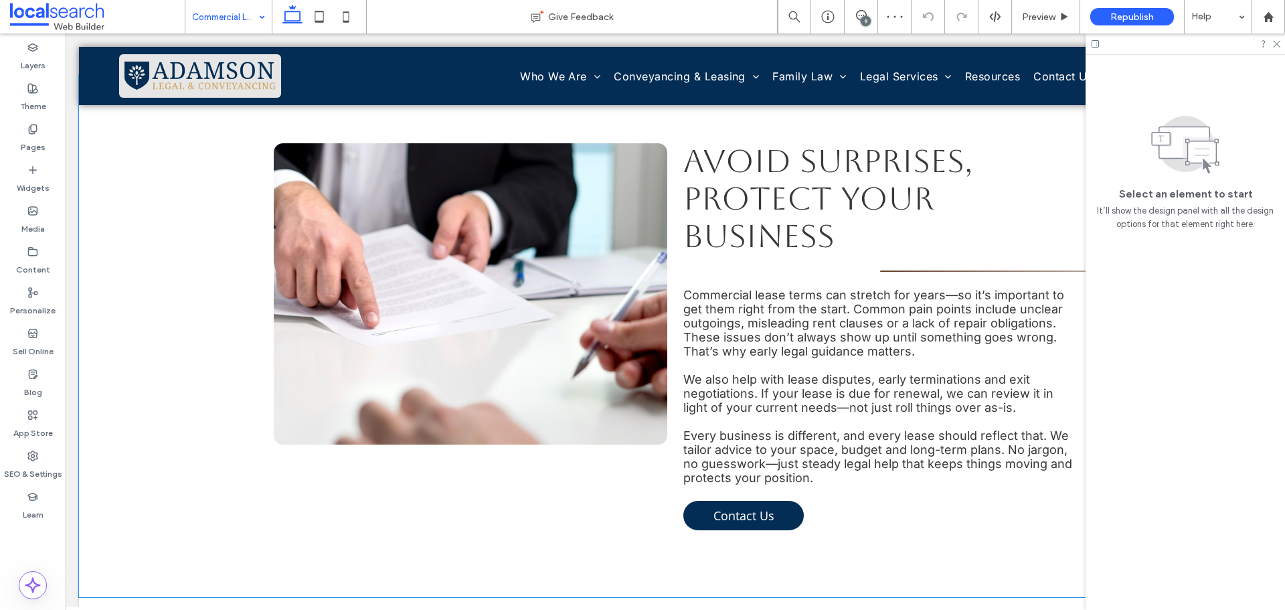
scroll to position [1205, 0]
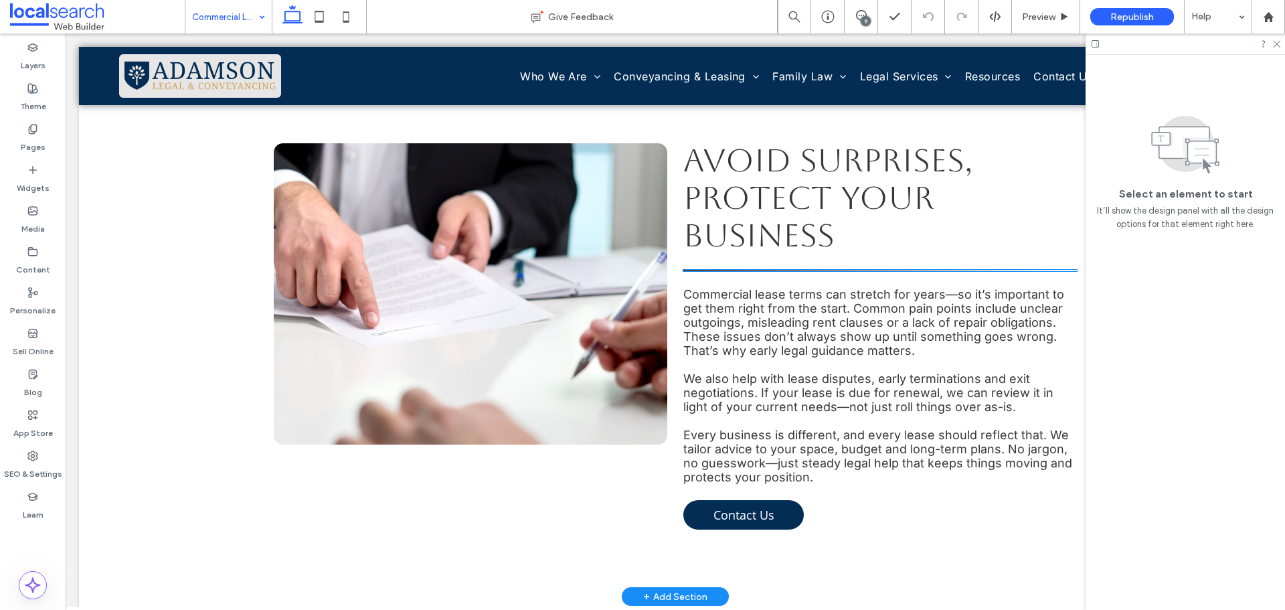
click at [763, 270] on hr at bounding box center [880, 270] width 394 height 1
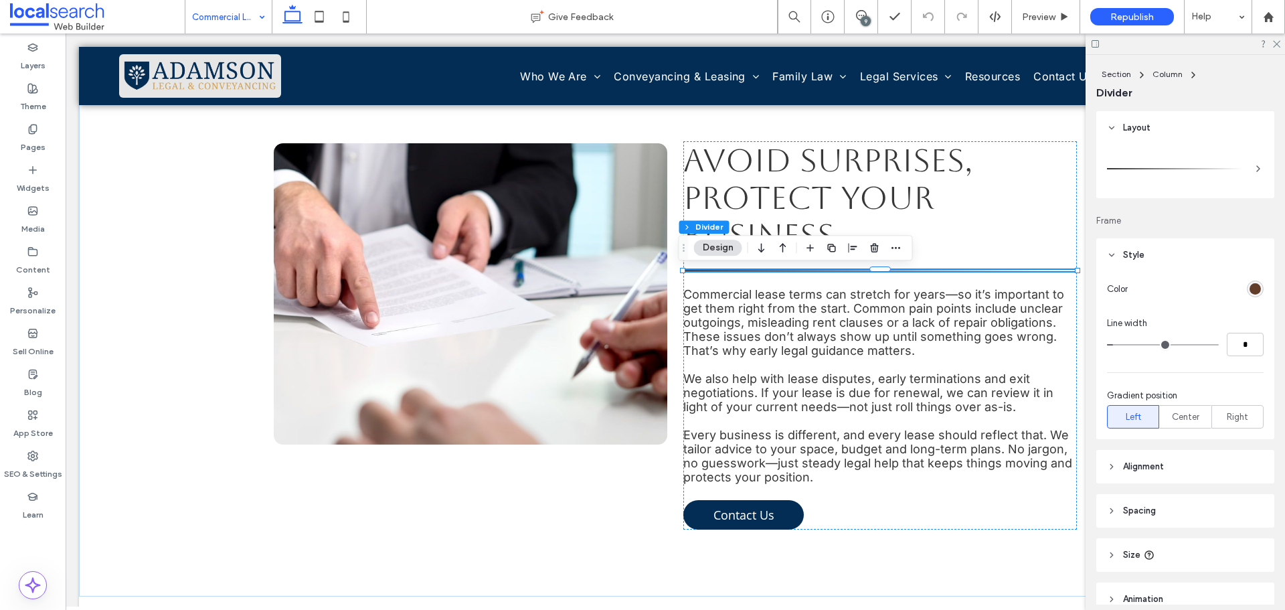
click at [1250, 291] on div "rgb(98, 62, 42)" at bounding box center [1255, 288] width 11 height 11
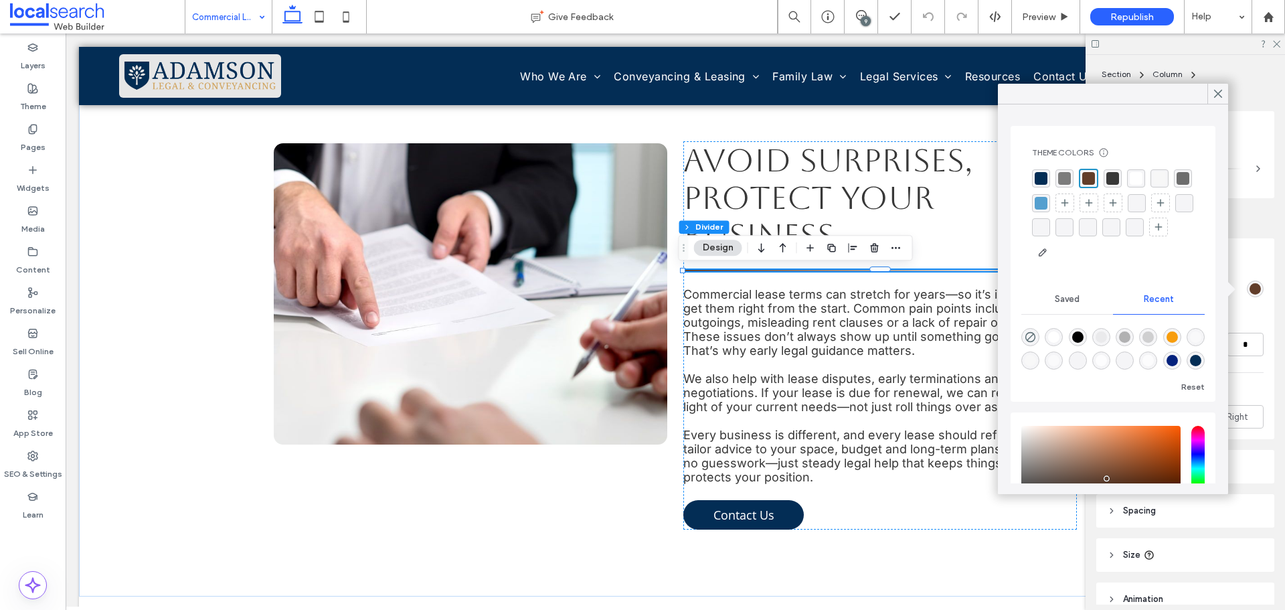
click at [1039, 173] on div "rgba(3, 45, 85, 1)" at bounding box center [1041, 178] width 13 height 13
click at [1216, 94] on icon at bounding box center [1218, 94] width 12 height 12
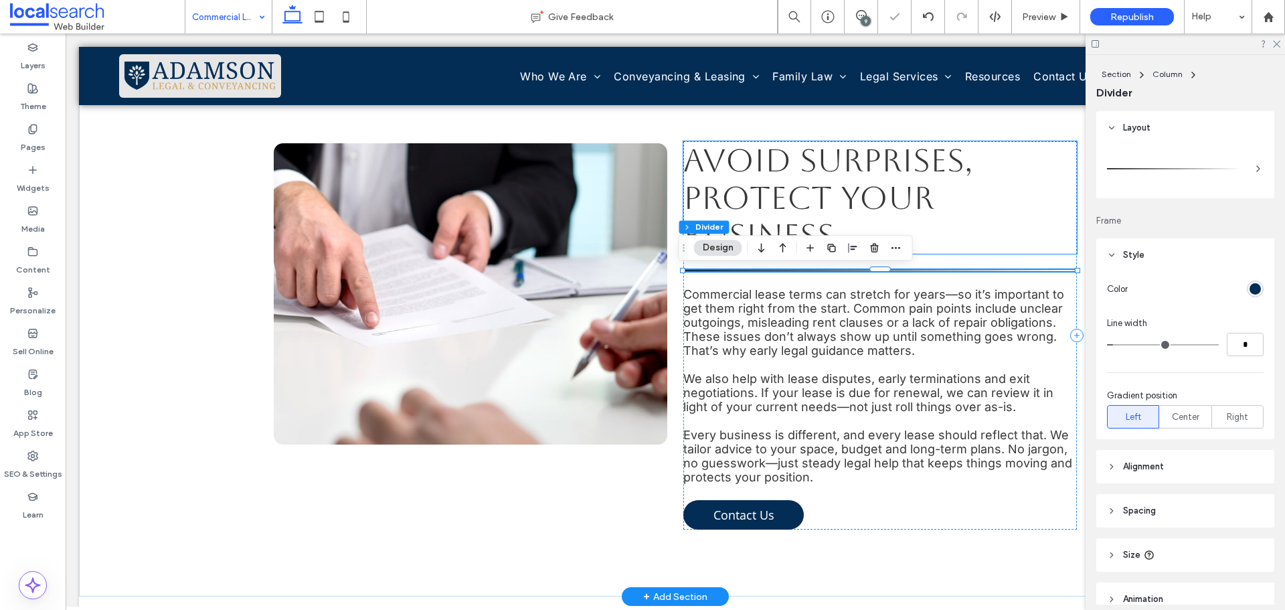
click at [1032, 193] on h2 "Avoid Surprises, Protect Your Business" at bounding box center [880, 197] width 394 height 112
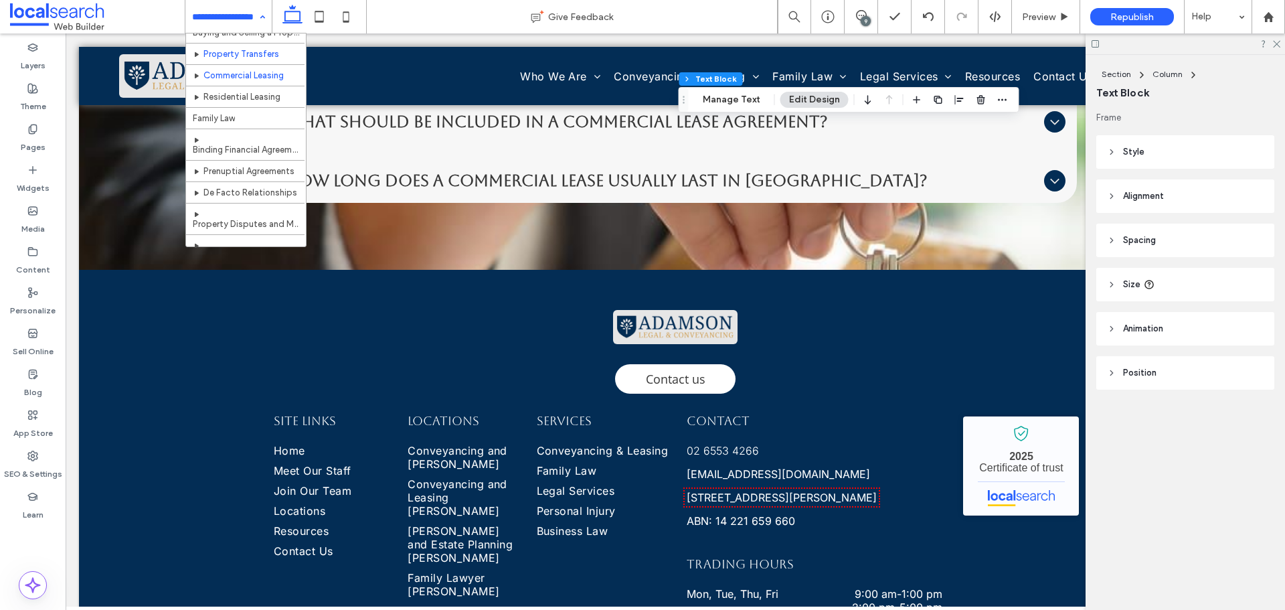
scroll to position [134, 0]
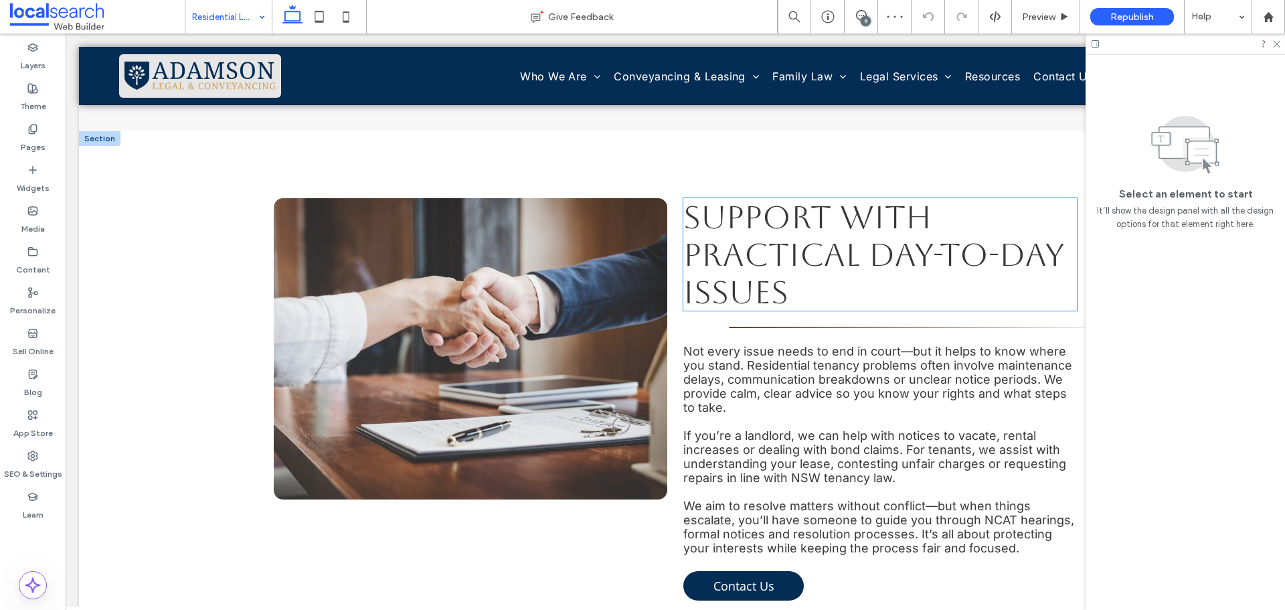
scroll to position [1205, 0]
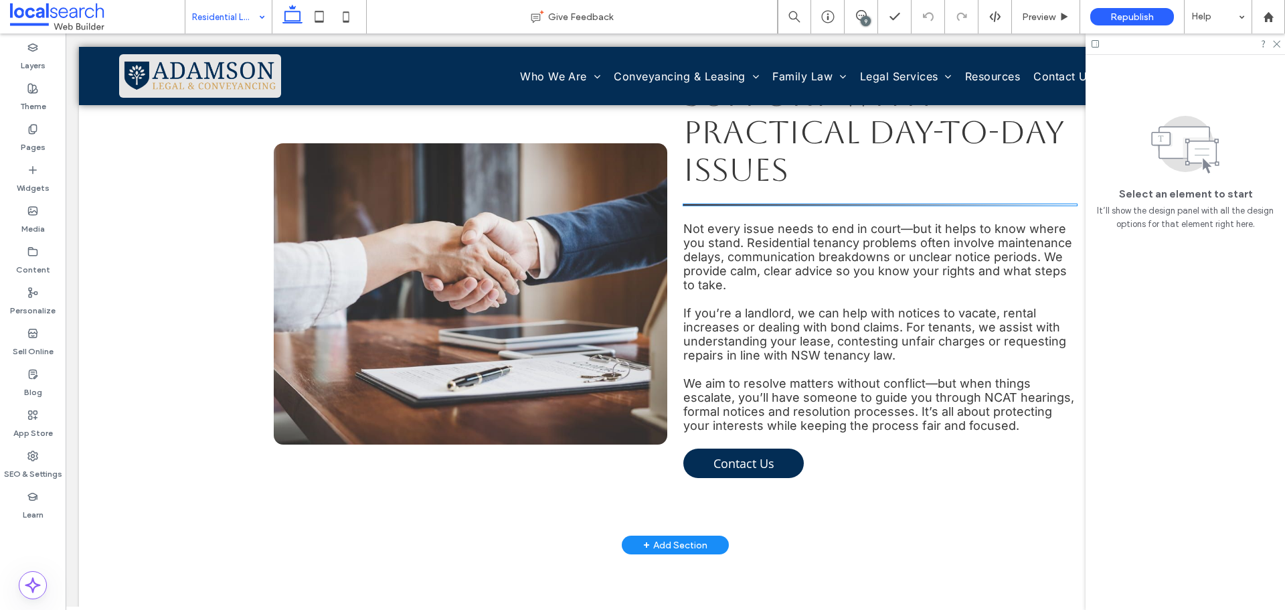
click at [825, 205] on hr at bounding box center [880, 204] width 394 height 1
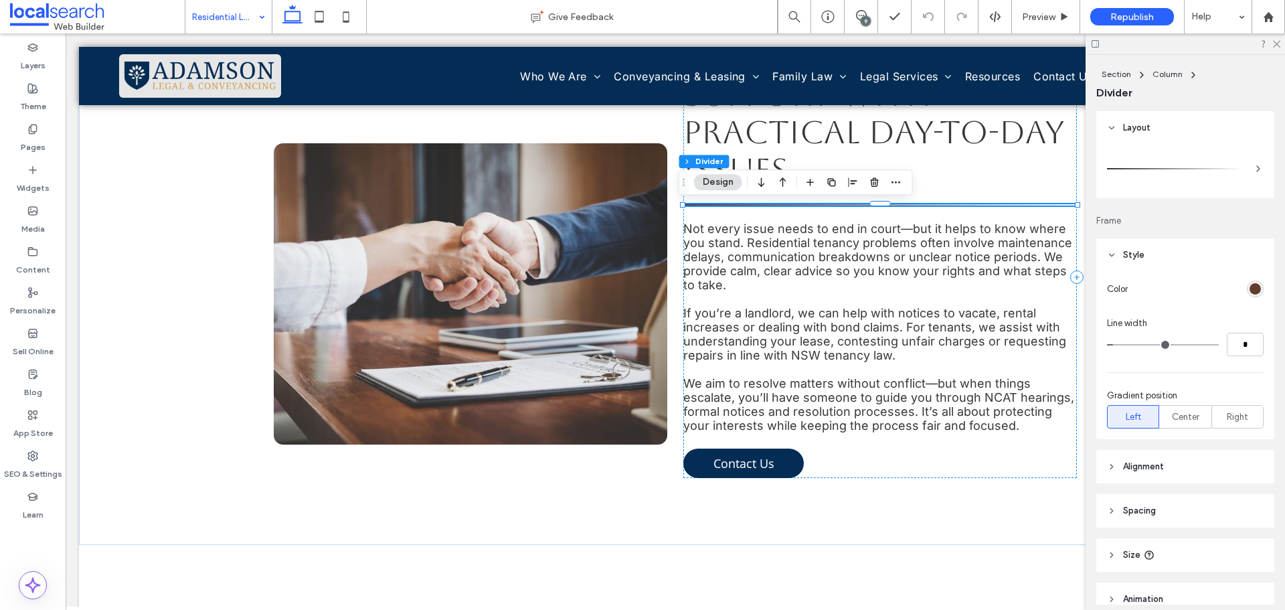
click at [1250, 288] on div "rgb(98, 62, 42)" at bounding box center [1255, 288] width 11 height 11
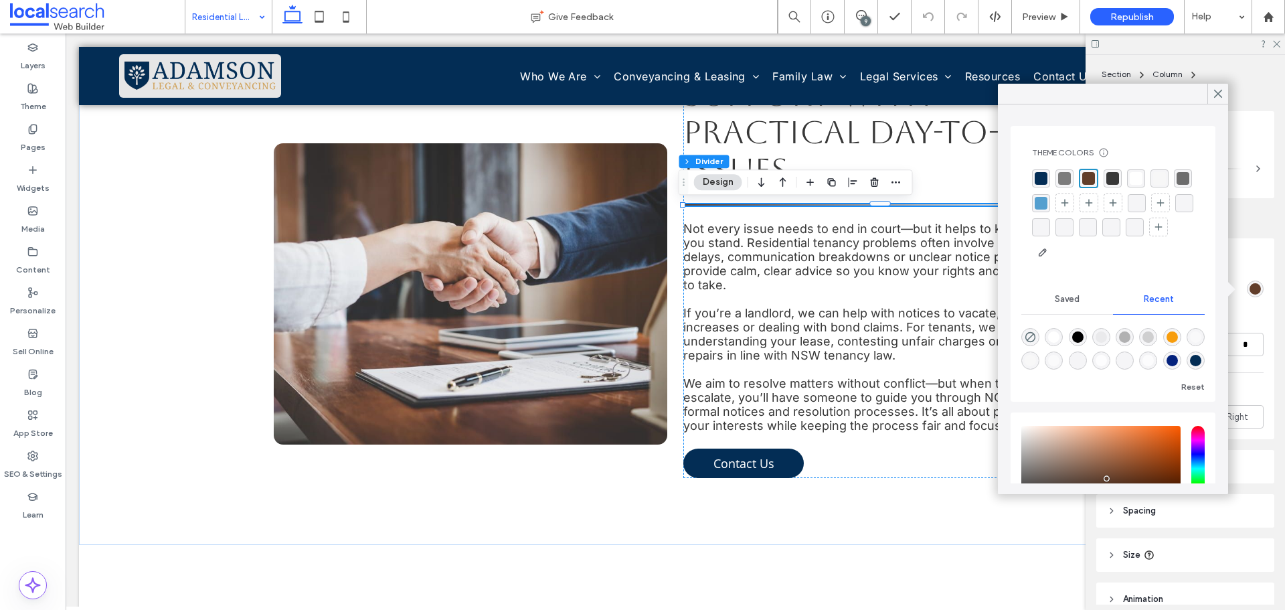
click at [1044, 180] on div "rgba(3, 45, 85, 1)" at bounding box center [1041, 178] width 13 height 13
click at [1221, 92] on icon at bounding box center [1218, 94] width 12 height 12
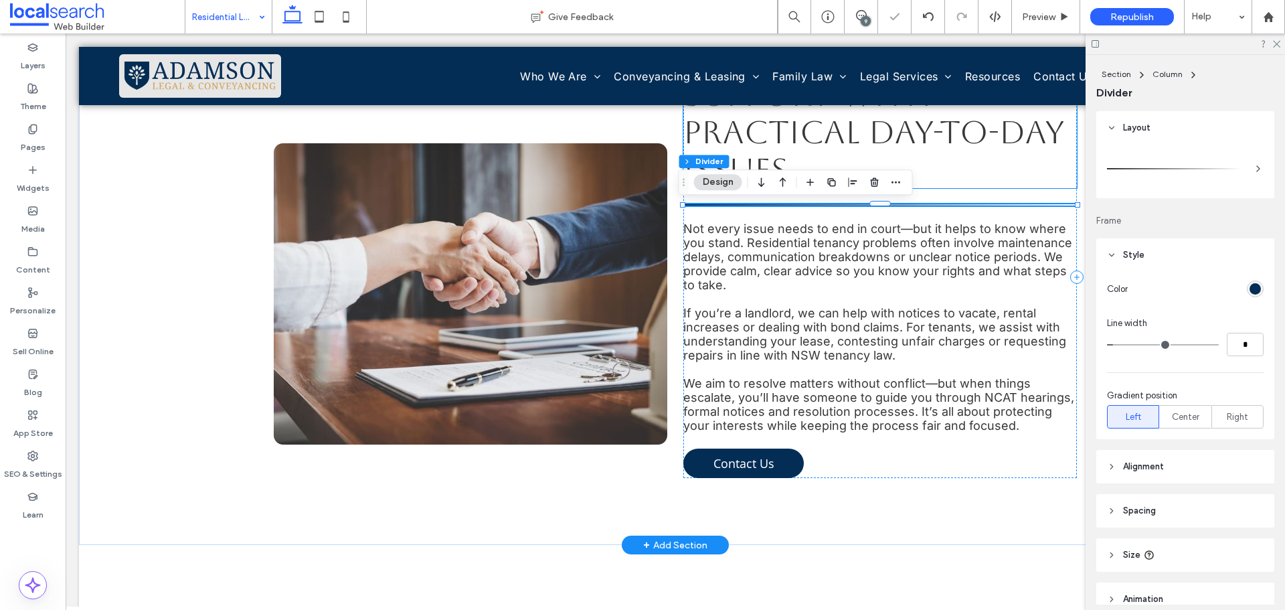
click at [1025, 176] on h2 "Support With Practical Day-to-Day Issues" at bounding box center [880, 132] width 394 height 112
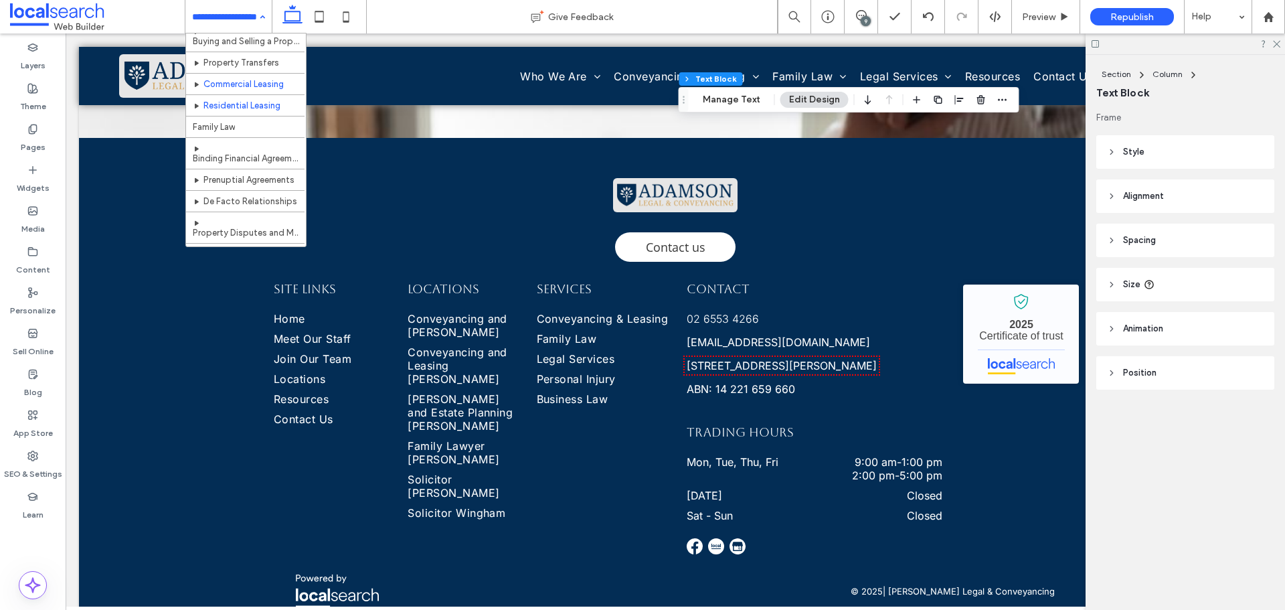
scroll to position [134, 0]
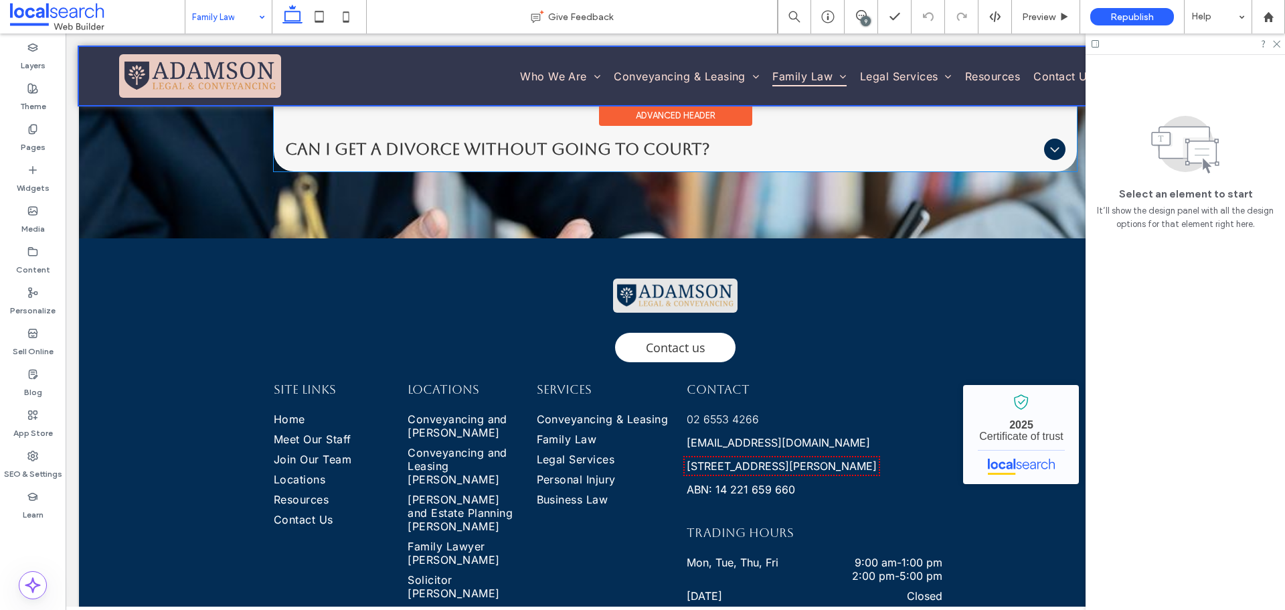
scroll to position [2410, 0]
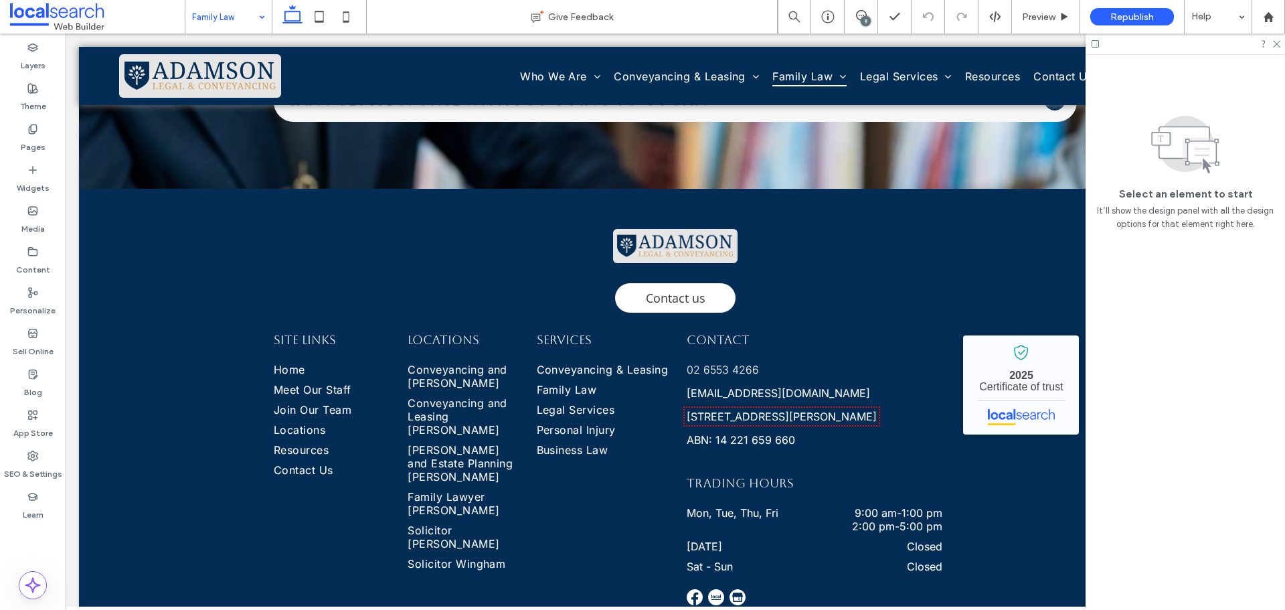
click at [239, 21] on input at bounding box center [225, 16] width 66 height 33
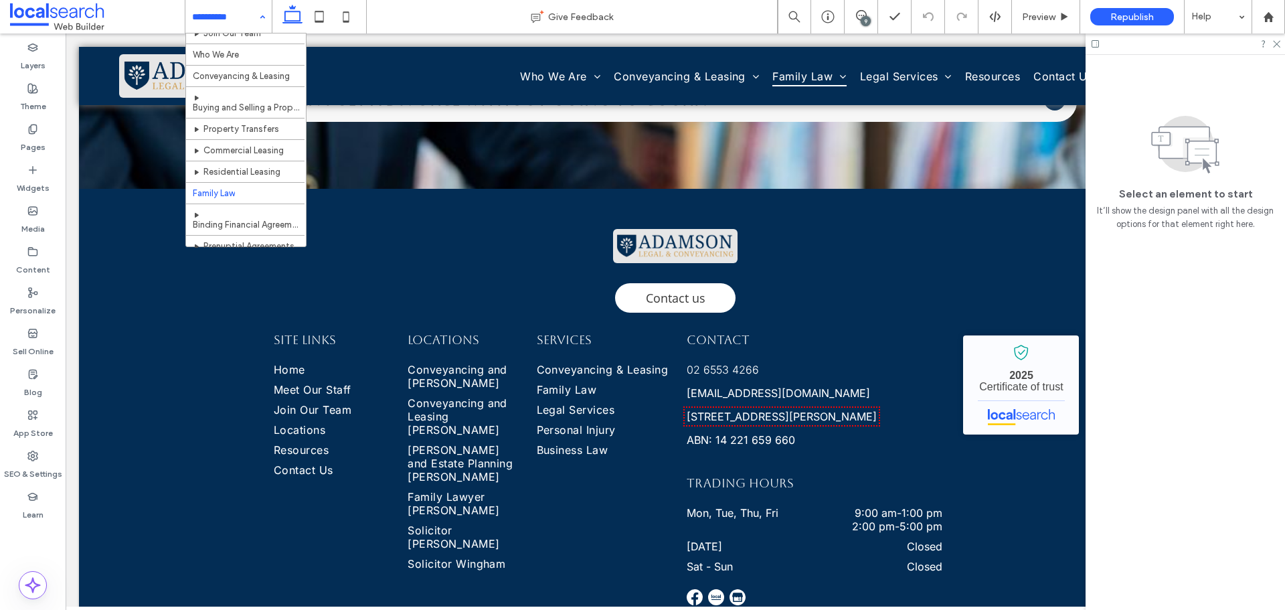
scroll to position [134, 0]
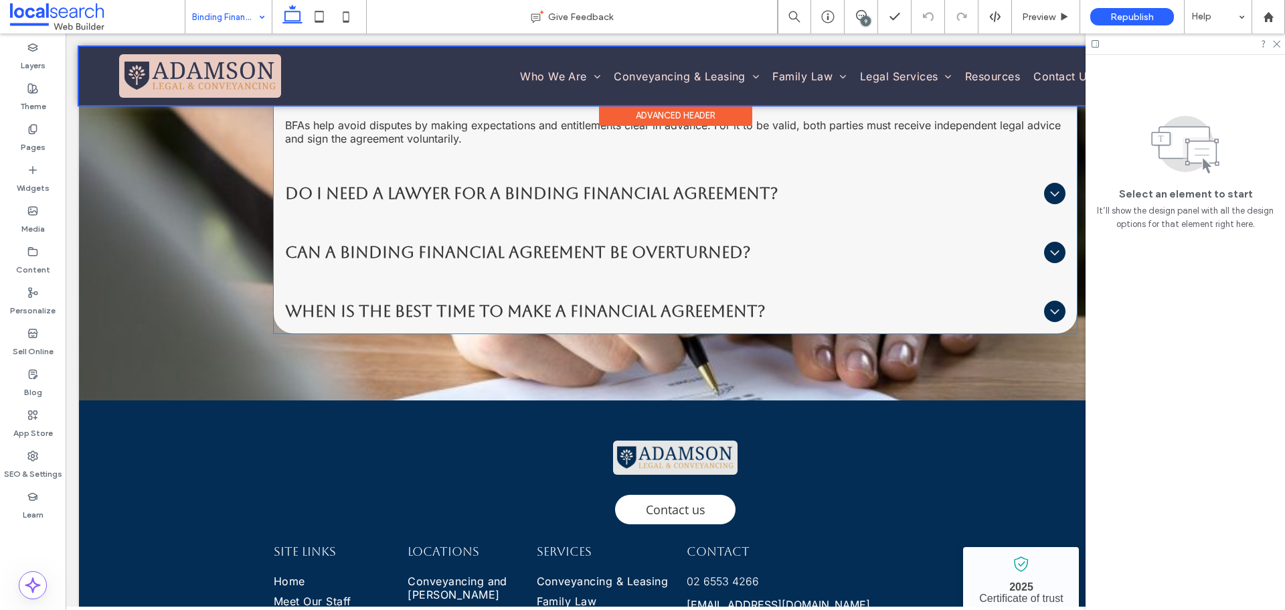
scroll to position [2343, 0]
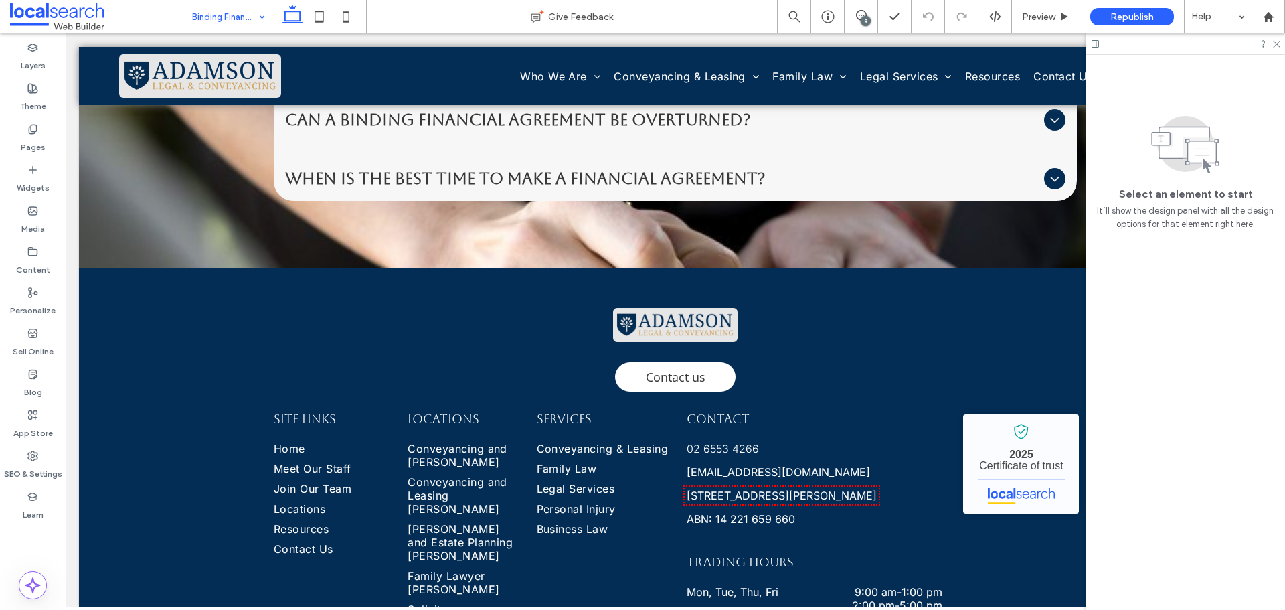
click at [220, 22] on input at bounding box center [225, 16] width 66 height 33
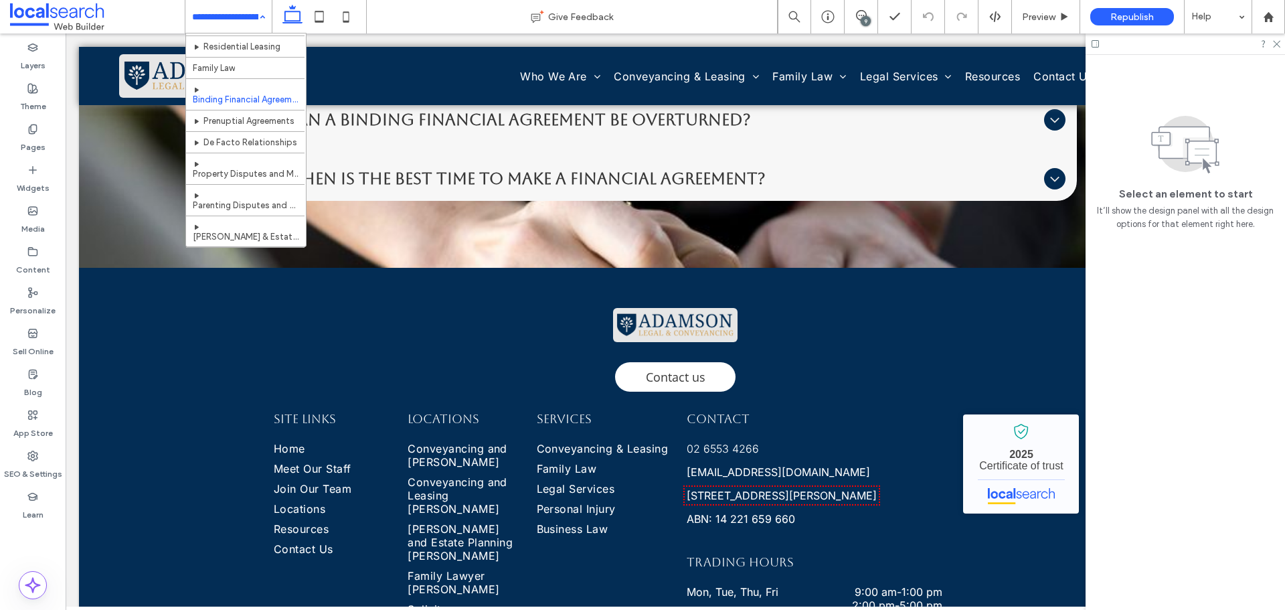
scroll to position [201, 0]
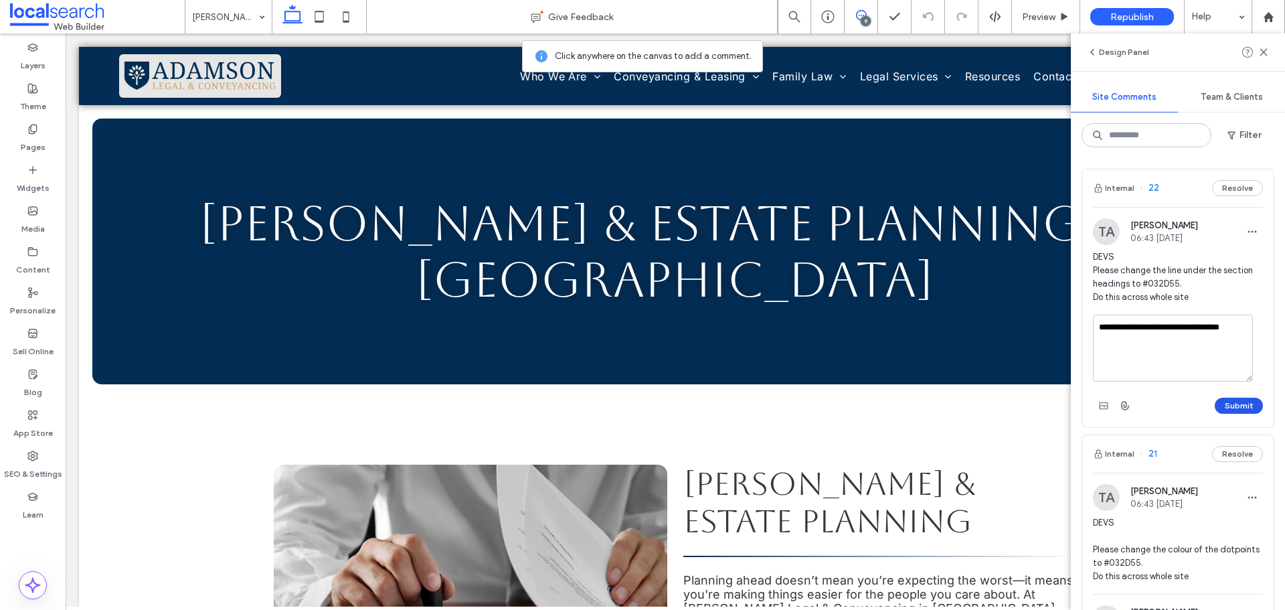
type textarea "**********"
click at [1242, 410] on button "Submit" at bounding box center [1239, 406] width 48 height 16
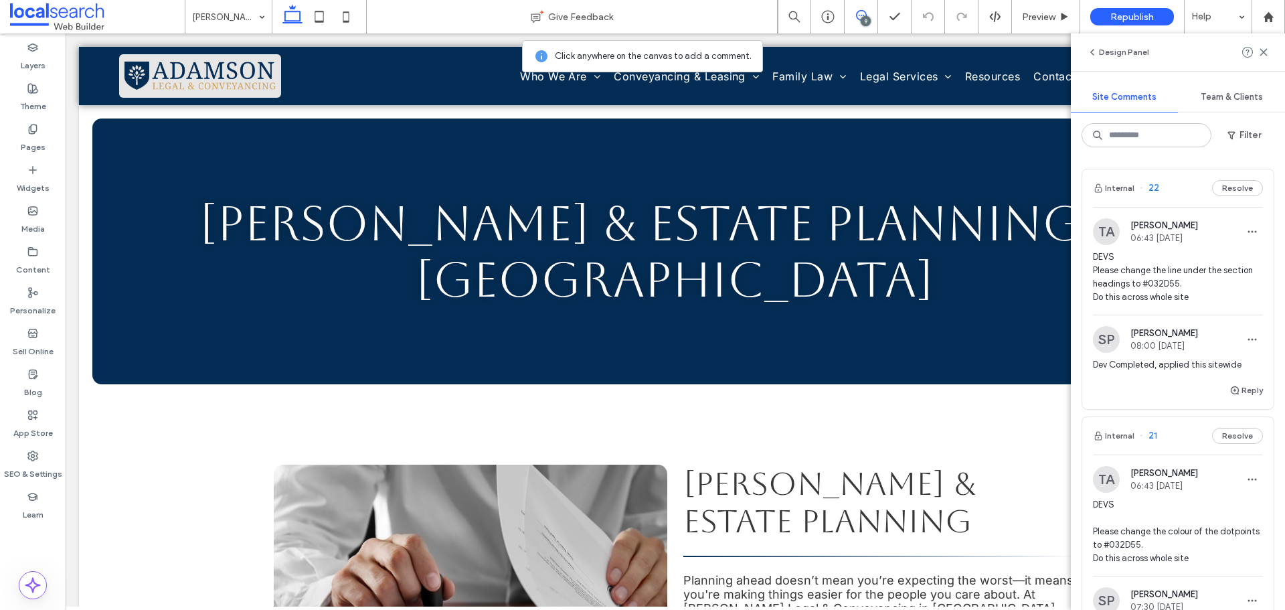
scroll to position [268, 0]
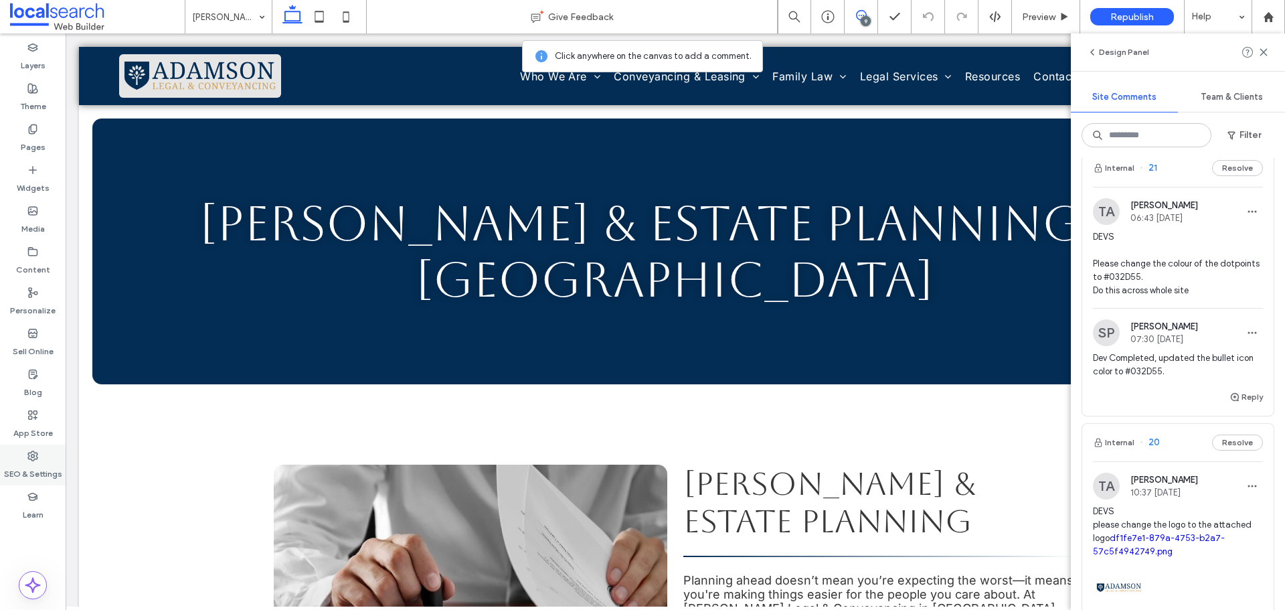
click at [48, 471] on label "SEO & Settings" at bounding box center [33, 470] width 58 height 19
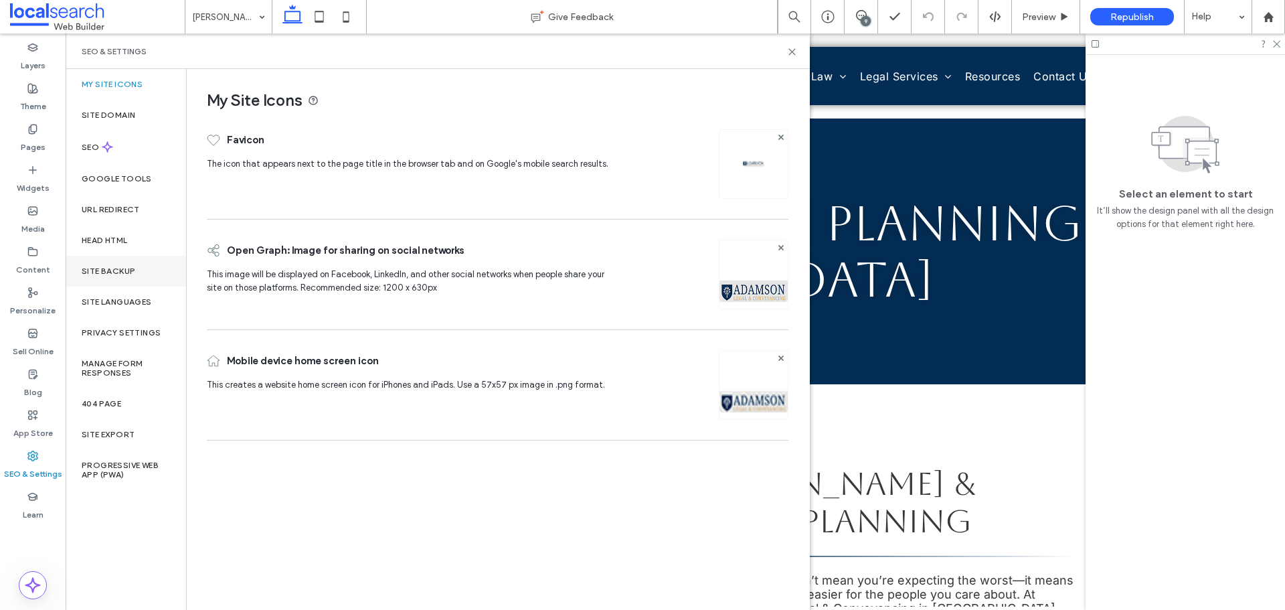
click at [115, 277] on div "Site Backup" at bounding box center [126, 271] width 120 height 31
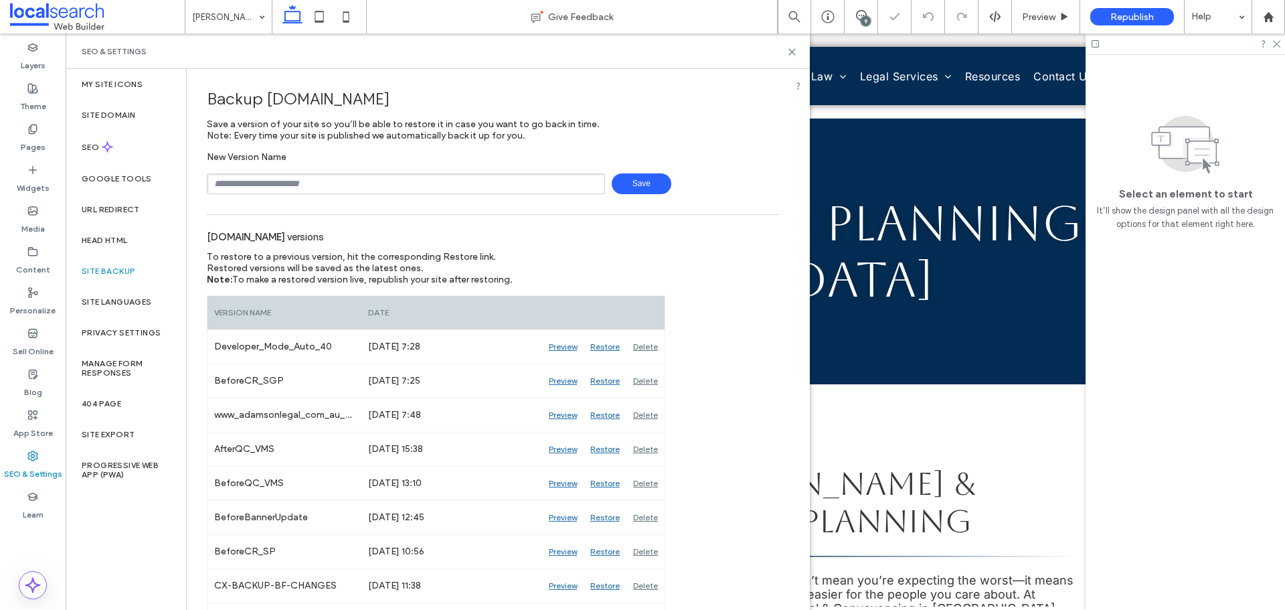
click at [295, 182] on input "text" at bounding box center [406, 183] width 398 height 21
type input "**********"
click at [623, 181] on span "Save" at bounding box center [642, 183] width 60 height 21
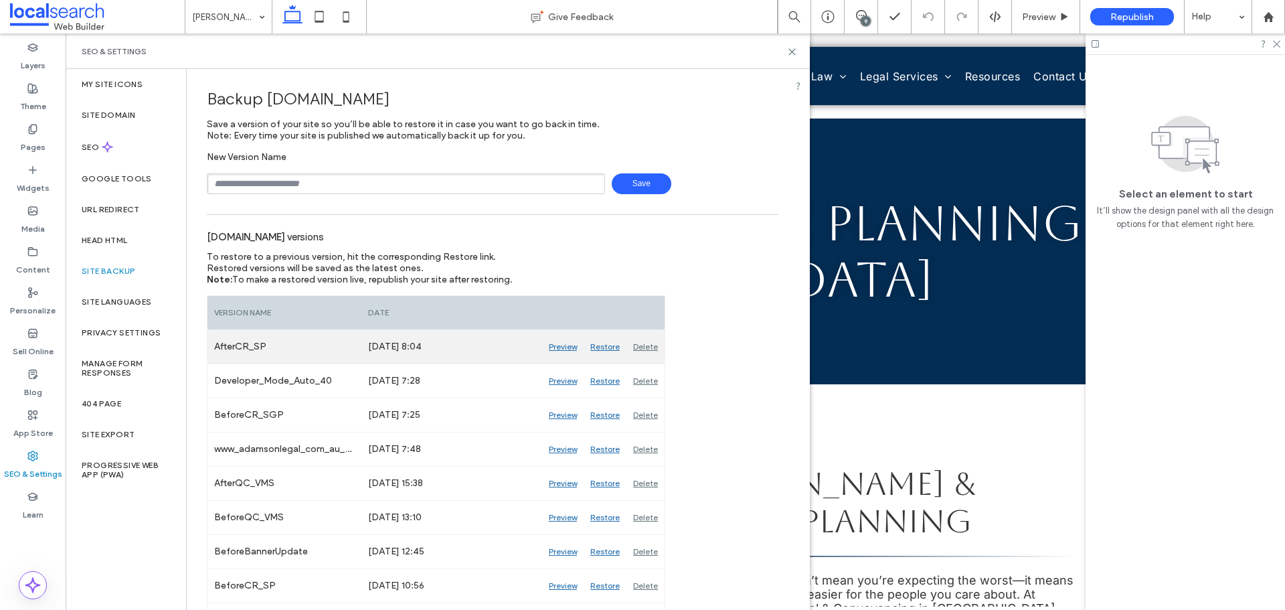
click at [653, 347] on div "Delete" at bounding box center [646, 346] width 38 height 33
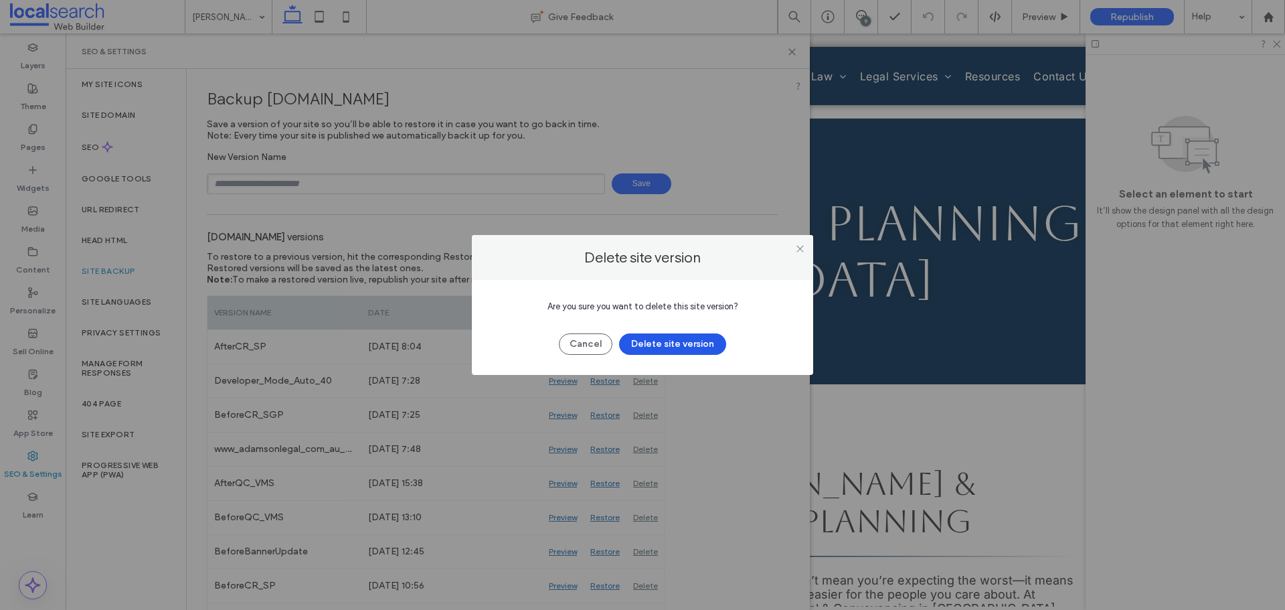
click at [651, 334] on button "Delete site version" at bounding box center [672, 343] width 107 height 21
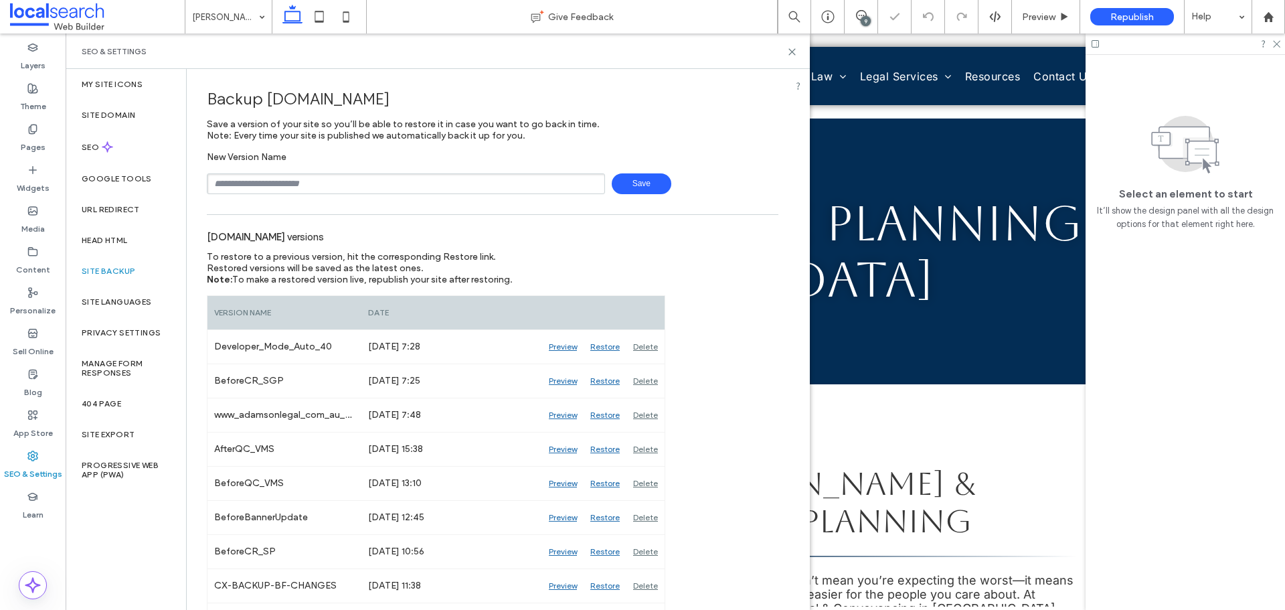
click at [333, 184] on input "text" at bounding box center [406, 183] width 398 height 21
type input "**********"
click at [622, 182] on span "Save" at bounding box center [642, 183] width 60 height 21
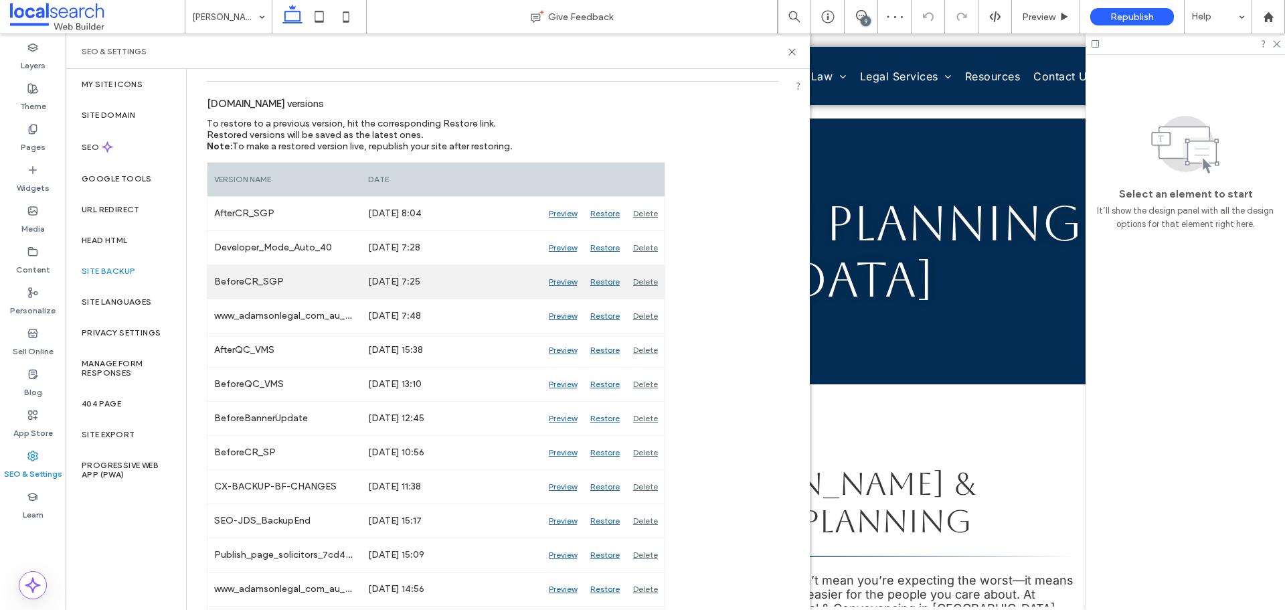
scroll to position [134, 0]
click at [794, 53] on use at bounding box center [792, 52] width 6 height 6
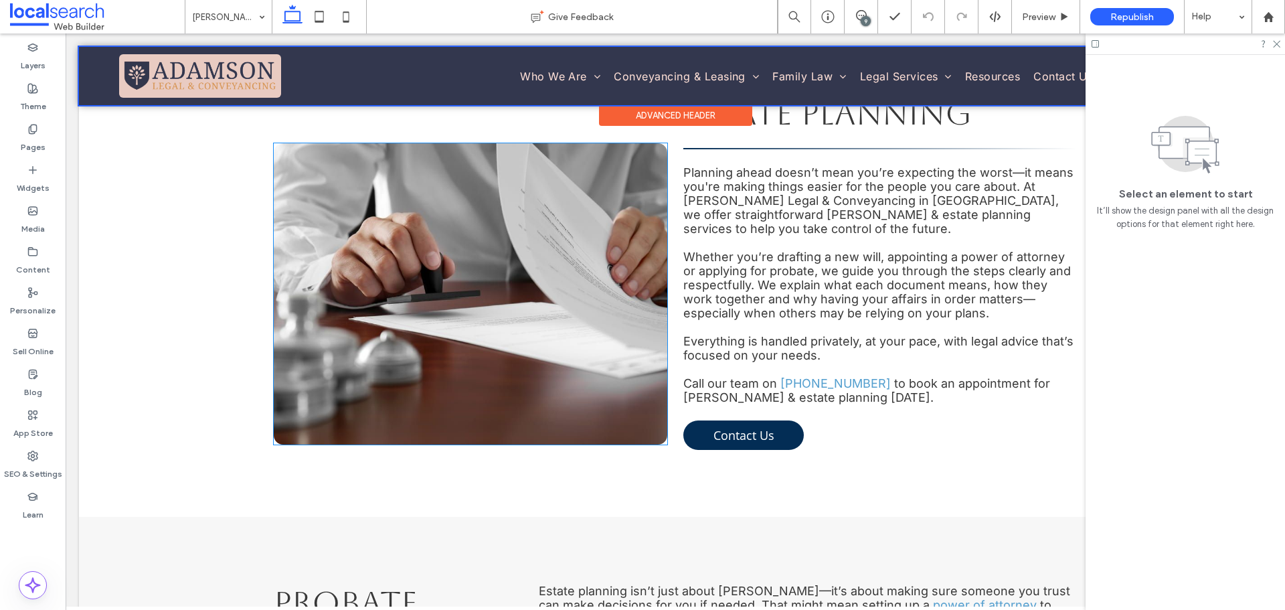
scroll to position [335, 0]
